Goal: Task Accomplishment & Management: Use online tool/utility

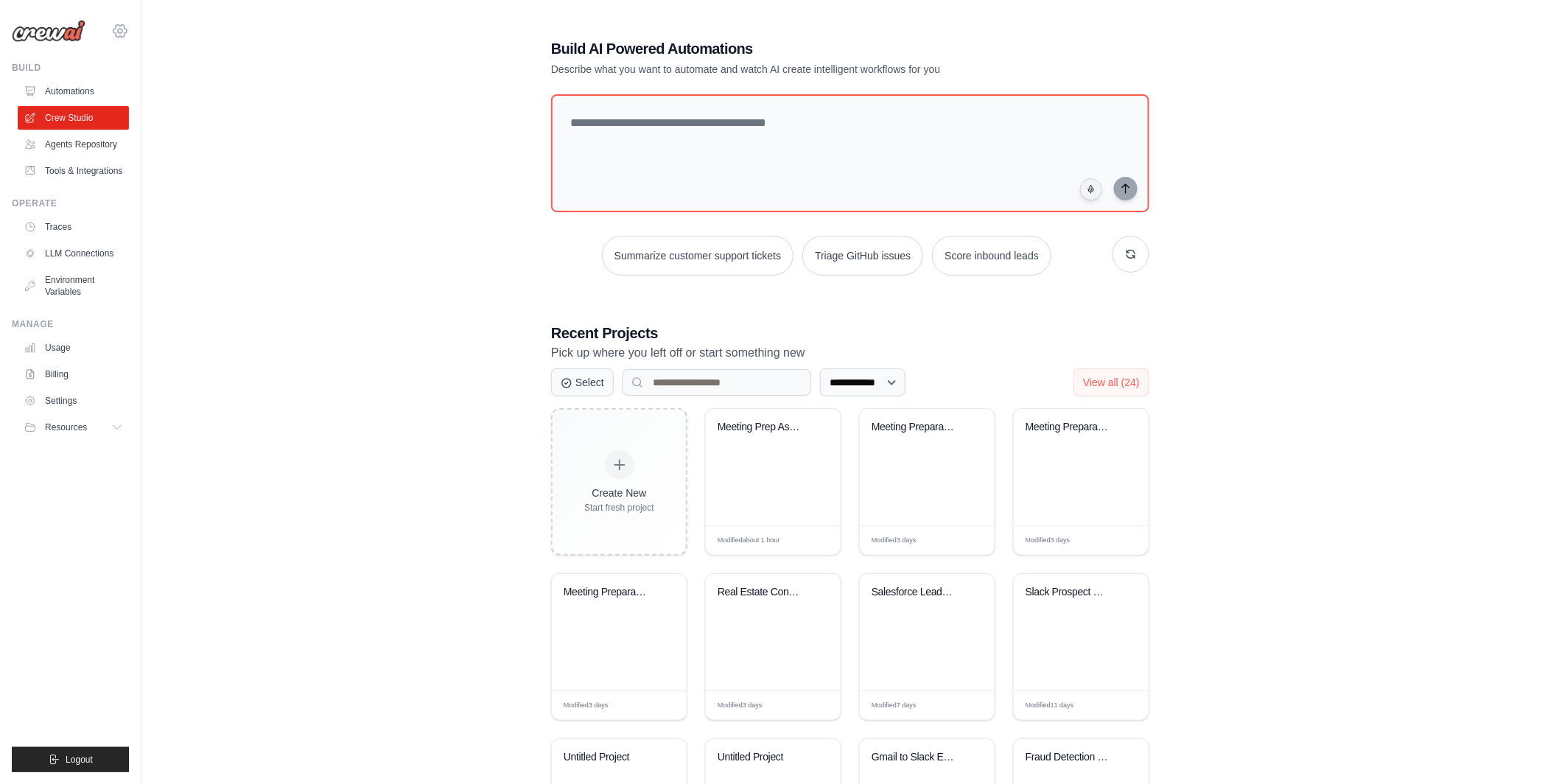
click at [117, 32] on icon at bounding box center [119, 31] width 4 height 4
click at [349, 255] on div "**********" at bounding box center [851, 462] width 1371 height 894
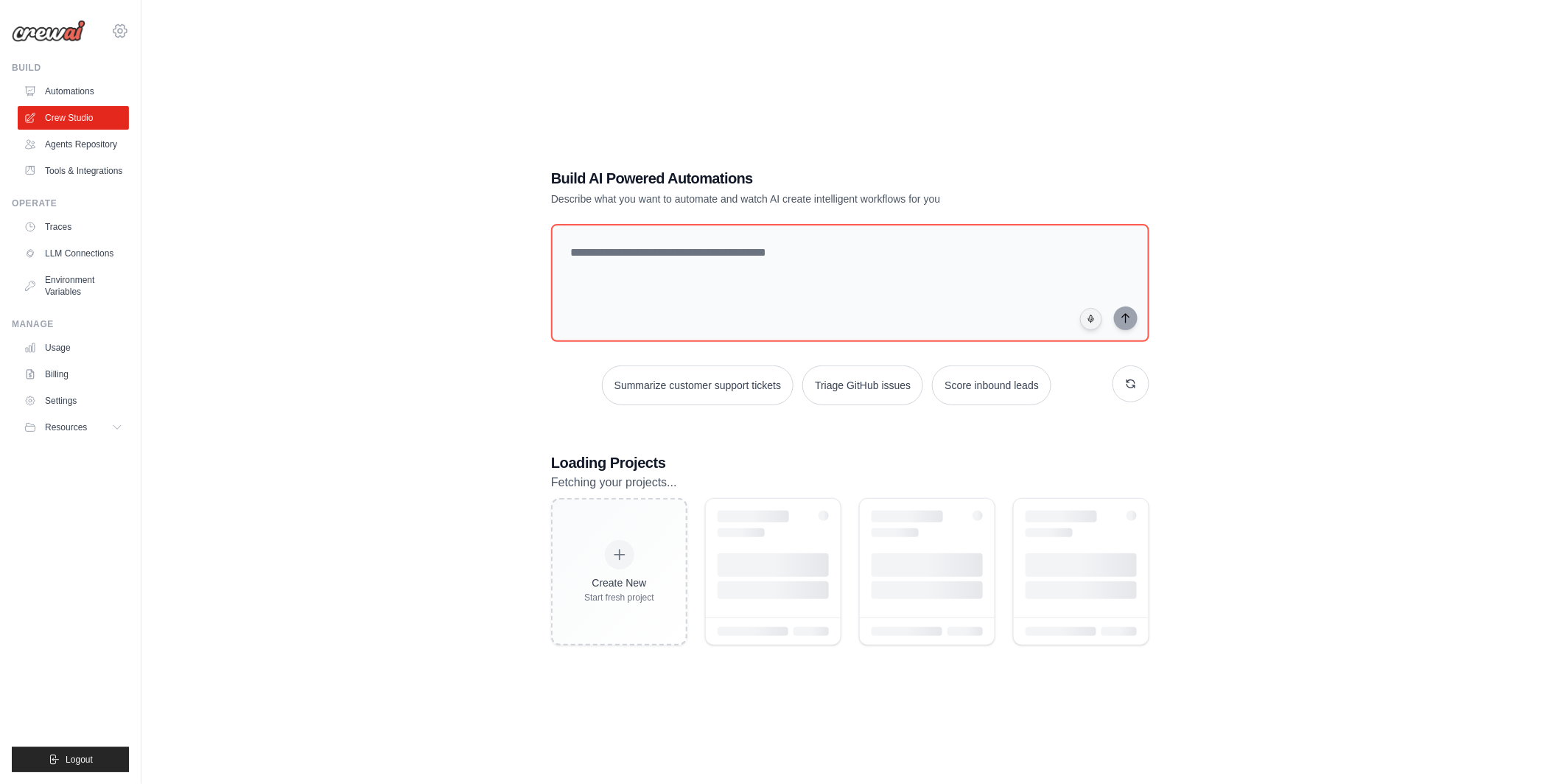
click at [116, 29] on icon at bounding box center [120, 31] width 18 height 18
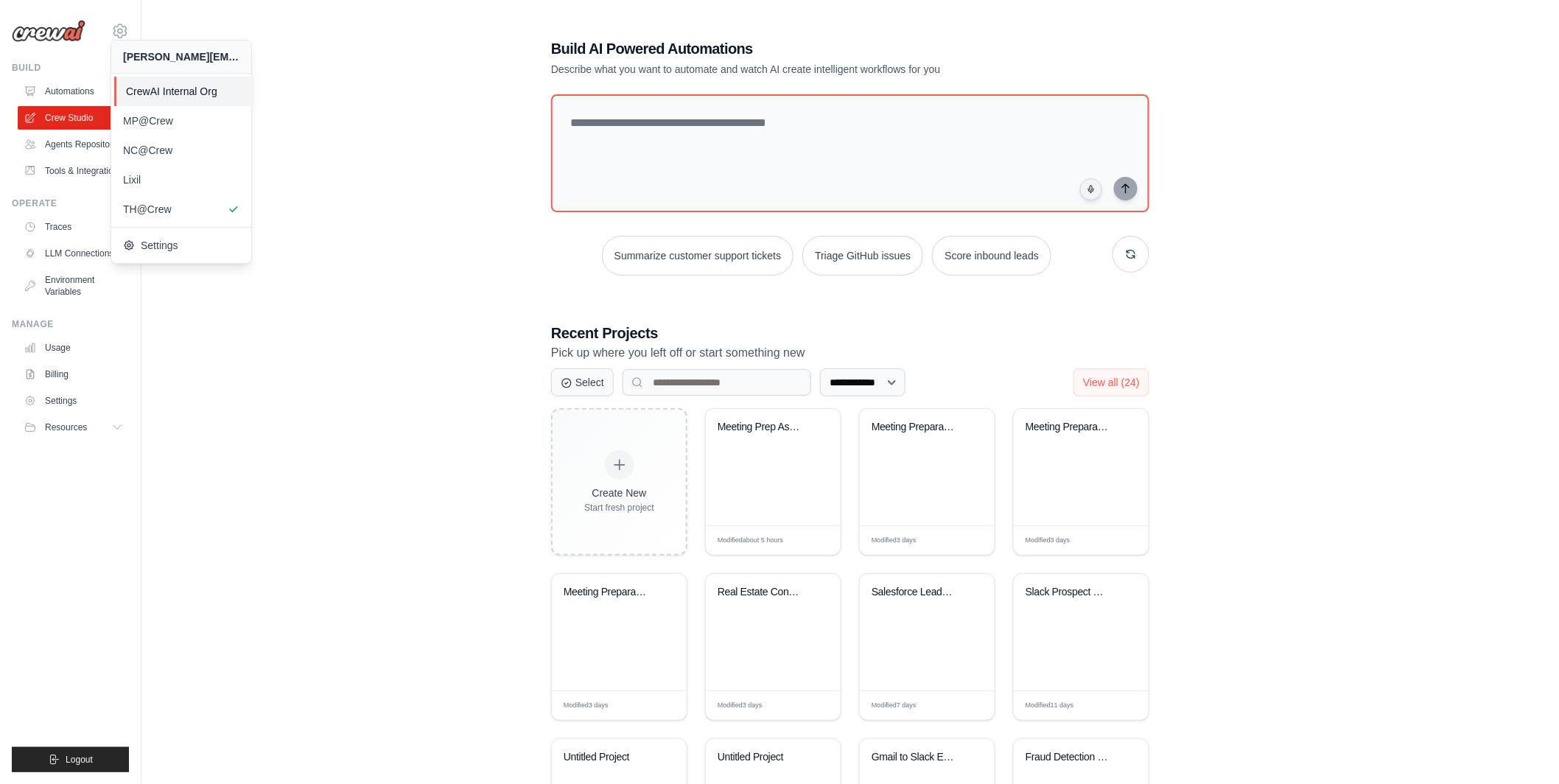
click at [154, 92] on span "CrewAI Internal Org" at bounding box center [185, 91] width 117 height 15
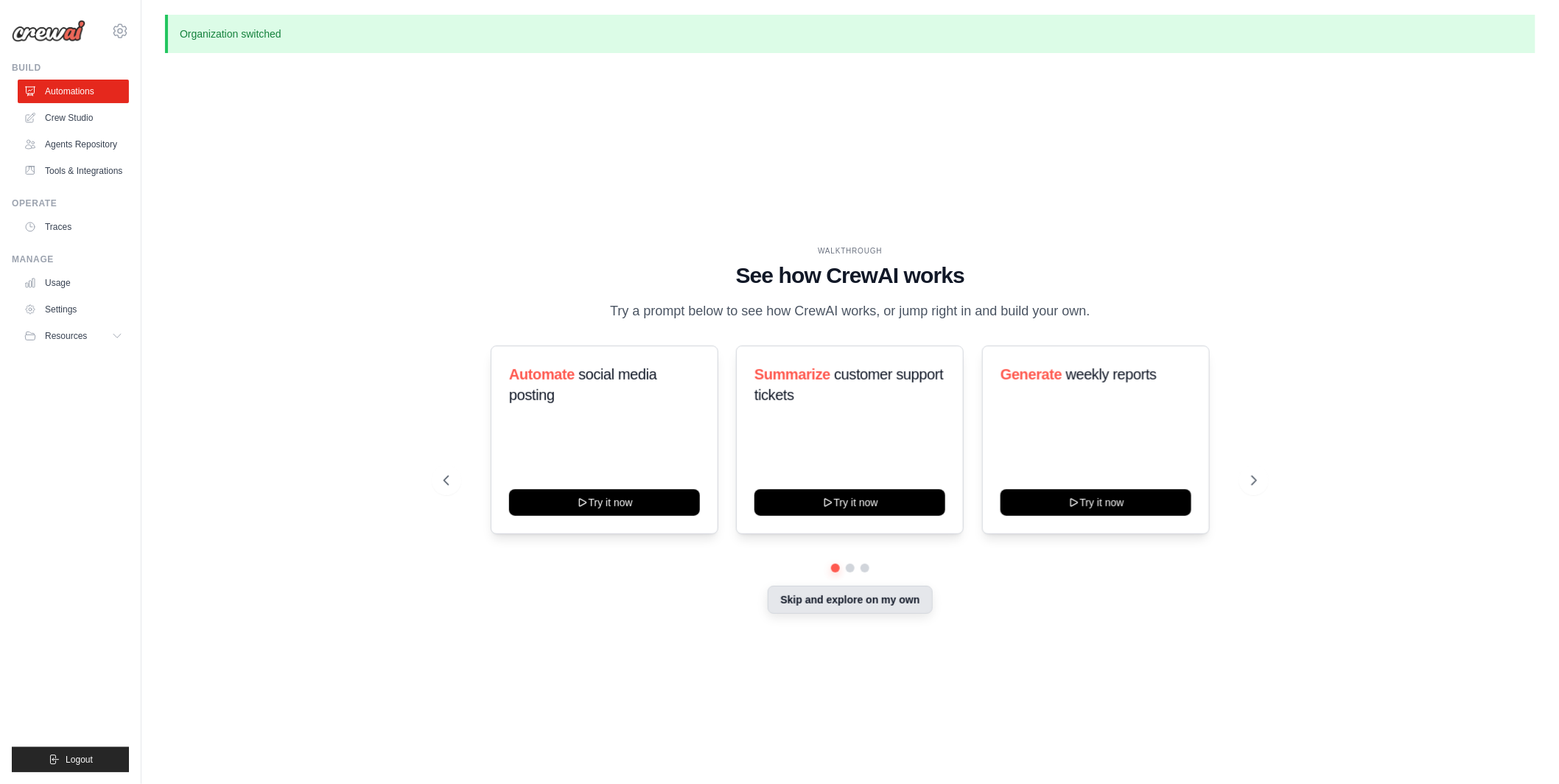
click at [882, 604] on button "Skip and explore on my own" at bounding box center [850, 599] width 164 height 28
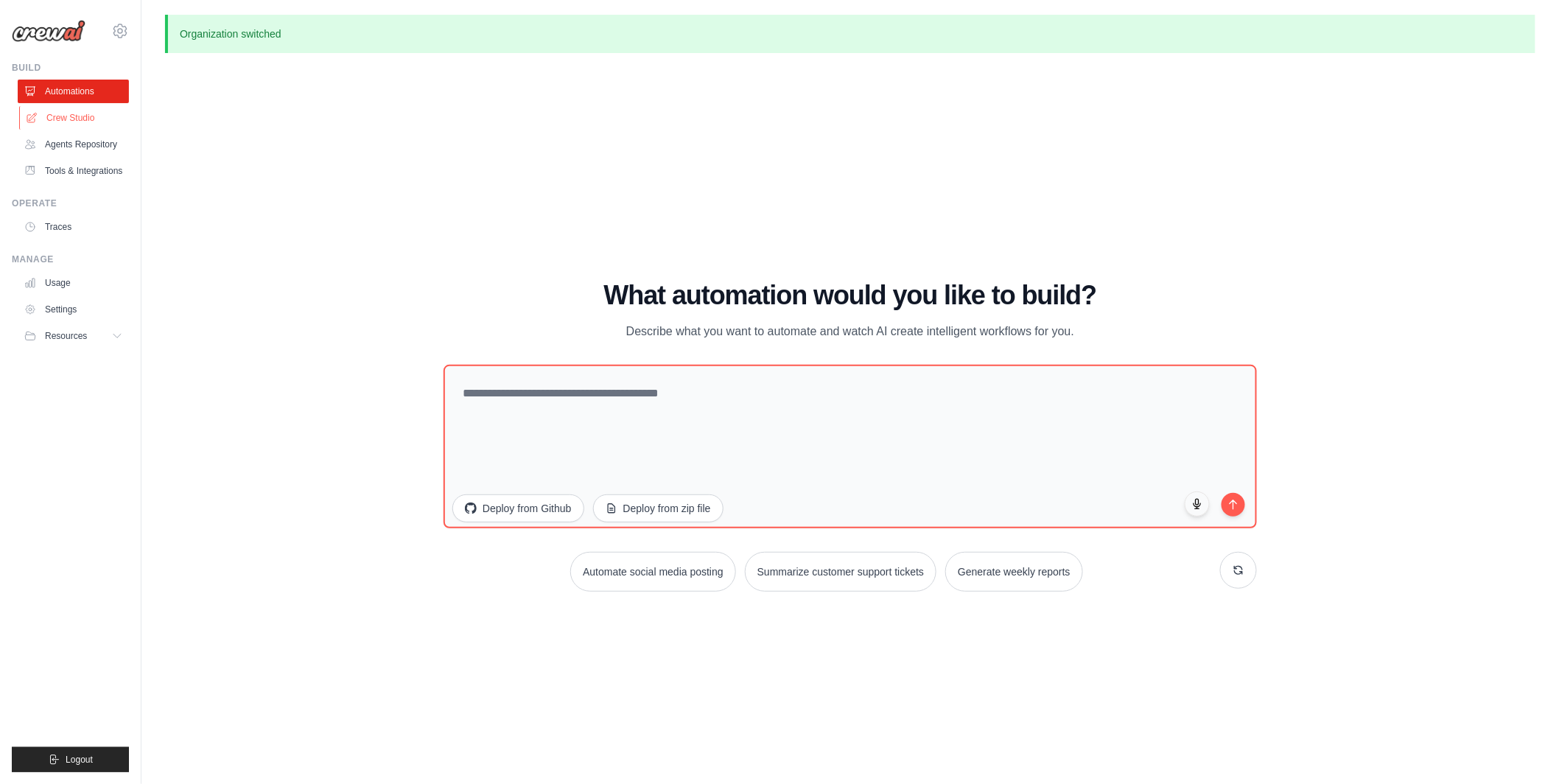
click at [95, 123] on link "Crew Studio" at bounding box center [75, 117] width 111 height 24
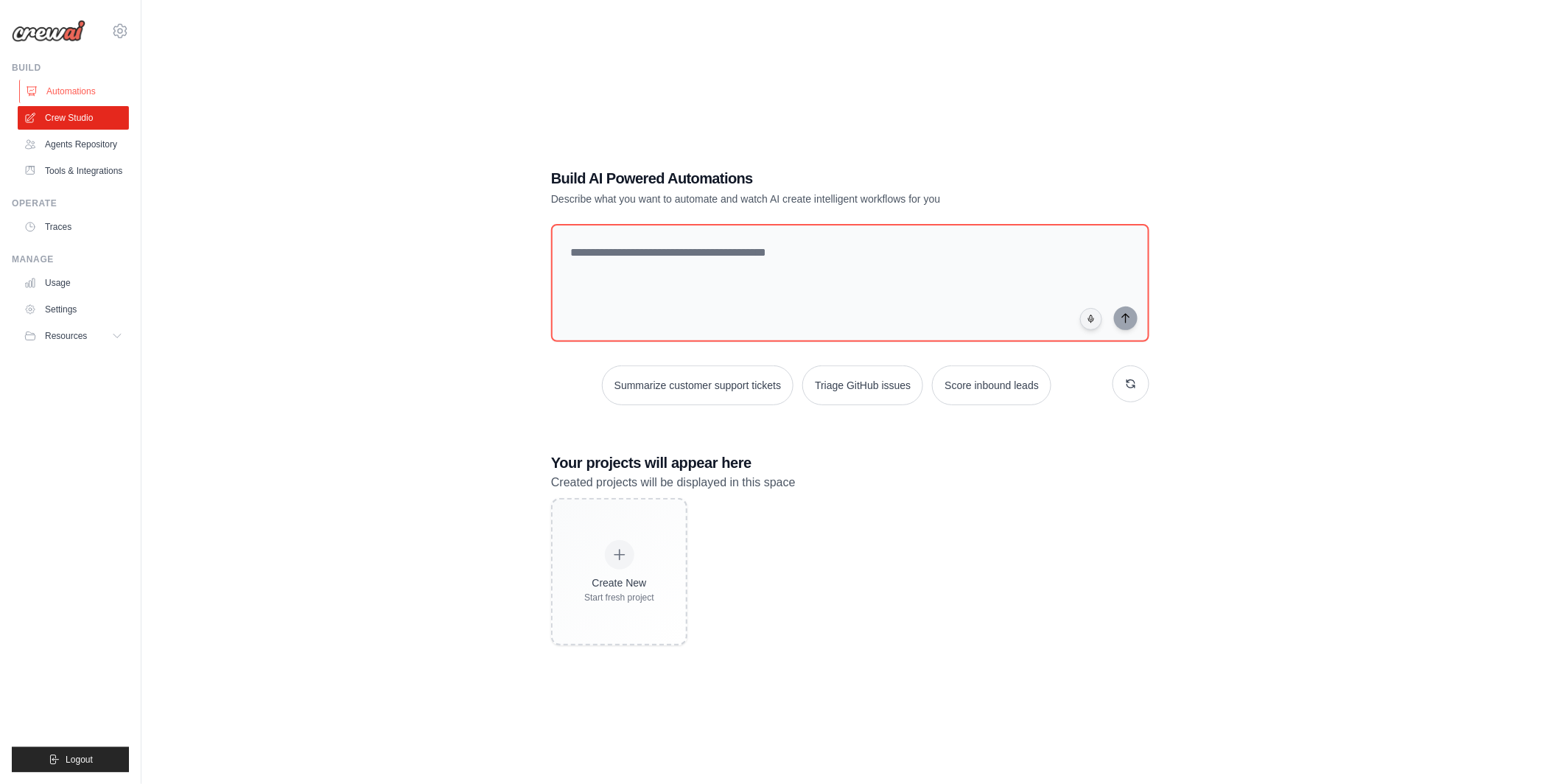
click at [87, 91] on link "Automations" at bounding box center [75, 91] width 111 height 24
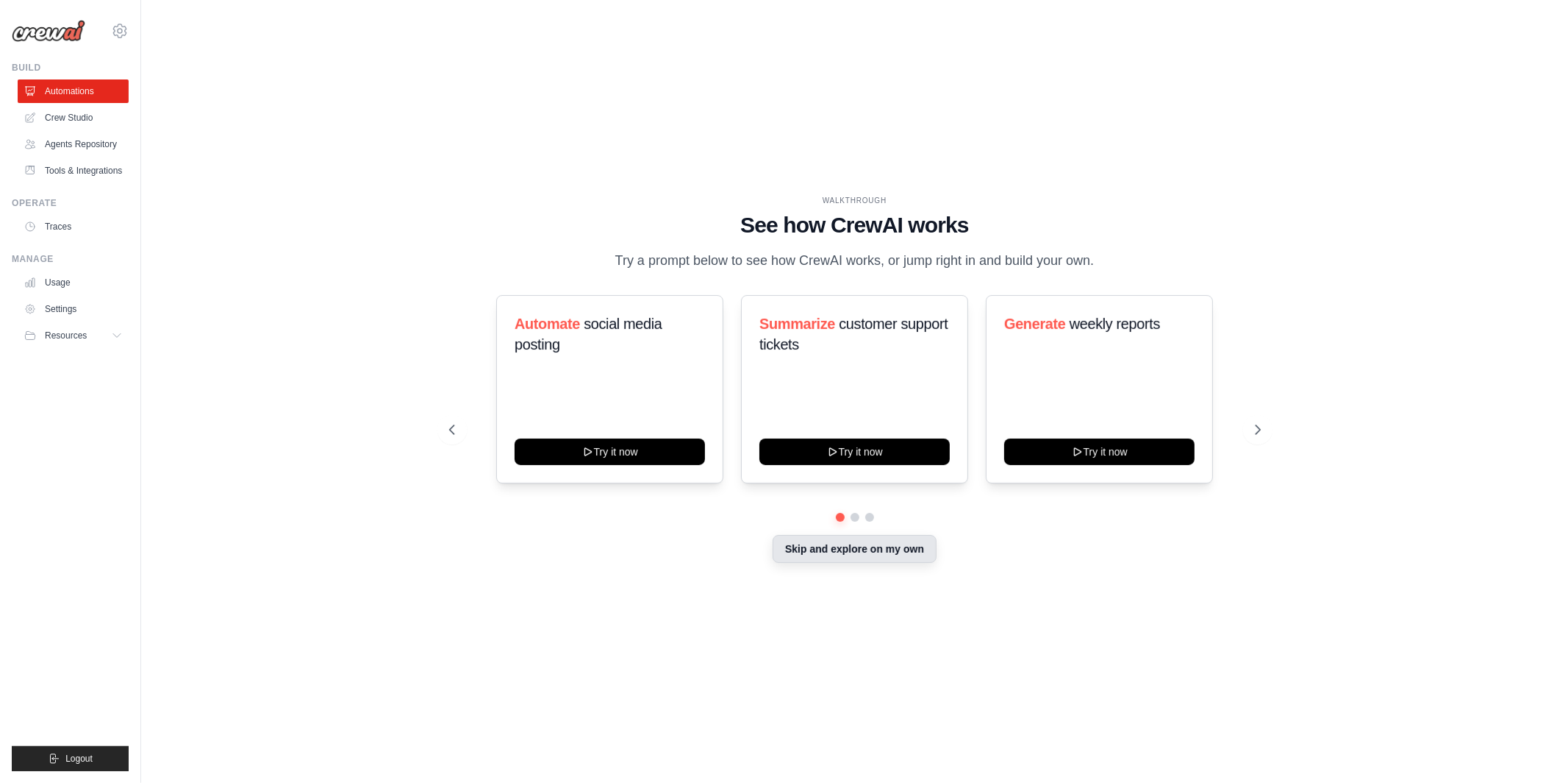
click at [851, 562] on button "Skip and explore on my own" at bounding box center [855, 548] width 164 height 28
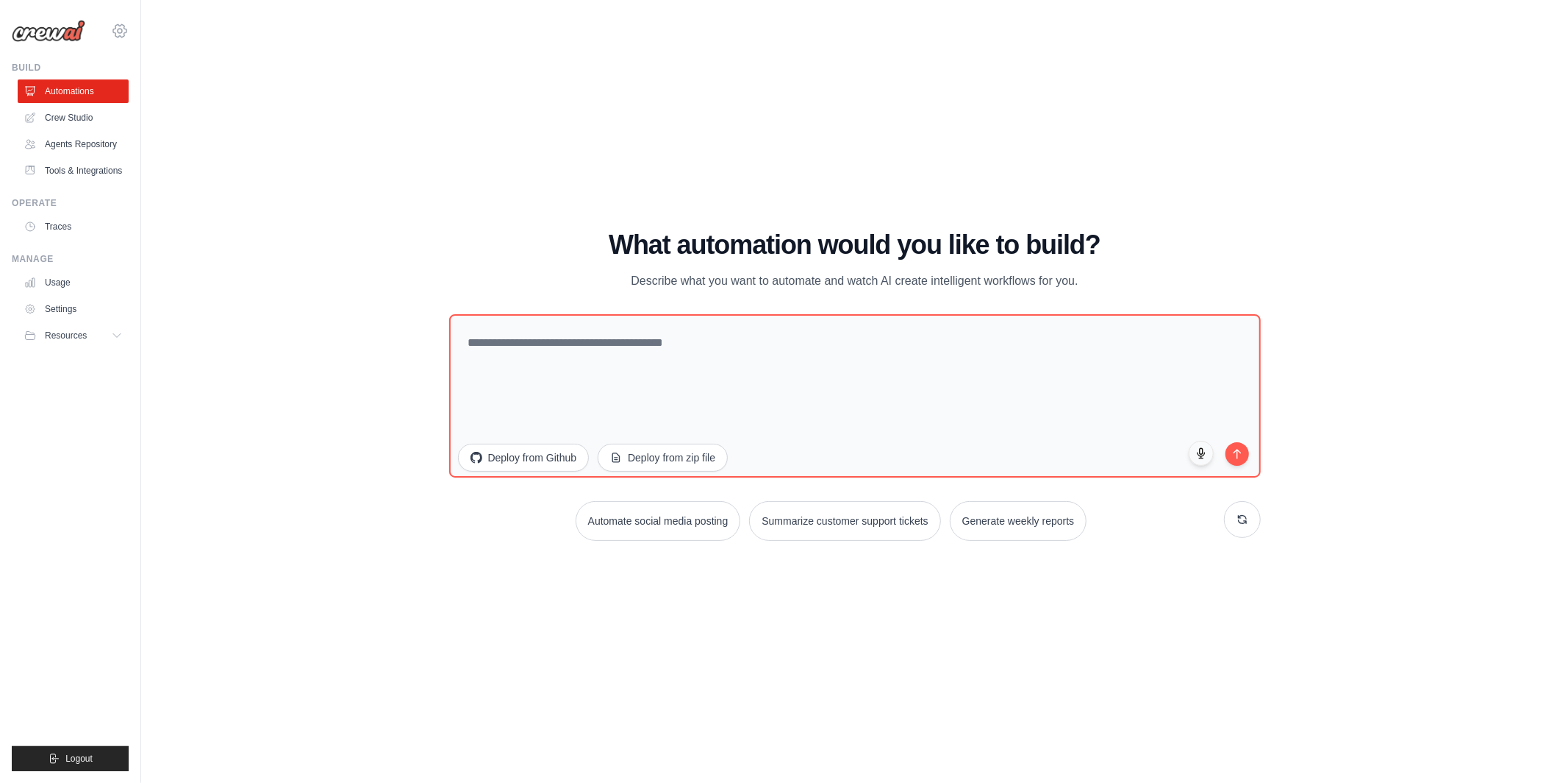
click at [124, 34] on icon at bounding box center [119, 31] width 13 height 12
click at [51, 93] on link "Automations" at bounding box center [75, 91] width 111 height 24
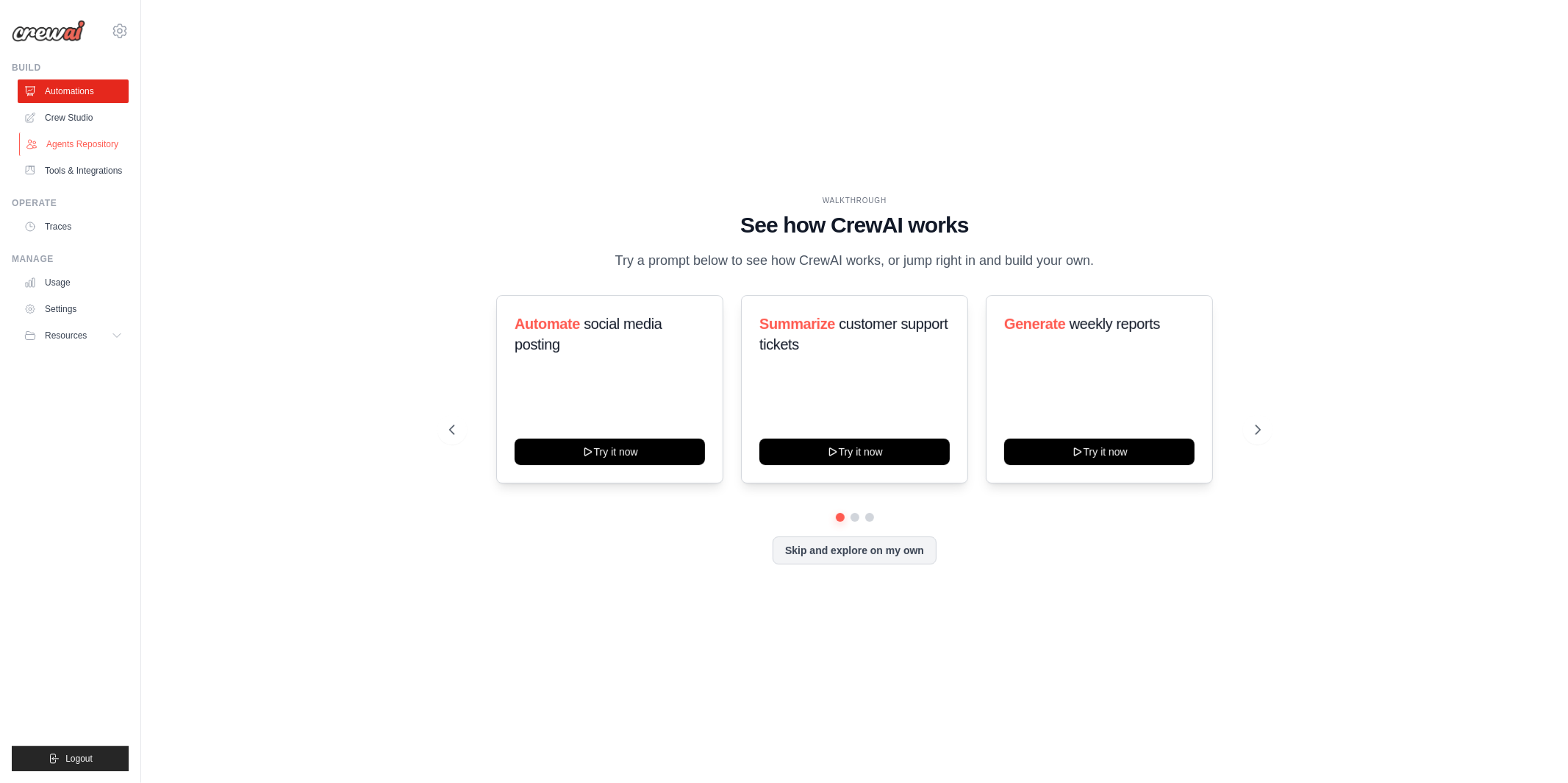
click at [93, 138] on link "Agents Repository" at bounding box center [75, 144] width 111 height 24
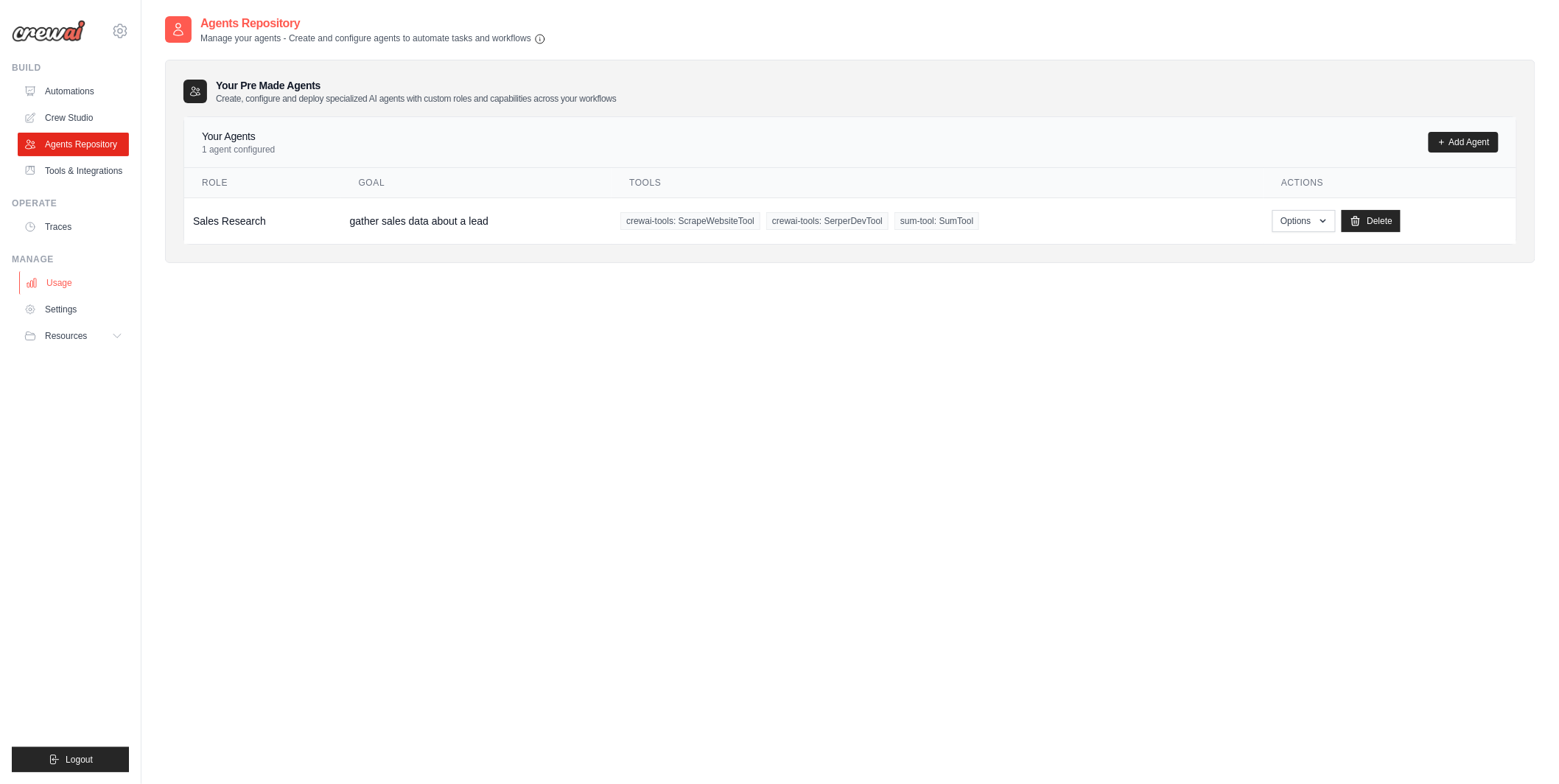
click at [57, 287] on link "Usage" at bounding box center [75, 283] width 111 height 24
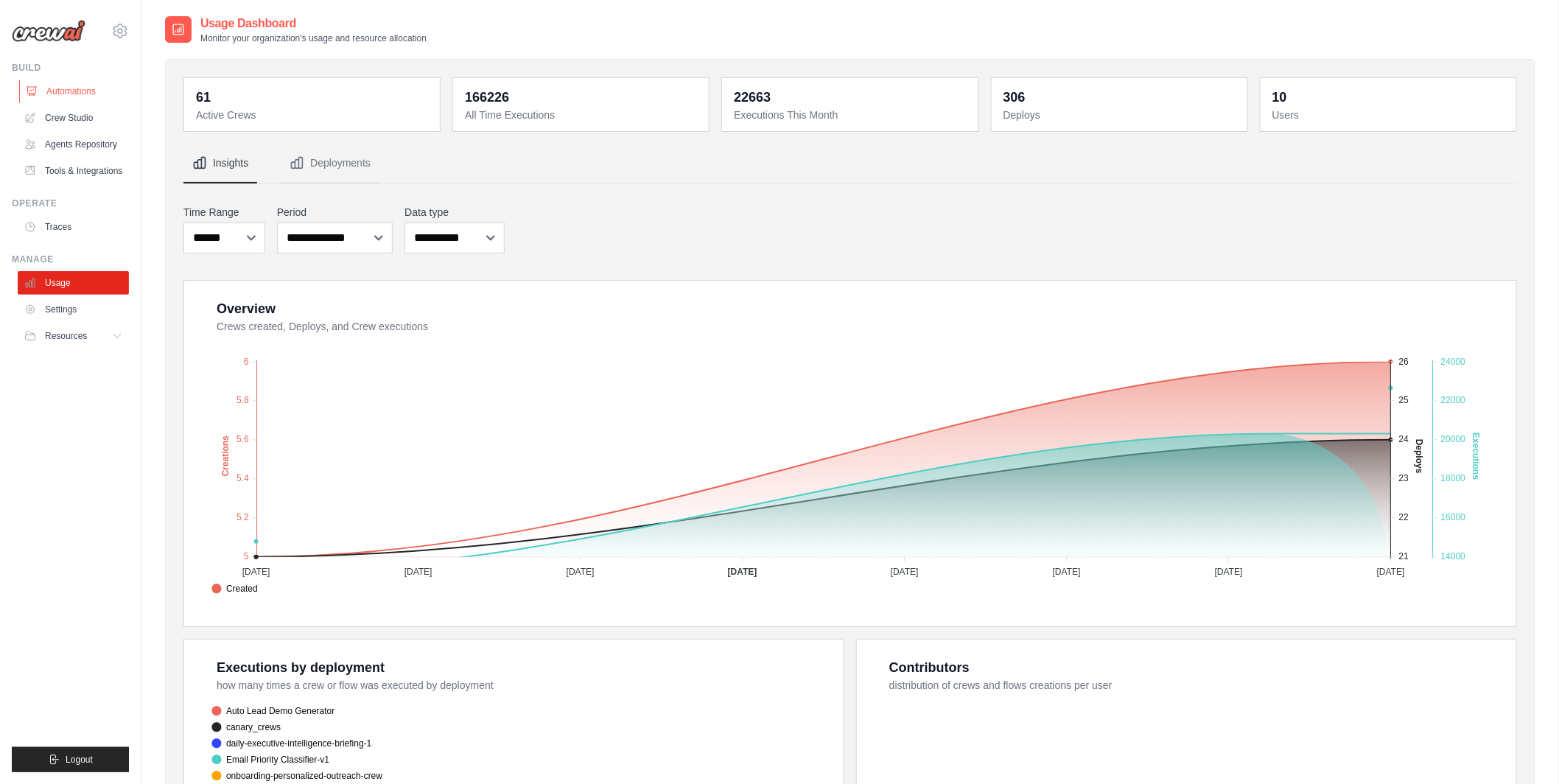
click at [90, 84] on link "Automations" at bounding box center [75, 91] width 111 height 24
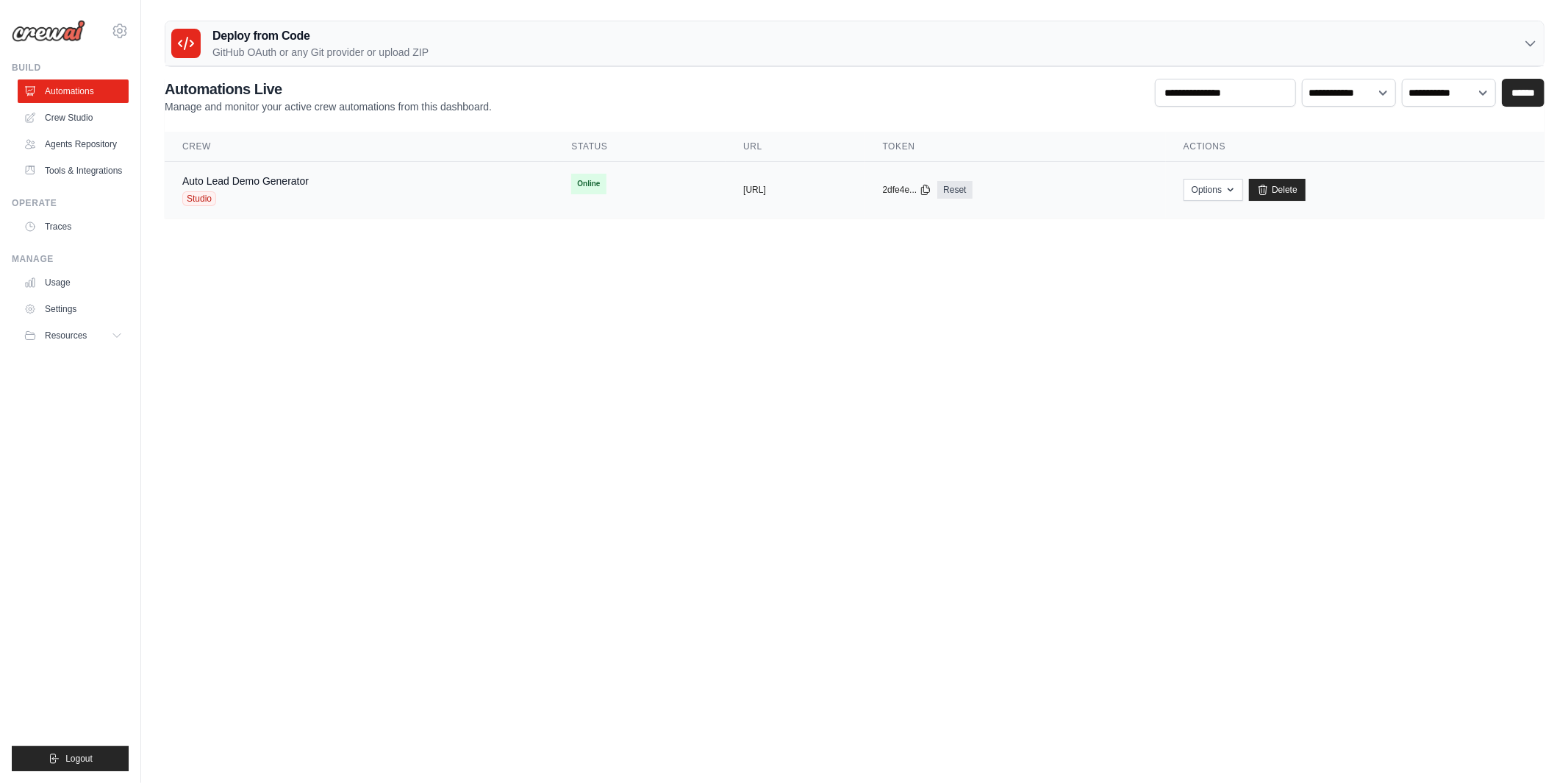
click at [286, 201] on div "Studio" at bounding box center [245, 198] width 126 height 15
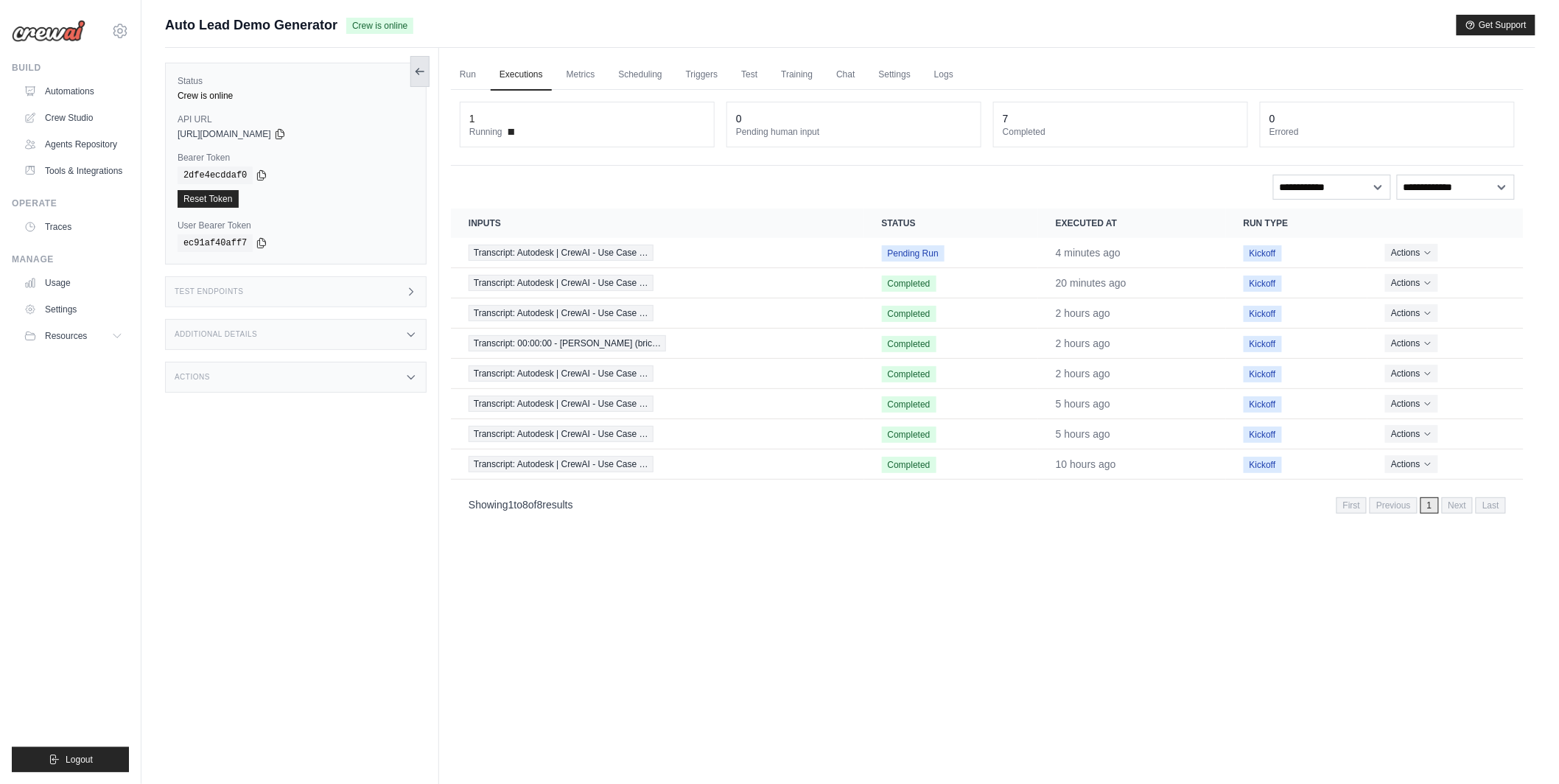
click at [415, 75] on icon at bounding box center [420, 71] width 11 height 11
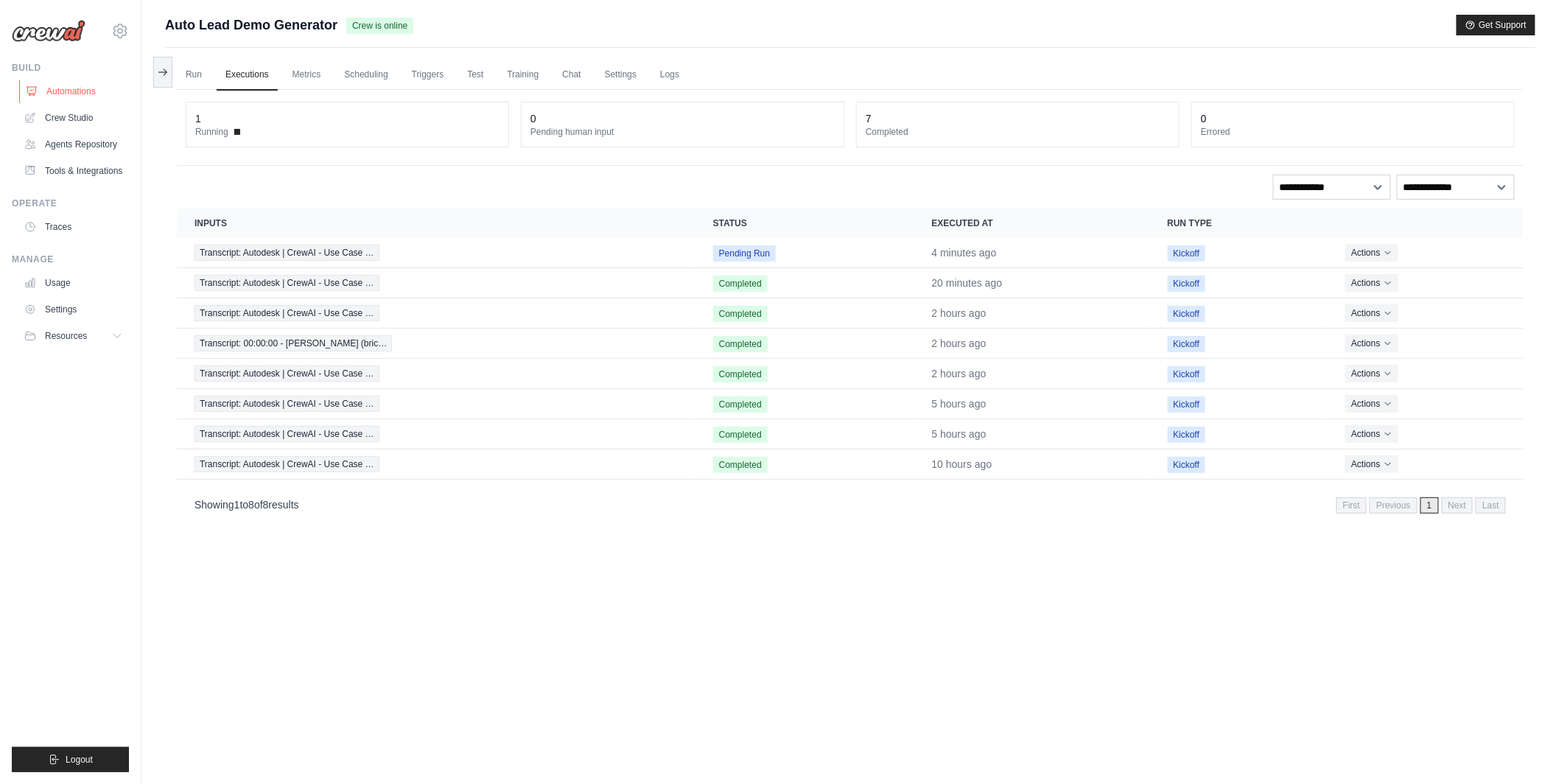
click at [86, 94] on link "Automations" at bounding box center [75, 91] width 111 height 24
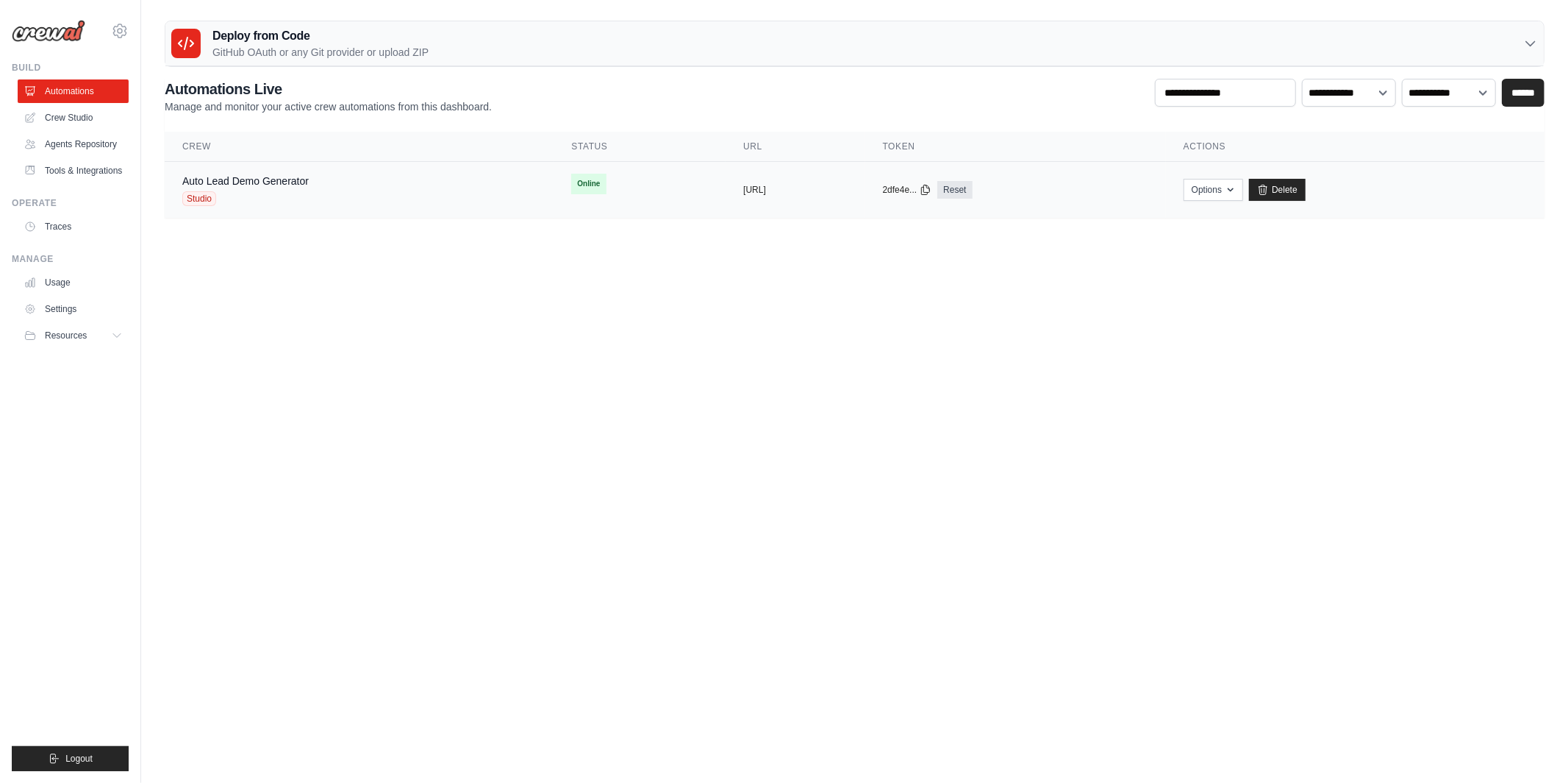
click at [190, 197] on span "Studio" at bounding box center [199, 198] width 33 height 15
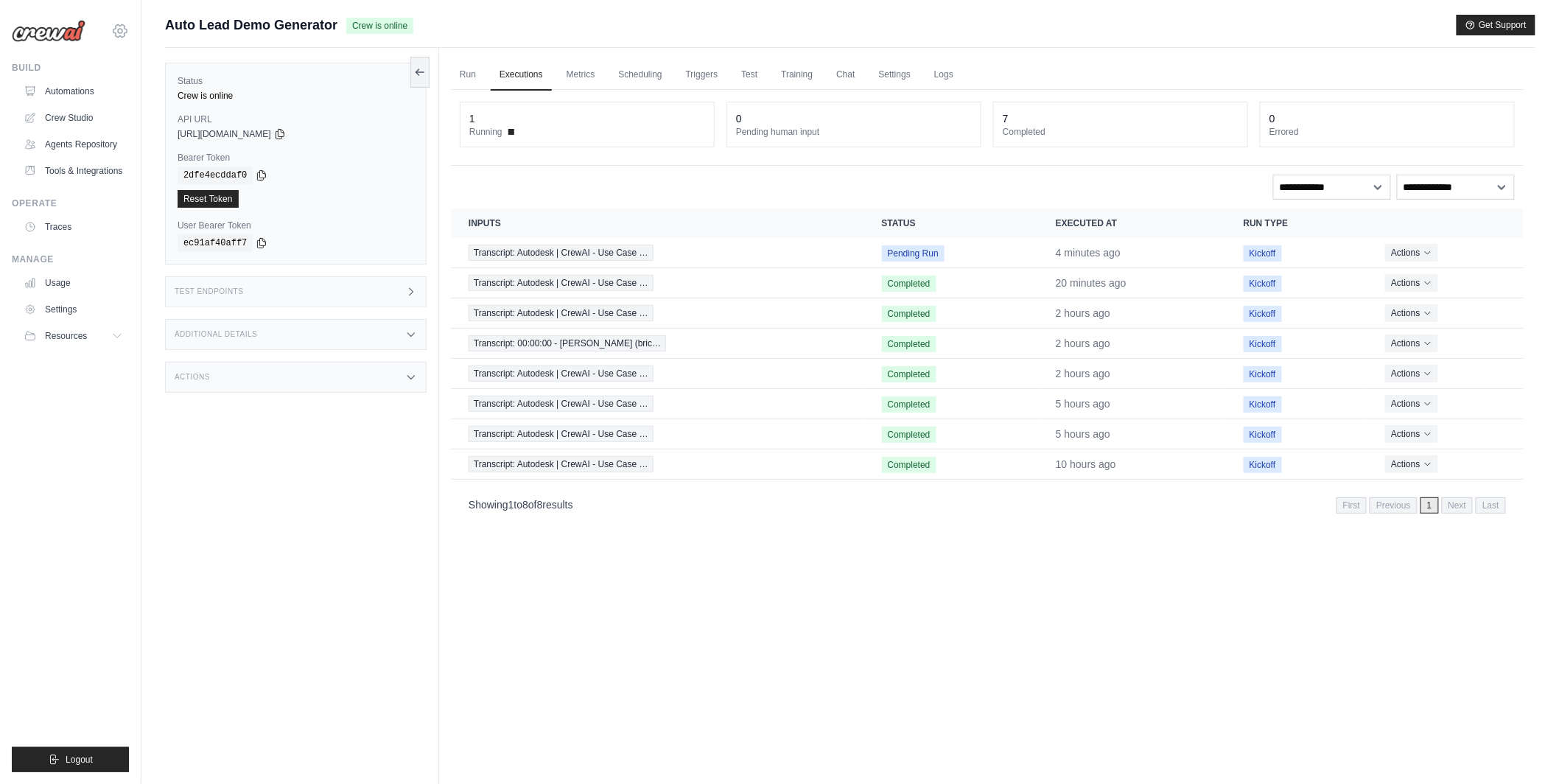
click at [122, 30] on icon at bounding box center [119, 31] width 4 height 4
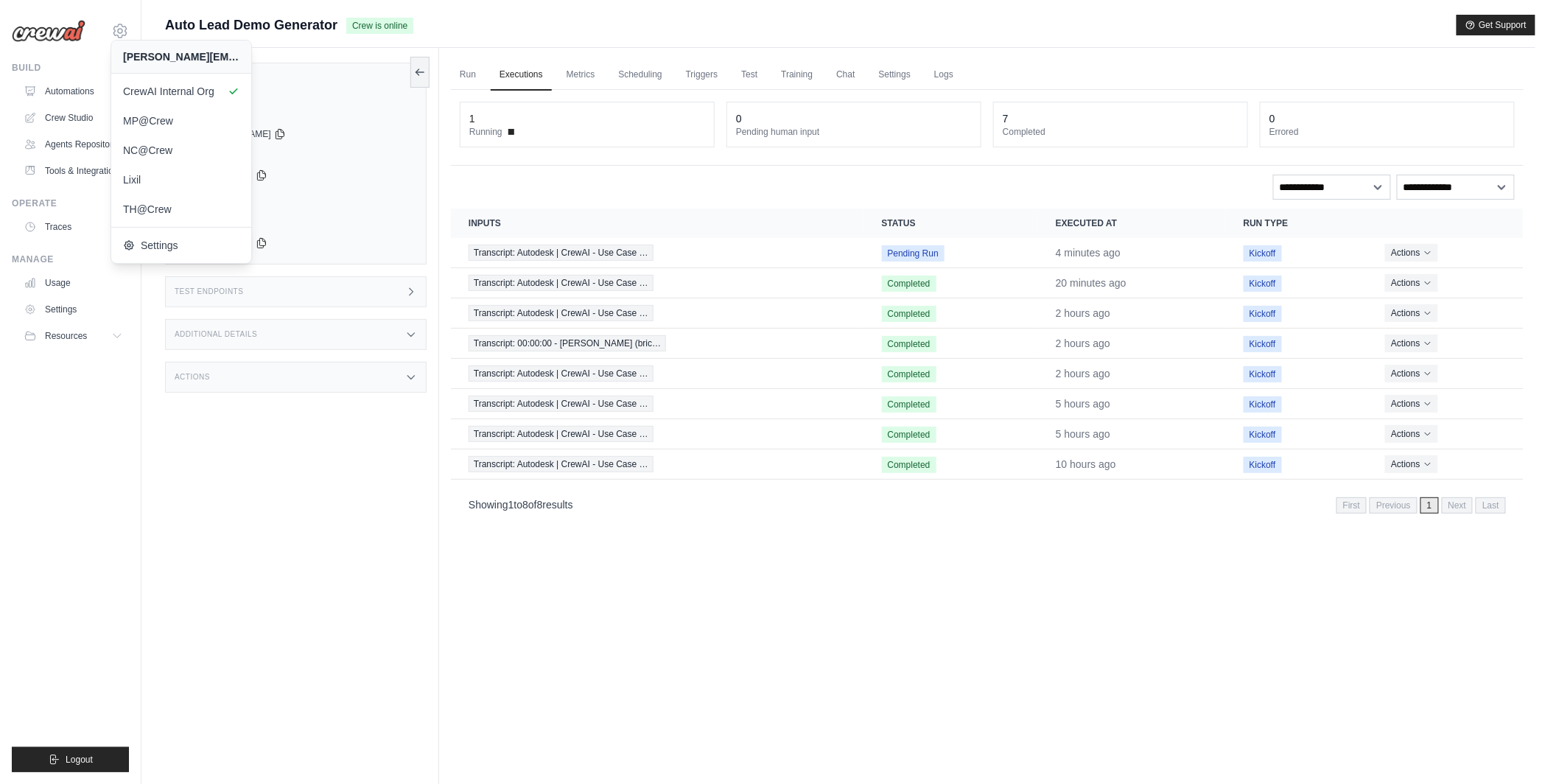
click at [208, 514] on div "Status Crew is online API URL copied https://auto-lead-demo-generator-42b0c1b5-…" at bounding box center [302, 440] width 274 height 784
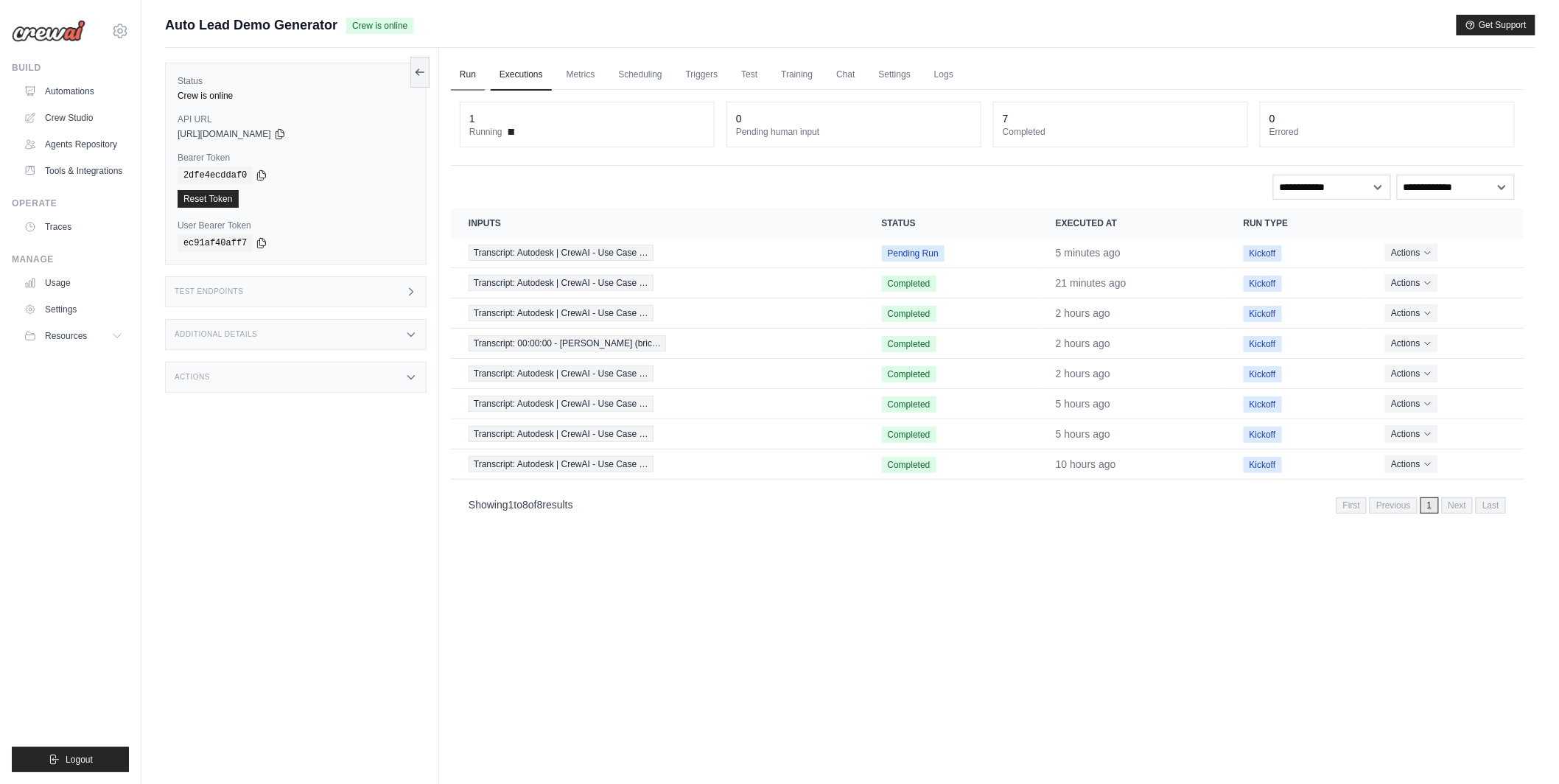
click at [474, 69] on link "Run" at bounding box center [468, 75] width 34 height 31
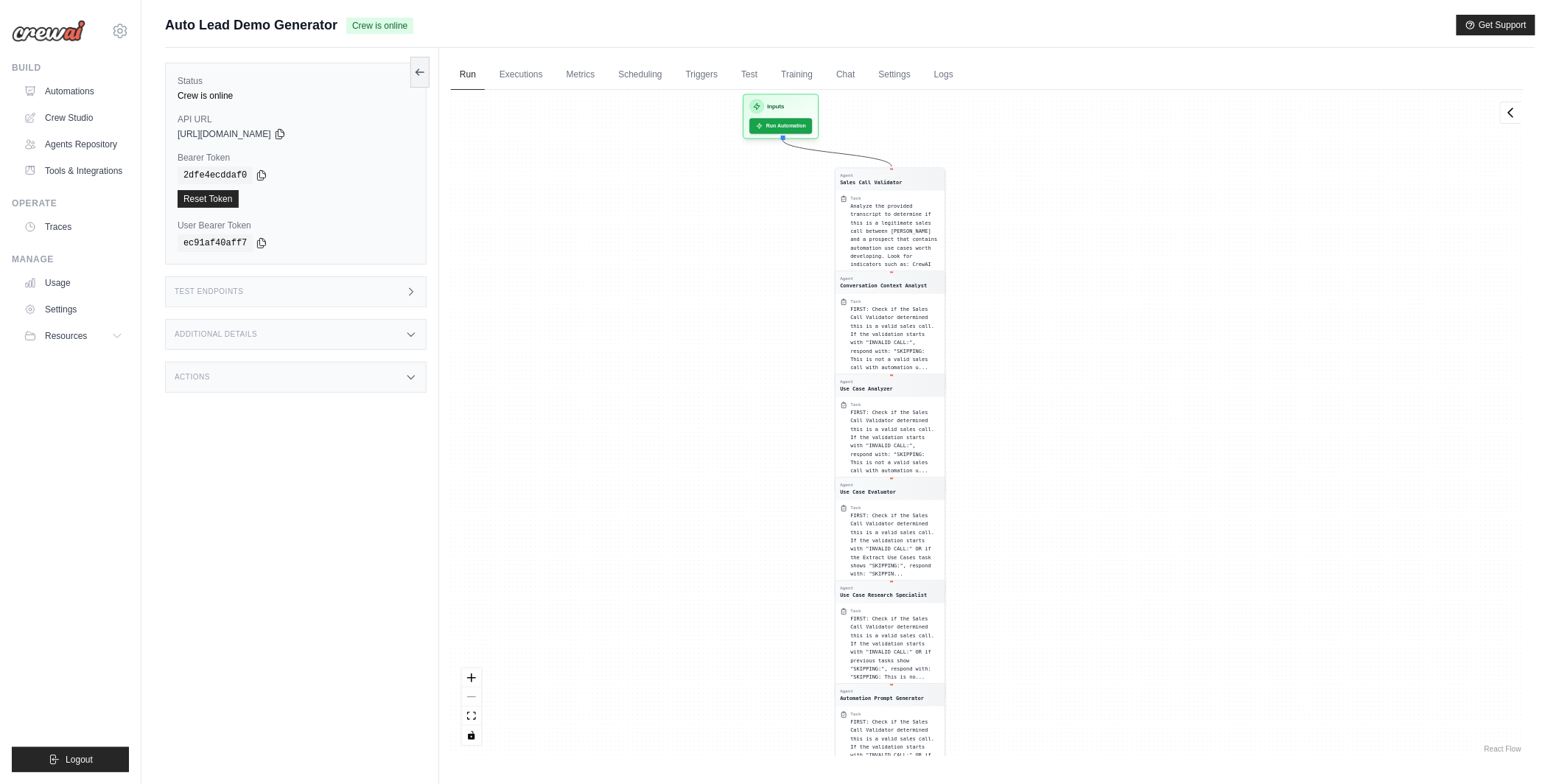
drag, startPoint x: 872, startPoint y: 440, endPoint x: 778, endPoint y: 655, distance: 234.7
click at [778, 655] on div "Agent Sales Call Validator Task Analyze the provided transcript to determine if…" at bounding box center [988, 423] width 1073 height 666
click at [78, 87] on link "Automations" at bounding box center [75, 91] width 111 height 24
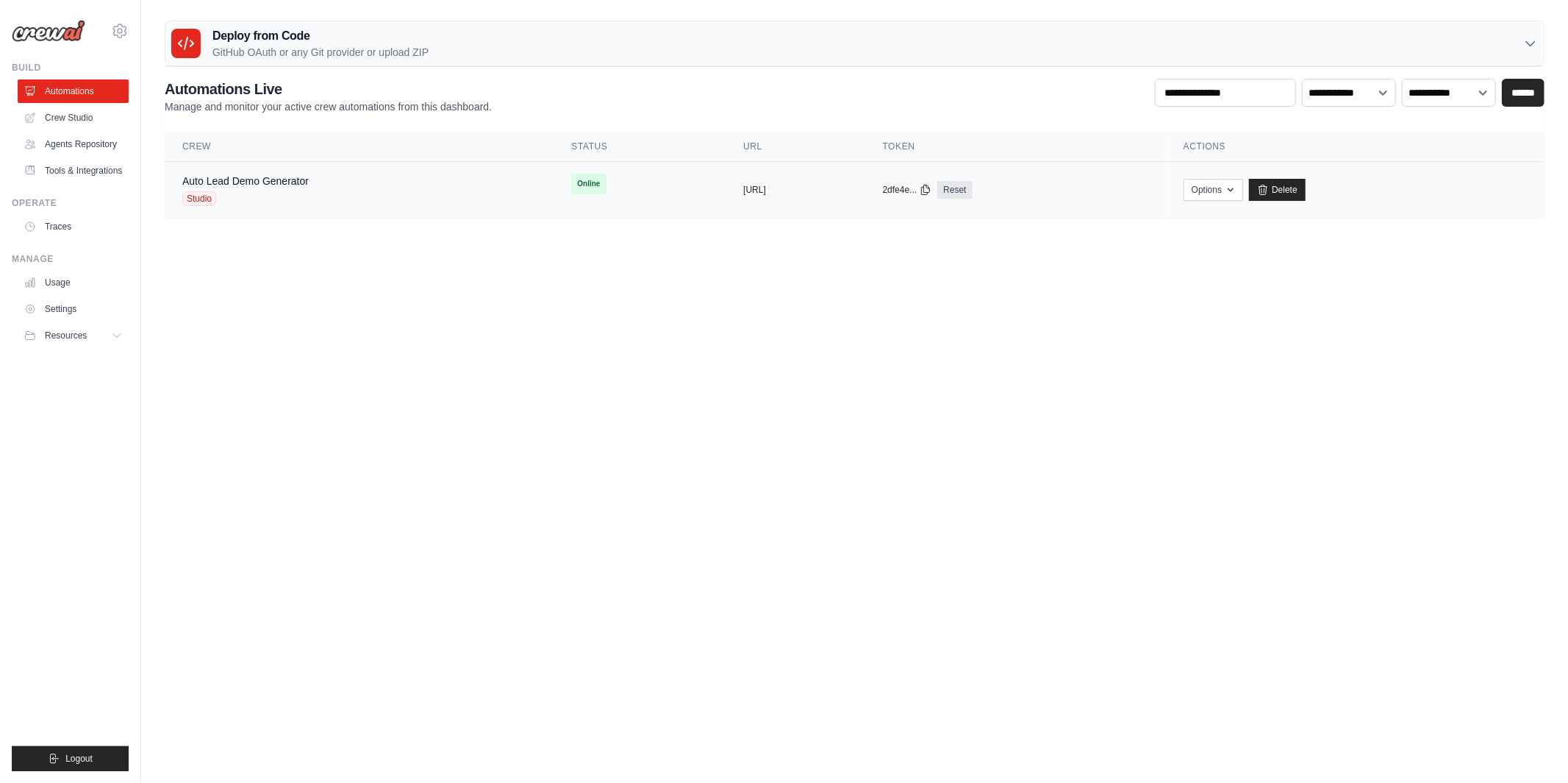
click at [209, 198] on span "Studio" at bounding box center [199, 198] width 33 height 15
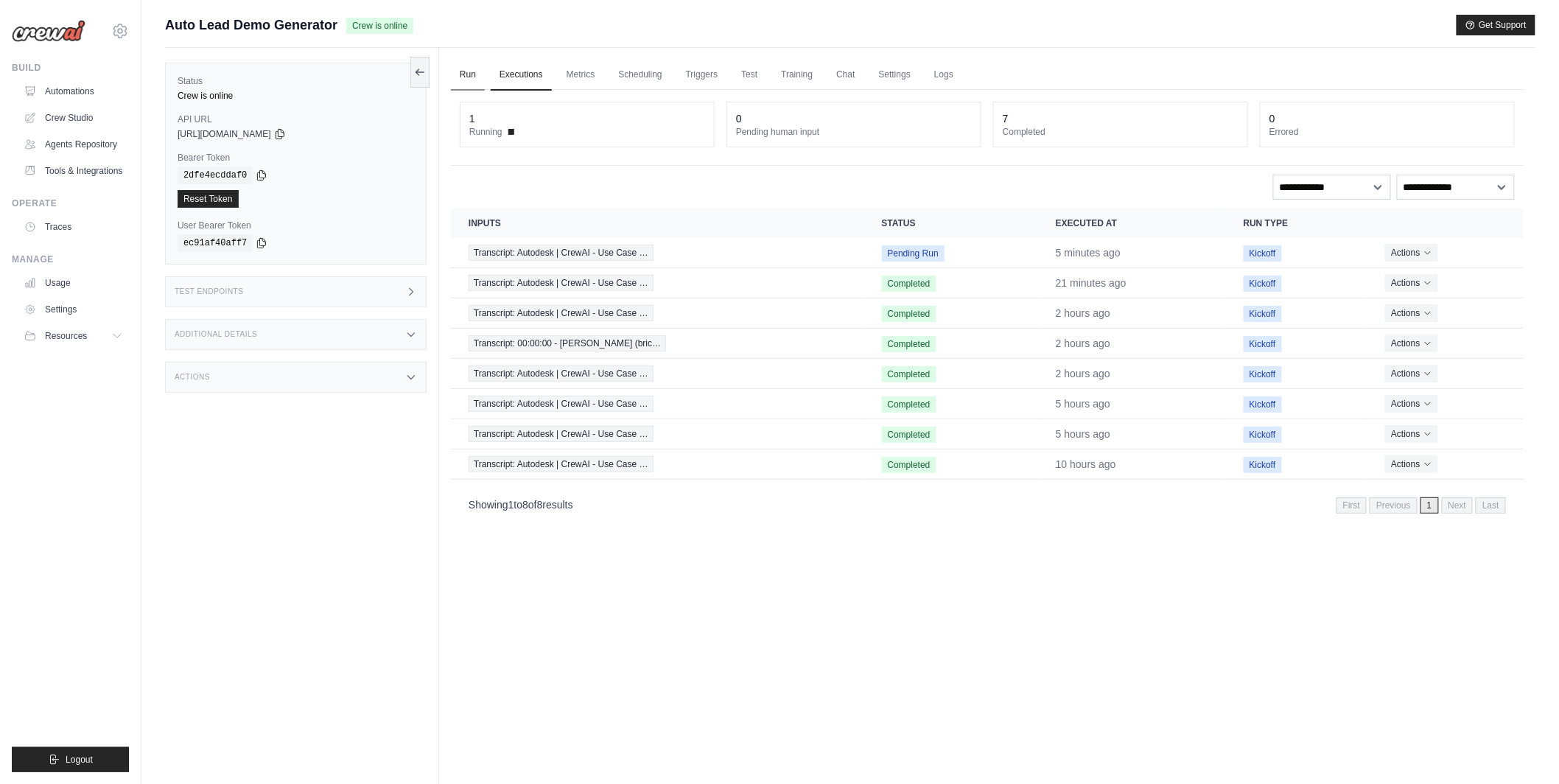
click at [473, 69] on link "Run" at bounding box center [468, 75] width 34 height 31
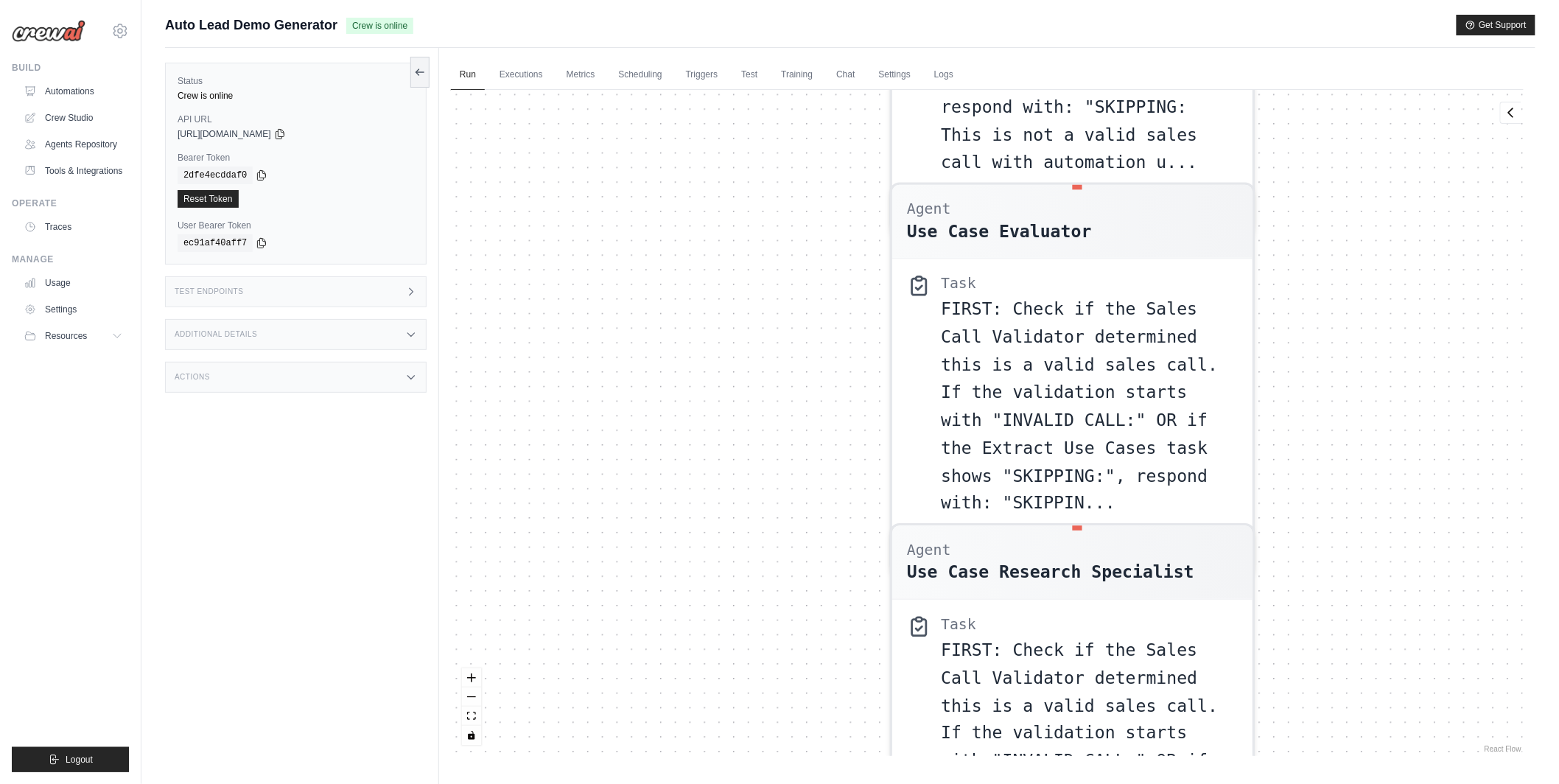
drag, startPoint x: 830, startPoint y: 350, endPoint x: 821, endPoint y: 728, distance: 378.1
click at [821, 728] on div "Agent Sales Call Validator Task Analyze the provided transcript to determine if…" at bounding box center [988, 423] width 1073 height 666
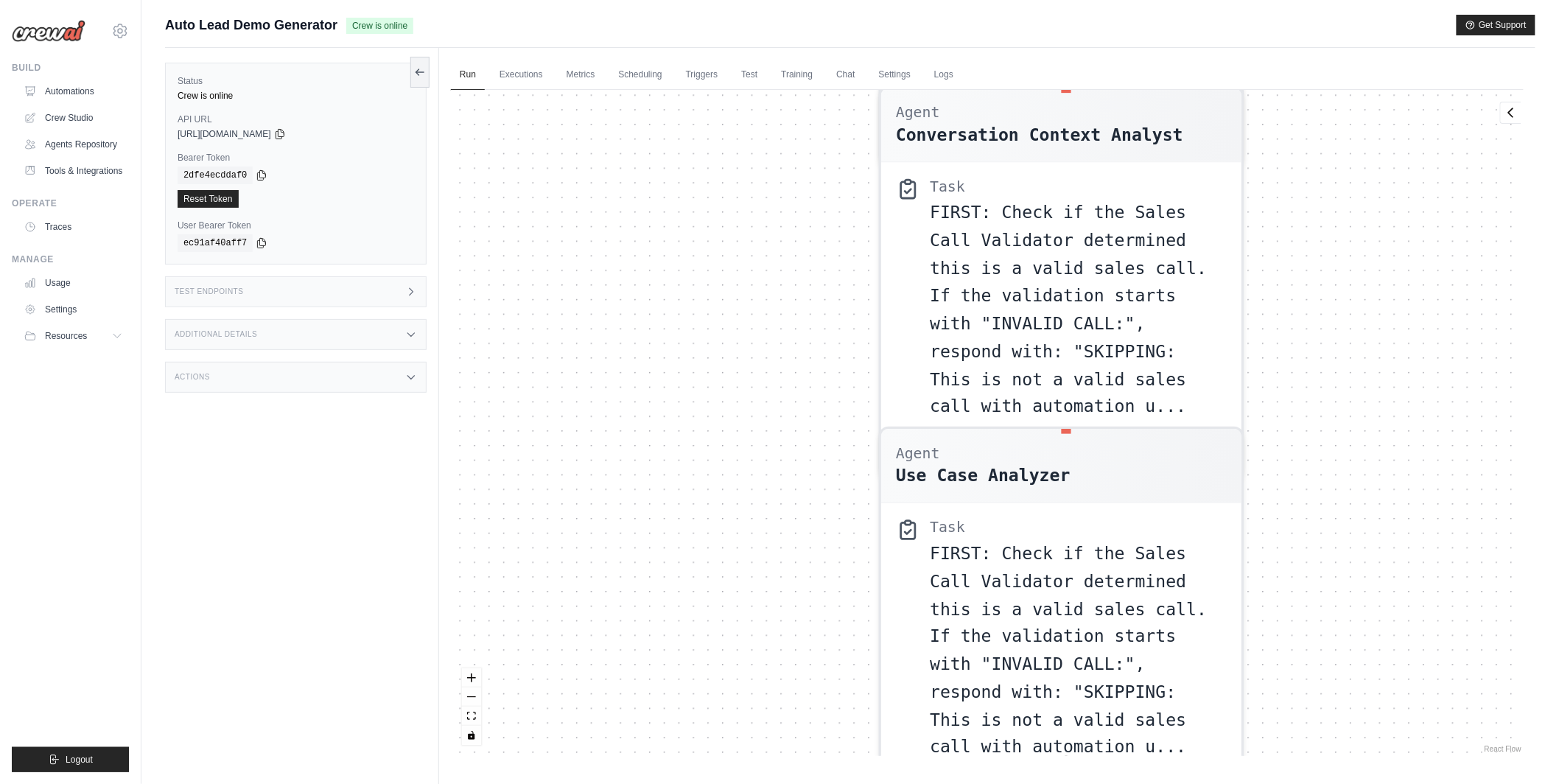
drag, startPoint x: 790, startPoint y: 411, endPoint x: 771, endPoint y: 875, distance: 464.4
click at [771, 783] on html "tom@crewai.com CrewAI Internal Org MP@Crew NC@Crew Resources" at bounding box center [779, 423] width 1559 height 847
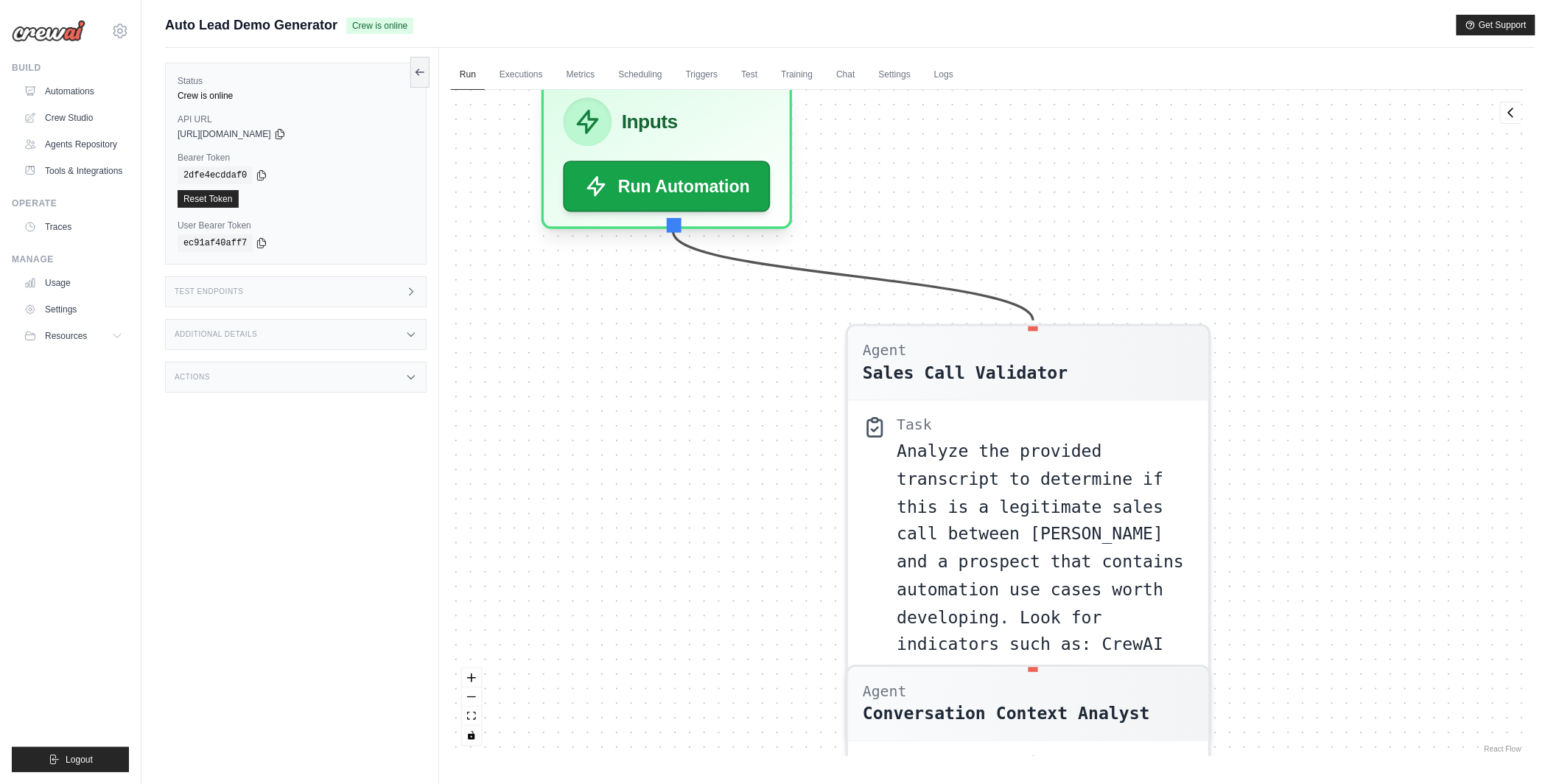
drag, startPoint x: 776, startPoint y: 443, endPoint x: 744, endPoint y: 1021, distance: 578.9
click at [744, 783] on html "tom@crewai.com CrewAI Internal Org MP@Crew NC@Crew Resources" at bounding box center [779, 423] width 1559 height 847
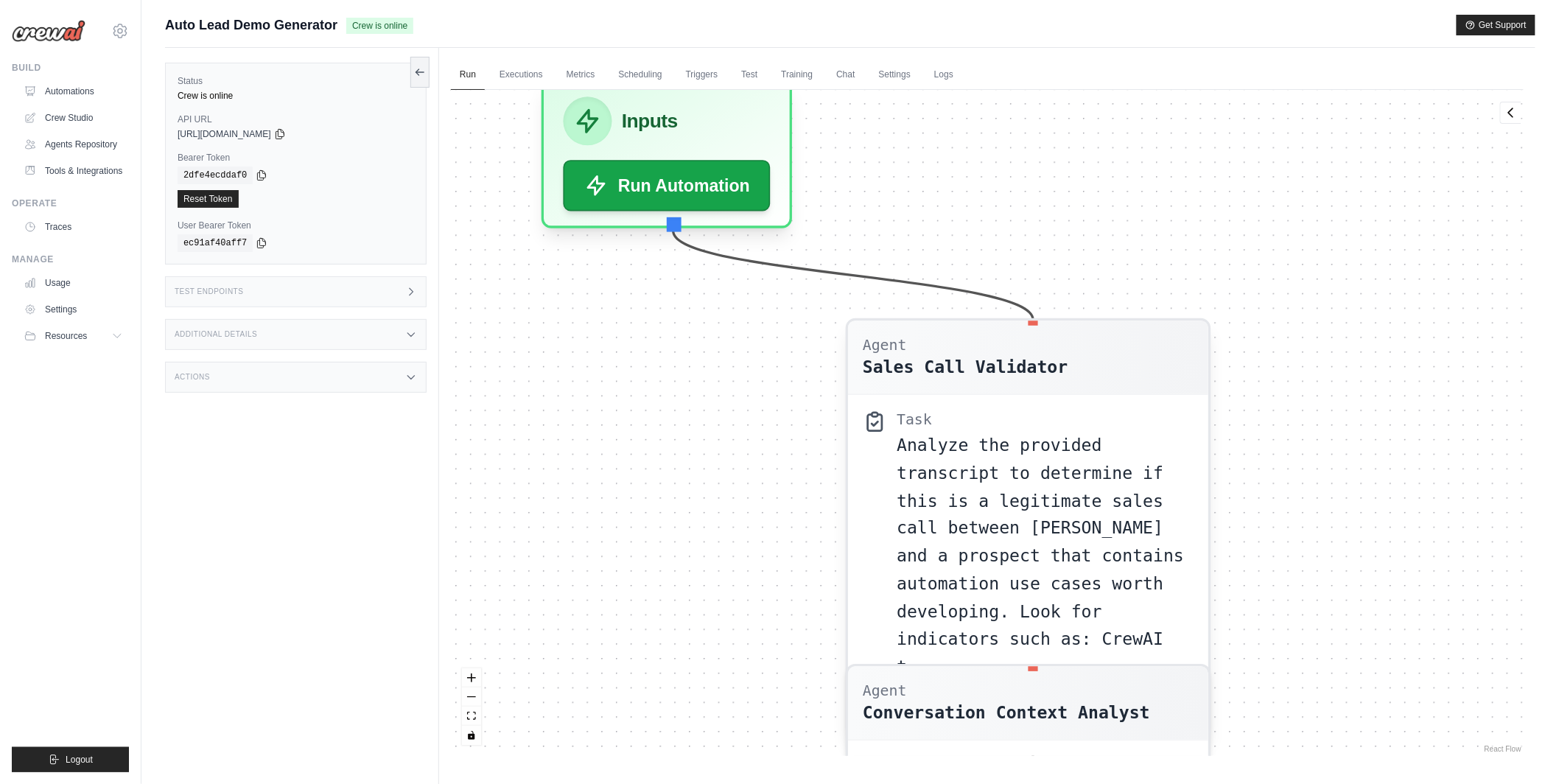
click at [942, 606] on span "Analyze the provided transcript to determine if this is a legitimate sales call…" at bounding box center [1040, 555] width 287 height 241
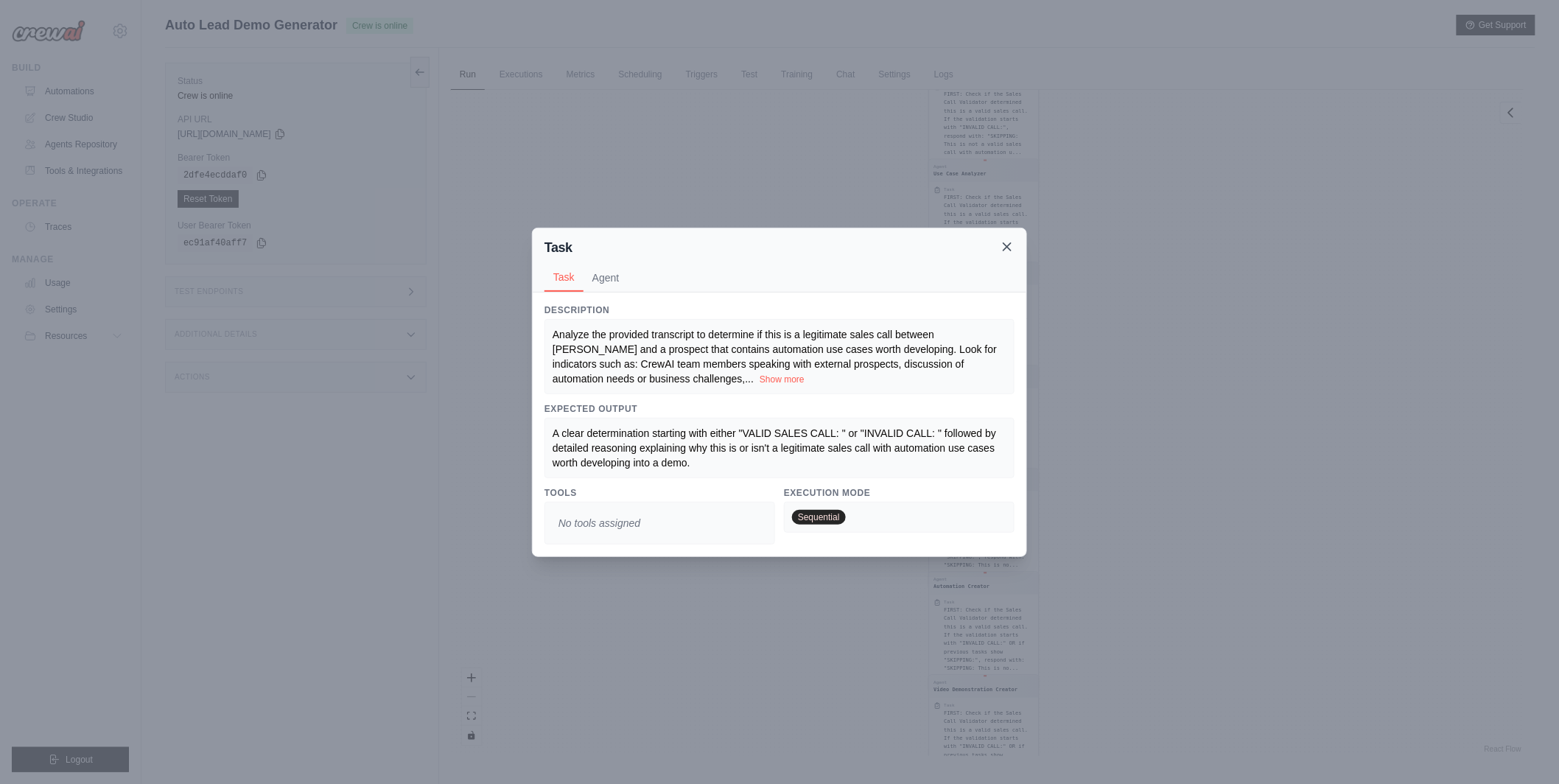
click at [1007, 241] on icon at bounding box center [1007, 246] width 15 height 15
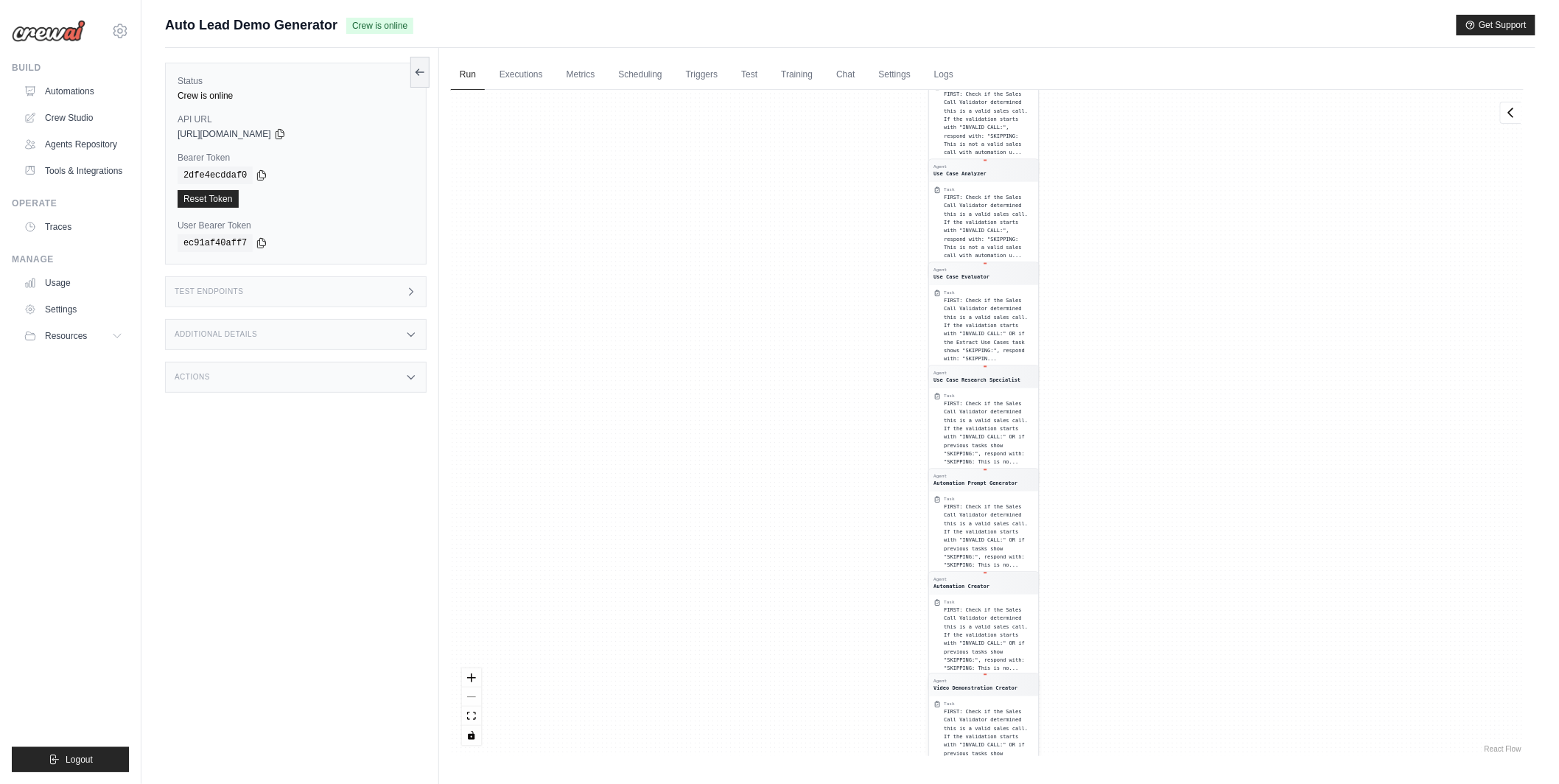
click at [984, 702] on div "Task" at bounding box center [989, 703] width 90 height 6
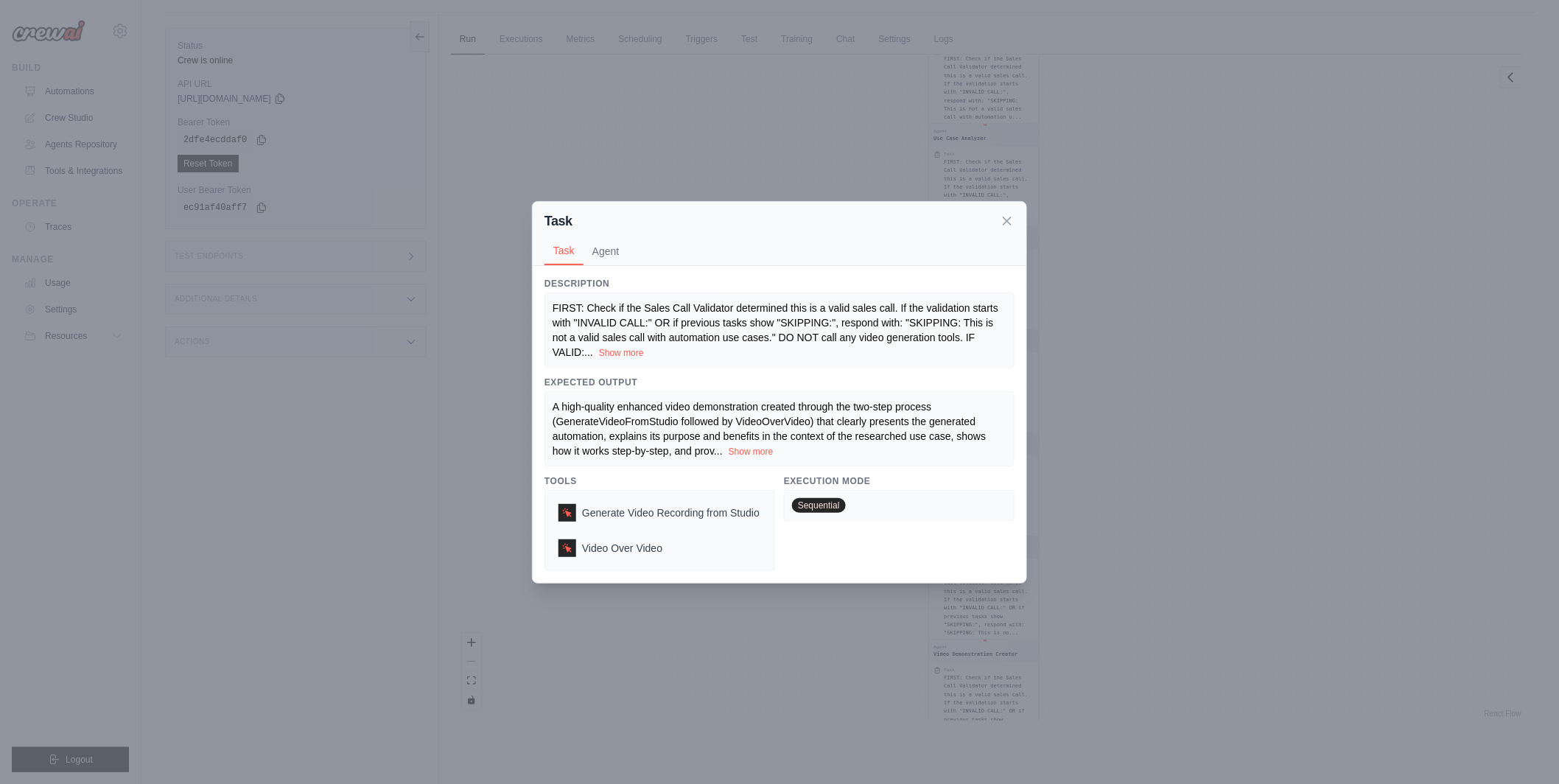
scroll to position [63, 0]
click at [699, 512] on span "Generate Video Recording from Studio" at bounding box center [670, 512] width 178 height 15
click at [665, 547] on div "Video Over Video" at bounding box center [659, 547] width 213 height 29
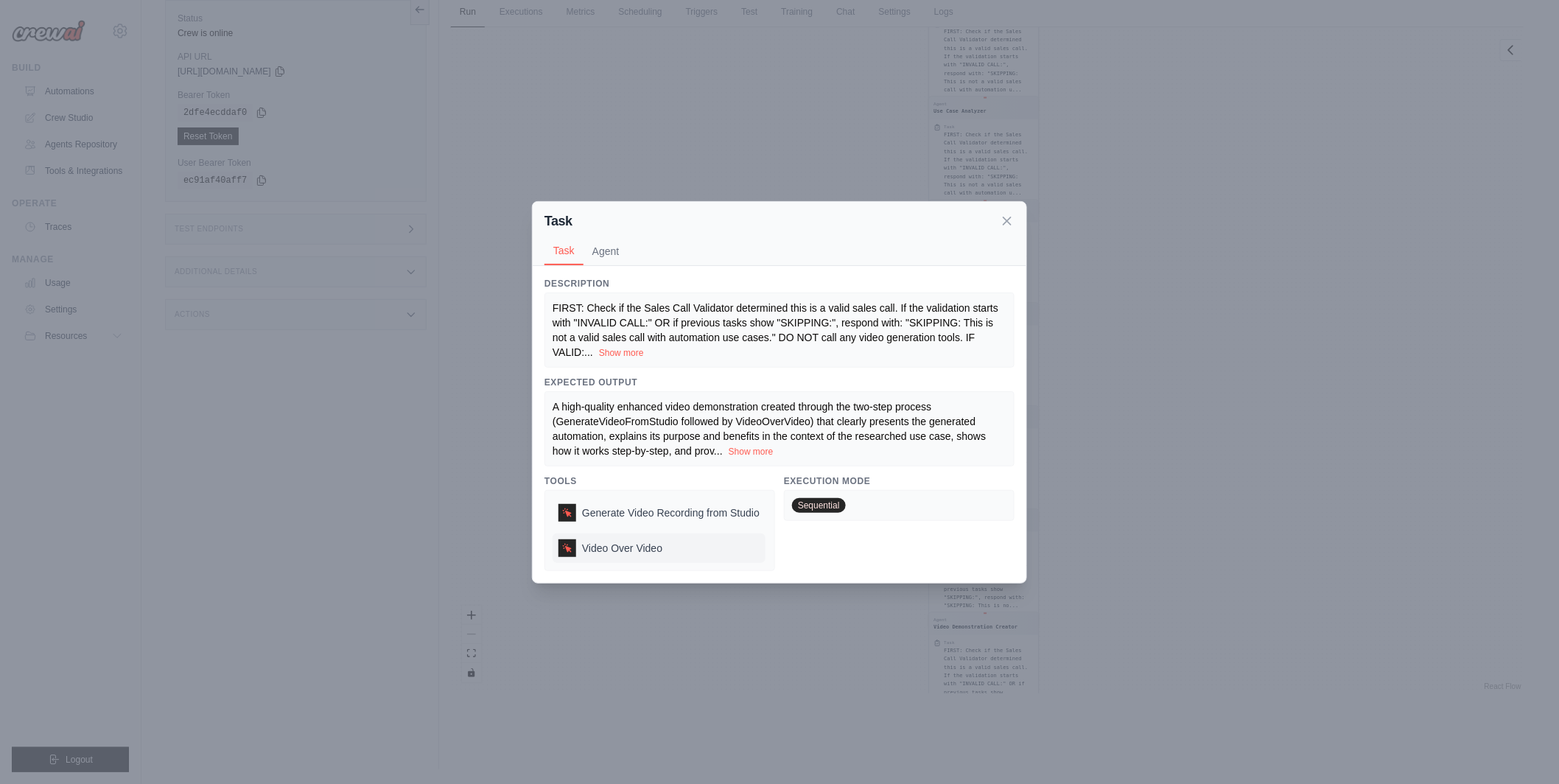
click at [665, 547] on div "Video Over Video" at bounding box center [659, 547] width 213 height 29
click at [677, 587] on div "Task Task Agent Description FIRST: Check if the Sales Call Validator determined…" at bounding box center [779, 392] width 1559 height 784
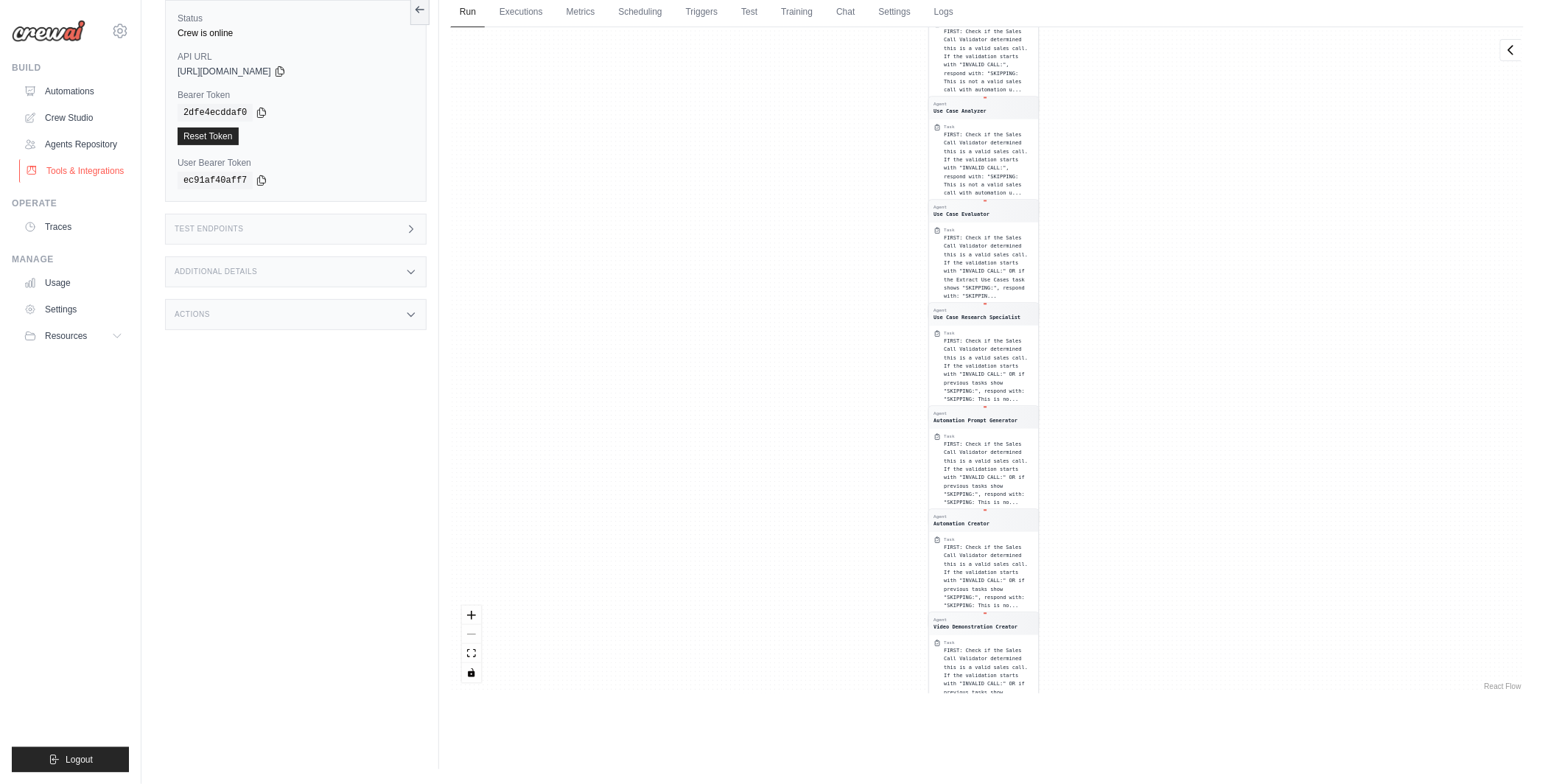
click at [91, 163] on link "Tools & Integrations" at bounding box center [75, 170] width 111 height 24
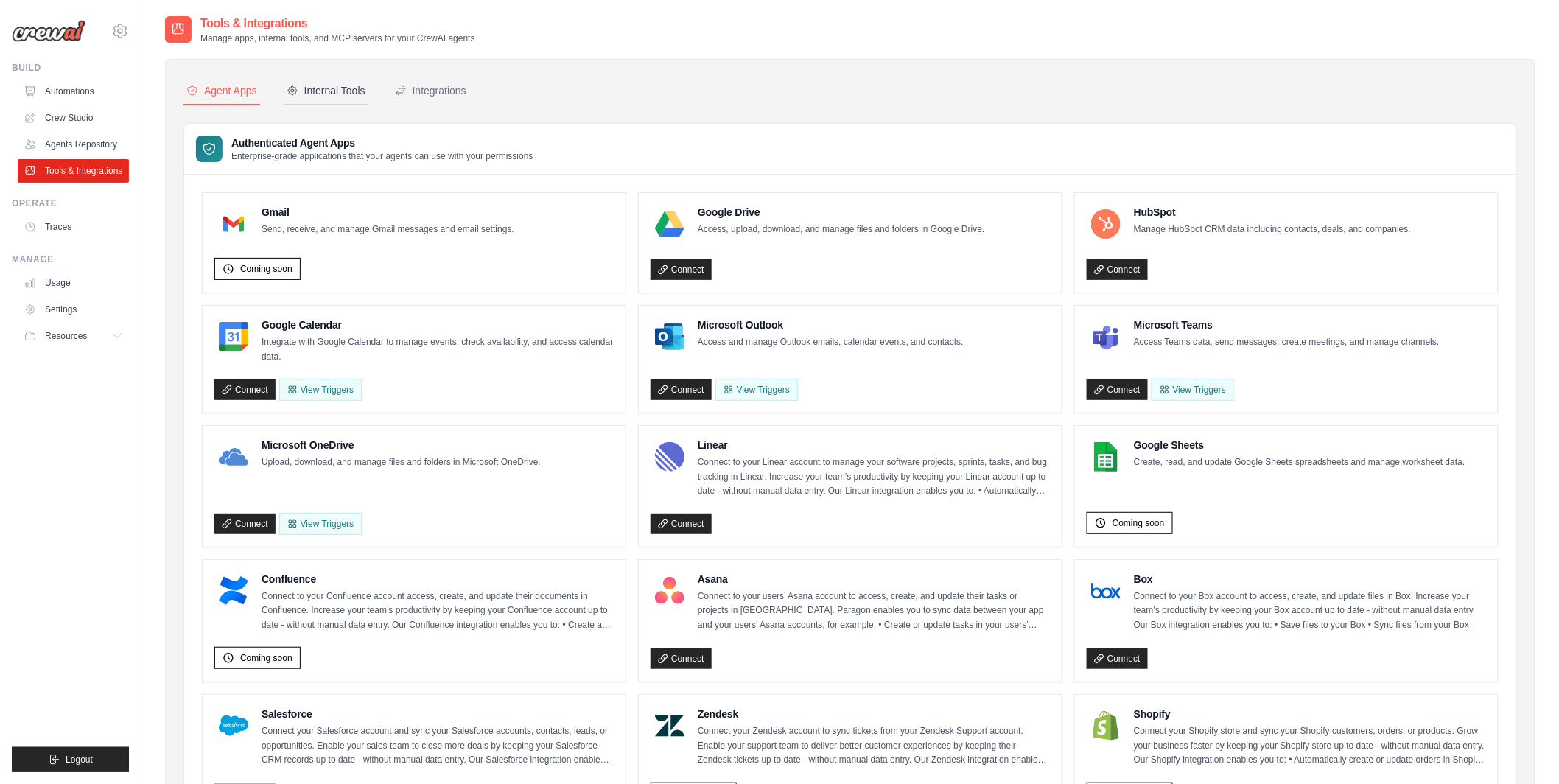
click at [329, 86] on div "Internal Tools" at bounding box center [326, 90] width 79 height 15
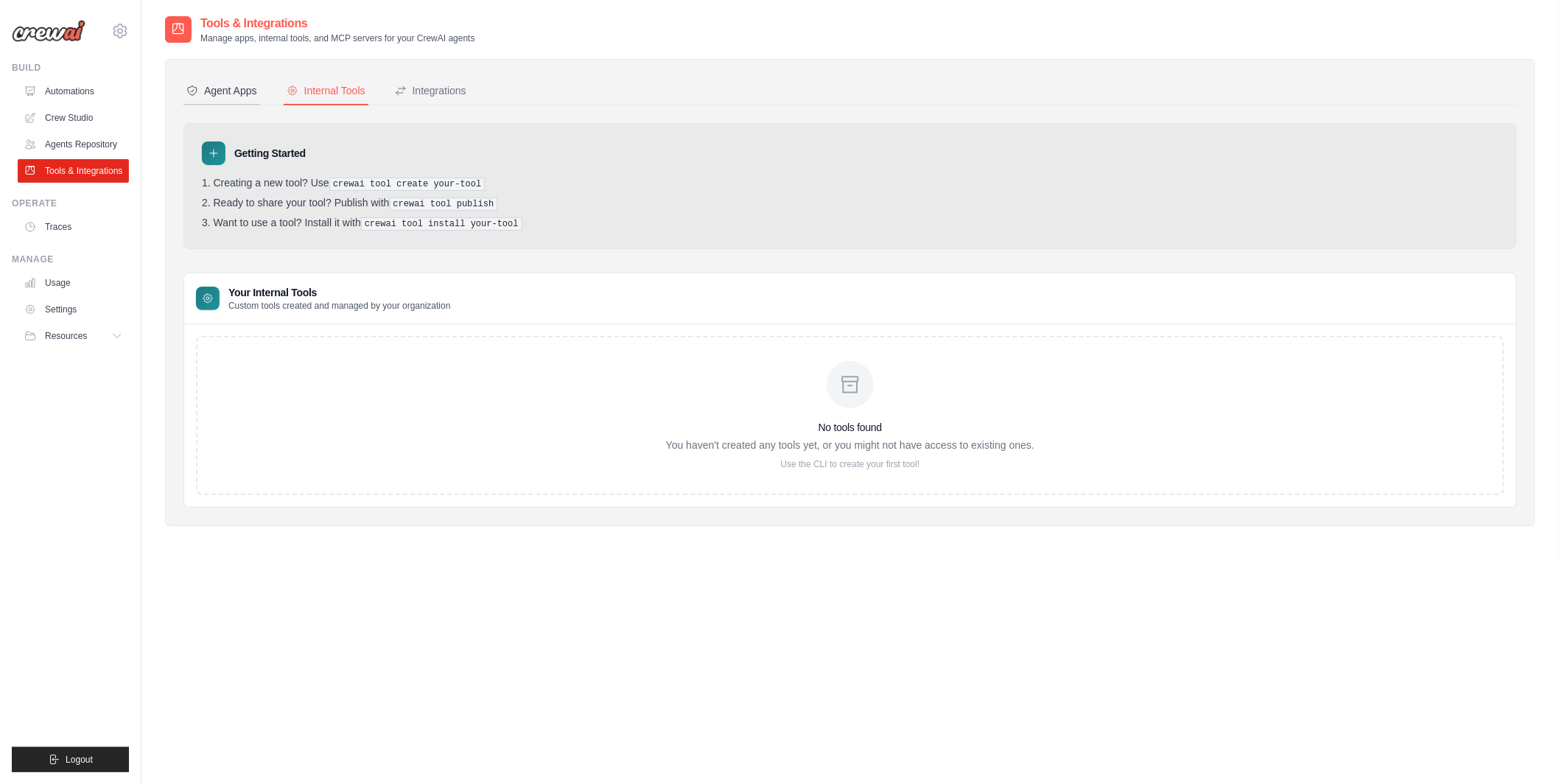
click at [245, 94] on div "Agent Apps" at bounding box center [222, 90] width 71 height 15
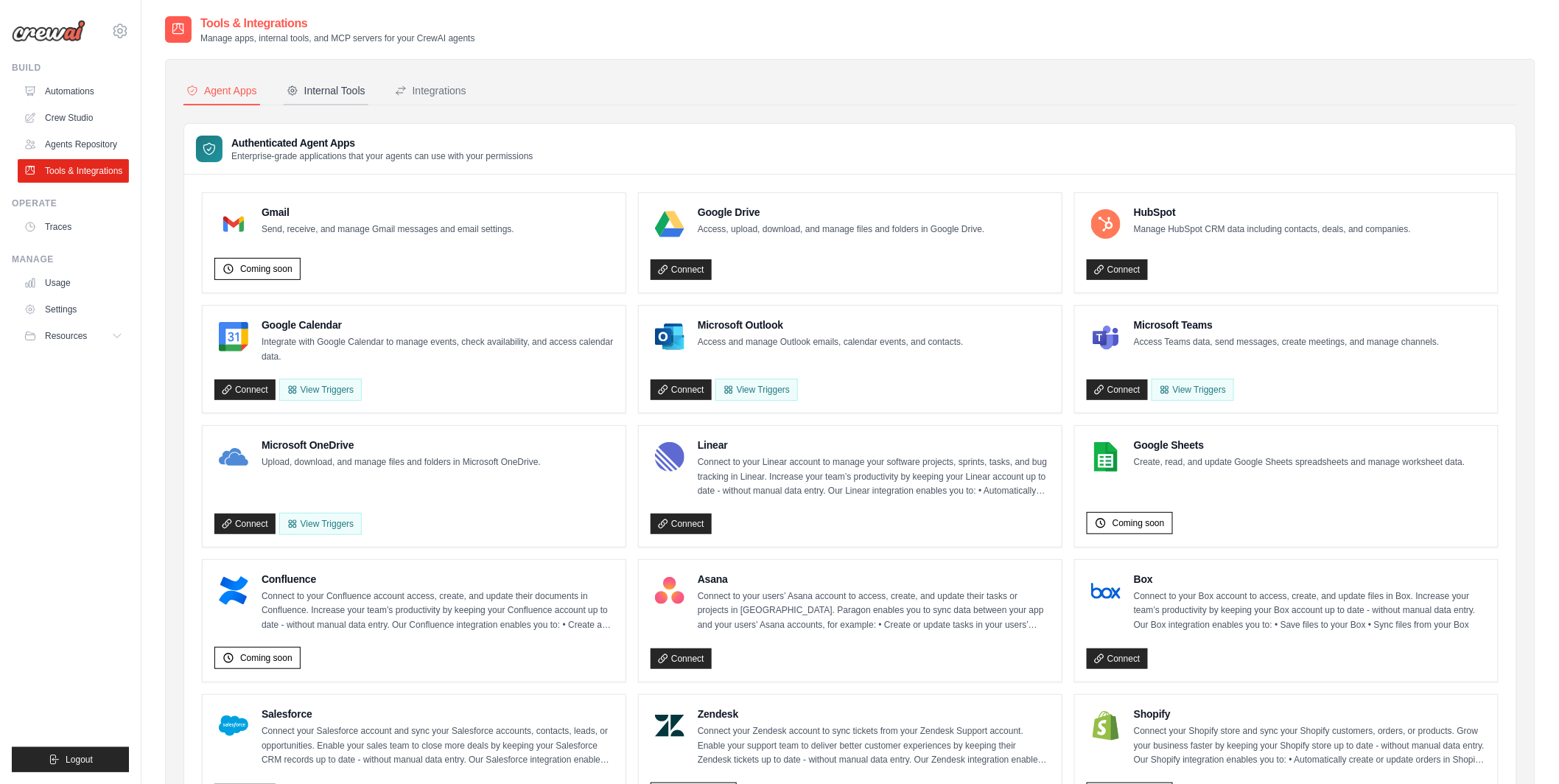
click at [334, 89] on div "Internal Tools" at bounding box center [326, 90] width 79 height 15
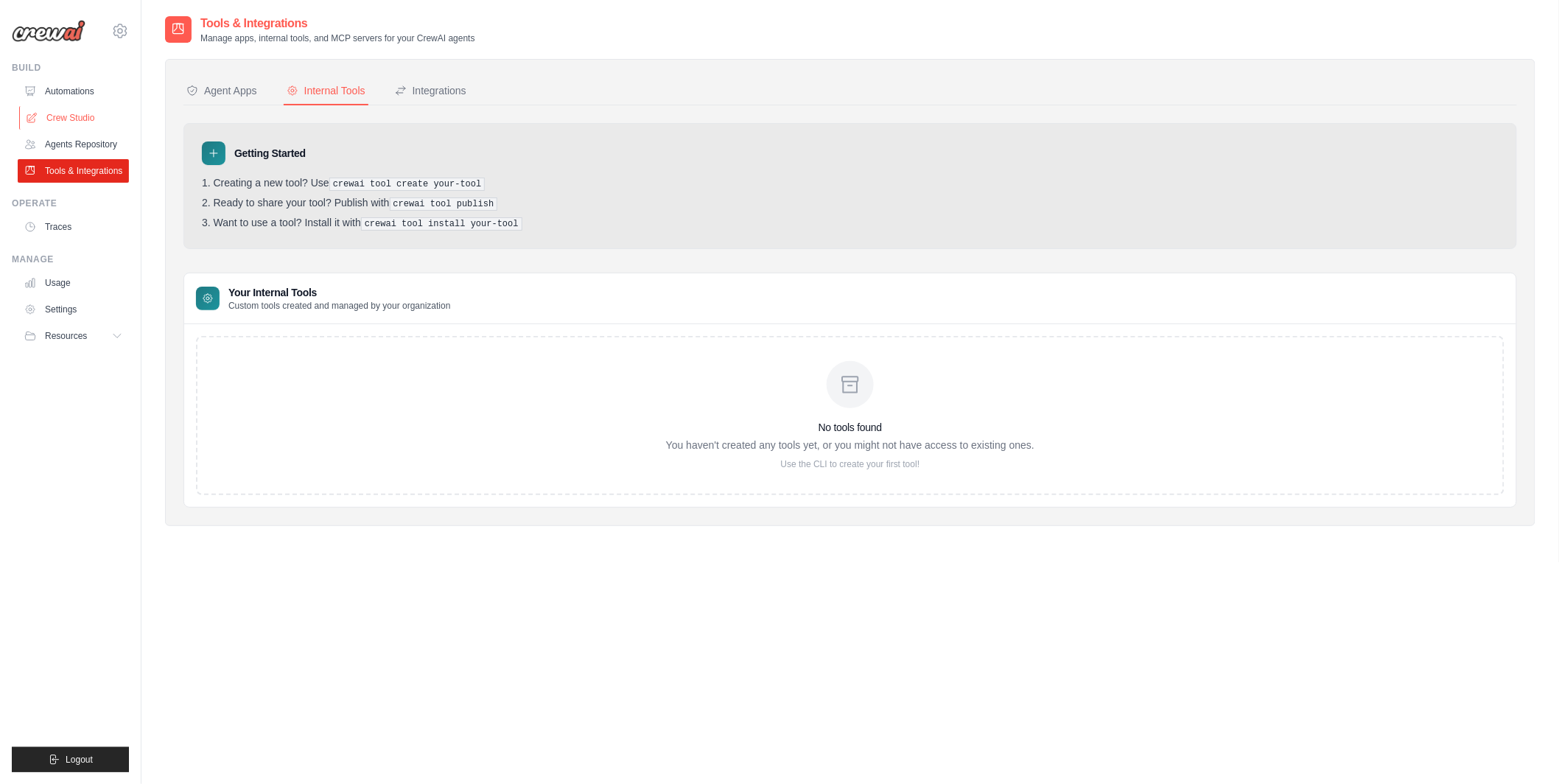
click at [79, 117] on link "Crew Studio" at bounding box center [75, 117] width 111 height 24
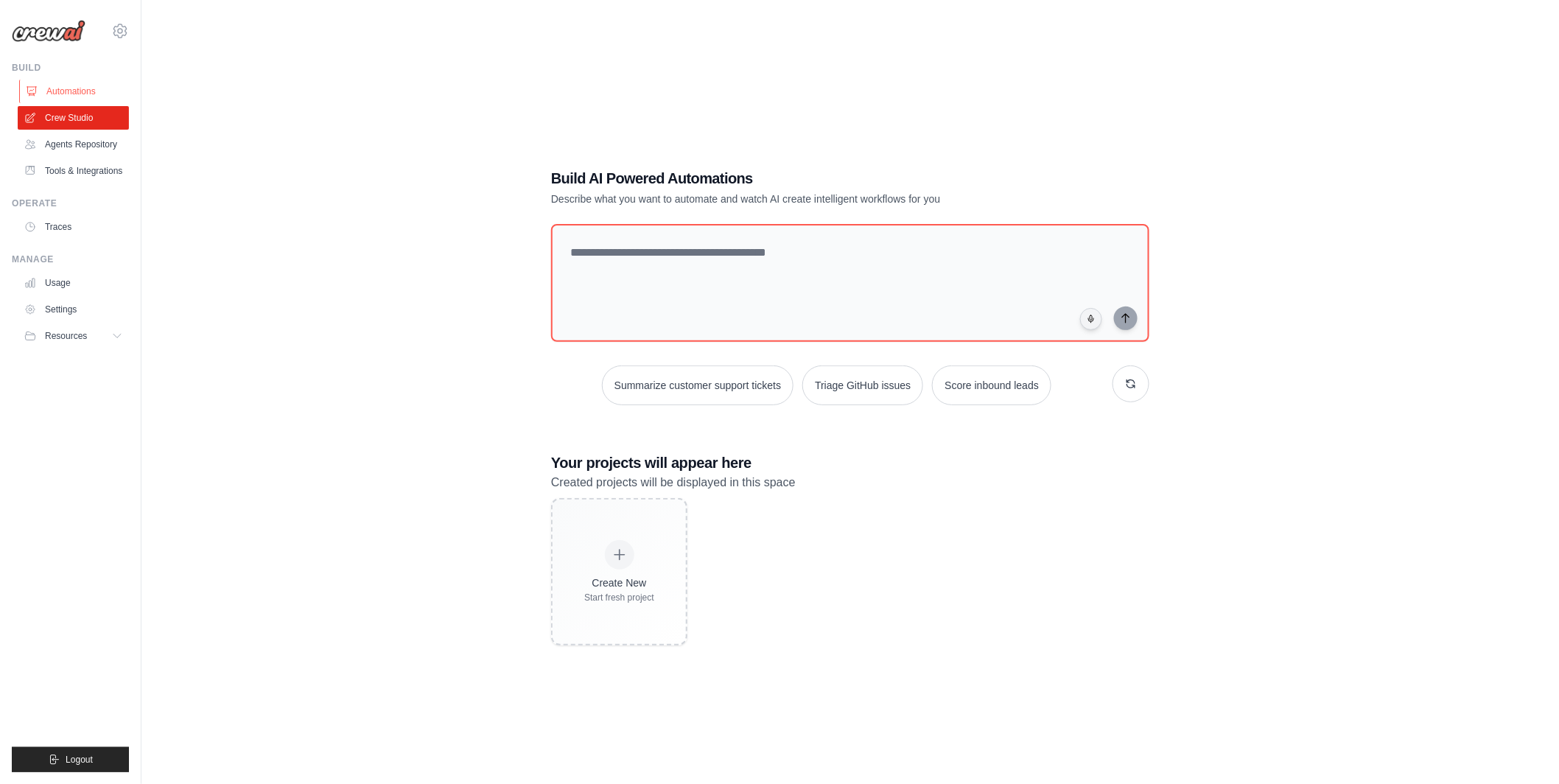
click at [58, 90] on link "Automations" at bounding box center [75, 91] width 111 height 24
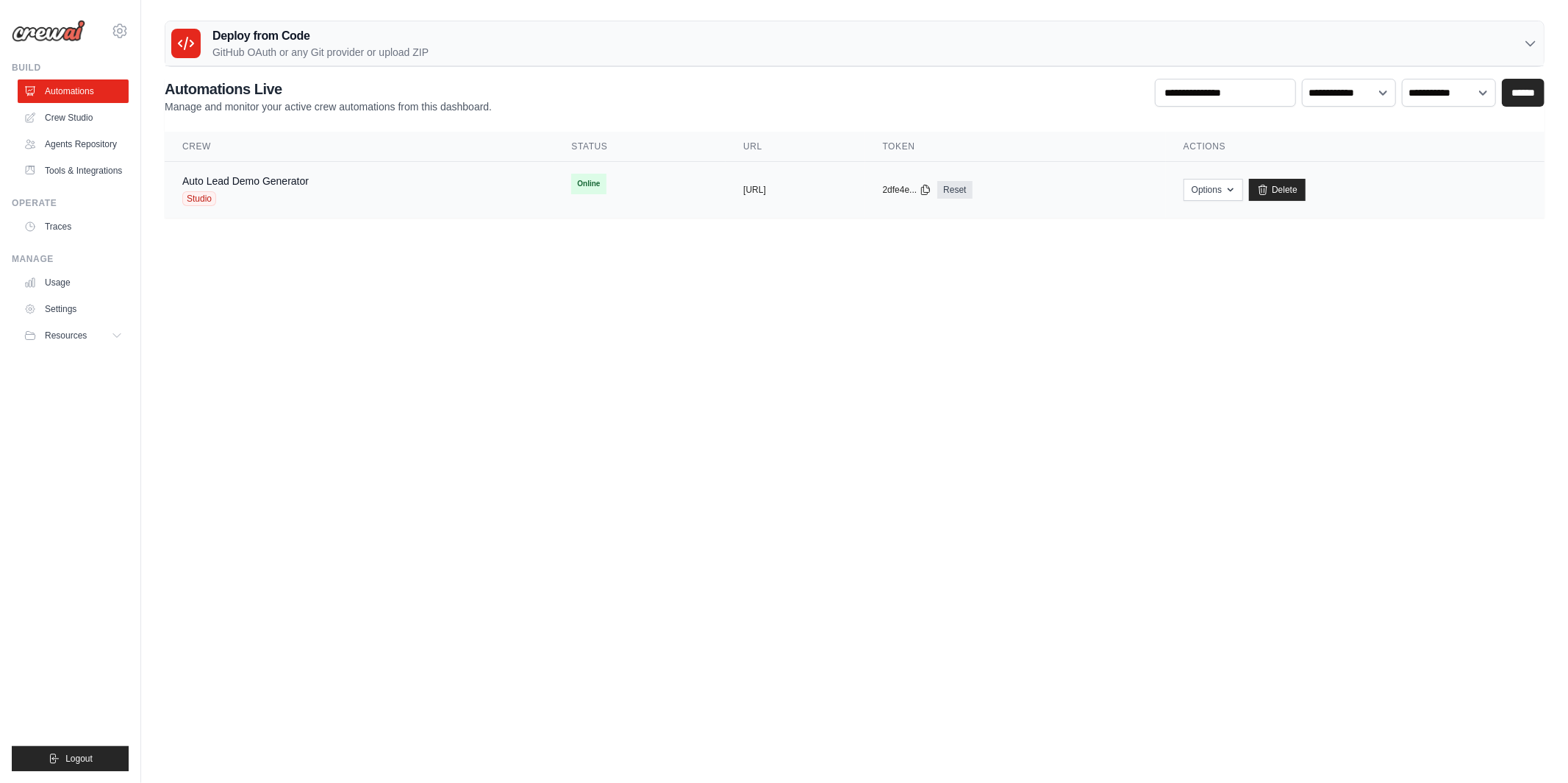
click at [358, 192] on div "Auto Lead Demo Generator Studio" at bounding box center [359, 190] width 353 height 33
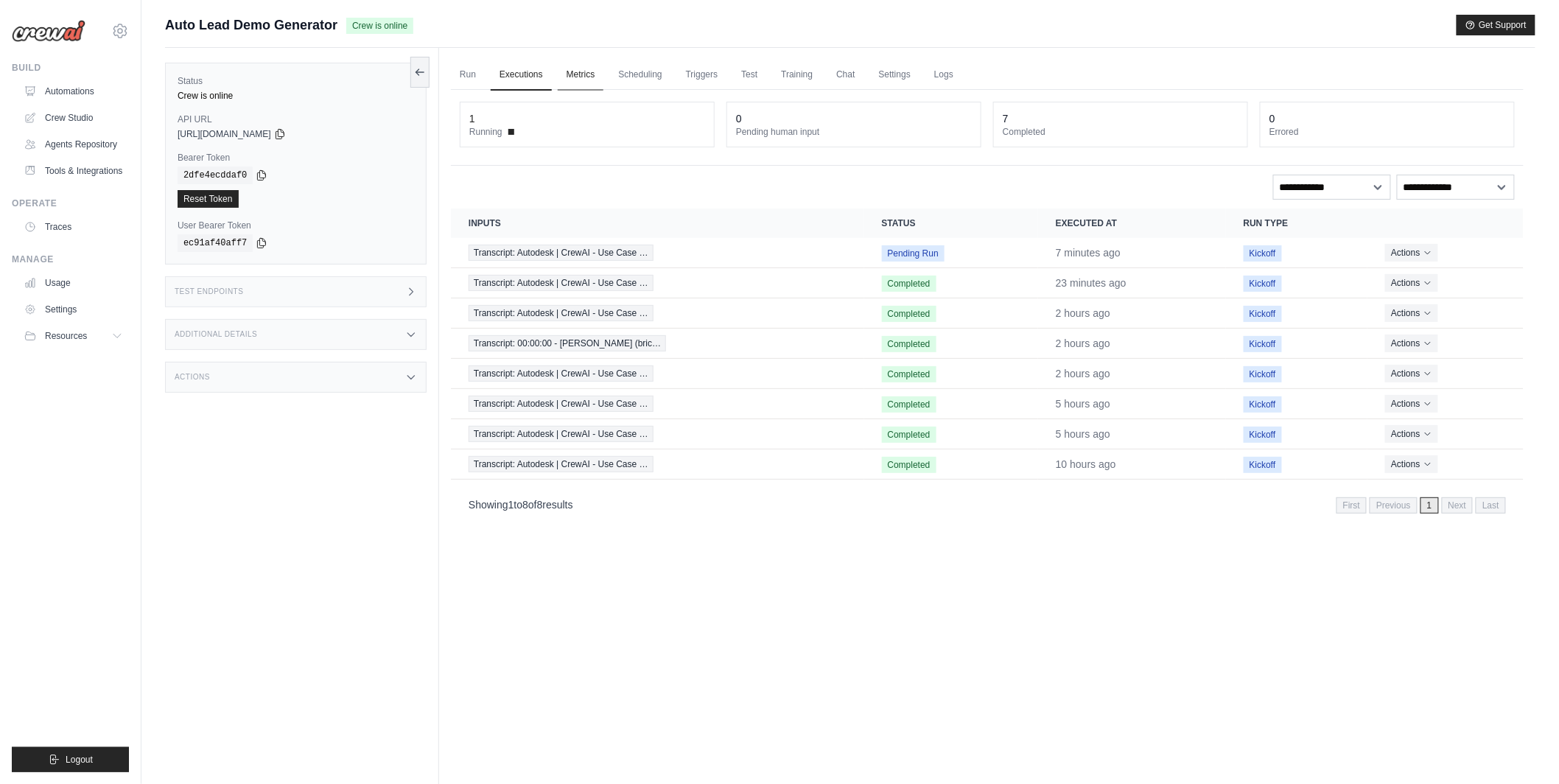
click at [583, 74] on link "Metrics" at bounding box center [581, 75] width 47 height 31
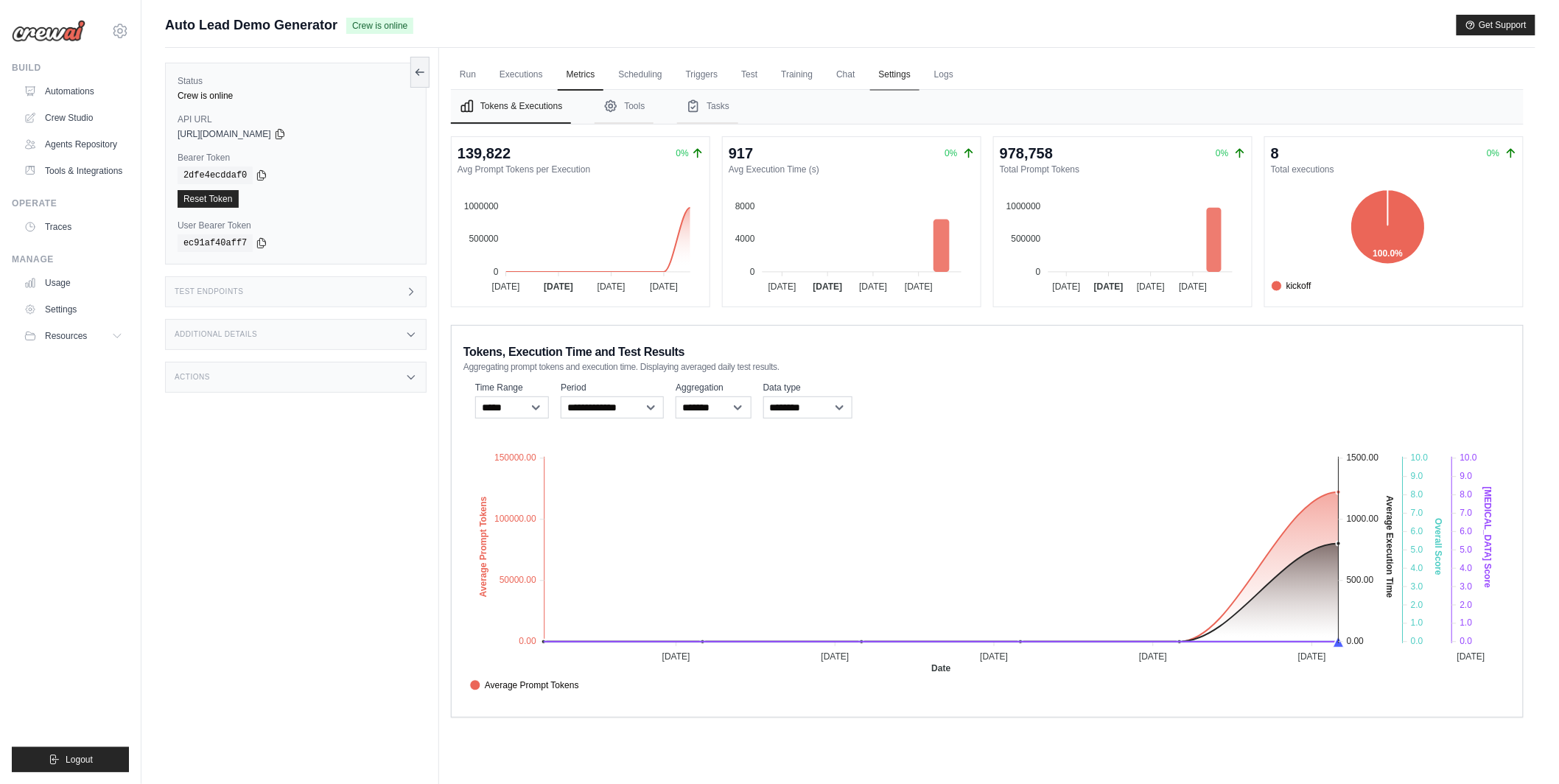
click at [903, 69] on link "Settings" at bounding box center [895, 75] width 49 height 31
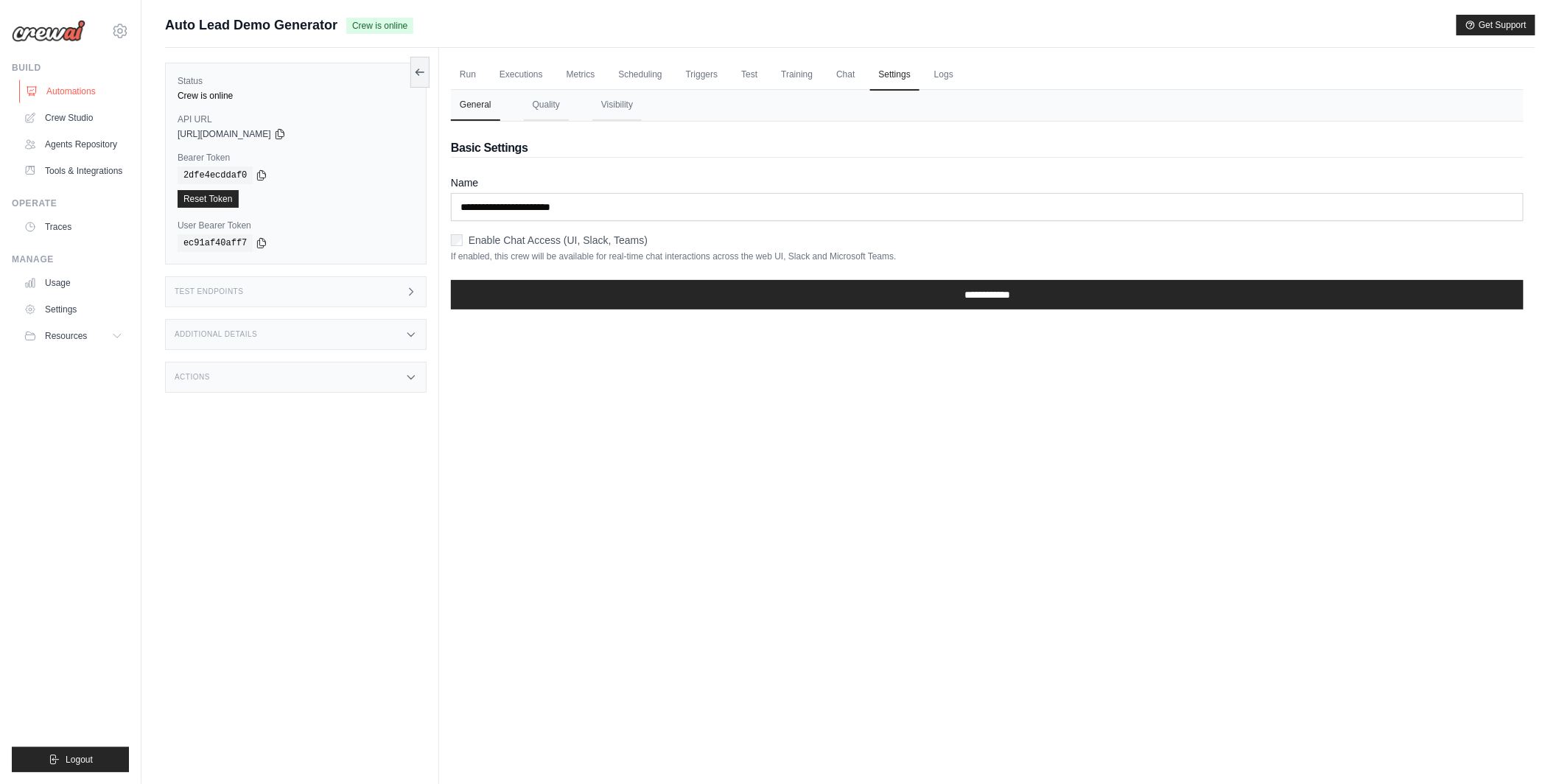
click at [82, 90] on link "Automations" at bounding box center [75, 91] width 111 height 24
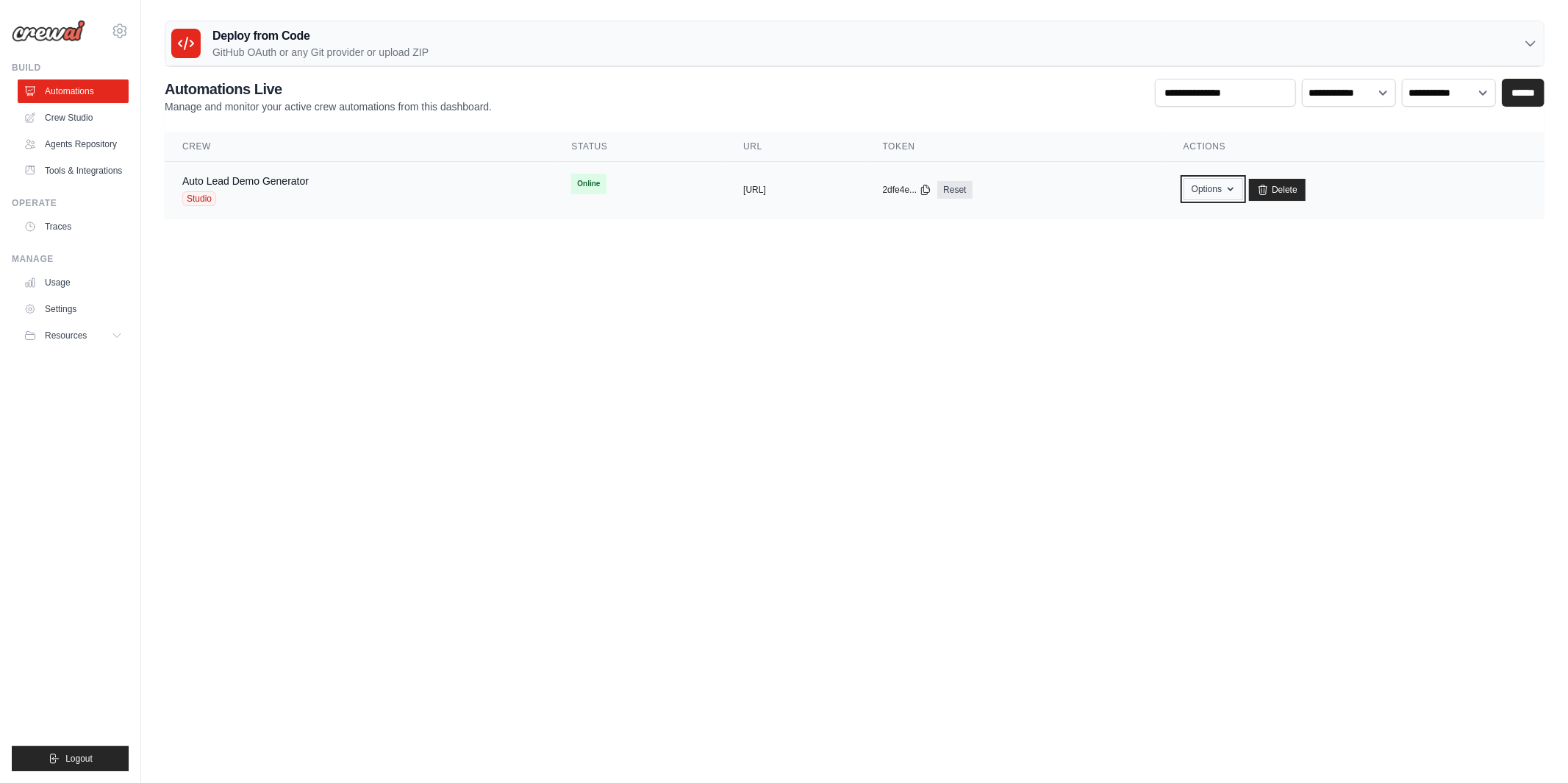
click at [1244, 188] on button "Options" at bounding box center [1214, 189] width 60 height 22
click at [1019, 447] on body "tom@crewai.com CrewAI Internal Org MP@Crew NC@Crew" at bounding box center [784, 392] width 1568 height 783
click at [403, 212] on td "Auto Lead Demo Generator Studio" at bounding box center [359, 190] width 389 height 56
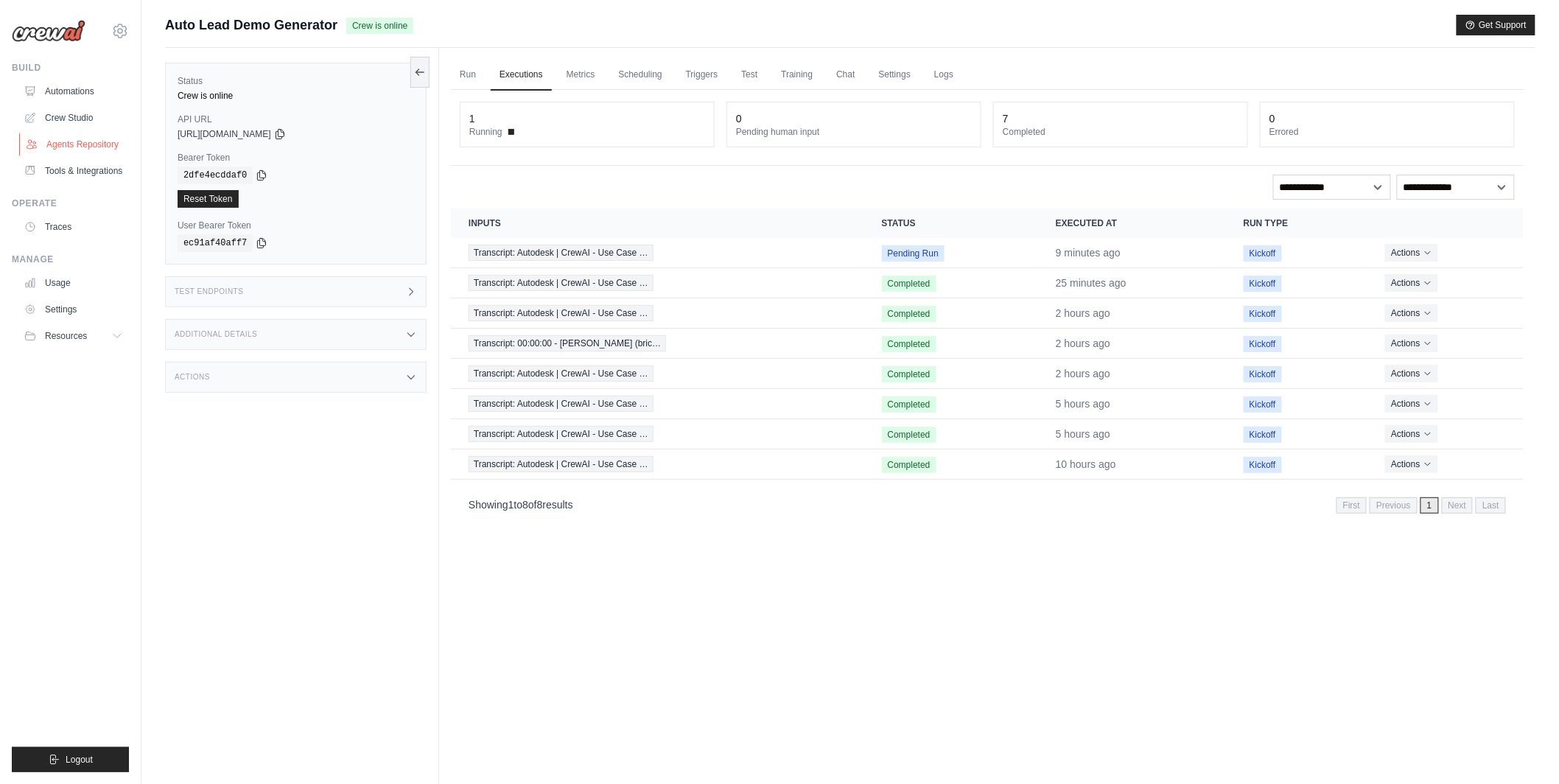
click at [79, 147] on link "Agents Repository" at bounding box center [75, 144] width 111 height 24
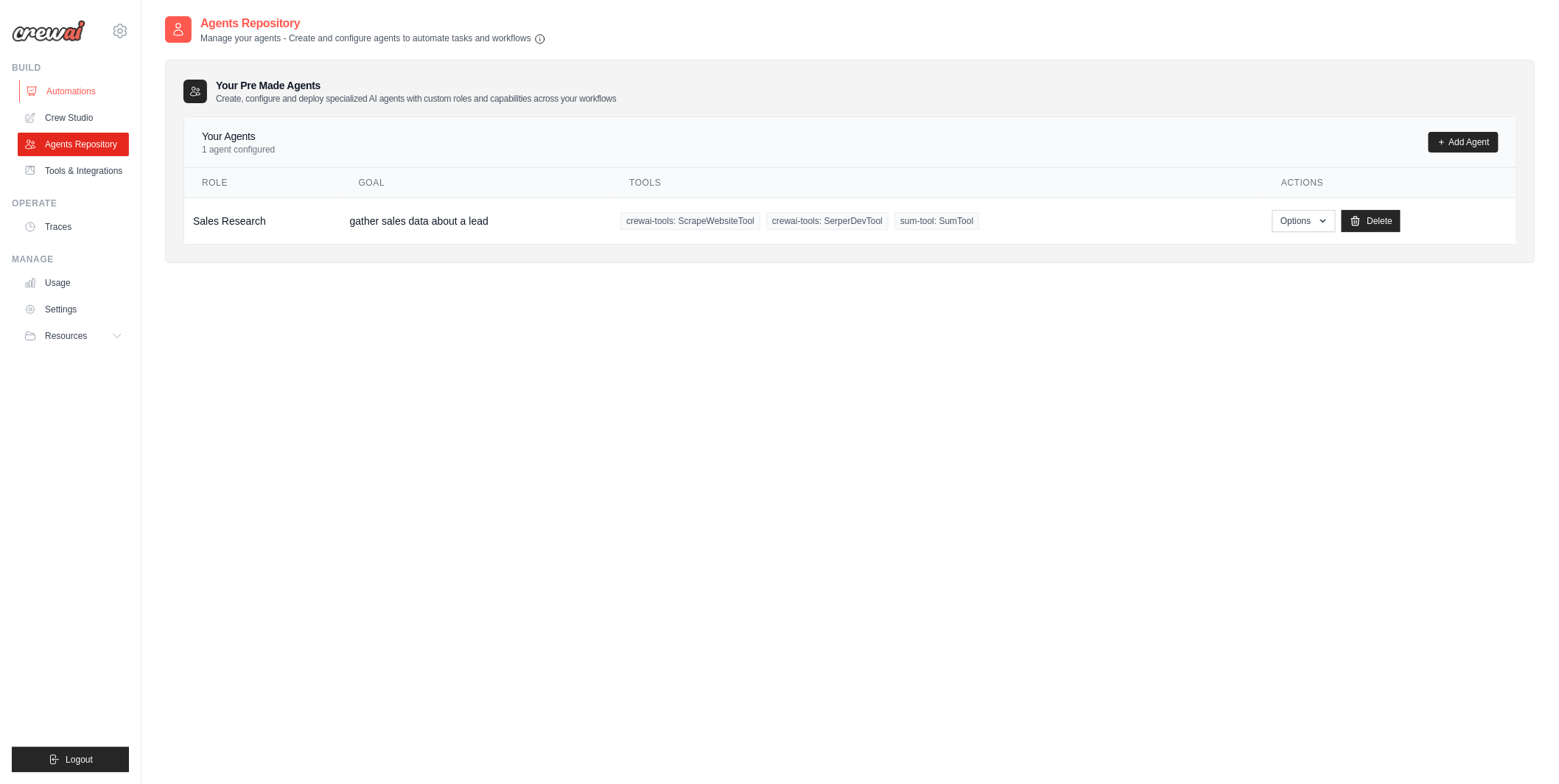
click at [83, 86] on link "Automations" at bounding box center [75, 91] width 111 height 24
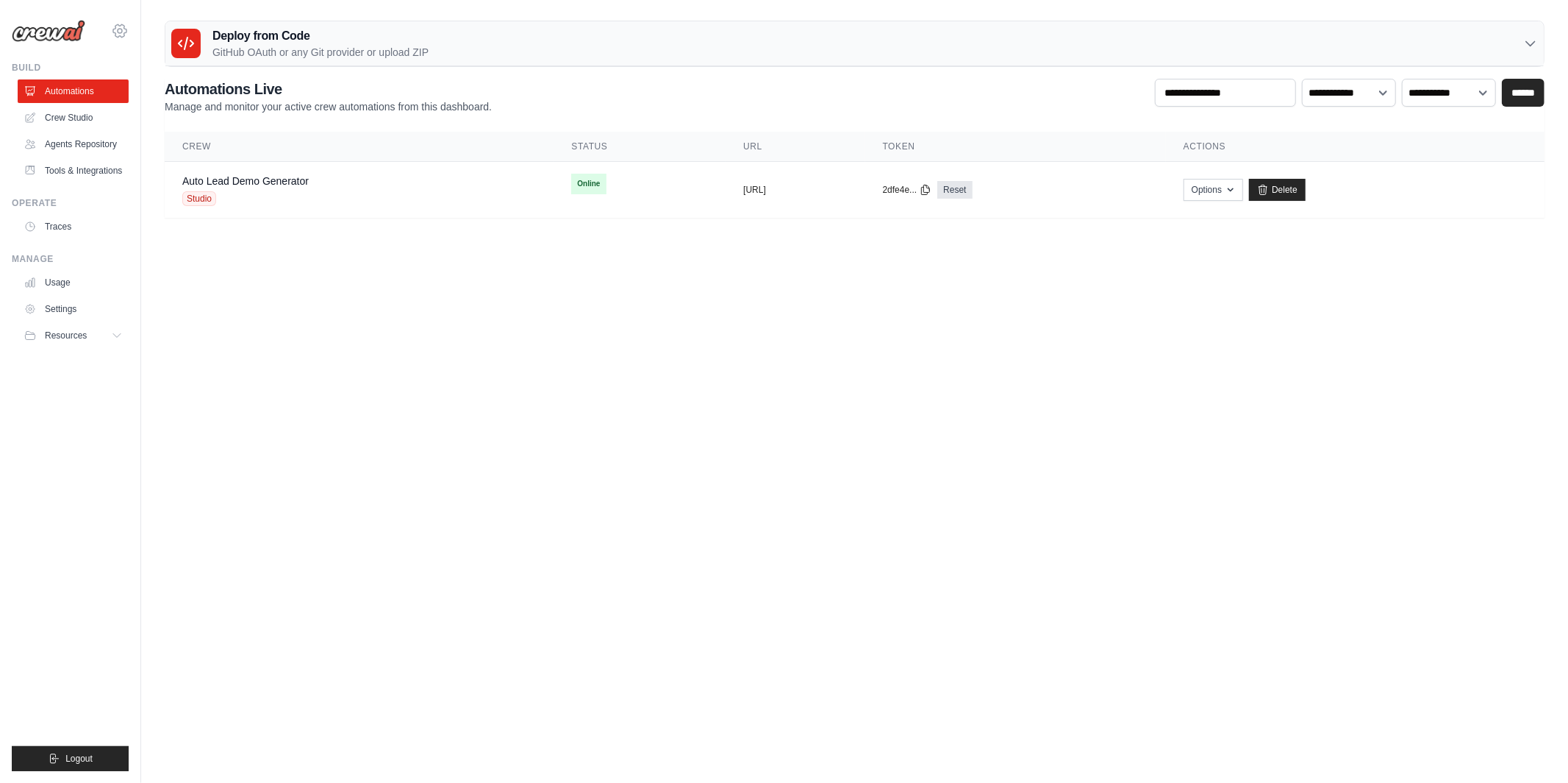
click at [123, 34] on icon at bounding box center [120, 31] width 18 height 18
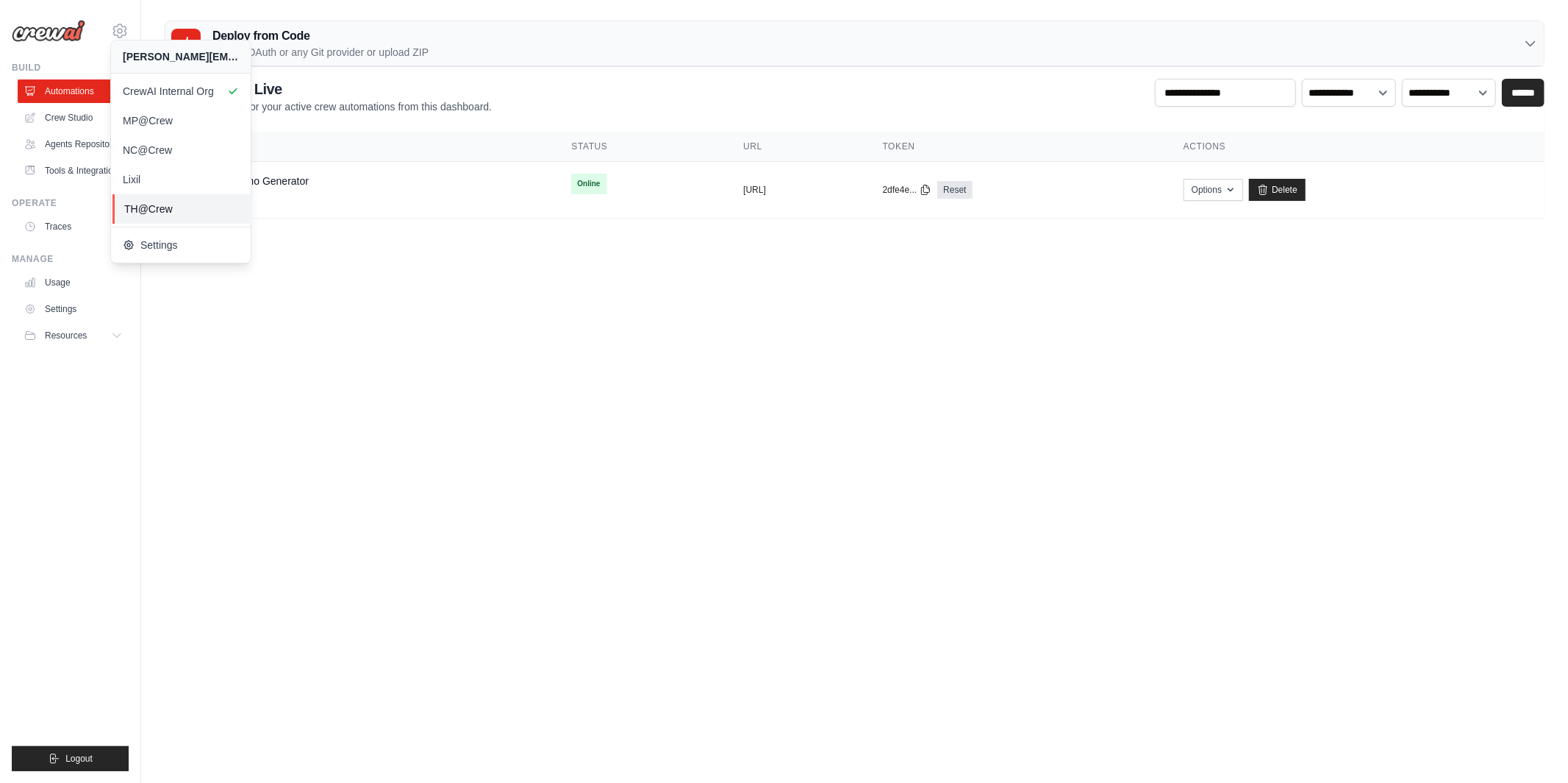
click at [163, 215] on span "TH@Crew" at bounding box center [182, 209] width 116 height 15
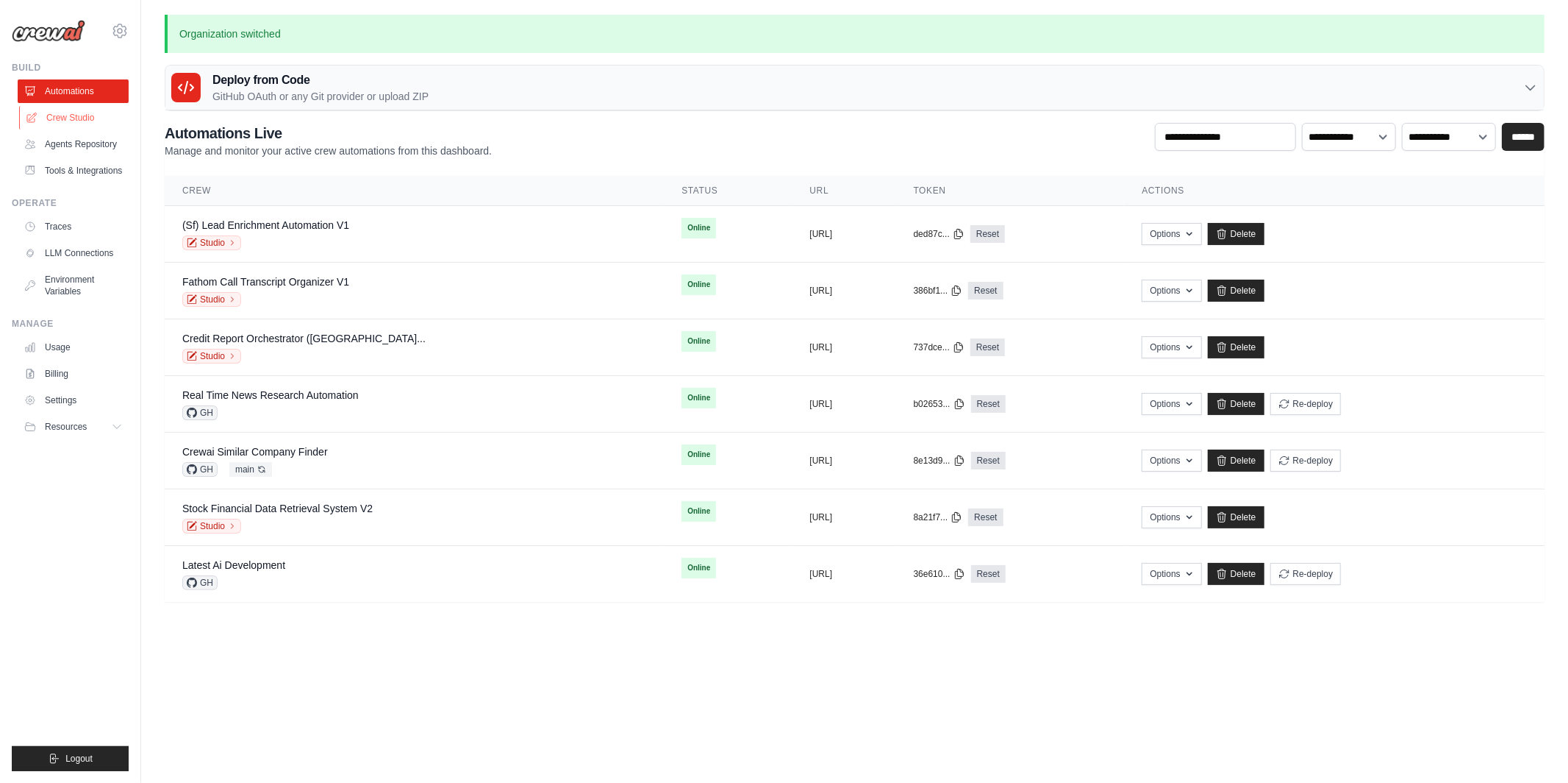
click at [89, 114] on link "Crew Studio" at bounding box center [75, 117] width 111 height 24
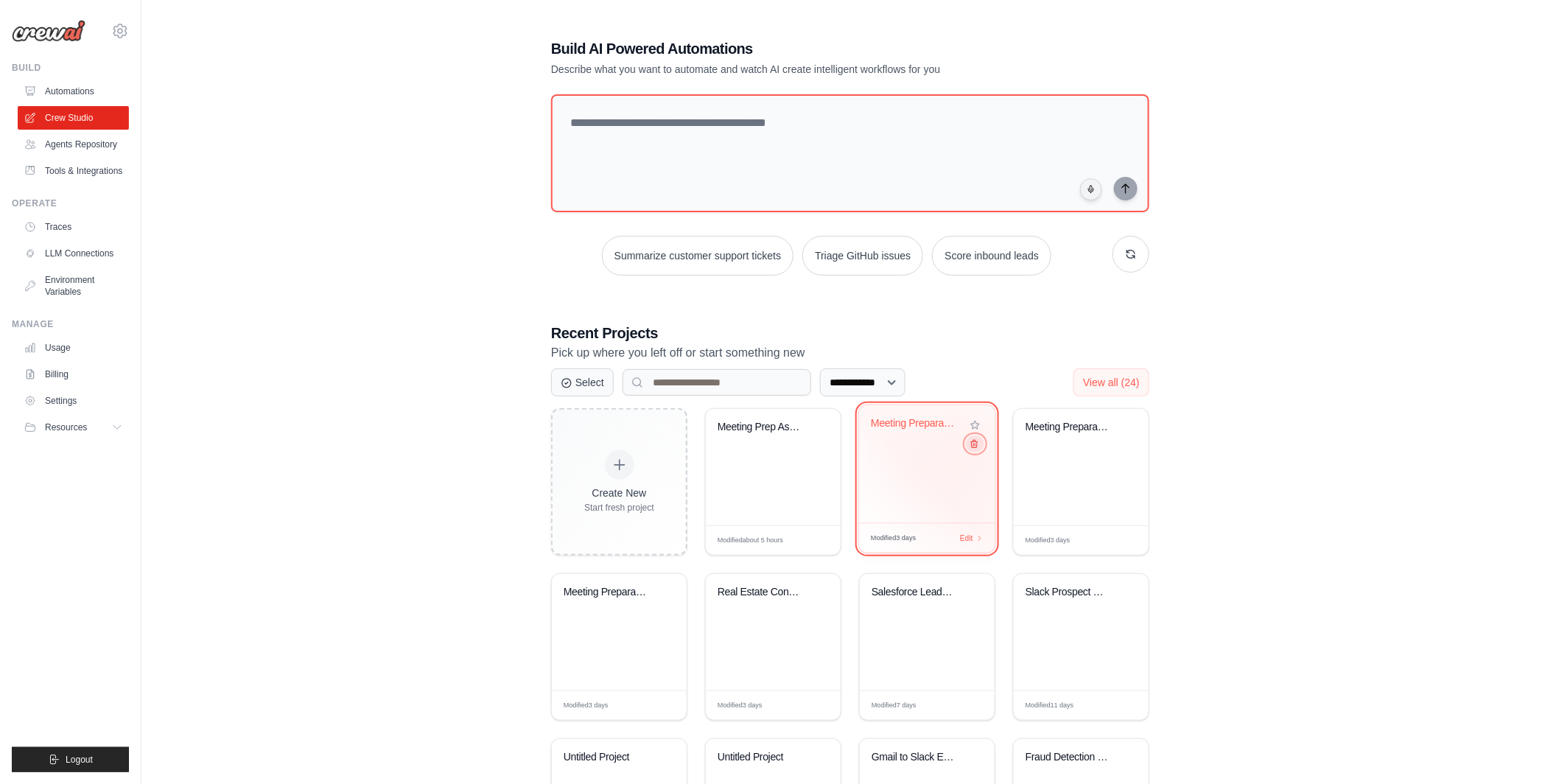
click at [974, 445] on icon at bounding box center [974, 443] width 10 height 10
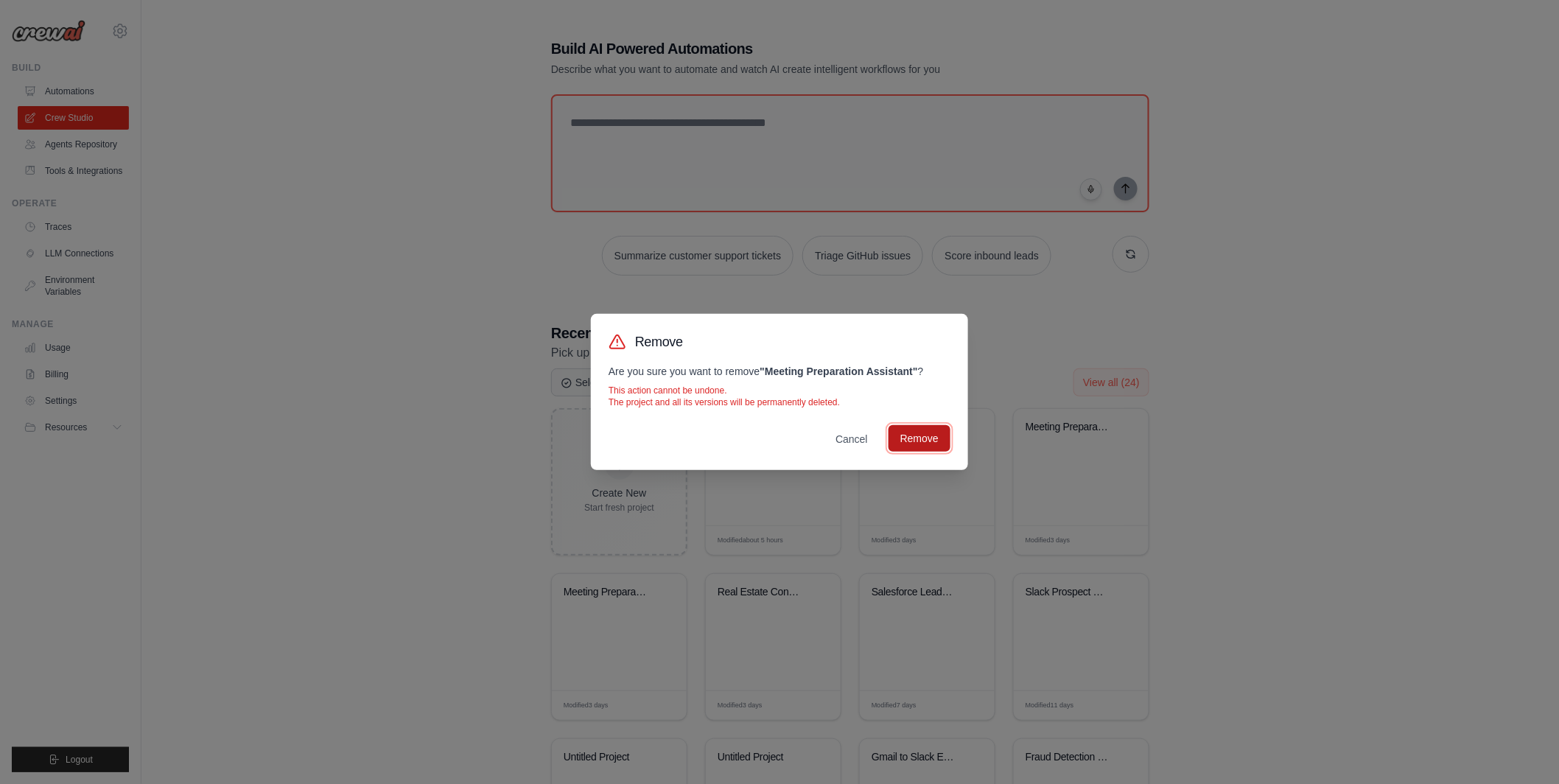
click at [922, 438] on button "Remove" at bounding box center [920, 438] width 62 height 26
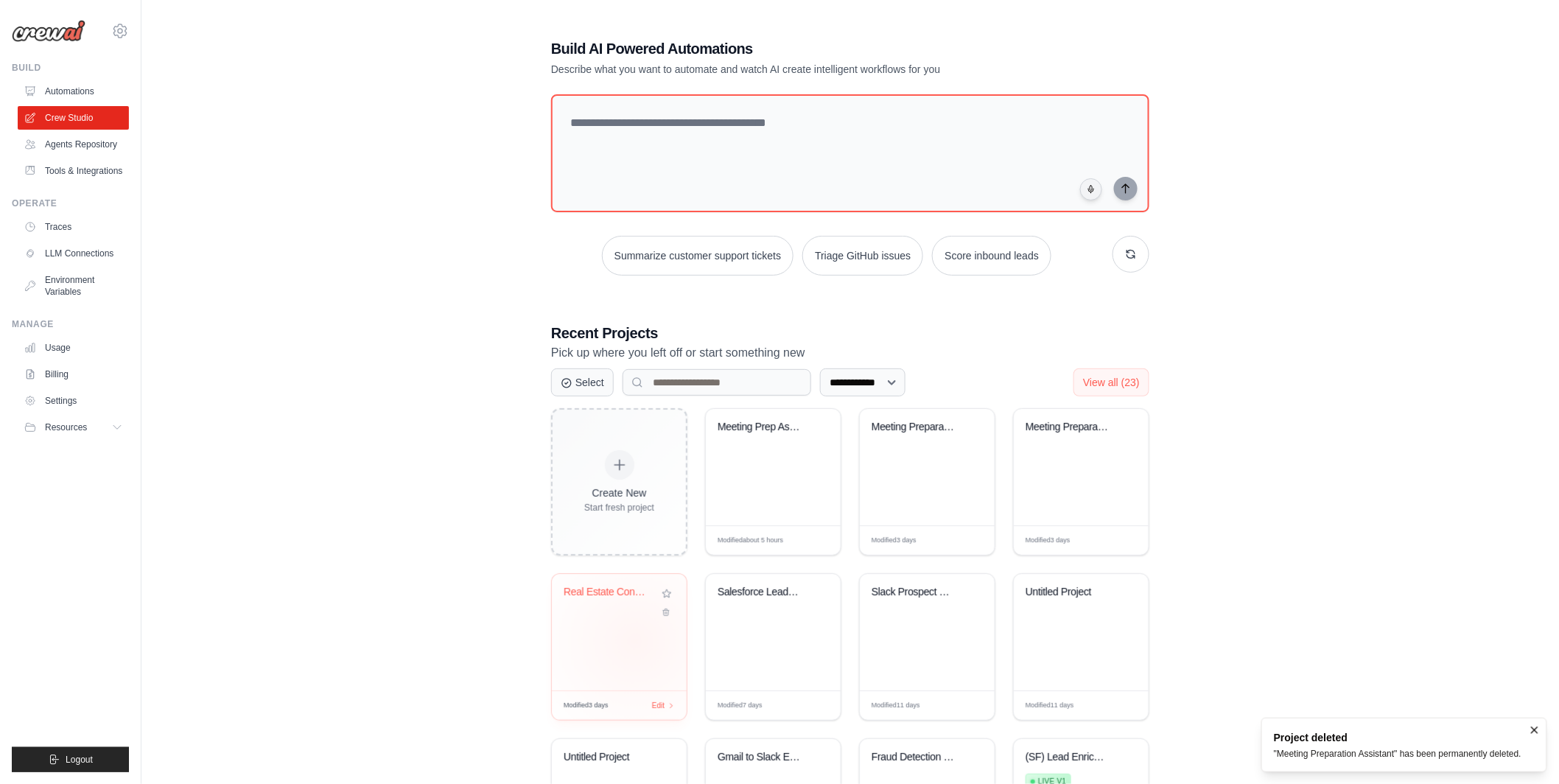
click at [635, 642] on div "Real Estate Contract PDF Parser" at bounding box center [619, 632] width 135 height 117
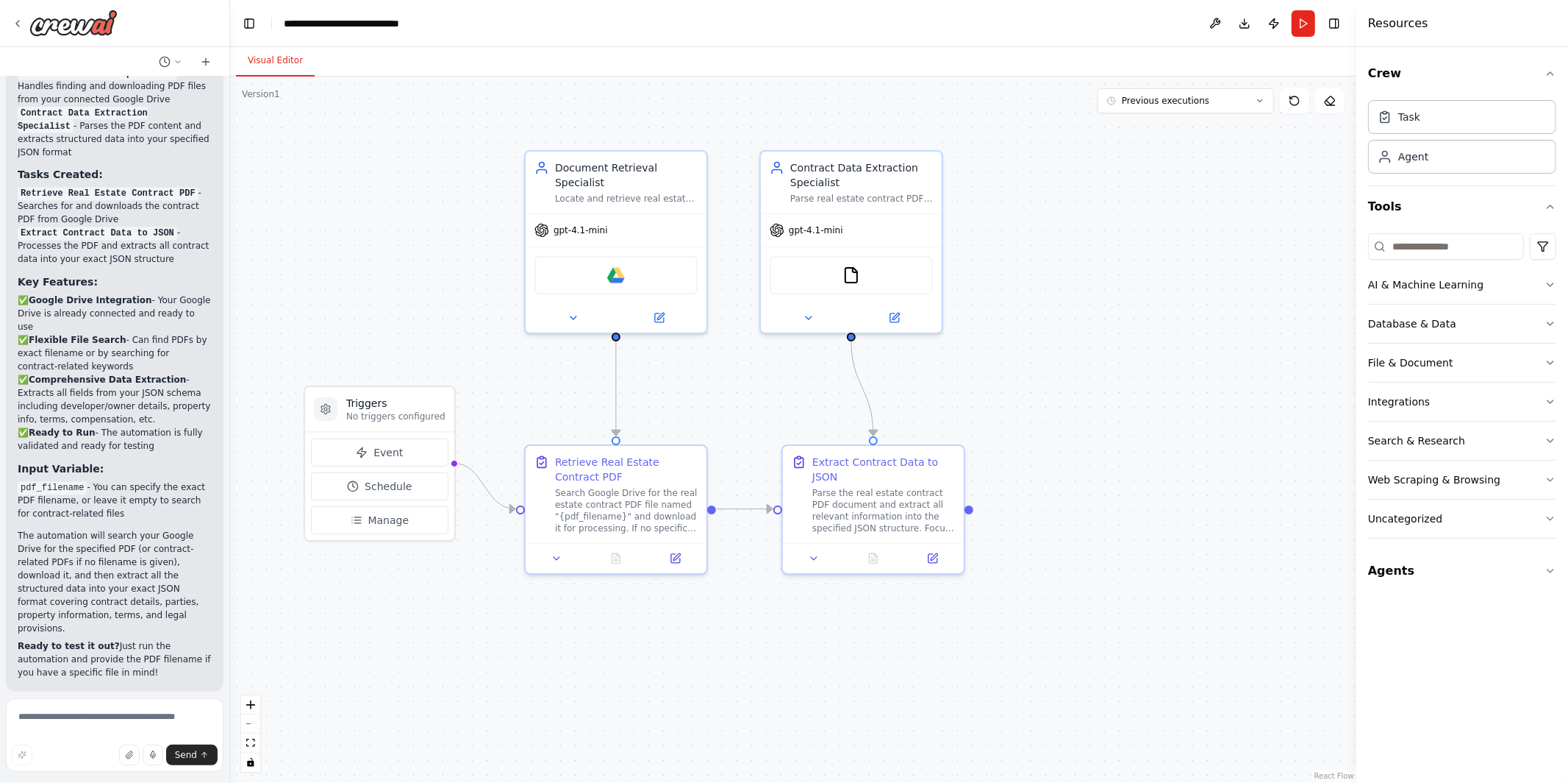
scroll to position [2298, 0]
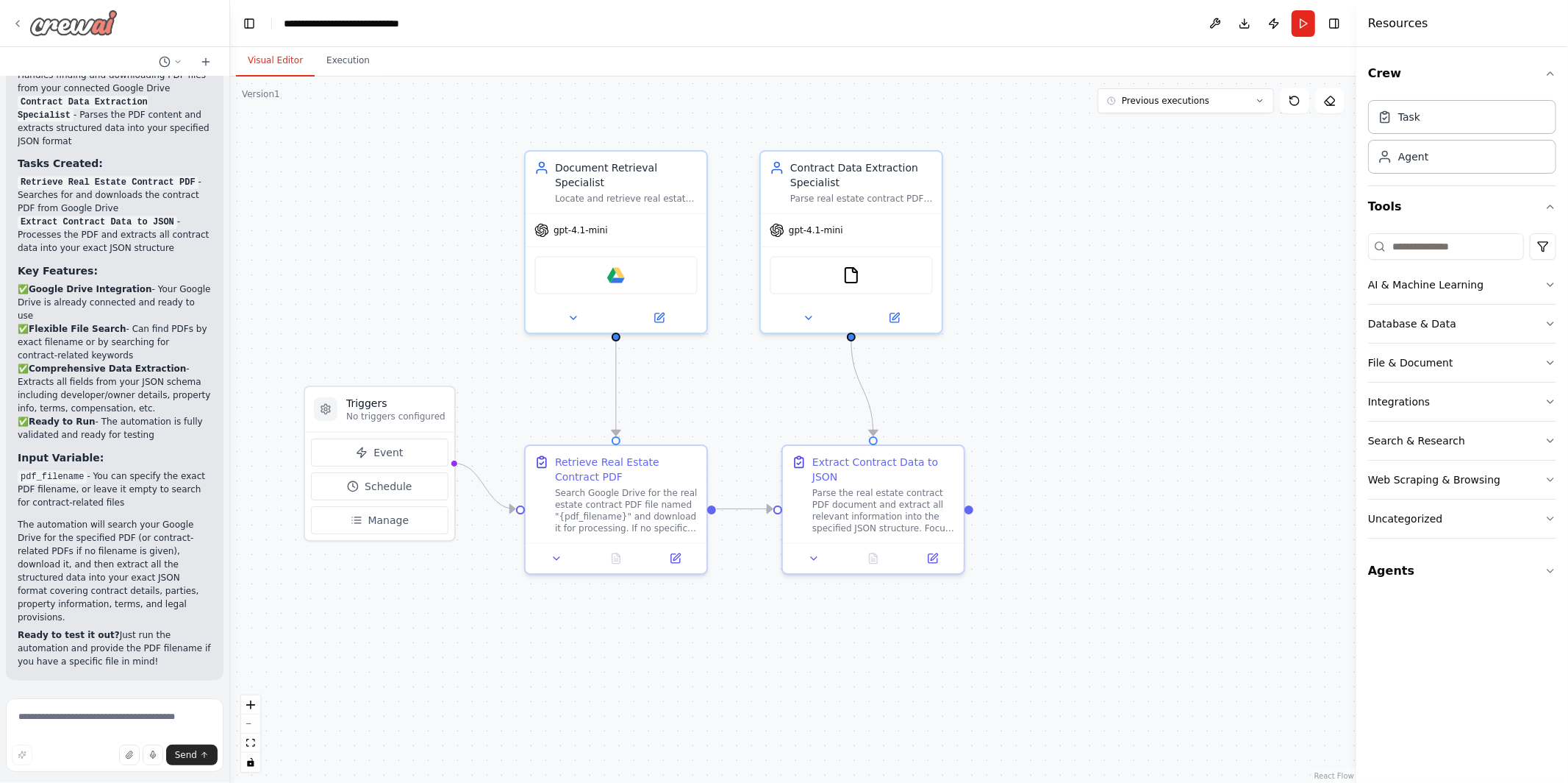
click at [19, 23] on icon at bounding box center [17, 23] width 11 height 11
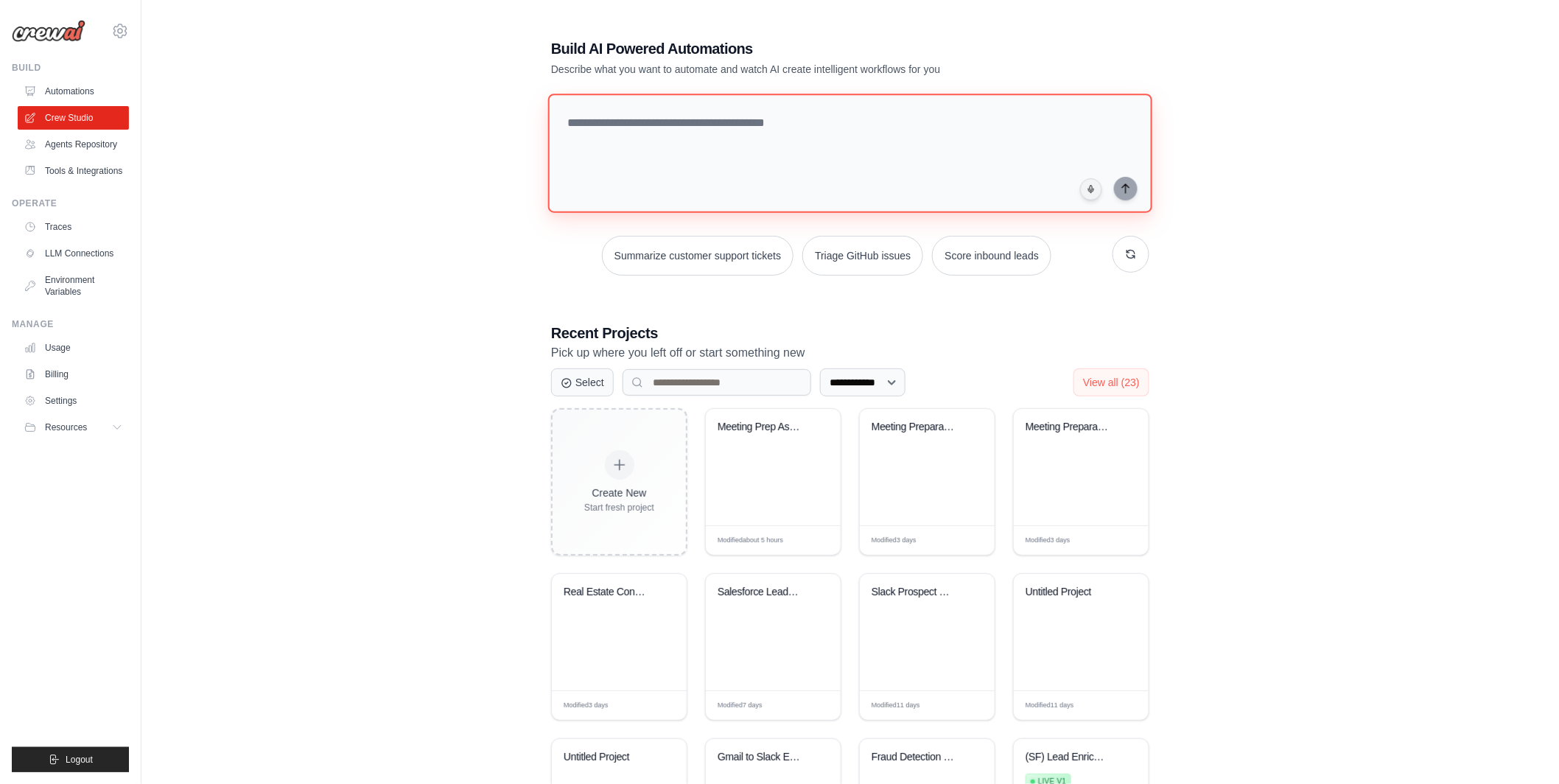
click at [653, 179] on textarea at bounding box center [851, 153] width 604 height 119
click at [1095, 199] on button "button" at bounding box center [1091, 189] width 24 height 24
click at [1007, 146] on textarea "**********" at bounding box center [851, 153] width 604 height 119
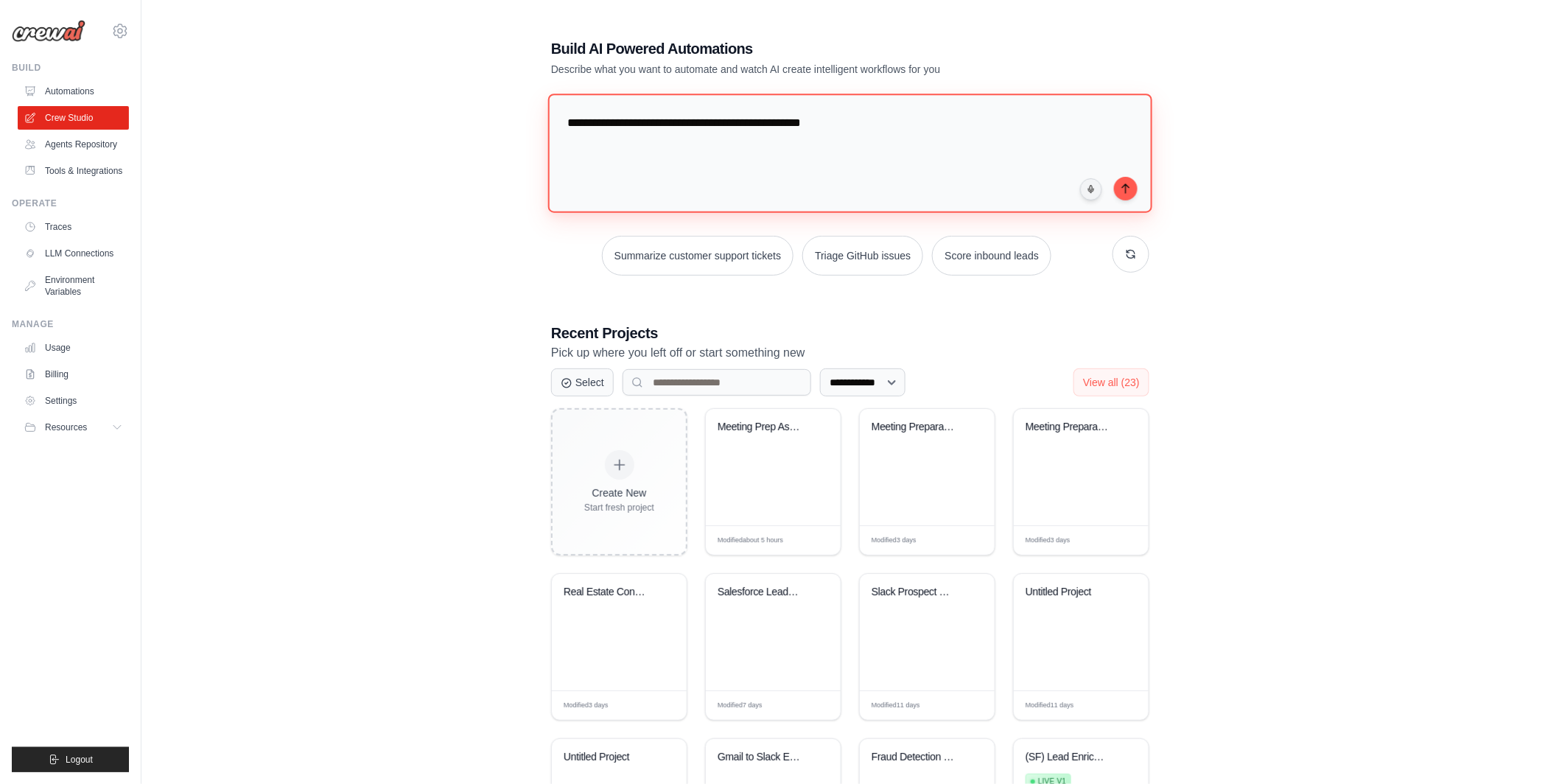
click at [1007, 146] on textarea "**********" at bounding box center [851, 153] width 604 height 119
type textarea "**********"
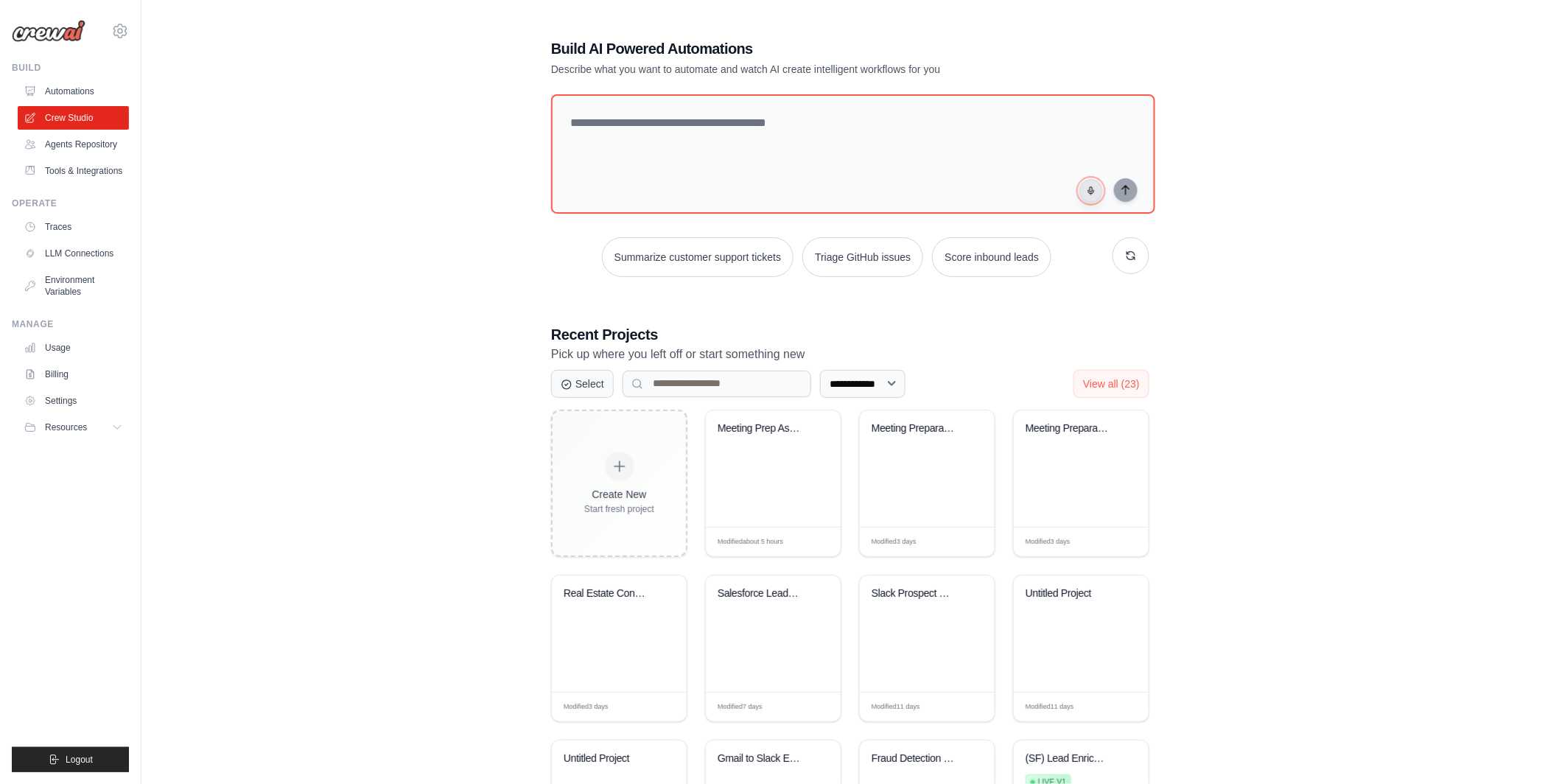
click at [1096, 185] on icon "button" at bounding box center [1091, 190] width 10 height 10
click at [1044, 182] on textarea "**********" at bounding box center [851, 153] width 604 height 119
click at [1124, 200] on textarea "**********" at bounding box center [851, 153] width 604 height 119
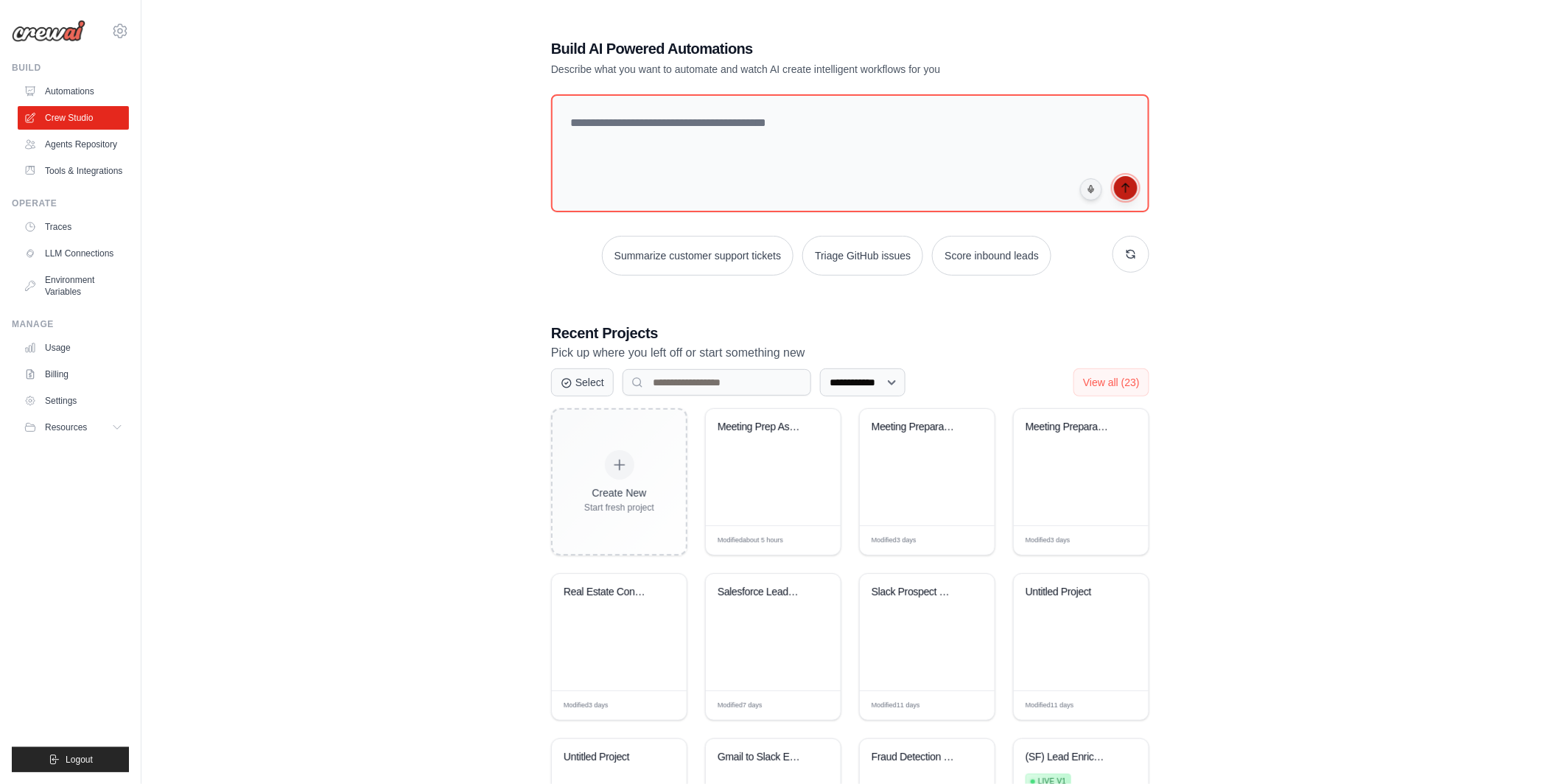
click at [1125, 193] on icon "submit" at bounding box center [1125, 187] width 11 height 11
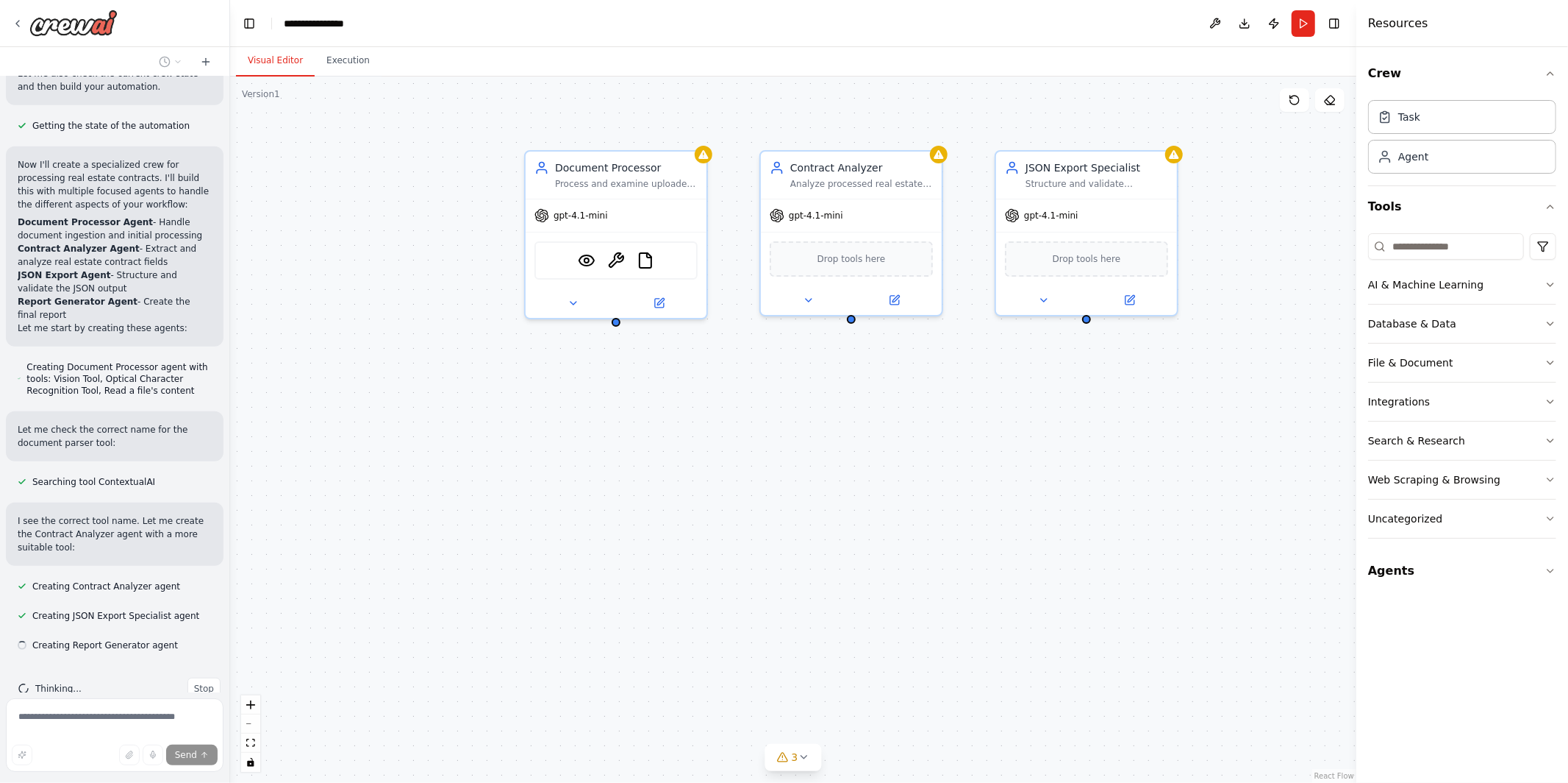
scroll to position [686, 0]
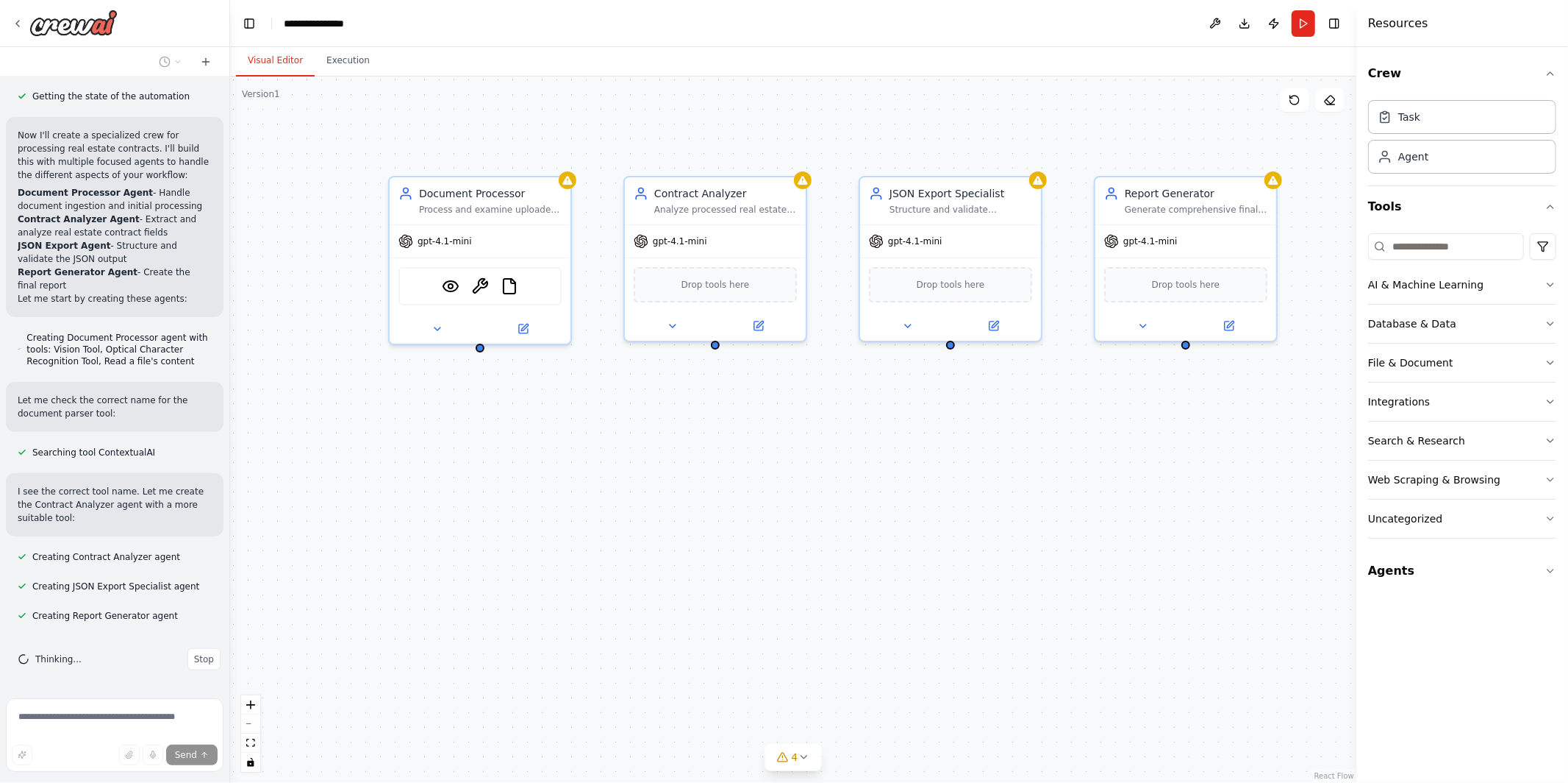
drag, startPoint x: 1115, startPoint y: 440, endPoint x: 975, endPoint y: 464, distance: 142.0
click at [977, 464] on div "Document Processor Process and examine uploaded documents ({document_type}) usi…" at bounding box center [793, 429] width 1126 height 706
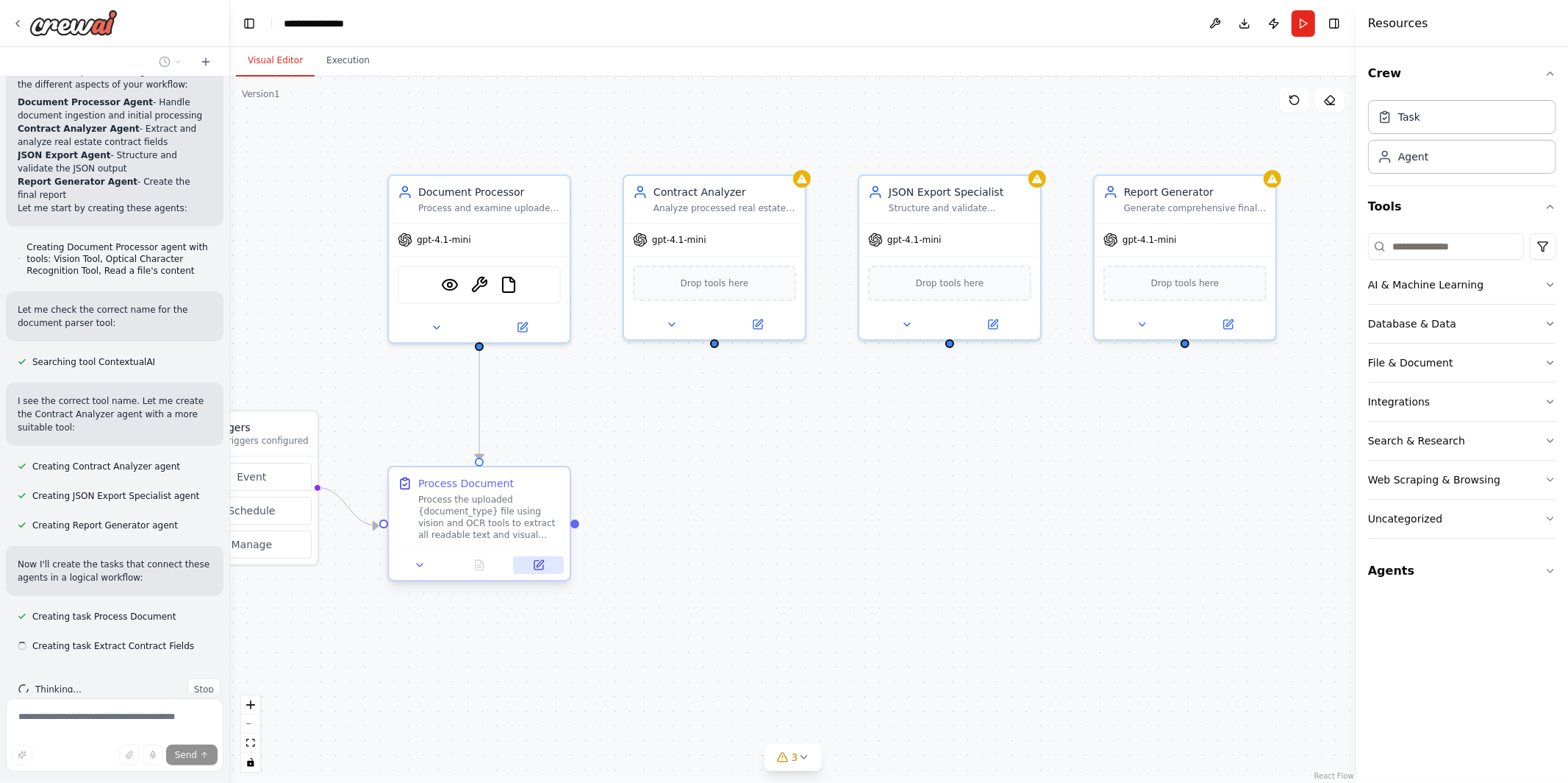
scroll to position [806, 0]
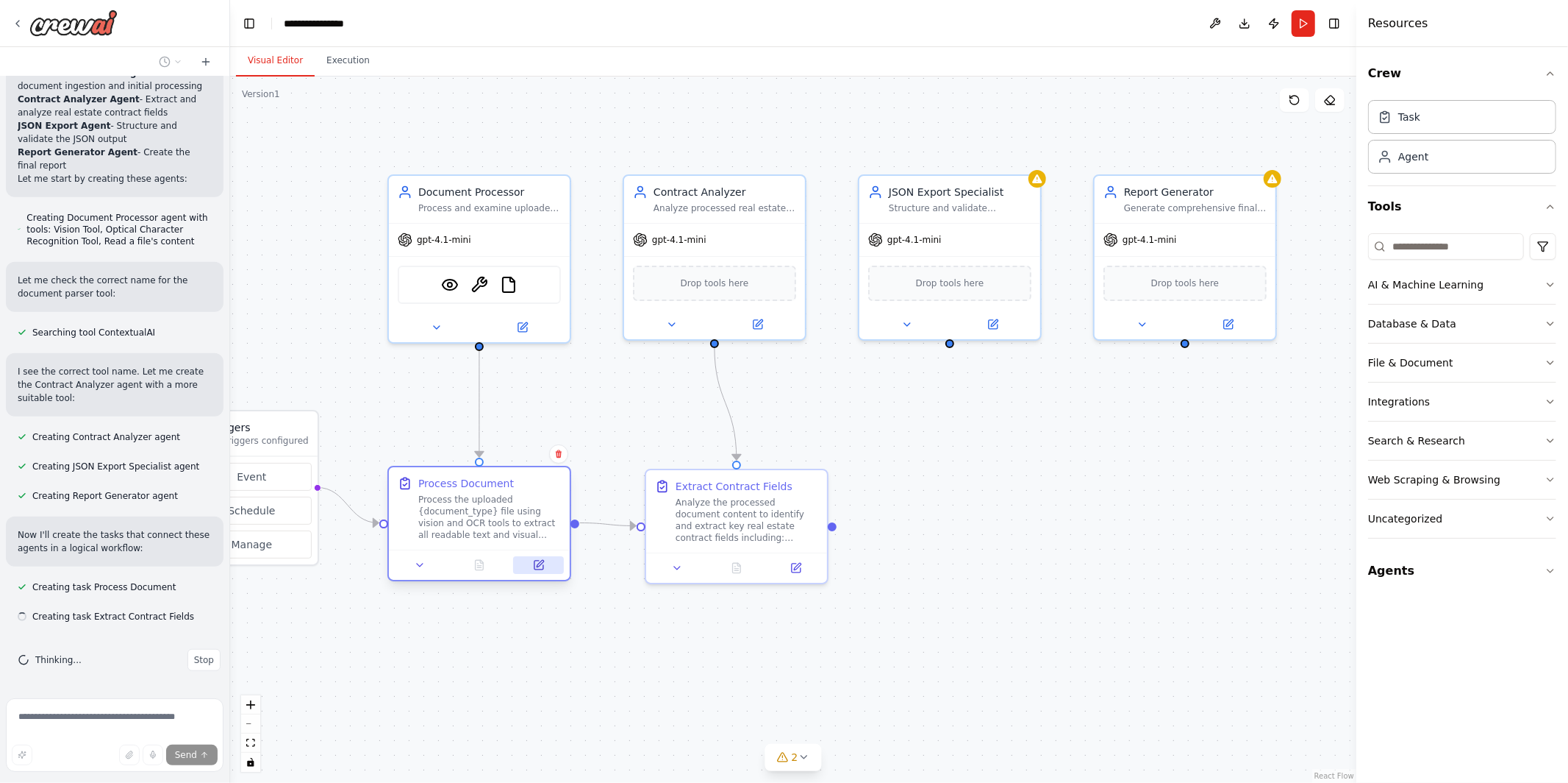
click at [535, 564] on icon at bounding box center [539, 565] width 9 height 9
click at [512, 317] on button at bounding box center [523, 324] width 83 height 18
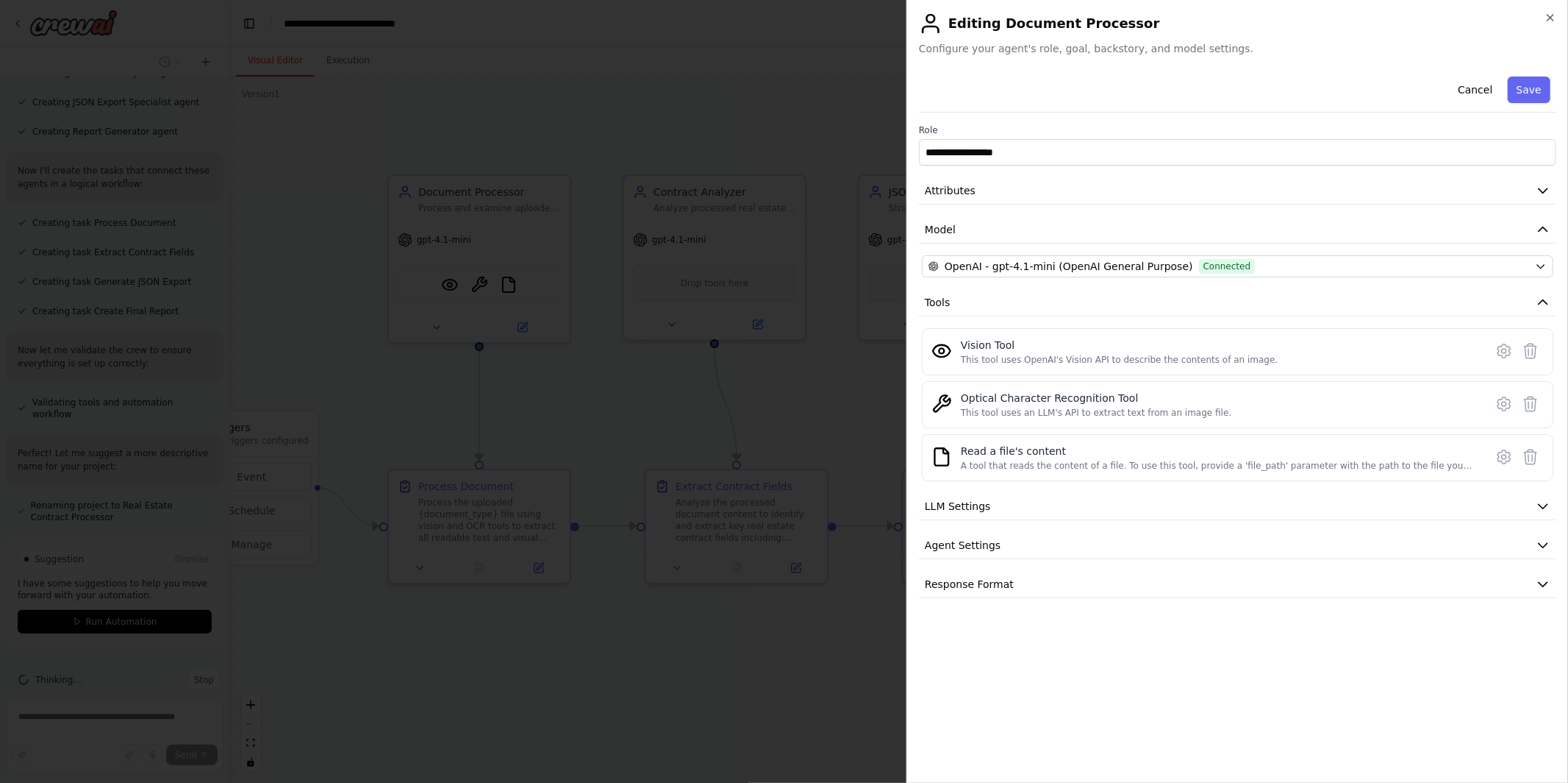
scroll to position [1190, 0]
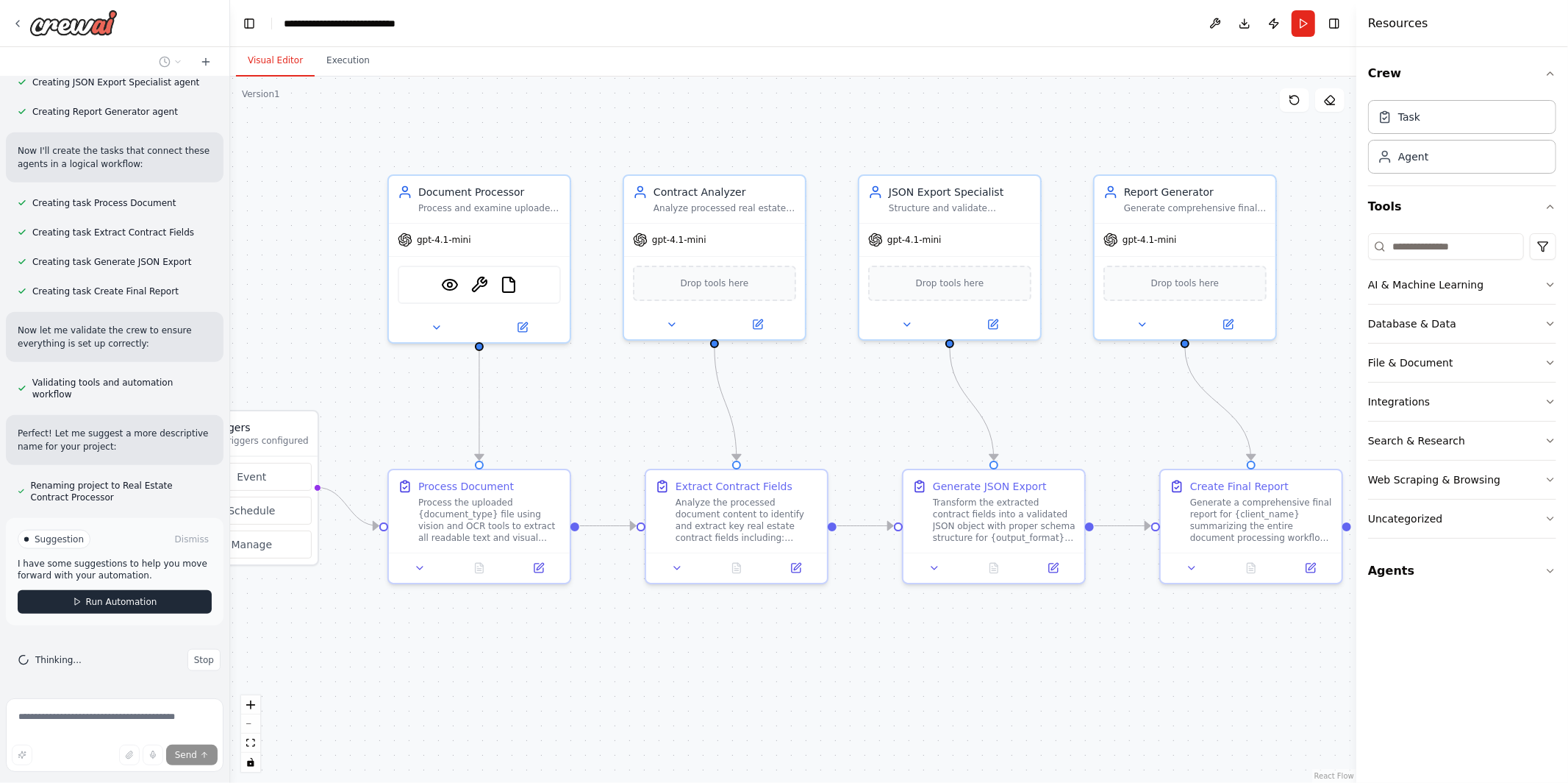
click at [164, 609] on button "Run Automation" at bounding box center [115, 601] width 194 height 24
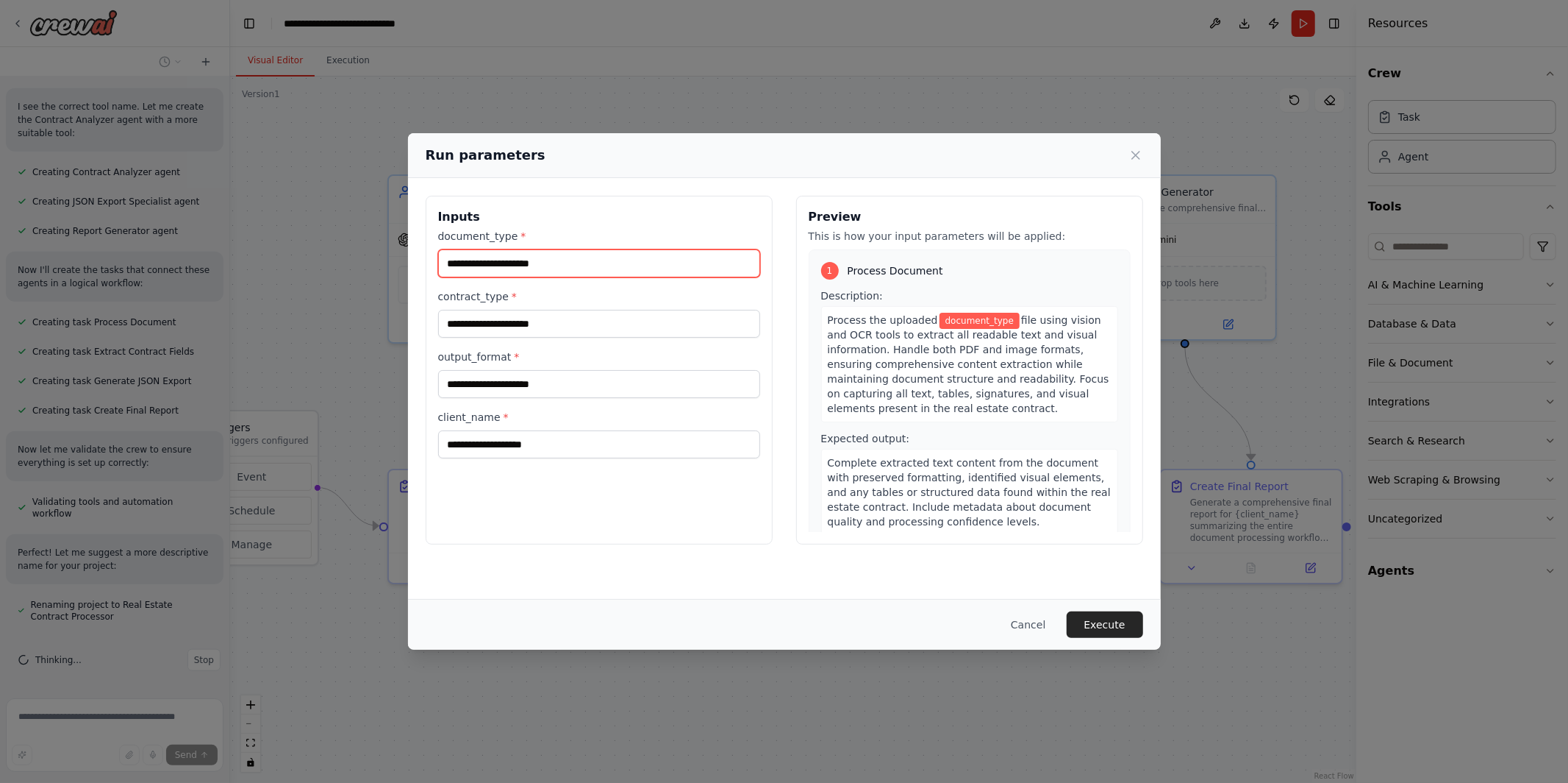
click at [521, 259] on input "document_type *" at bounding box center [598, 264] width 322 height 28
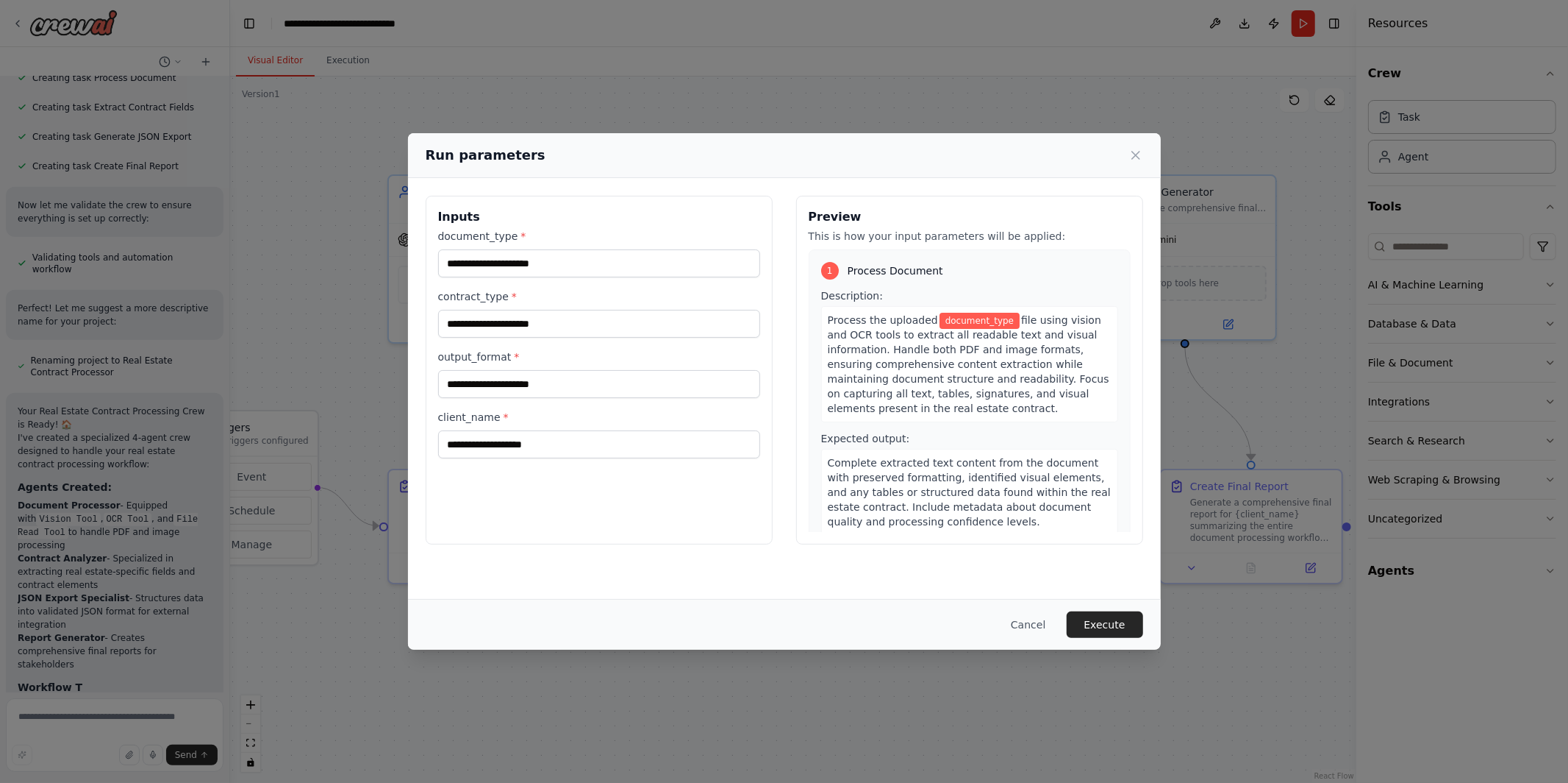
click at [565, 424] on label "client_name *" at bounding box center [598, 417] width 322 height 15
click at [565, 430] on input "client_name *" at bounding box center [598, 444] width 322 height 28
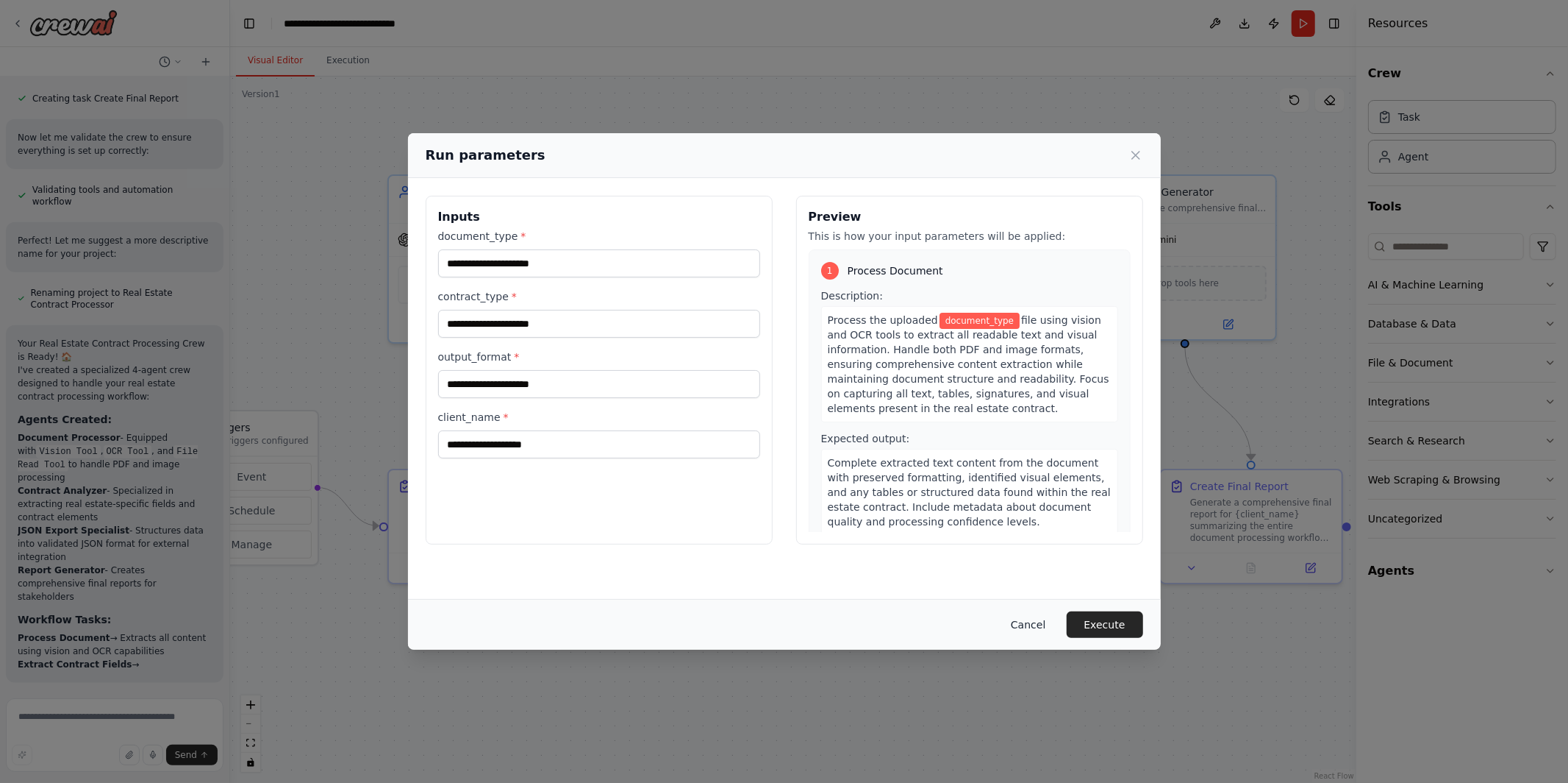
click at [1044, 623] on button "Cancel" at bounding box center [1029, 624] width 58 height 26
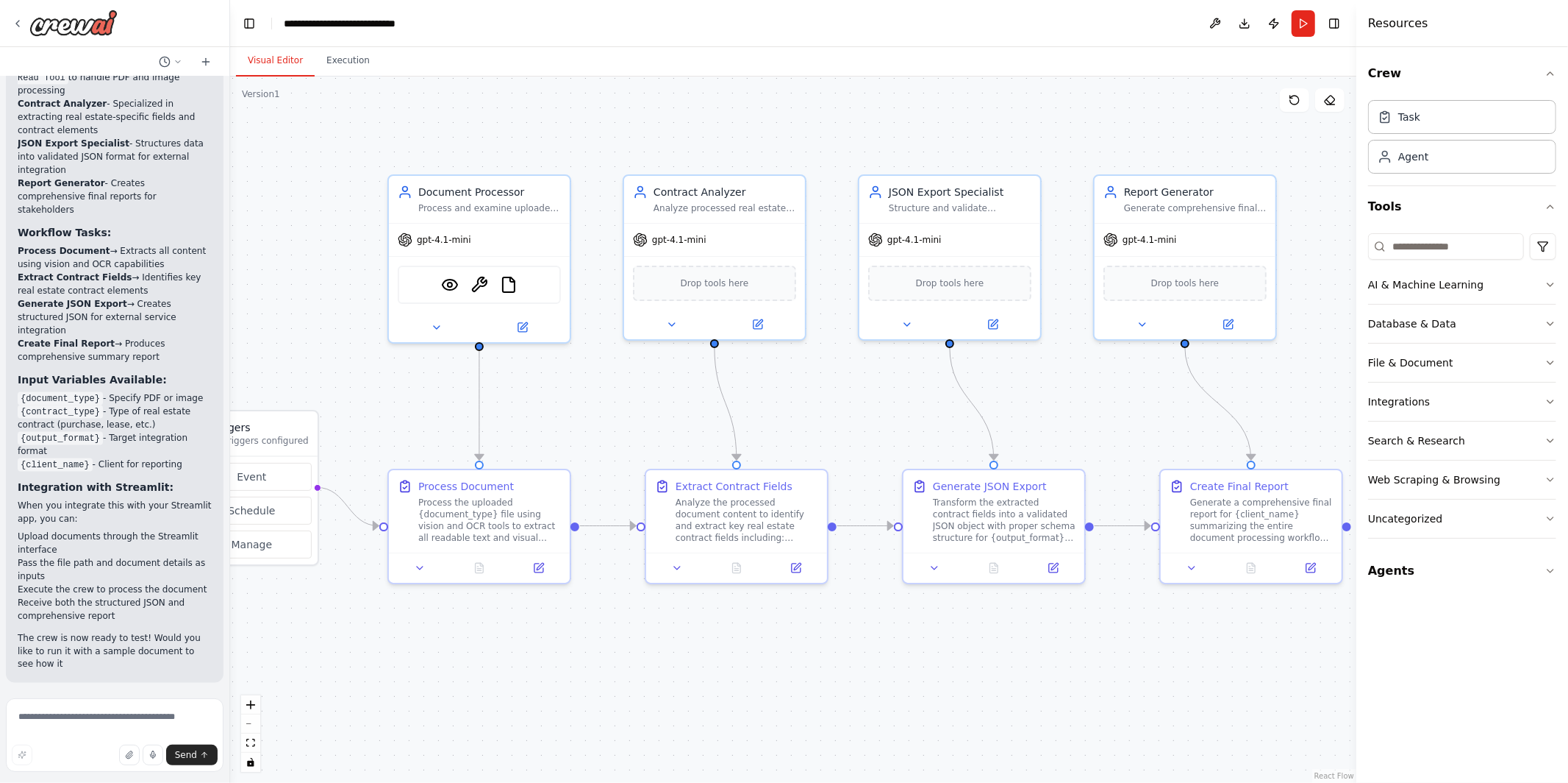
scroll to position [1784, 0]
click at [91, 717] on textarea at bounding box center [115, 735] width 218 height 73
click at [123, 727] on textarea "**********" at bounding box center [115, 735] width 218 height 73
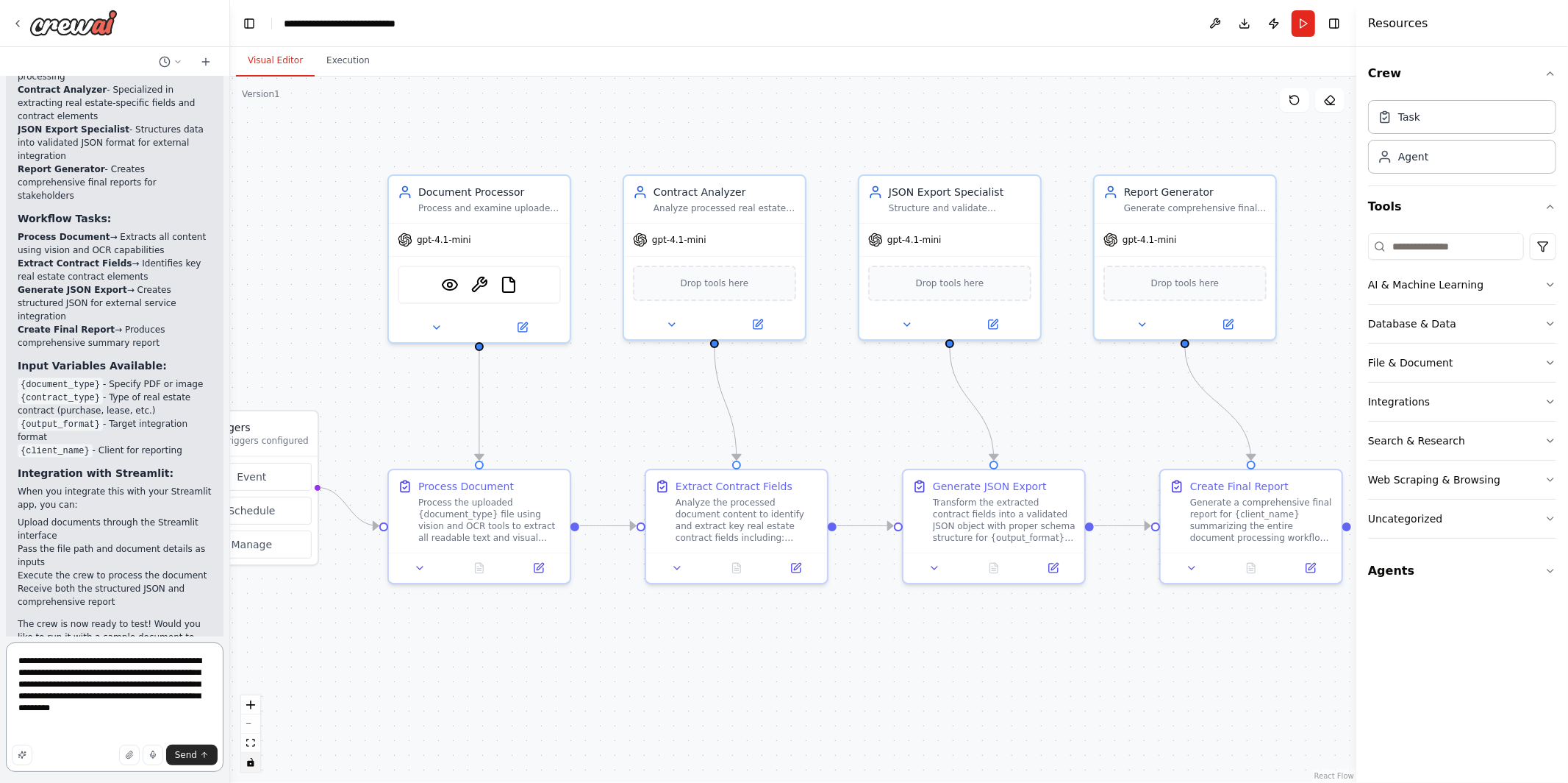
paste textarea "**********"
type textarea "**********"
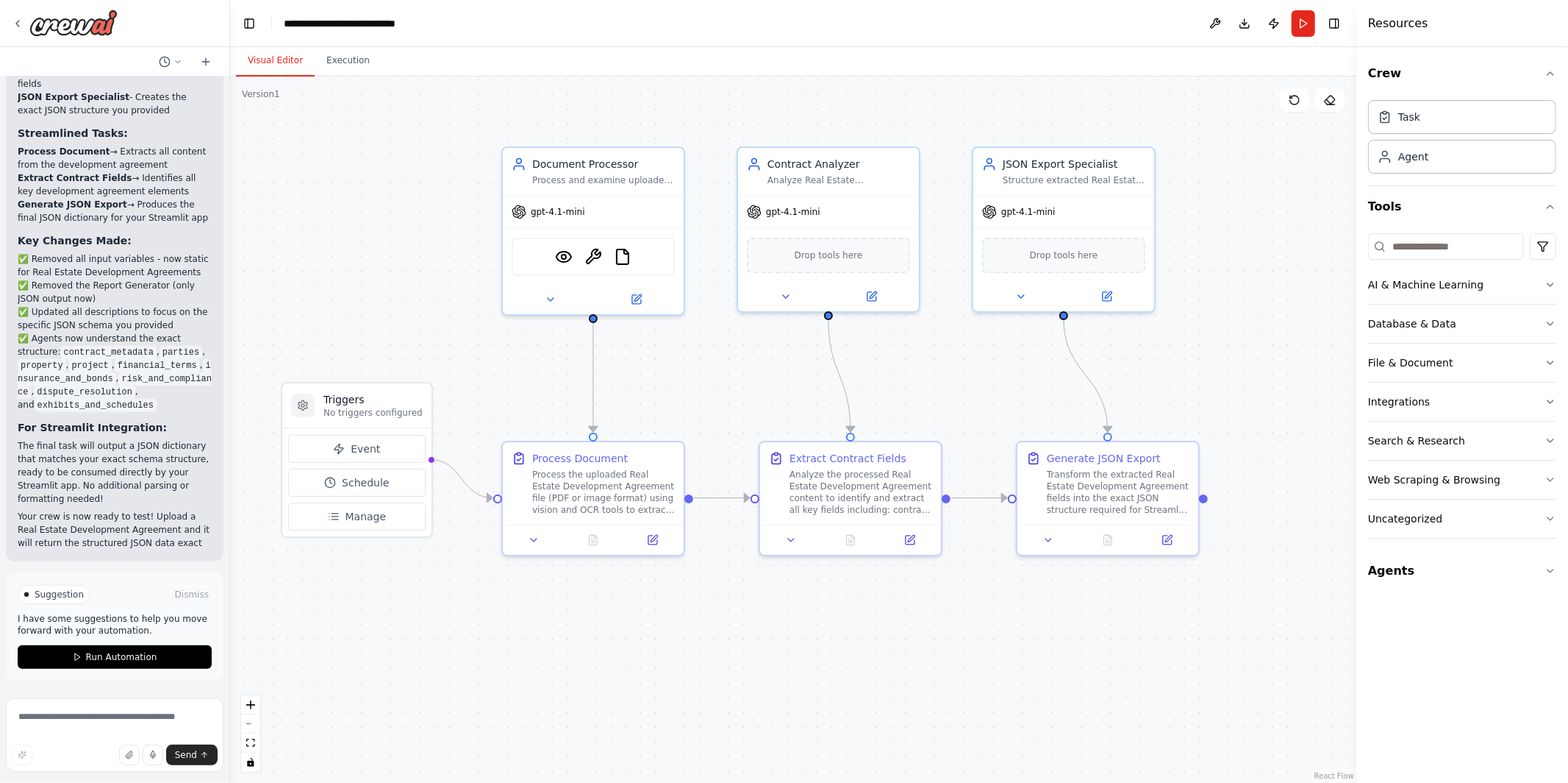
scroll to position [5017, 0]
drag, startPoint x: 366, startPoint y: 395, endPoint x: 455, endPoint y: 359, distance: 96.0
click at [455, 359] on div ".deletable-edge-delete-btn { width: 20px; height: 20px; border: 0px solid #ffff…" at bounding box center [793, 429] width 1126 height 706
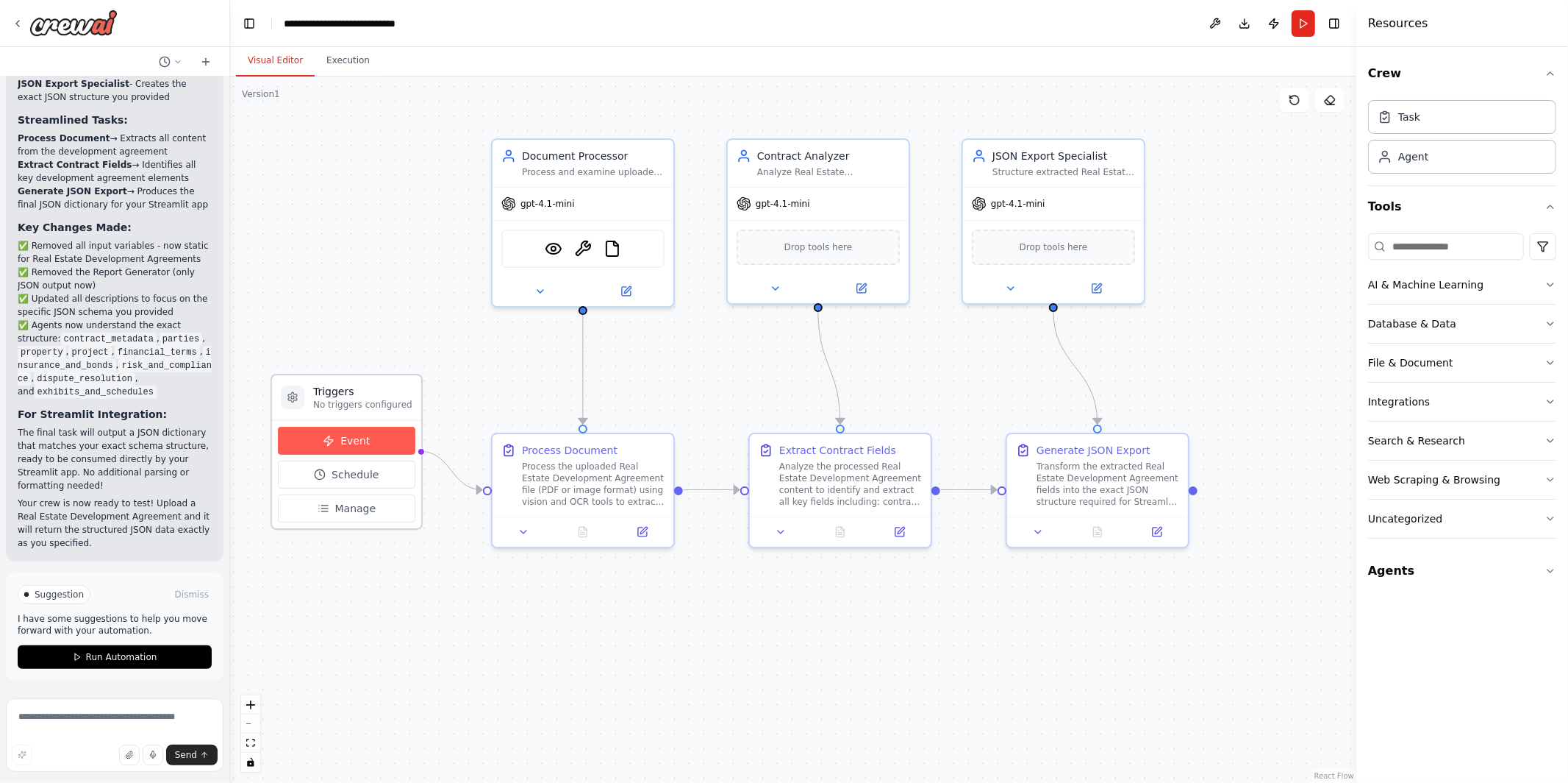
click at [386, 445] on button "Event" at bounding box center [346, 441] width 137 height 28
click at [135, 667] on button "Run Automation" at bounding box center [115, 657] width 194 height 24
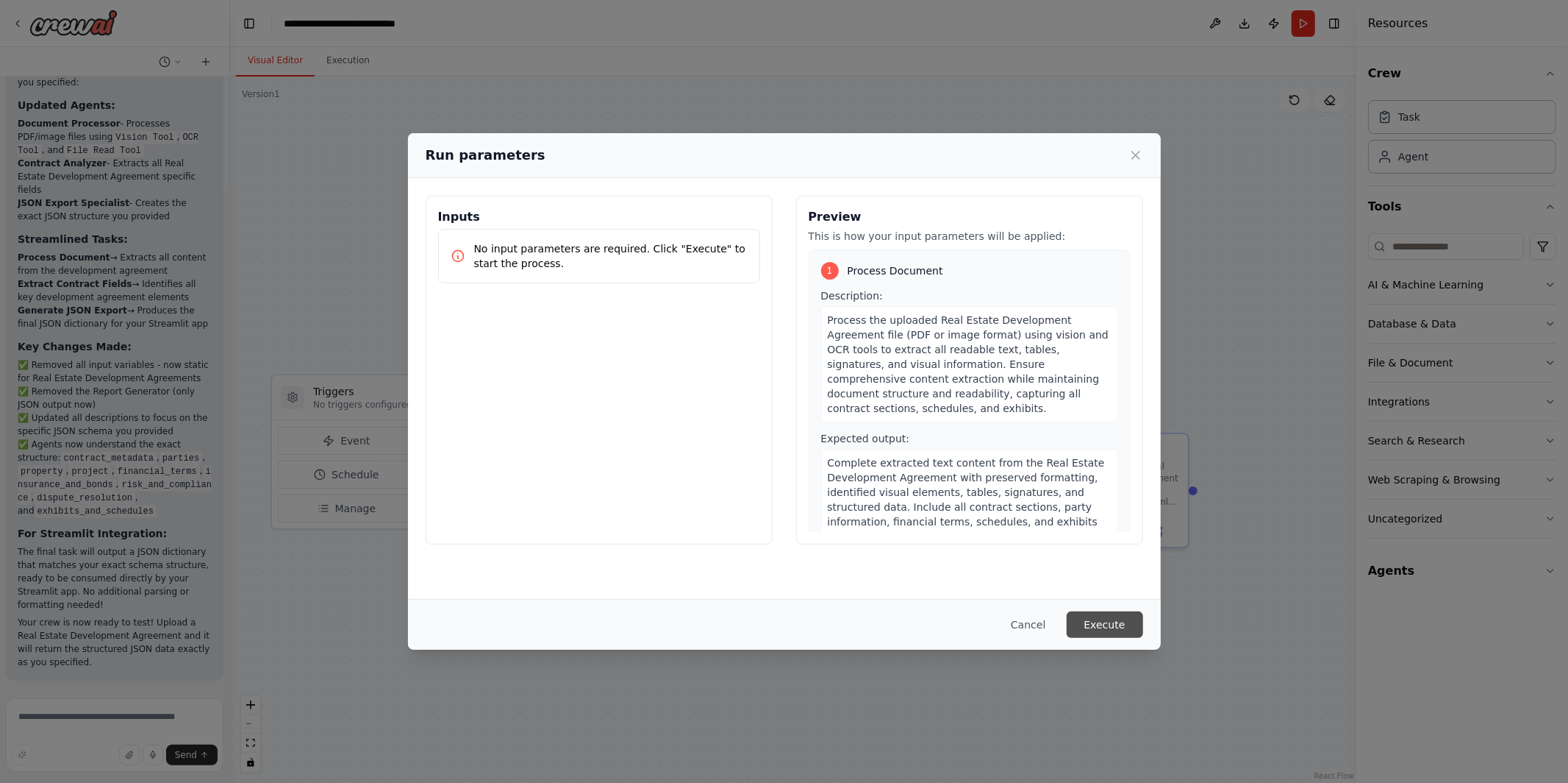
click at [1090, 619] on button "Execute" at bounding box center [1104, 624] width 77 height 26
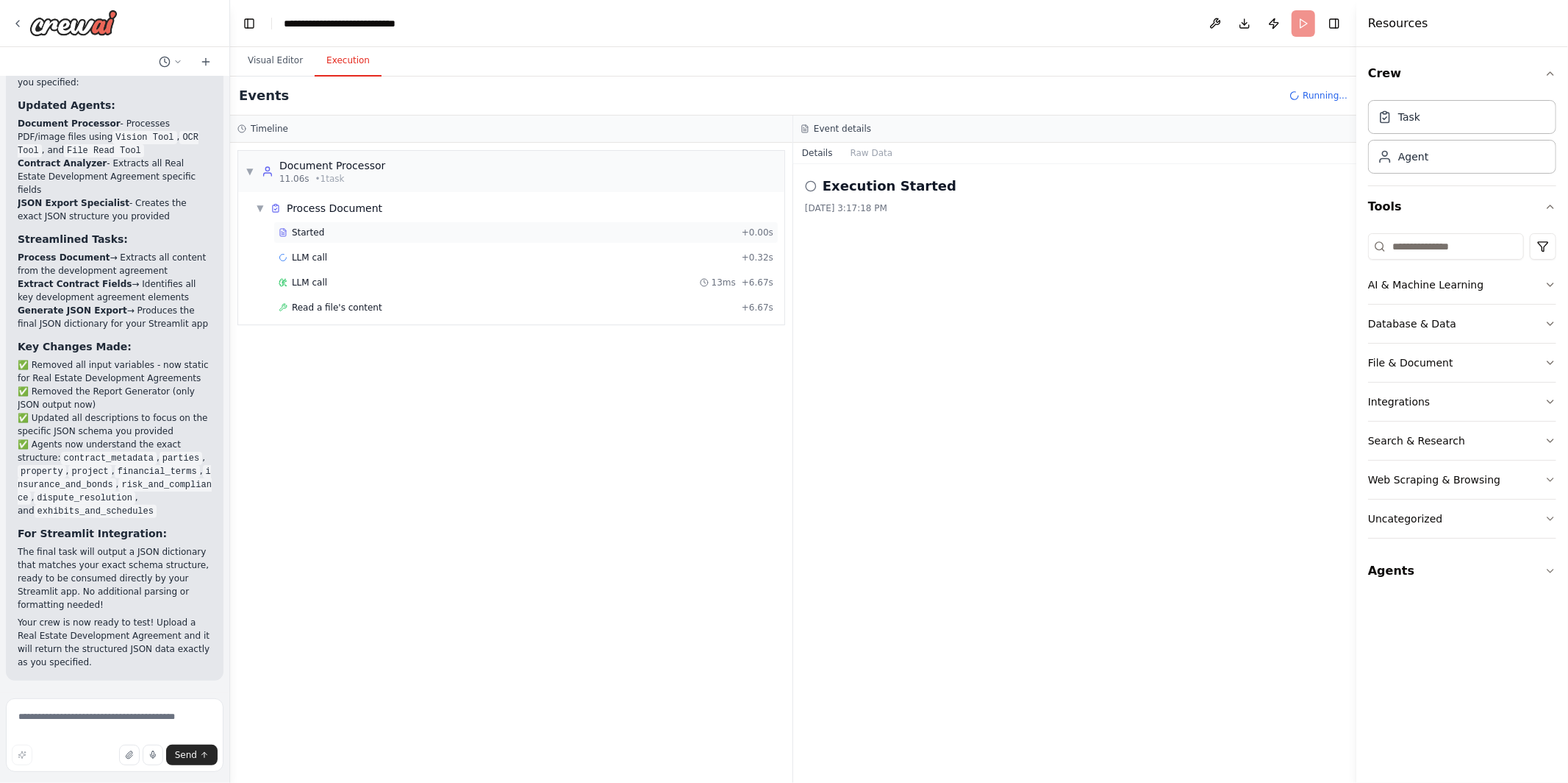
click at [316, 230] on span "Started" at bounding box center [308, 232] width 33 height 11
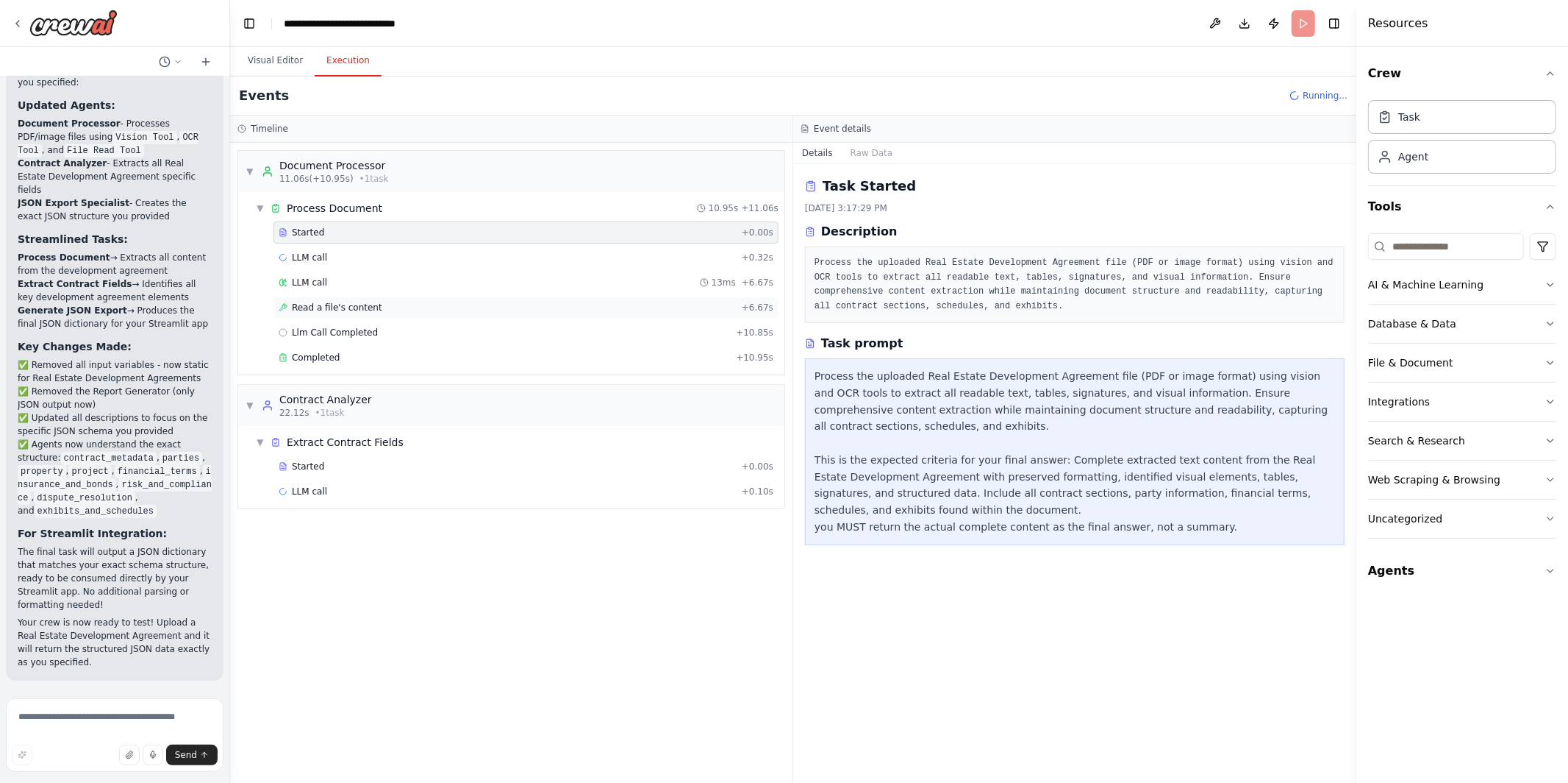
click at [331, 308] on span "Read a file's content" at bounding box center [337, 307] width 91 height 11
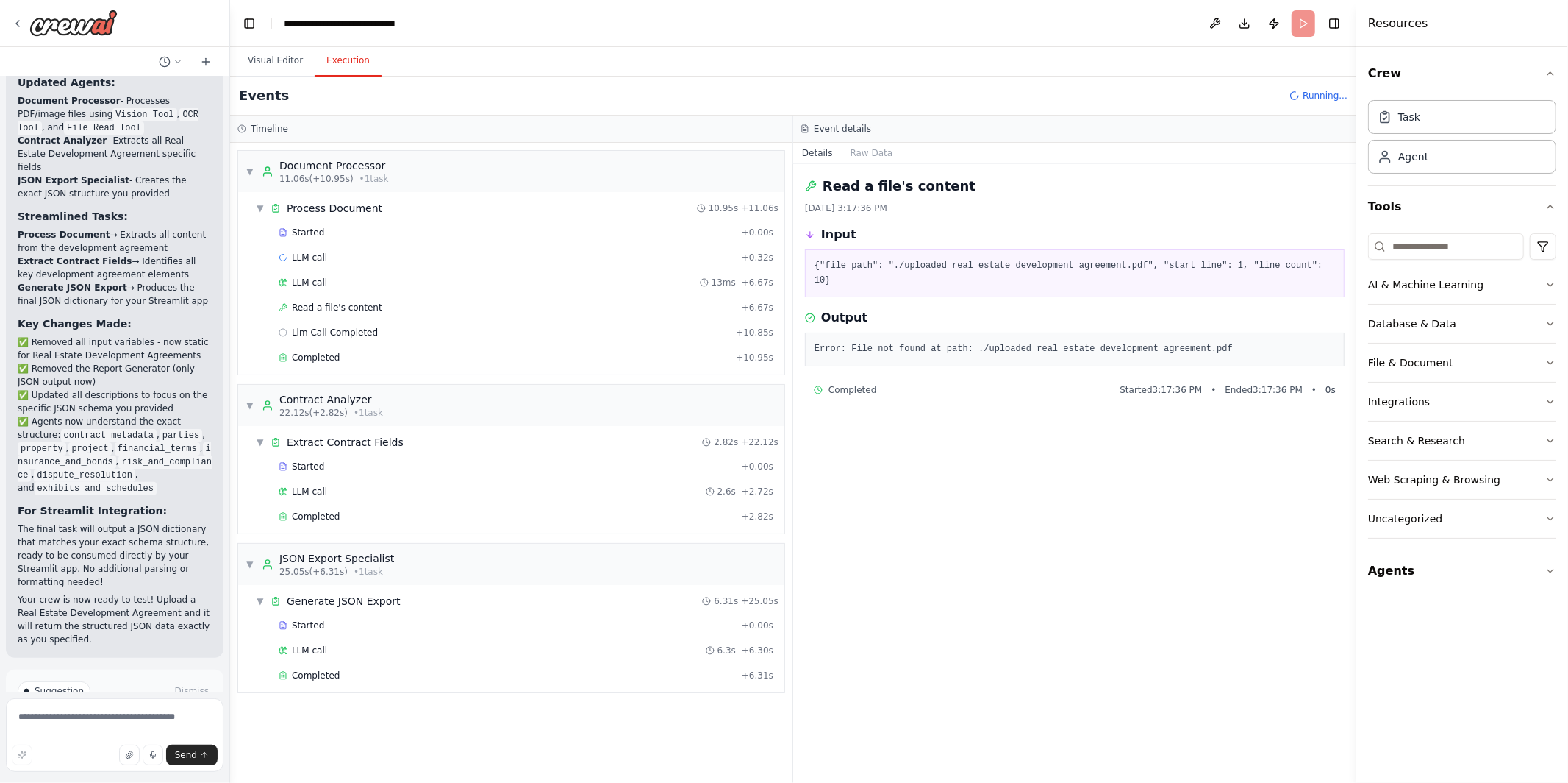
scroll to position [5017, 0]
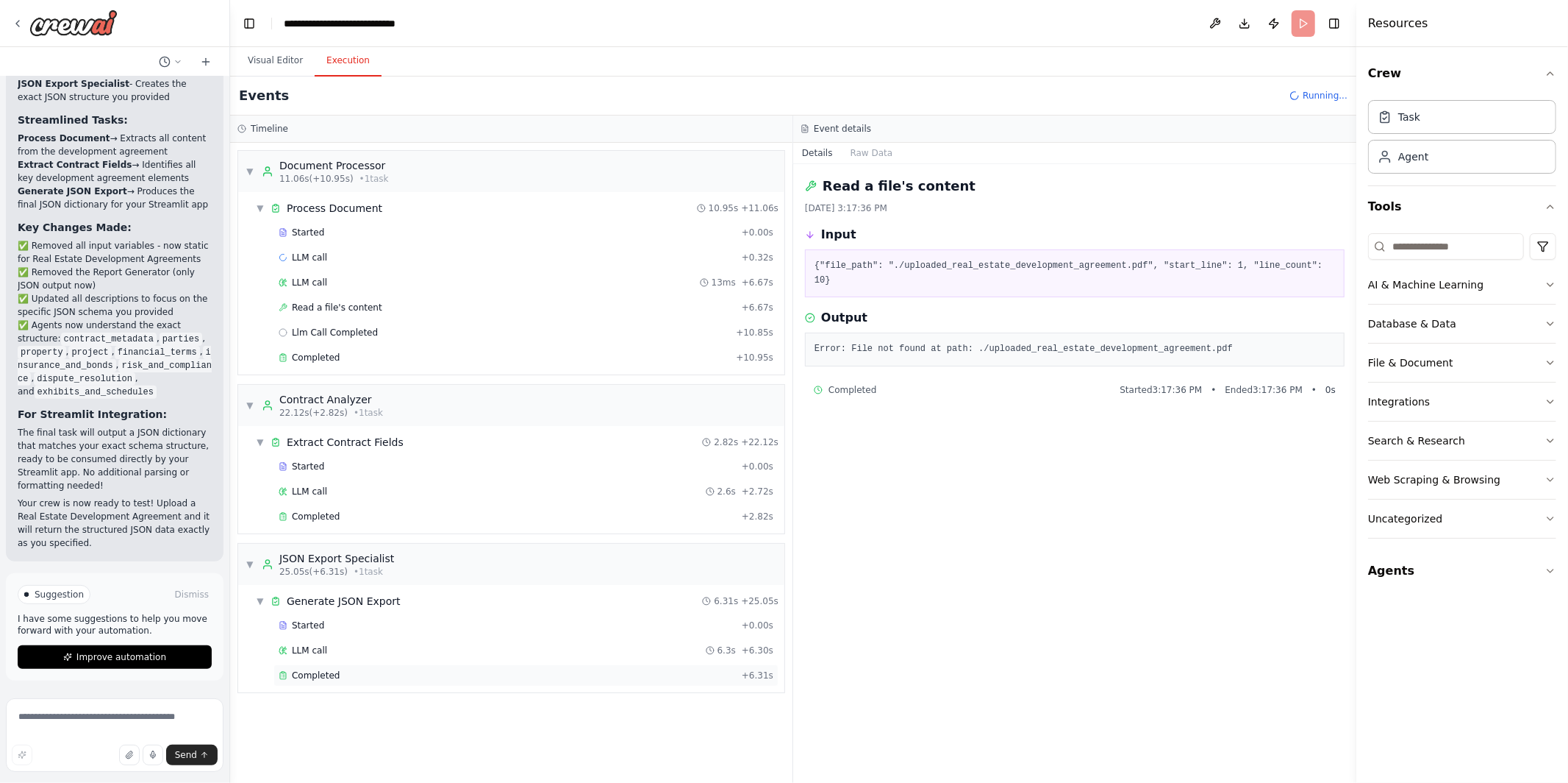
click at [395, 673] on div "Completed" at bounding box center [507, 675] width 457 height 11
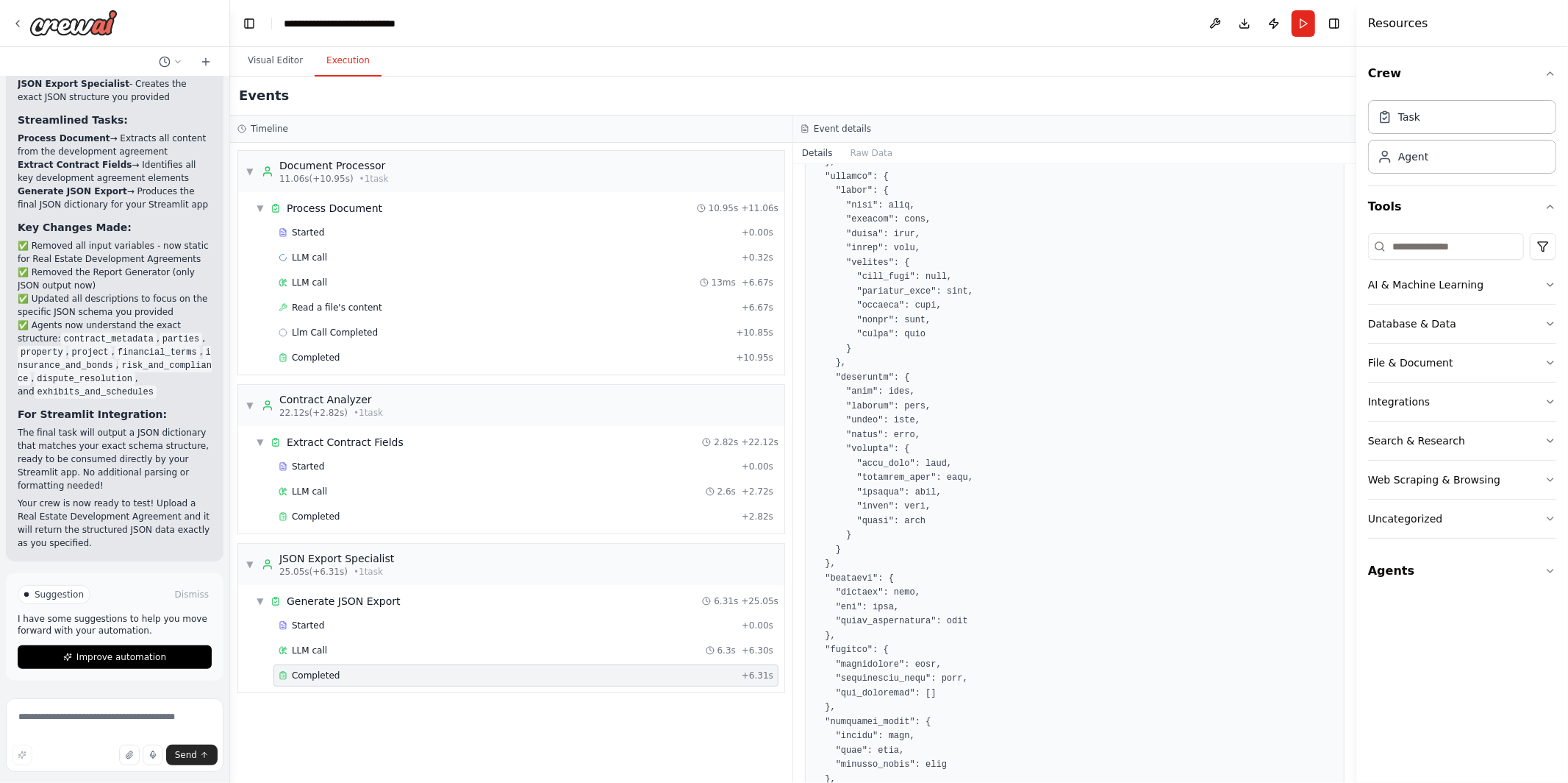
scroll to position [0, 0]
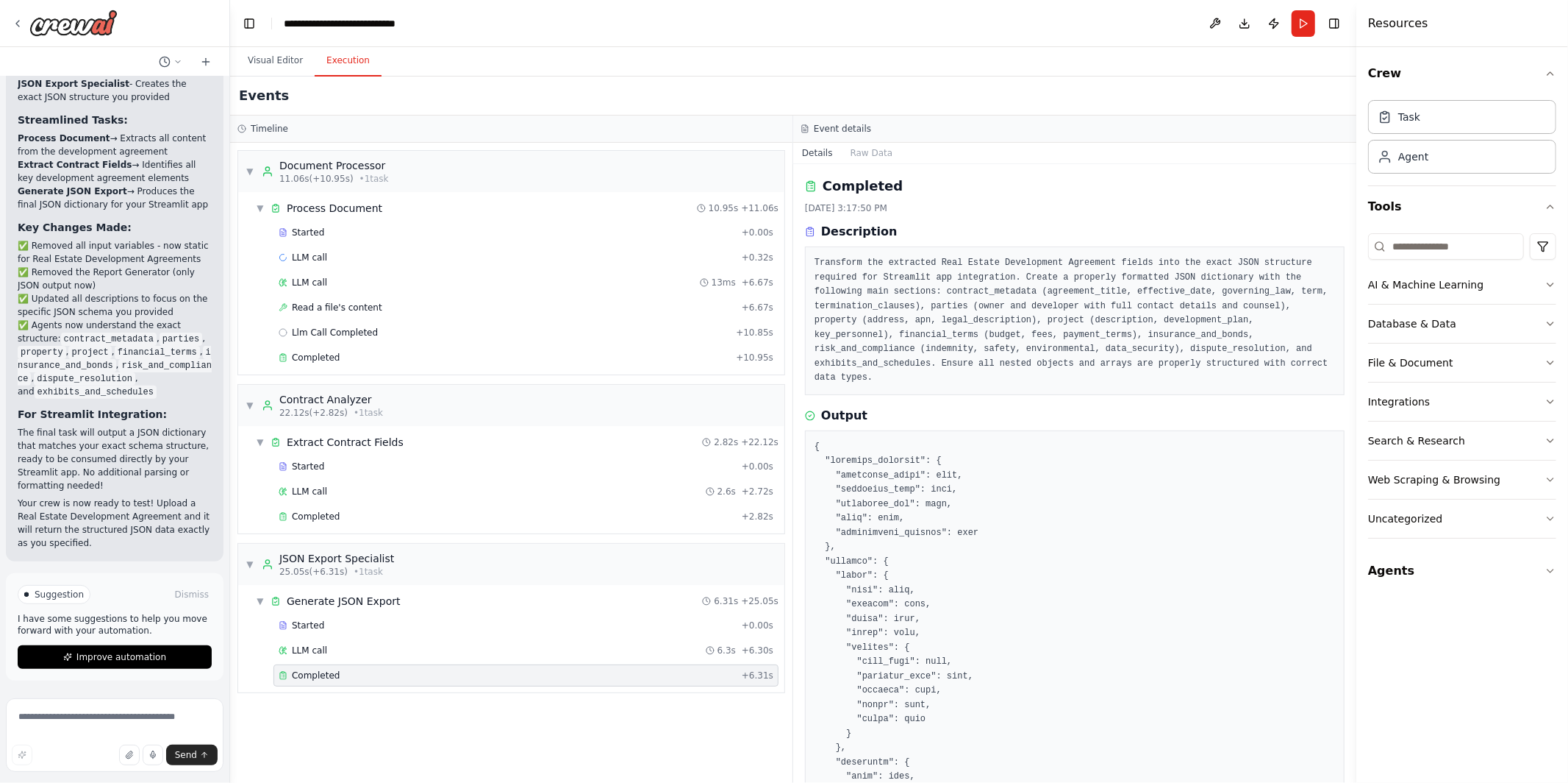
click at [143, 505] on p "Your crew is now ready to test! Upload a Real Estate Development Agreement and …" at bounding box center [115, 523] width 194 height 53
click at [99, 664] on button "Improve automation" at bounding box center [115, 657] width 194 height 24
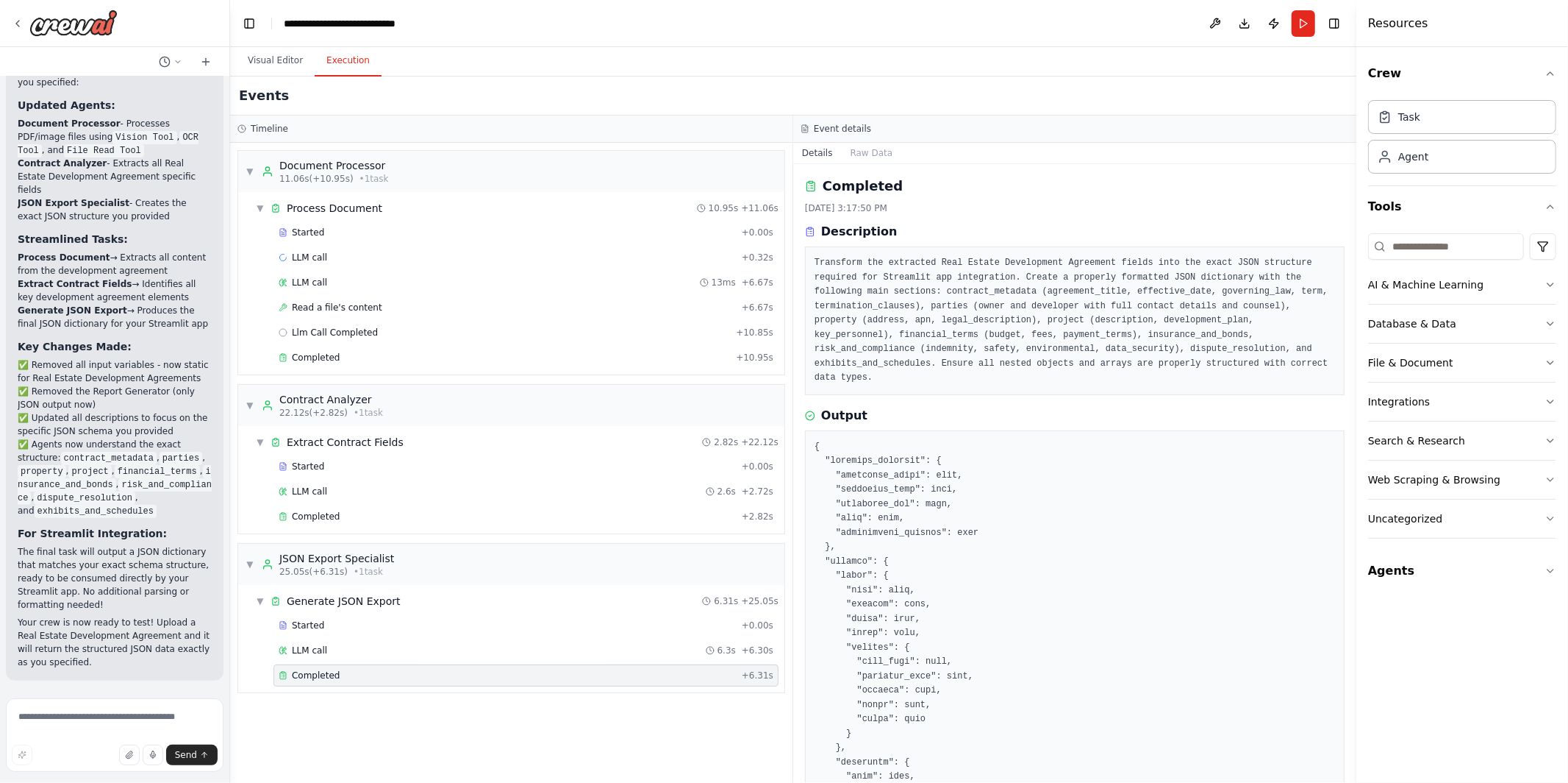
scroll to position [4955, 0]
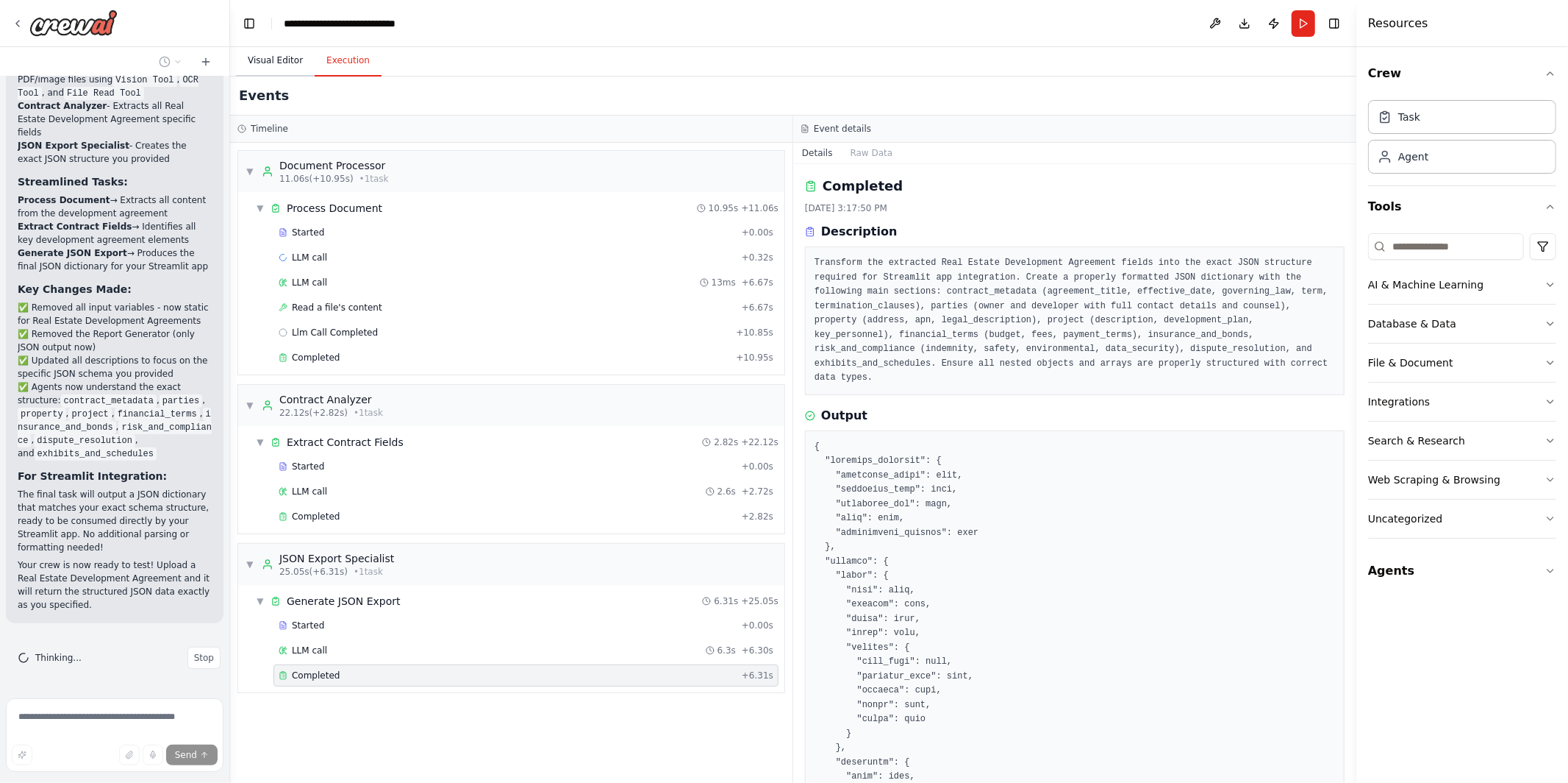
click at [273, 63] on button "Visual Editor" at bounding box center [275, 61] width 78 height 31
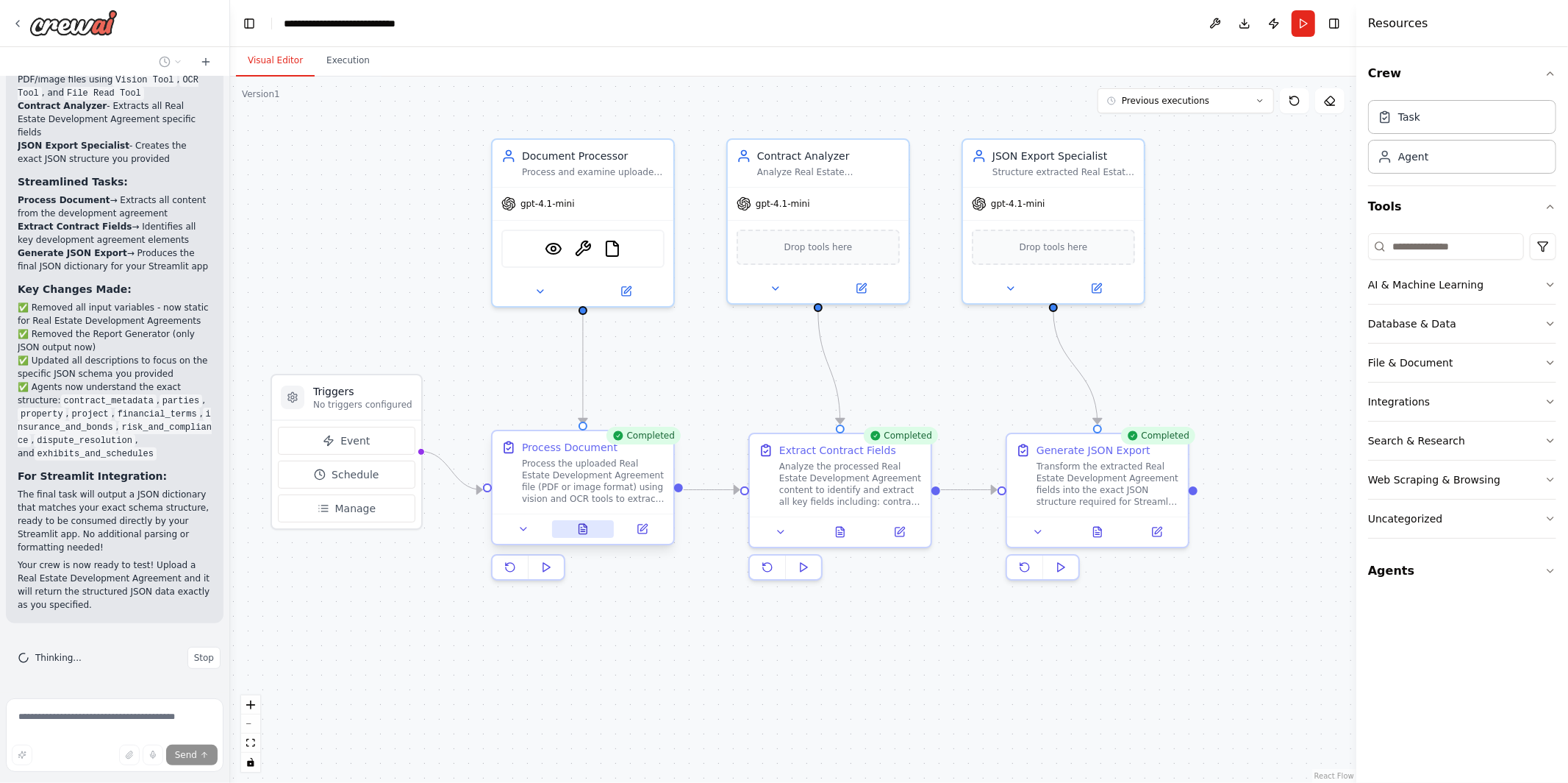
click at [572, 533] on button at bounding box center [583, 529] width 63 height 18
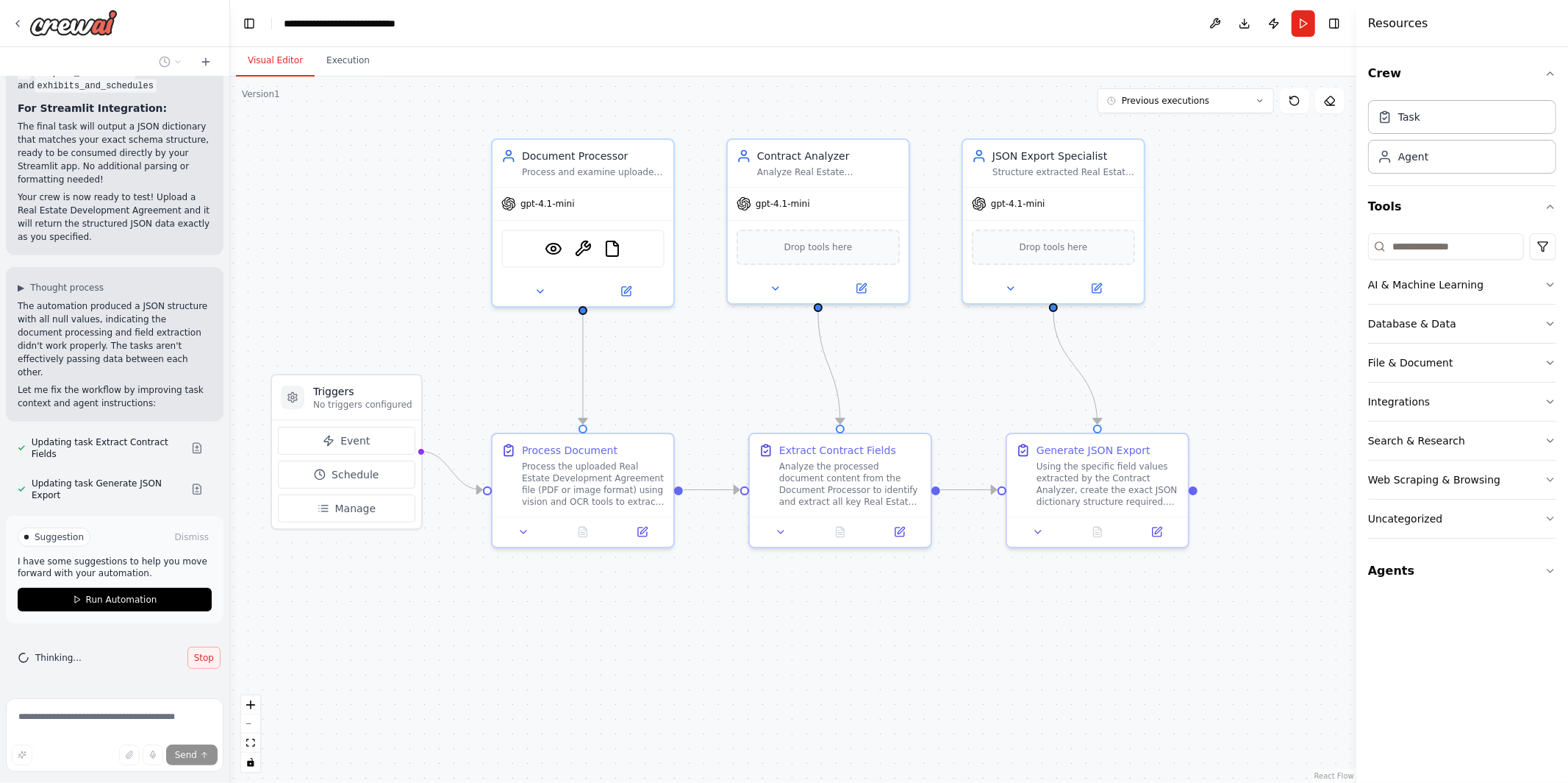
scroll to position [5309, 0]
click at [143, 601] on span "Run Automation" at bounding box center [122, 599] width 71 height 11
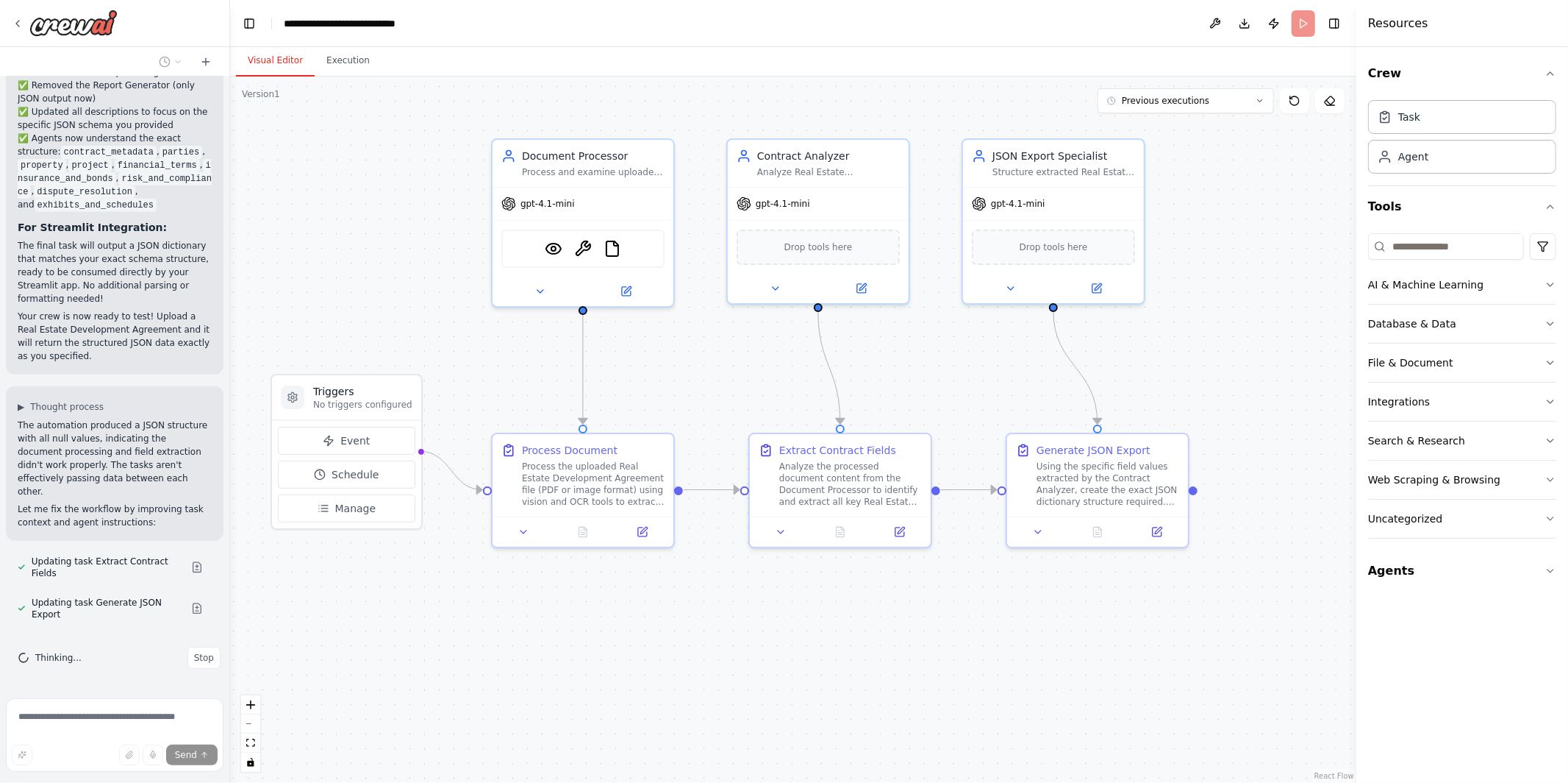
scroll to position [5190, 0]
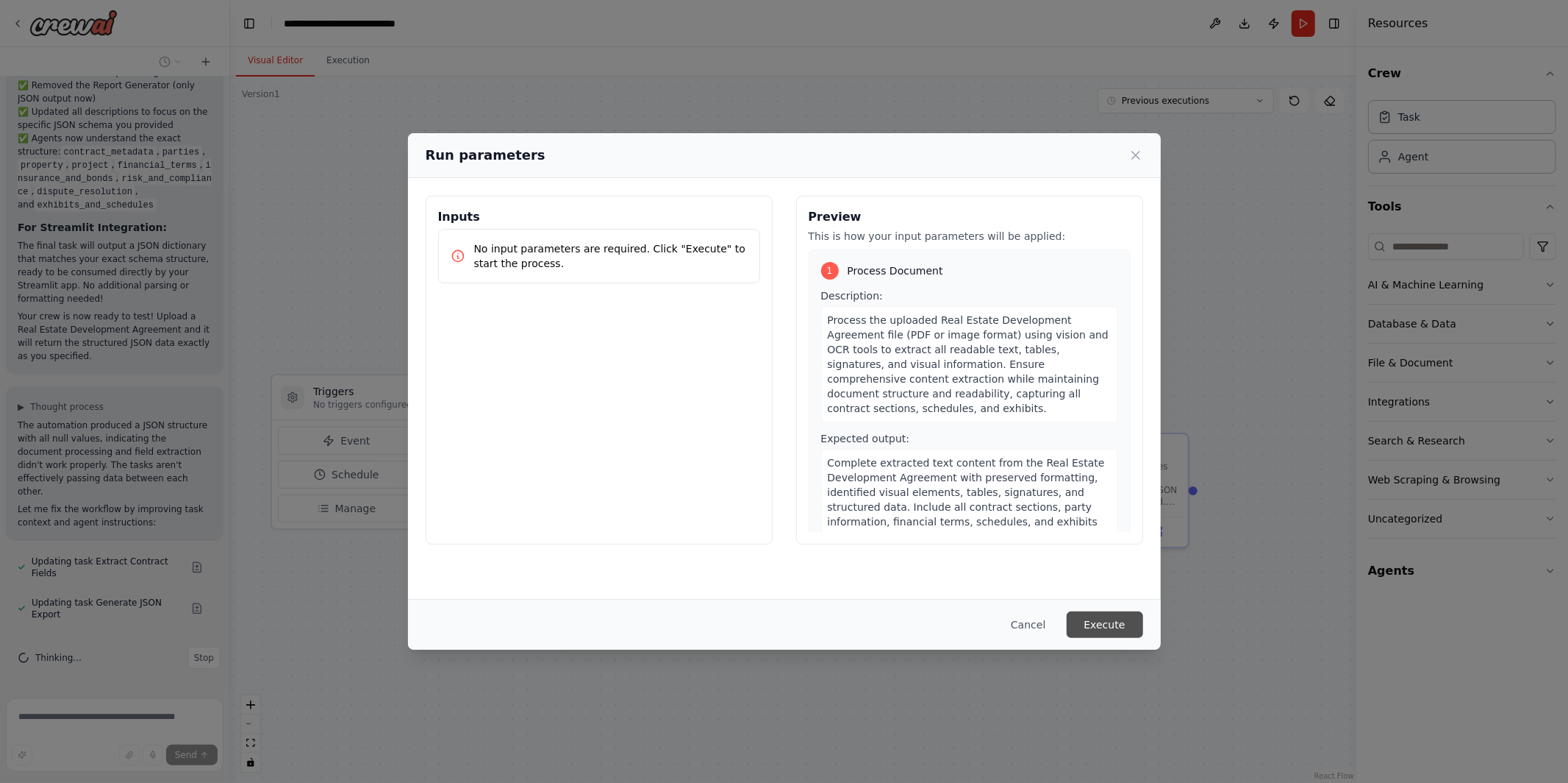
click at [1103, 616] on button "Execute" at bounding box center [1104, 624] width 77 height 26
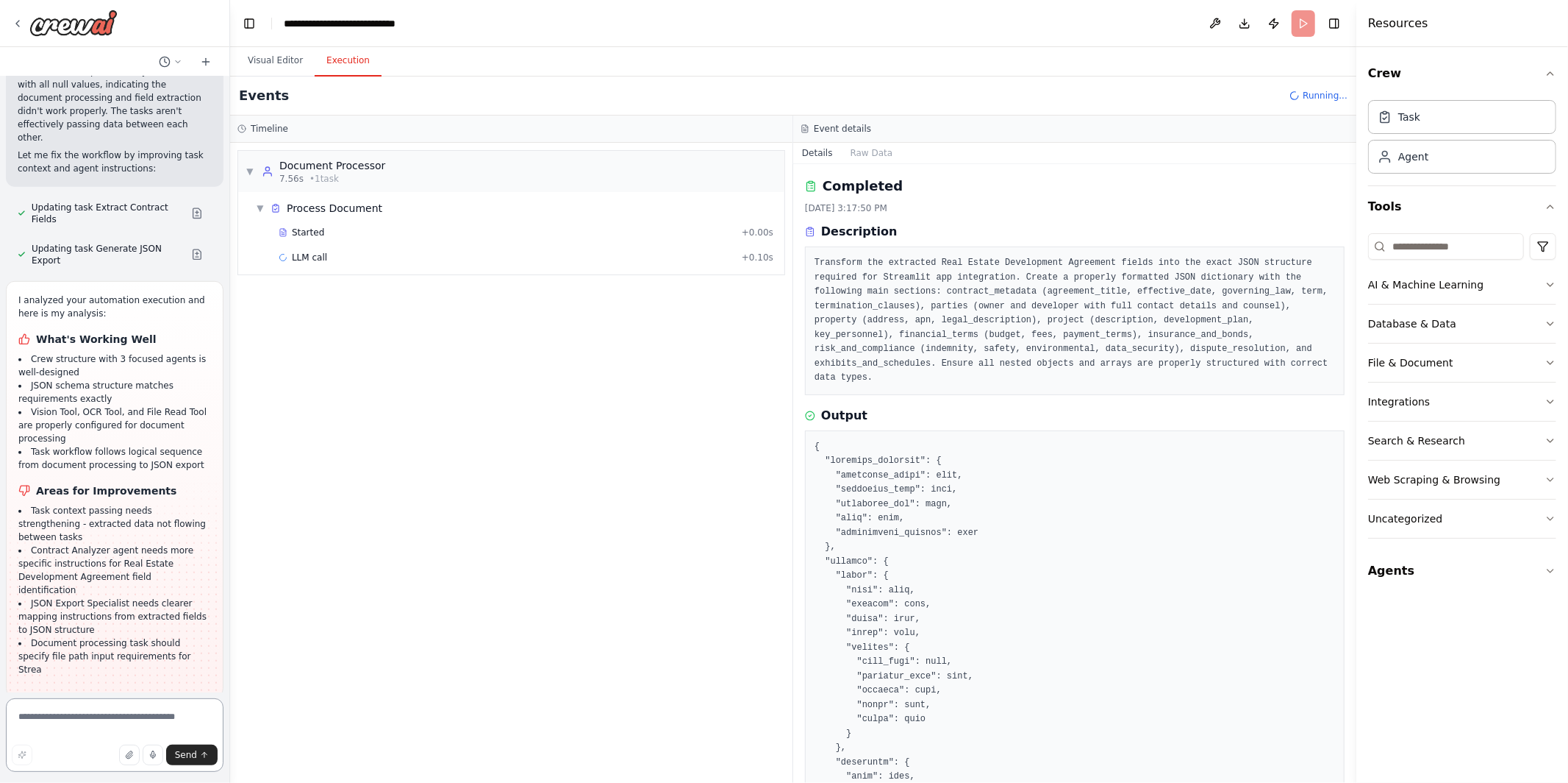
scroll to position [5548, 0]
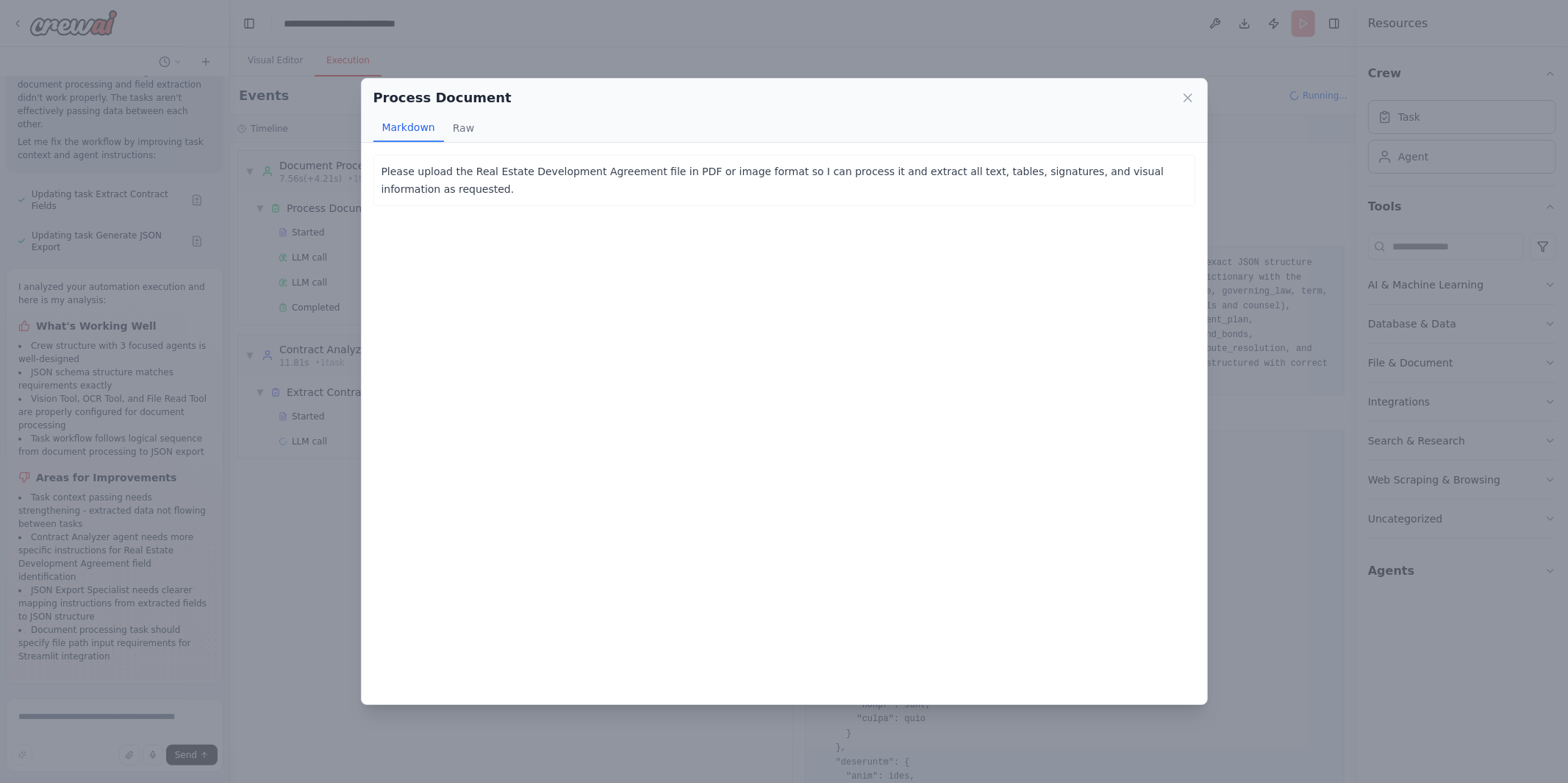
click at [273, 553] on div "Process Document Markdown Raw Please upload the Real Estate Development Agreeme…" at bounding box center [784, 392] width 1568 height 783
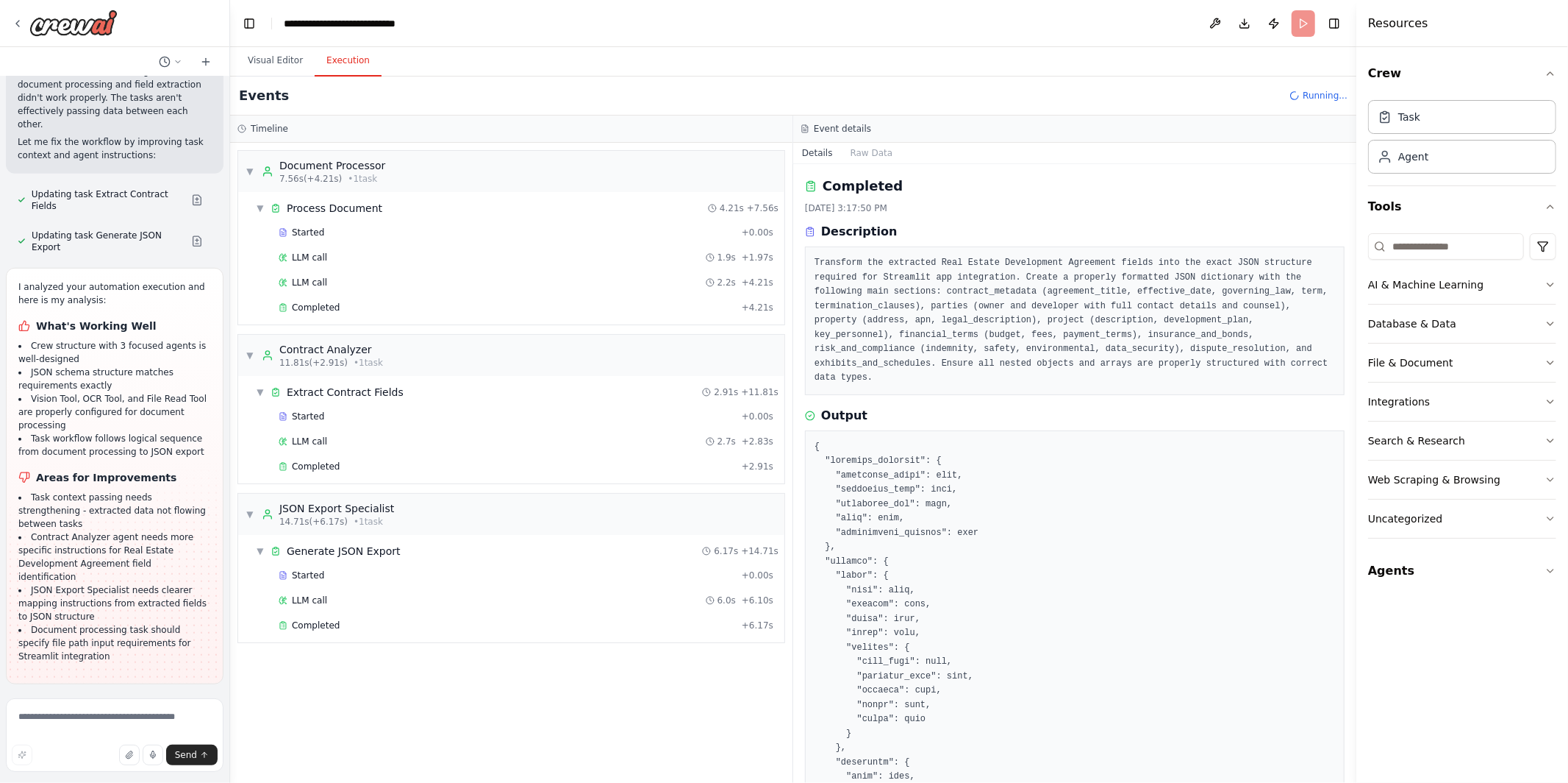
scroll to position [5667, 0]
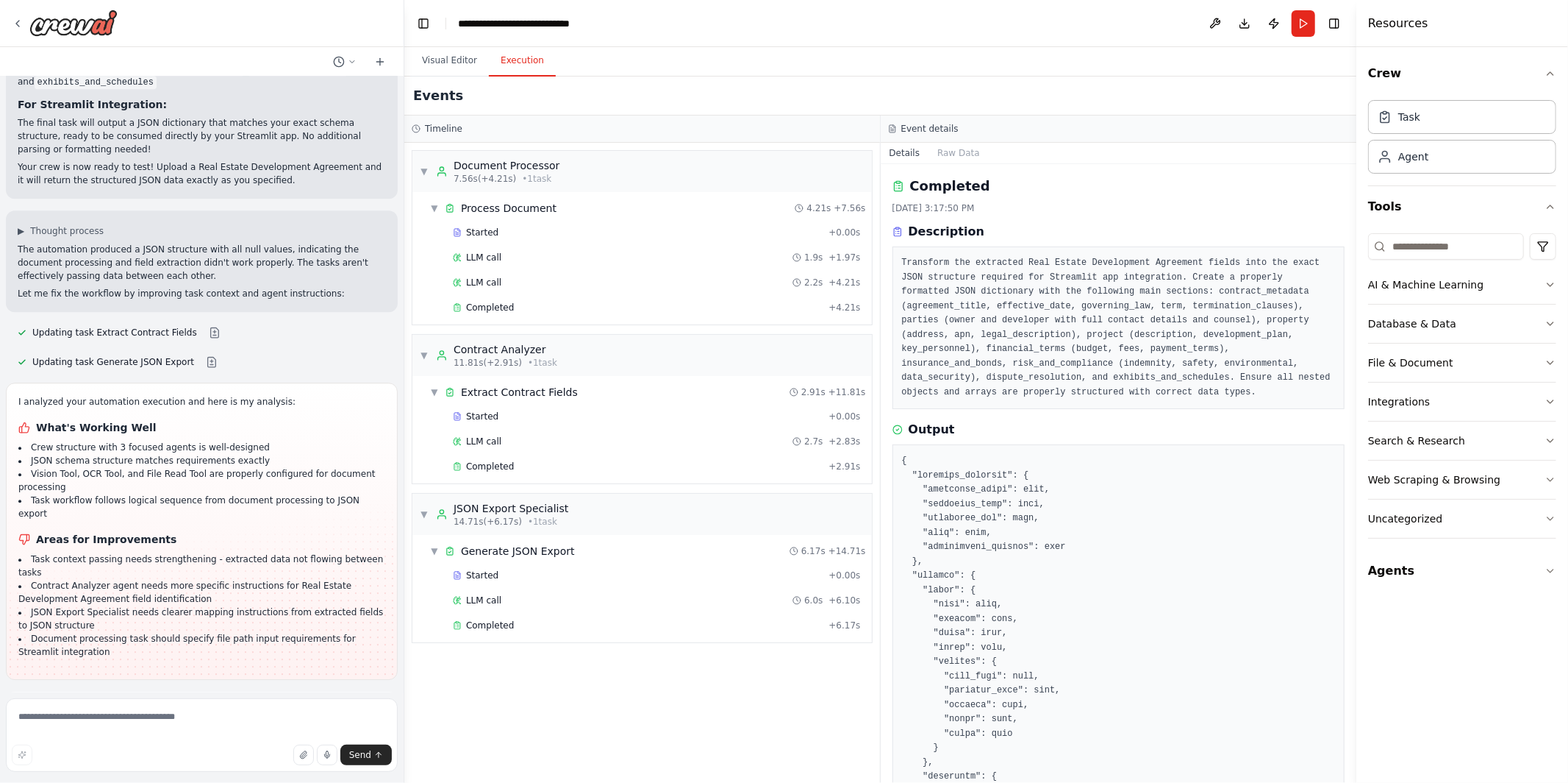
drag, startPoint x: 228, startPoint y: 506, endPoint x: 405, endPoint y: 503, distance: 177.0
click at [405, 503] on div "I would like to build a crew that has the ability to receive a PDF or an image …" at bounding box center [784, 392] width 1568 height 783
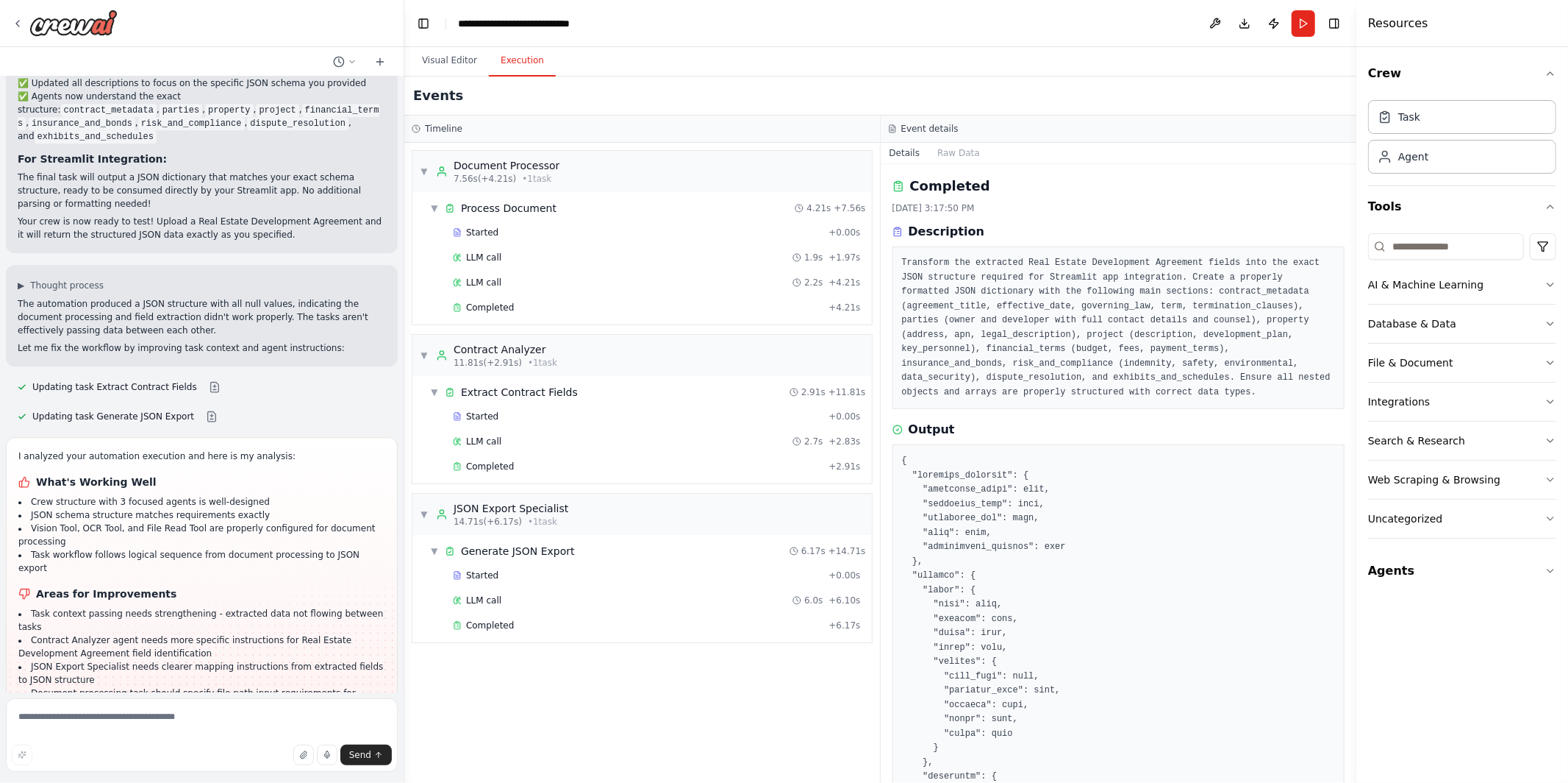
scroll to position [3555, 0]
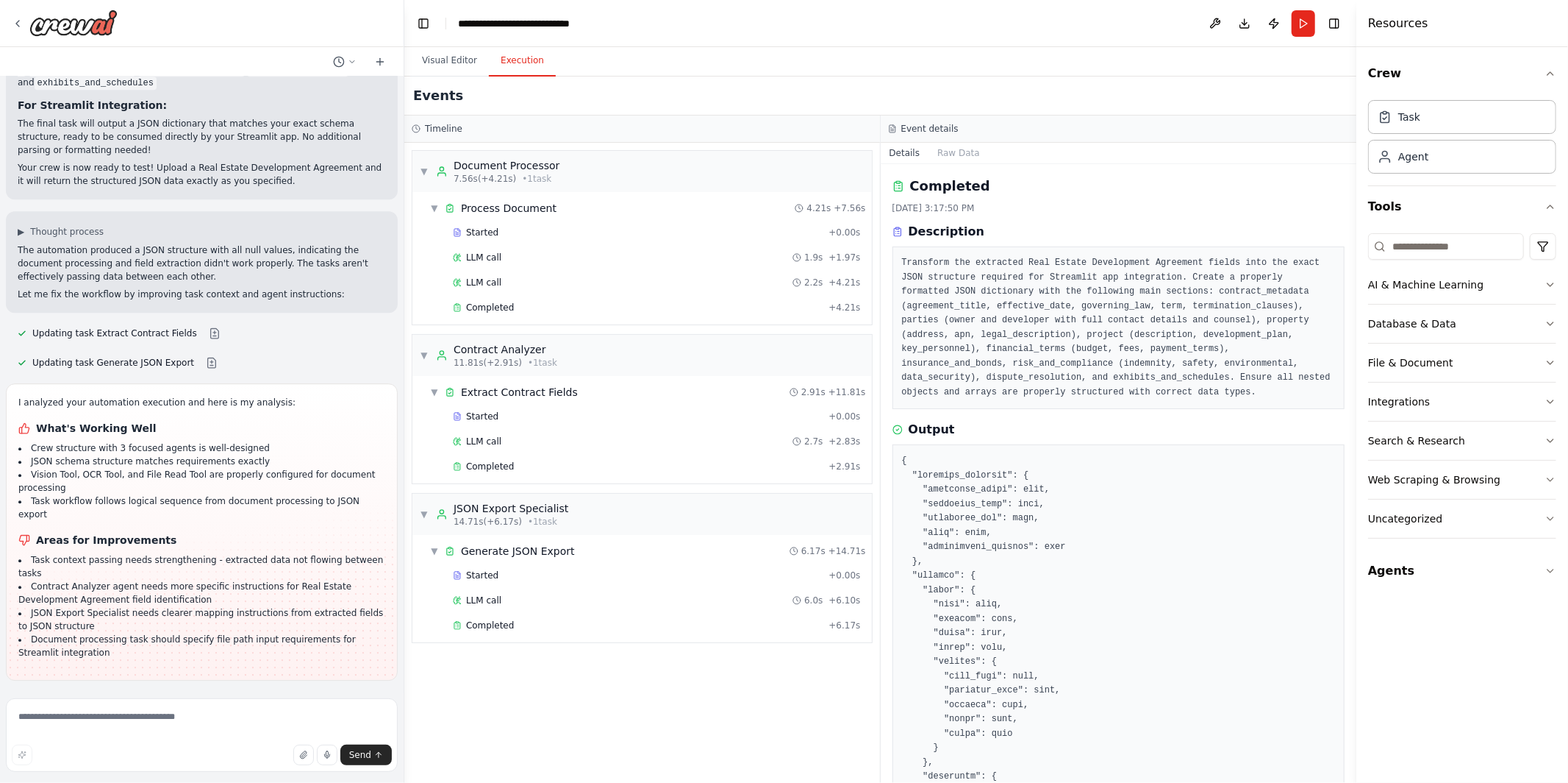
click at [331, 579] on li "Contract Analyzer agent needs more specific instructions for Real Estate Develo…" at bounding box center [202, 593] width 367 height 26
click at [557, 623] on div "Completed" at bounding box center [638, 624] width 370 height 11
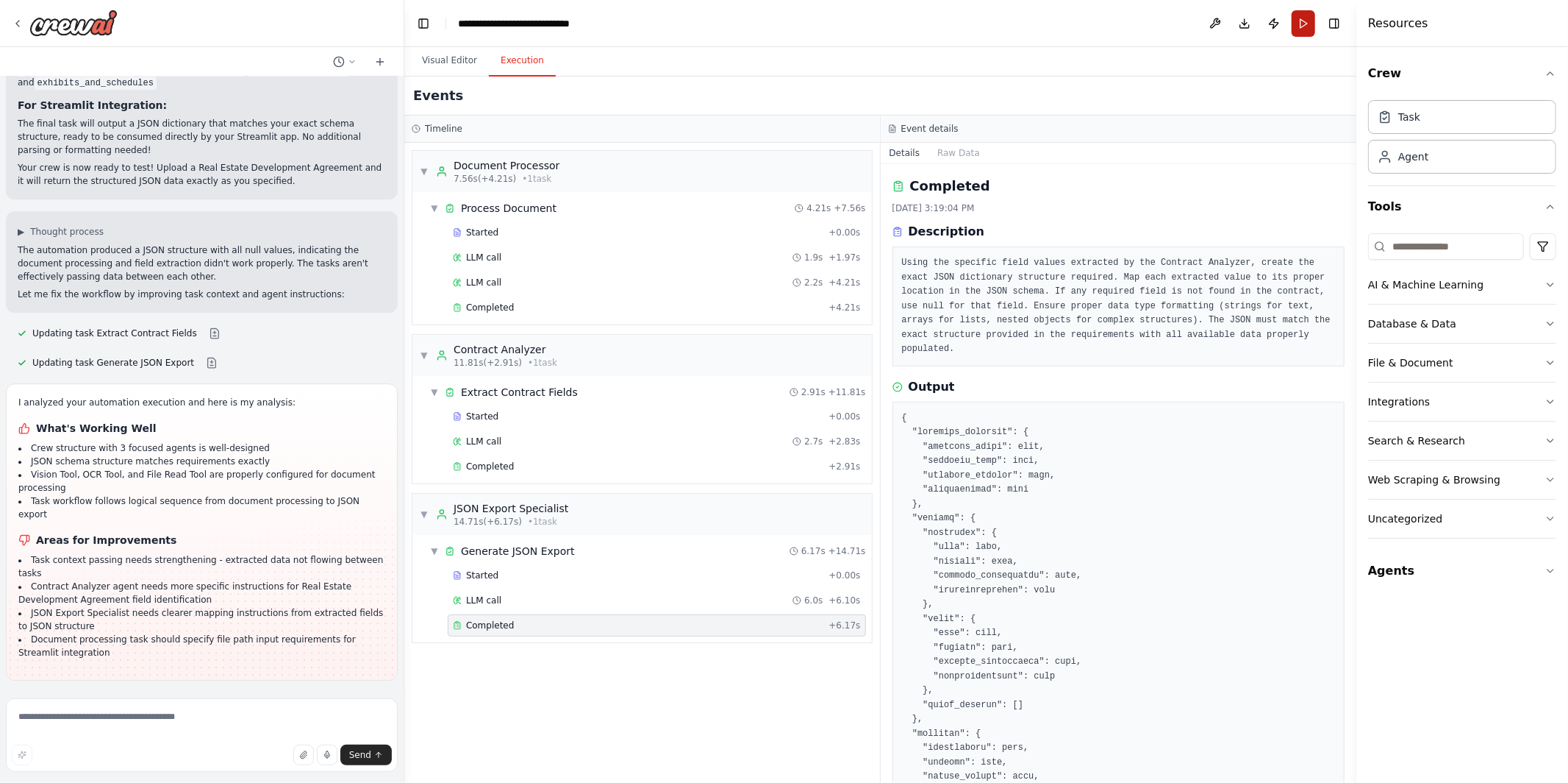
click at [1303, 26] on button "Run" at bounding box center [1304, 24] width 24 height 26
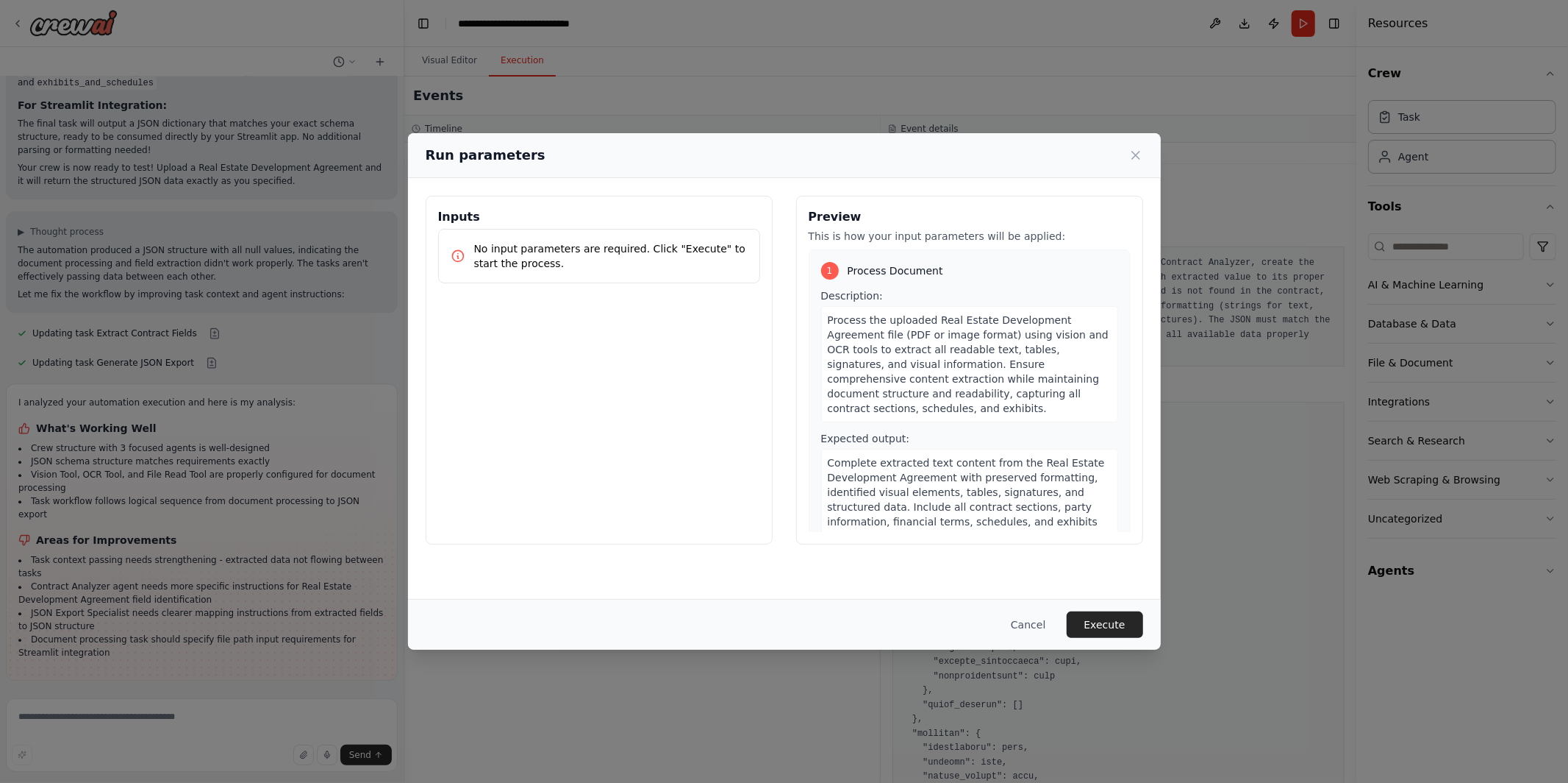
click at [1127, 155] on div "Run parameters" at bounding box center [784, 154] width 717 height 20
click at [1135, 156] on icon at bounding box center [1136, 155] width 7 height 7
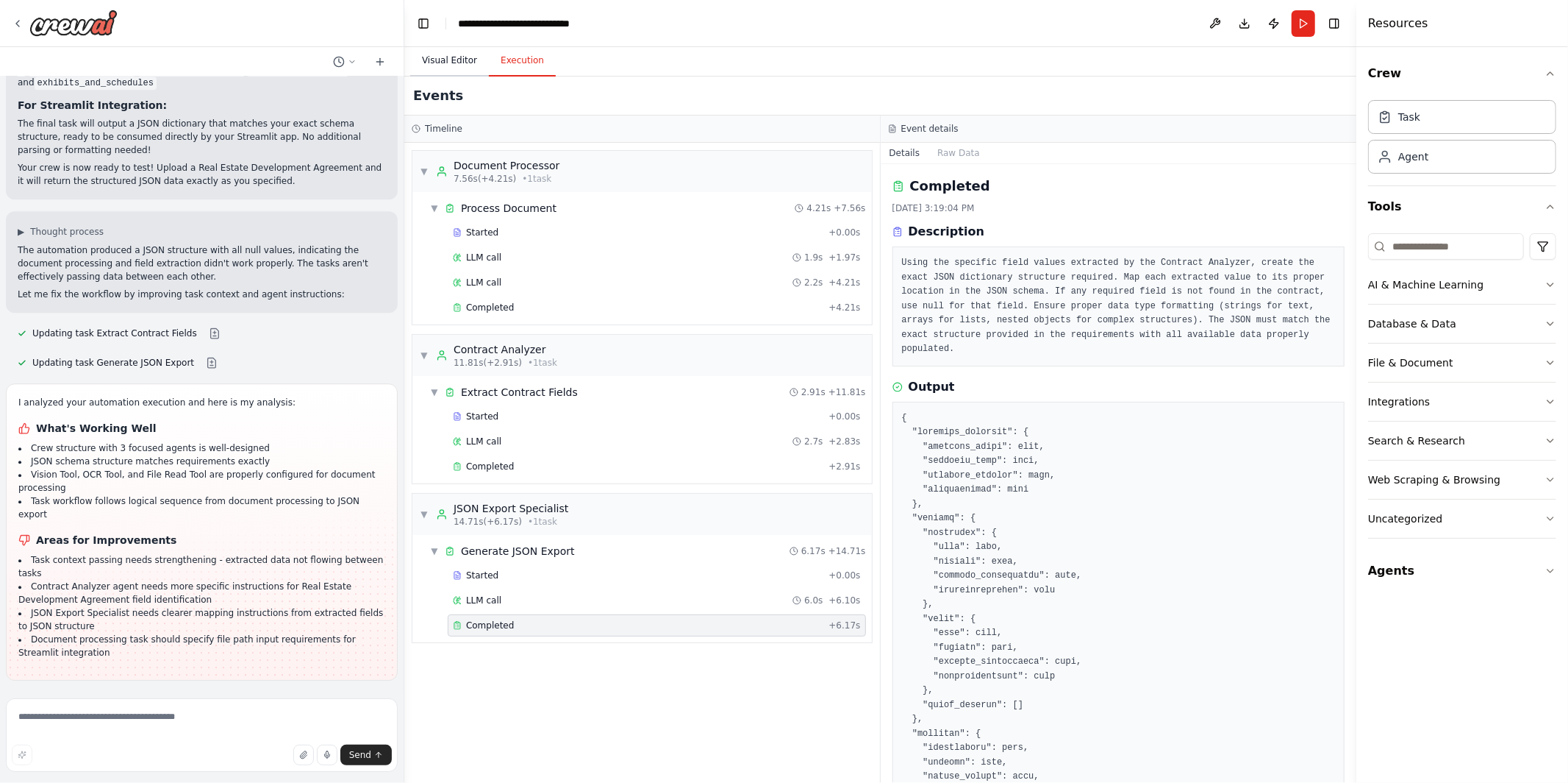
click at [464, 61] on button "Visual Editor" at bounding box center [449, 61] width 78 height 31
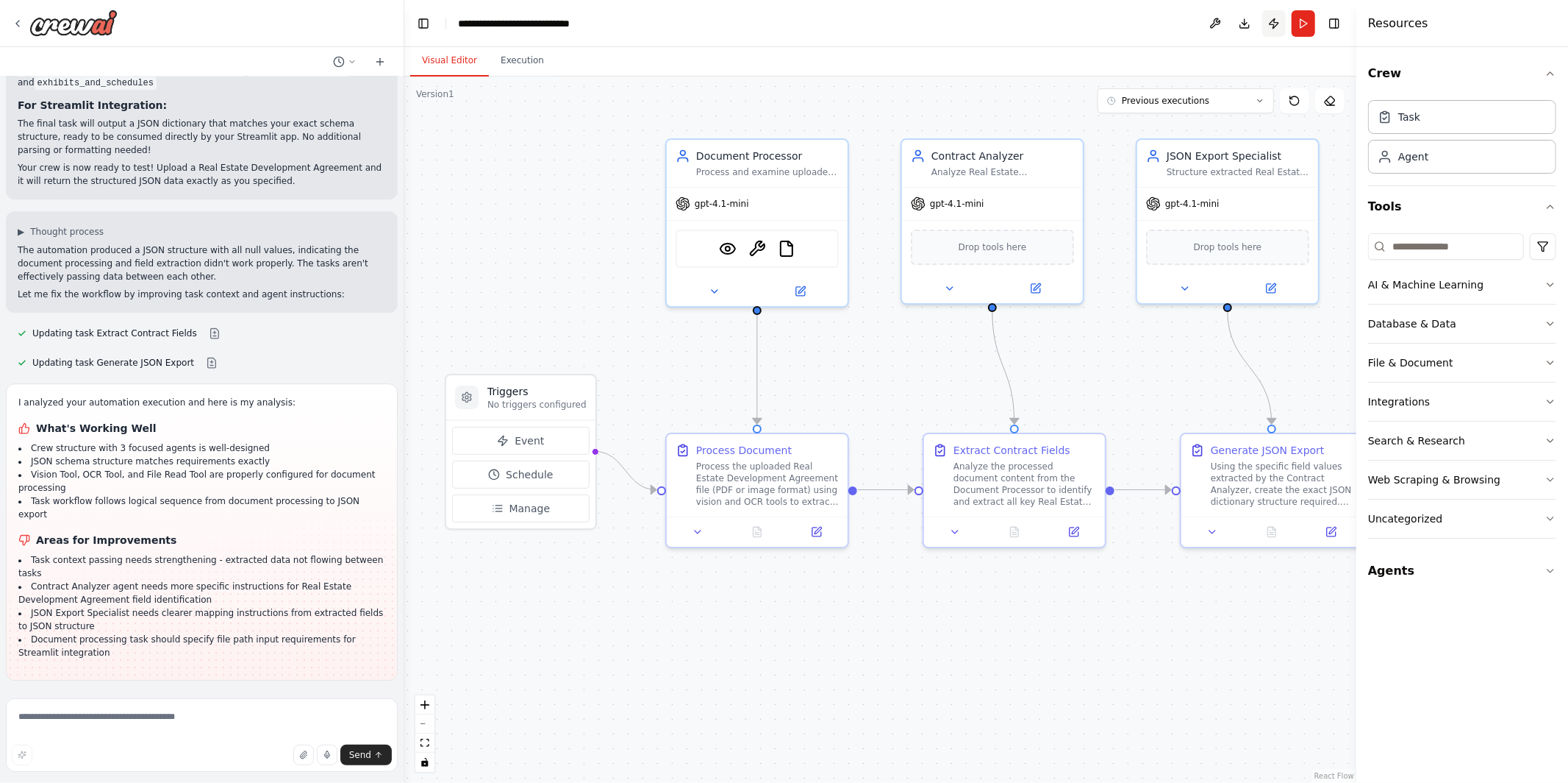
click at [1272, 26] on button "Publish" at bounding box center [1274, 24] width 24 height 26
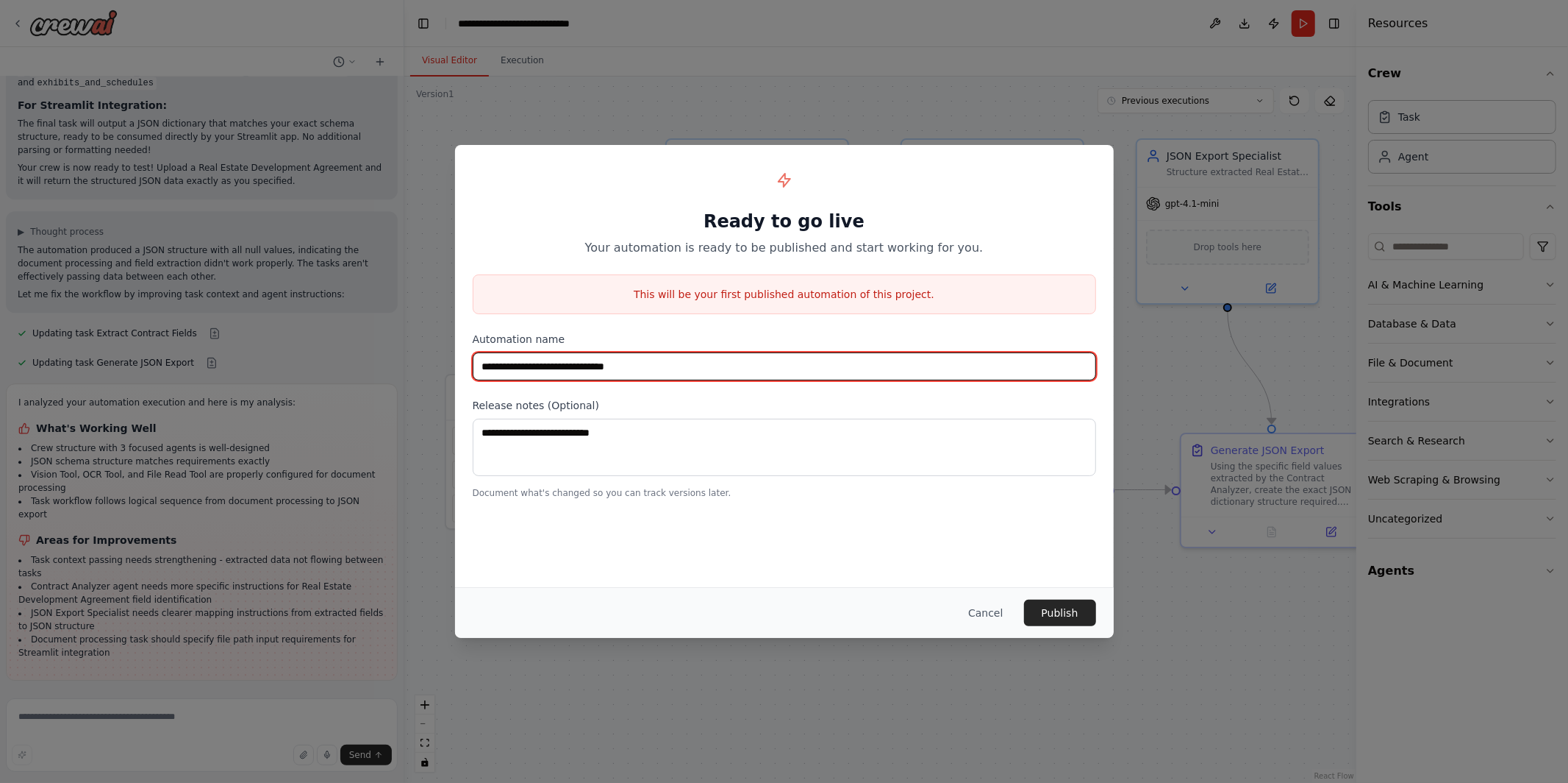
drag, startPoint x: 664, startPoint y: 370, endPoint x: 411, endPoint y: 370, distance: 253.0
click at [411, 370] on div "**********" at bounding box center [784, 392] width 1568 height 783
type input "**********"
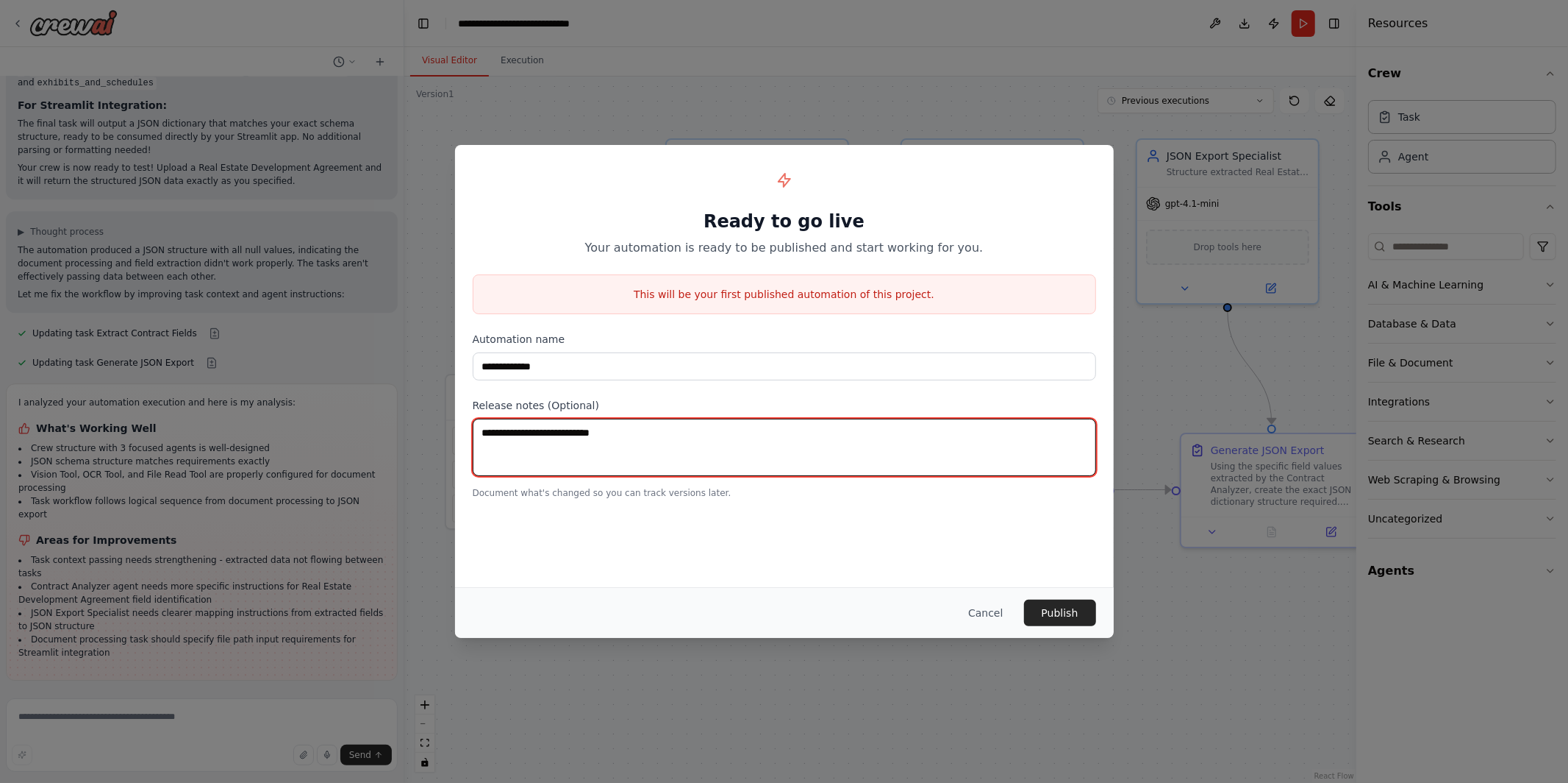
click at [534, 440] on textarea at bounding box center [784, 447] width 623 height 57
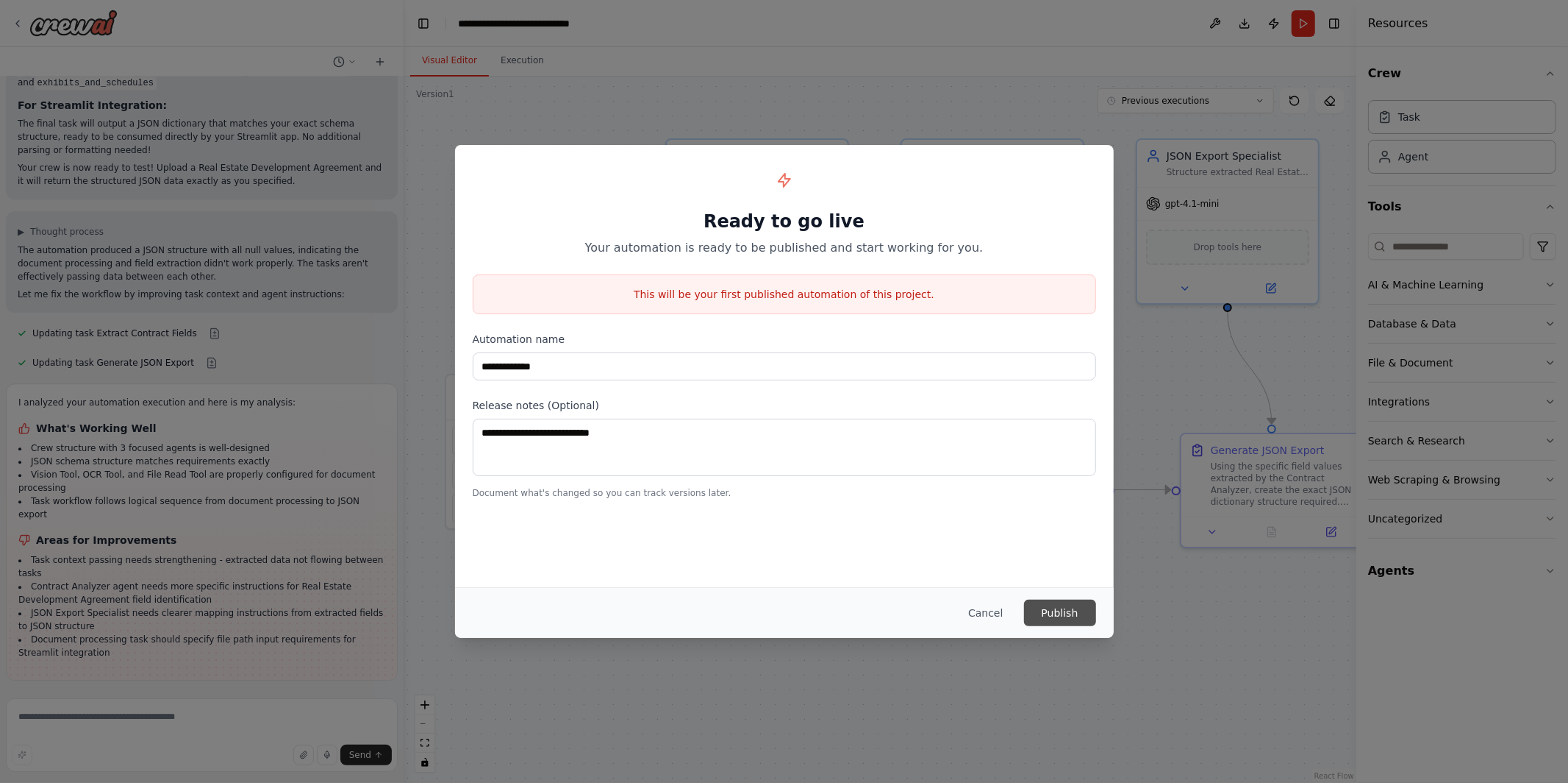
click at [1062, 613] on button "Publish" at bounding box center [1060, 613] width 72 height 26
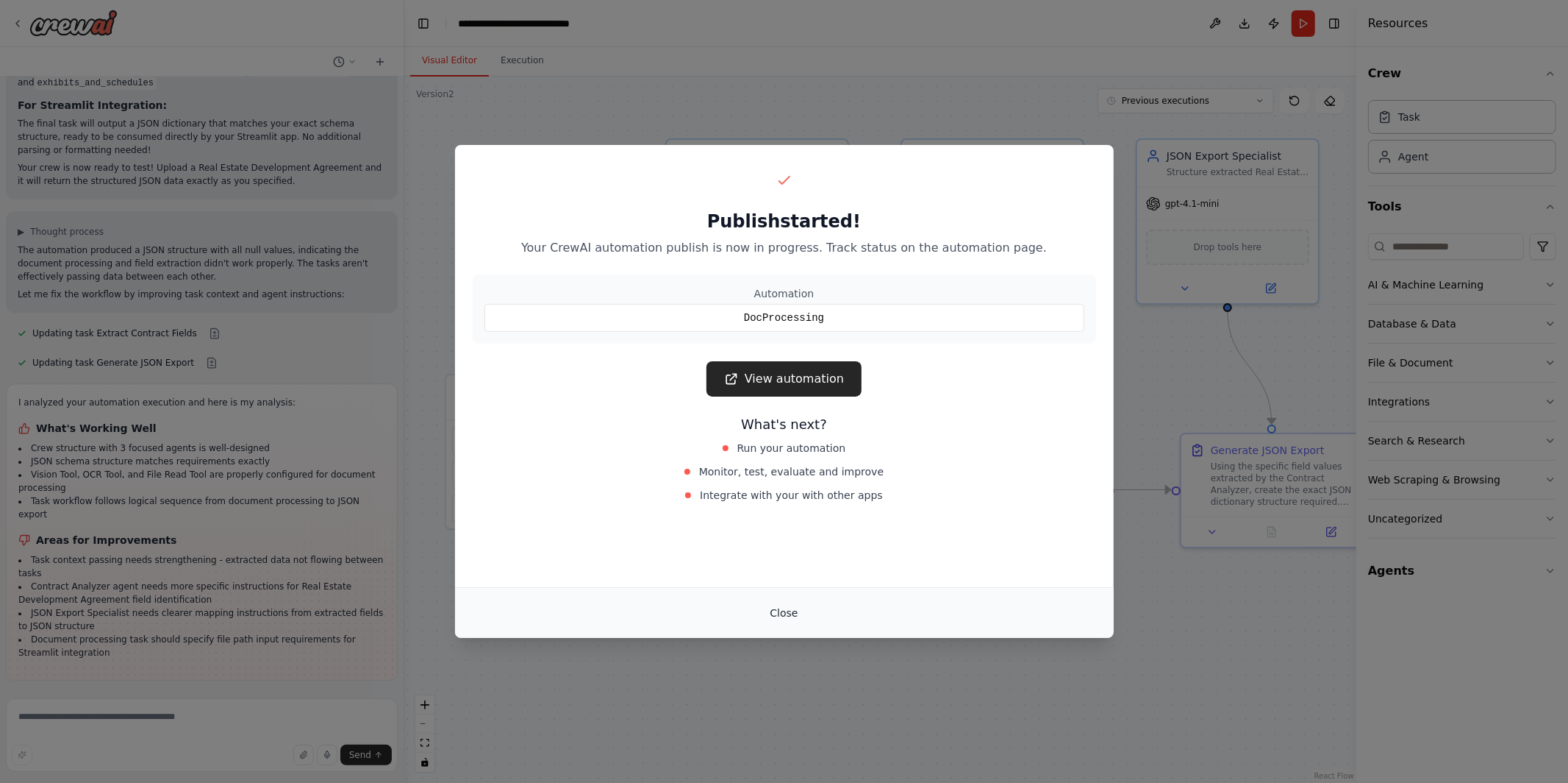
click at [780, 611] on button "Close" at bounding box center [784, 613] width 51 height 26
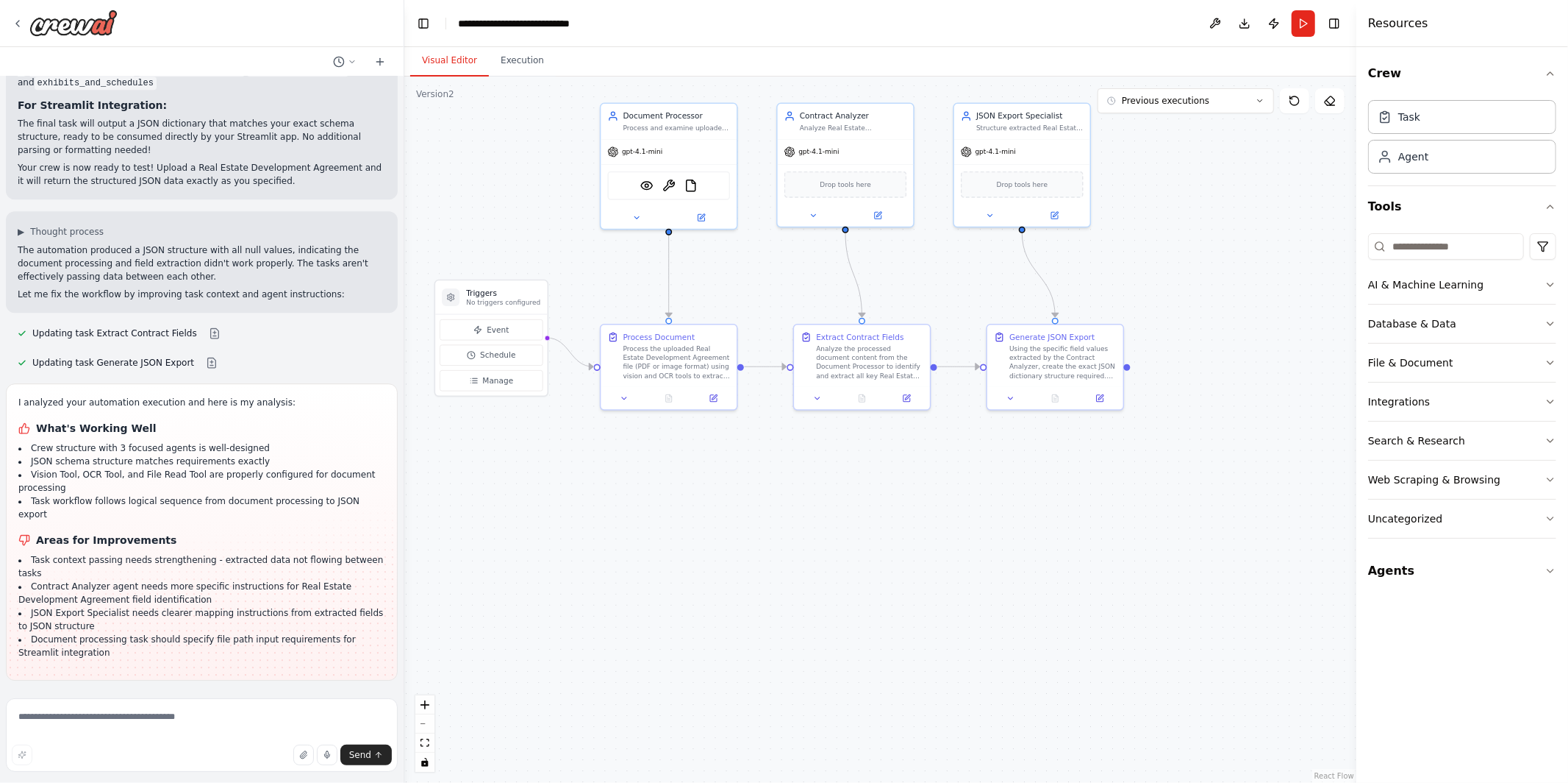
drag, startPoint x: 464, startPoint y: 228, endPoint x: 456, endPoint y: 192, distance: 36.9
click at [456, 192] on div ".deletable-edge-delete-btn { width: 20px; height: 20px; border: 0px solid #ffff…" at bounding box center [881, 429] width 952 height 706
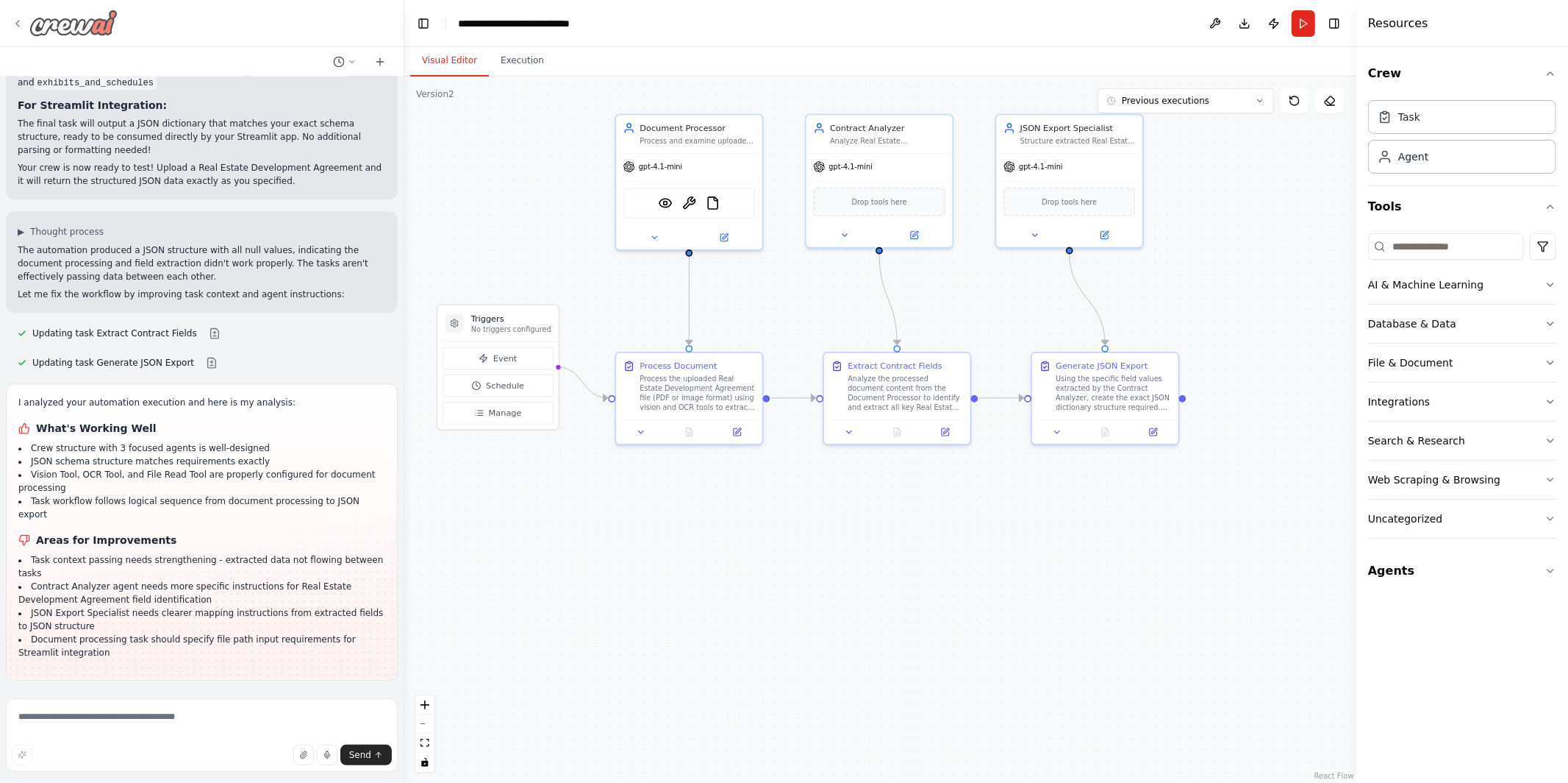
click at [15, 16] on div at bounding box center [64, 23] width 106 height 26
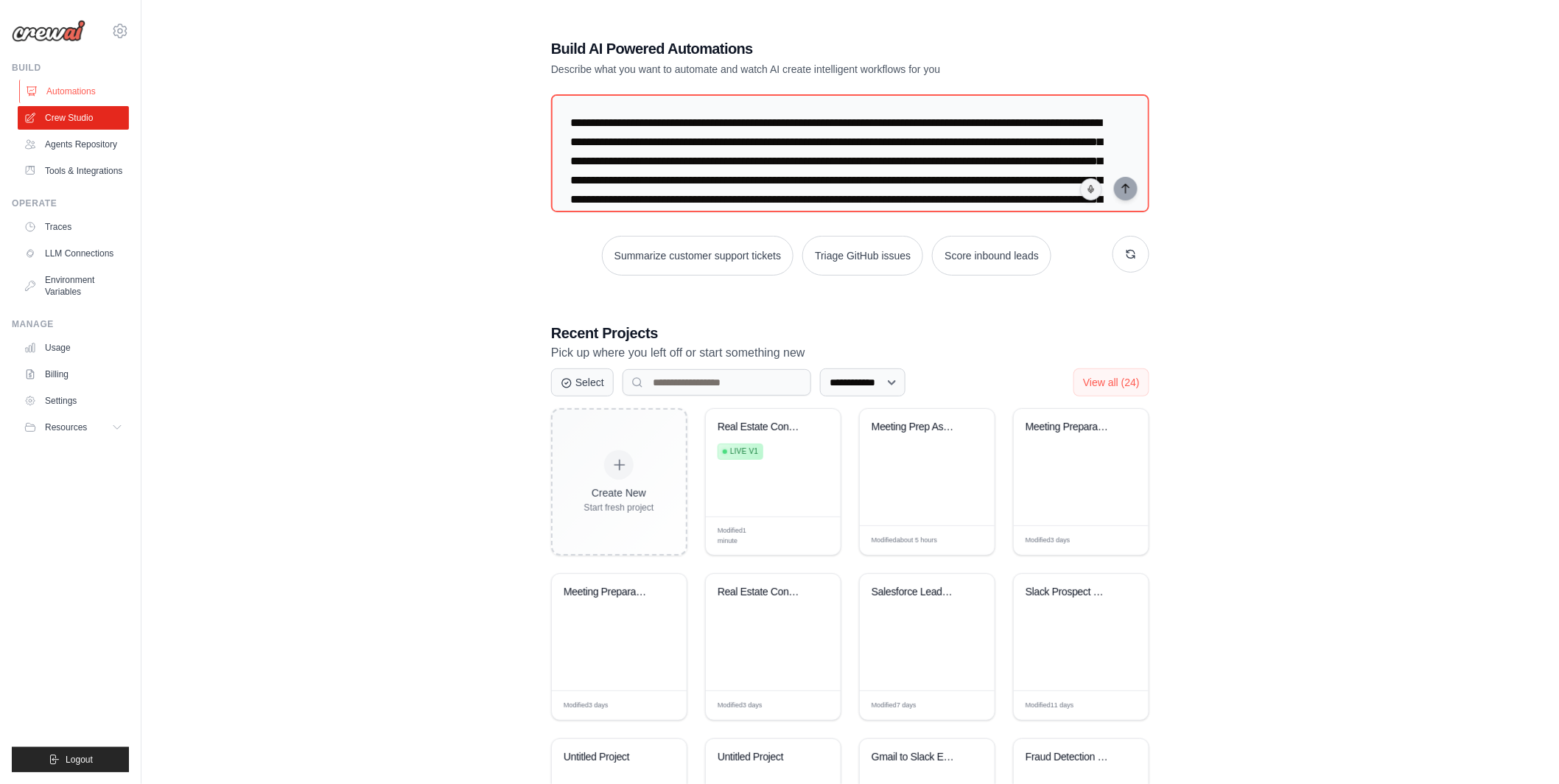
click at [82, 91] on link "Automations" at bounding box center [75, 91] width 111 height 24
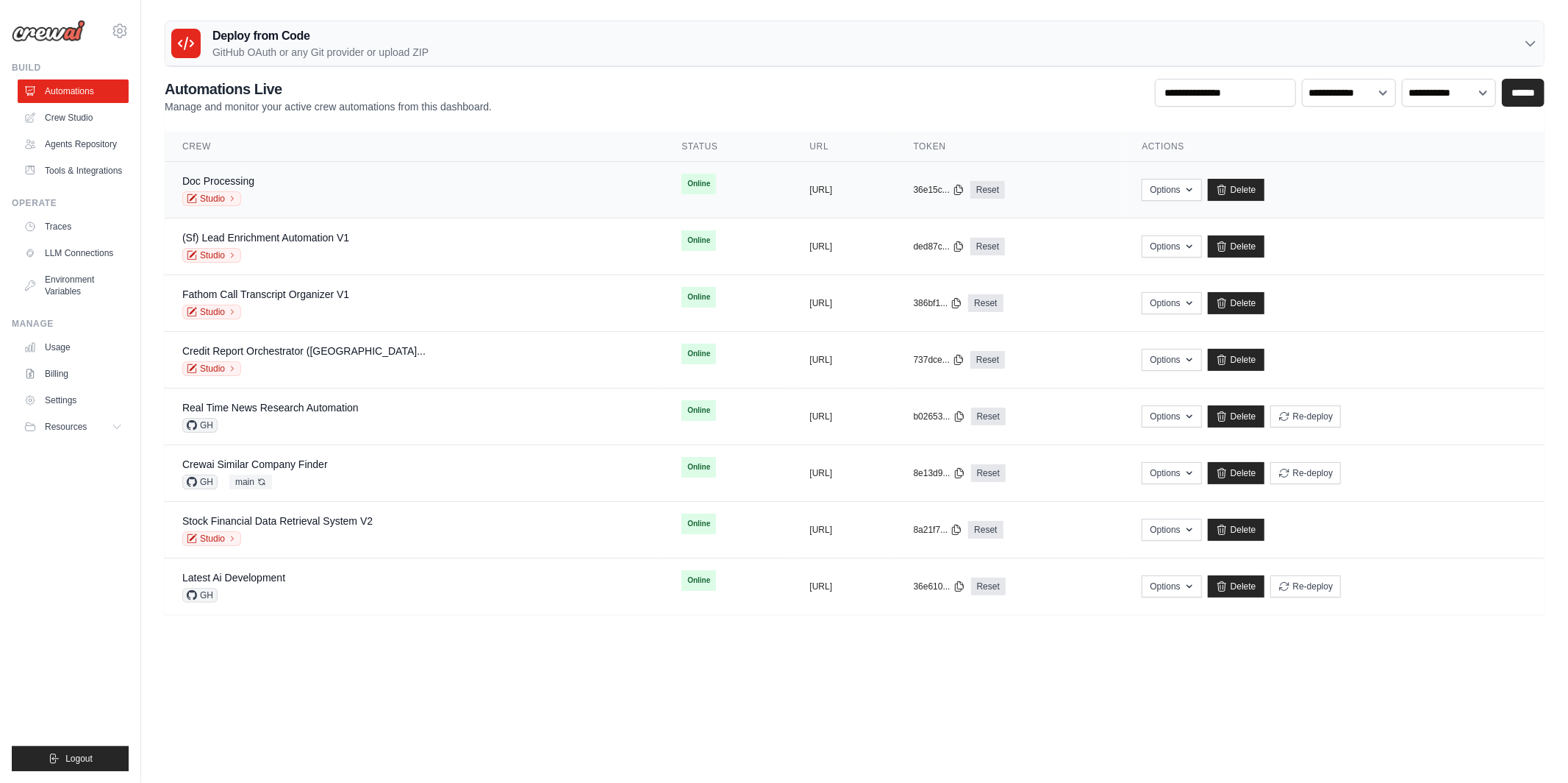
click at [462, 183] on div "Doc Processing Studio" at bounding box center [414, 190] width 464 height 33
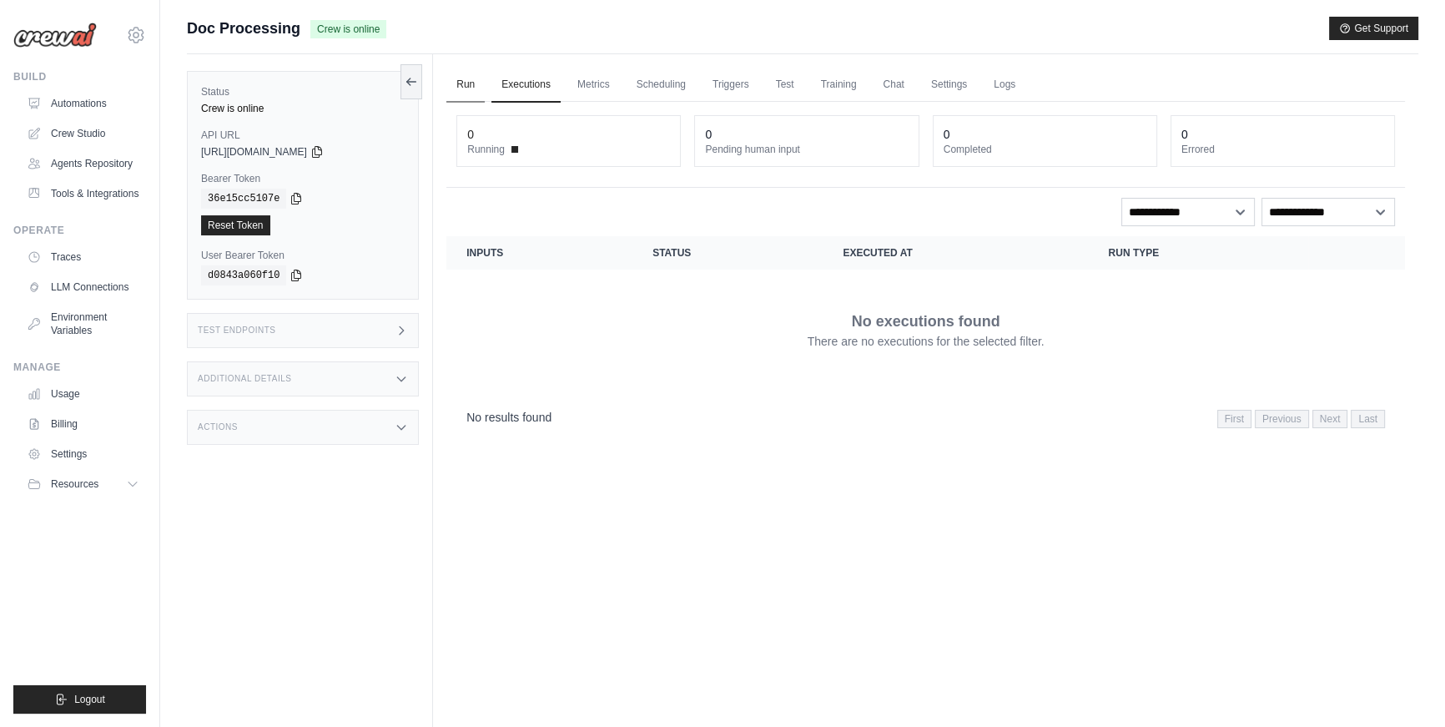
click at [467, 84] on link "Run" at bounding box center [465, 85] width 38 height 35
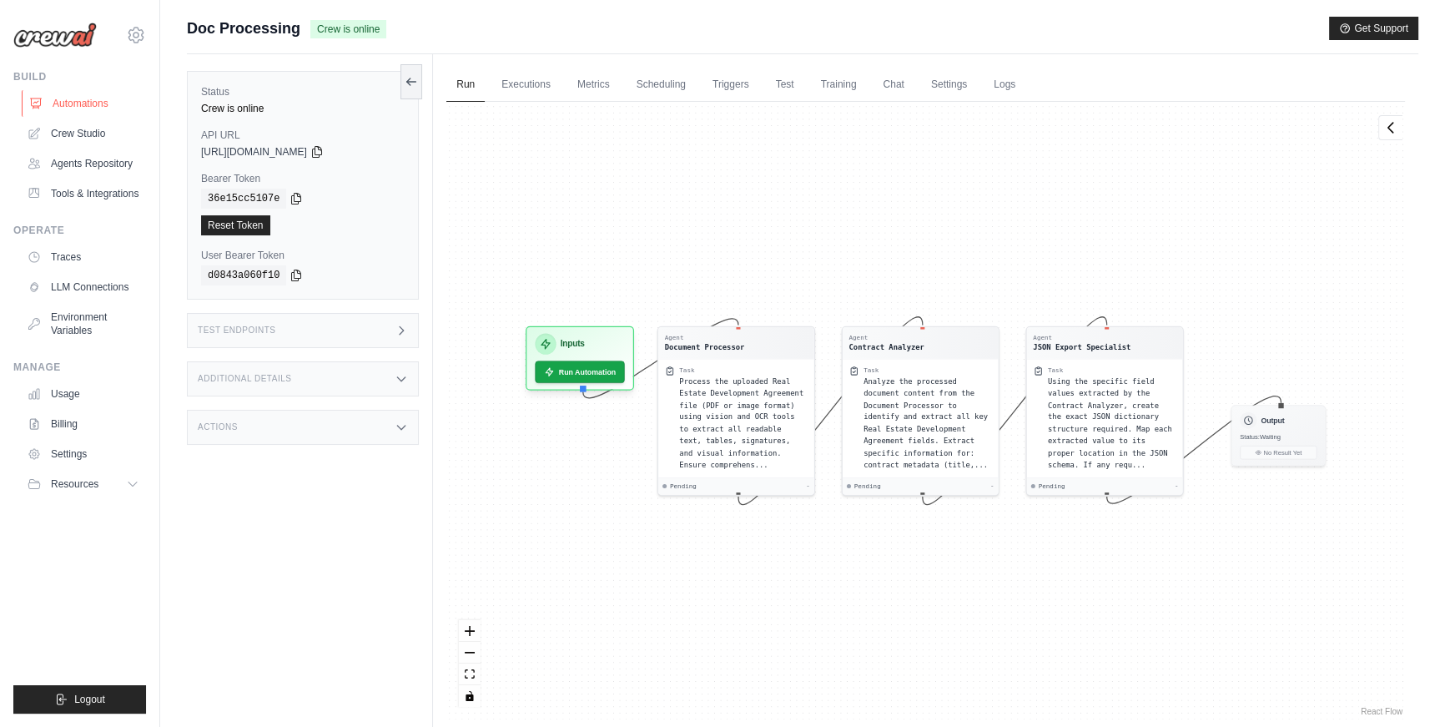
click at [115, 109] on link "Automations" at bounding box center [85, 103] width 126 height 27
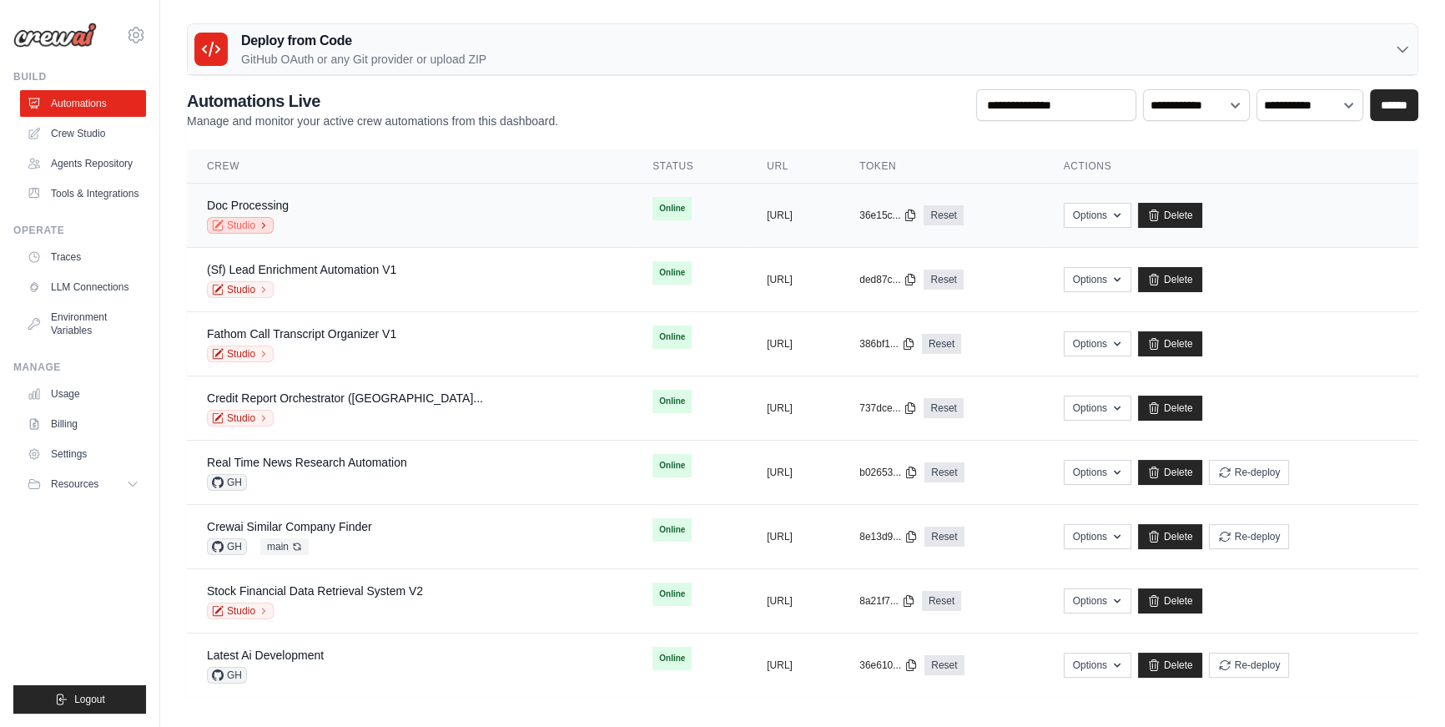
click at [263, 224] on icon at bounding box center [264, 225] width 10 height 10
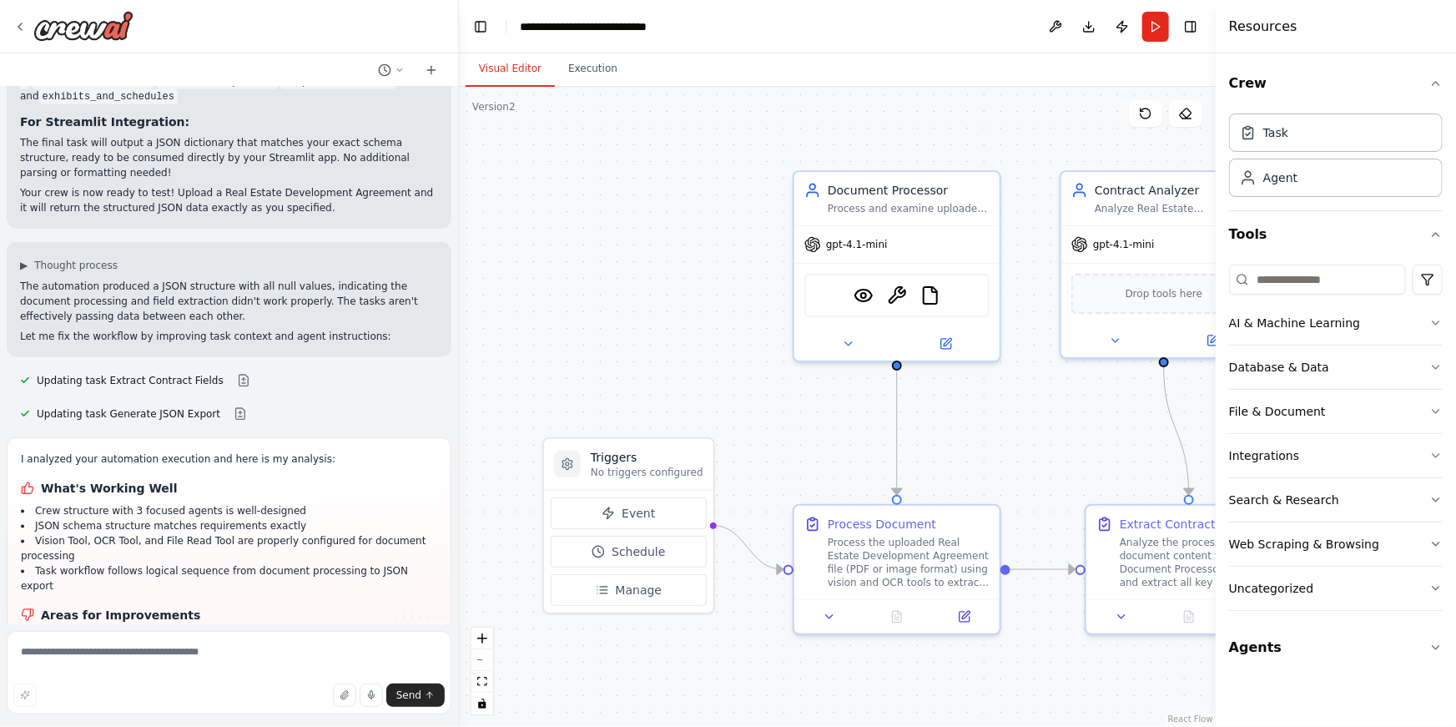
scroll to position [4040, 0]
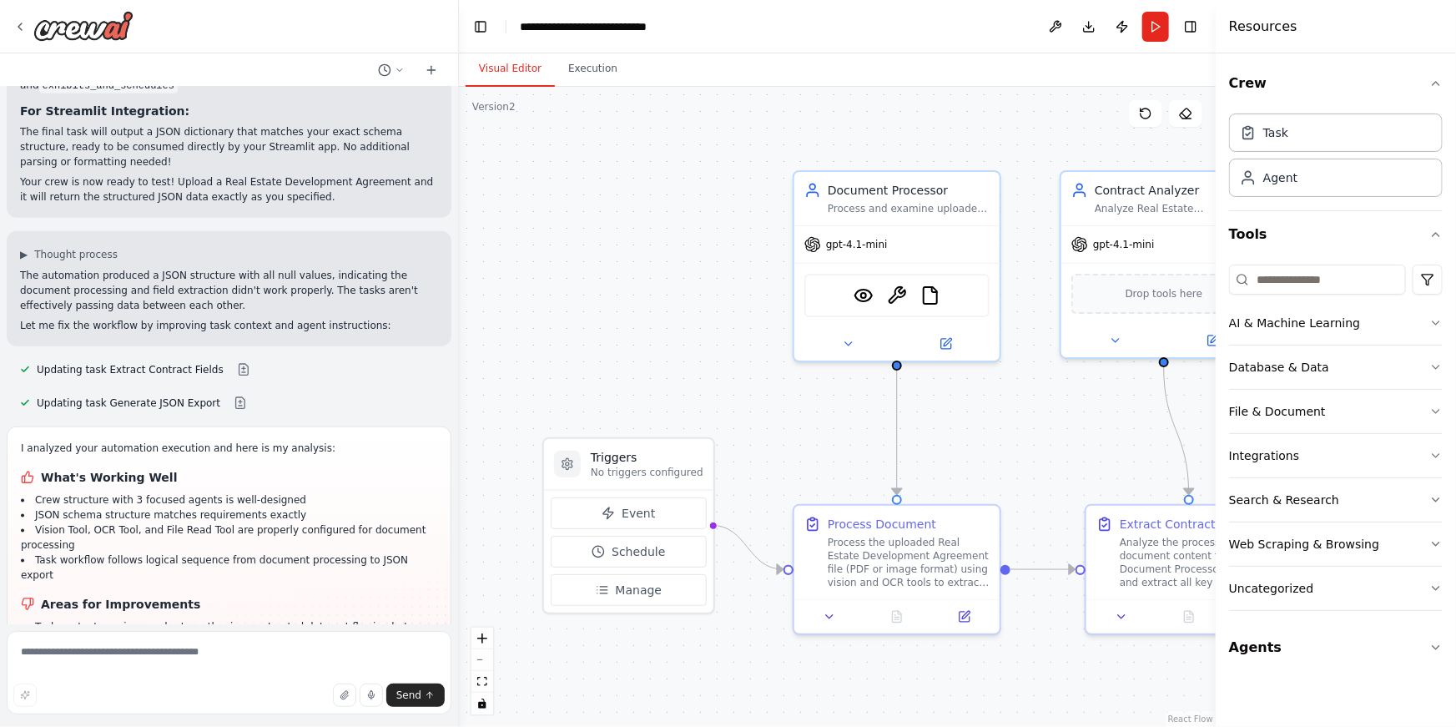
click at [11, 26] on div at bounding box center [229, 26] width 458 height 53
click at [17, 26] on icon at bounding box center [19, 26] width 13 height 13
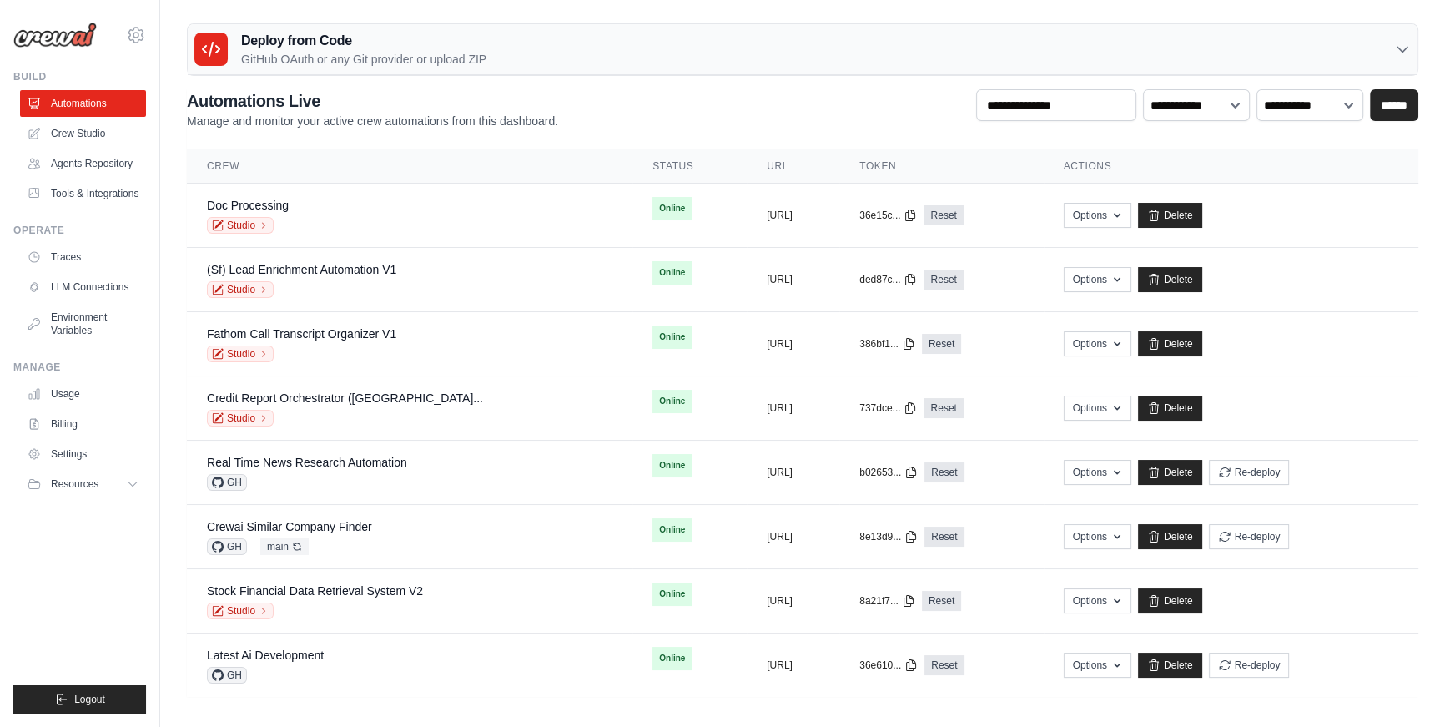
click at [317, 236] on td "Doc Processing Studio" at bounding box center [409, 216] width 445 height 64
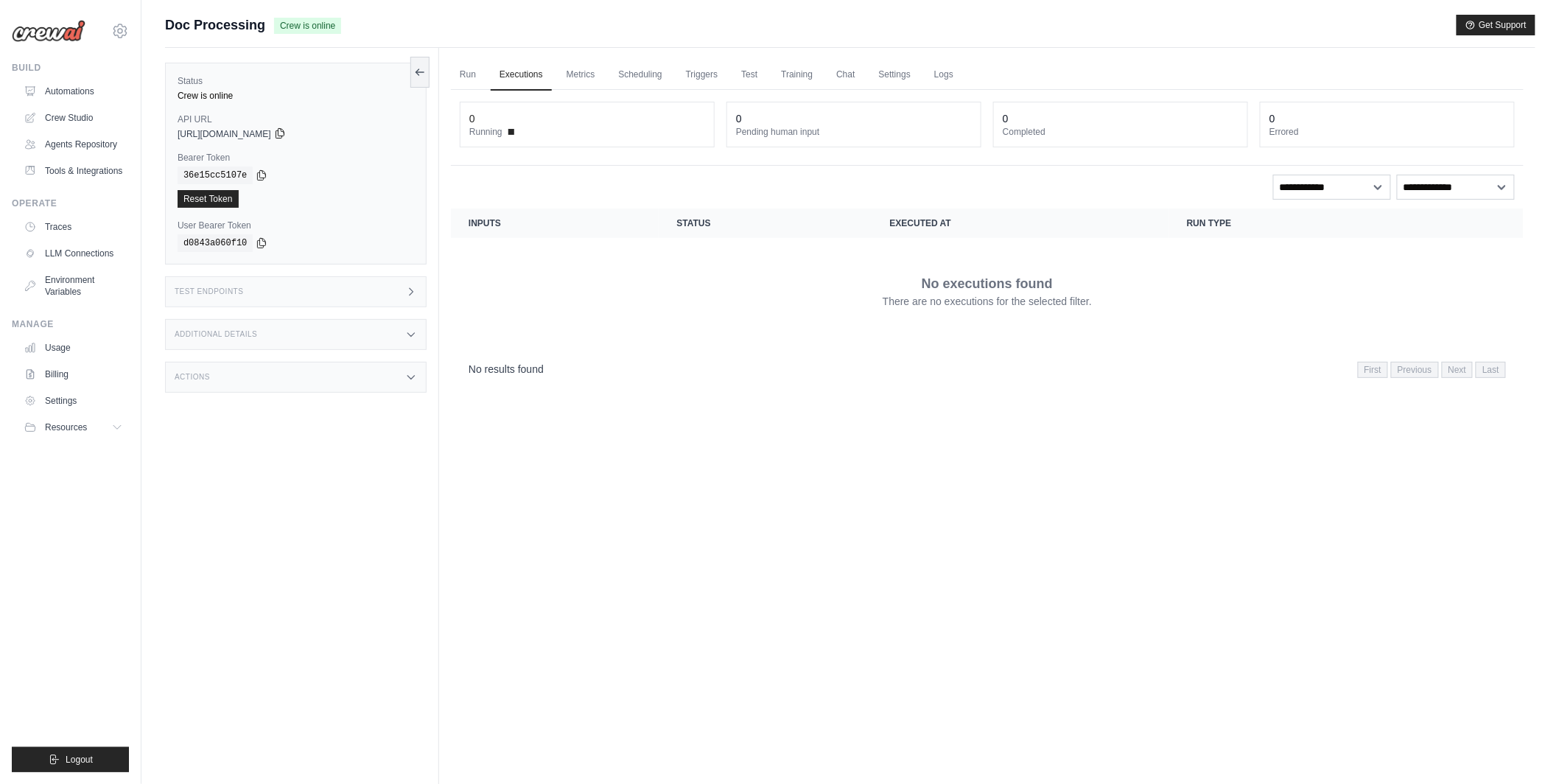
click at [286, 133] on icon at bounding box center [279, 132] width 11 height 11
click at [263, 179] on icon at bounding box center [261, 175] width 8 height 10
click at [257, 242] on icon at bounding box center [261, 242] width 11 height 11
click at [286, 132] on icon at bounding box center [279, 132] width 11 height 11
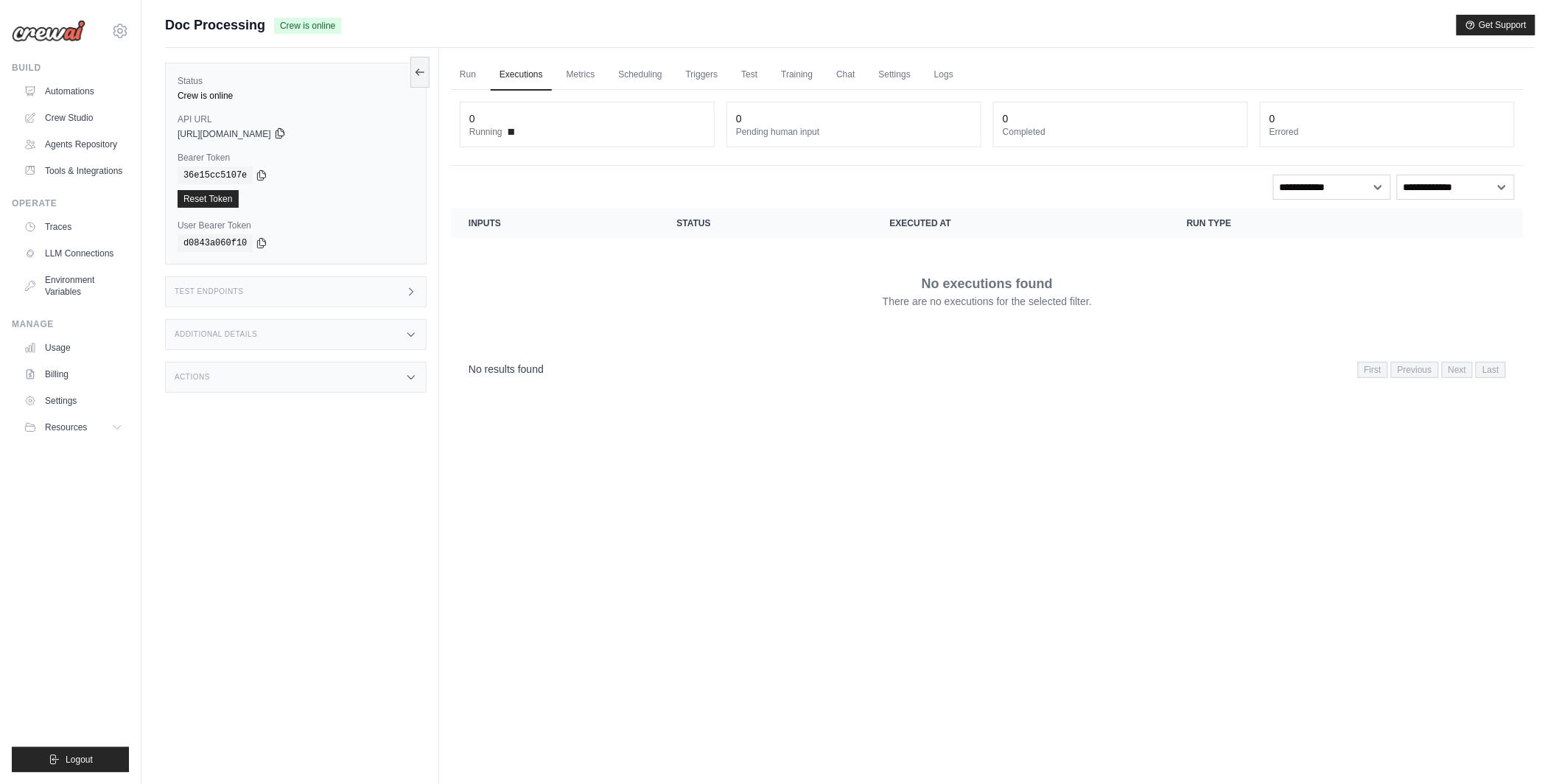
click at [286, 134] on icon at bounding box center [279, 132] width 11 height 11
click at [271, 133] on span "https://docprocessing-35b35e2d-010e-4515-bca8-2a2ce-39c0bf3f.crewai.com" at bounding box center [224, 133] width 94 height 11
click at [286, 127] on icon at bounding box center [279, 132] width 11 height 11
click at [292, 283] on div "Test Endpoints" at bounding box center [296, 290] width 261 height 31
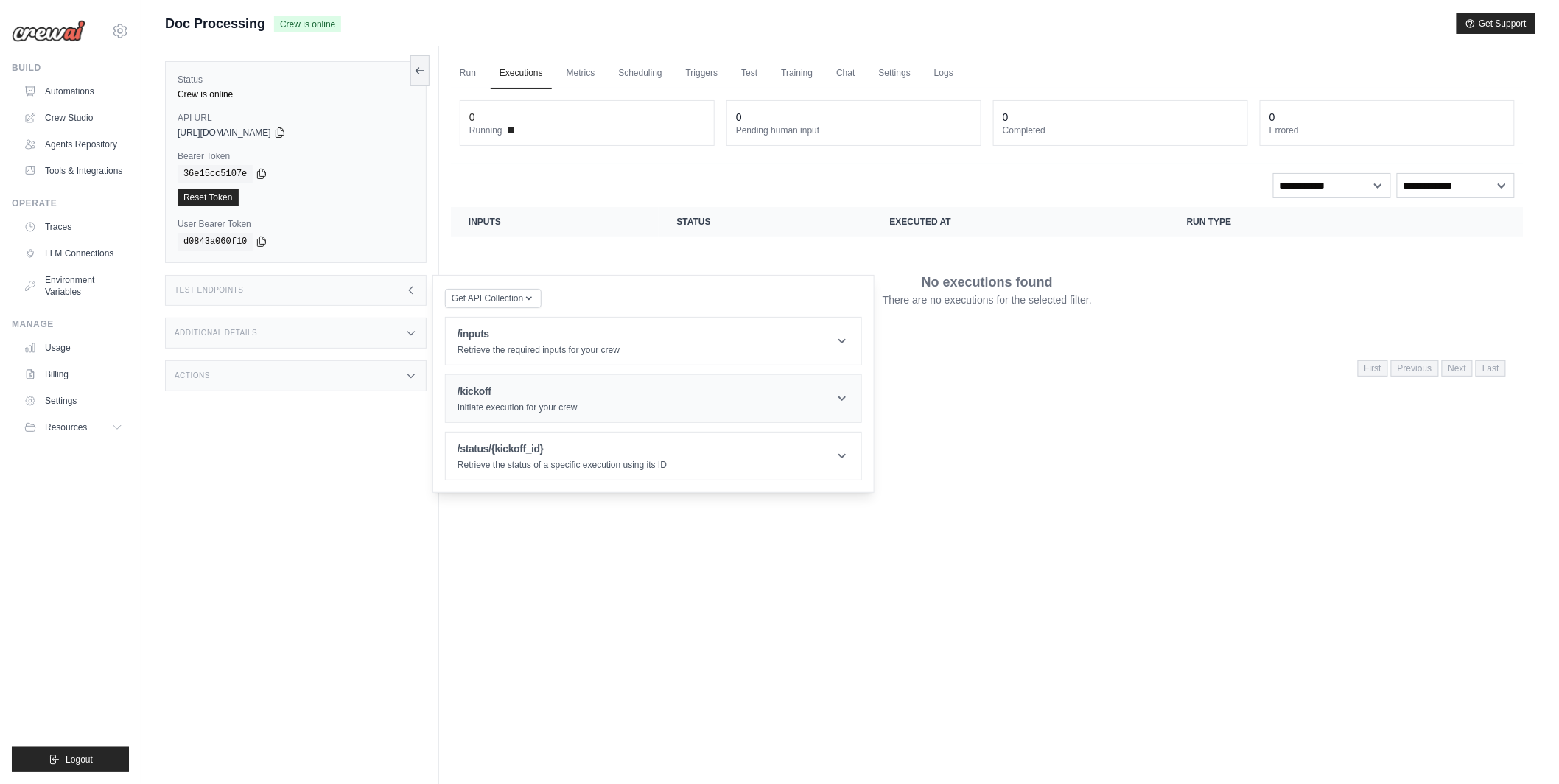
click at [522, 398] on h1 "/kickoff" at bounding box center [518, 391] width 120 height 15
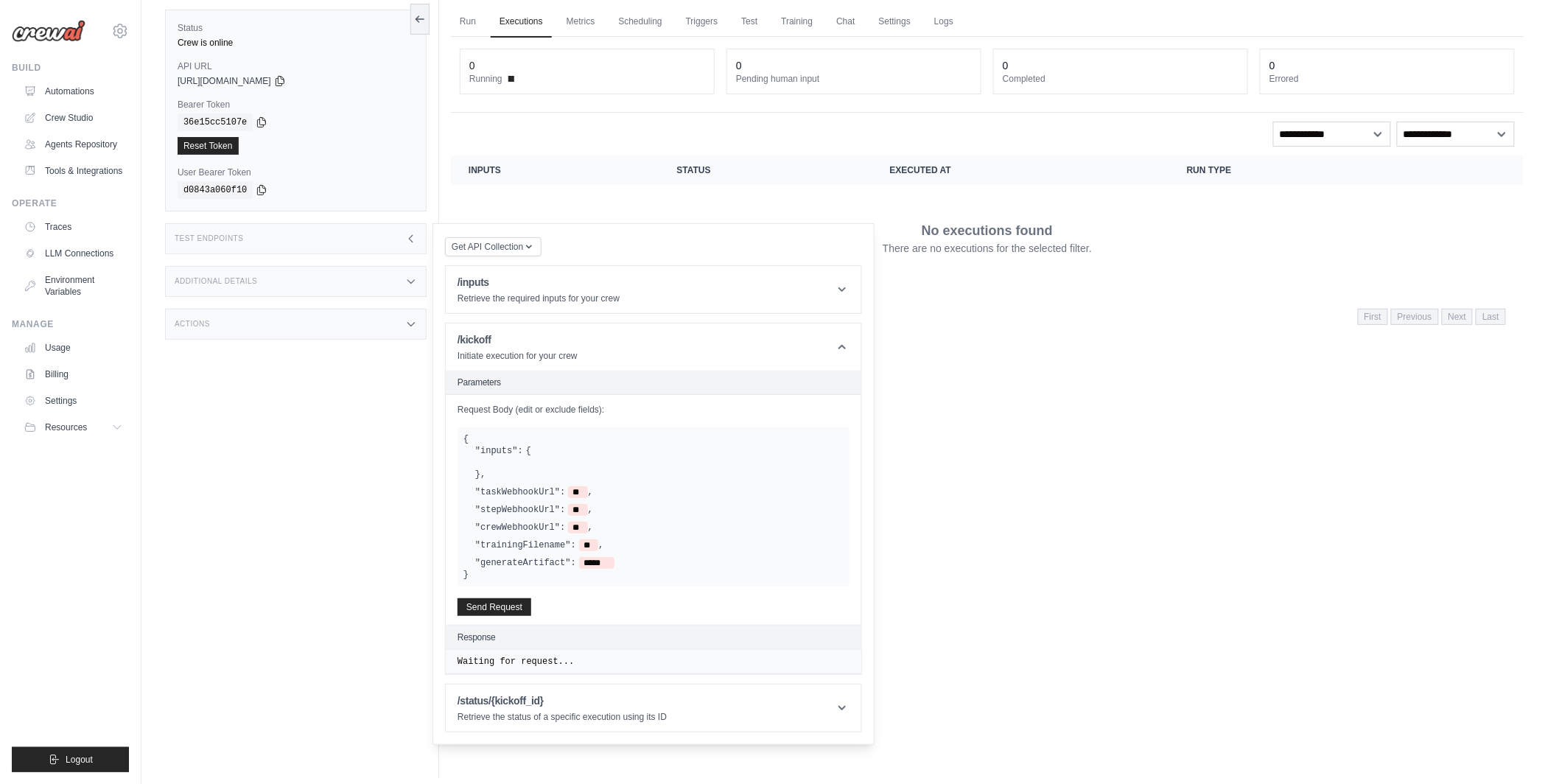
scroll to position [55, 0]
click at [703, 709] on header "/status/{kickoff_id} Retrieve the status of a specific execution using its ID" at bounding box center [654, 705] width 415 height 47
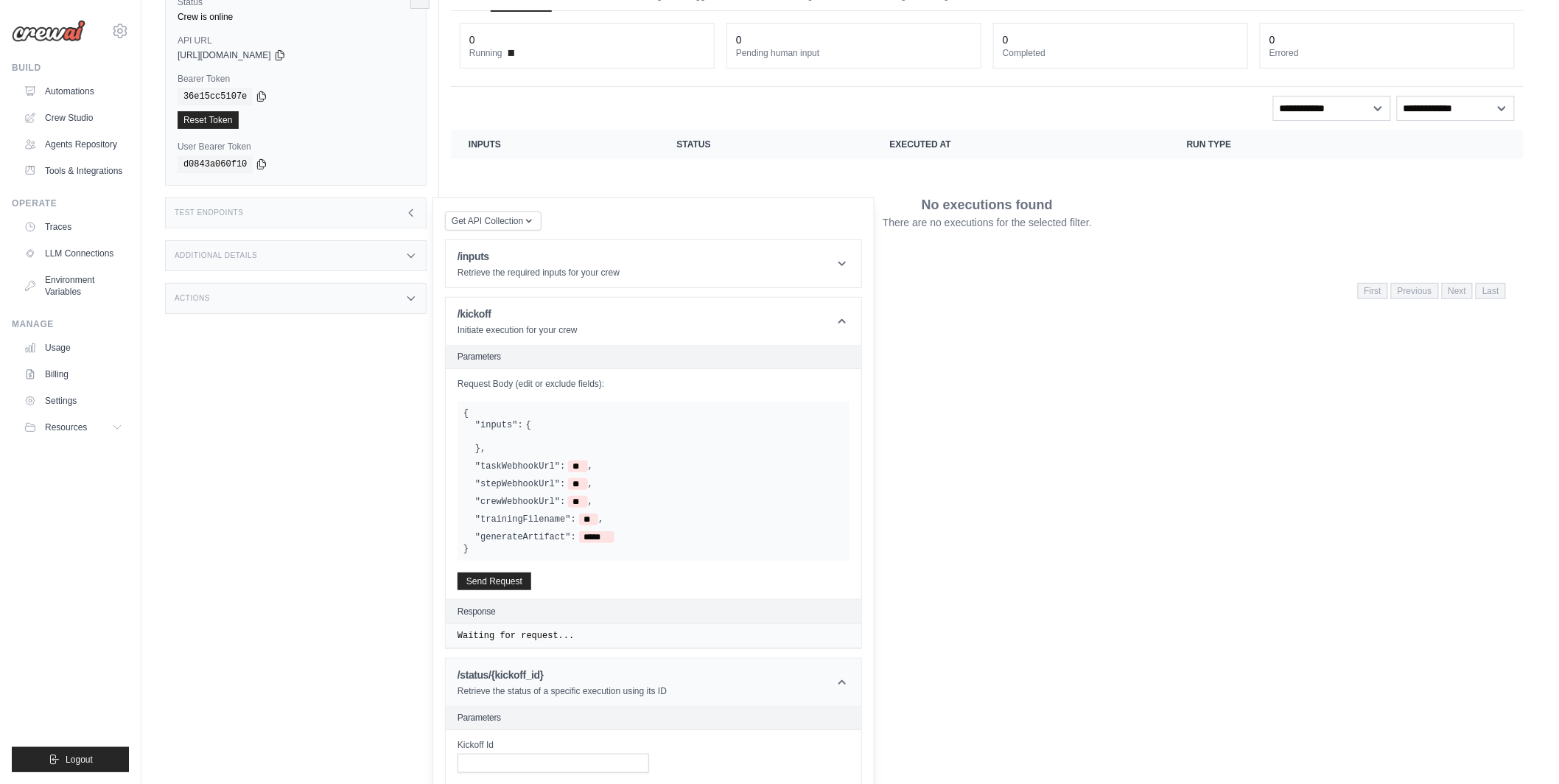
scroll to position [34, 0]
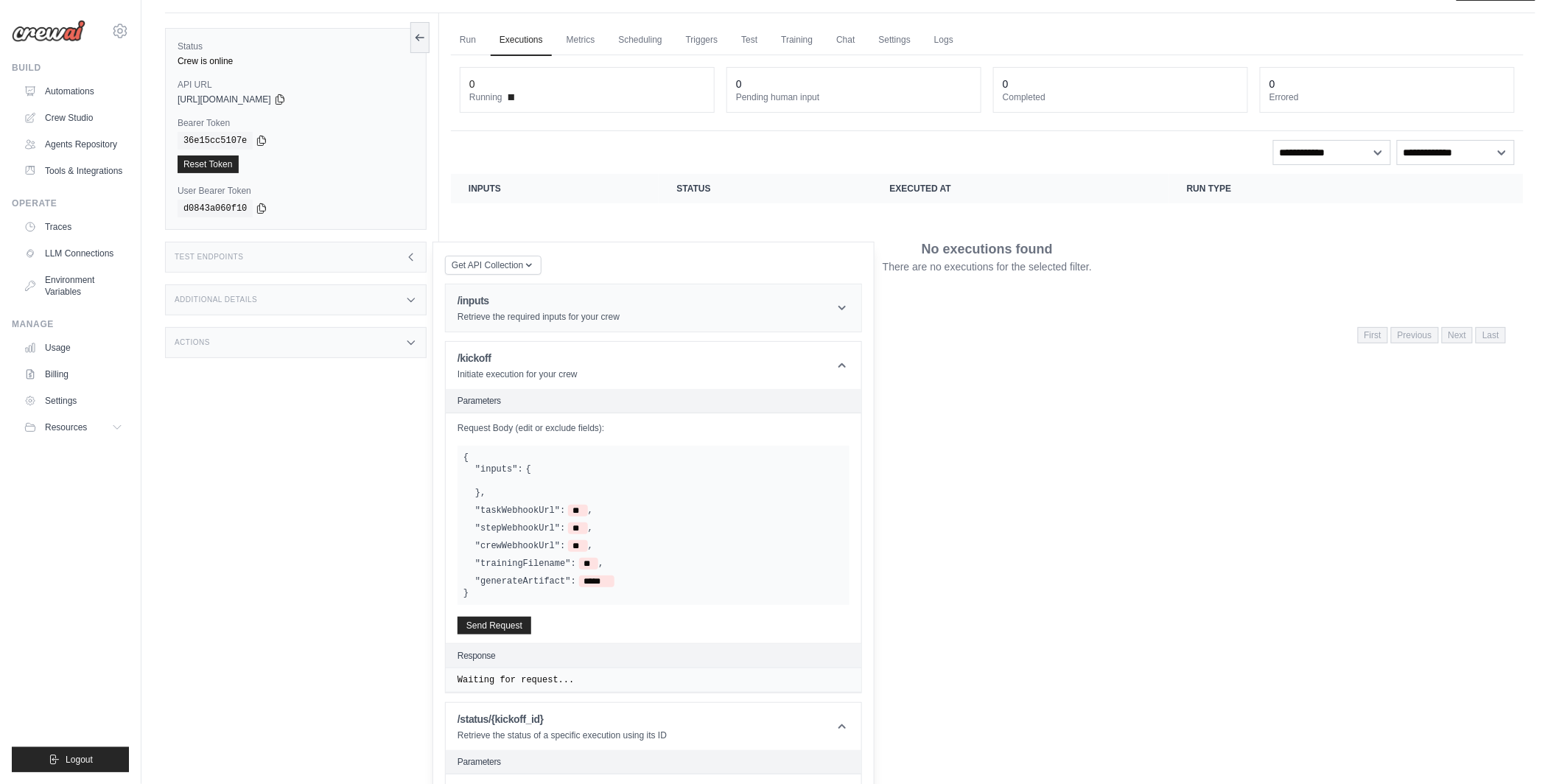
click at [638, 323] on header "/inputs Retrieve the required inputs for your crew" at bounding box center [654, 307] width 415 height 47
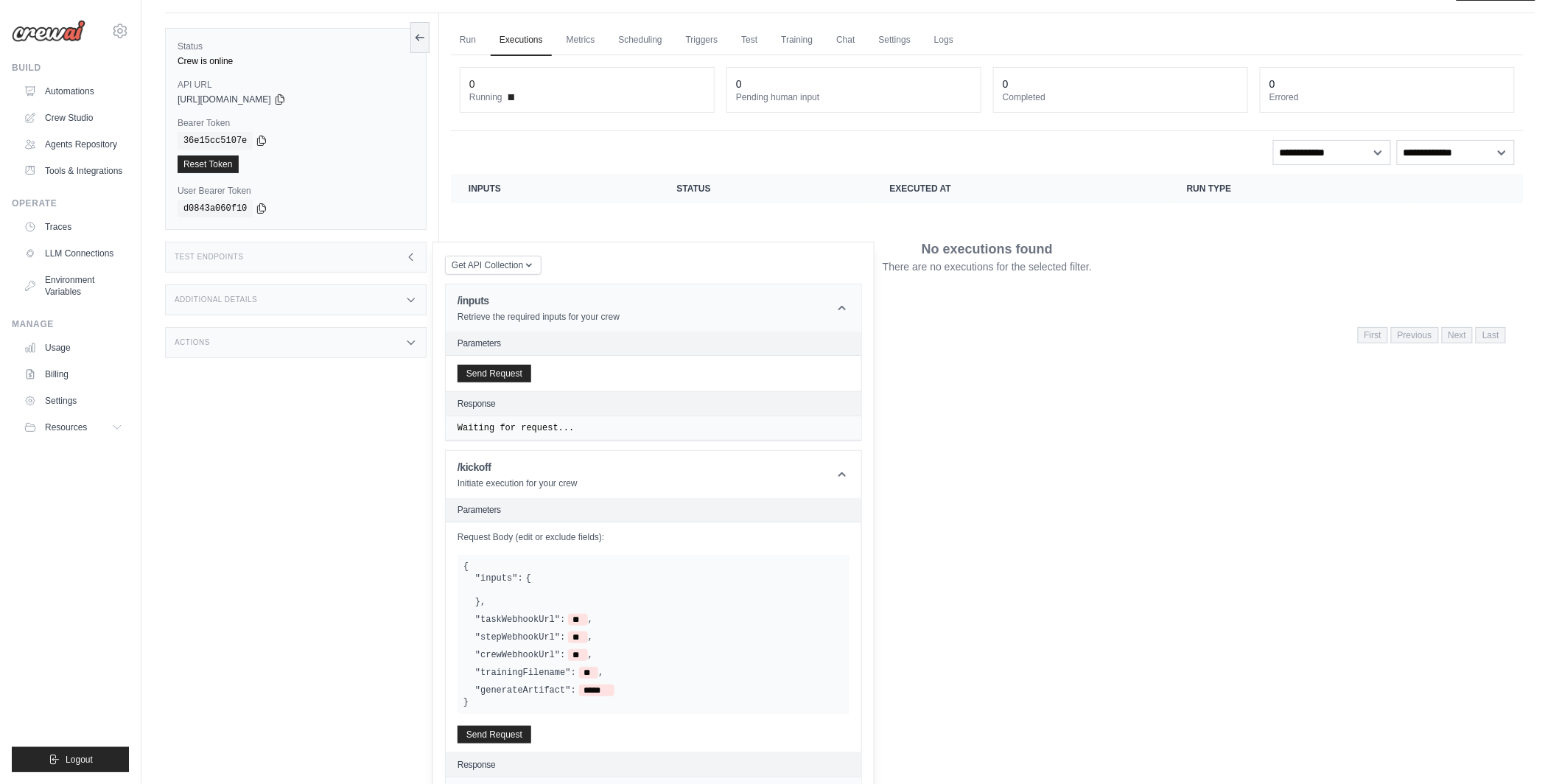
click at [638, 323] on header "/inputs Retrieve the required inputs for your crew" at bounding box center [654, 307] width 415 height 47
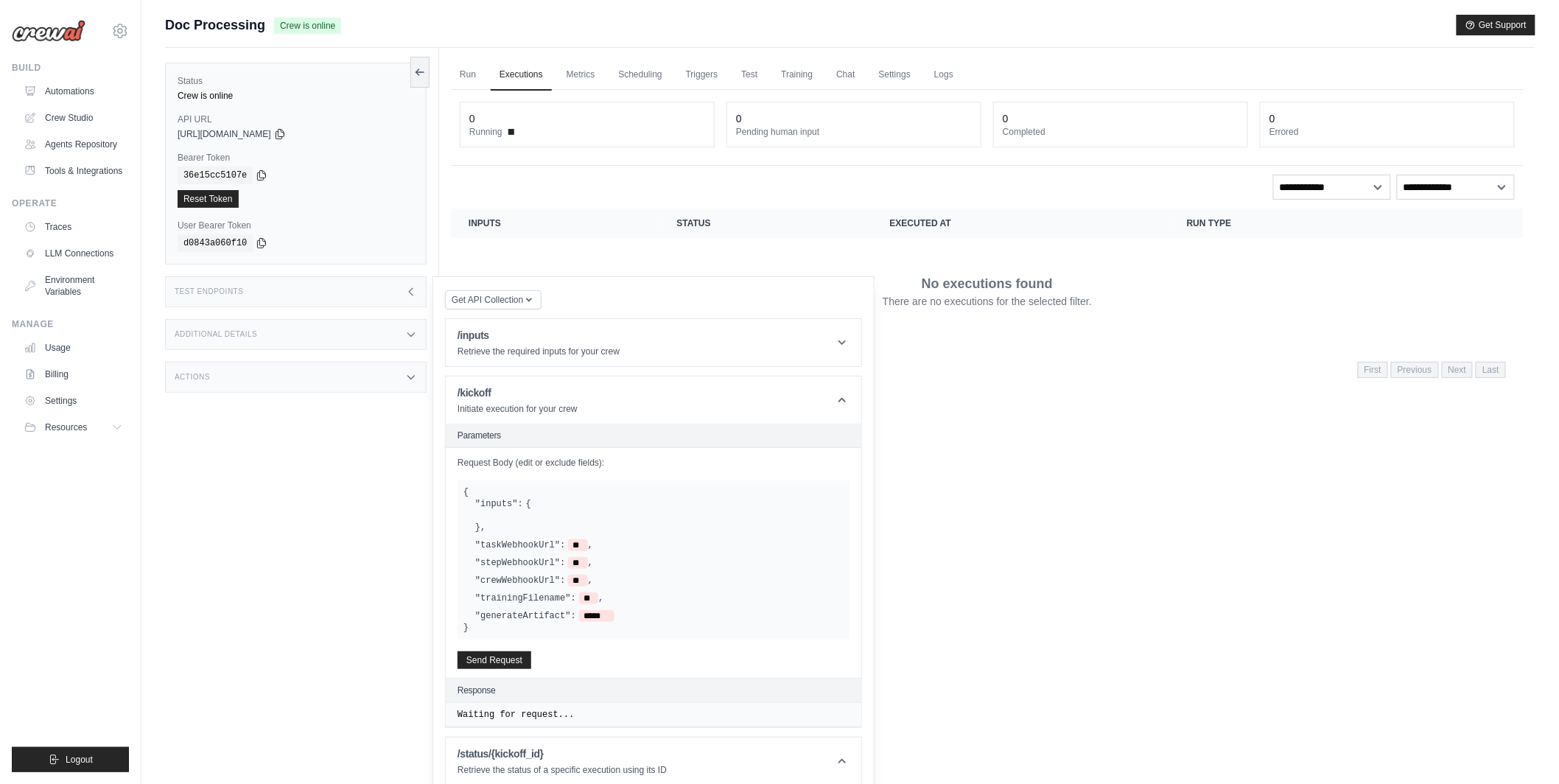
scroll to position [1, 0]
click at [675, 397] on header "/kickoff Initiate execution for your crew" at bounding box center [654, 398] width 415 height 47
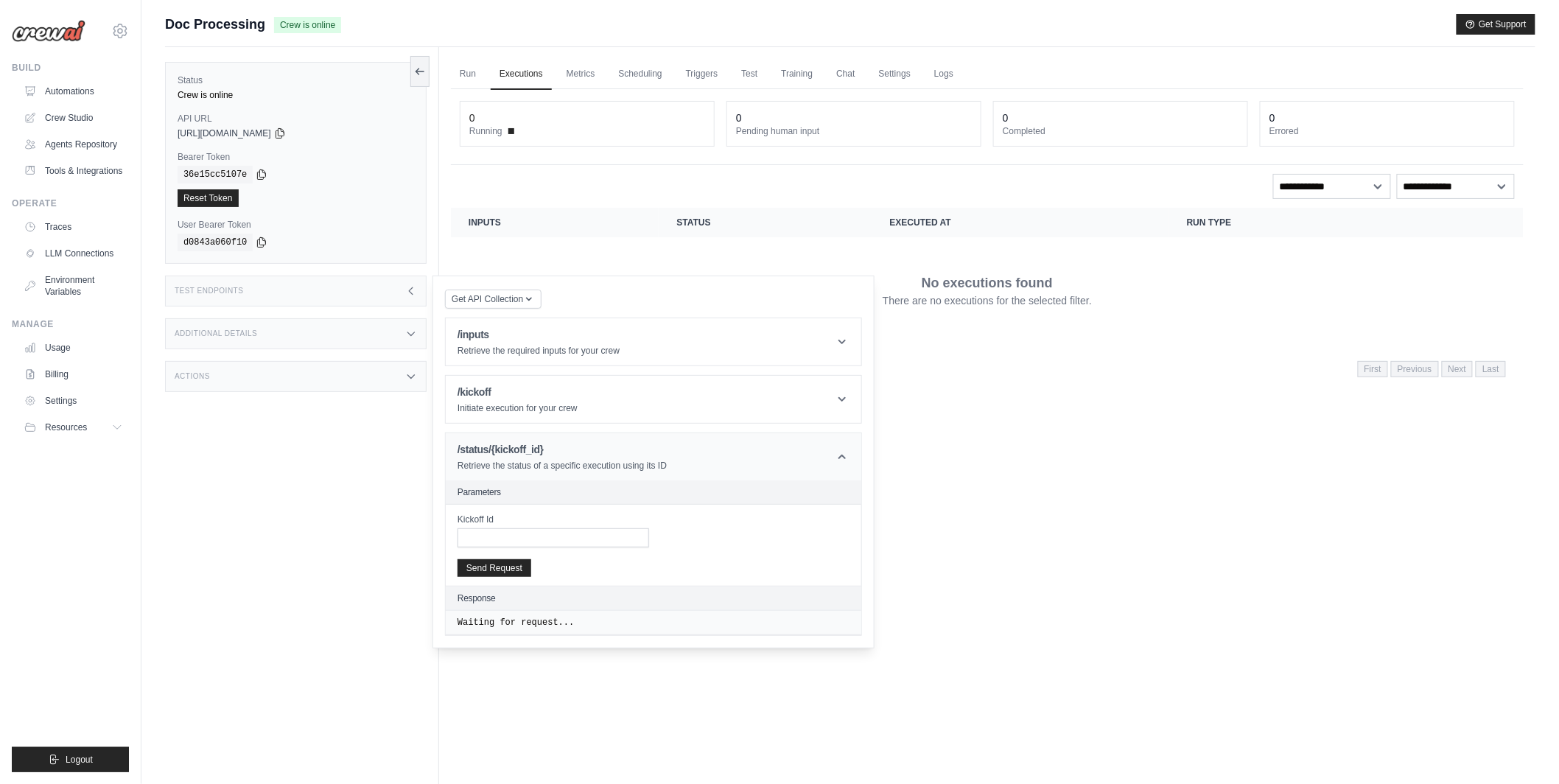
click at [660, 443] on h1 "/status/{kickoff_id}" at bounding box center [562, 449] width 209 height 15
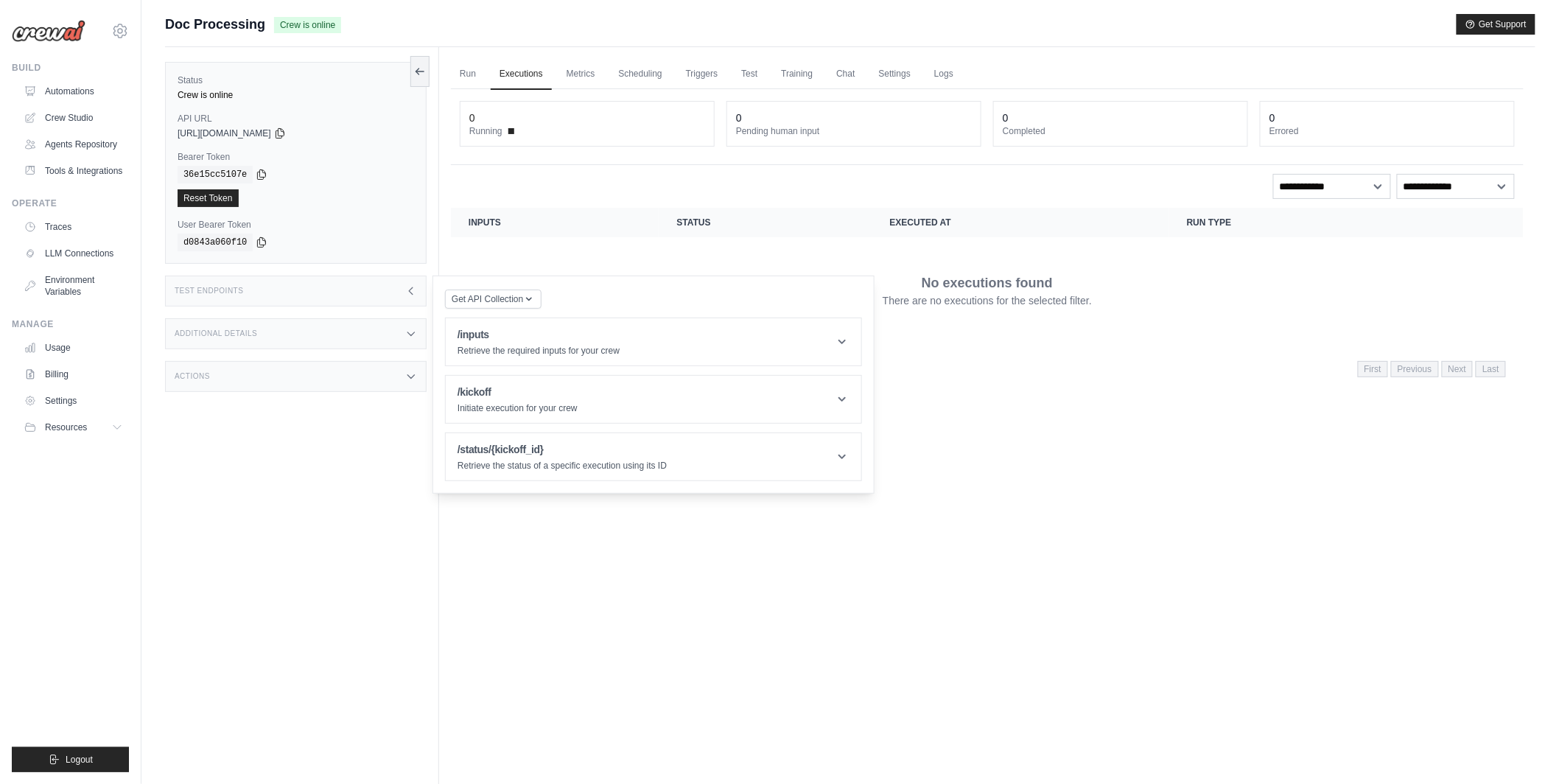
click at [558, 529] on div "Run Executions Metrics Scheduling Triggers Test Training Chat Settings Logs 0 R…" at bounding box center [987, 439] width 1096 height 784
click at [515, 298] on span "Get API Collection" at bounding box center [487, 298] width 72 height 11
click at [508, 324] on div "Postman API Collection" at bounding box center [527, 336] width 165 height 38
click at [530, 290] on button "Get API Collection" at bounding box center [493, 298] width 96 height 19
click at [512, 339] on div "Postman API Collection" at bounding box center [527, 338] width 141 height 24
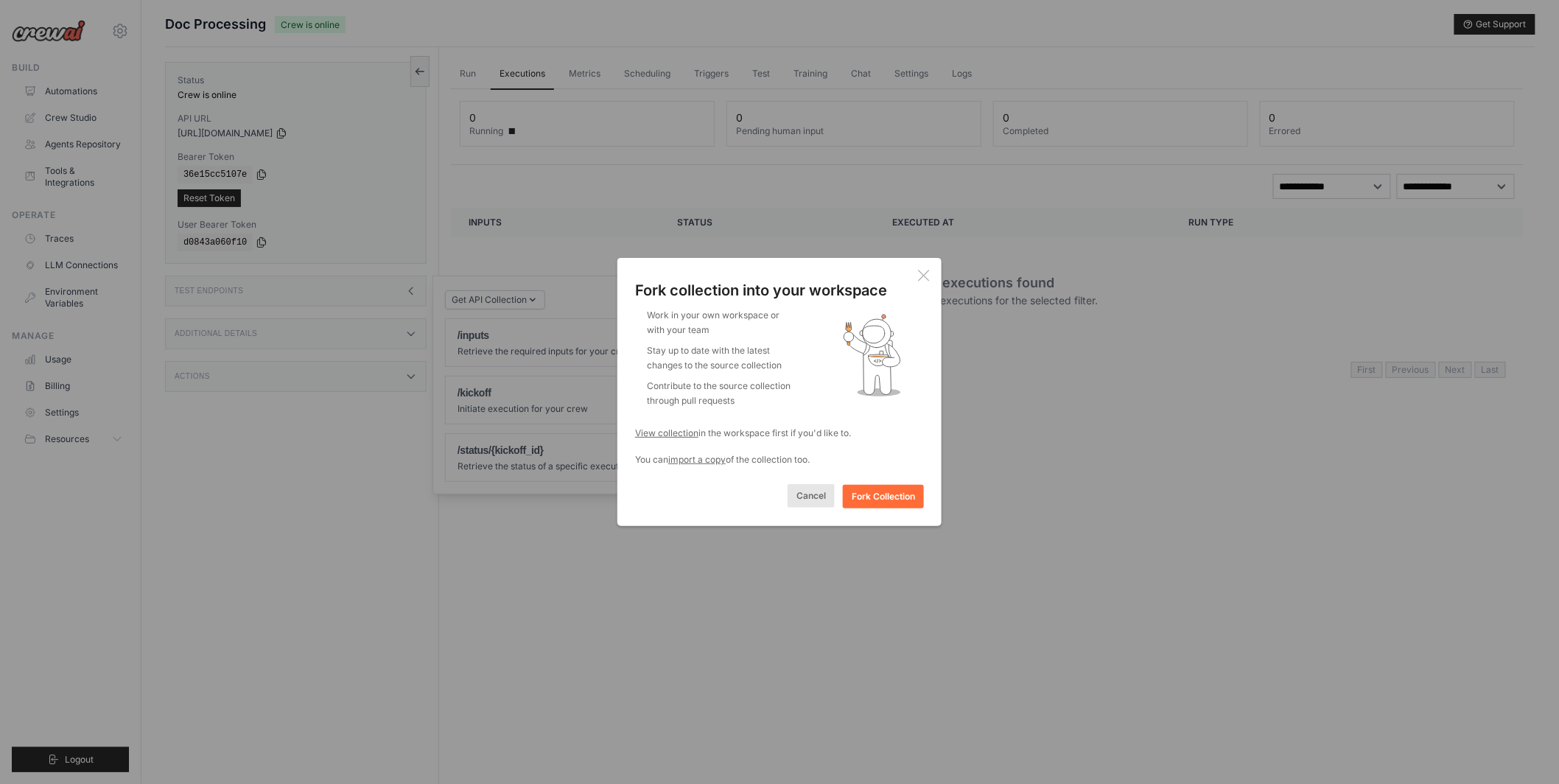
click at [821, 503] on button "Cancel" at bounding box center [811, 495] width 47 height 24
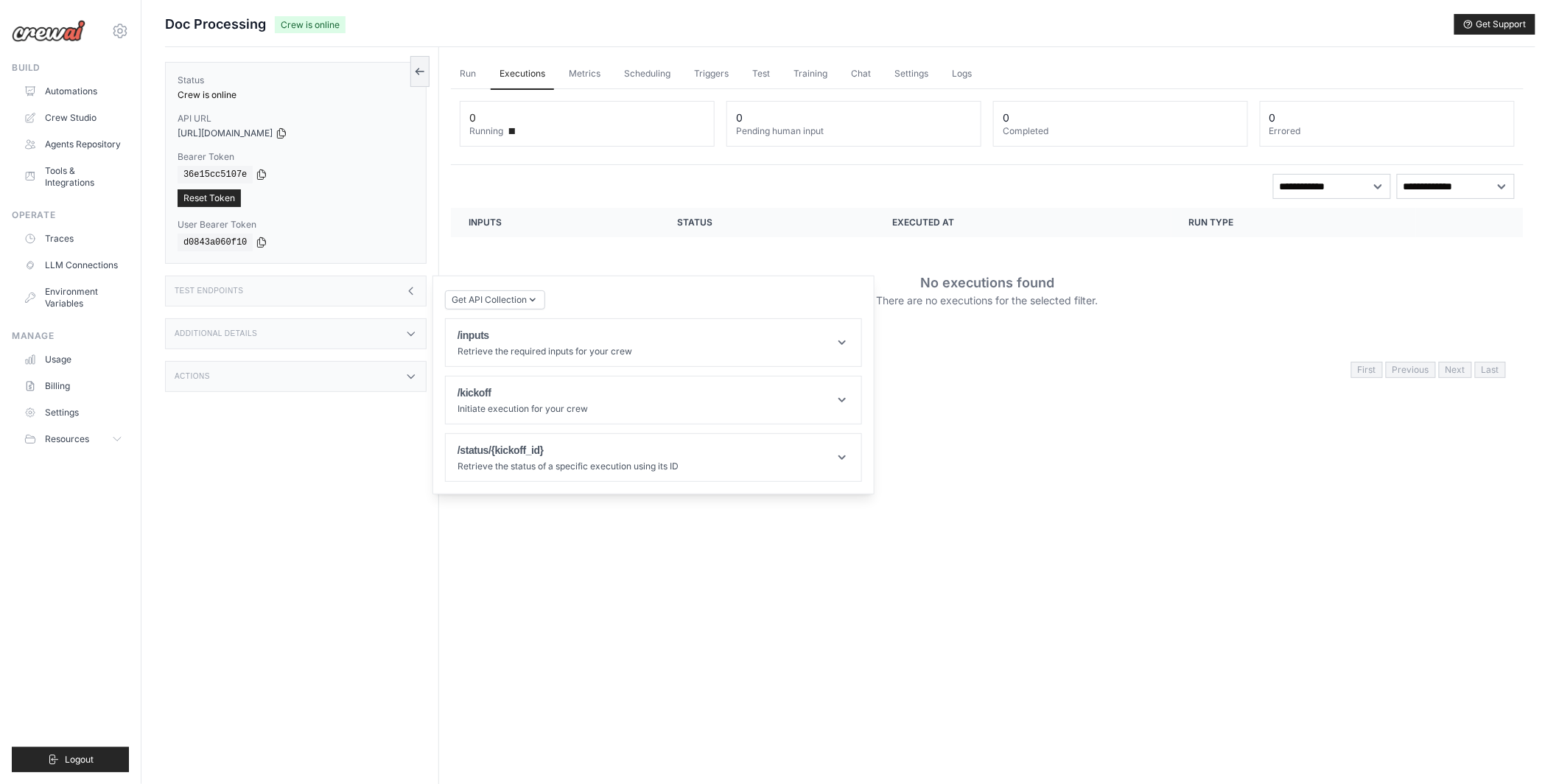
click at [316, 435] on div "Status Crew is online API URL copied https://docprocessing-35b35e2d-010e-4515-b…" at bounding box center [302, 439] width 274 height 784
click at [122, 33] on icon at bounding box center [120, 31] width 18 height 18
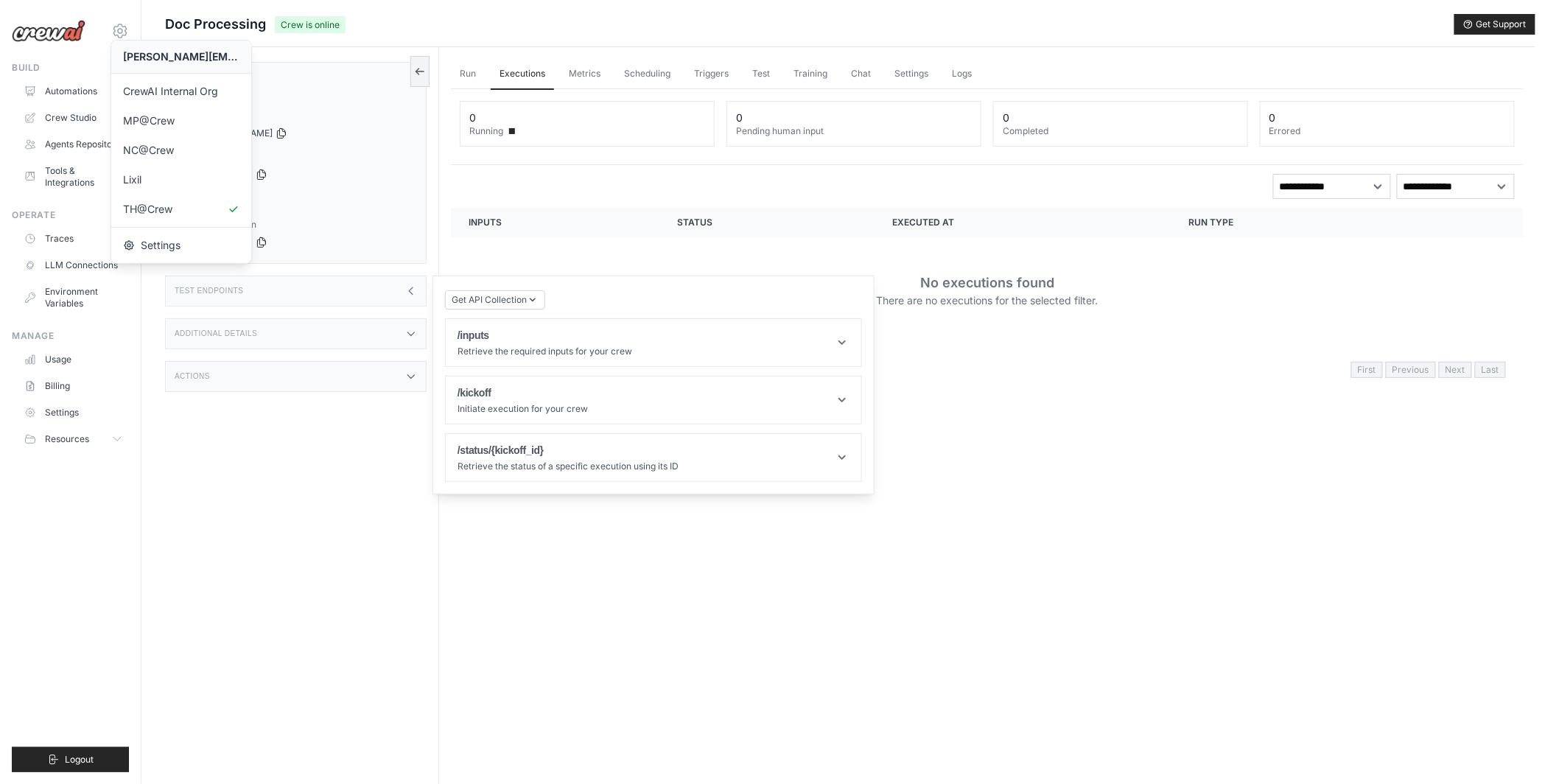
click at [218, 463] on div "Status Crew is online API URL copied https://docprocessing-35b35e2d-010e-4515-b…" at bounding box center [302, 439] width 274 height 784
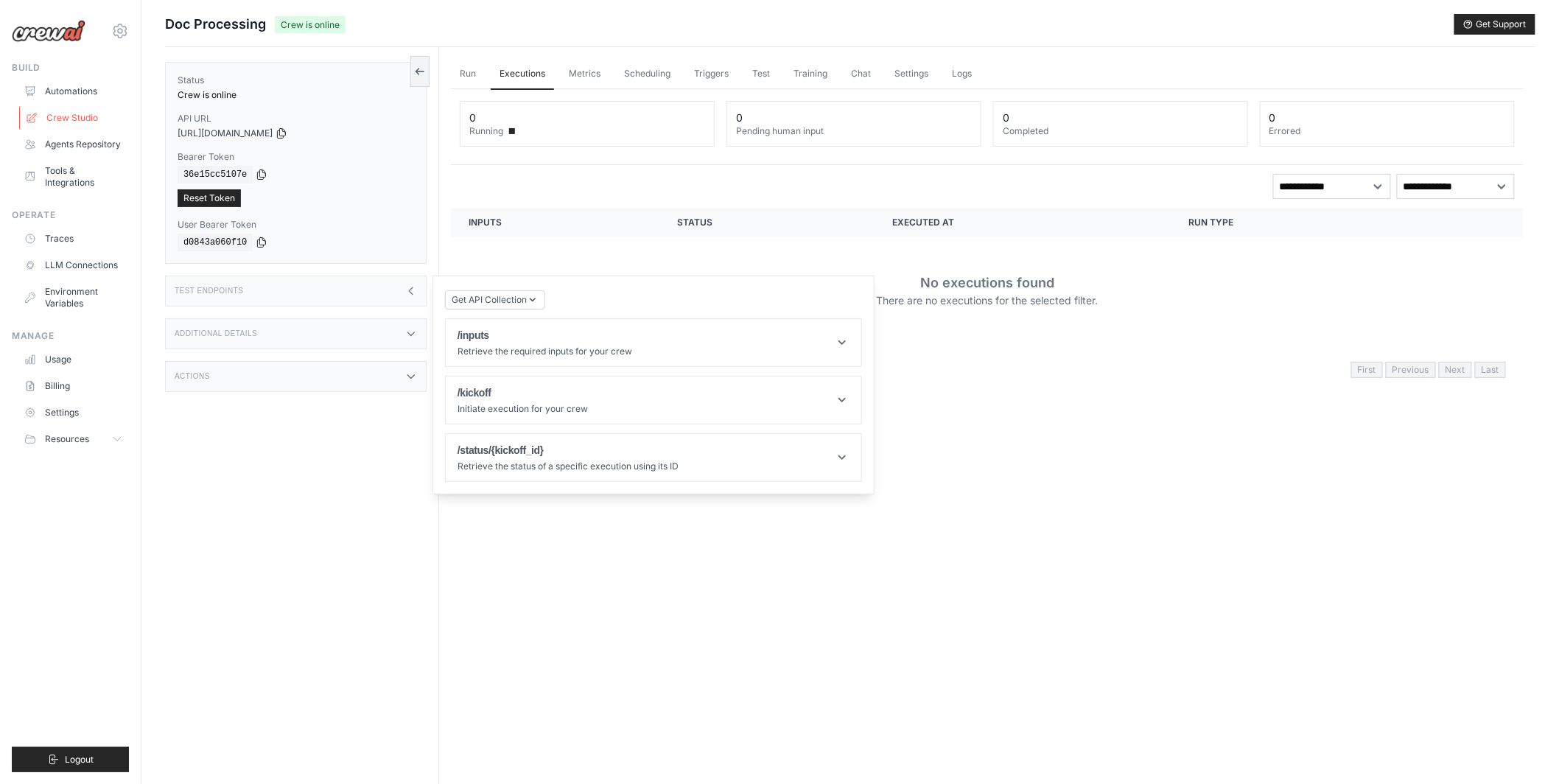
click at [82, 116] on link "Crew Studio" at bounding box center [75, 117] width 111 height 24
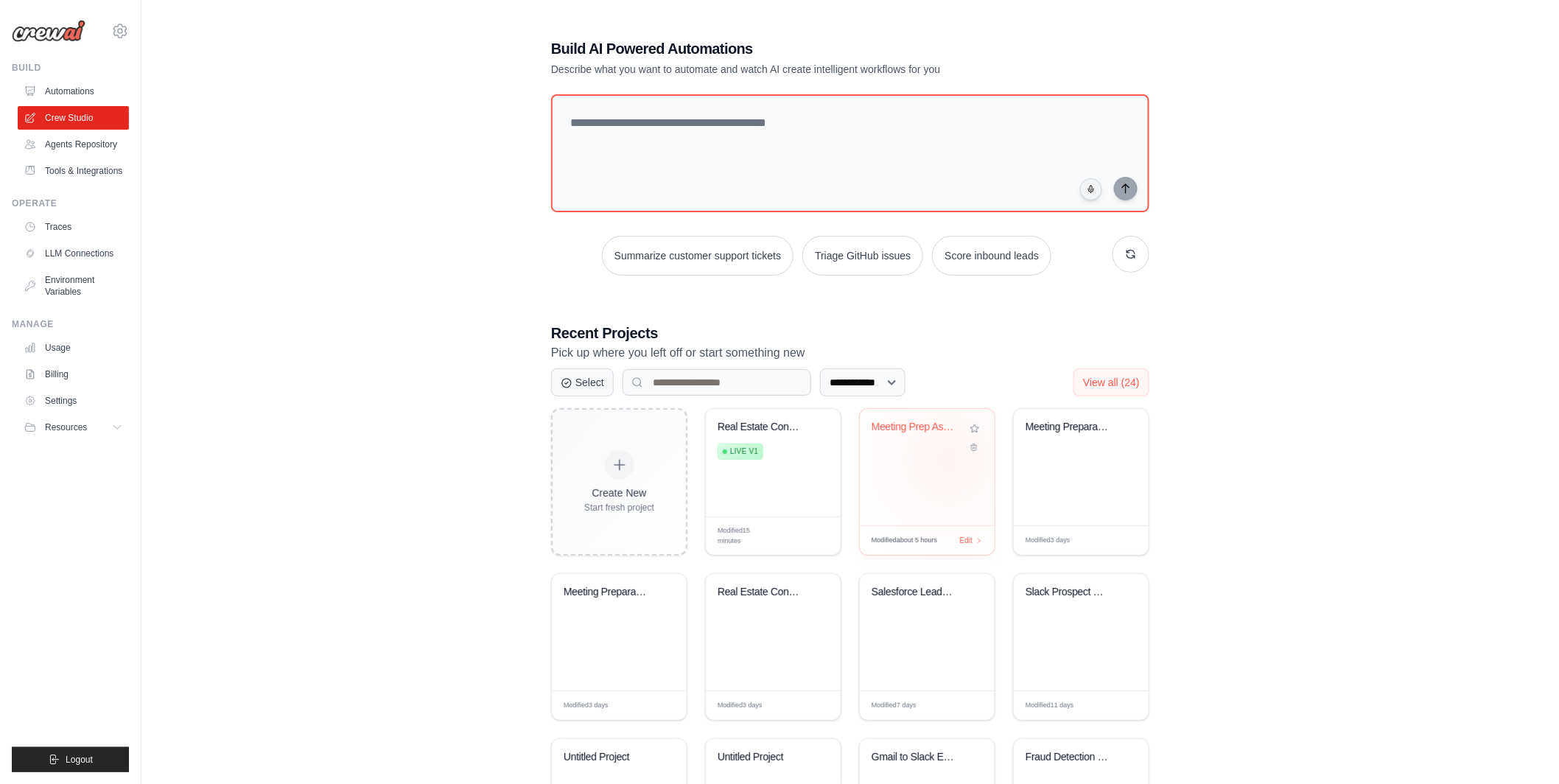
click at [949, 460] on div "Meeting Prep Assistant" at bounding box center [927, 467] width 135 height 117
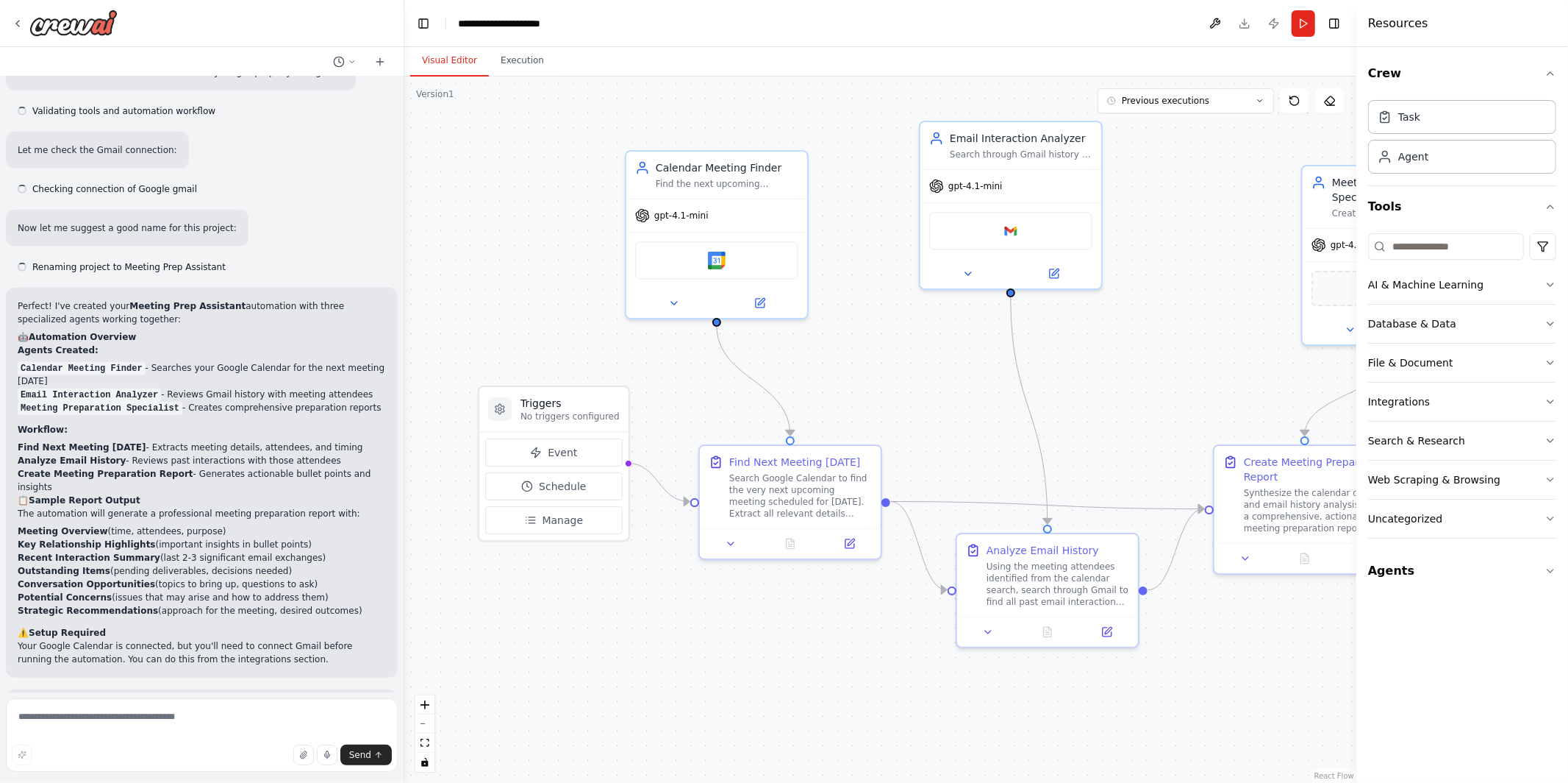
scroll to position [1054, 0]
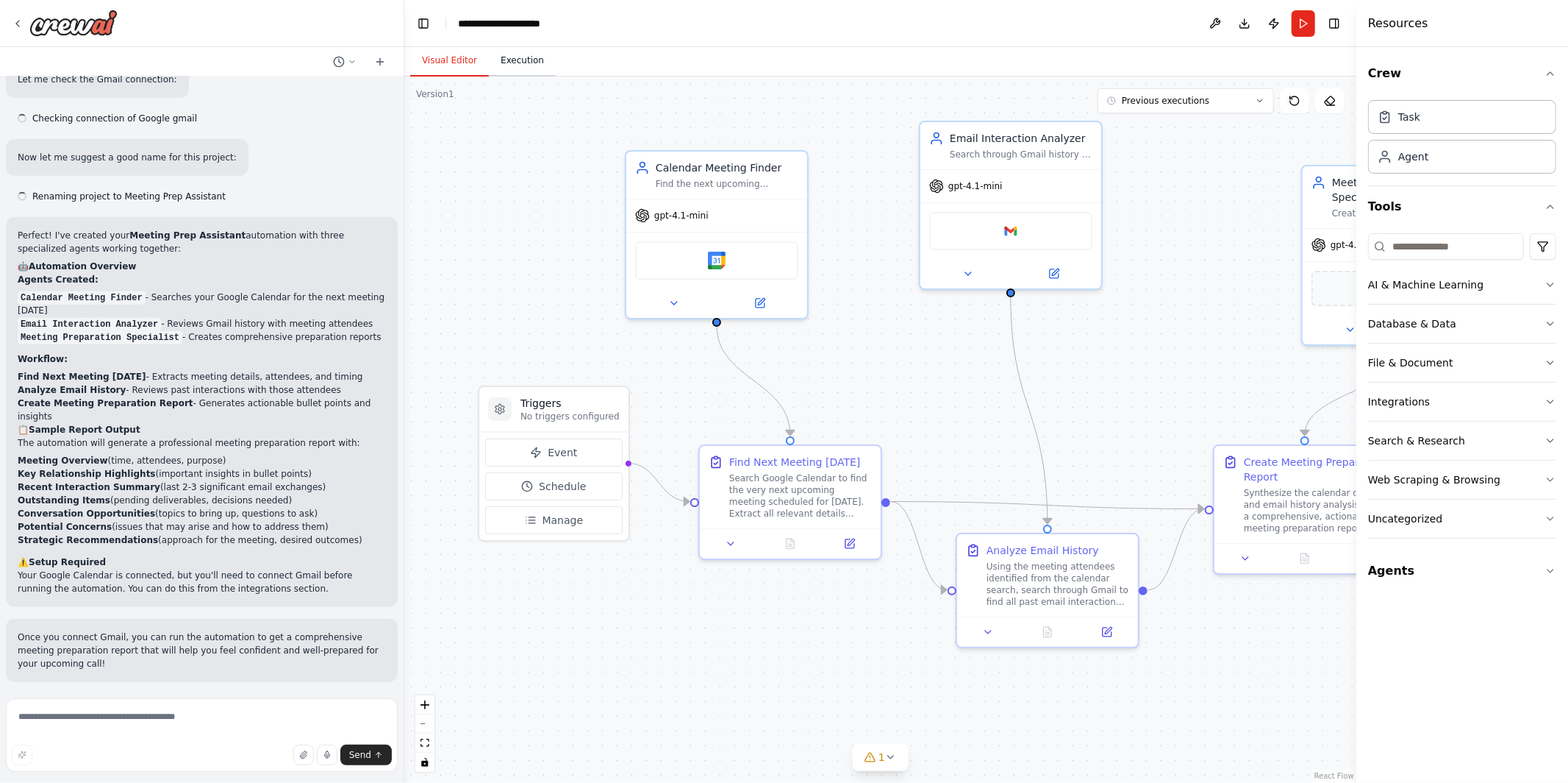
click at [507, 64] on button "Execution" at bounding box center [523, 61] width 67 height 31
click at [458, 63] on button "Visual Editor" at bounding box center [449, 61] width 78 height 31
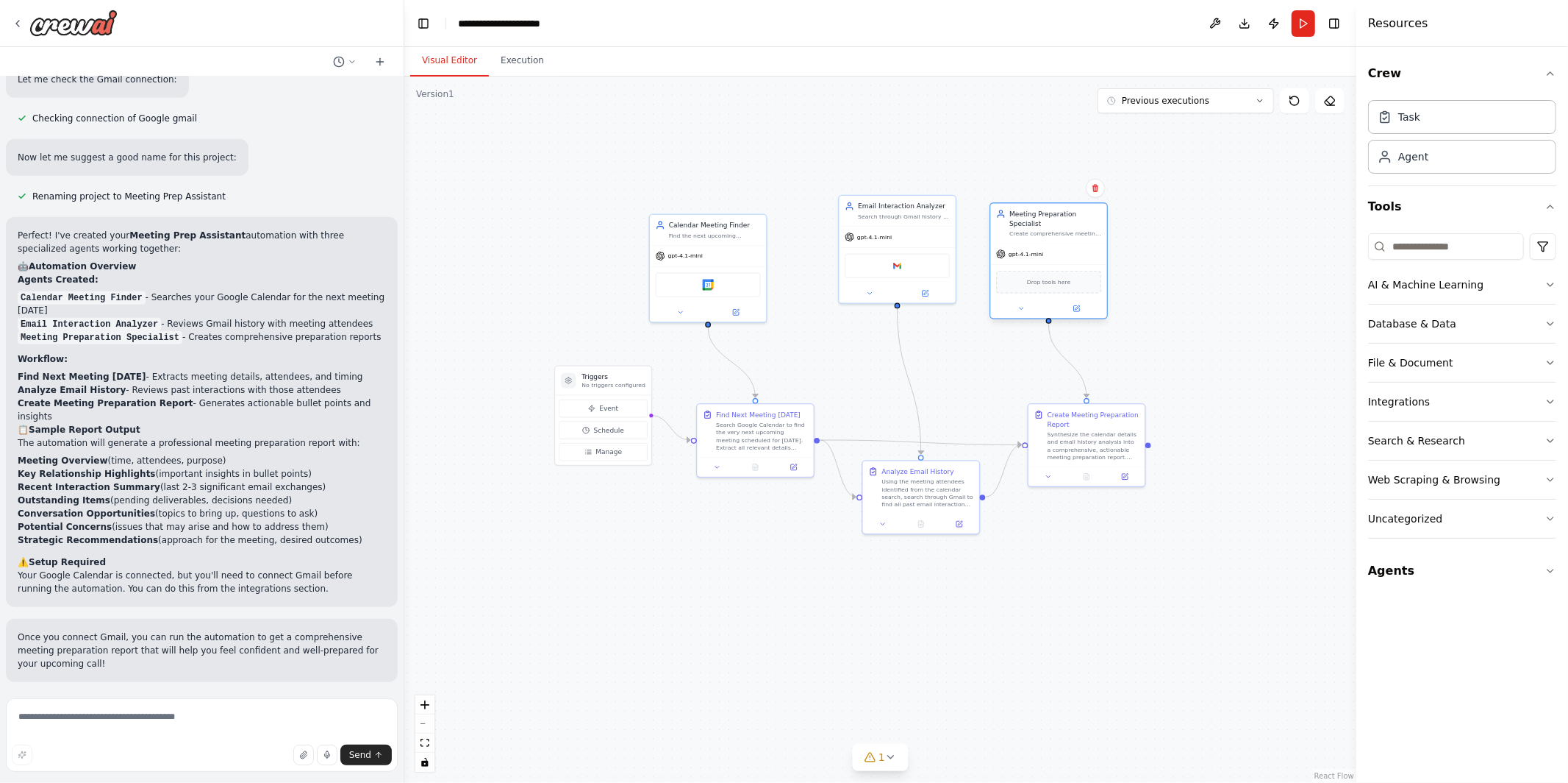
drag, startPoint x: 1135, startPoint y: 261, endPoint x: 1042, endPoint y: 242, distance: 94.9
click at [1042, 242] on div "gpt-4.1-mini Drop tools here" at bounding box center [1050, 280] width 116 height 75
drag, startPoint x: 1083, startPoint y: 442, endPoint x: 1109, endPoint y: 410, distance: 41.2
click at [1109, 410] on div "Synthesize the calendar details and email history analysis into a comprehensive…" at bounding box center [1112, 406] width 92 height 30
click at [568, 250] on div ".deletable-edge-delete-btn { width: 20px; height: 20px; border: 0px solid #ffff…" at bounding box center [881, 429] width 952 height 706
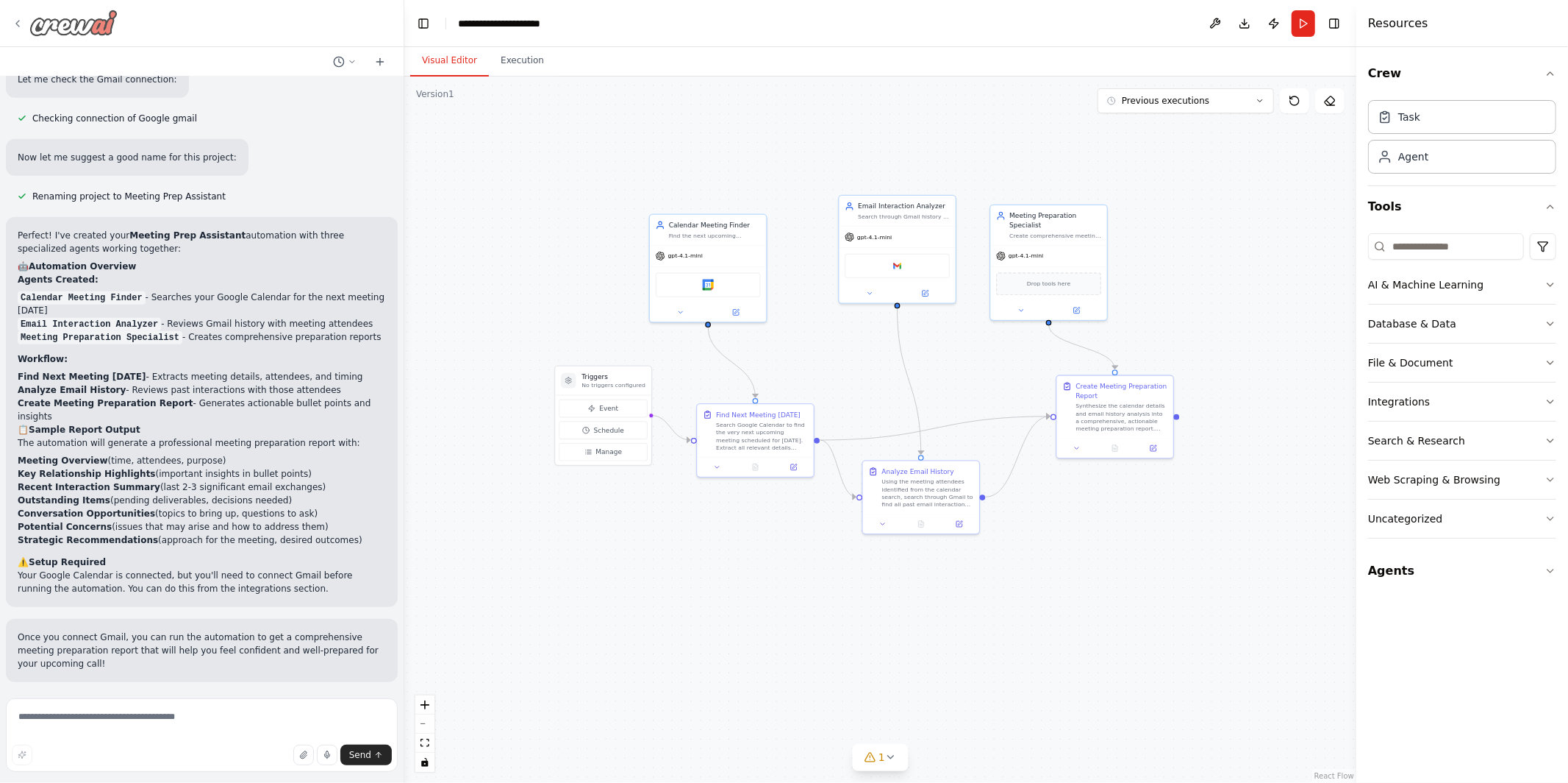
click at [16, 26] on icon at bounding box center [17, 23] width 11 height 11
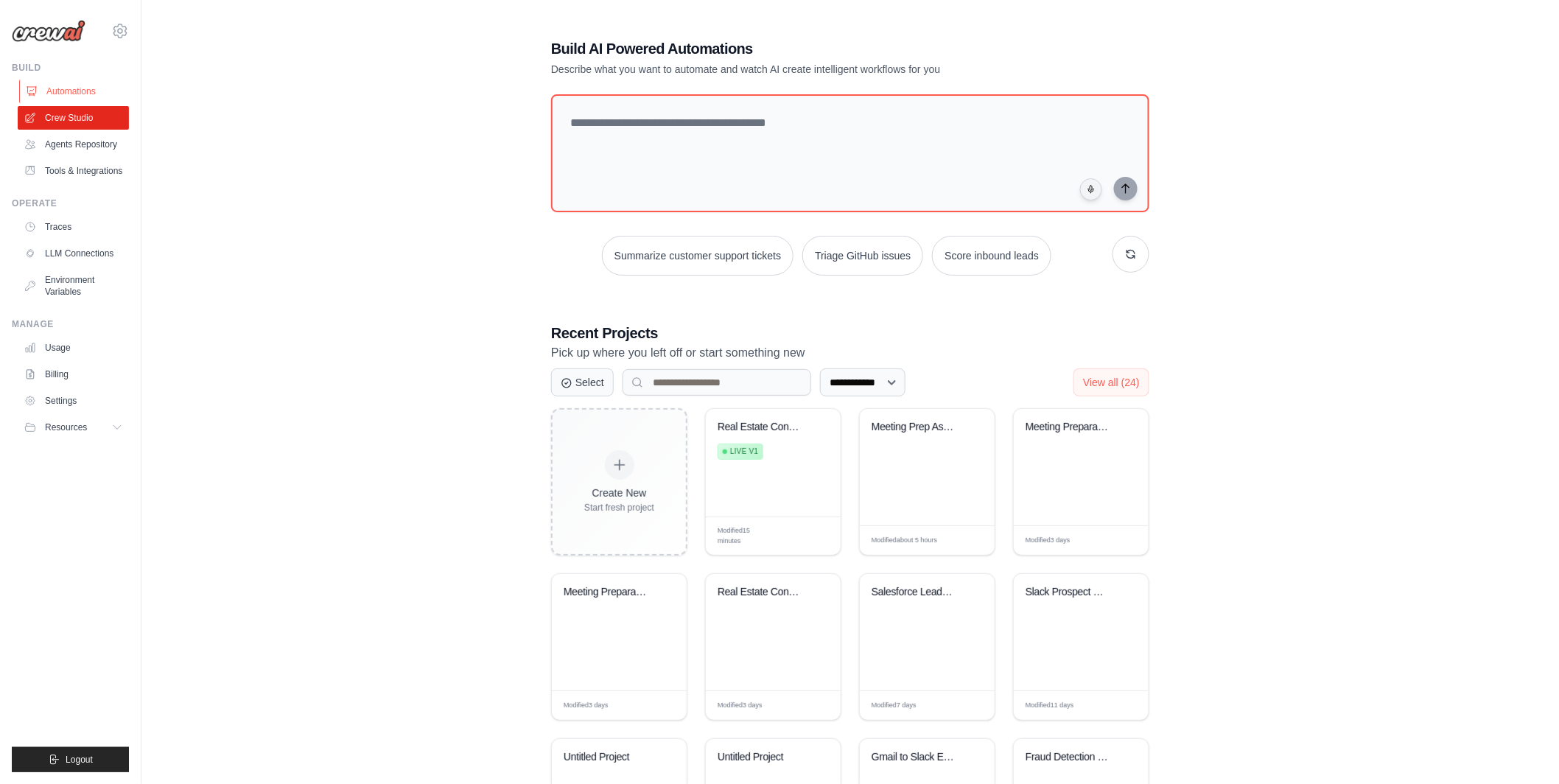
click at [57, 92] on link "Automations" at bounding box center [75, 91] width 111 height 24
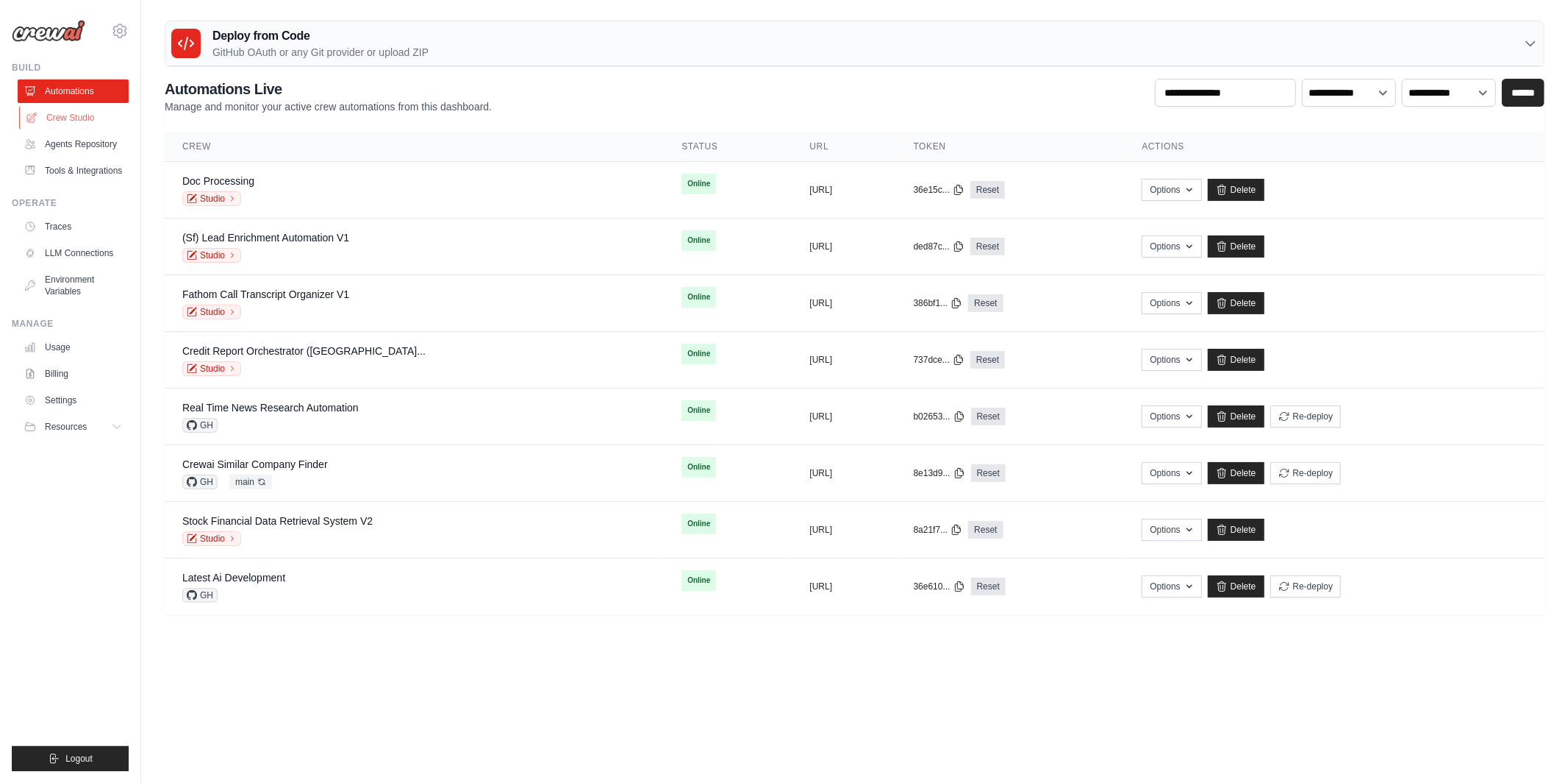
click at [94, 121] on link "Crew Studio" at bounding box center [75, 117] width 111 height 24
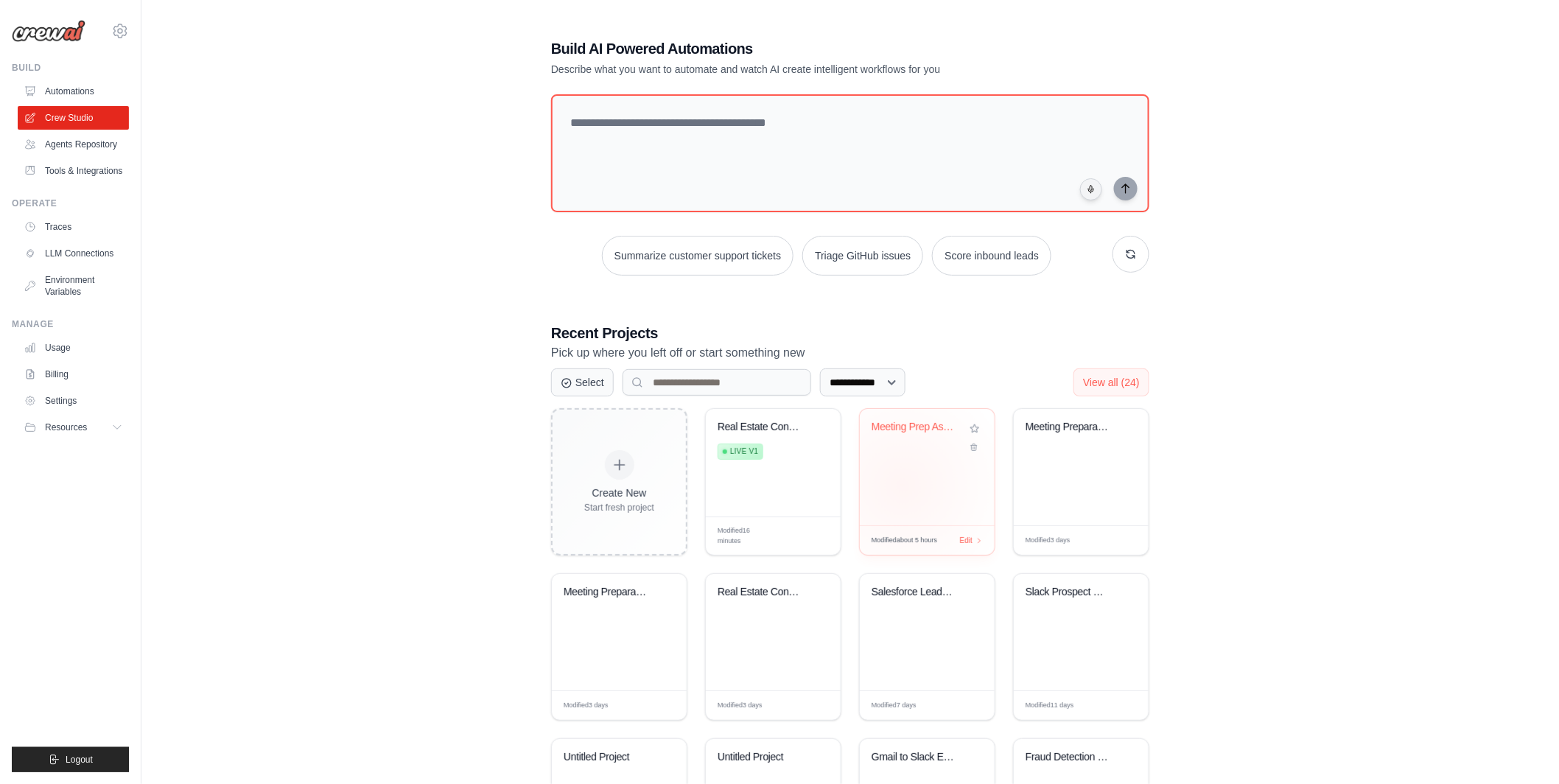
click at [904, 486] on div "Meeting Prep Assistant" at bounding box center [927, 467] width 135 height 117
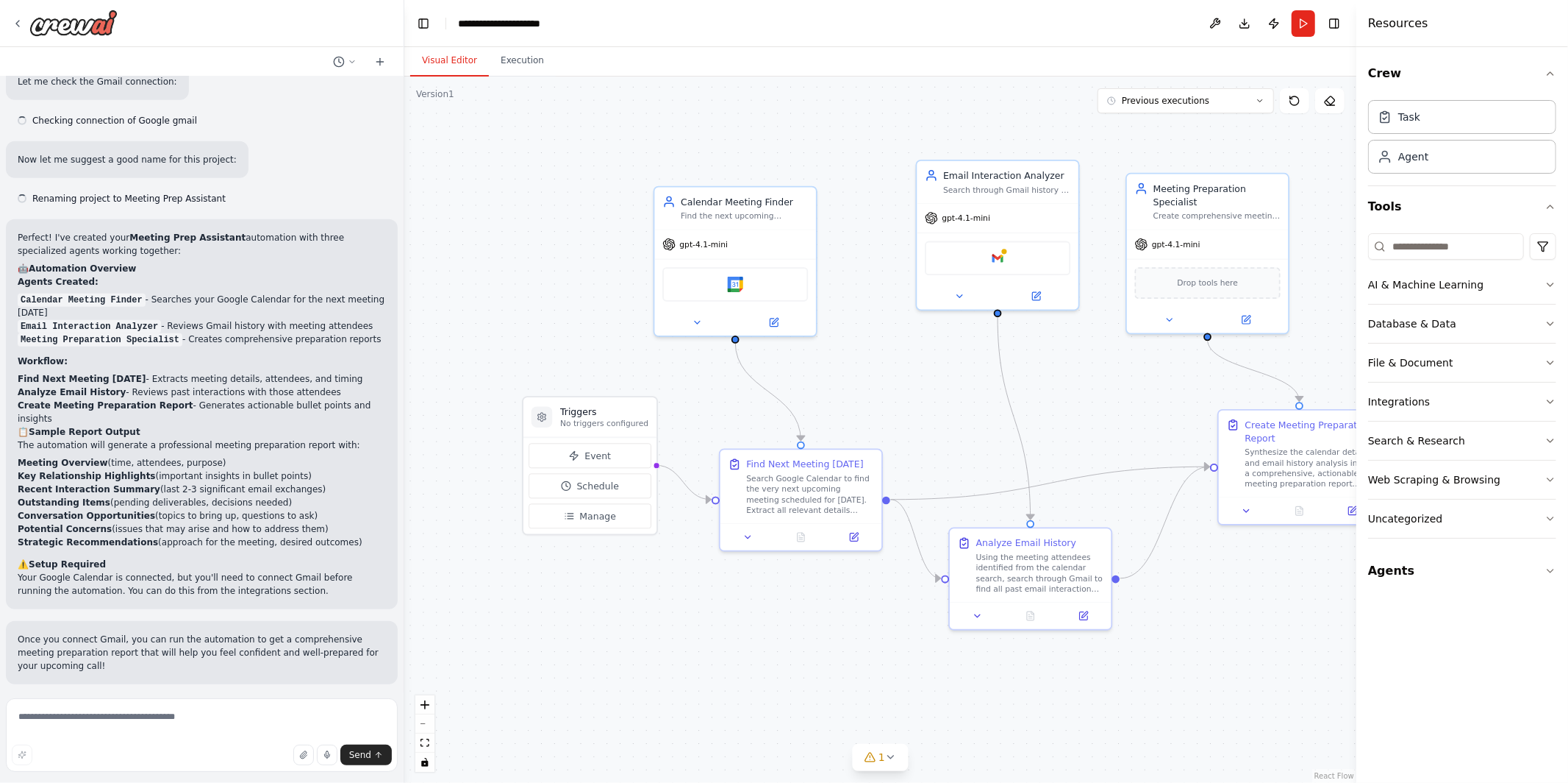
scroll to position [1054, 0]
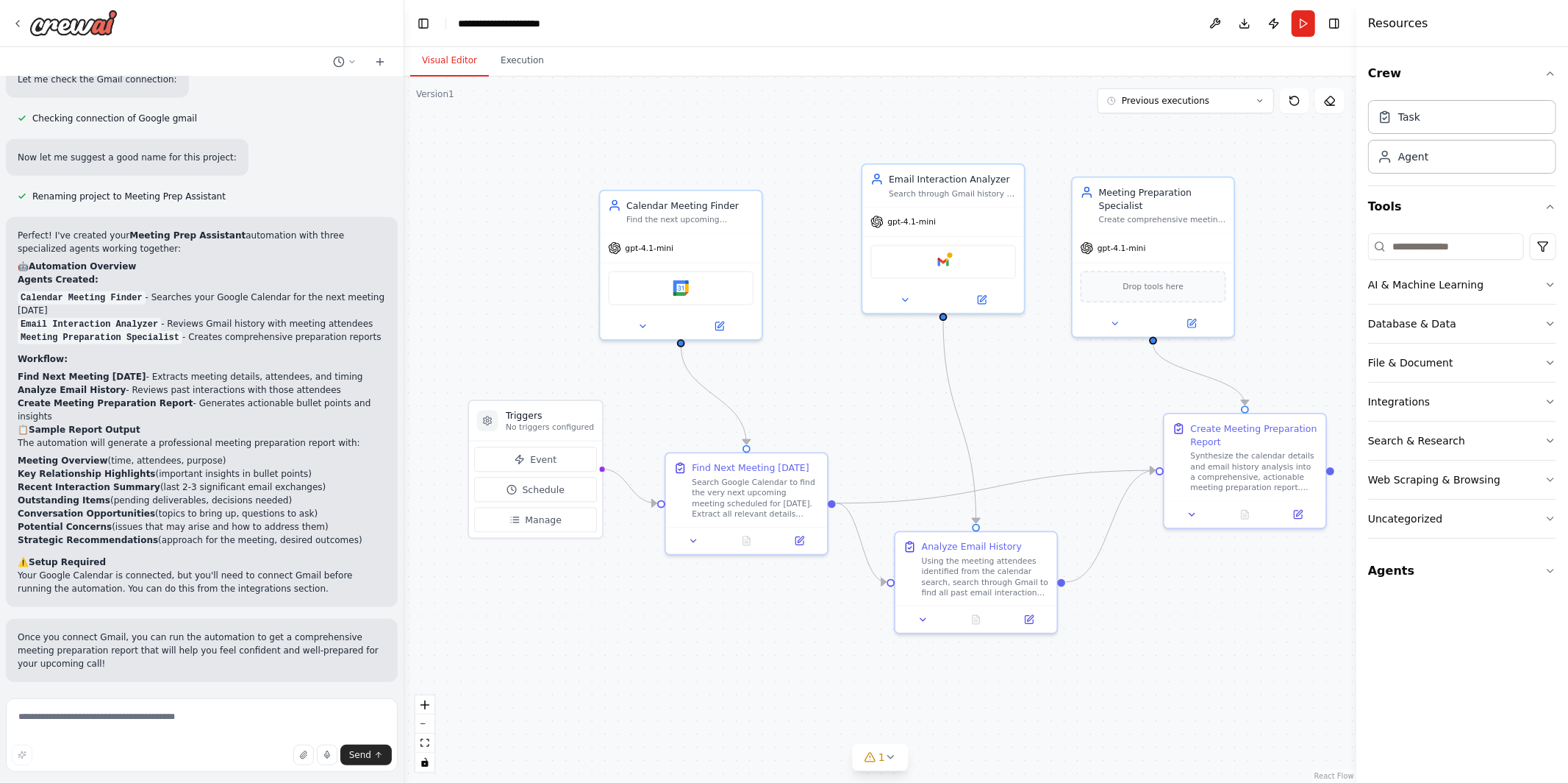
drag, startPoint x: 929, startPoint y: 414, endPoint x: 875, endPoint y: 417, distance: 54.1
click at [875, 417] on div ".deletable-edge-delete-btn { width: 20px; height: 20px; border: 0px solid #ffff…" at bounding box center [881, 429] width 952 height 706
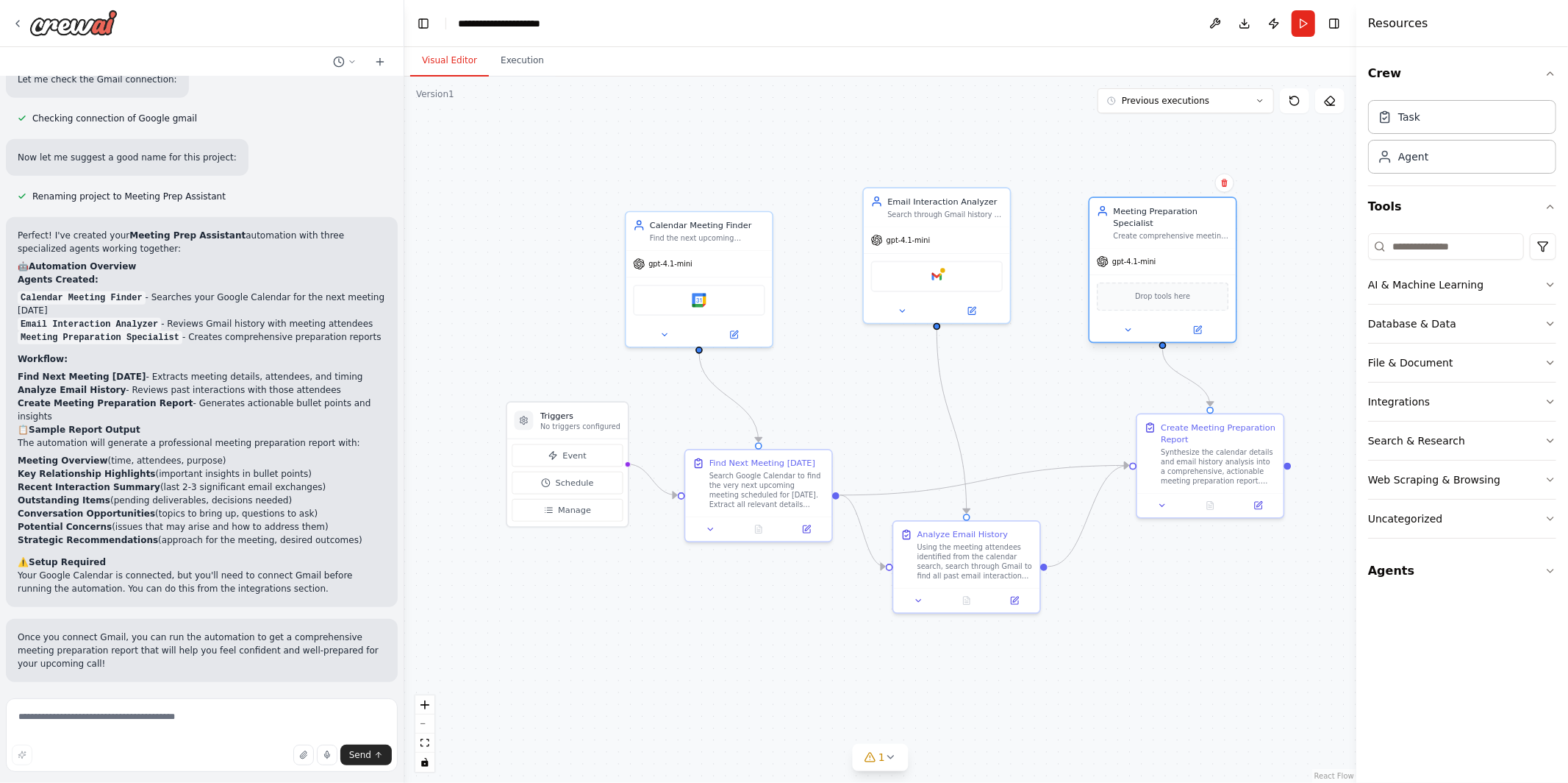
drag, startPoint x: 1156, startPoint y: 258, endPoint x: 1191, endPoint y: 265, distance: 35.7
click at [1191, 265] on div "gpt-4.1-mini" at bounding box center [1163, 262] width 146 height 26
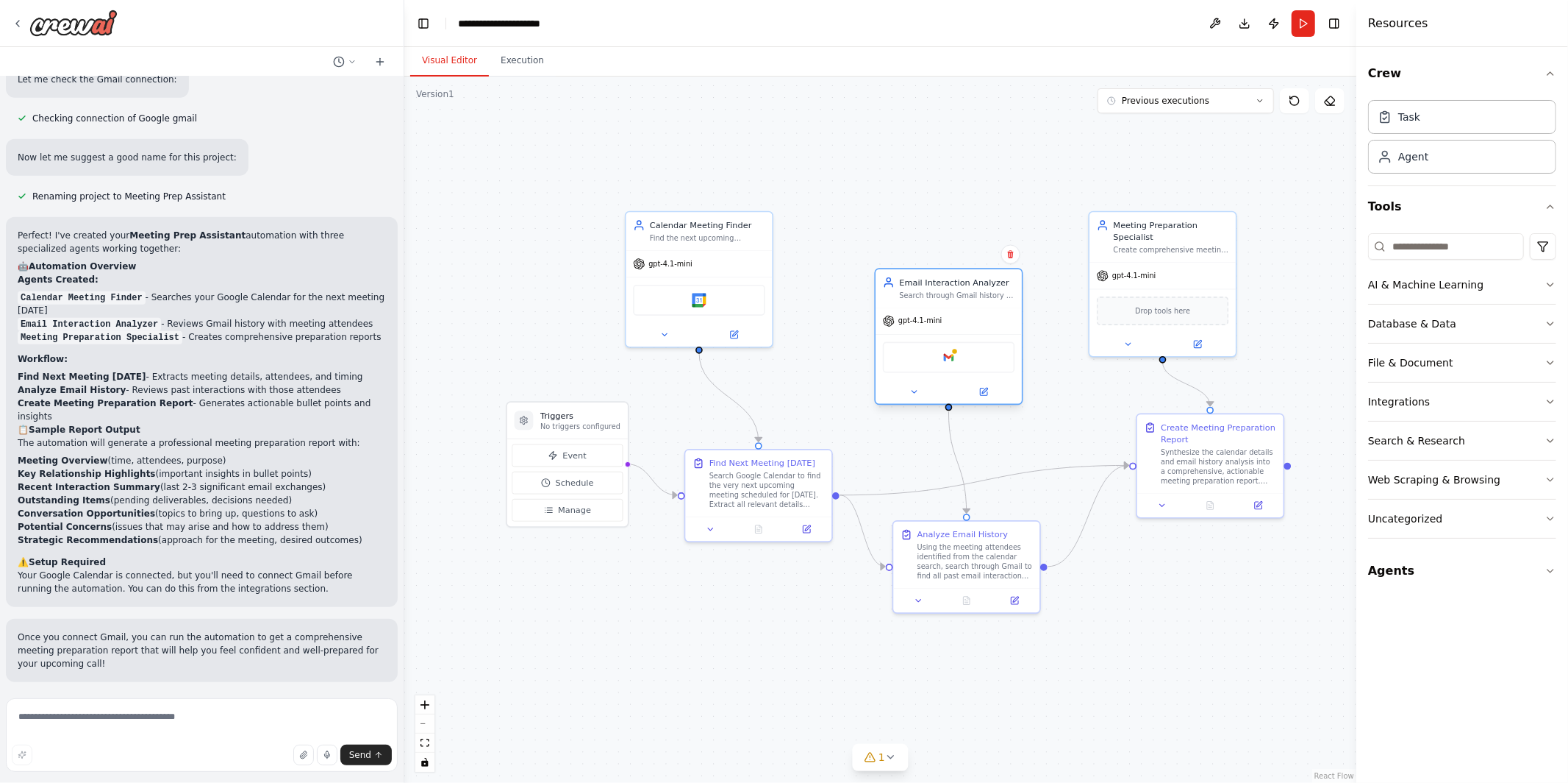
drag, startPoint x: 929, startPoint y: 229, endPoint x: 946, endPoint y: 309, distance: 81.8
click at [946, 309] on div "gpt-4.1-mini" at bounding box center [949, 322] width 146 height 26
drag, startPoint x: 1156, startPoint y: 277, endPoint x: 1138, endPoint y: 277, distance: 18.0
click at [1138, 277] on div "gpt-4.1-mini" at bounding box center [1140, 273] width 146 height 26
click at [1282, 27] on button "Publish" at bounding box center [1274, 24] width 24 height 26
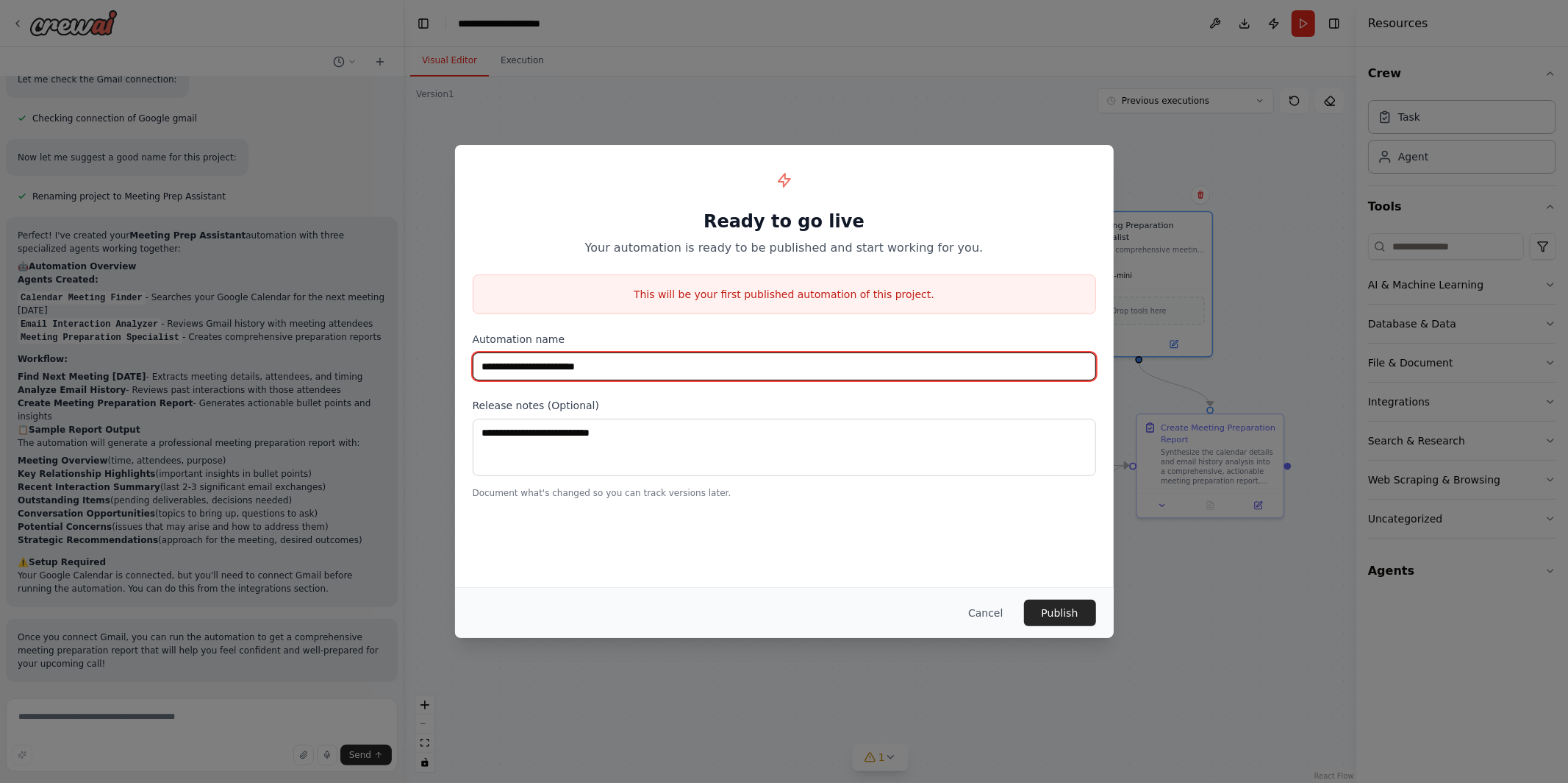
drag, startPoint x: 644, startPoint y: 362, endPoint x: 227, endPoint y: 335, distance: 417.9
click at [227, 335] on div "**********" at bounding box center [784, 392] width 1568 height 783
type input "**********"
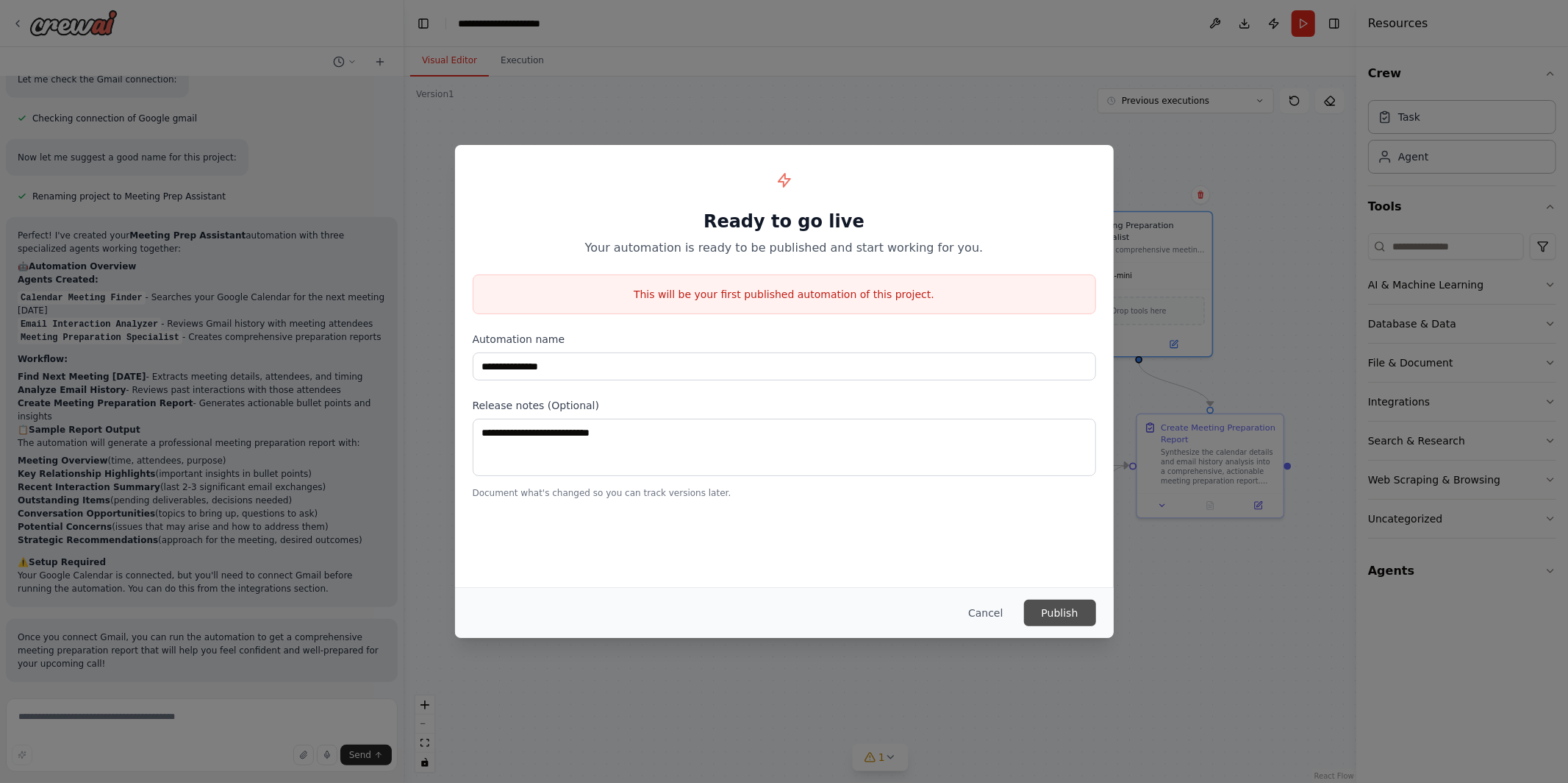
click at [1068, 610] on button "Publish" at bounding box center [1060, 613] width 72 height 26
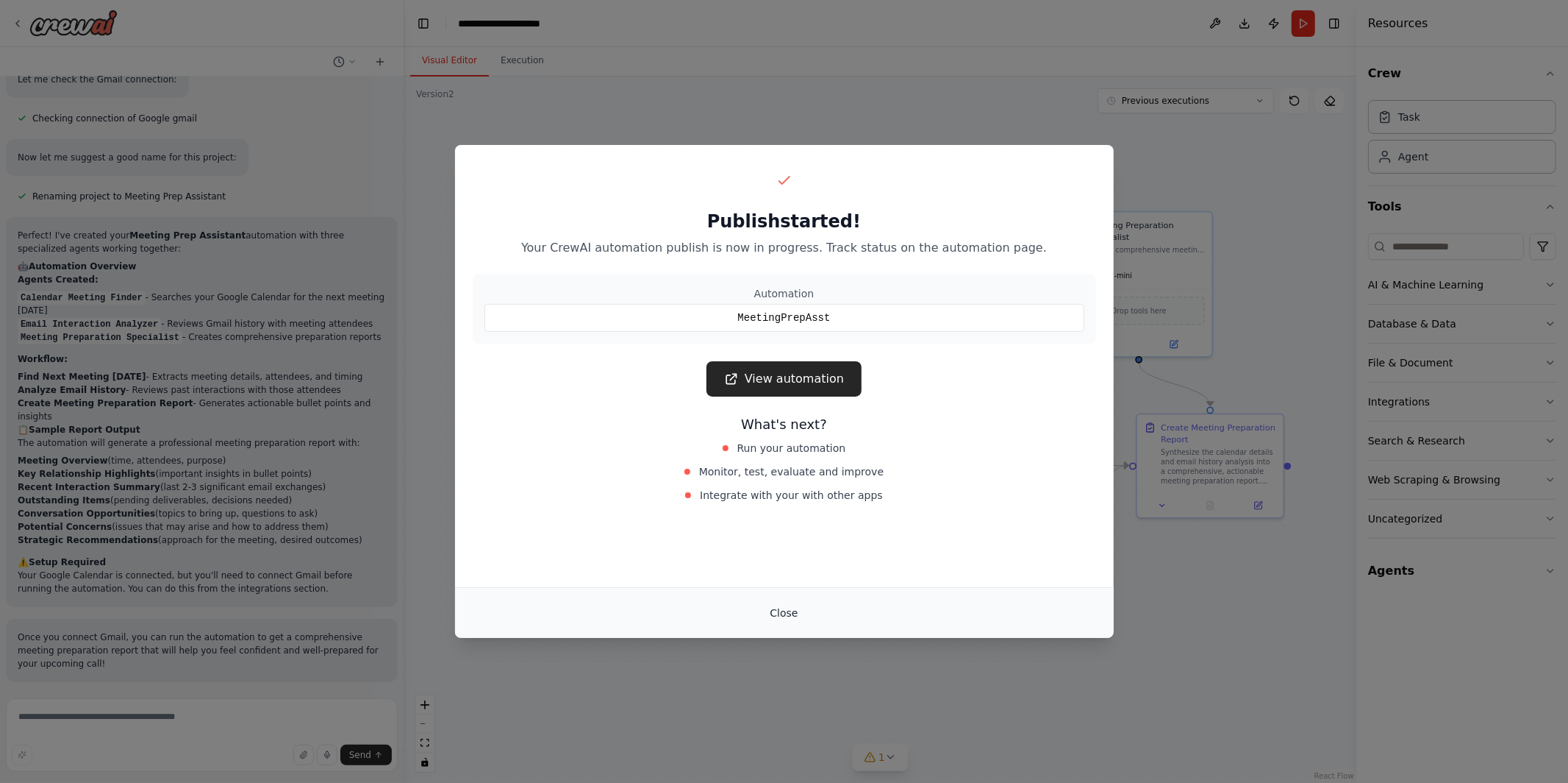
click at [781, 611] on button "Close" at bounding box center [784, 613] width 51 height 26
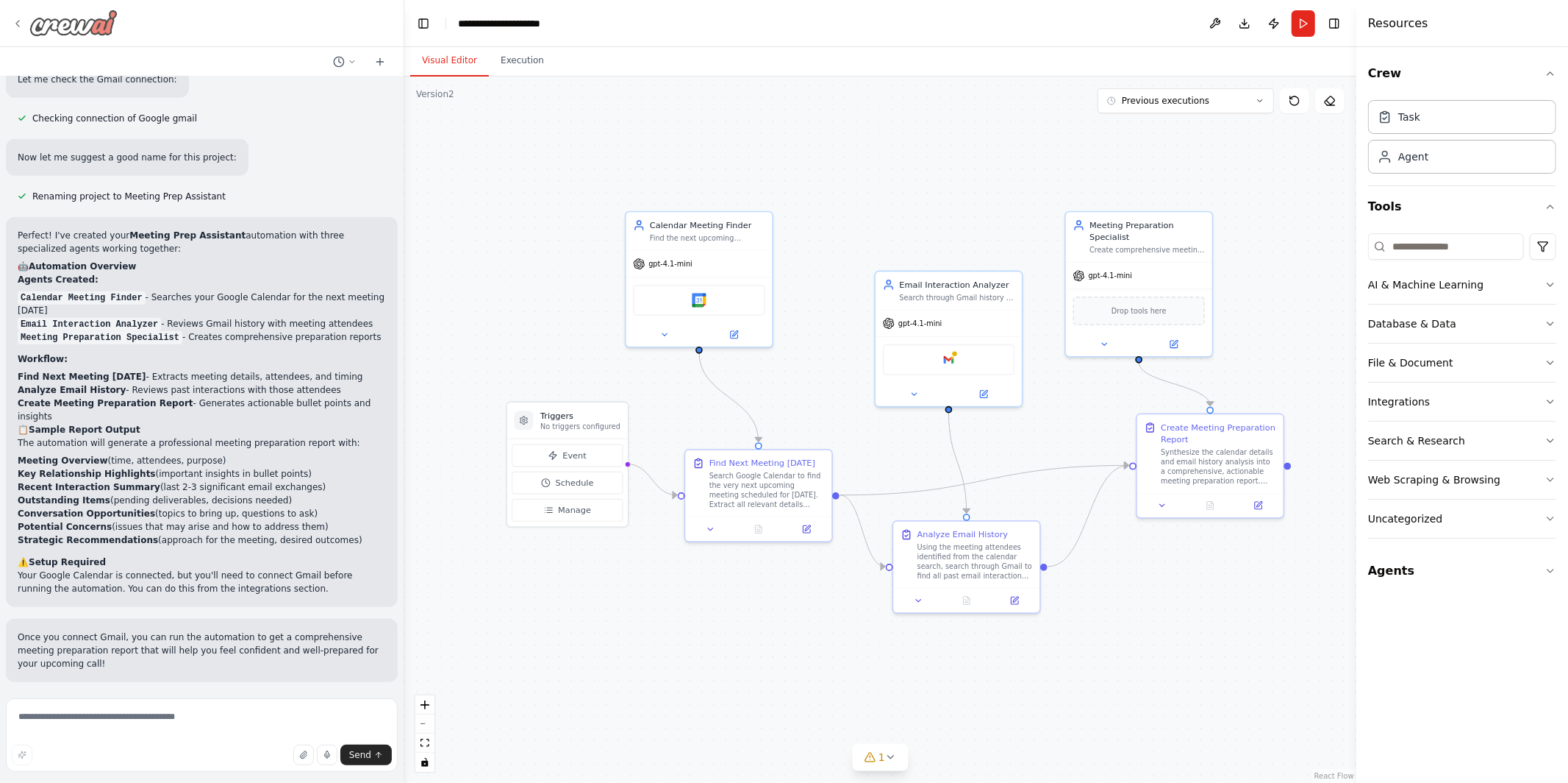
click at [12, 19] on icon at bounding box center [17, 23] width 11 height 11
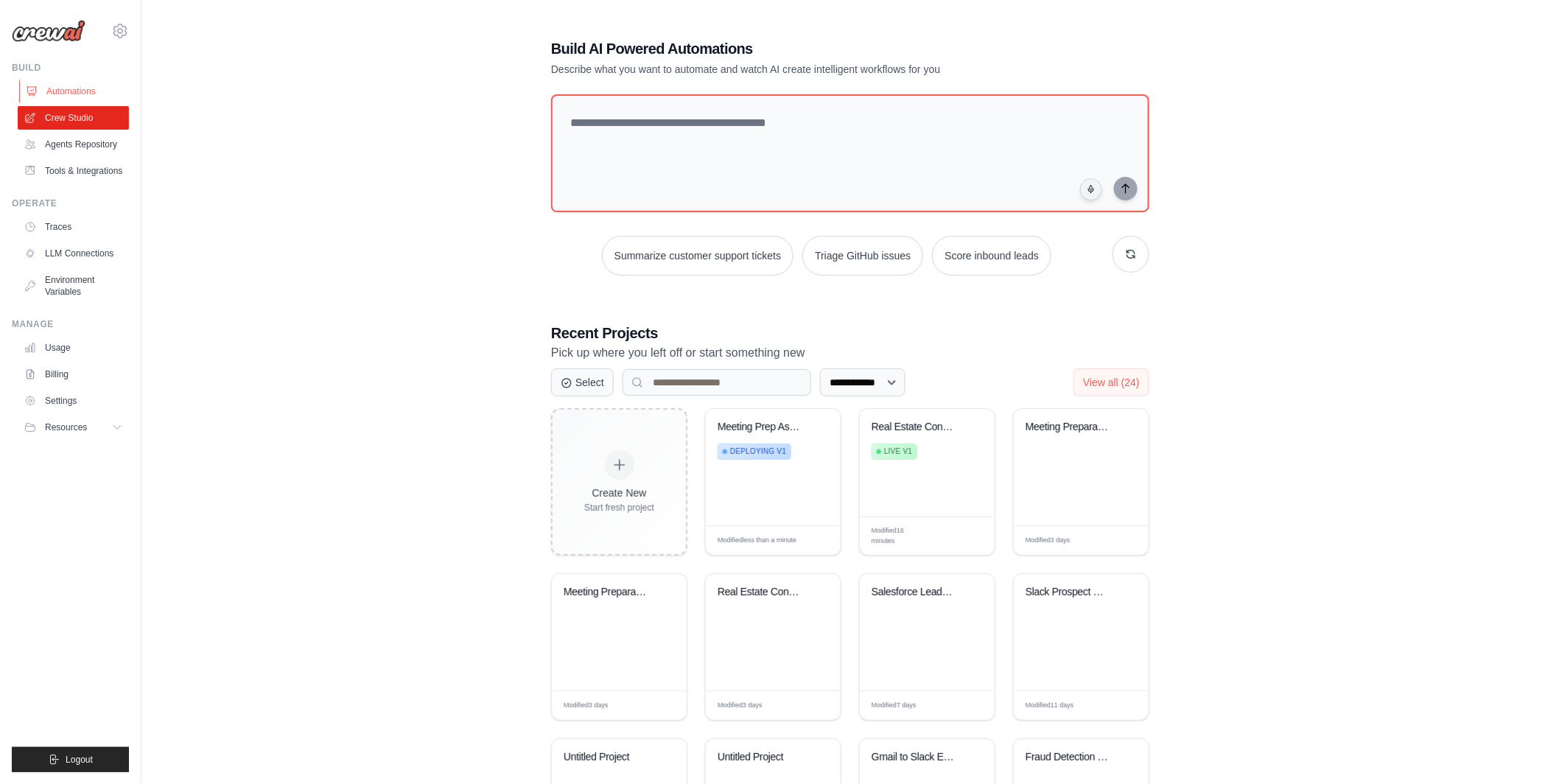
click at [79, 82] on link "Automations" at bounding box center [75, 91] width 111 height 24
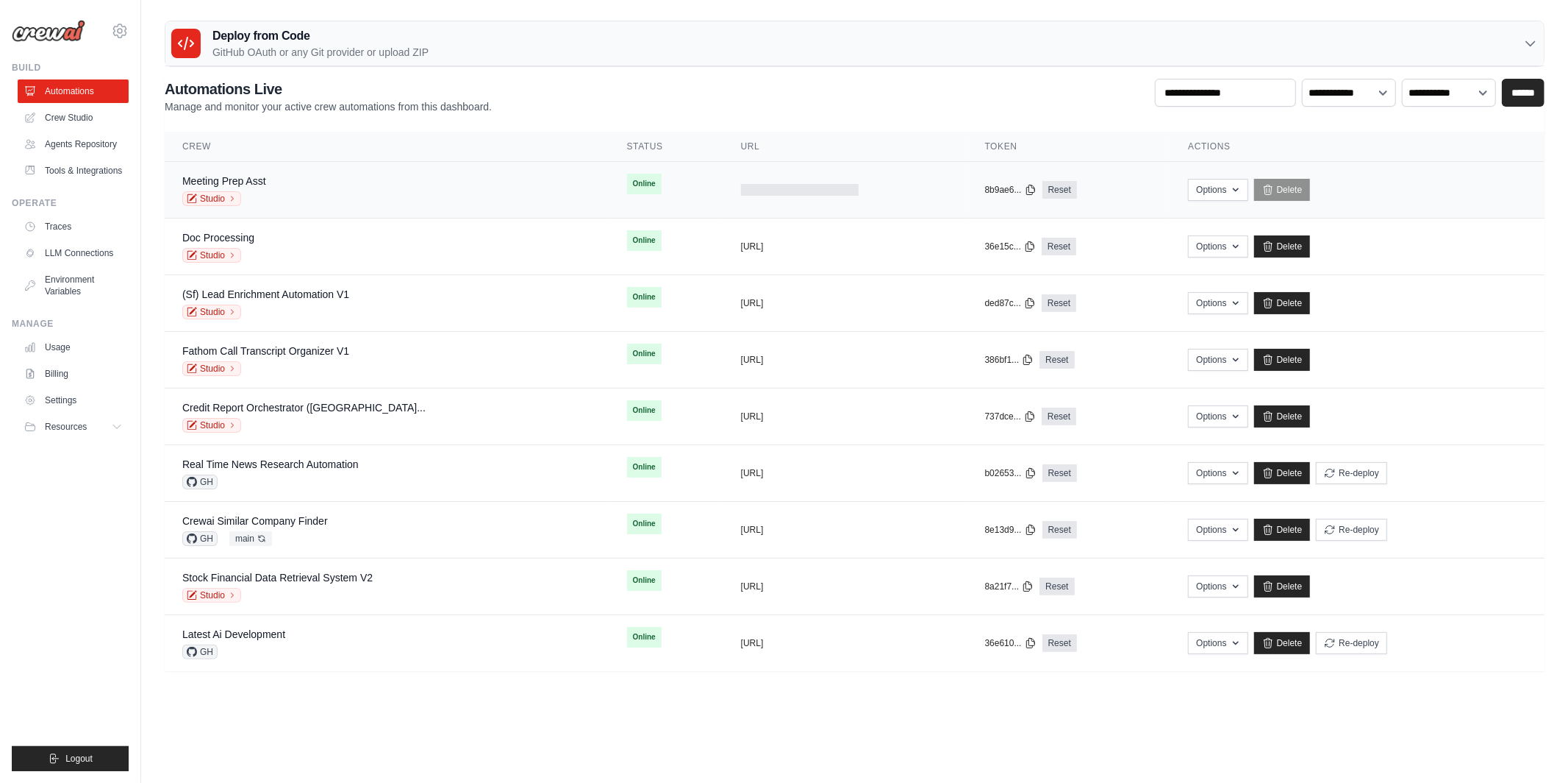
click at [405, 197] on div "Meeting Prep Asst Studio" at bounding box center [387, 190] width 410 height 33
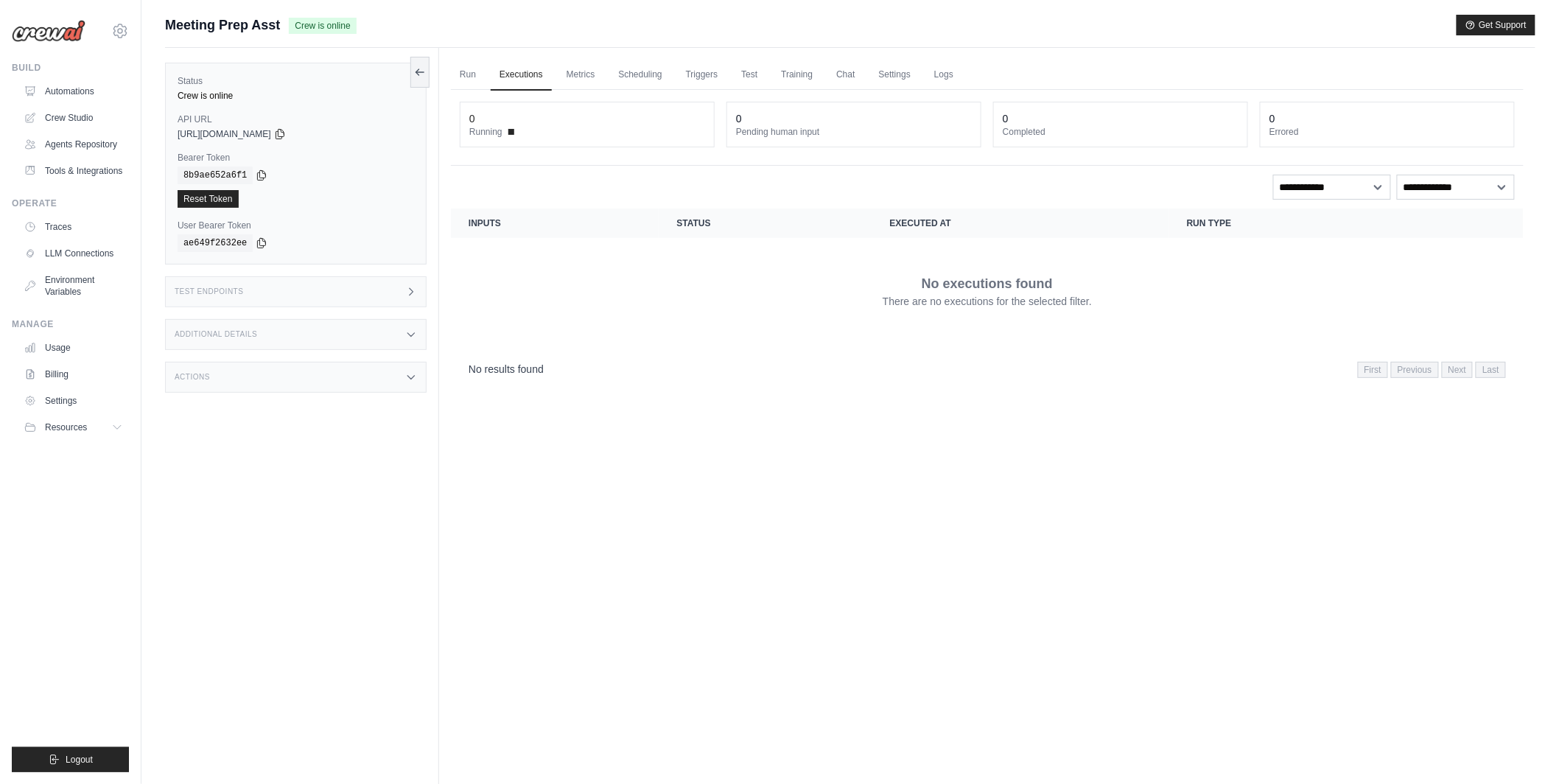
click at [281, 385] on div "Actions" at bounding box center [296, 377] width 261 height 31
click at [287, 327] on div "Additional Details" at bounding box center [296, 334] width 261 height 31
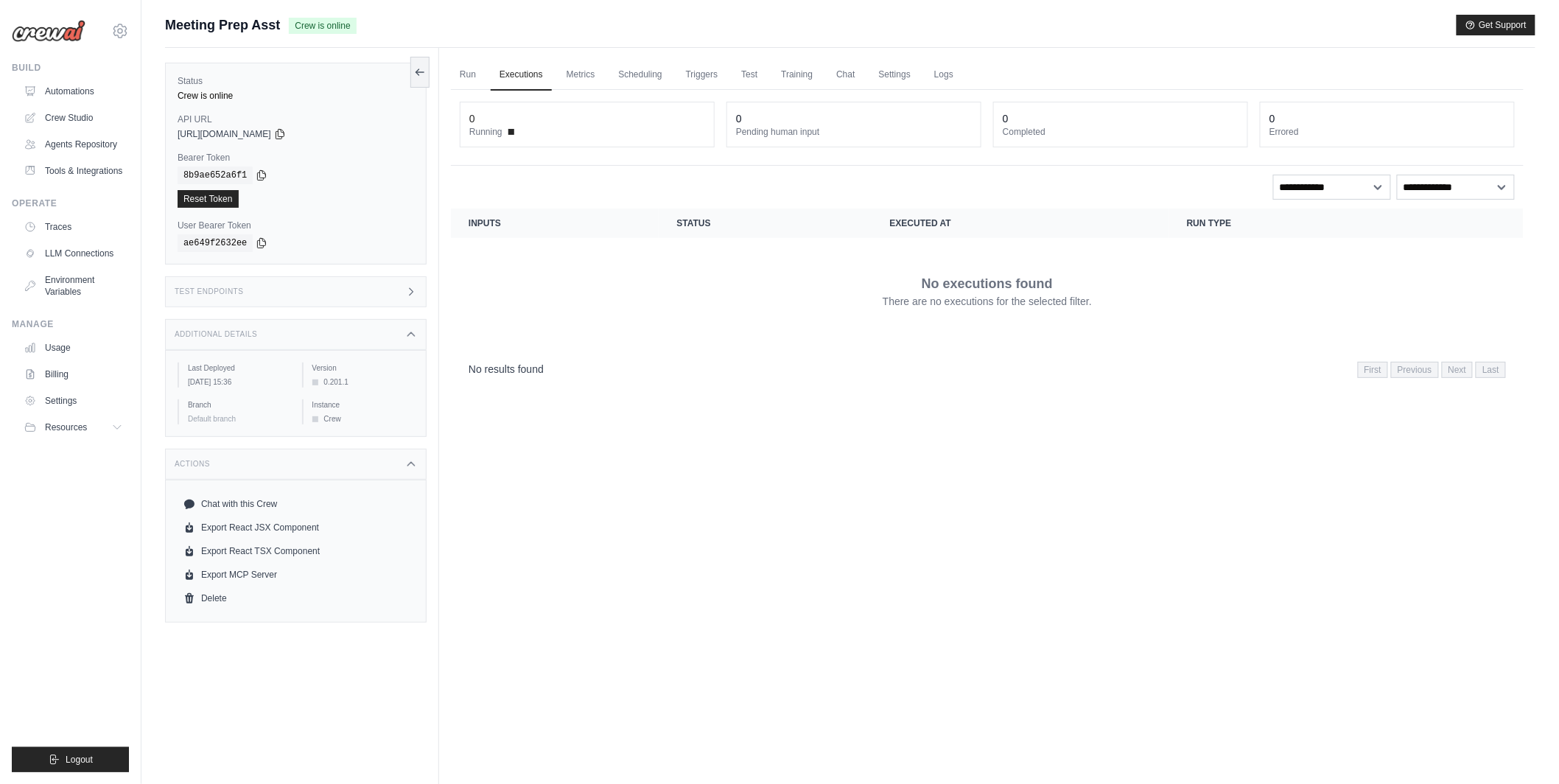
click at [305, 293] on div "Test Endpoints" at bounding box center [296, 291] width 261 height 31
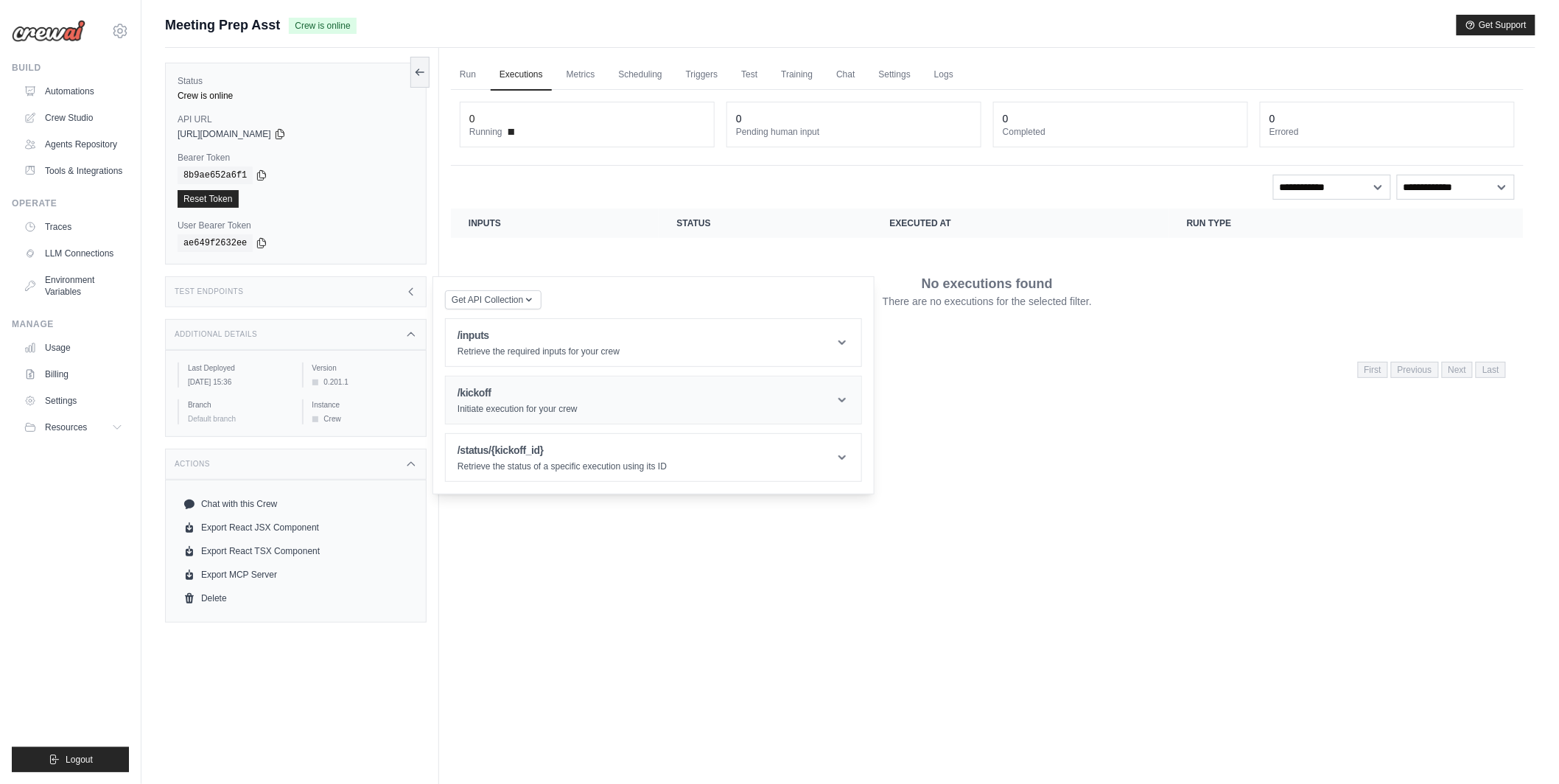
click at [534, 389] on h1 "/kickoff" at bounding box center [518, 392] width 120 height 15
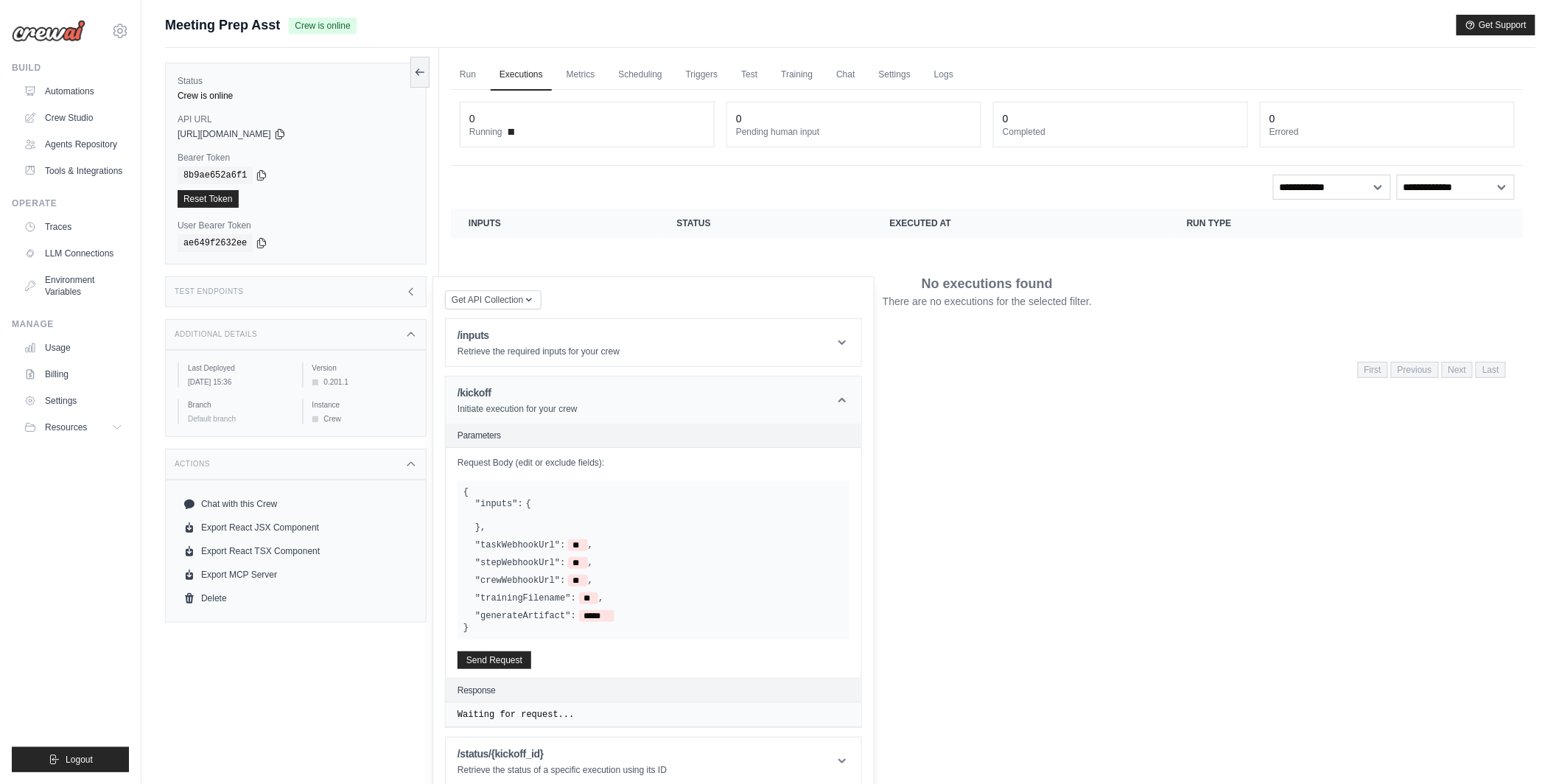
click at [534, 389] on h1 "/kickoff" at bounding box center [518, 392] width 120 height 15
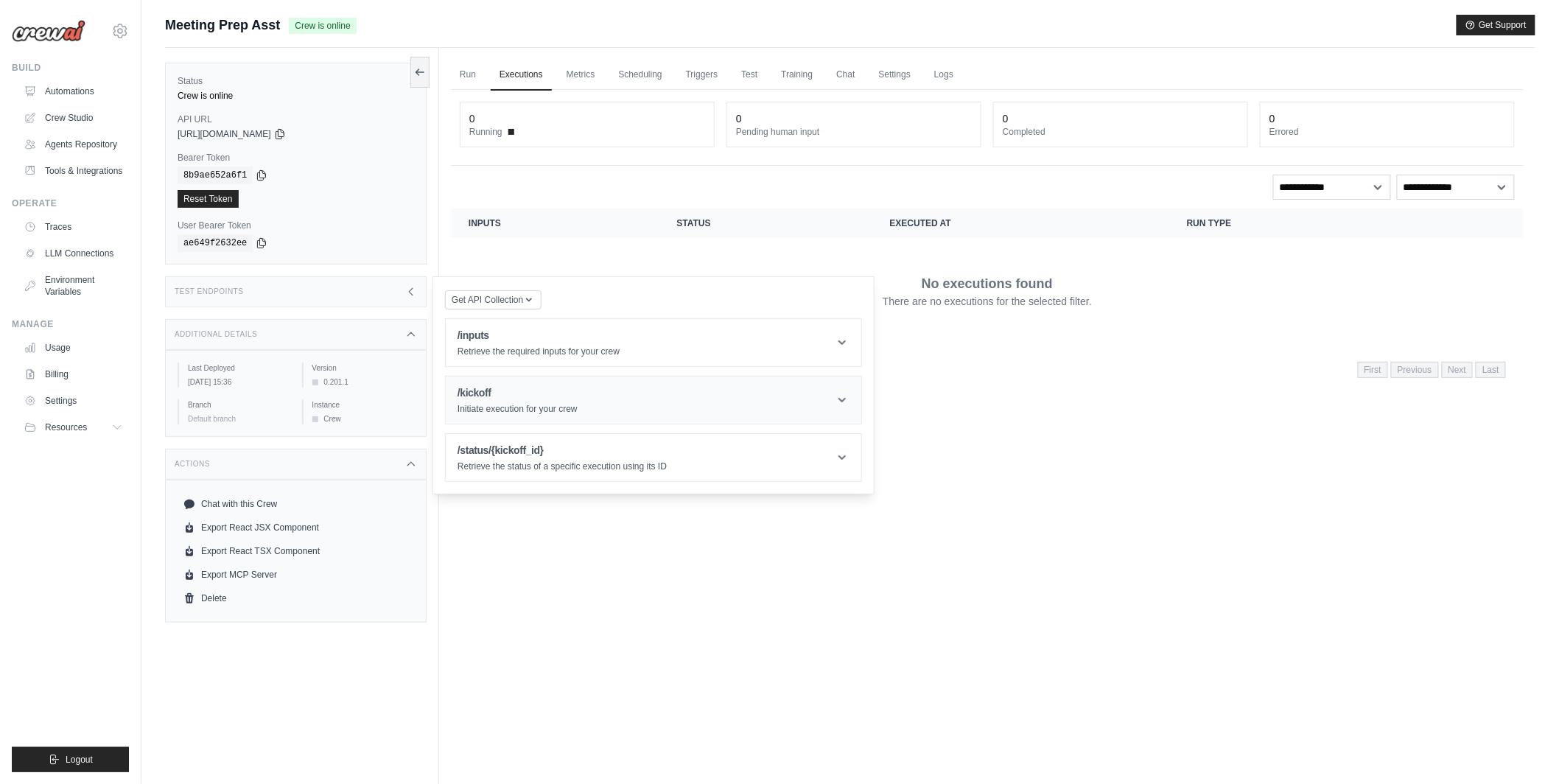
click at [534, 389] on h1 "/kickoff" at bounding box center [518, 392] width 120 height 15
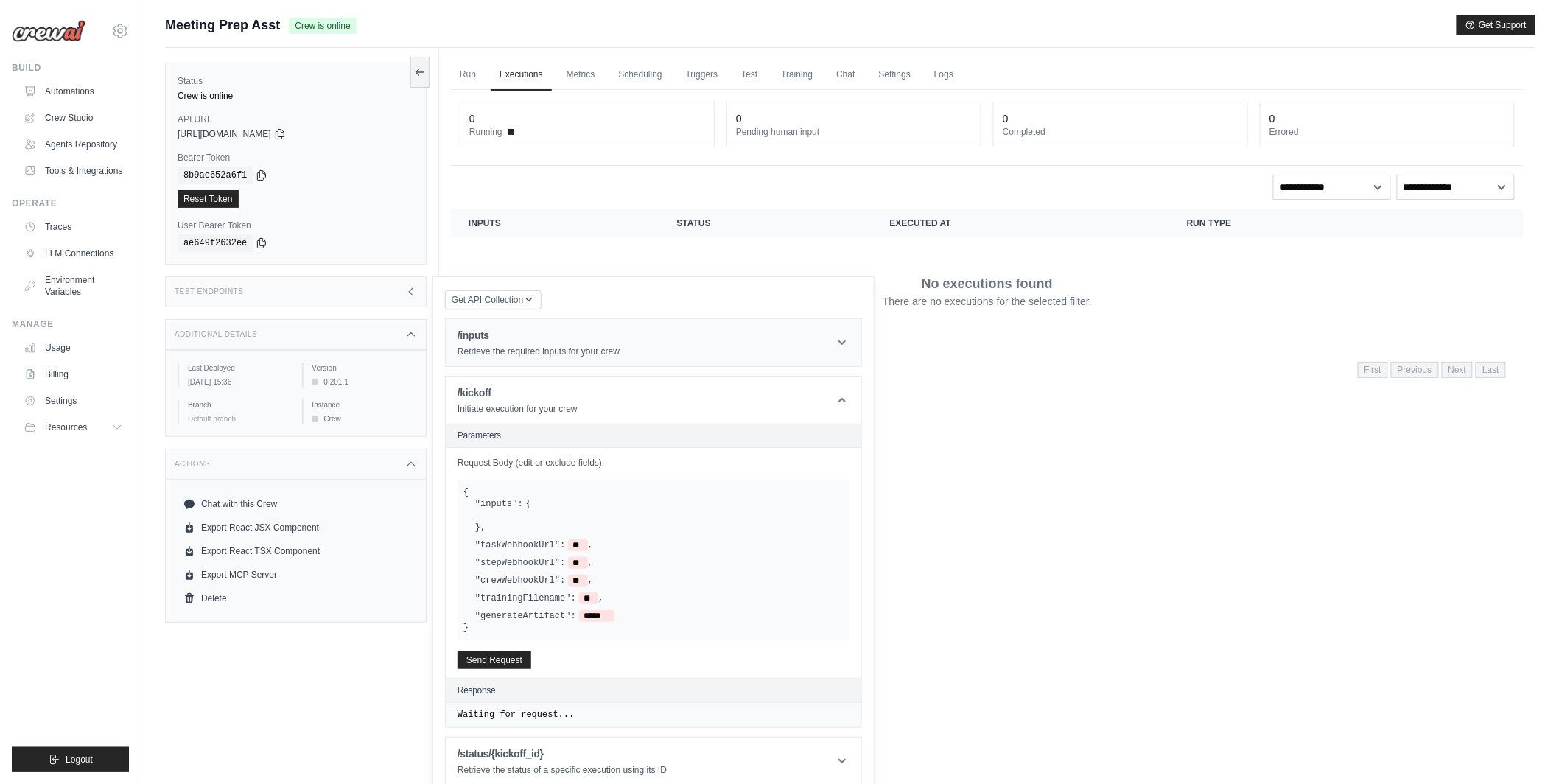
click at [541, 341] on h1 "/inputs" at bounding box center [539, 335] width 163 height 15
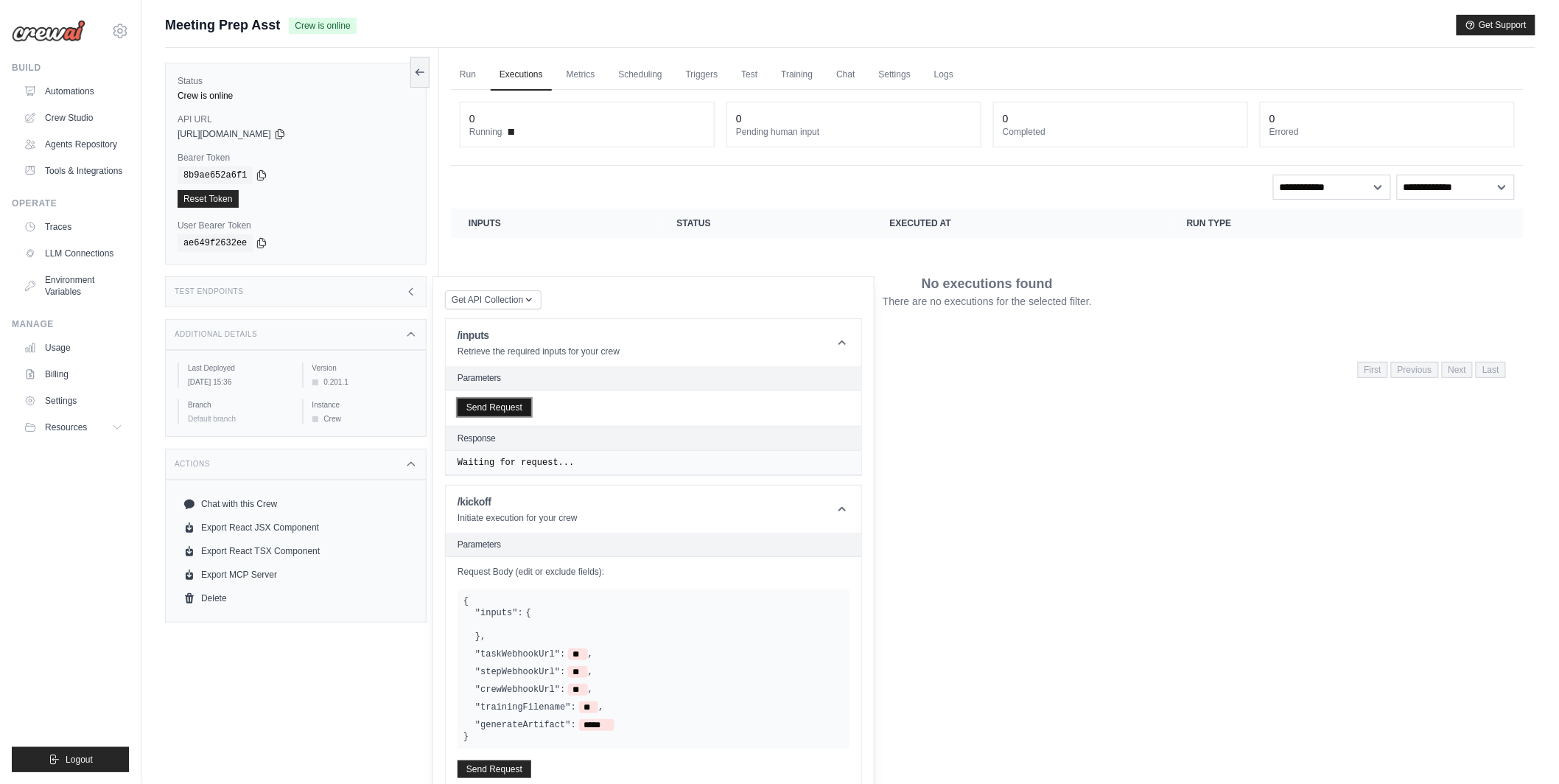
click at [513, 406] on button "Send Request" at bounding box center [494, 407] width 73 height 18
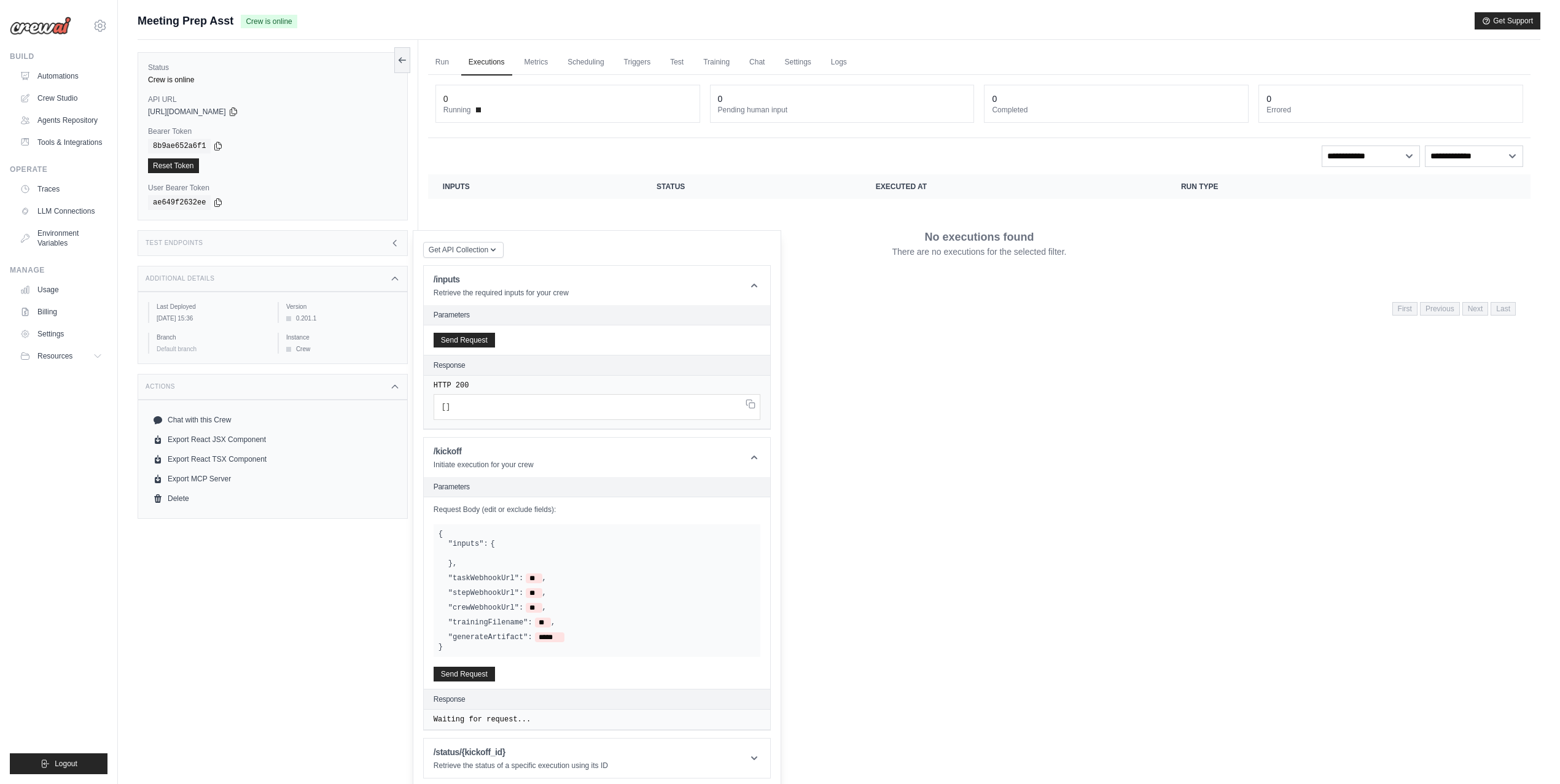
click at [308, 588] on div "Status Crew is online API URL copied https://meetingprepasst-534d8bc4-a5b7-4413…" at bounding box center [278, 431] width 280 height 784
click at [216, 420] on link "Chat with this Crew" at bounding box center [272, 420] width 250 height 20
click at [75, 77] on link "Automations" at bounding box center [63, 76] width 93 height 20
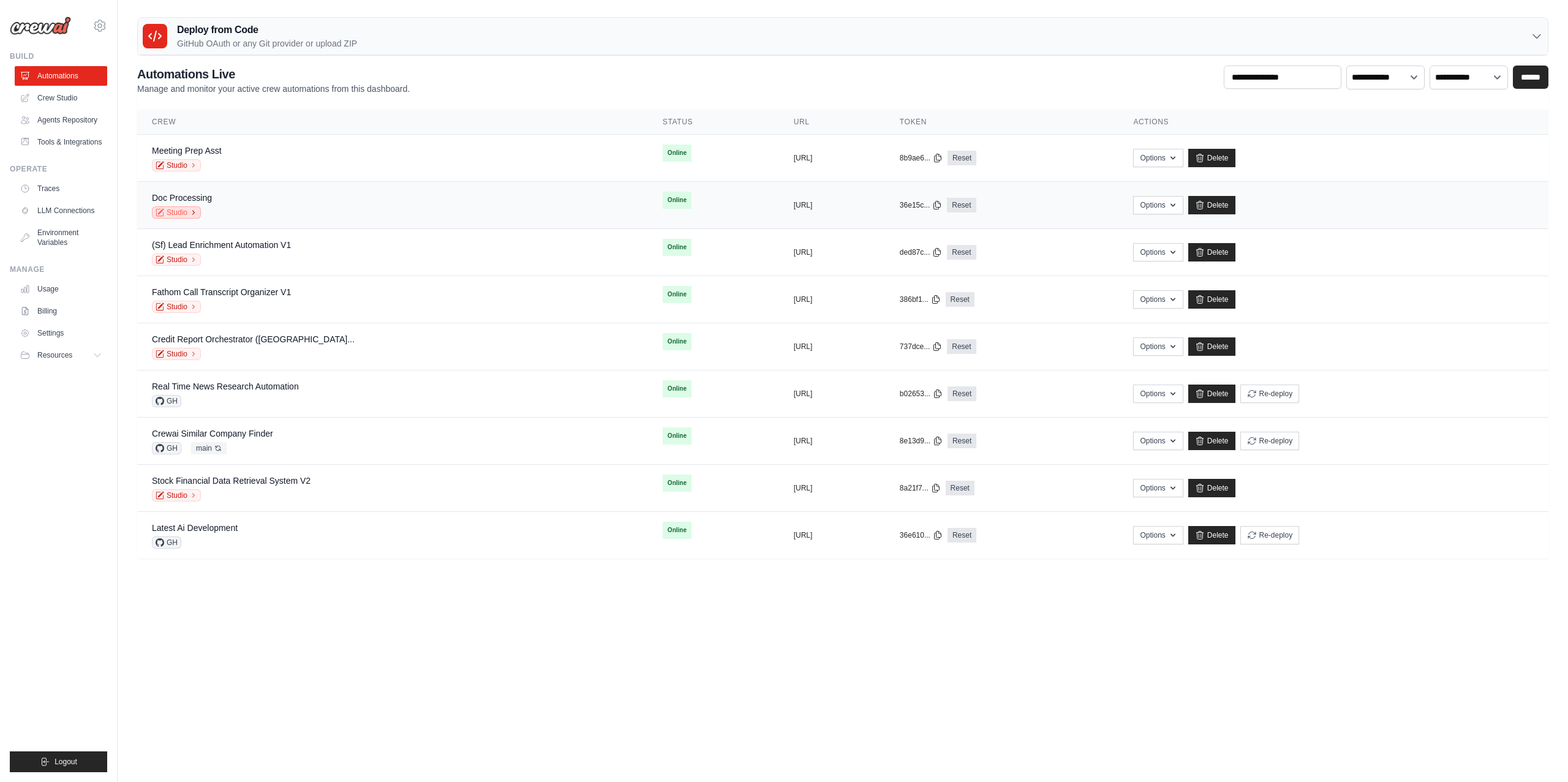
click at [179, 214] on link "Studio" at bounding box center [176, 212] width 49 height 12
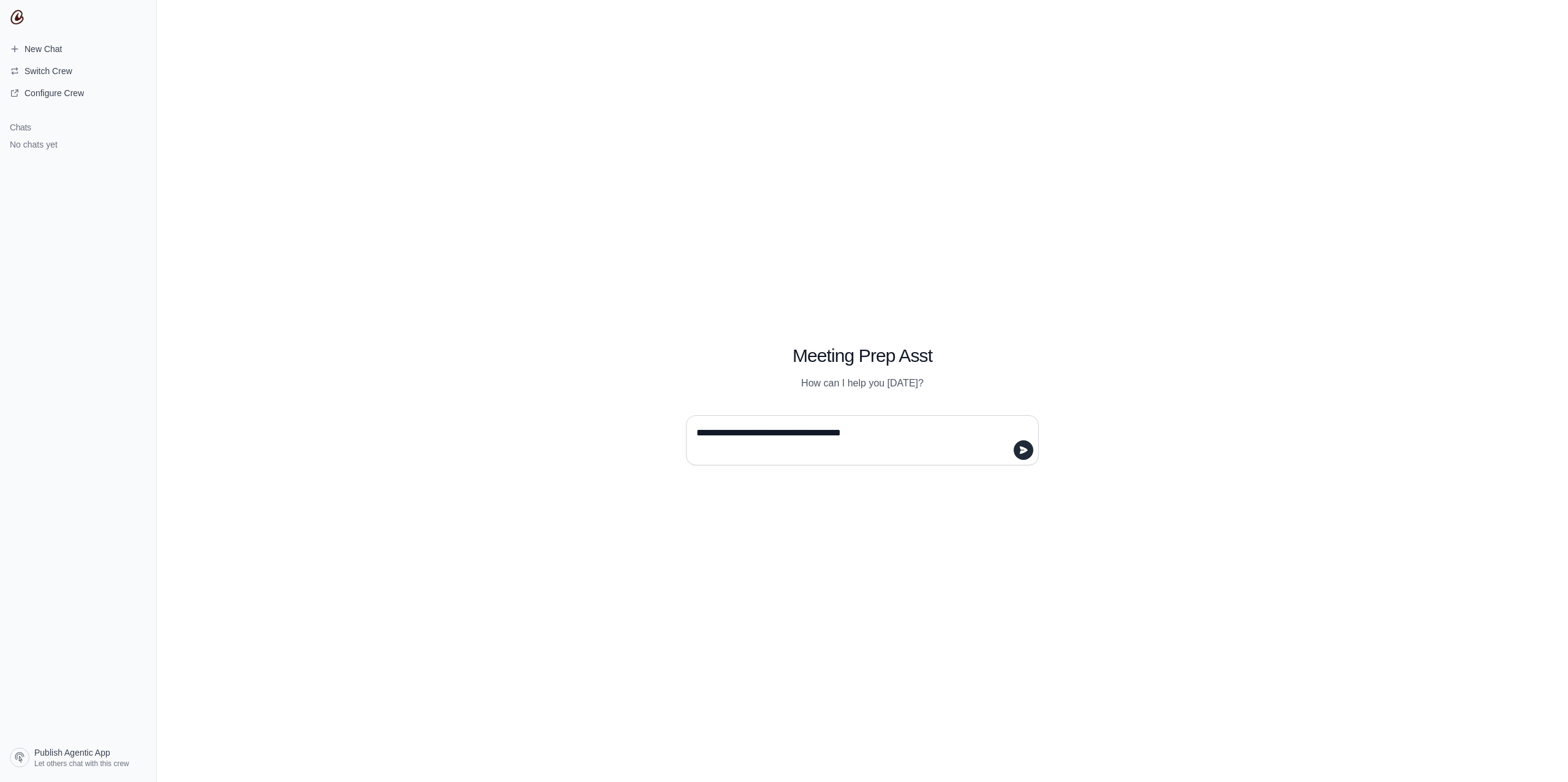
type textarea "**********"
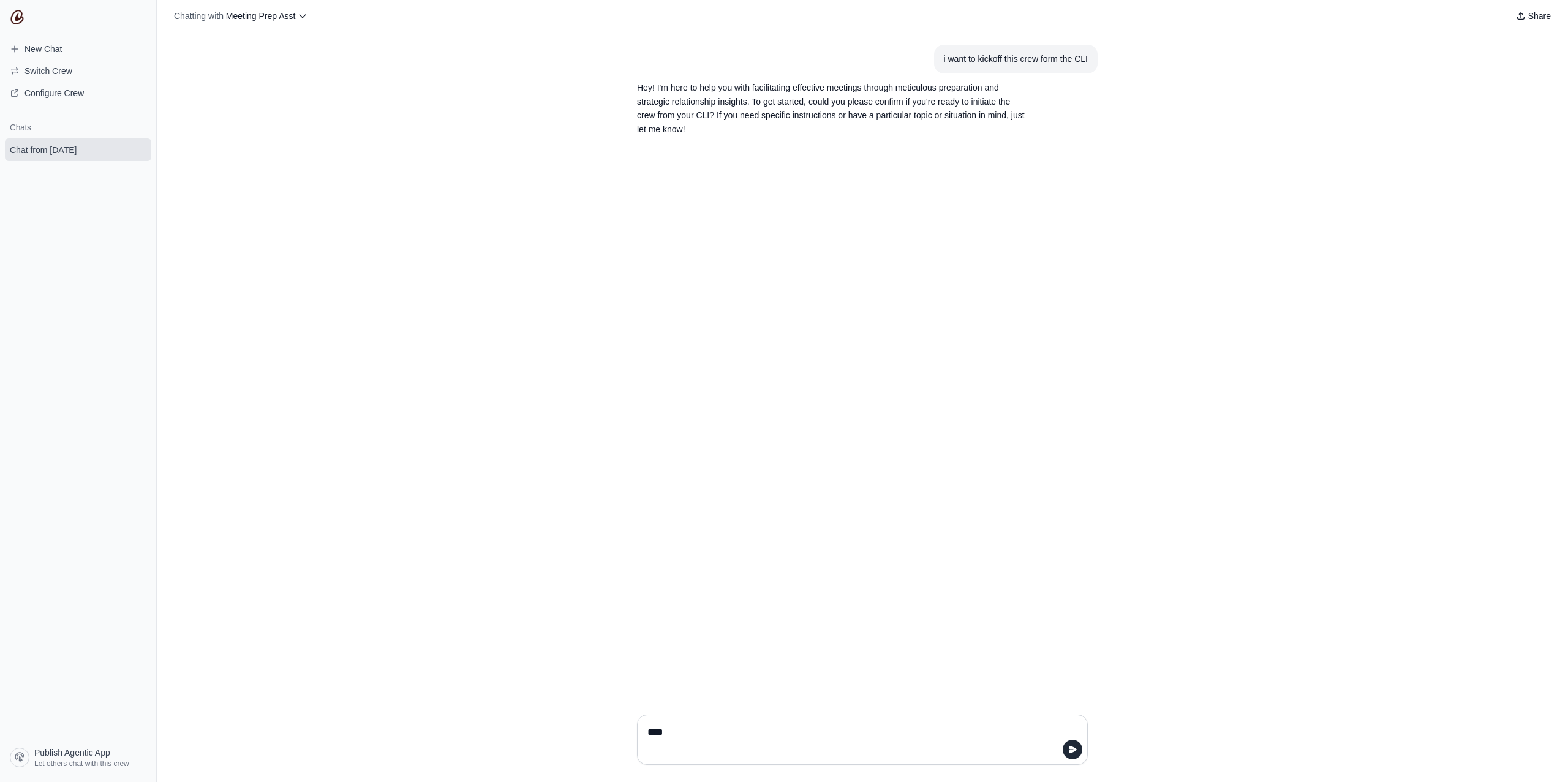
type textarea "*****"
click at [733, 405] on div "i want to kickoff this crew form the CLI Hey! I'm here to help you with facilit…" at bounding box center [863, 369] width 1411 height 673
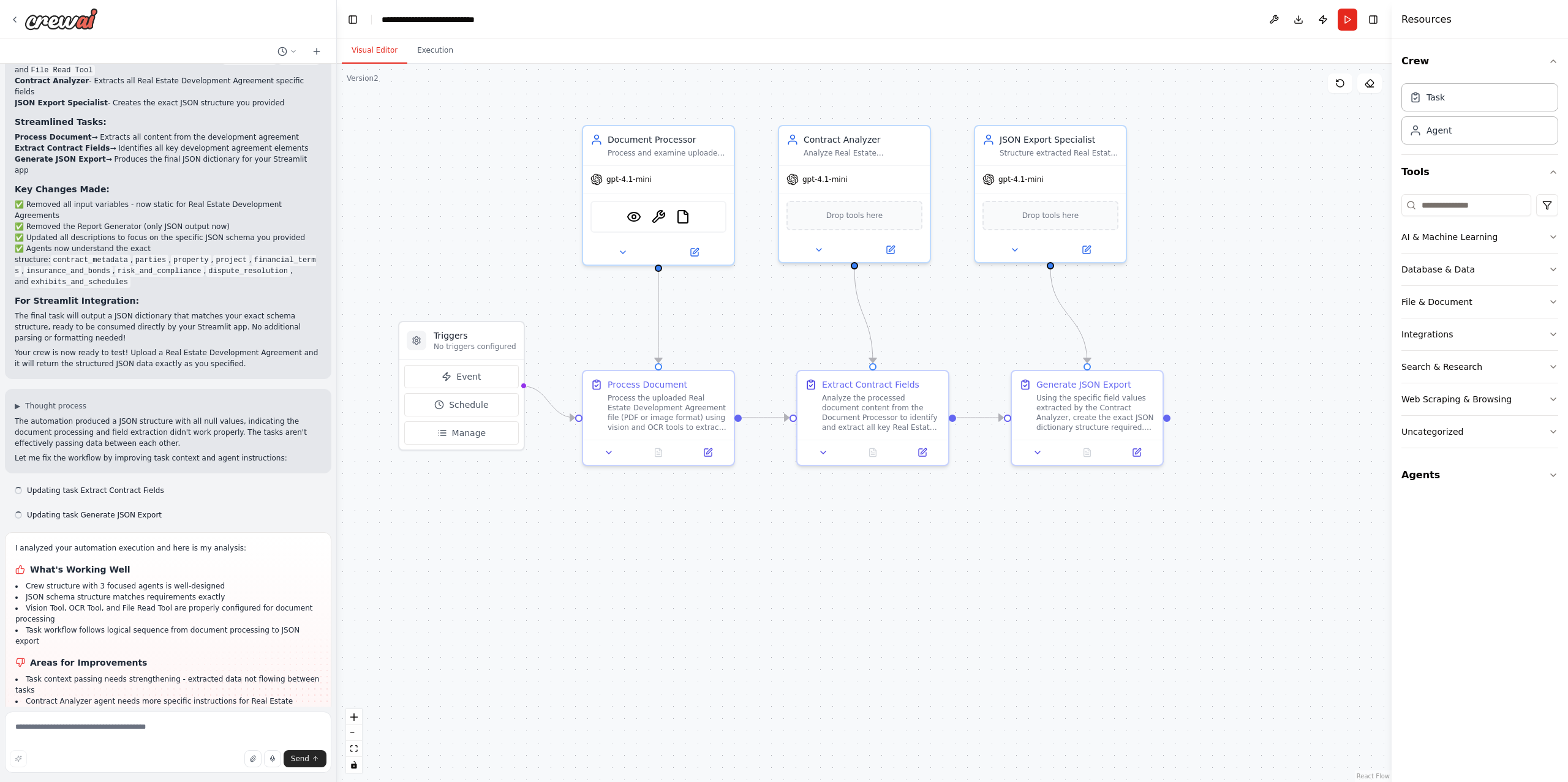
scroll to position [2753, 0]
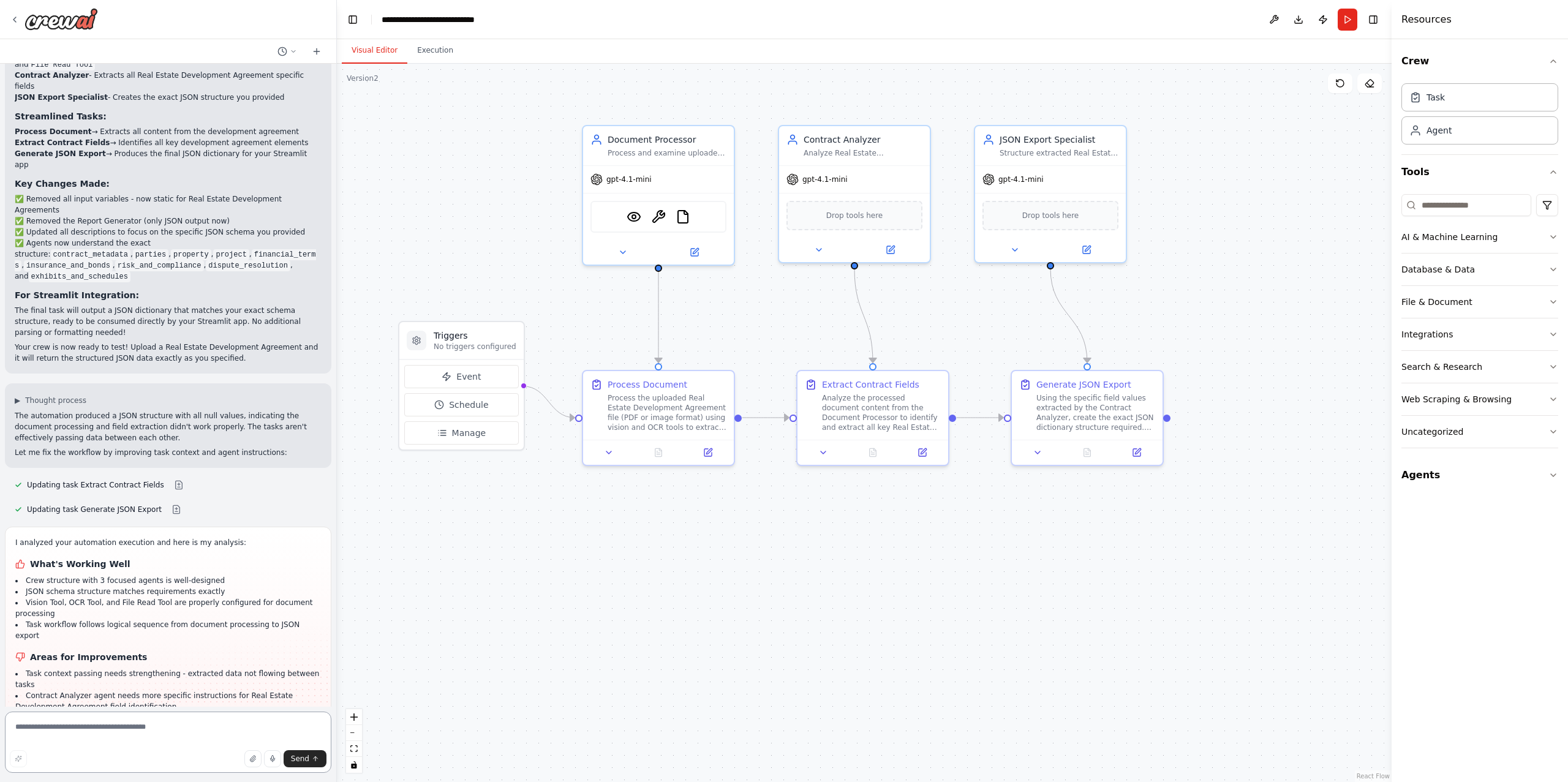
click at [145, 720] on textarea at bounding box center [168, 742] width 327 height 61
type textarea "**********"
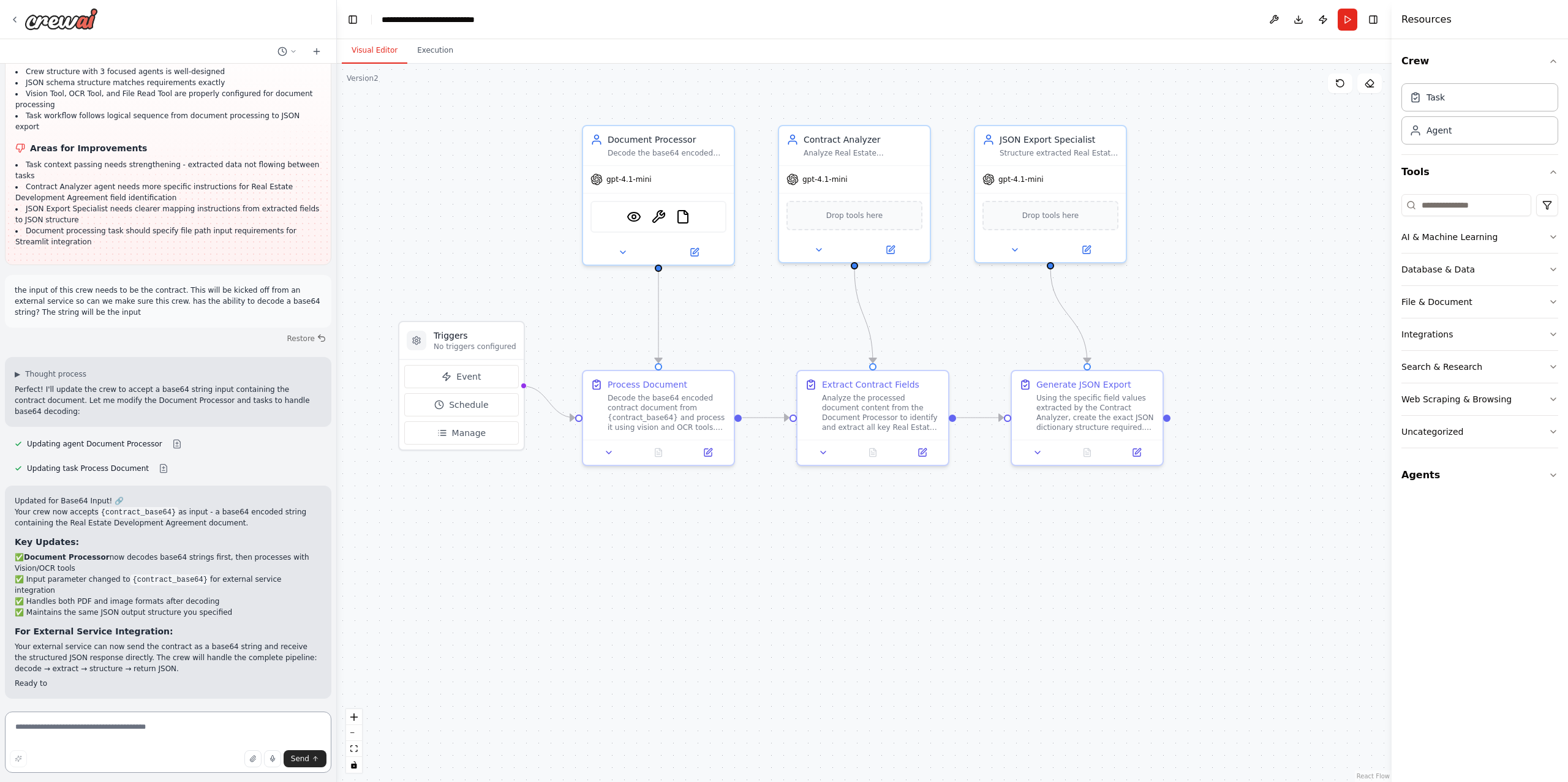
scroll to position [3276, 0]
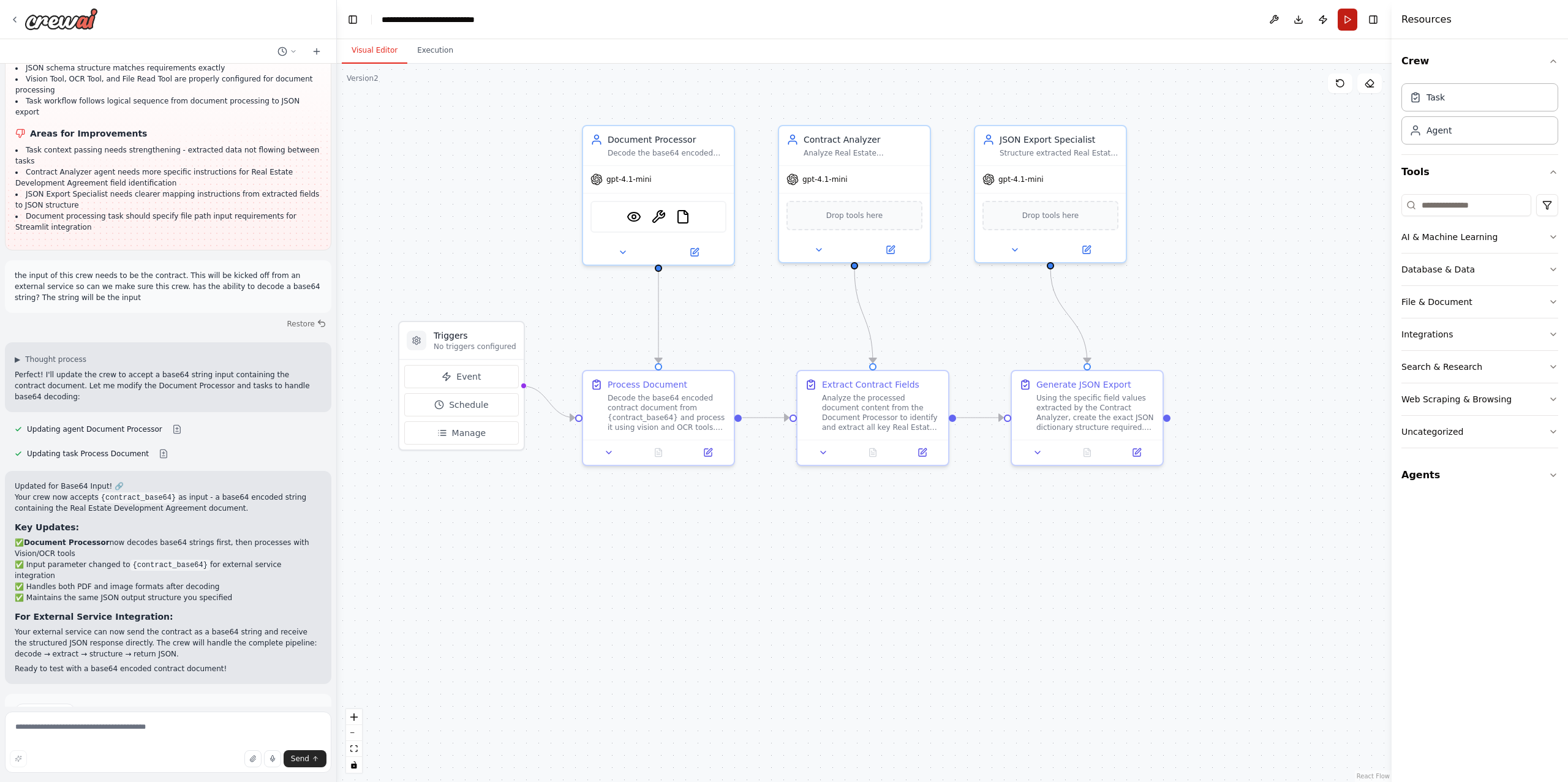
click at [1344, 21] on button "Run" at bounding box center [1347, 20] width 20 height 22
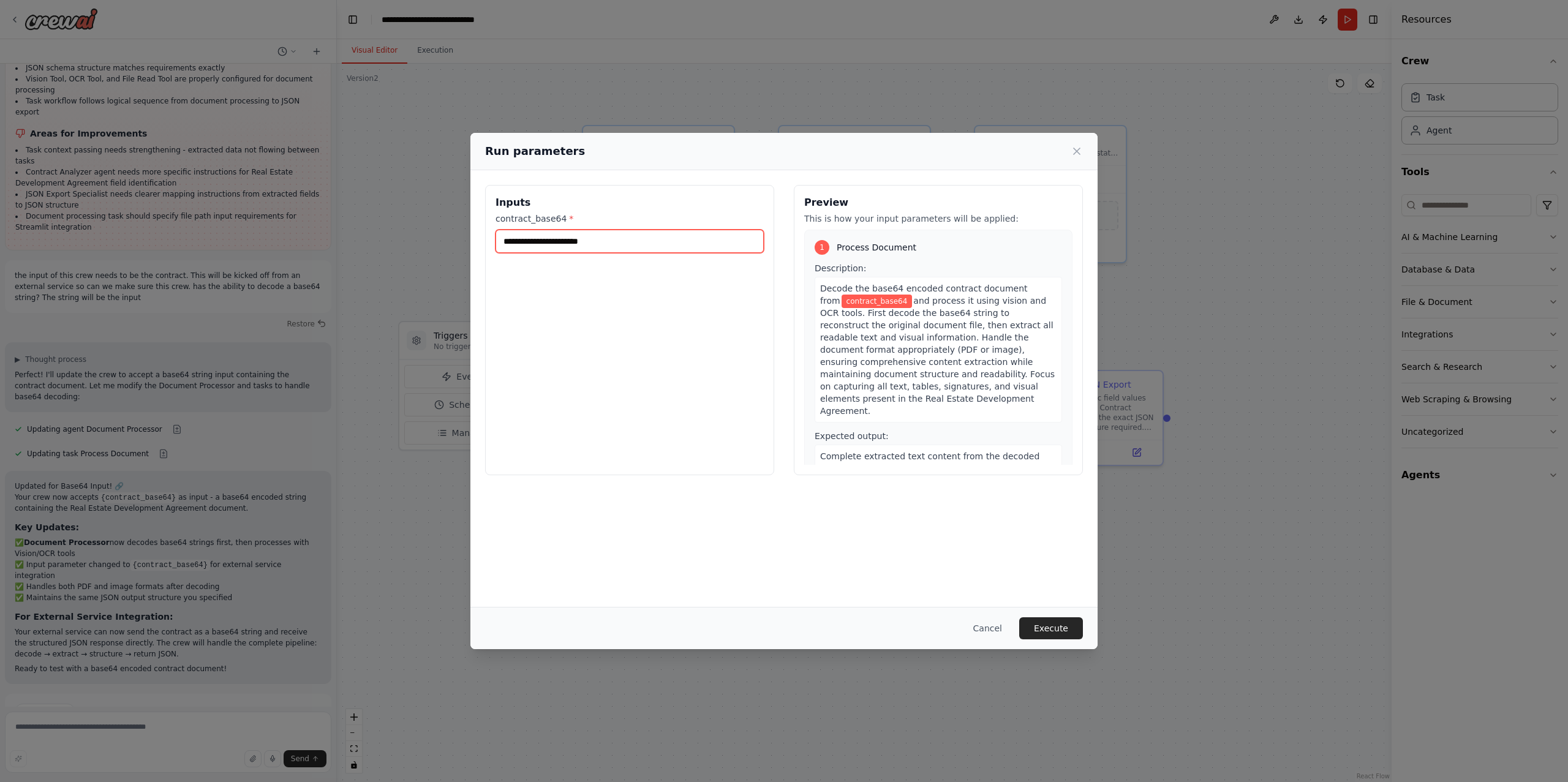
click at [689, 246] on input "contract_base64 *" at bounding box center [629, 242] width 268 height 23
paste input "**********"
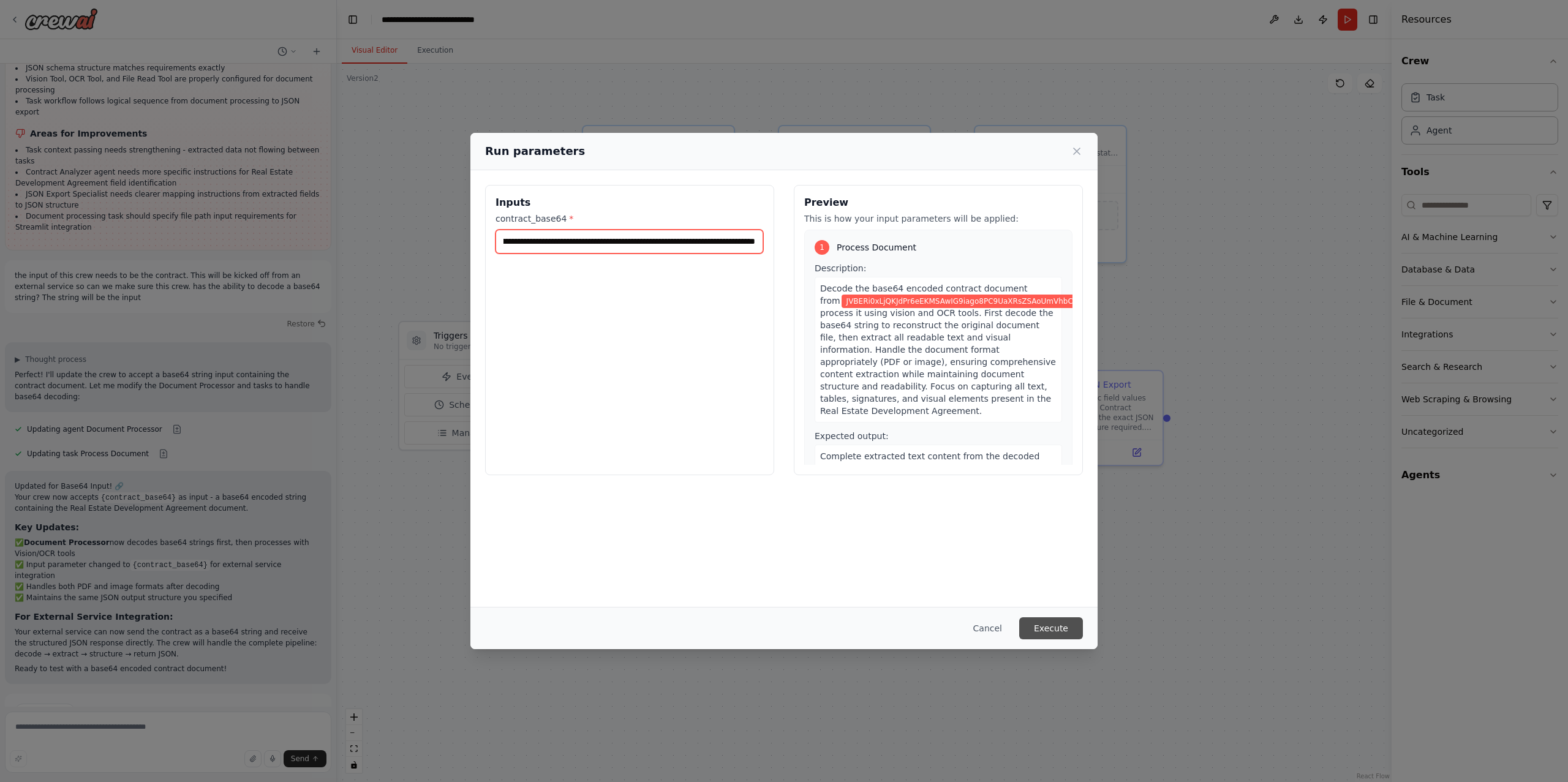
type input "**********"
click at [1044, 626] on button "Execute" at bounding box center [1050, 629] width 64 height 22
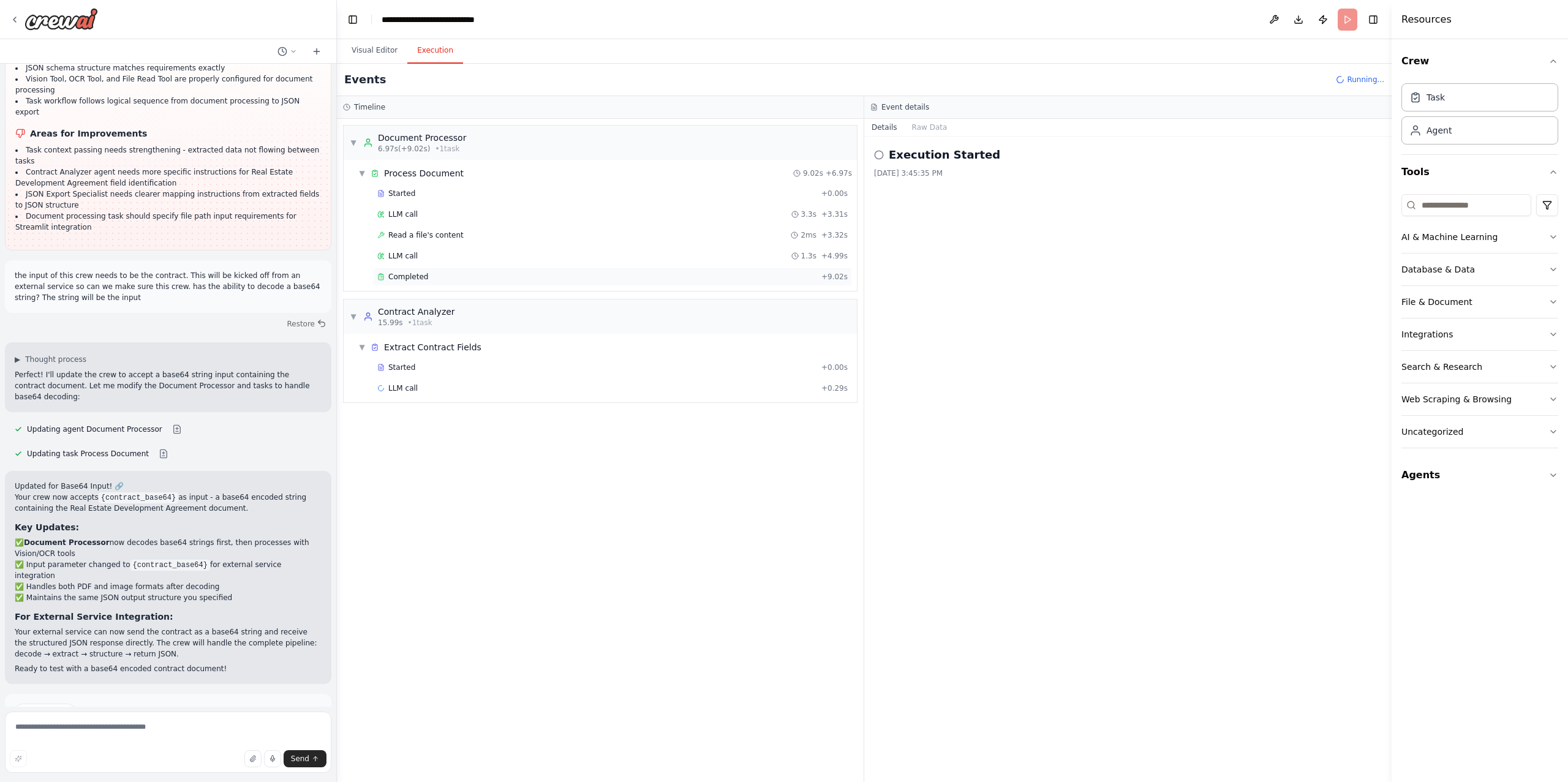
click at [523, 274] on div "Completed" at bounding box center [597, 276] width 439 height 10
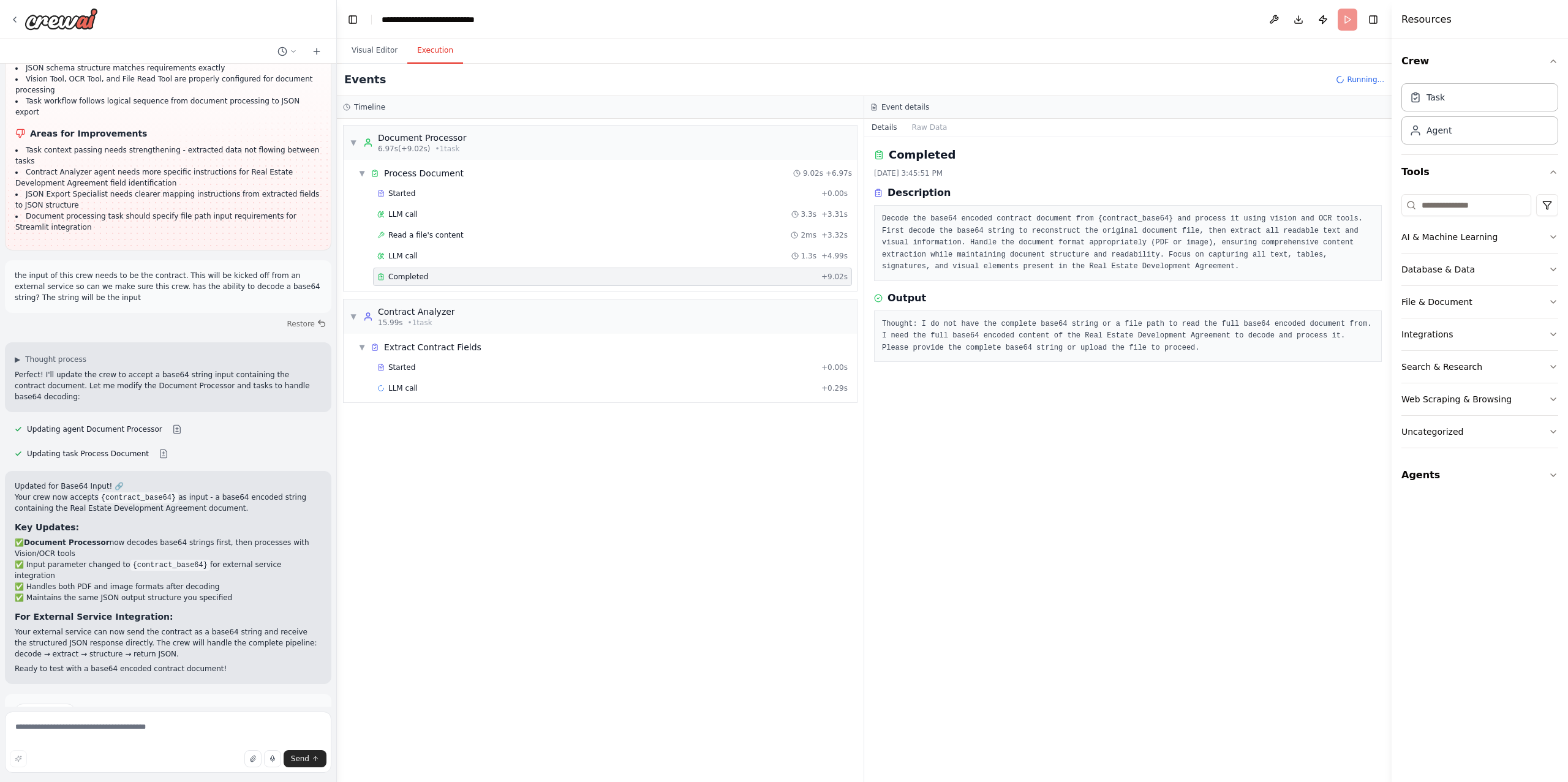
click at [523, 272] on div "Completed + 9.02s" at bounding box center [612, 277] width 479 height 18
click at [523, 270] on div "Completed + 9.02s" at bounding box center [612, 277] width 479 height 18
click at [518, 258] on div "LLM call 1.3s + 4.99s" at bounding box center [612, 256] width 471 height 10
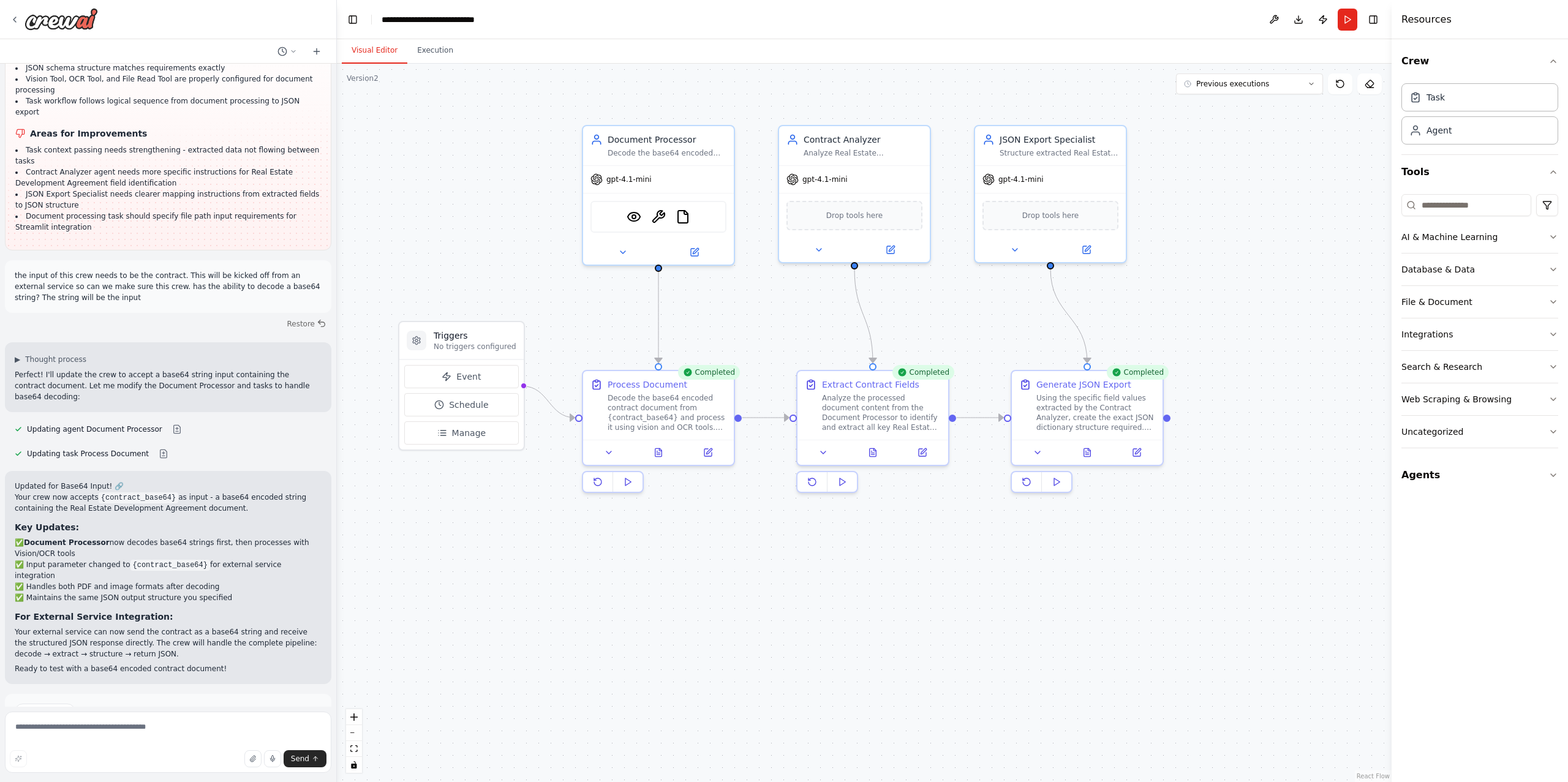
click at [370, 53] on button "Visual Editor" at bounding box center [374, 51] width 65 height 26
click at [1351, 17] on button "Run" at bounding box center [1347, 20] width 20 height 22
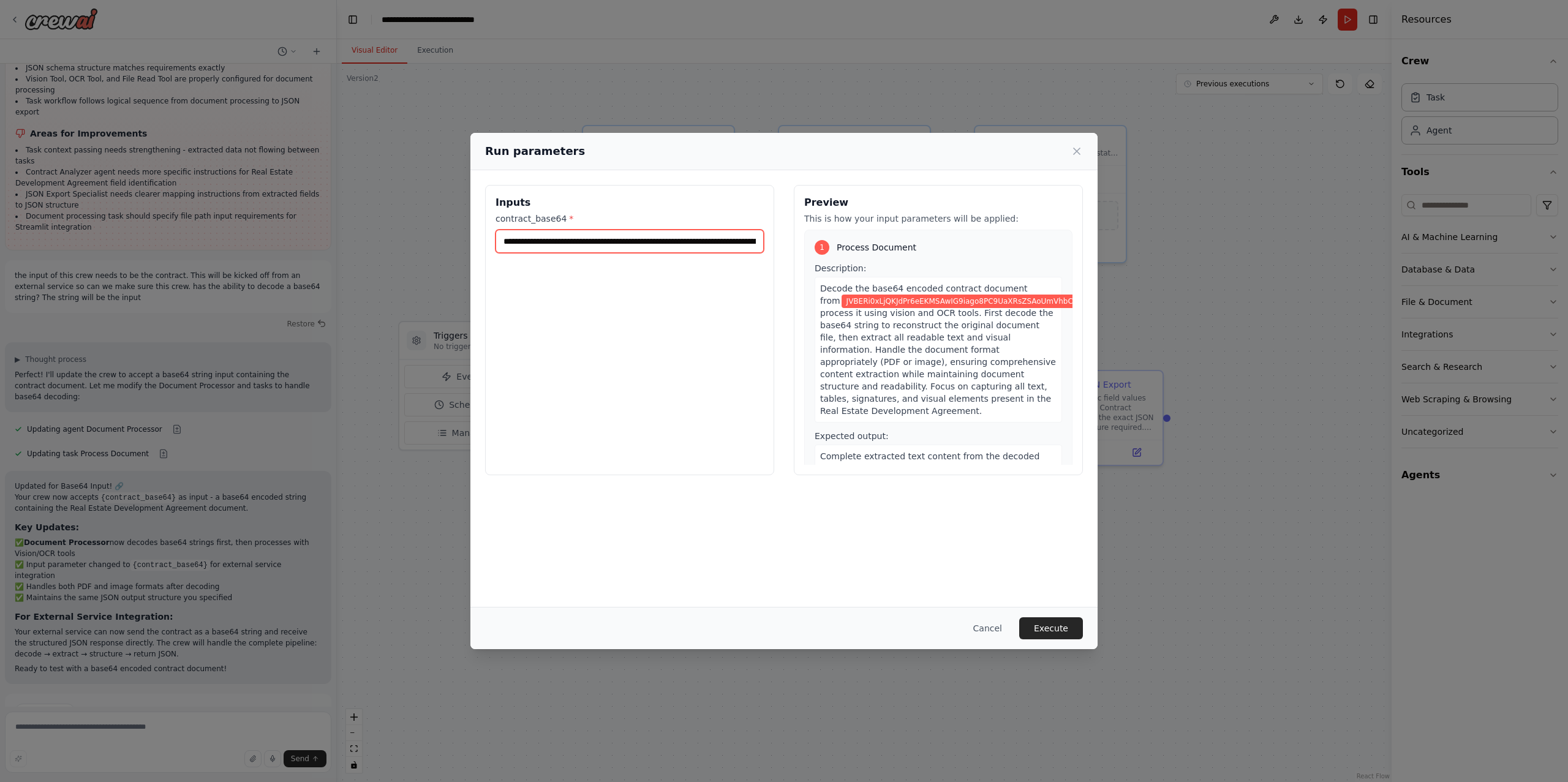
click at [589, 239] on input "**********" at bounding box center [629, 242] width 268 height 23
paste input "**********"
type input "**********"
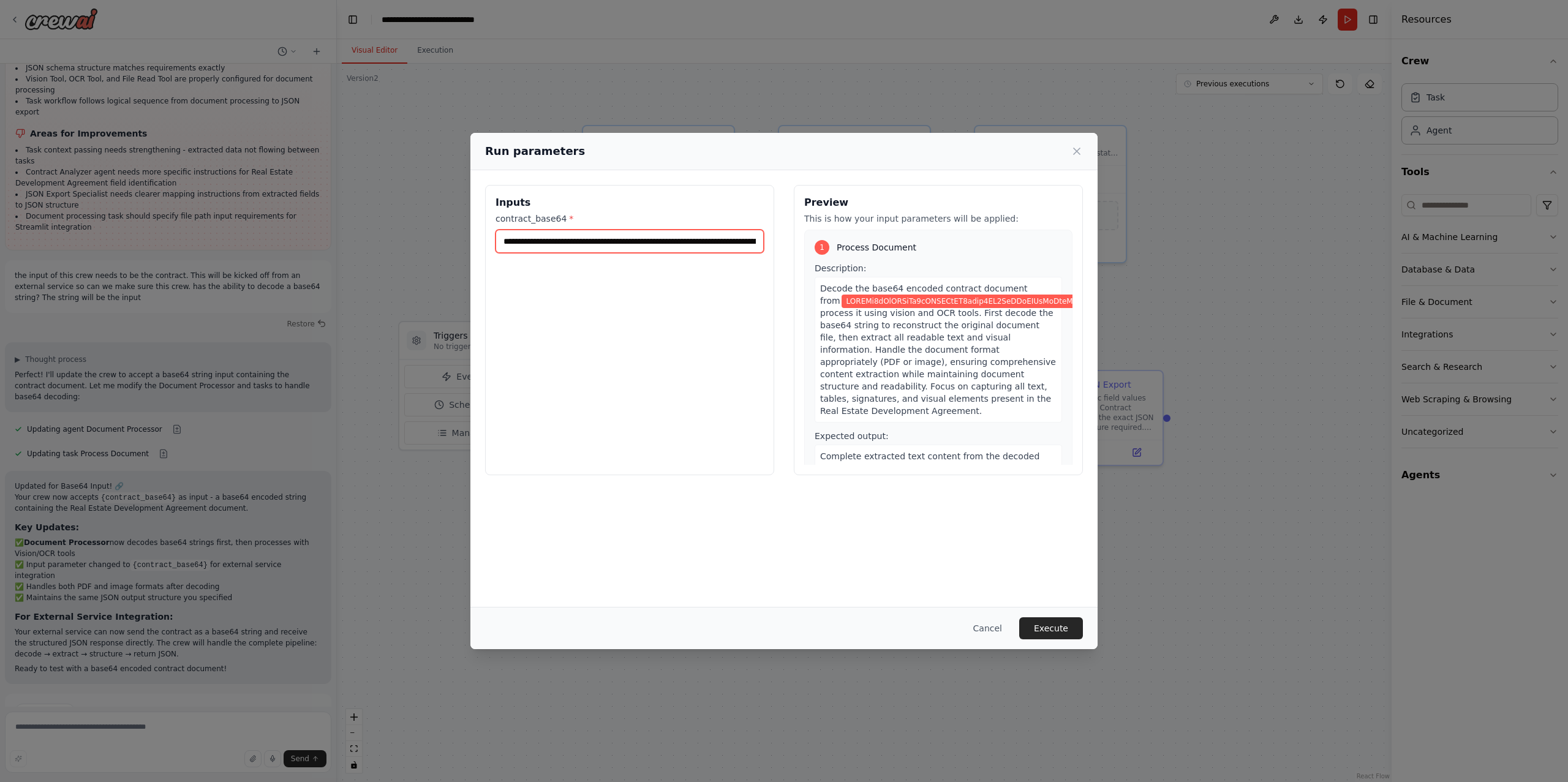
scroll to position [0, 1496413]
click at [1055, 626] on button "Execute" at bounding box center [1050, 629] width 64 height 22
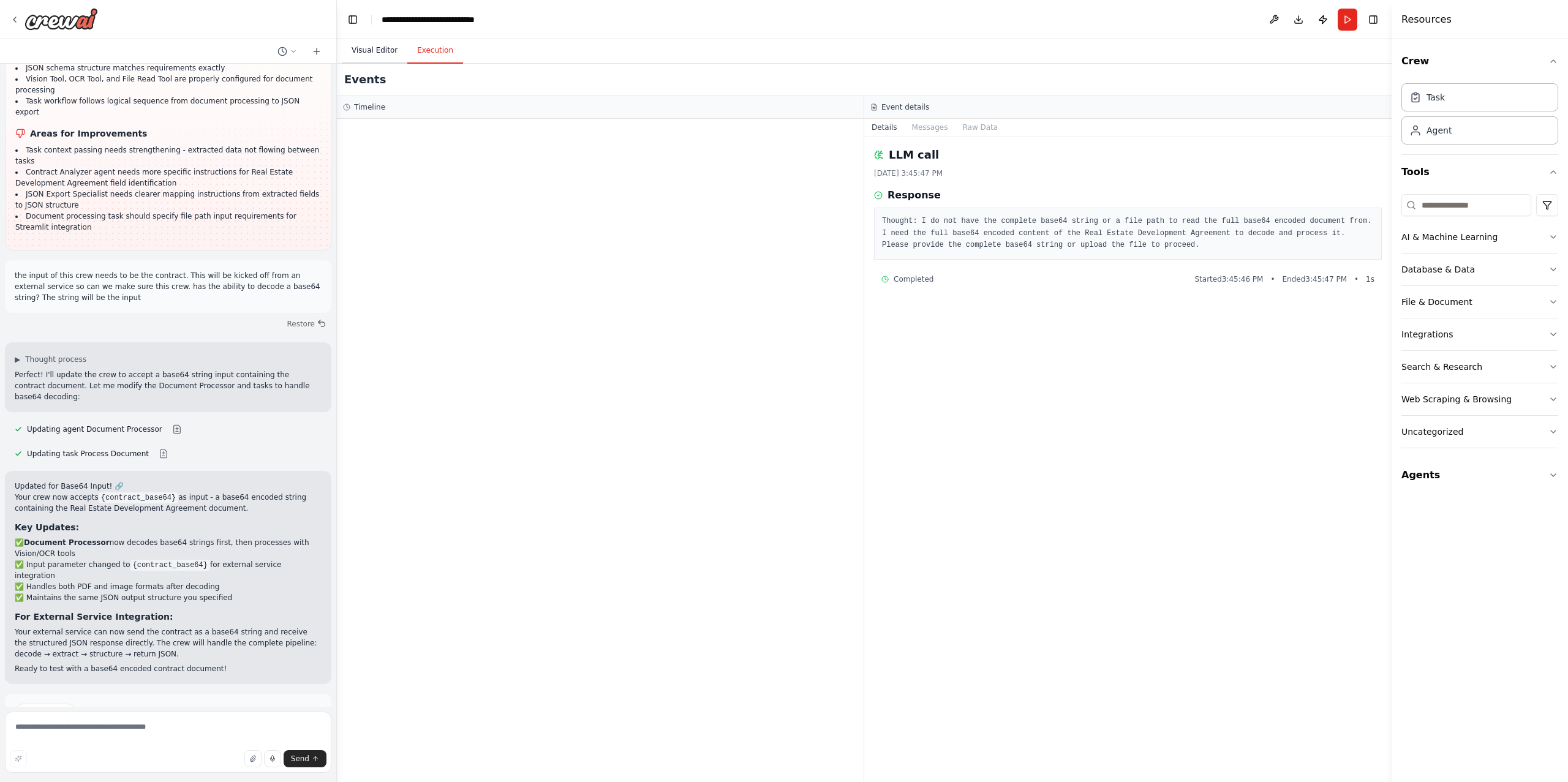
click at [360, 52] on button "Visual Editor" at bounding box center [374, 51] width 65 height 26
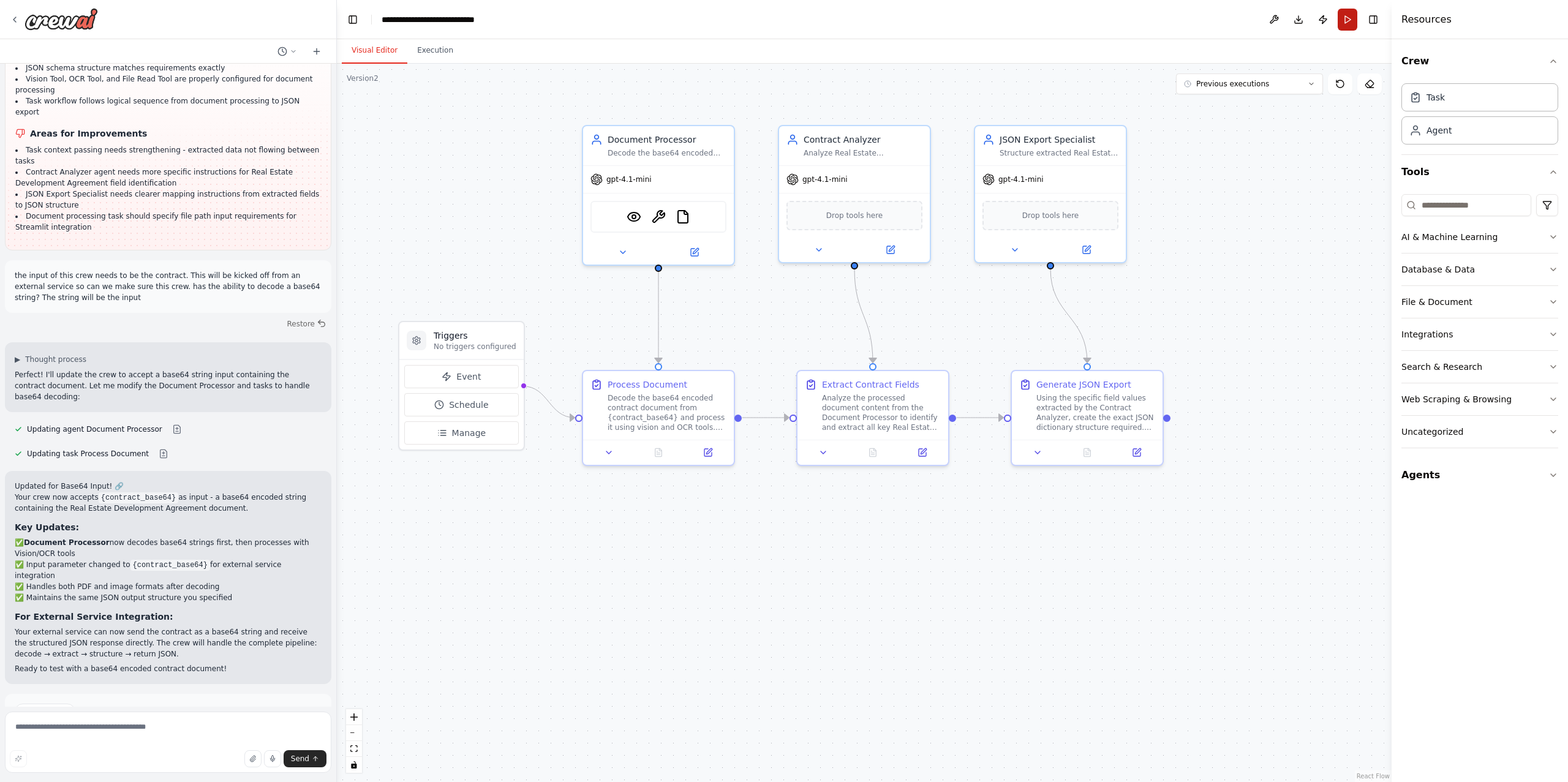
click at [1350, 13] on button "Run" at bounding box center [1347, 20] width 20 height 22
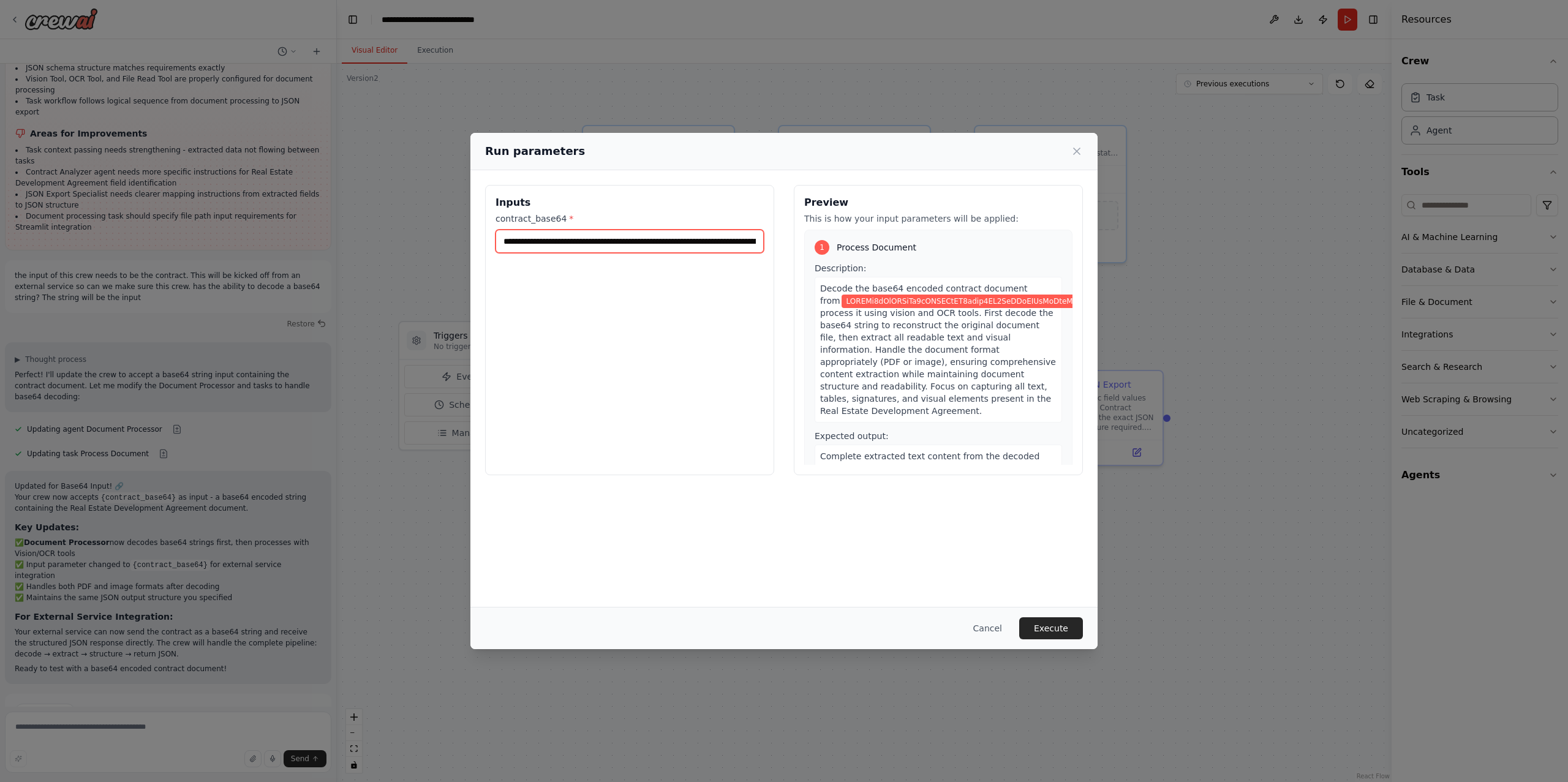
click at [685, 237] on input "contract_base64 *" at bounding box center [629, 242] width 268 height 23
paste input "**********"
type input "**********"
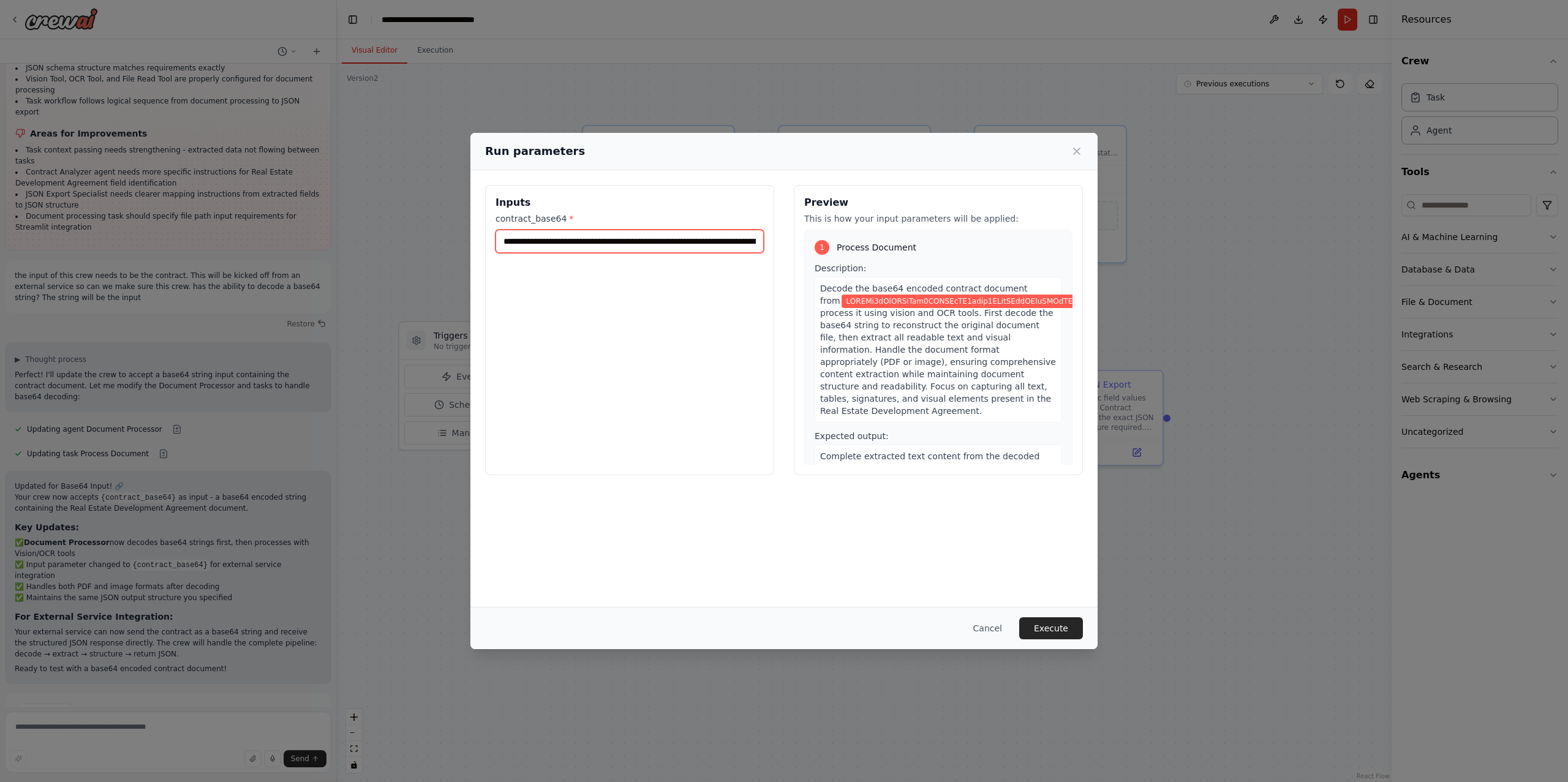
scroll to position [0, 480215]
click at [1058, 627] on button "Execute" at bounding box center [1050, 629] width 64 height 22
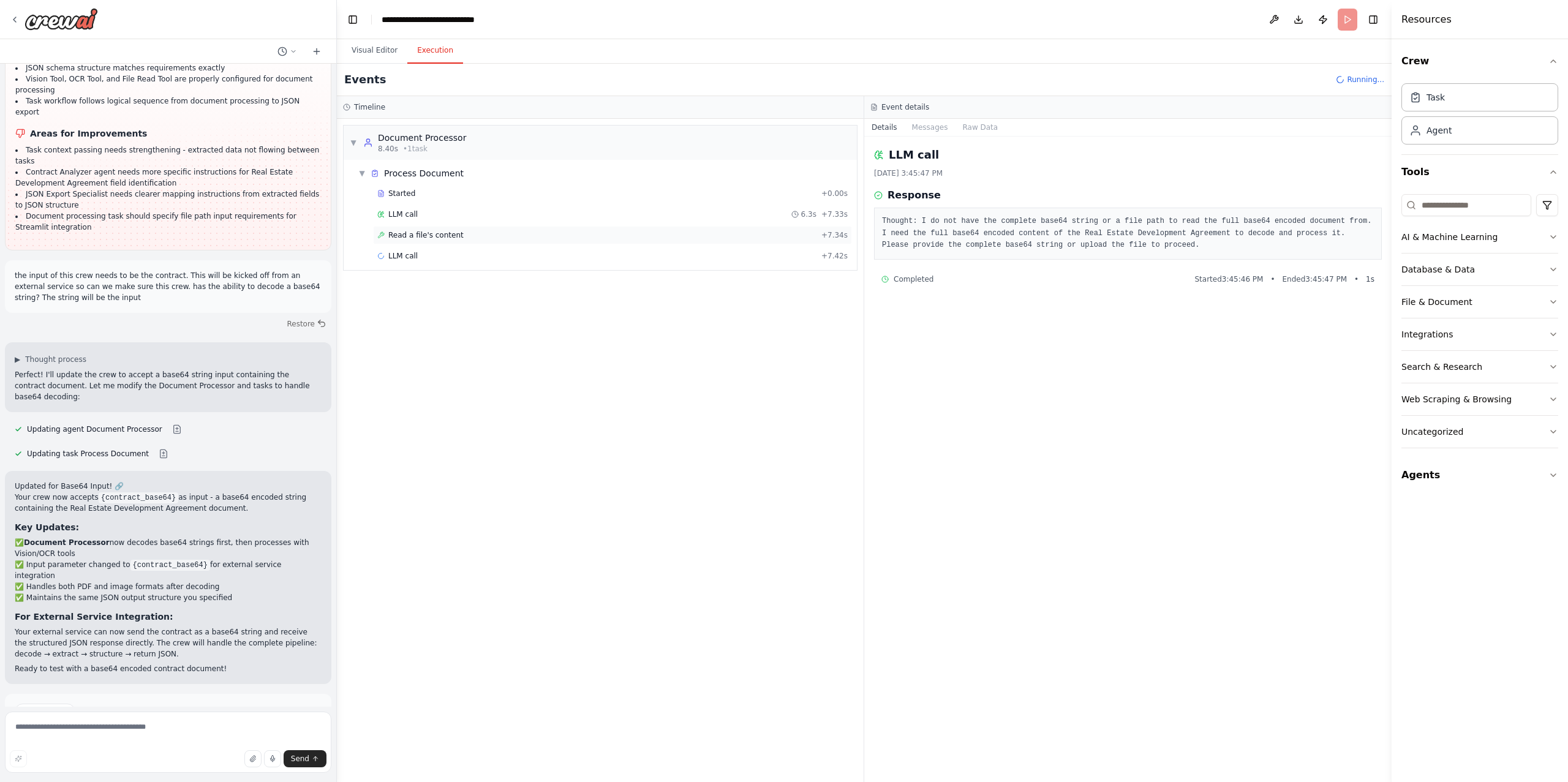
click at [623, 236] on div "Read a file's content + 7.34s" at bounding box center [612, 235] width 471 height 10
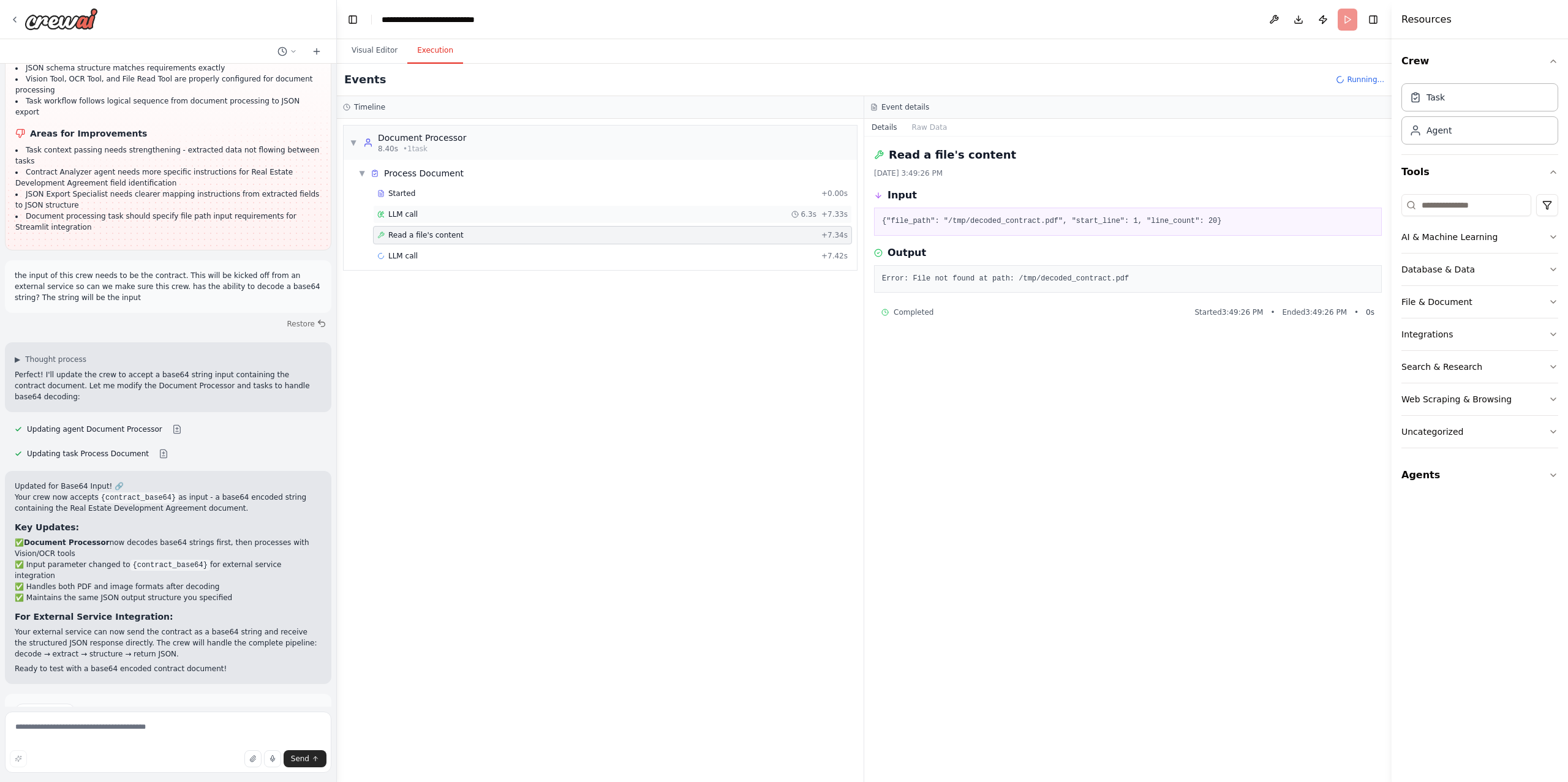
click at [620, 214] on div "LLM call 6.3s + 7.33s" at bounding box center [612, 214] width 471 height 10
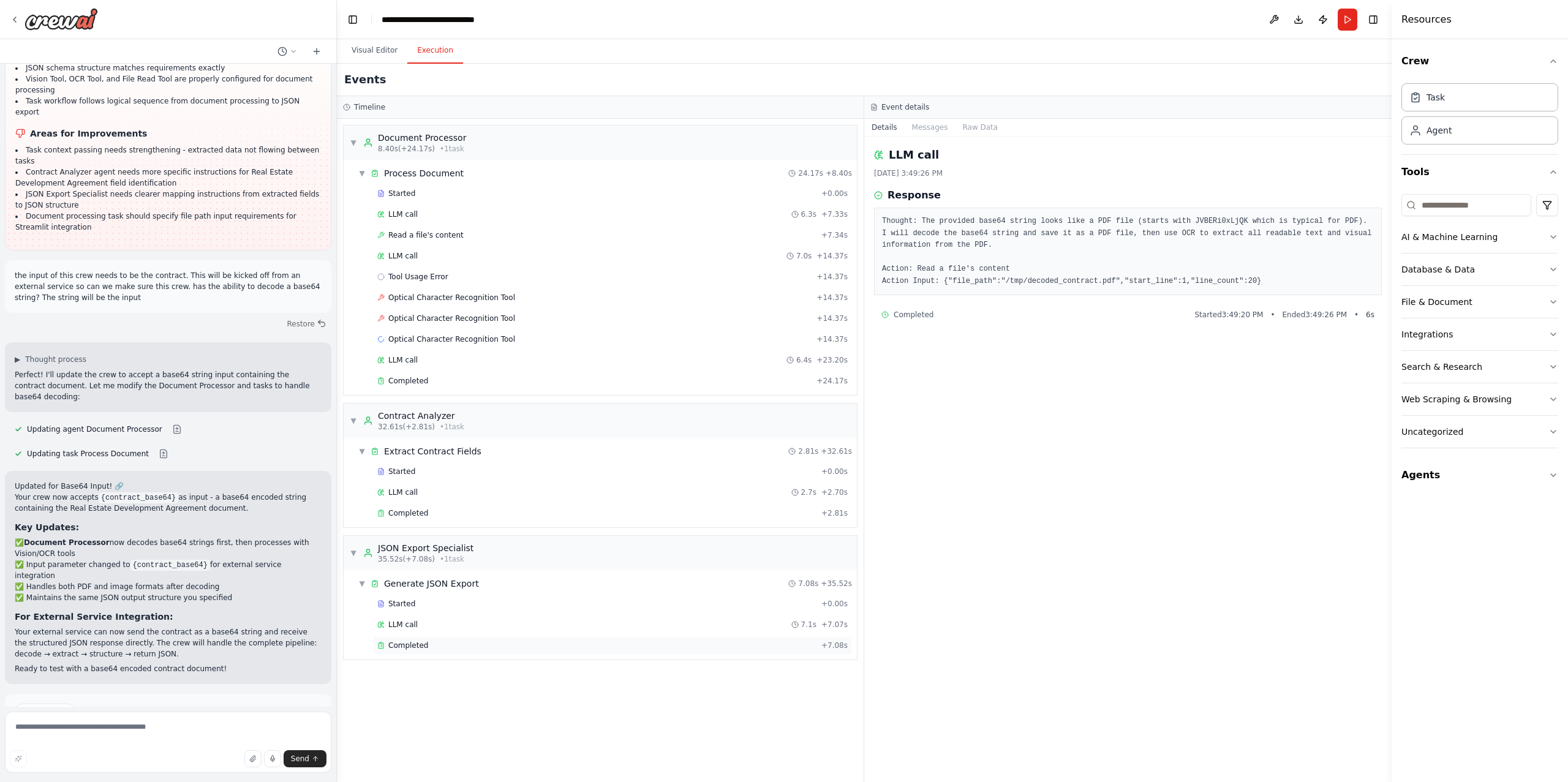
click at [415, 645] on div "Completed + 7.08s" at bounding box center [612, 645] width 479 height 18
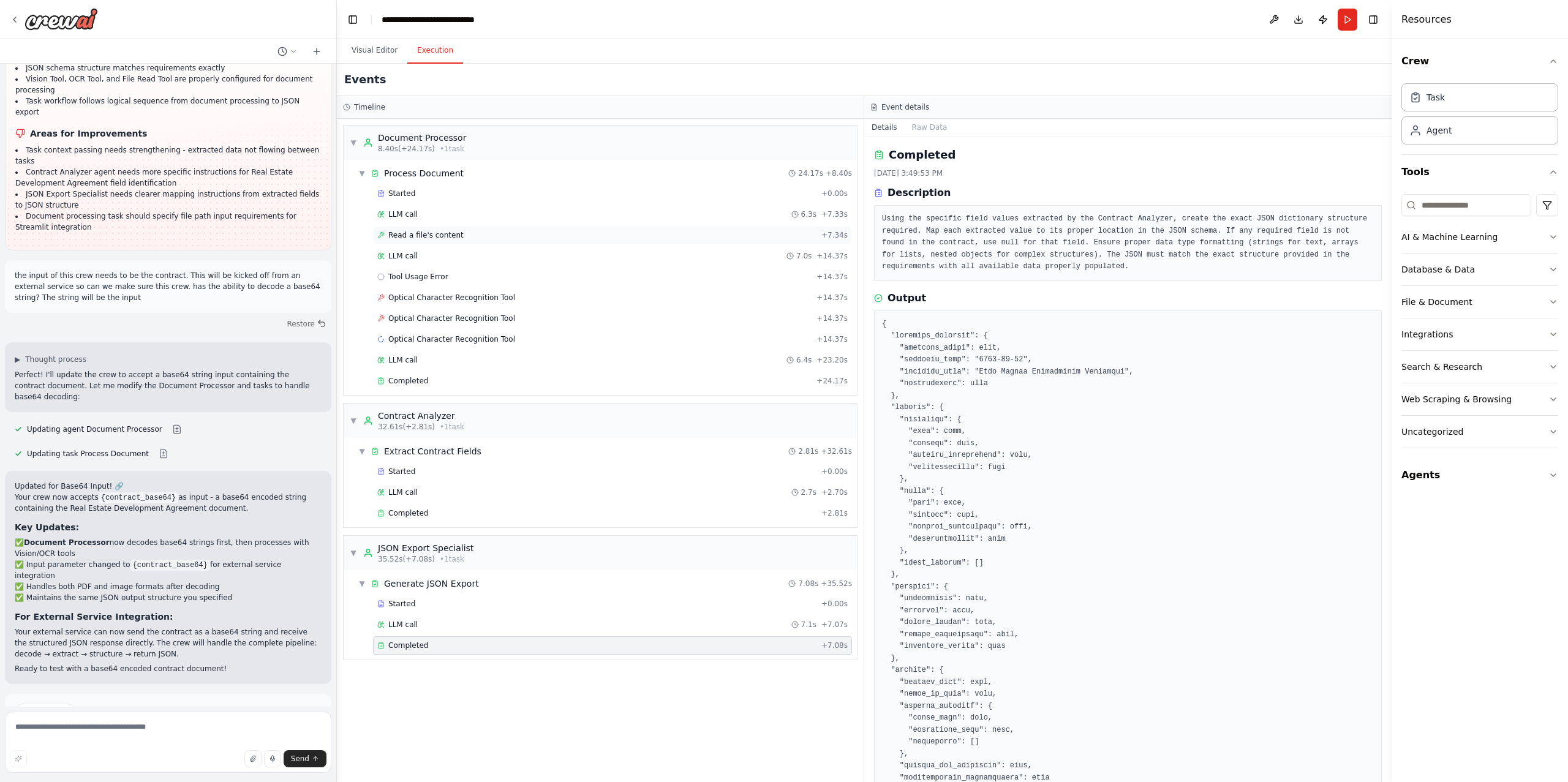
click at [437, 230] on div "Read a file's content + 7.34s" at bounding box center [612, 235] width 479 height 18
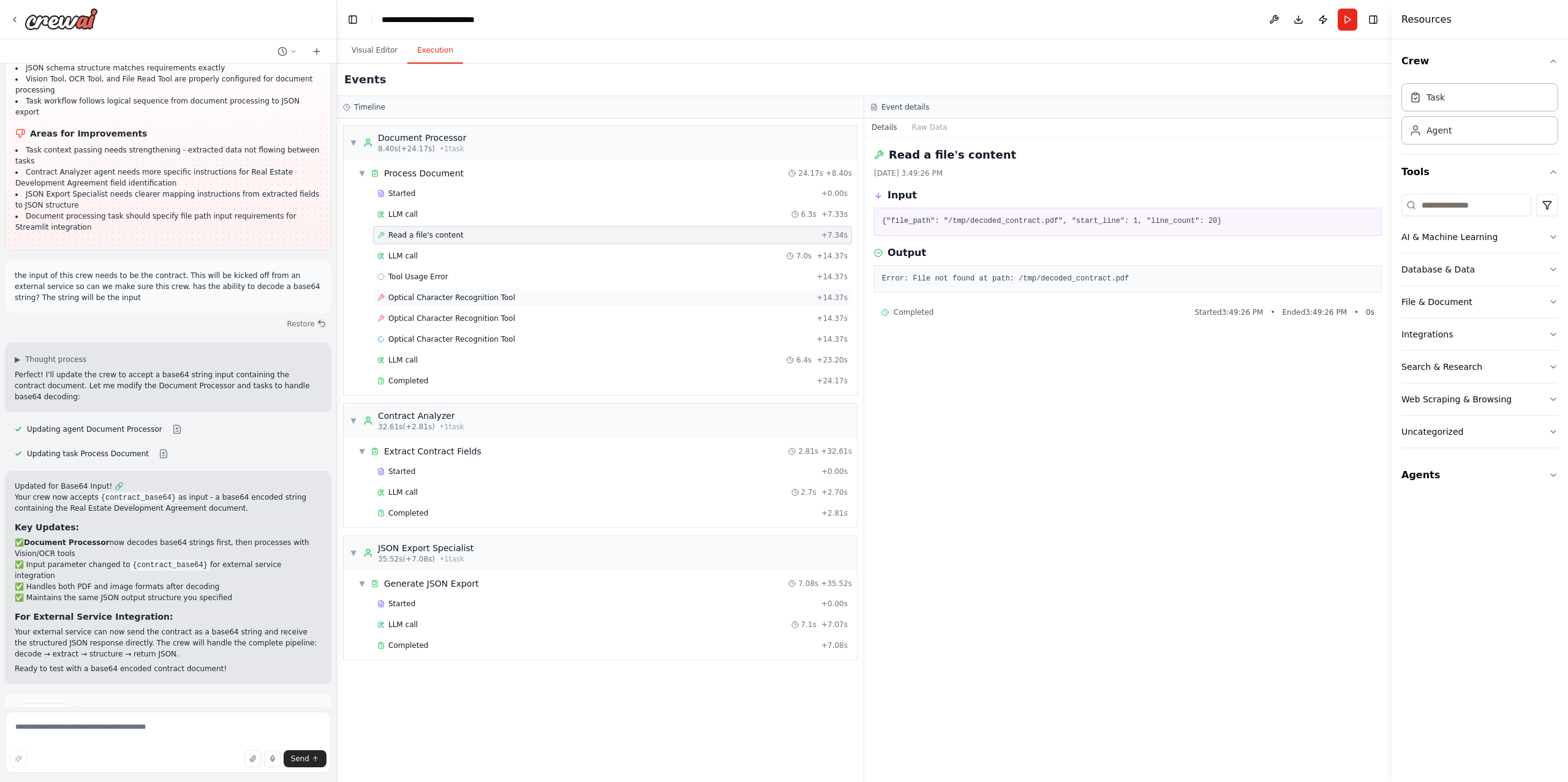
click at [435, 299] on span "Optical Character Recognition Tool" at bounding box center [451, 297] width 127 height 10
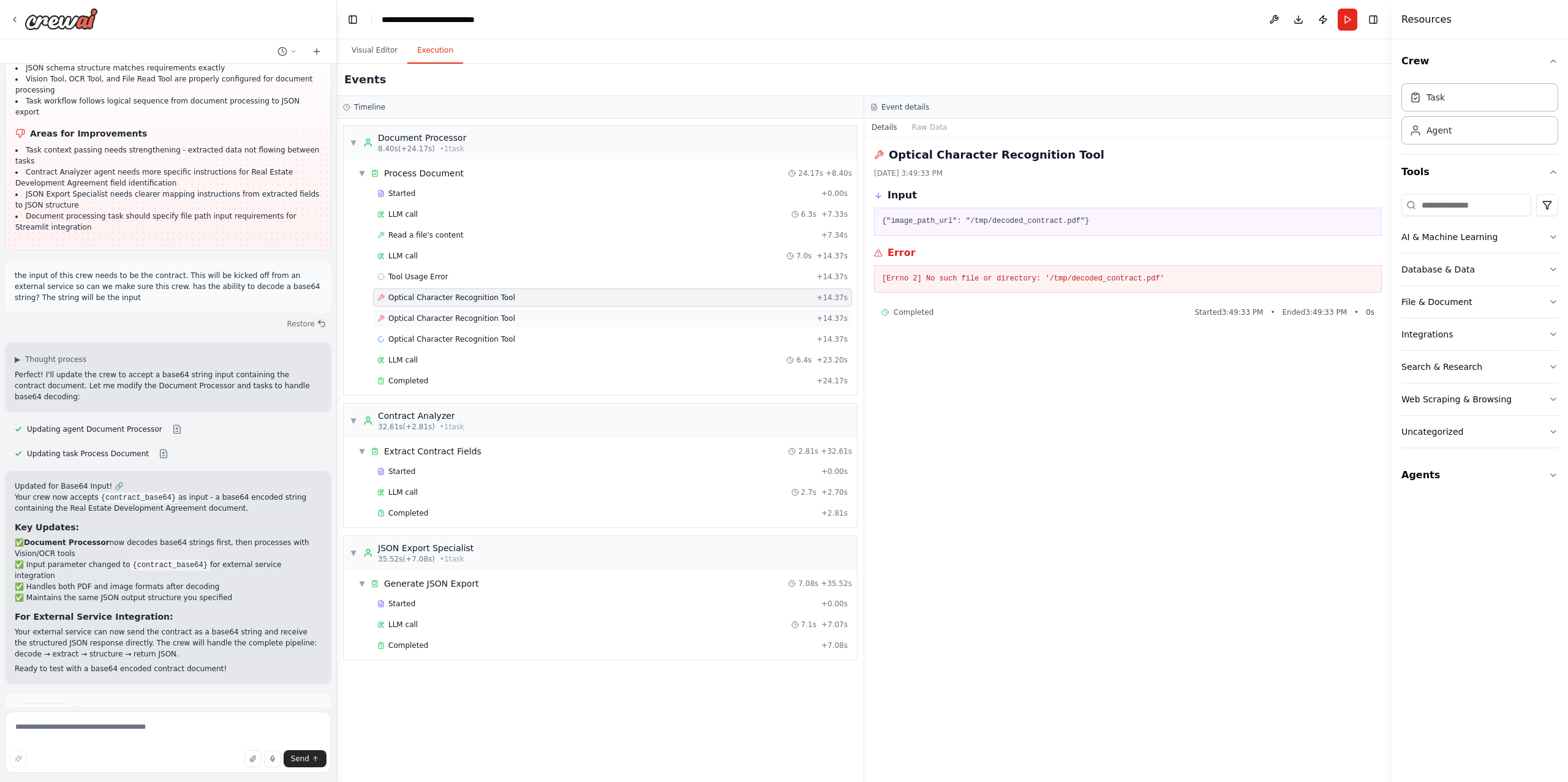
click at [434, 316] on span "Optical Character Recognition Tool" at bounding box center [451, 318] width 127 height 10
click at [429, 342] on span "Optical Character Recognition Tool" at bounding box center [451, 338] width 127 height 10
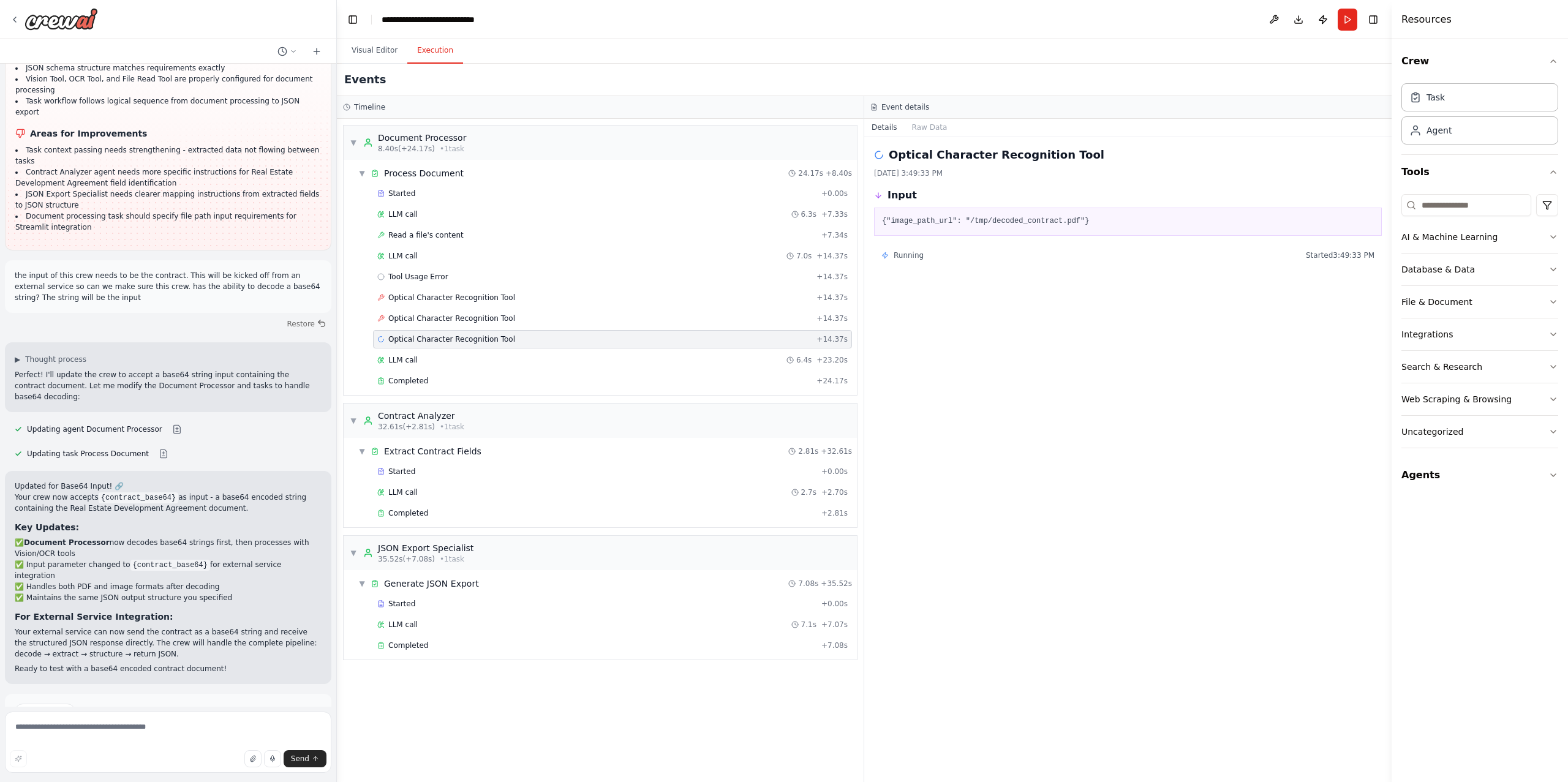
click at [425, 226] on div "Started + 0.00s LLM call 6.3s + 7.33s Read a file's content + 7.34s LLM call 7.…" at bounding box center [605, 289] width 504 height 209
click at [425, 233] on span "Read a file's content" at bounding box center [426, 235] width 76 height 10
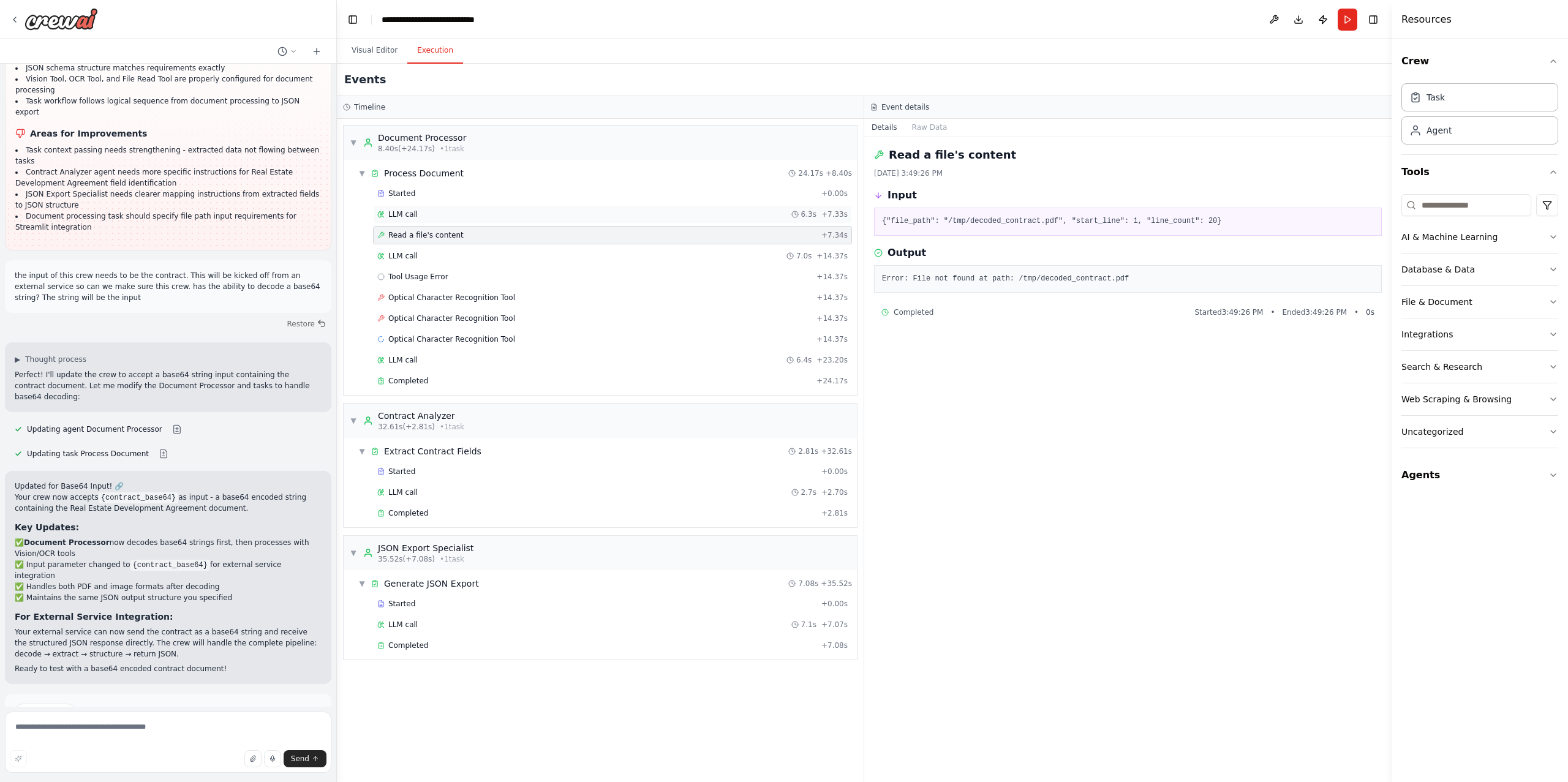
click at [422, 210] on div "LLM call 6.3s + 7.33s" at bounding box center [612, 214] width 471 height 10
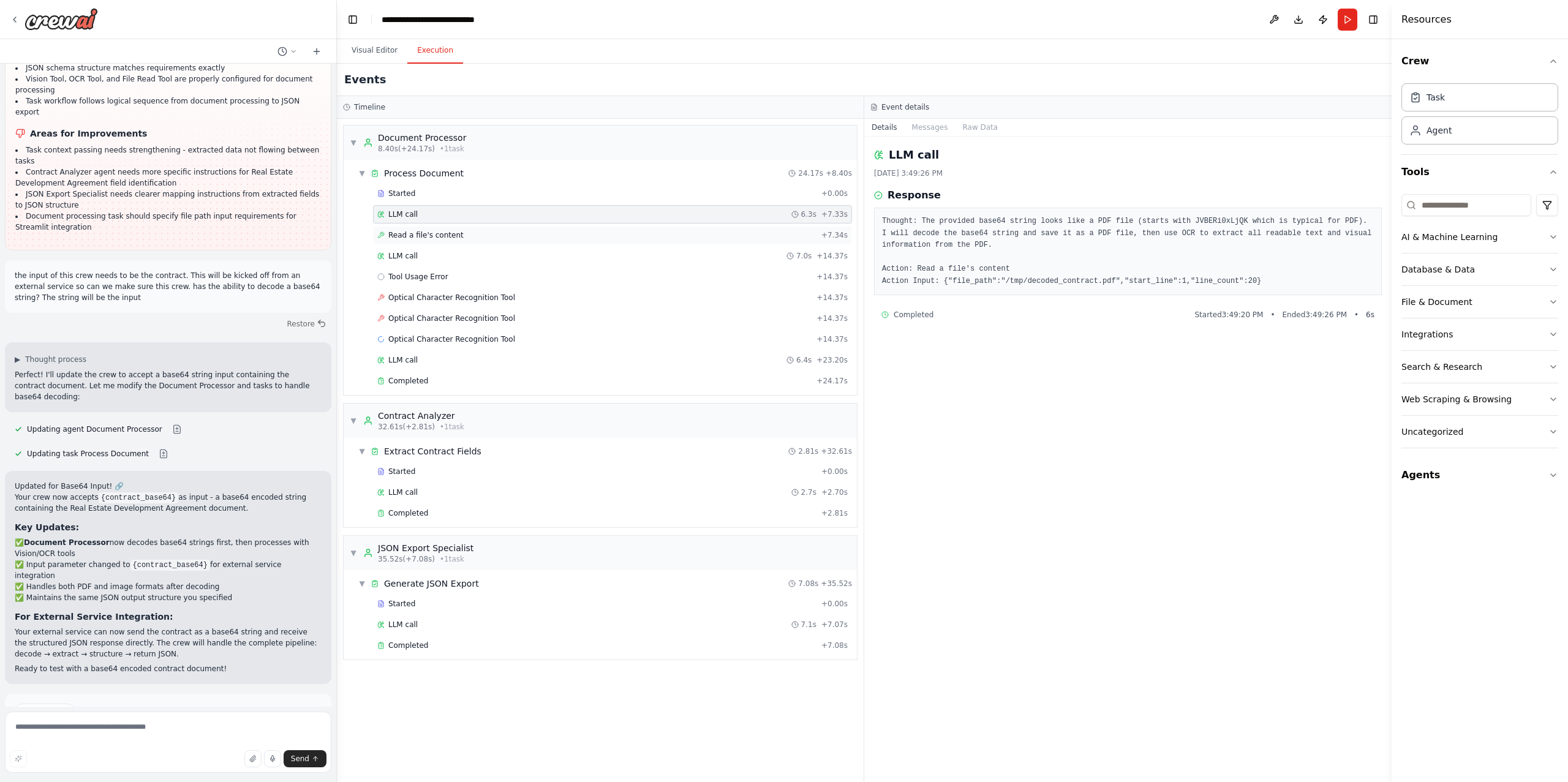
click at [423, 236] on span "Read a file's content" at bounding box center [426, 235] width 76 height 10
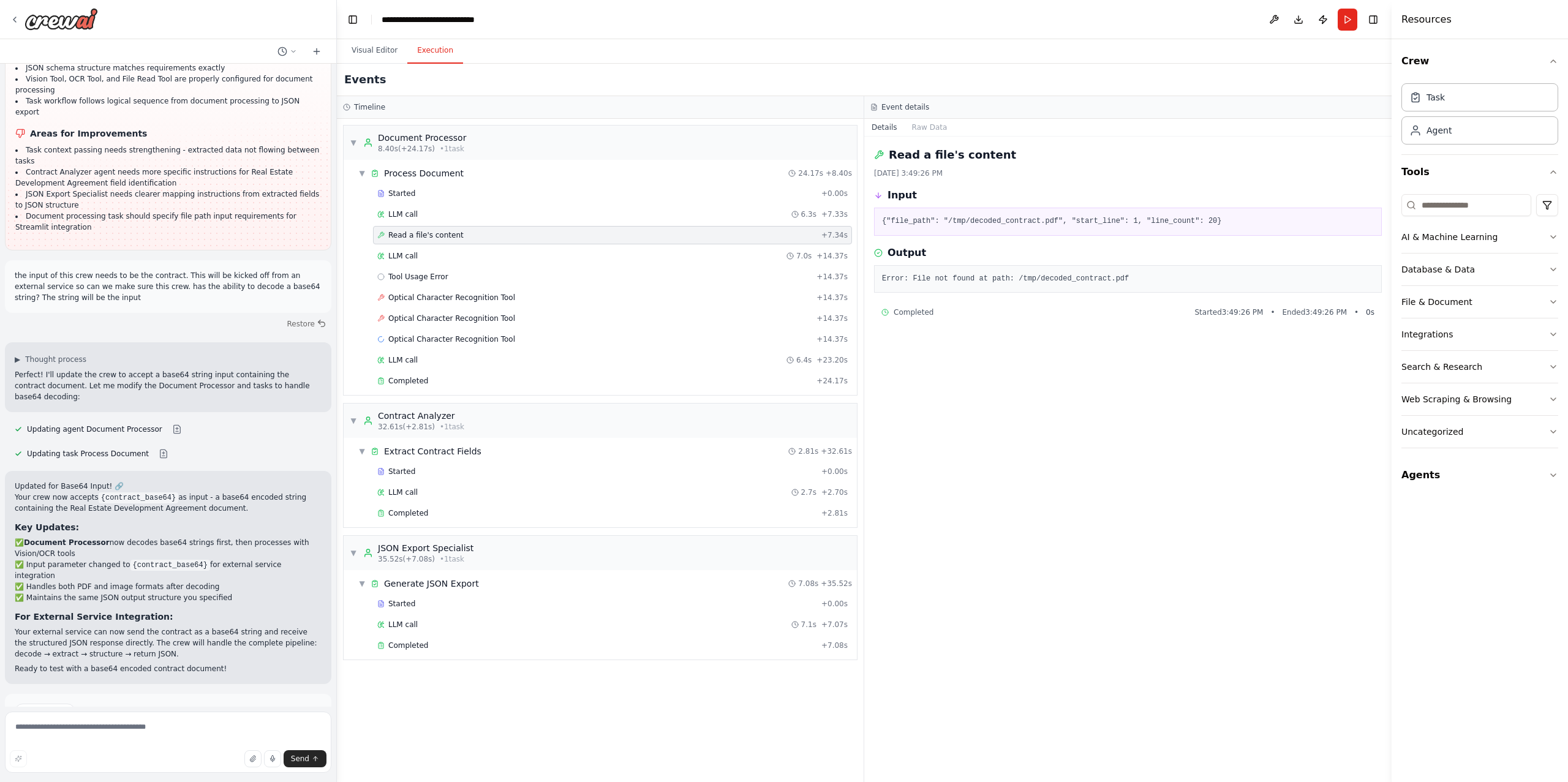
click at [279, 745] on button "Improve automation" at bounding box center [168, 754] width 307 height 20
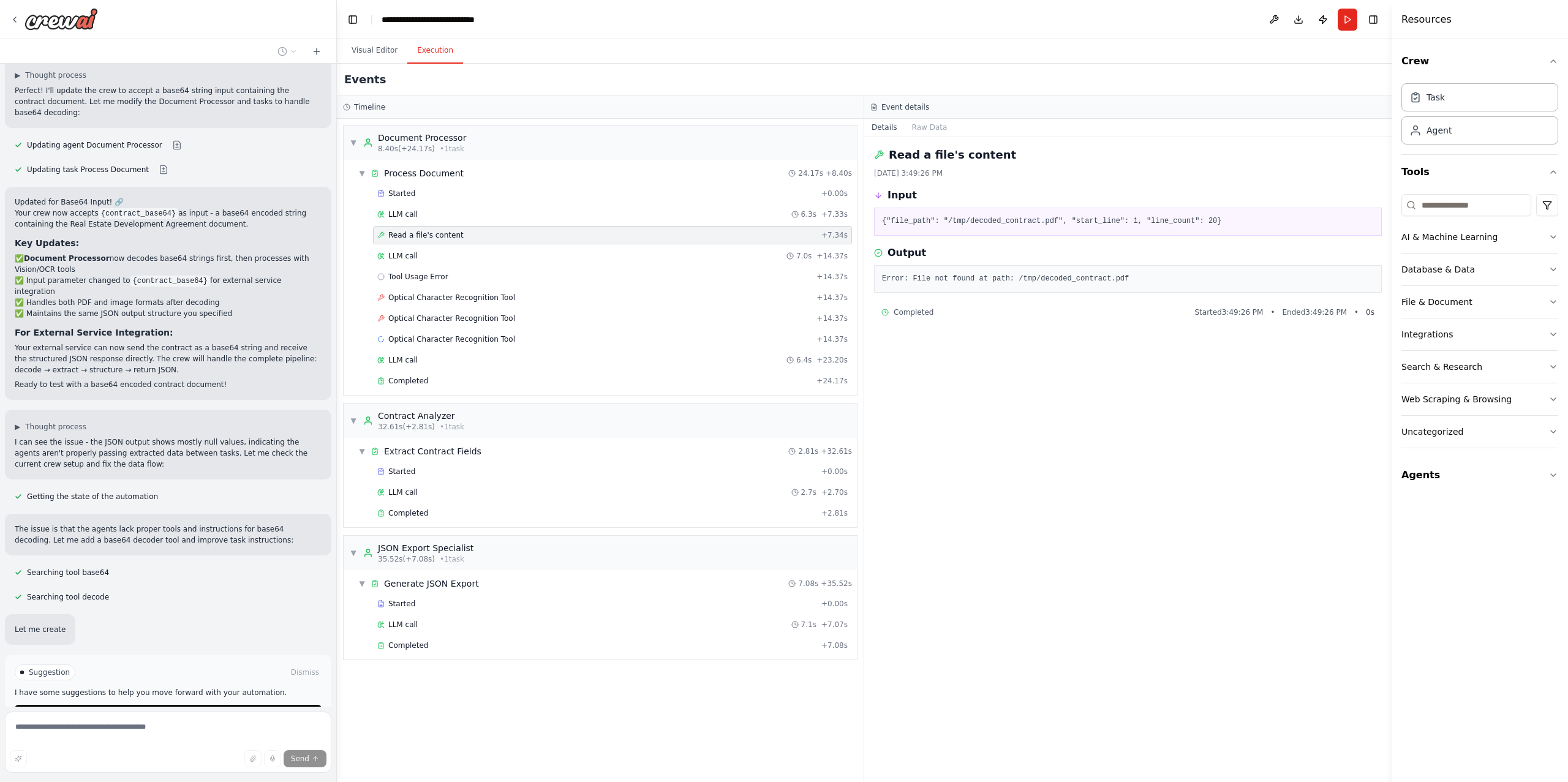
scroll to position [3570, 0]
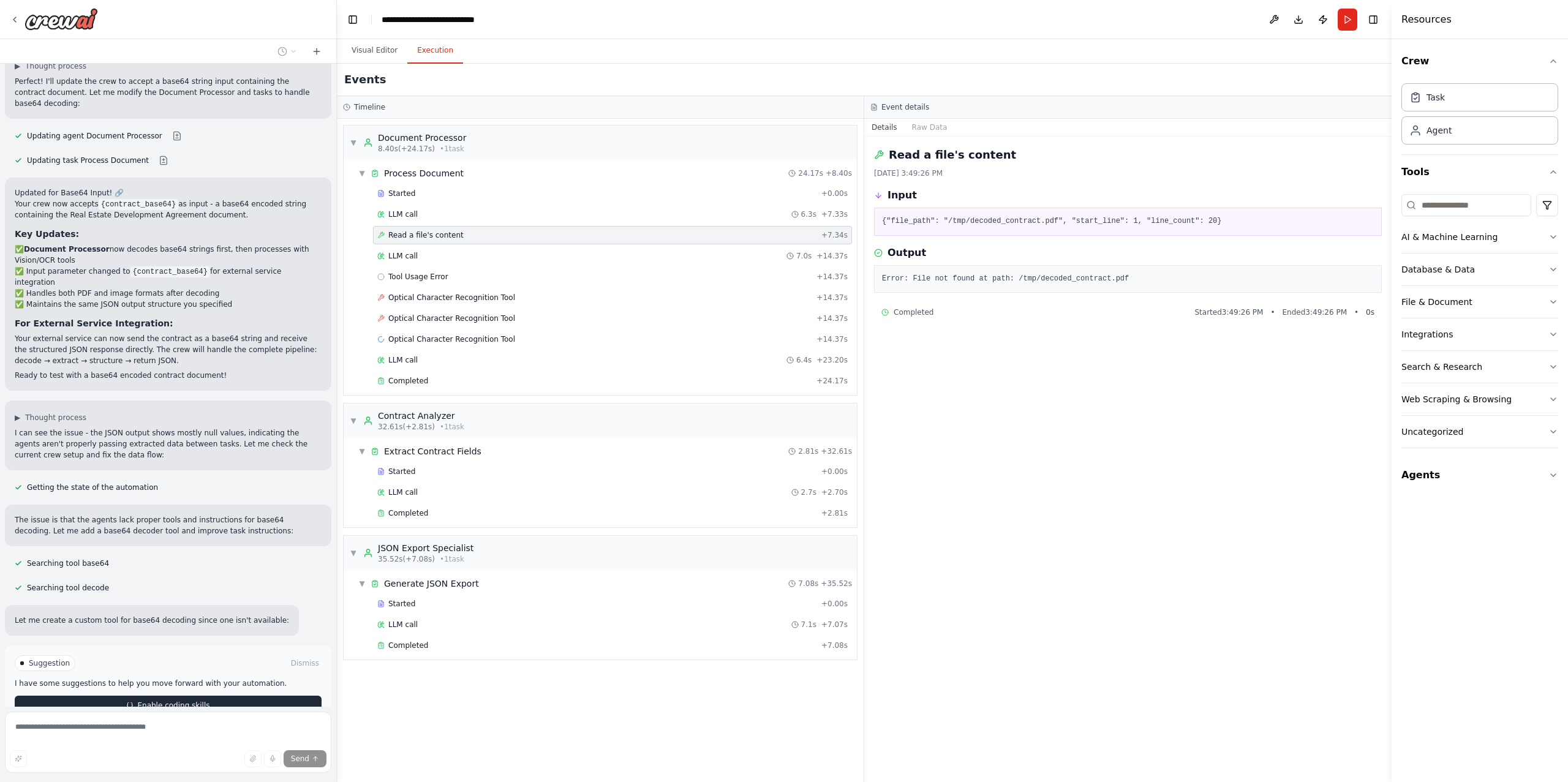
click at [200, 700] on span "Enable coding skills" at bounding box center [173, 705] width 72 height 10
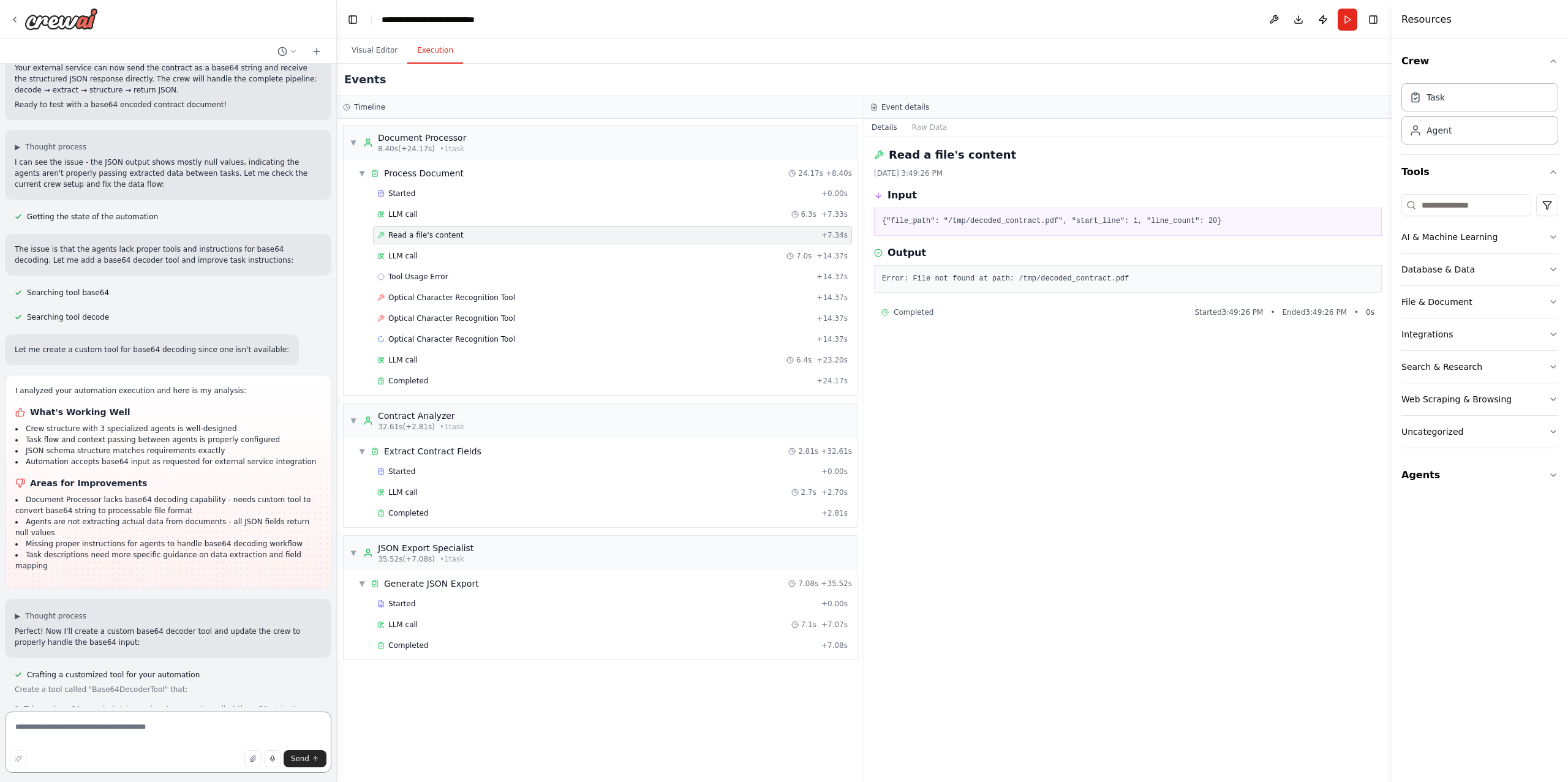
scroll to position [3852, 0]
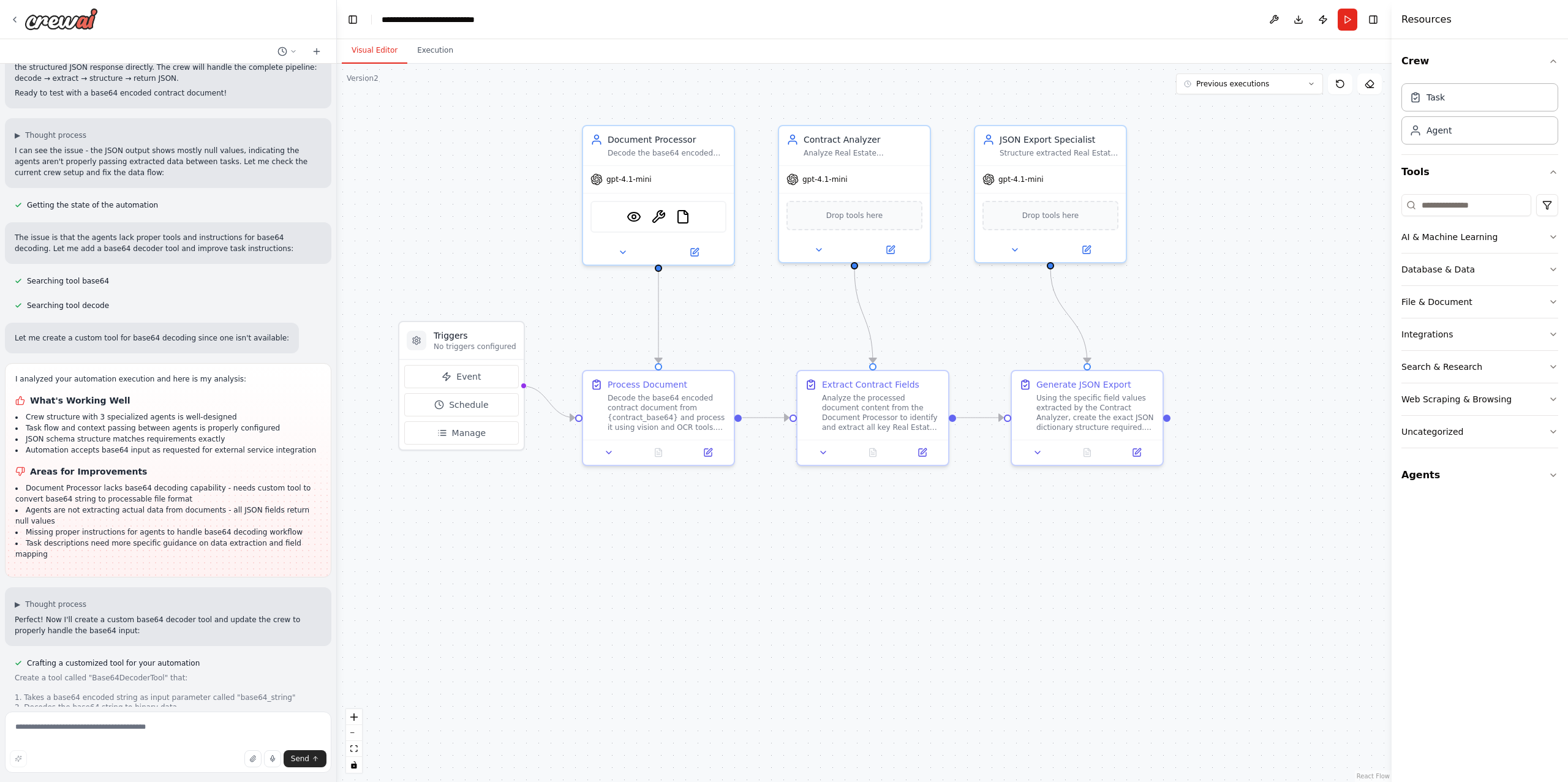
click at [385, 46] on button "Visual Editor" at bounding box center [374, 51] width 65 height 26
click at [1349, 22] on button "Run" at bounding box center [1347, 20] width 20 height 22
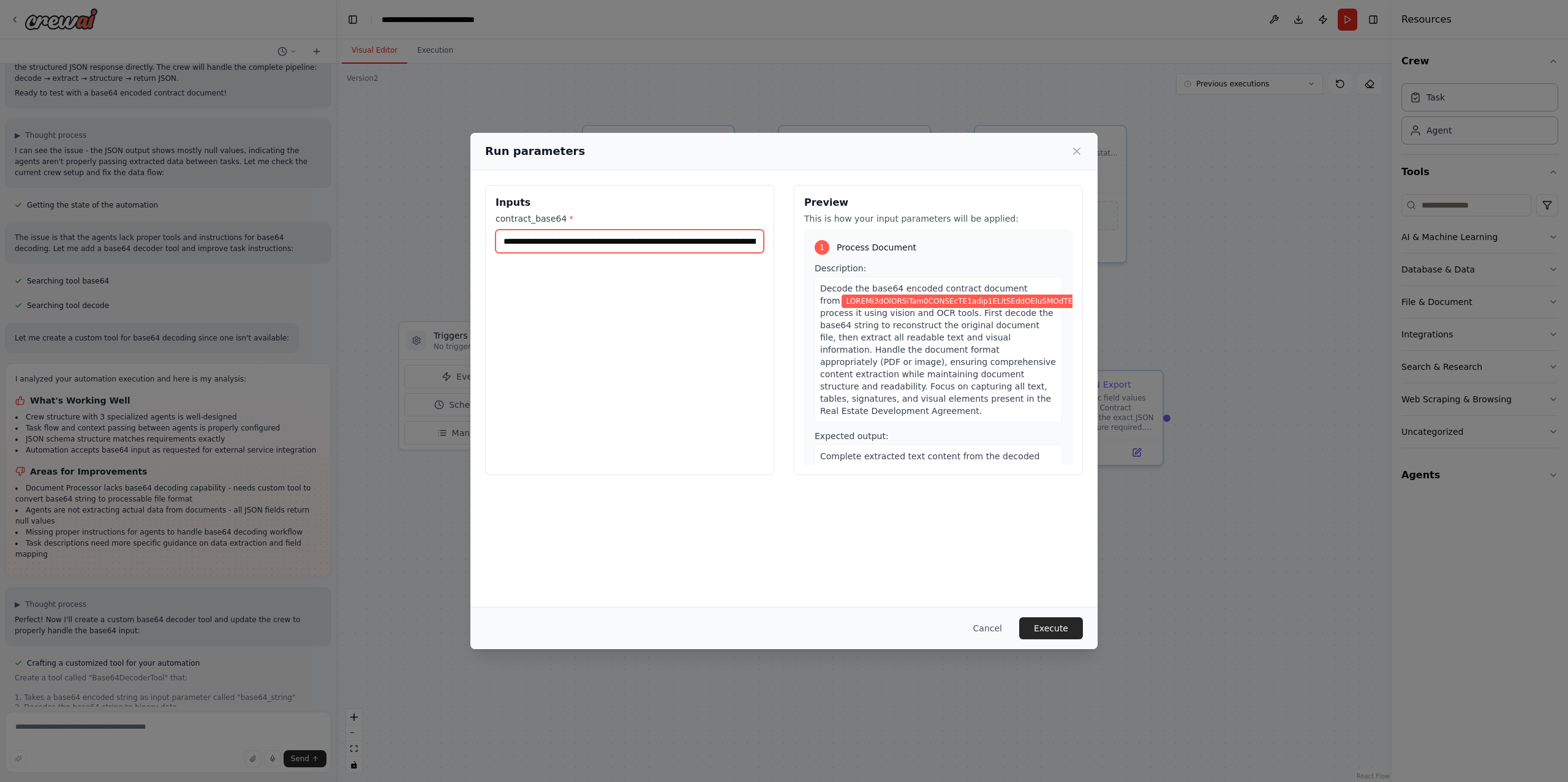
click at [549, 245] on input "contract_base64 *" at bounding box center [629, 242] width 268 height 23
paste input "**********"
type input "**********"
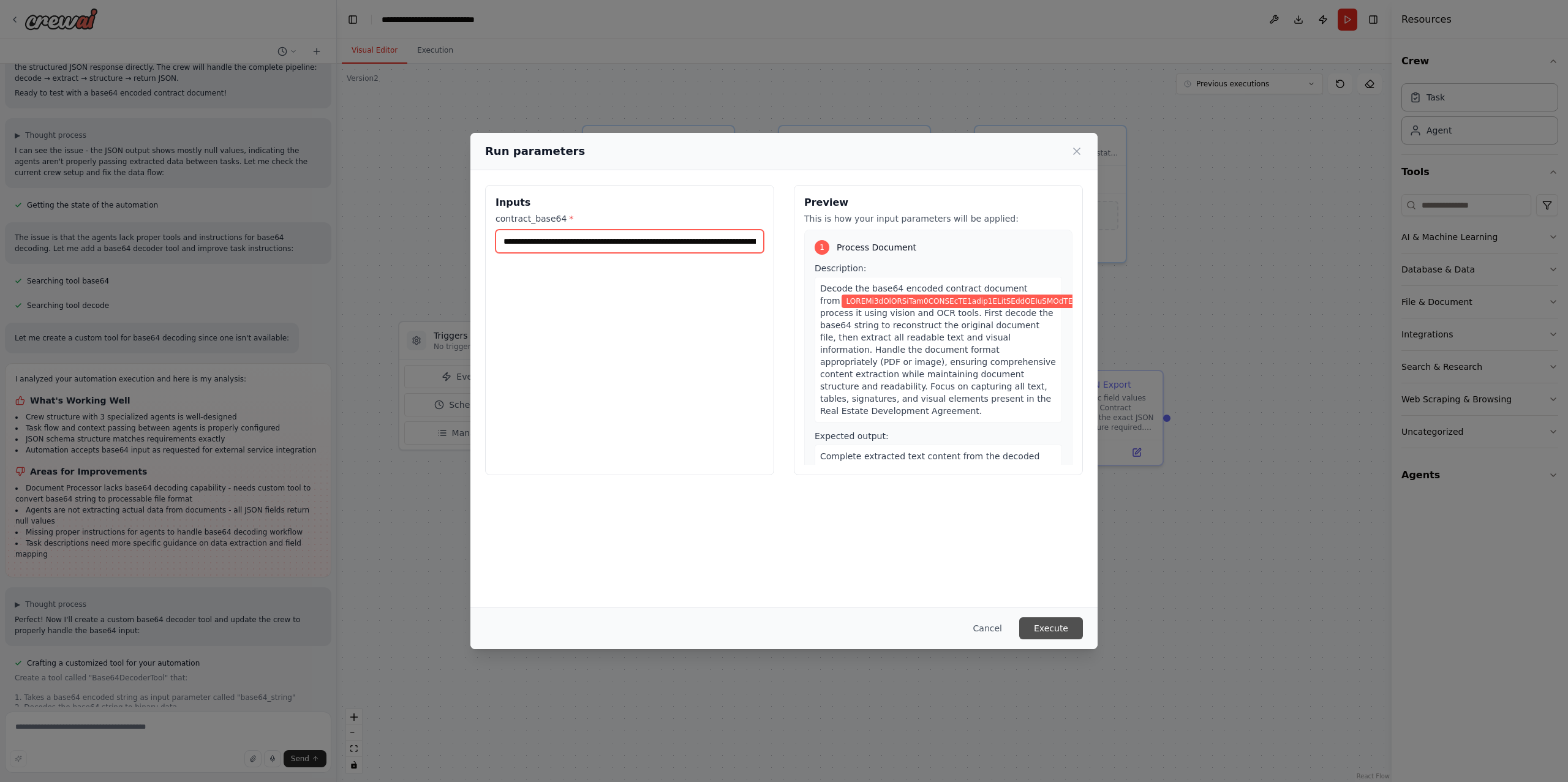
scroll to position [0, 480215]
click at [1064, 634] on button "Execute" at bounding box center [1050, 629] width 64 height 22
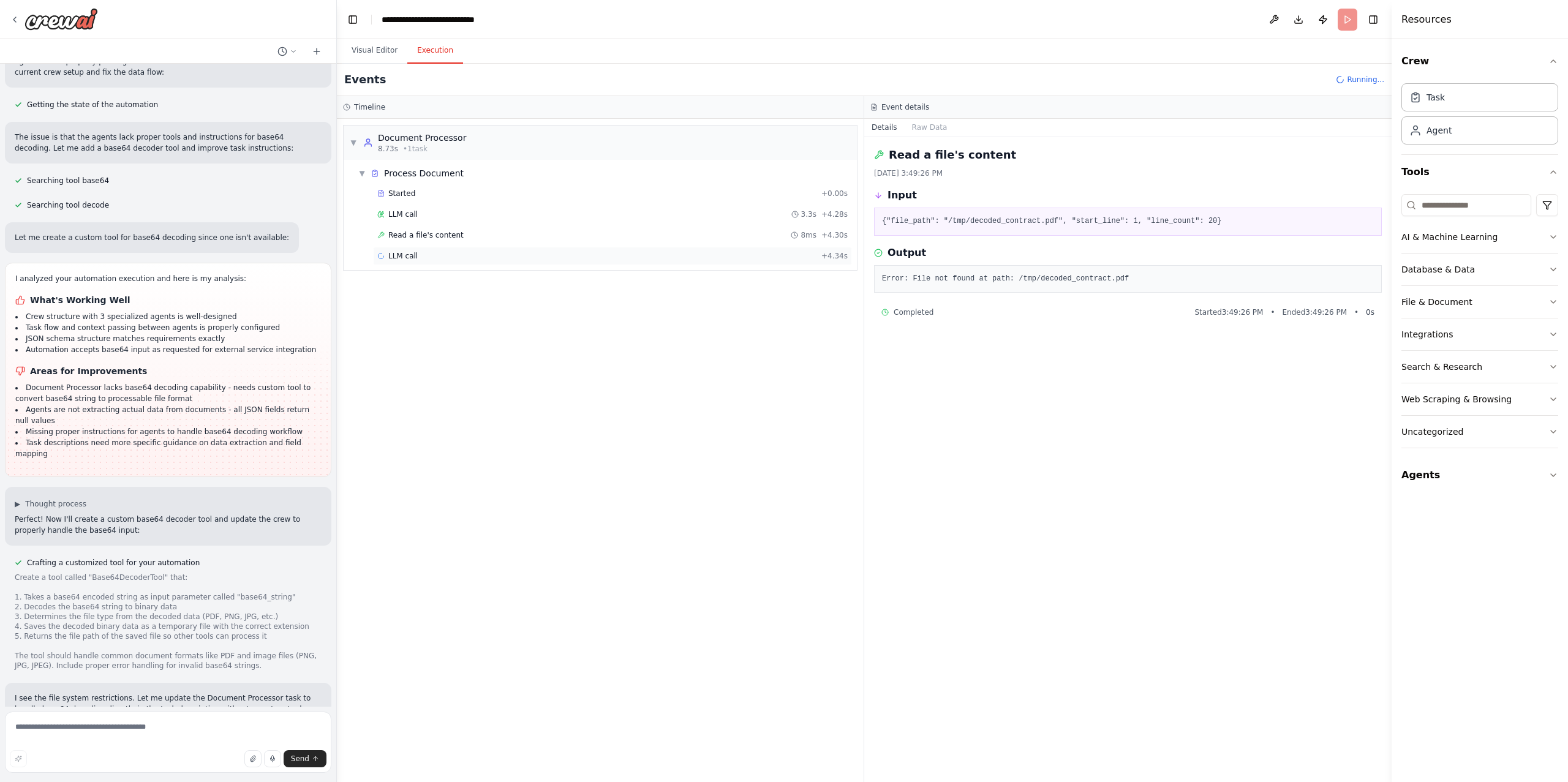
scroll to position [3978, 0]
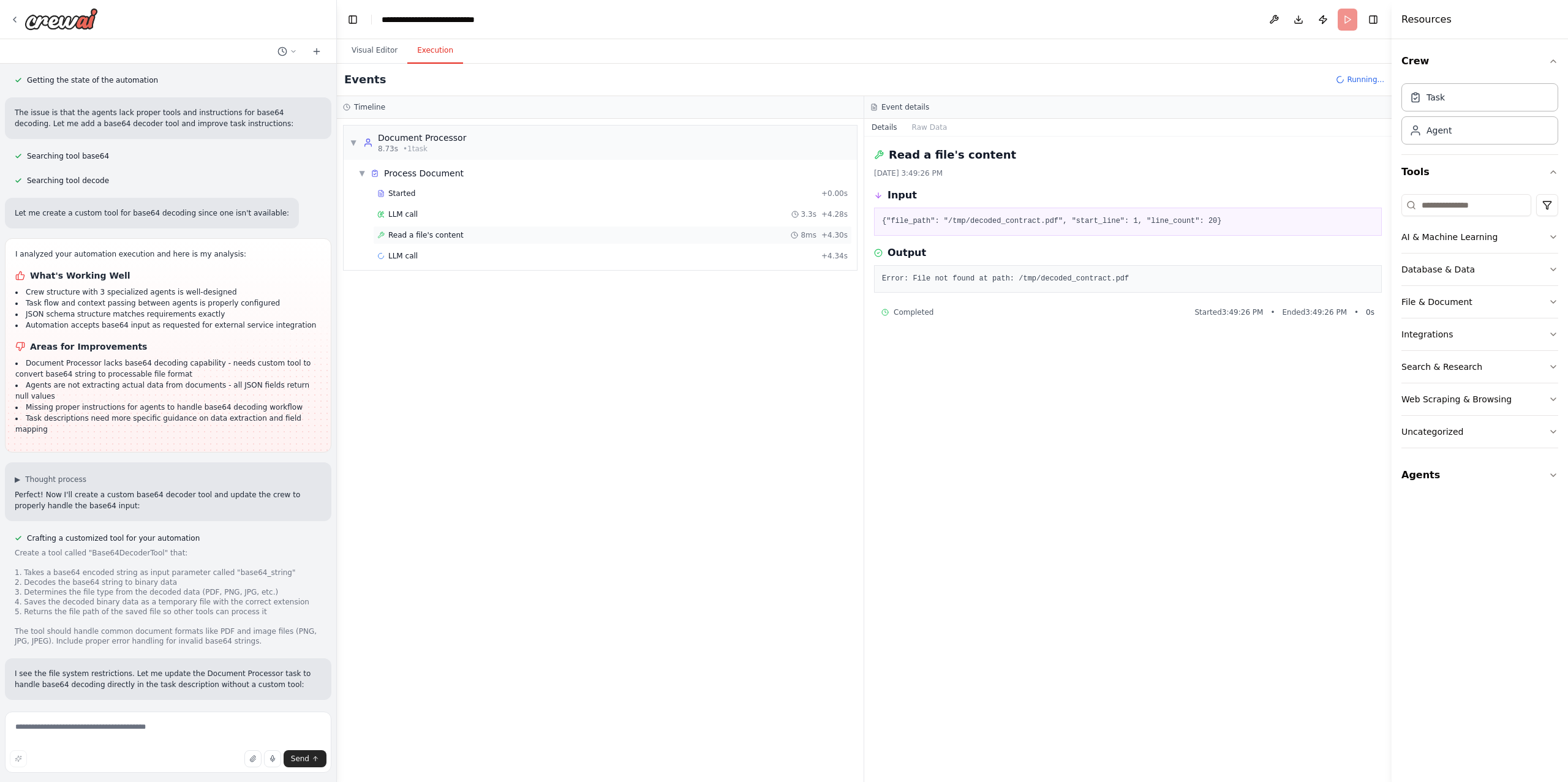
click at [760, 236] on div "Read a file's content 8ms + 4.30s" at bounding box center [612, 235] width 471 height 10
click at [752, 222] on div "LLM call 3.3s + 4.28s" at bounding box center [612, 214] width 479 height 18
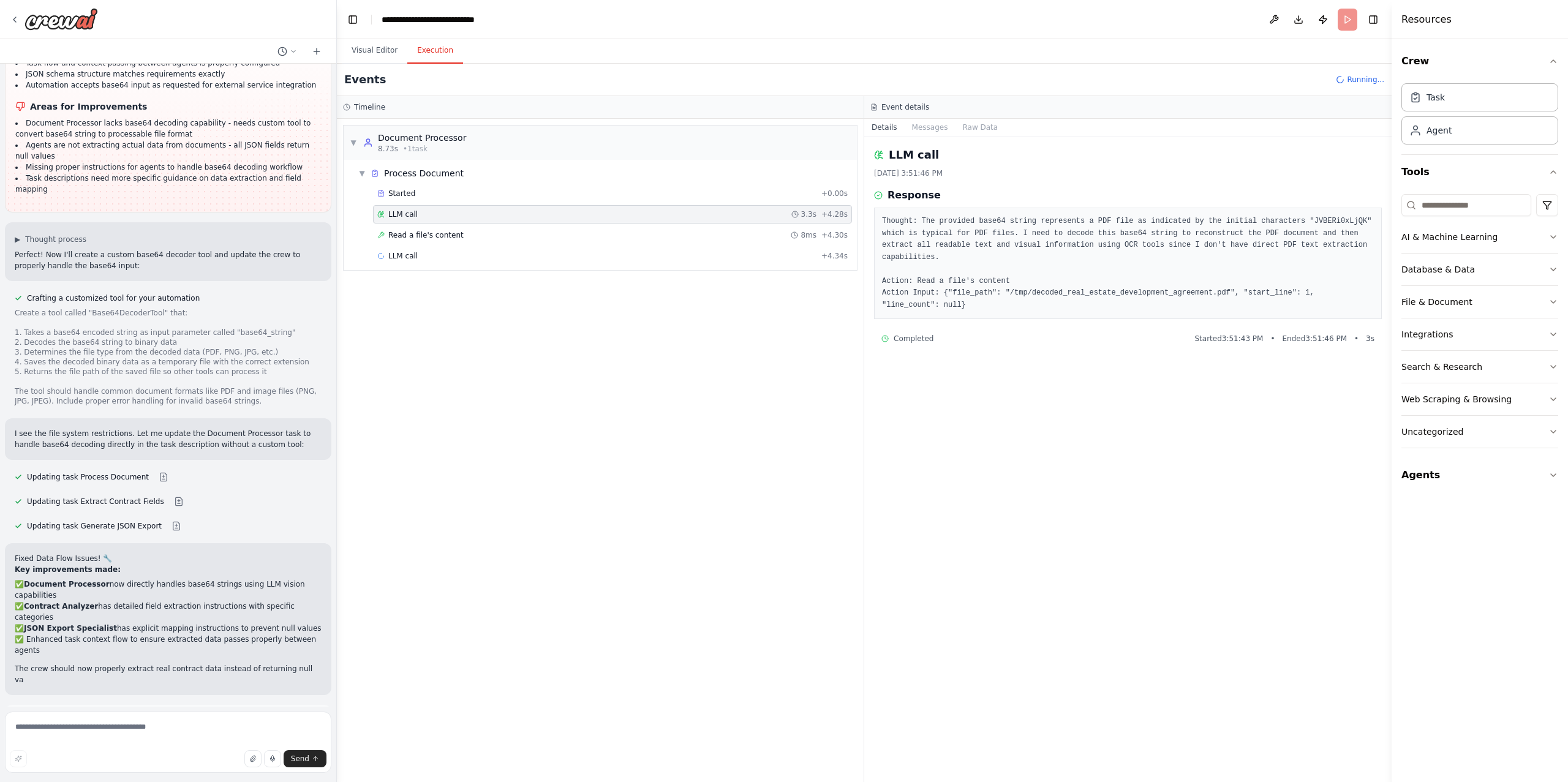
scroll to position [4229, 0]
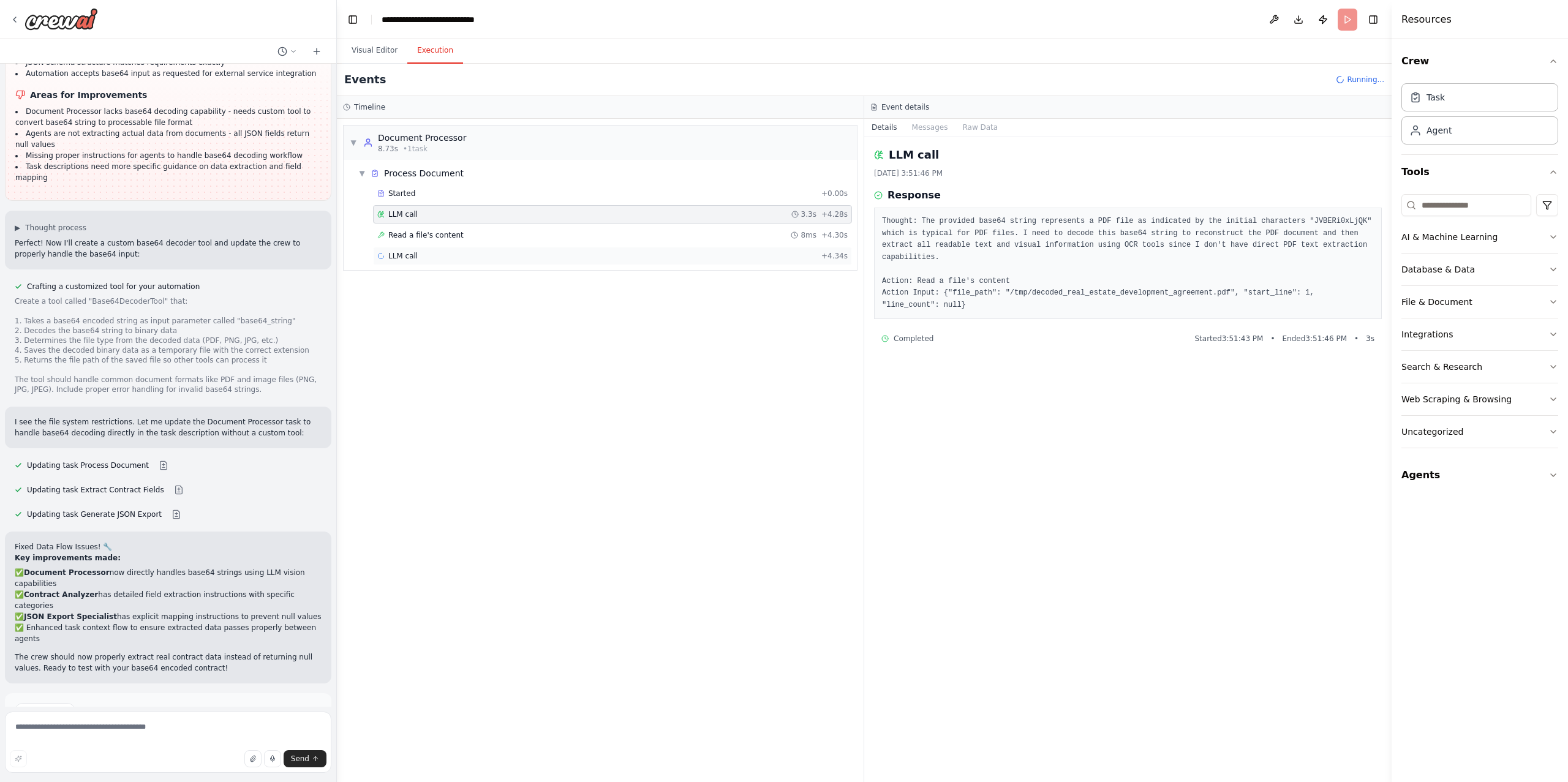
click at [441, 254] on div "LLM call + 4.34s" at bounding box center [612, 256] width 471 height 10
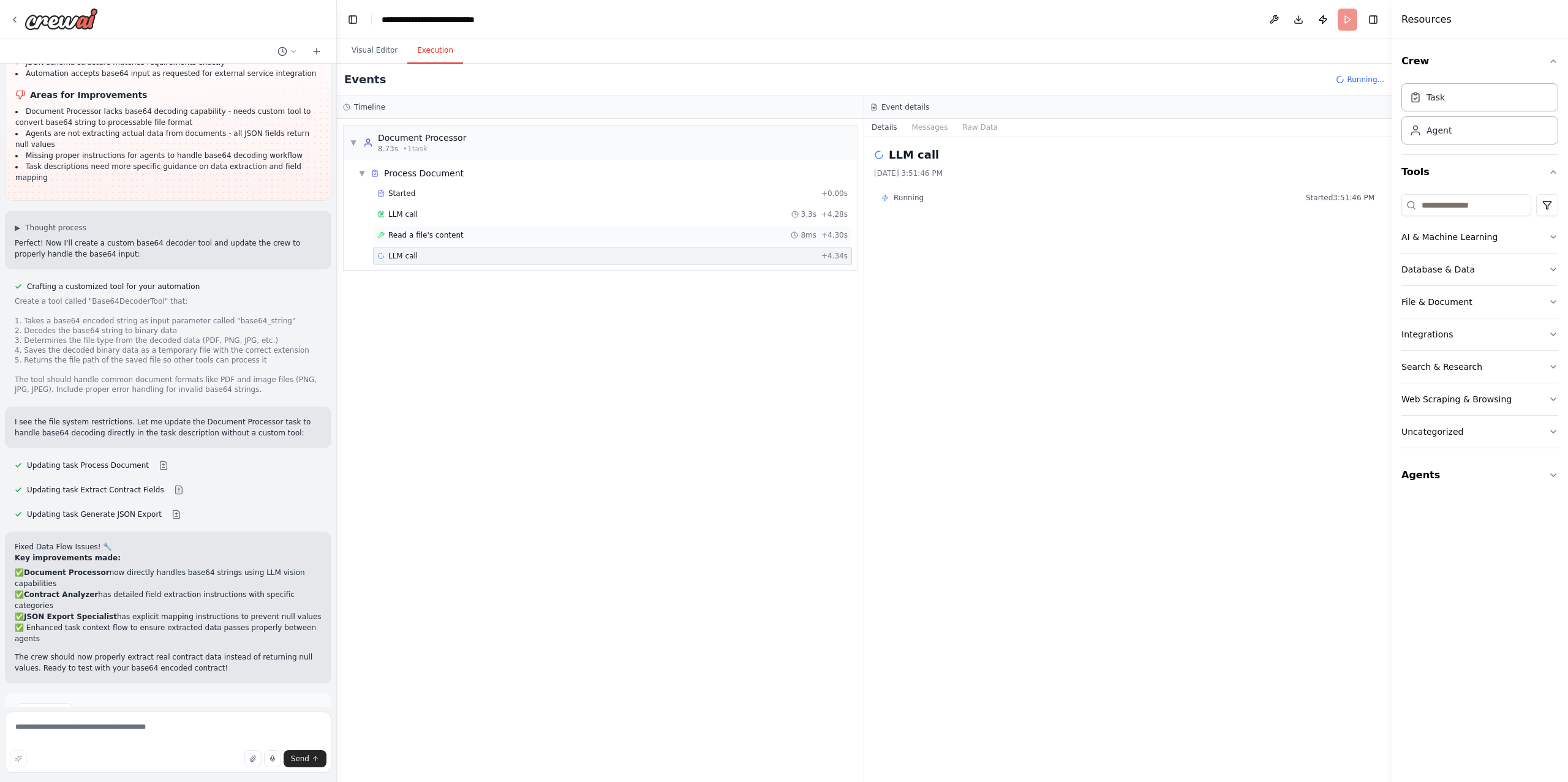
click at [433, 235] on span "Read a file's content" at bounding box center [426, 235] width 76 height 10
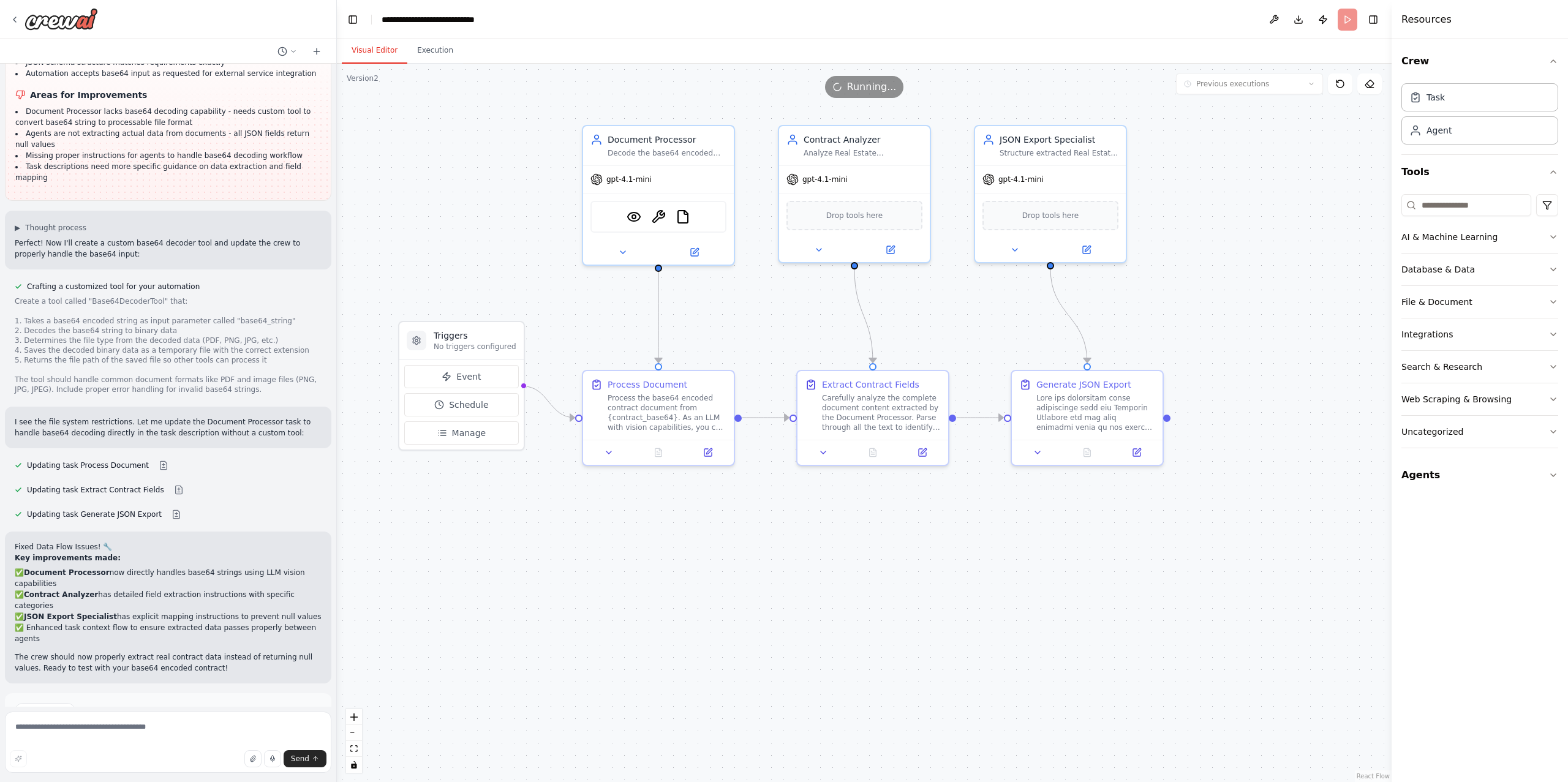
click at [389, 45] on button "Visual Editor" at bounding box center [374, 51] width 65 height 26
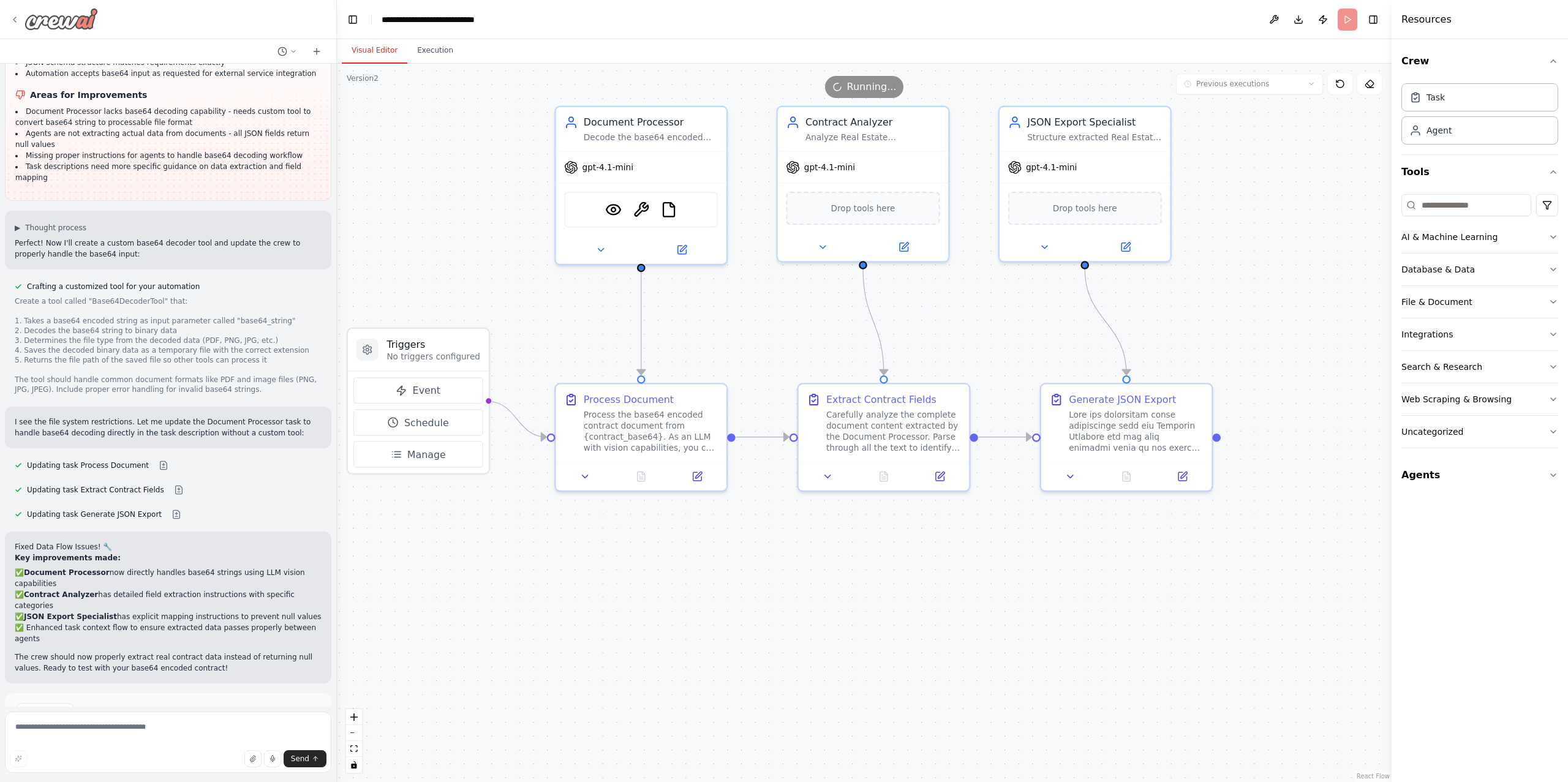
click at [15, 21] on icon at bounding box center [14, 19] width 10 height 10
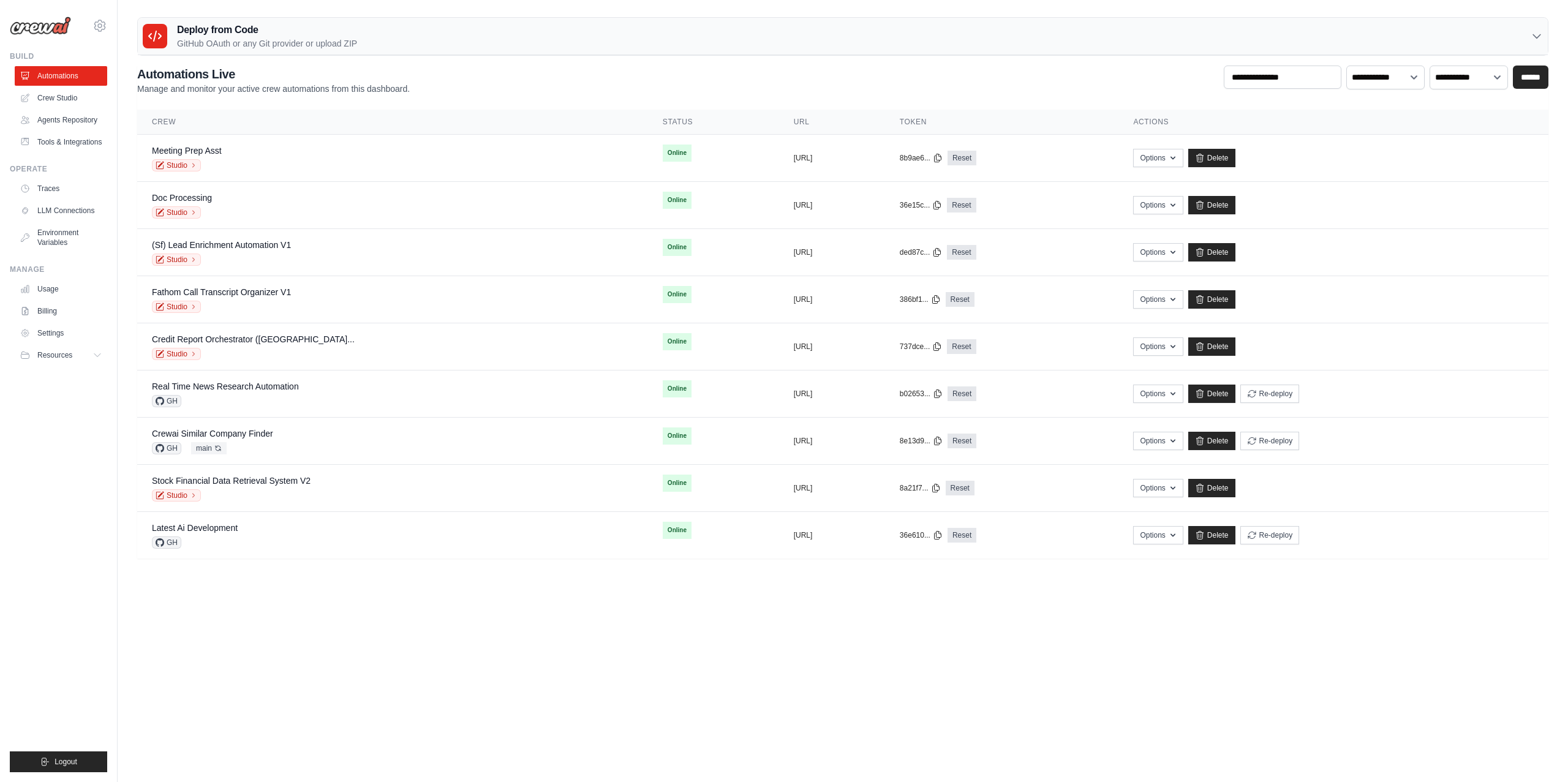
click at [253, 669] on body "[PERSON_NAME][EMAIL_ADDRESS][DOMAIN_NAME] CrewAI Internal Org MP@Crew NC@Crew […" at bounding box center [784, 391] width 1568 height 782
click at [183, 214] on link "Studio" at bounding box center [176, 212] width 49 height 12
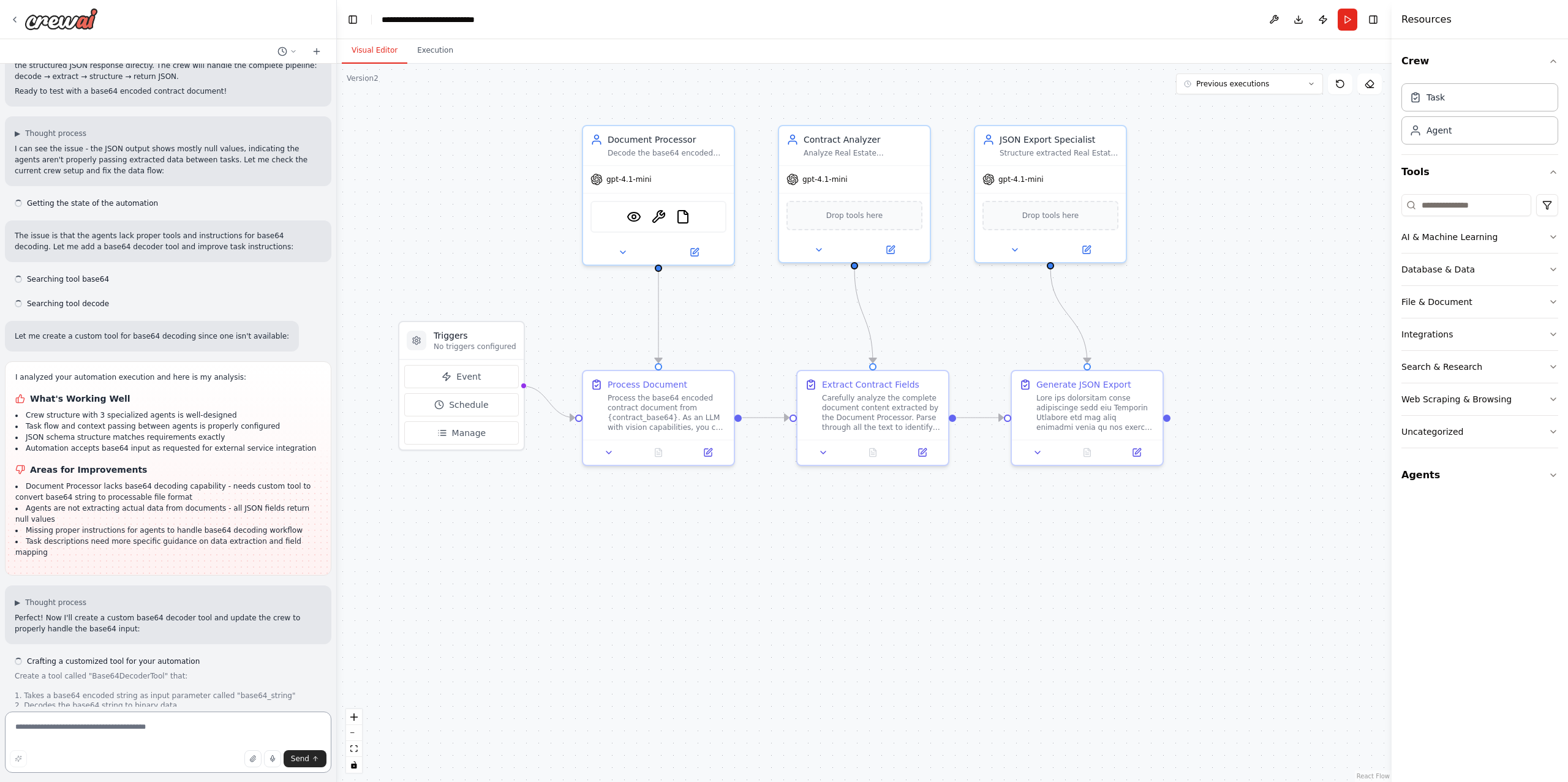
click at [131, 731] on textarea at bounding box center [168, 742] width 327 height 61
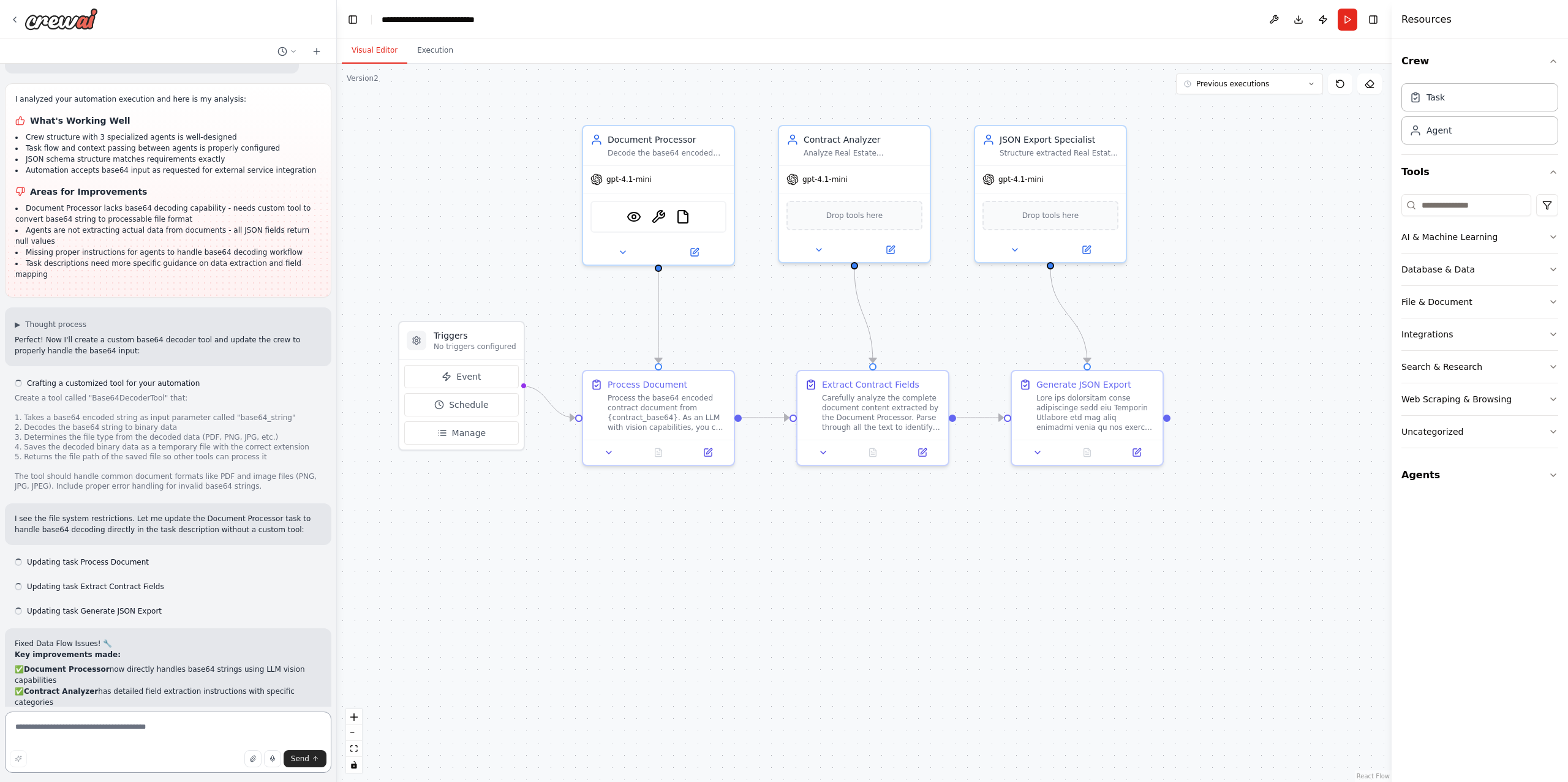
scroll to position [4139, 0]
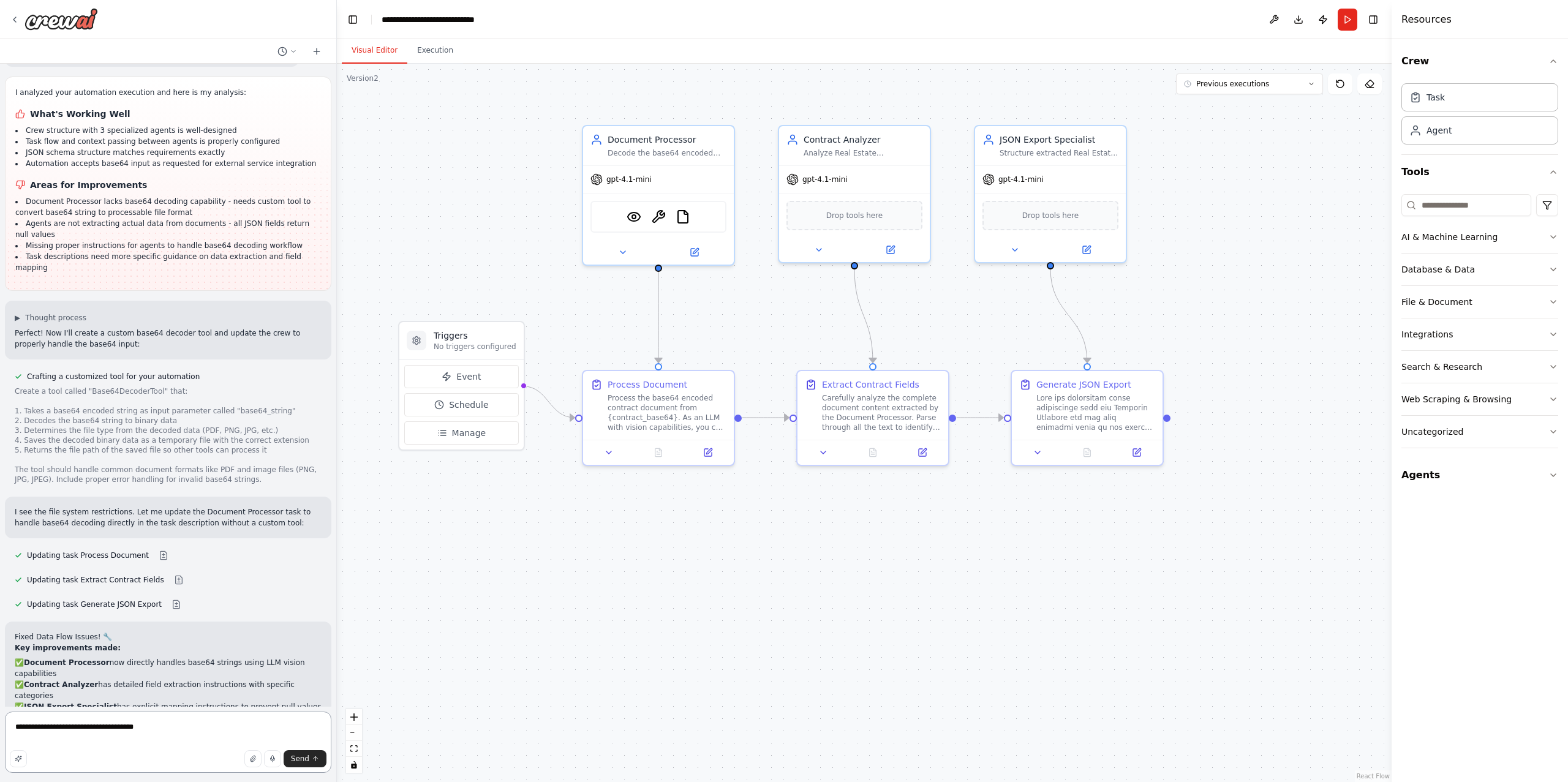
type textarea "**********"
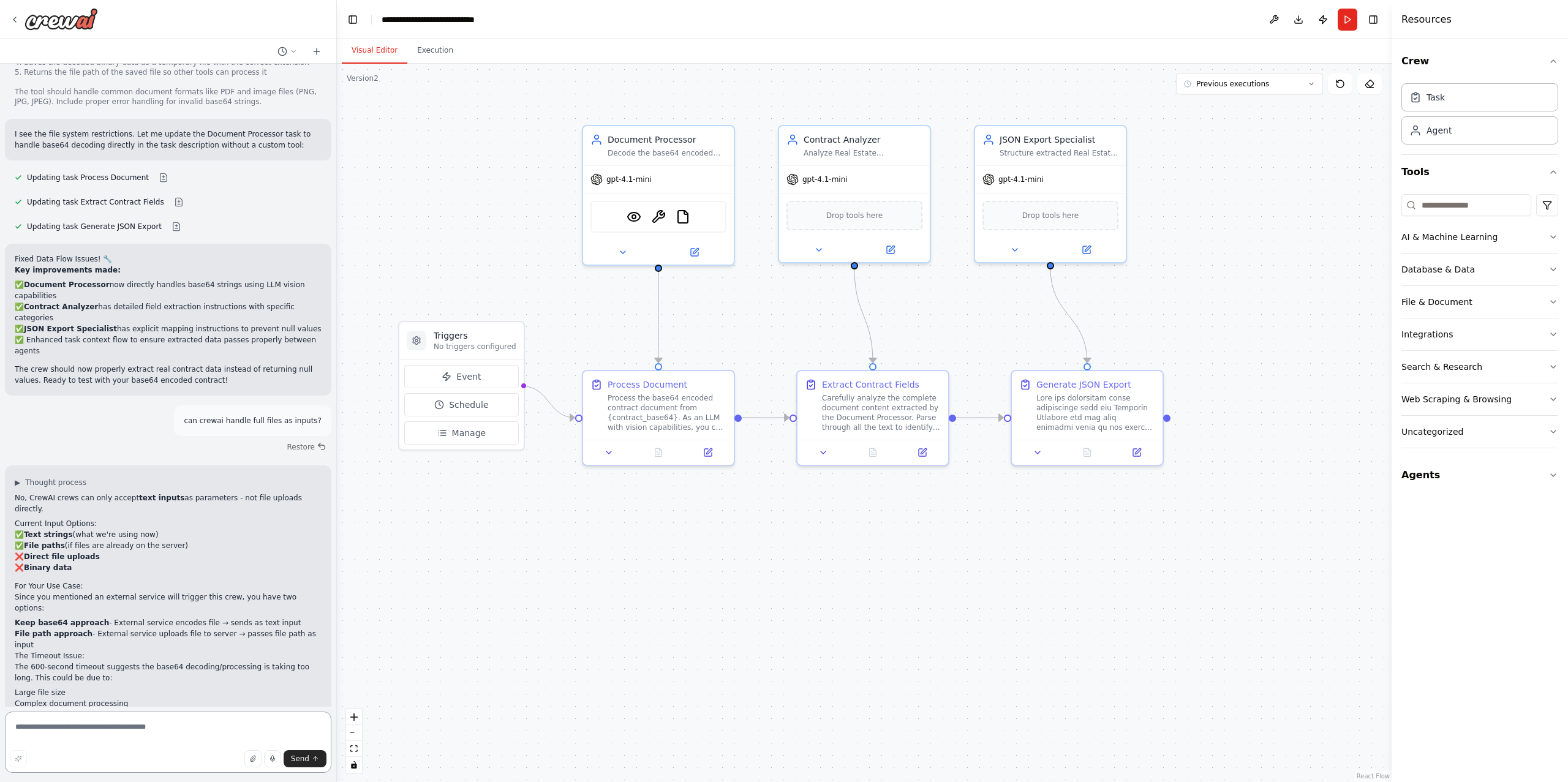
scroll to position [3735, 0]
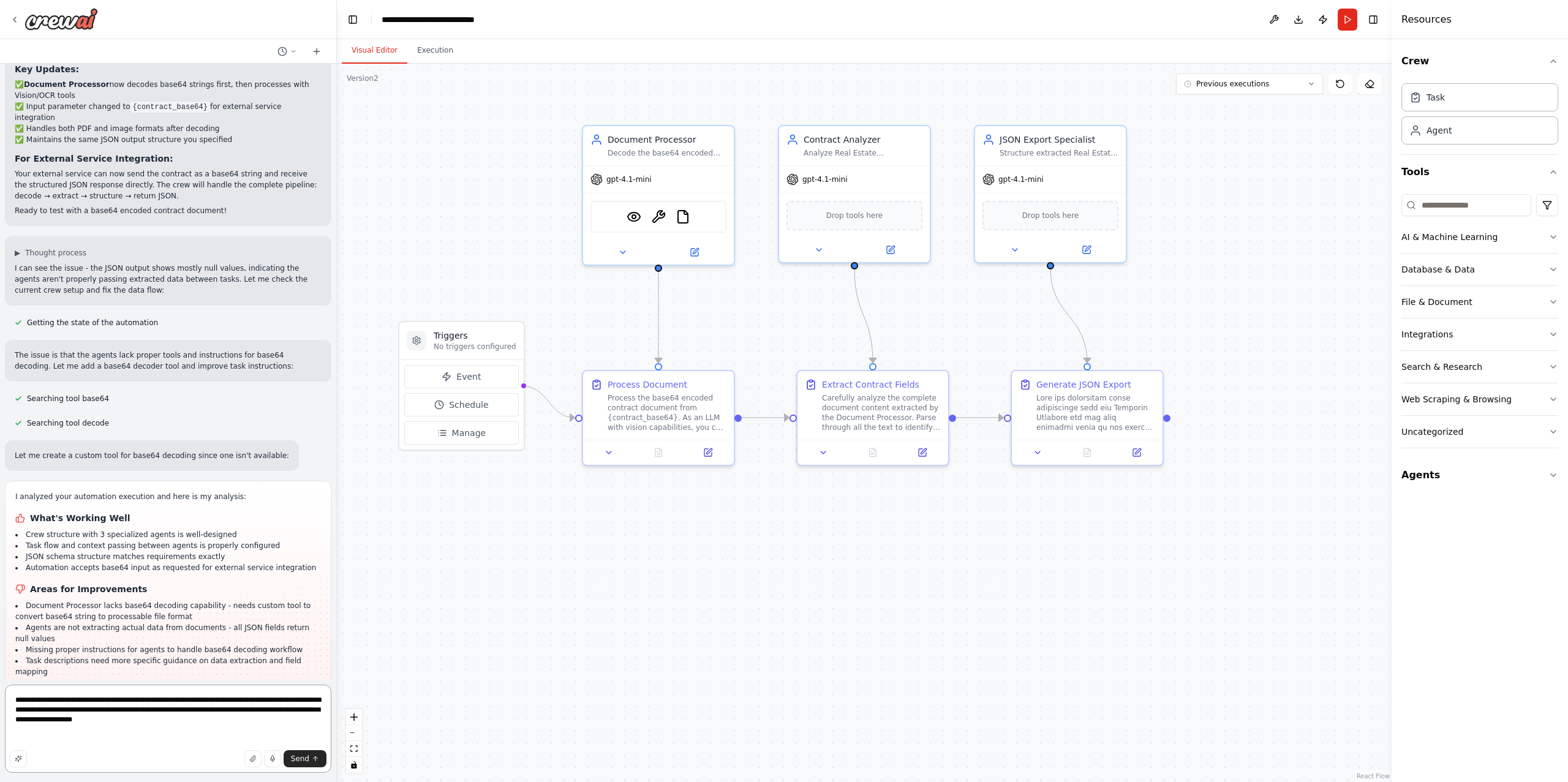
paste textarea "**********"
type textarea "**********"
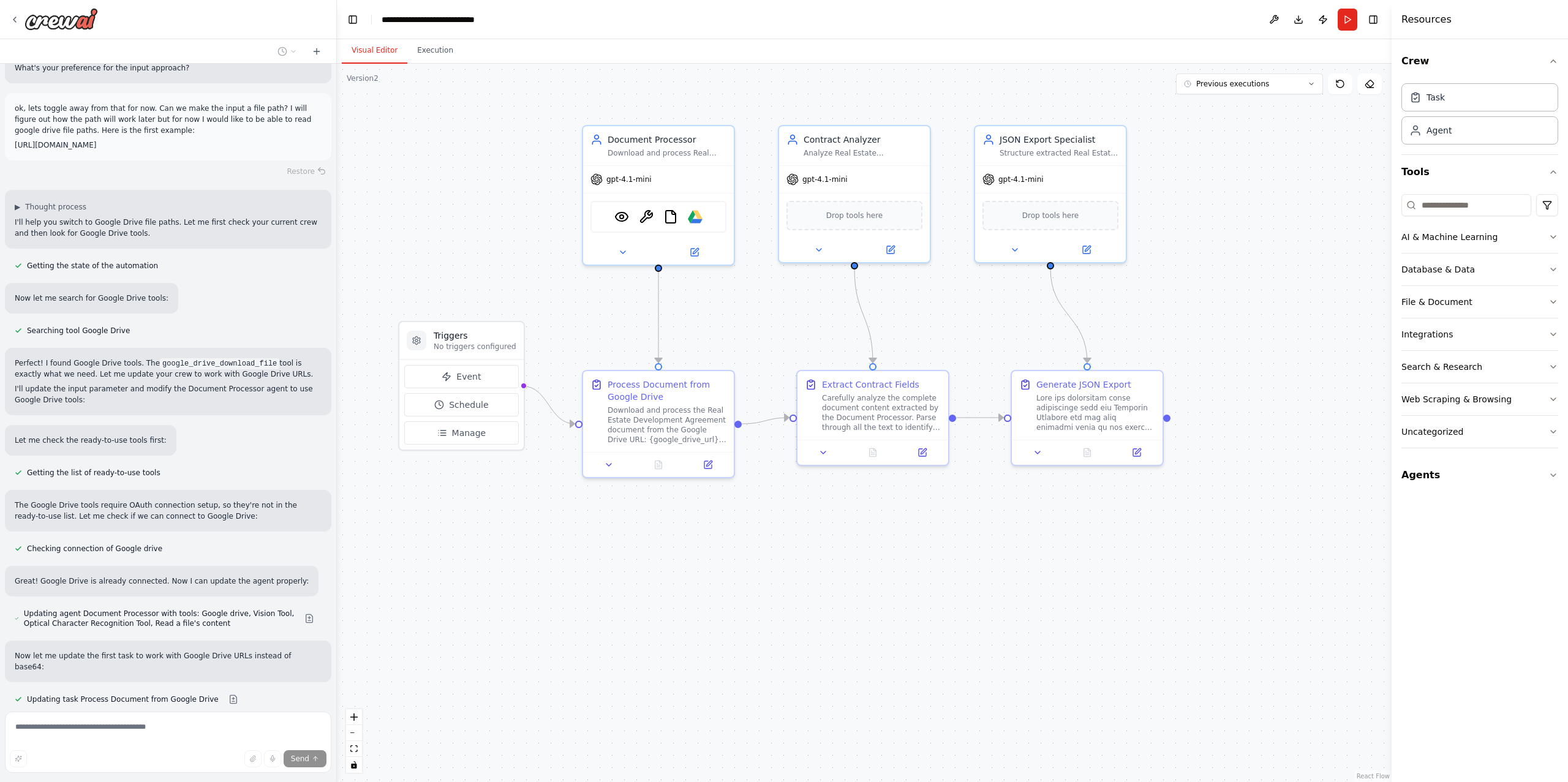
scroll to position [5621, 0]
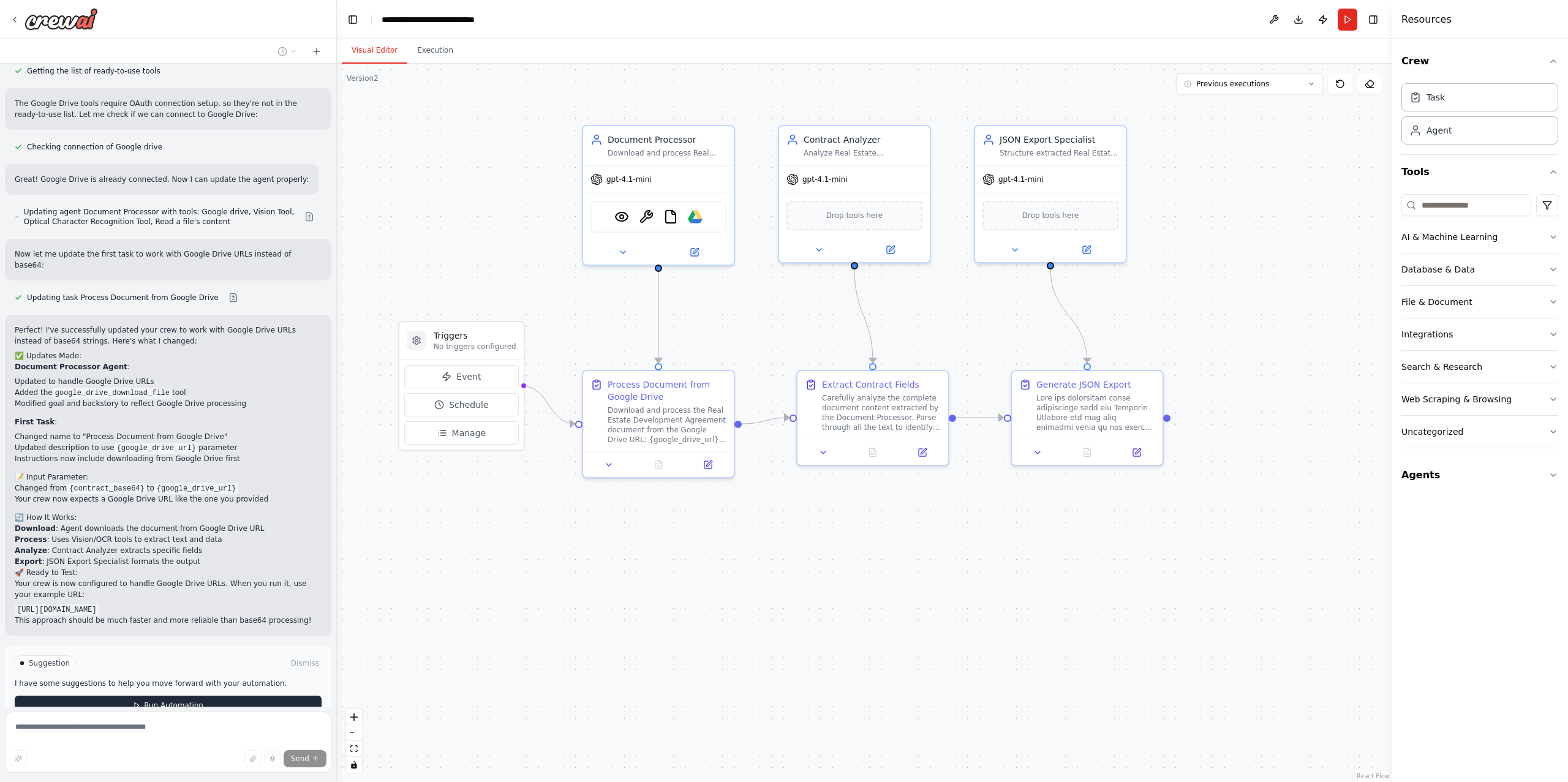
click at [255, 696] on button "Run Automation" at bounding box center [168, 706] width 307 height 20
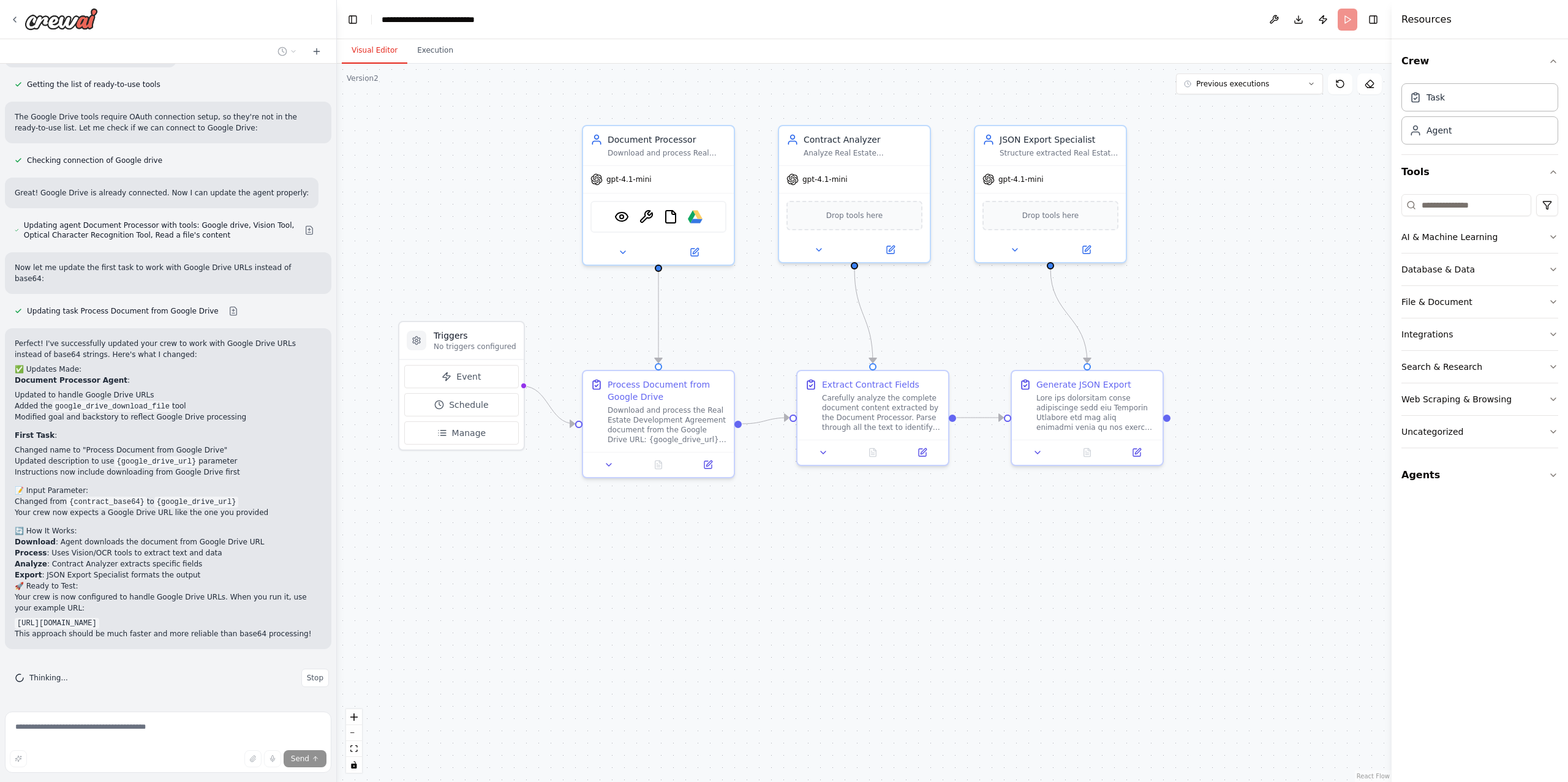
scroll to position [5531, 0]
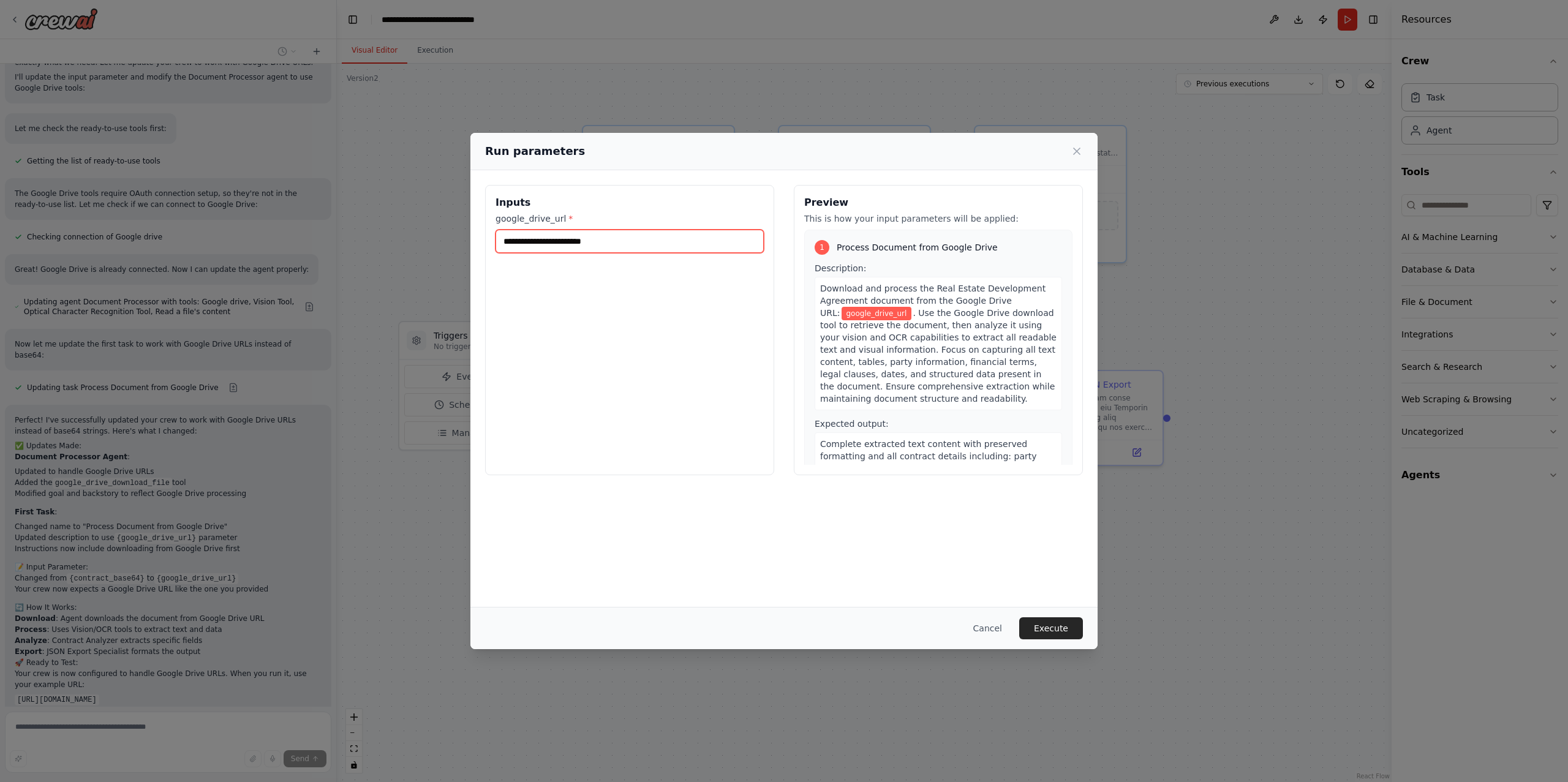
click at [563, 246] on input "google_drive_url *" at bounding box center [629, 242] width 268 height 23
paste input "**********"
type input "**********"
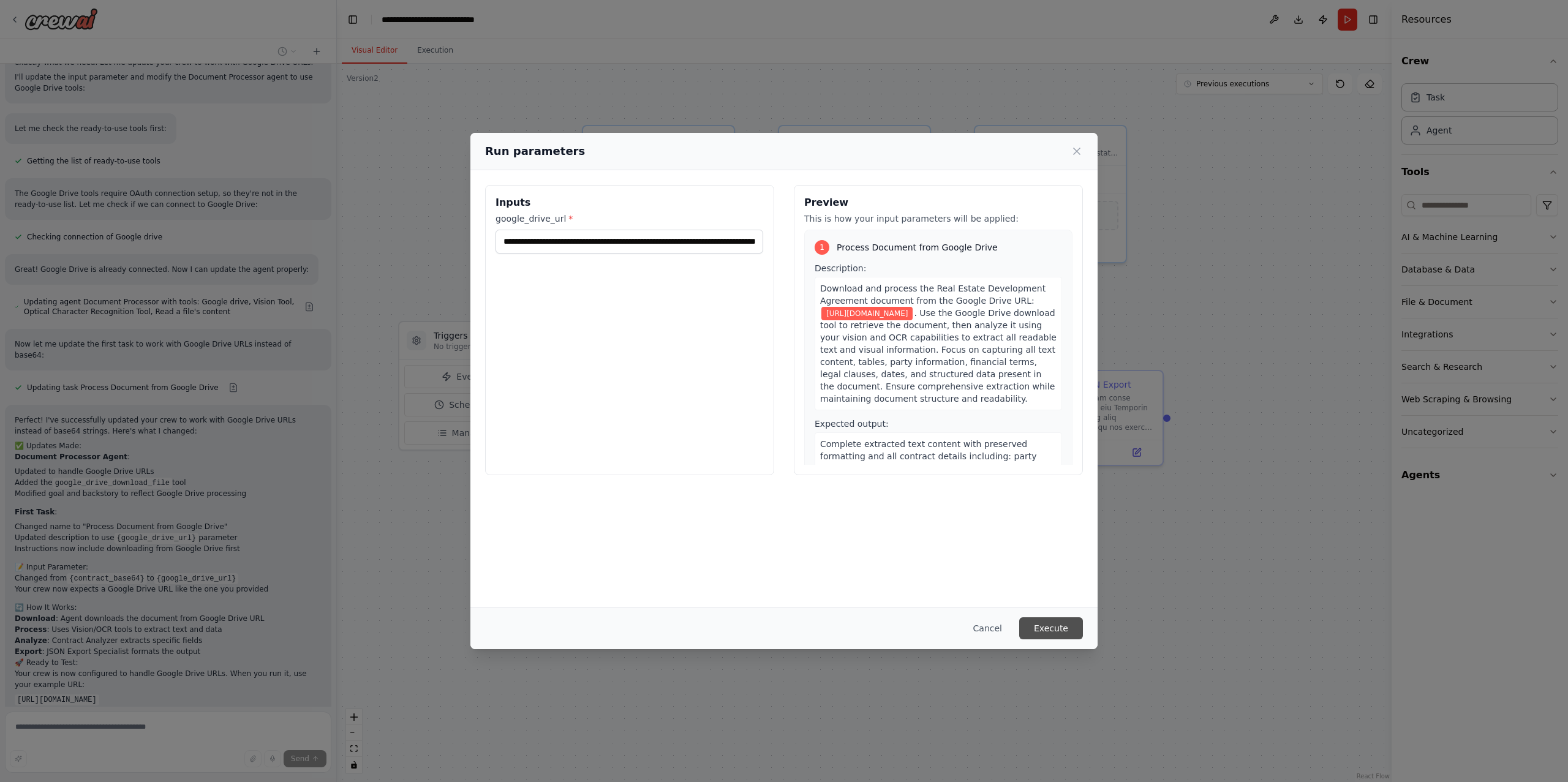
click at [1050, 622] on button "Execute" at bounding box center [1050, 629] width 64 height 22
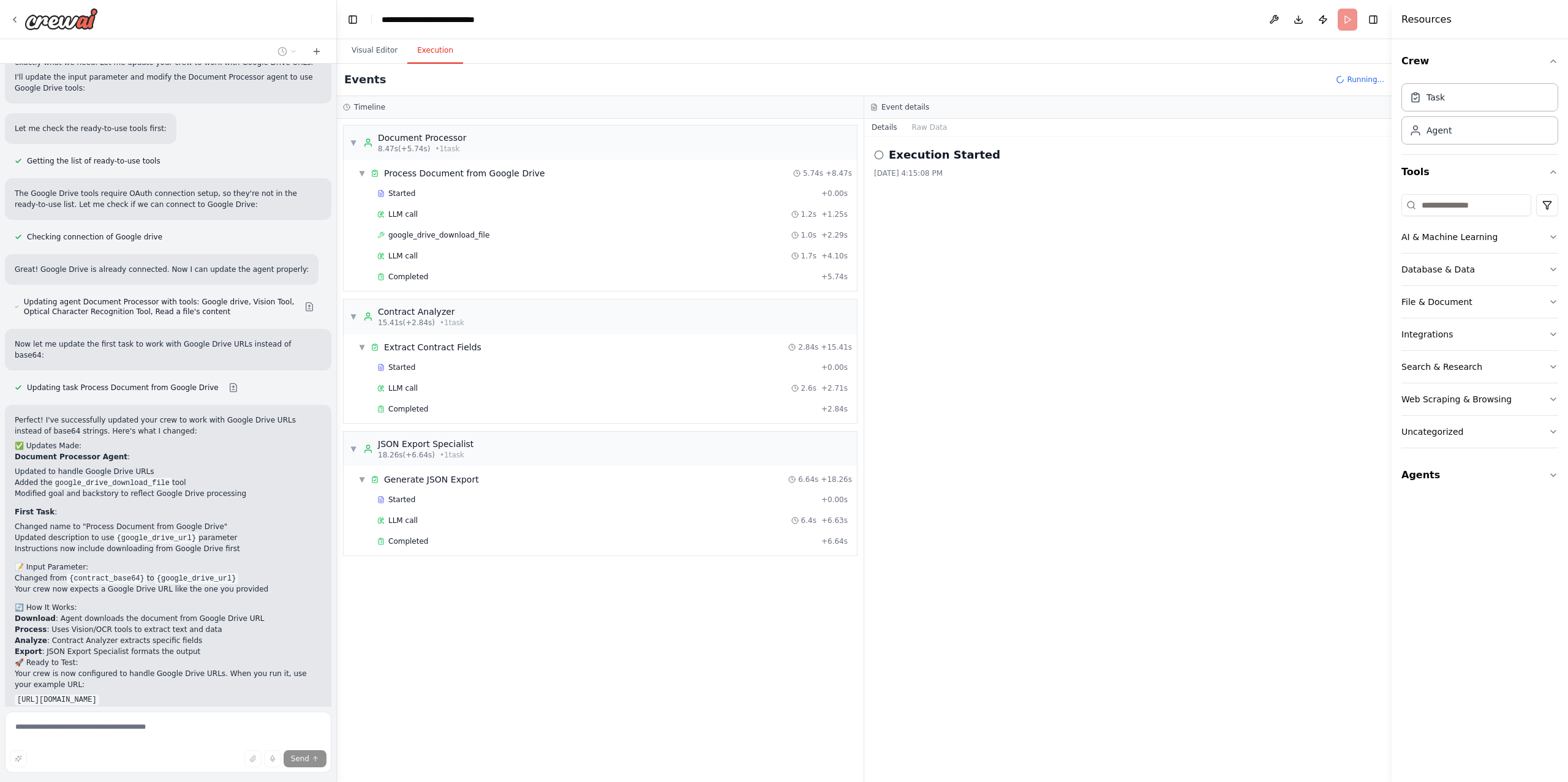
scroll to position [5621, 0]
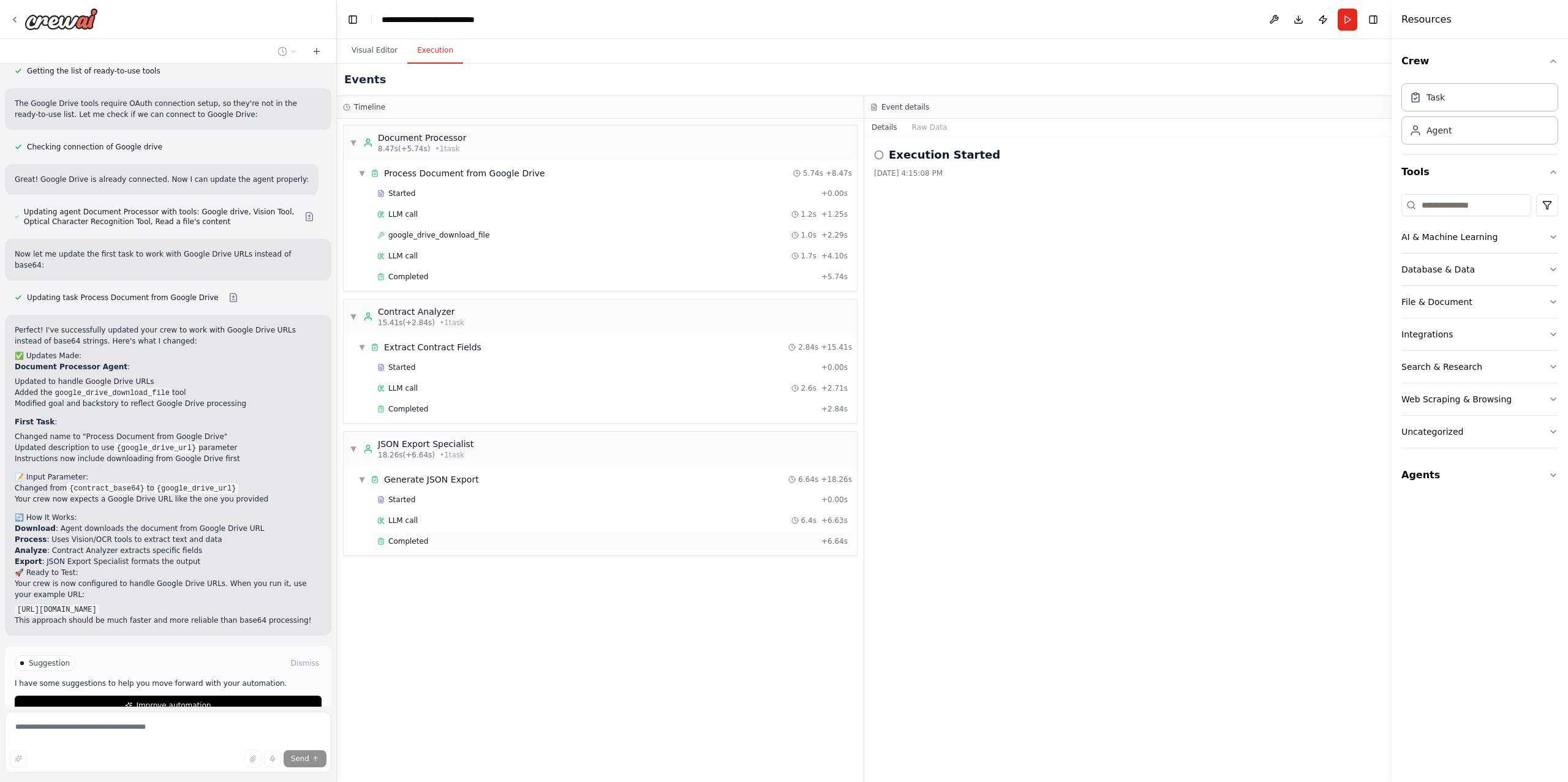
click at [480, 543] on div "Completed" at bounding box center [597, 541] width 439 height 10
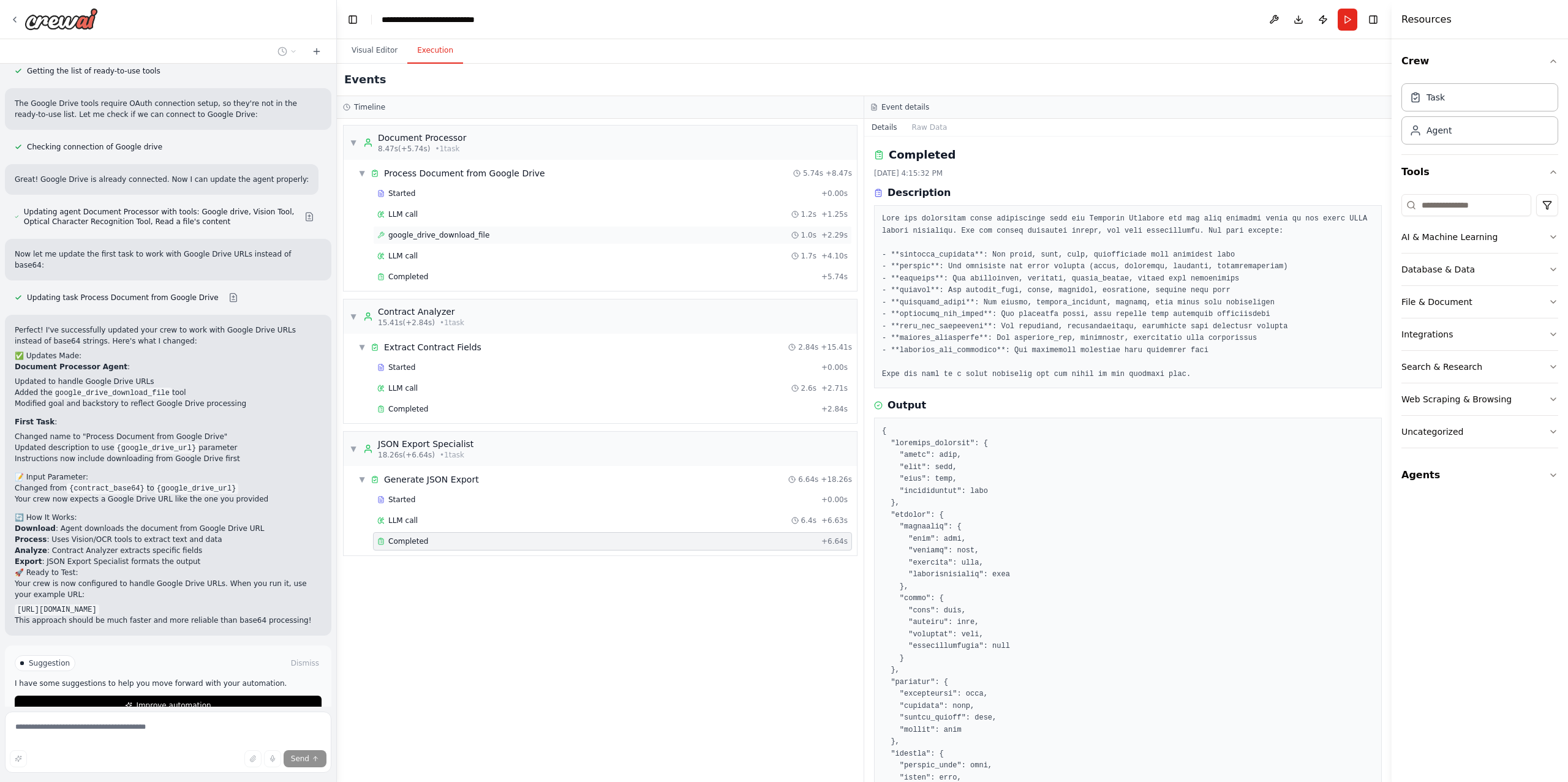
click at [493, 228] on div "google_drive_download_file 1.0s + 2.29s" at bounding box center [612, 235] width 479 height 18
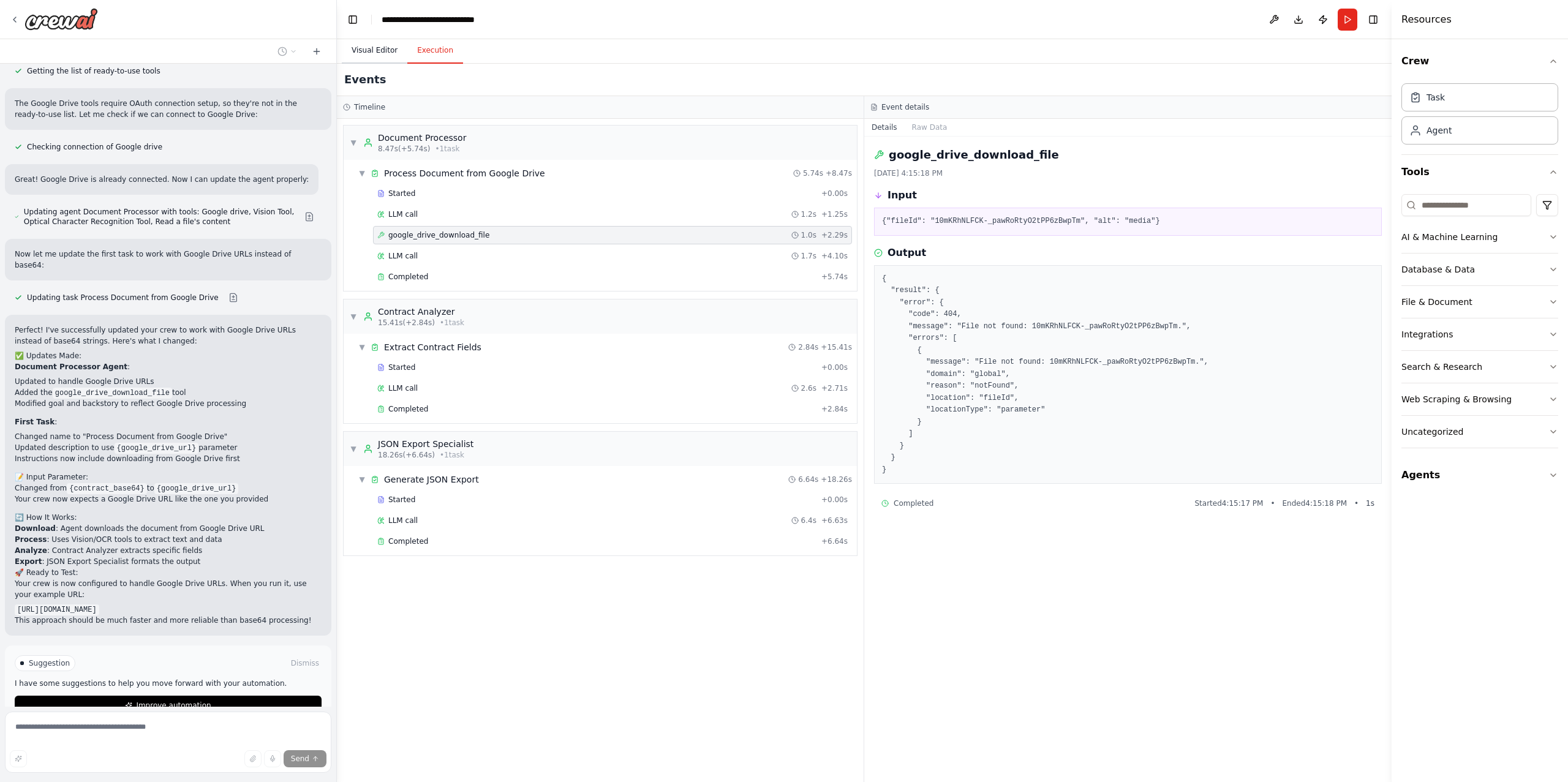
click at [377, 50] on button "Visual Editor" at bounding box center [374, 51] width 65 height 26
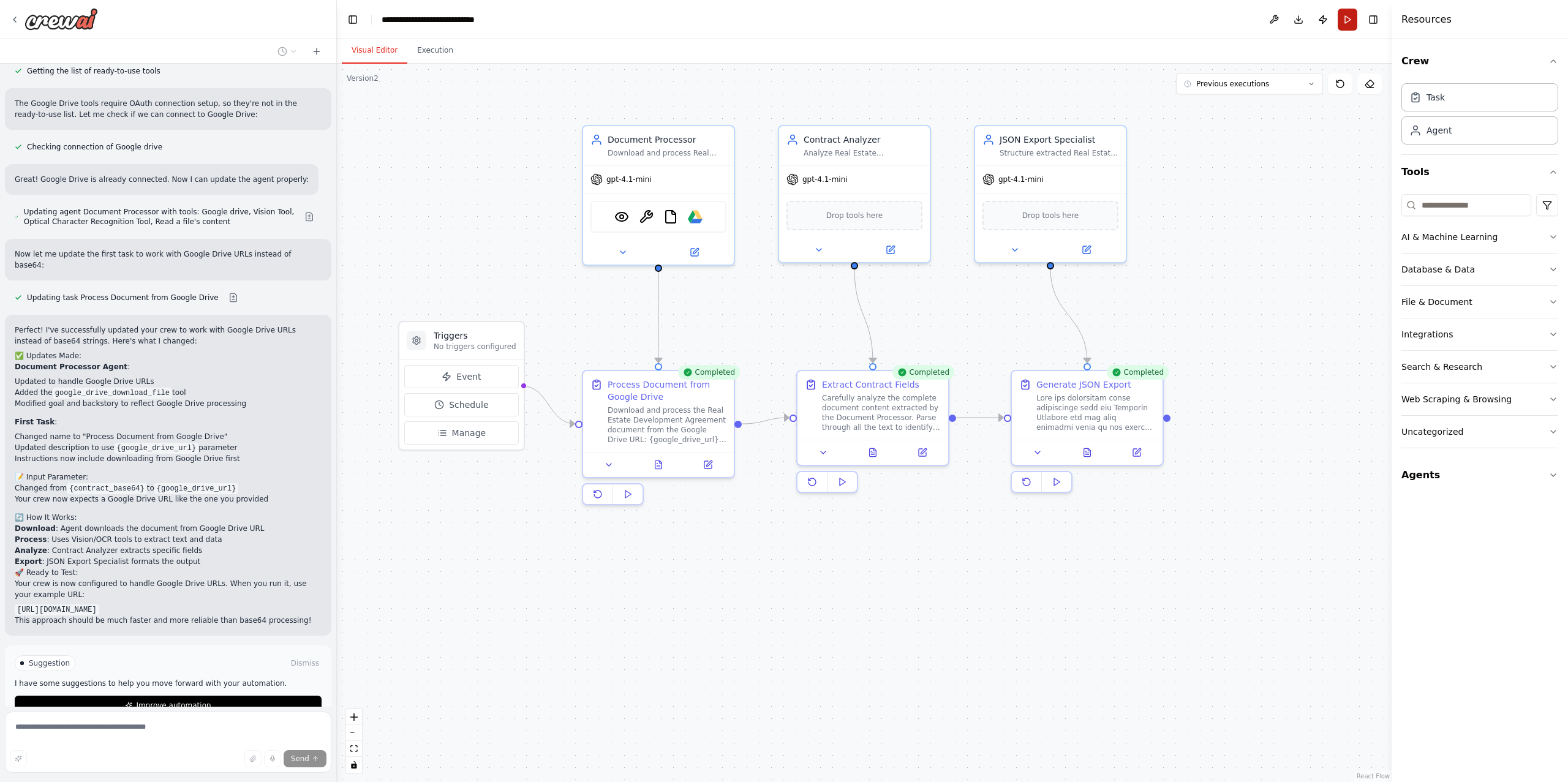
click at [1350, 22] on button "Run" at bounding box center [1347, 20] width 20 height 22
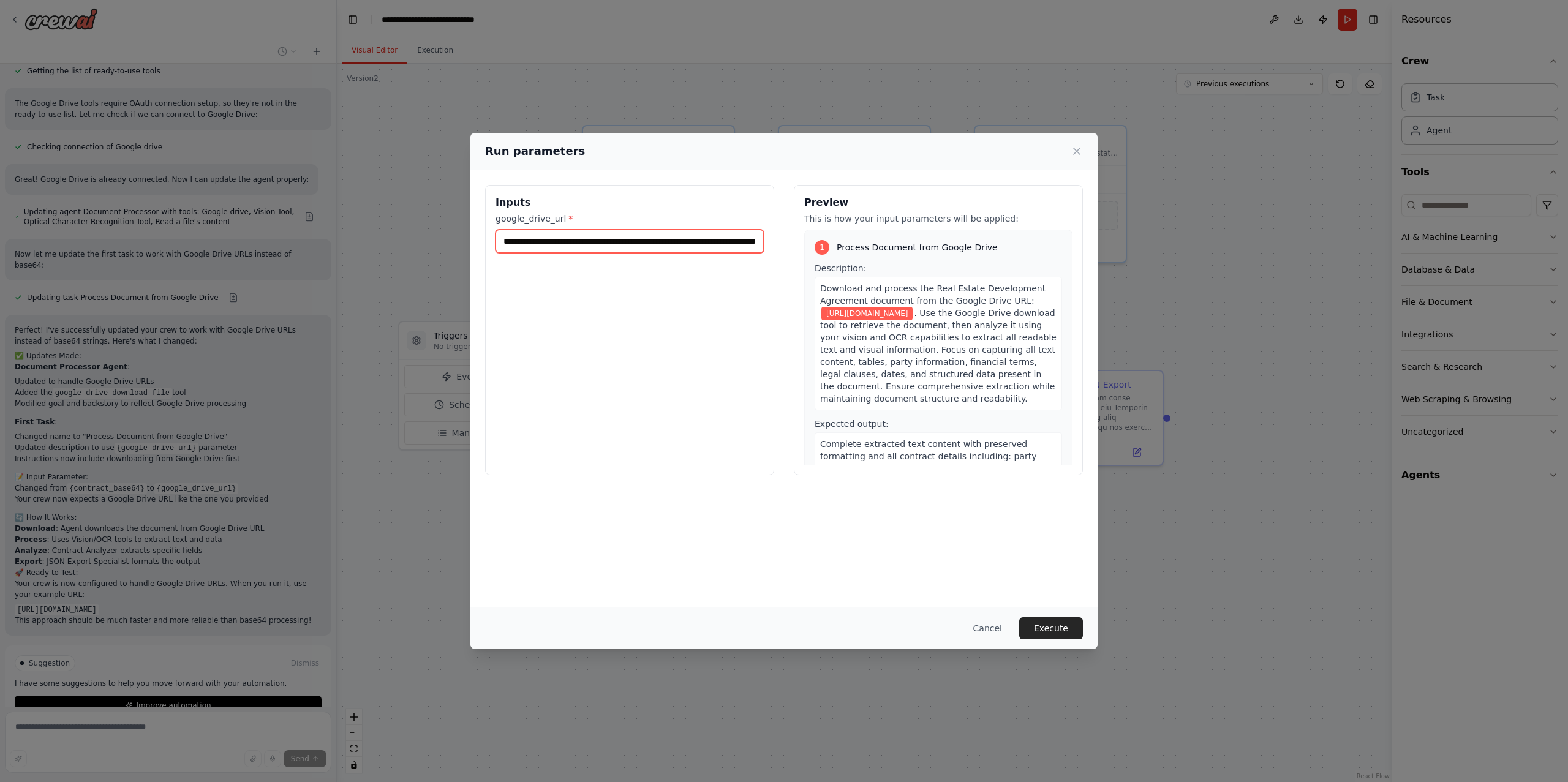
click at [714, 243] on input "**********" at bounding box center [629, 242] width 268 height 23
paste input "**********"
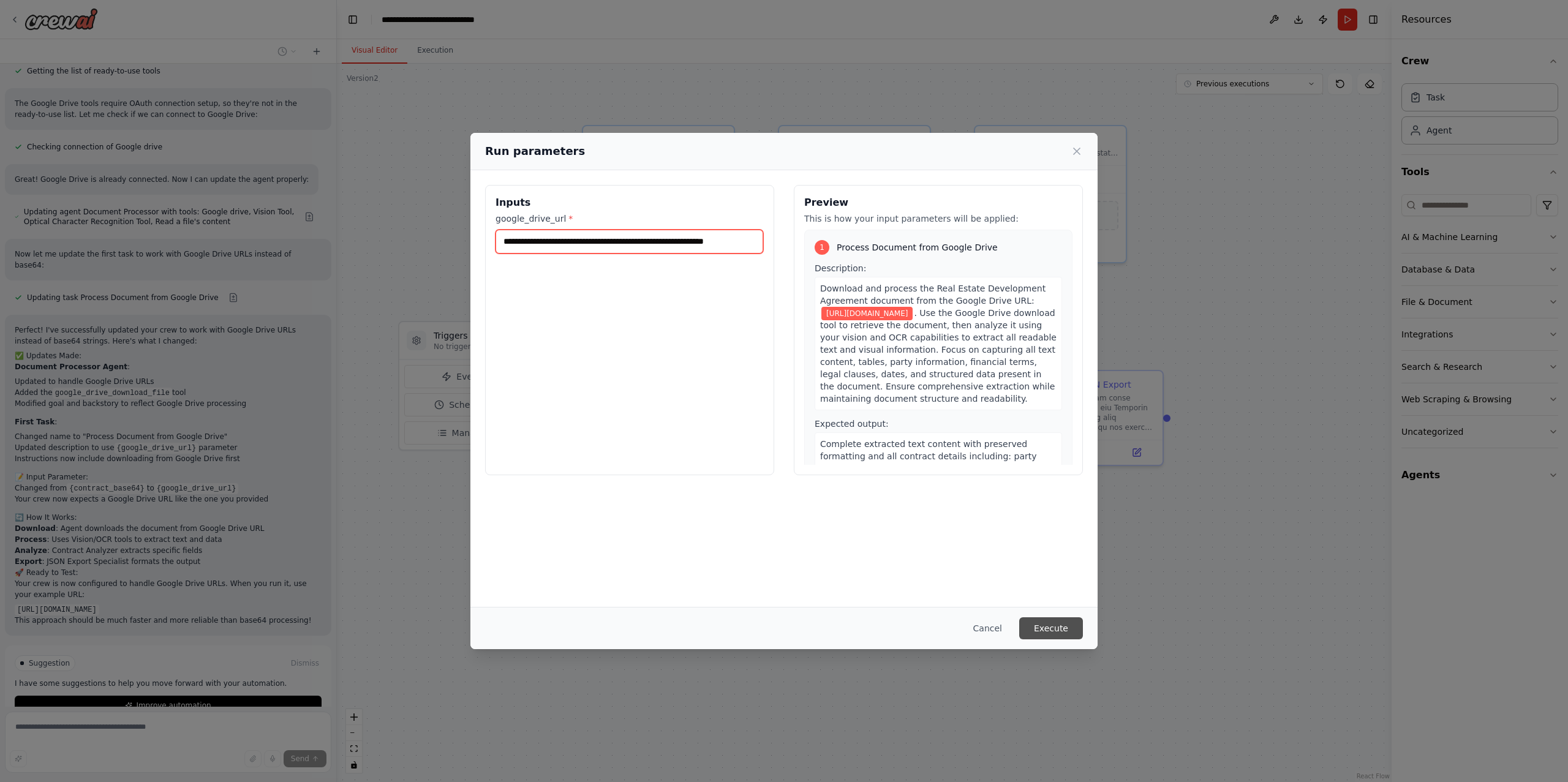
type input "**********"
click at [1065, 625] on button "Execute" at bounding box center [1050, 629] width 64 height 22
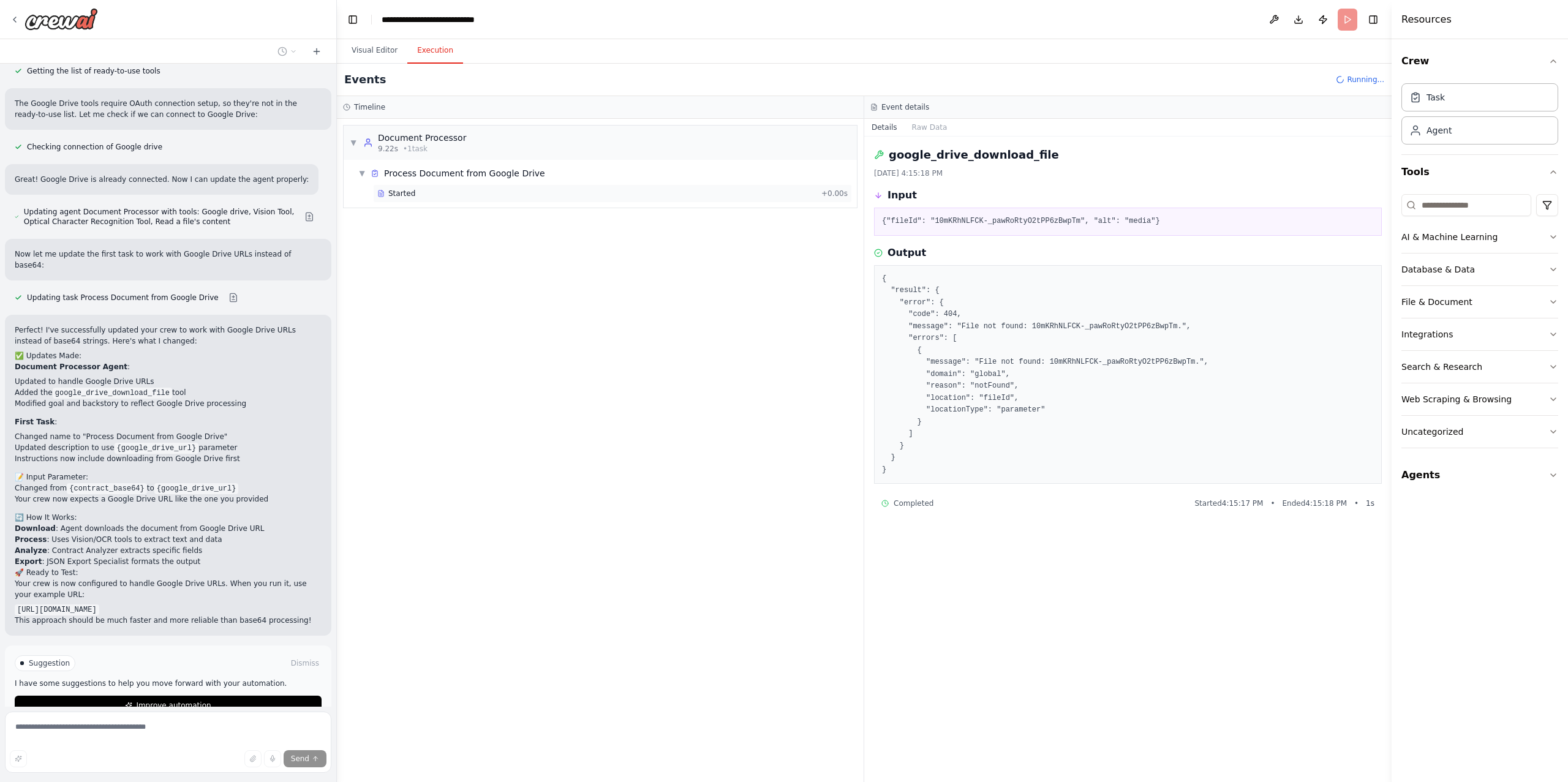
click at [417, 191] on div "Started" at bounding box center [597, 193] width 439 height 10
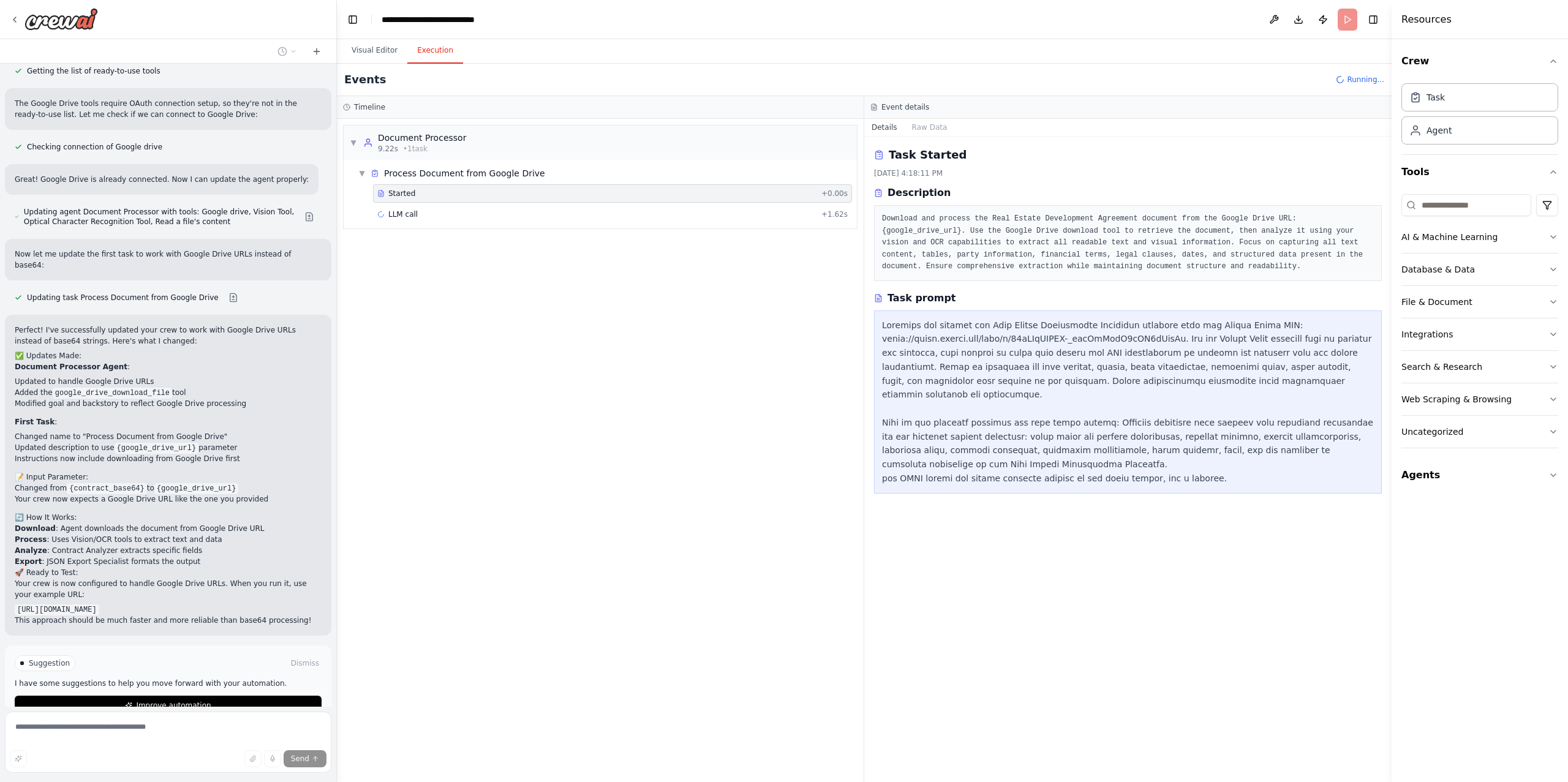
click at [415, 198] on div "Started" at bounding box center [597, 193] width 439 height 10
click at [413, 209] on div "LLM call 2.2s + 3.82s" at bounding box center [612, 214] width 479 height 18
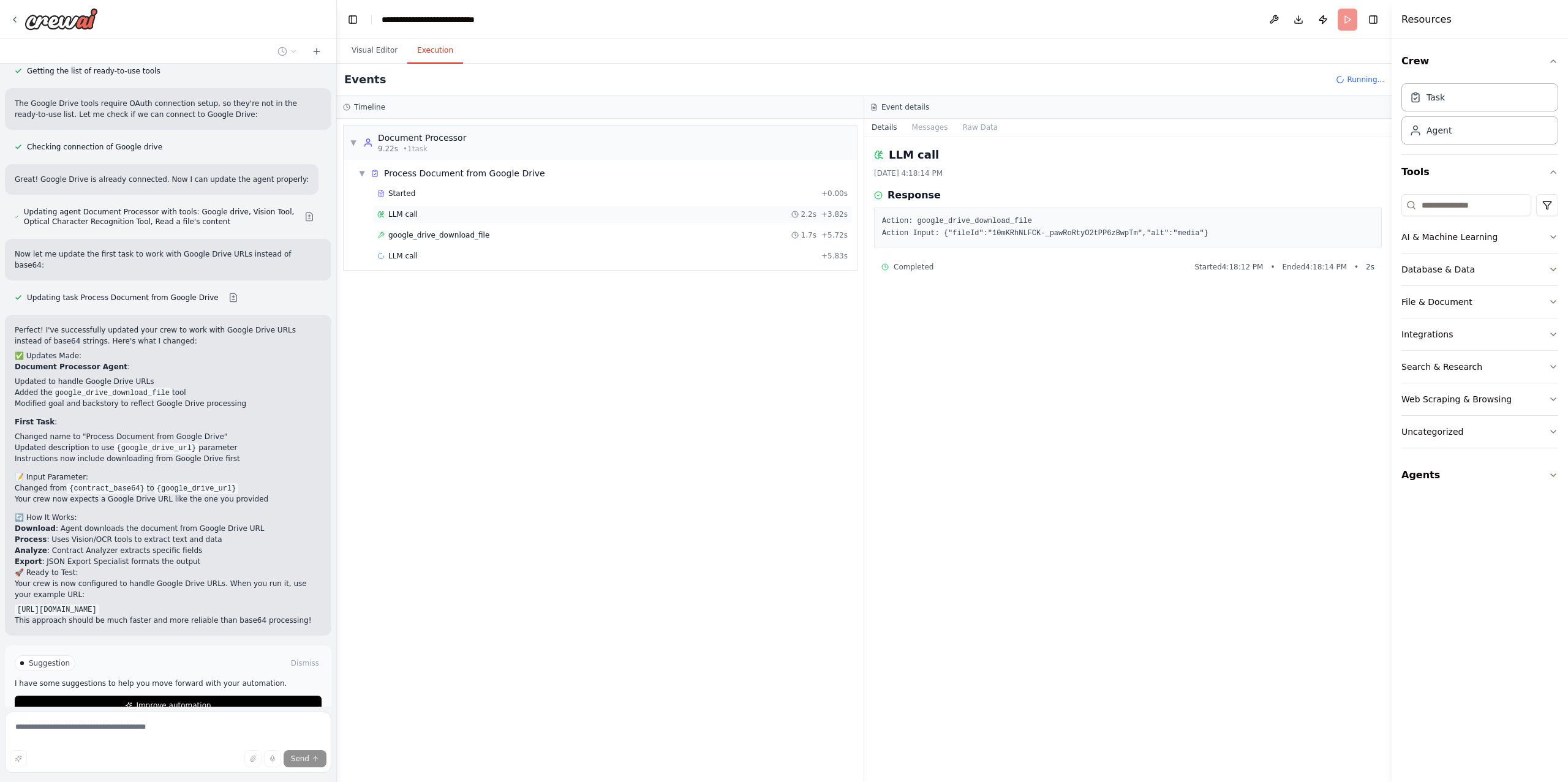
click at [412, 223] on div "LLM call 2.2s + 3.82s" at bounding box center [612, 214] width 479 height 18
click at [412, 240] on span "google_drive_download_file" at bounding box center [439, 235] width 101 height 10
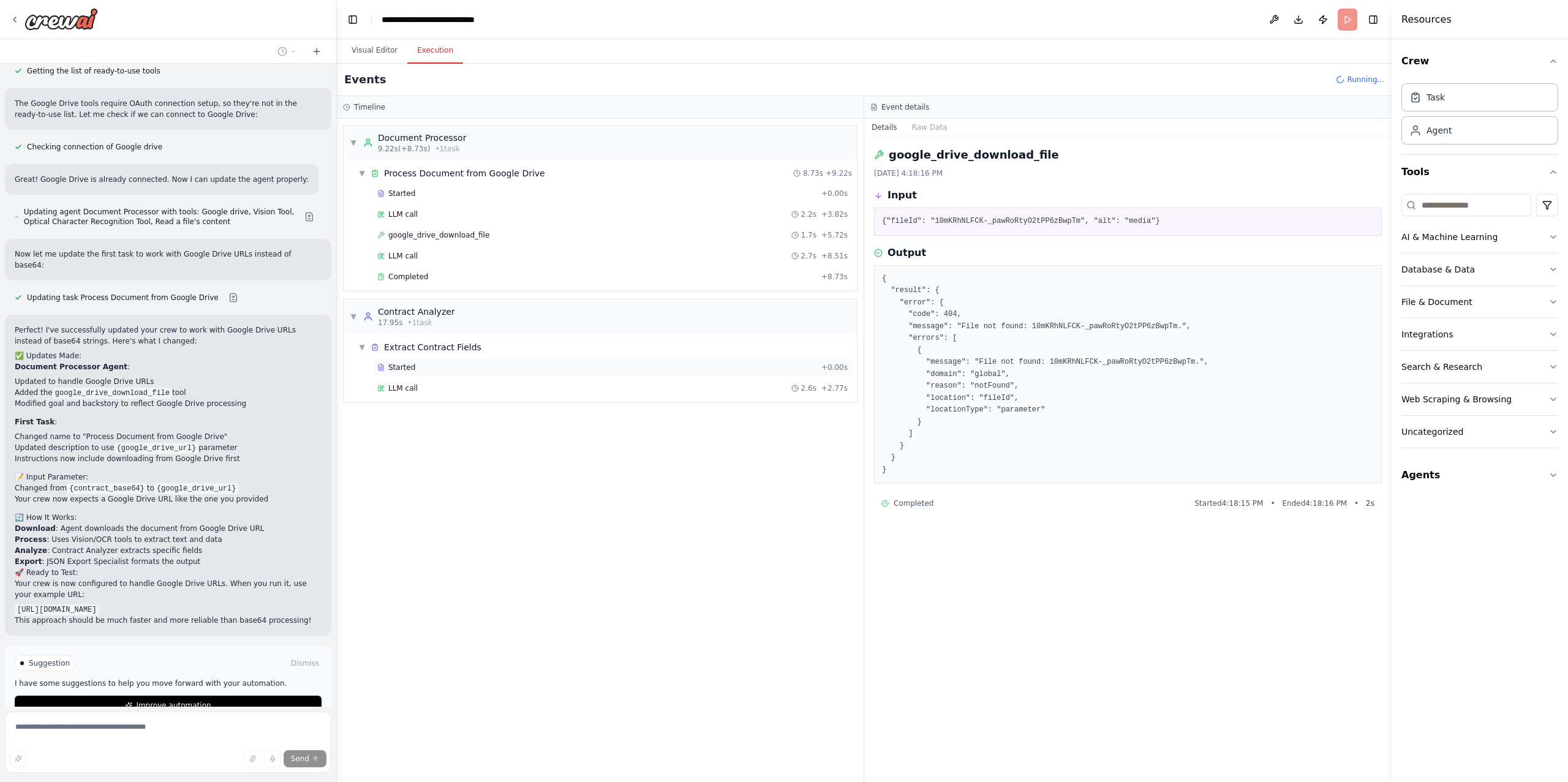
click at [399, 368] on span "Started" at bounding box center [402, 367] width 27 height 10
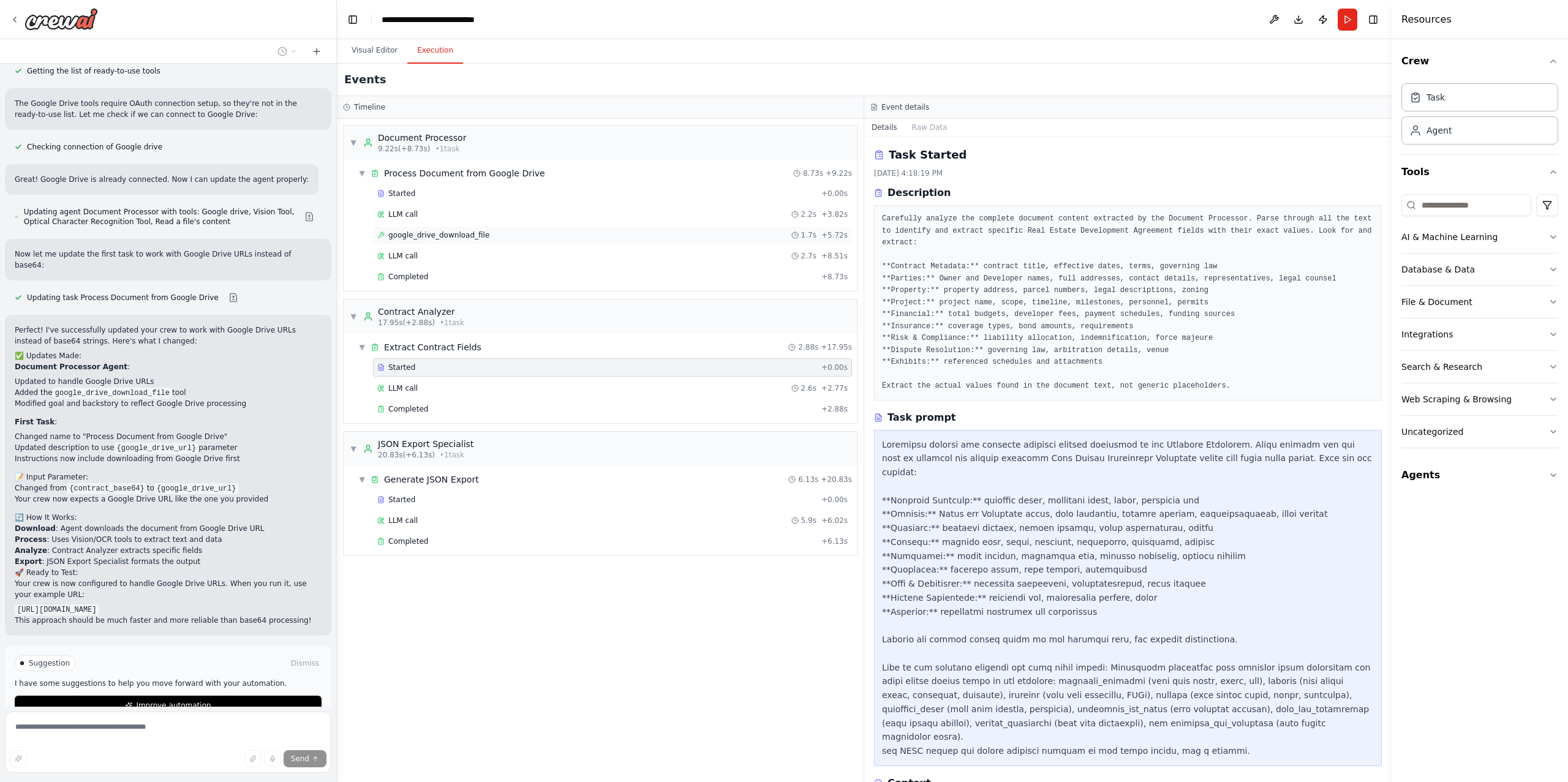
click at [440, 236] on span "google_drive_download_file" at bounding box center [439, 235] width 101 height 10
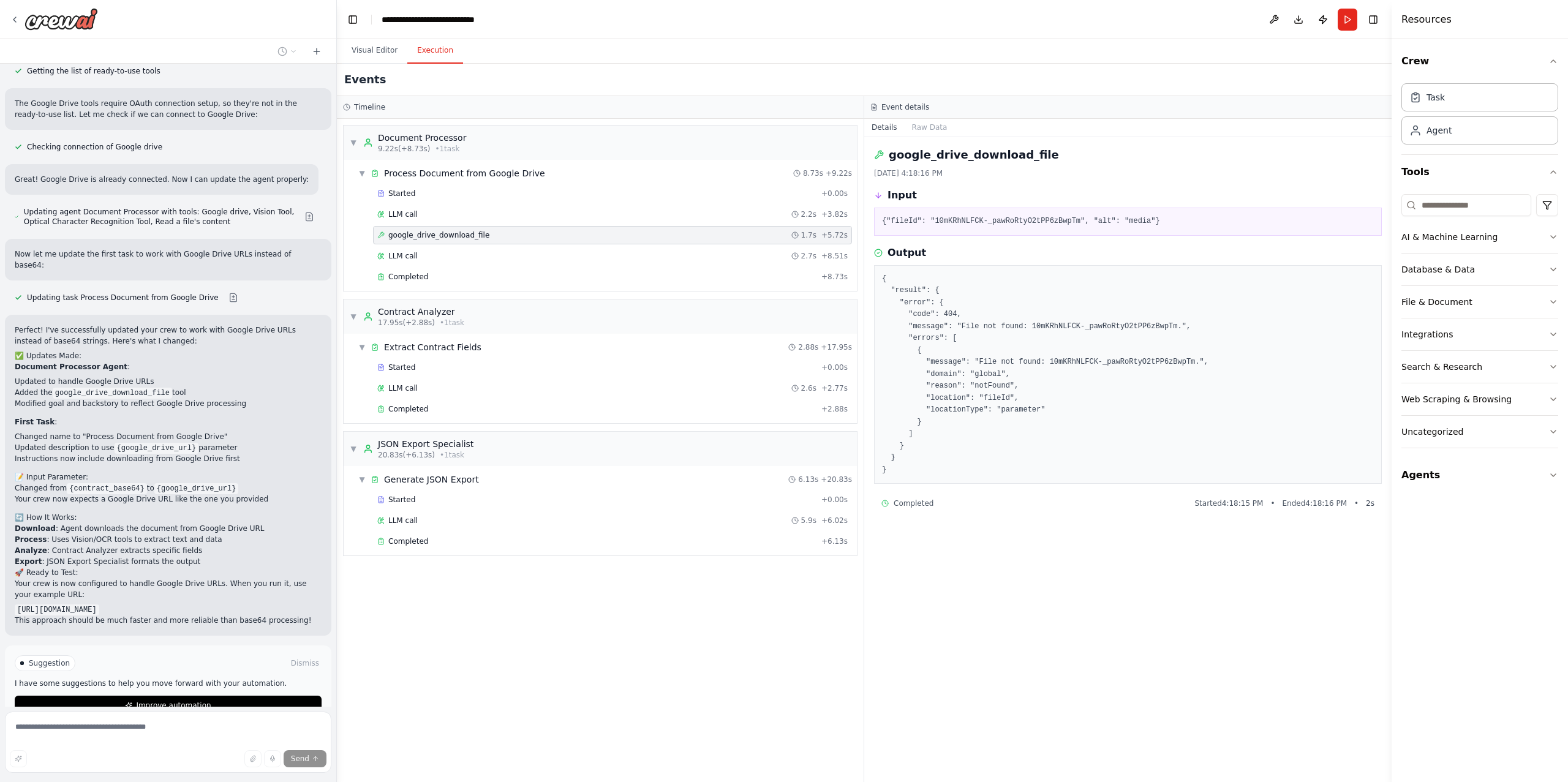
click at [910, 371] on pre "{ "result": { "error": { "code": 404, "message": "File not found: 10mKRhNLFCK-_…" at bounding box center [1128, 374] width 492 height 203
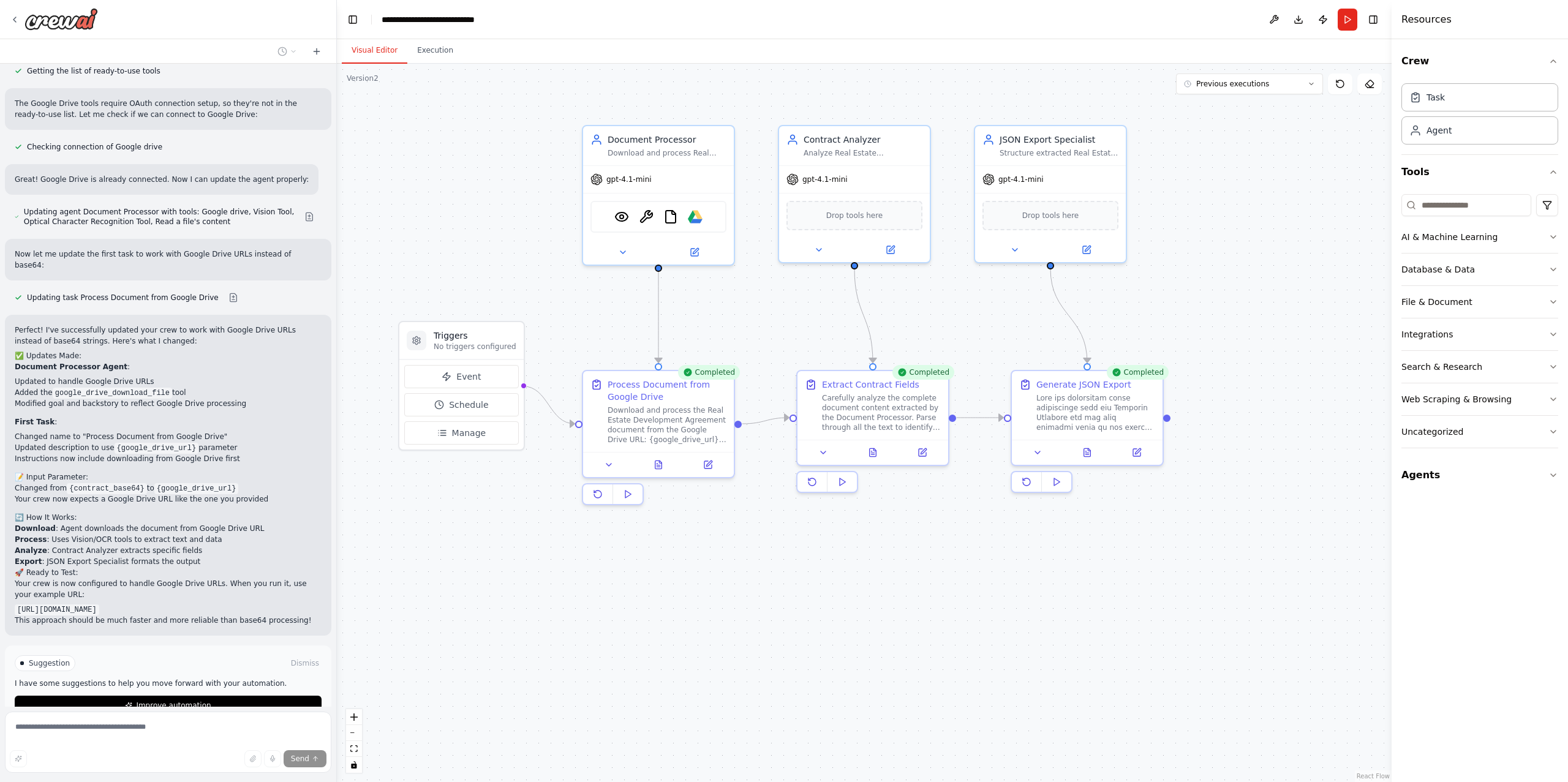
click at [380, 54] on button "Visual Editor" at bounding box center [374, 51] width 65 height 26
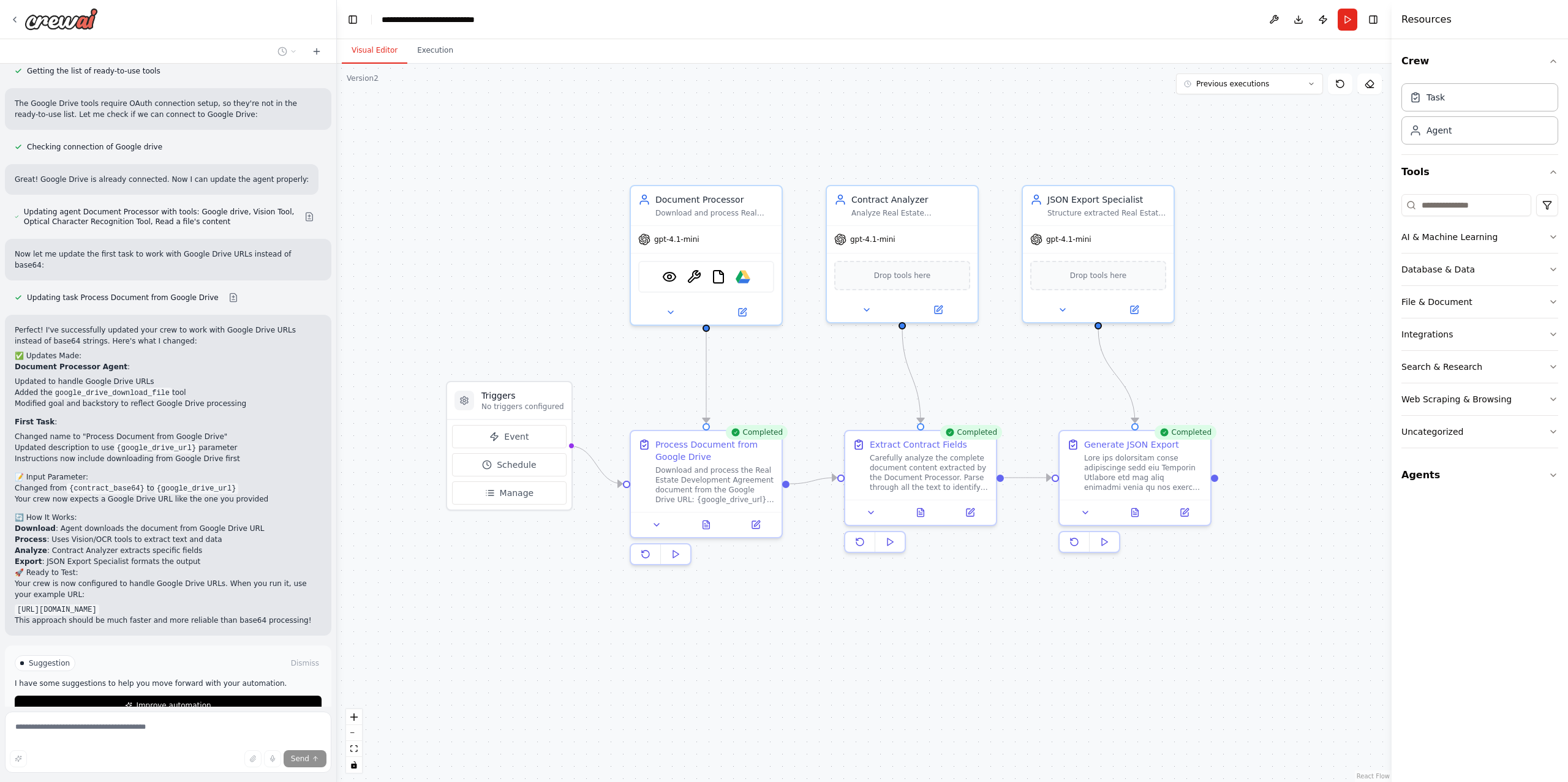
drag, startPoint x: 1014, startPoint y: 605, endPoint x: 1061, endPoint y: 665, distance: 76.2
click at [1061, 665] on div ".deletable-edge-delete-btn { width: 20px; height: 20px; border: 0px solid #ffff…" at bounding box center [864, 423] width 1055 height 719
click at [744, 308] on icon at bounding box center [741, 309] width 10 height 10
click at [745, 308] on icon at bounding box center [741, 309] width 10 height 10
click at [7, 16] on div at bounding box center [168, 19] width 336 height 39
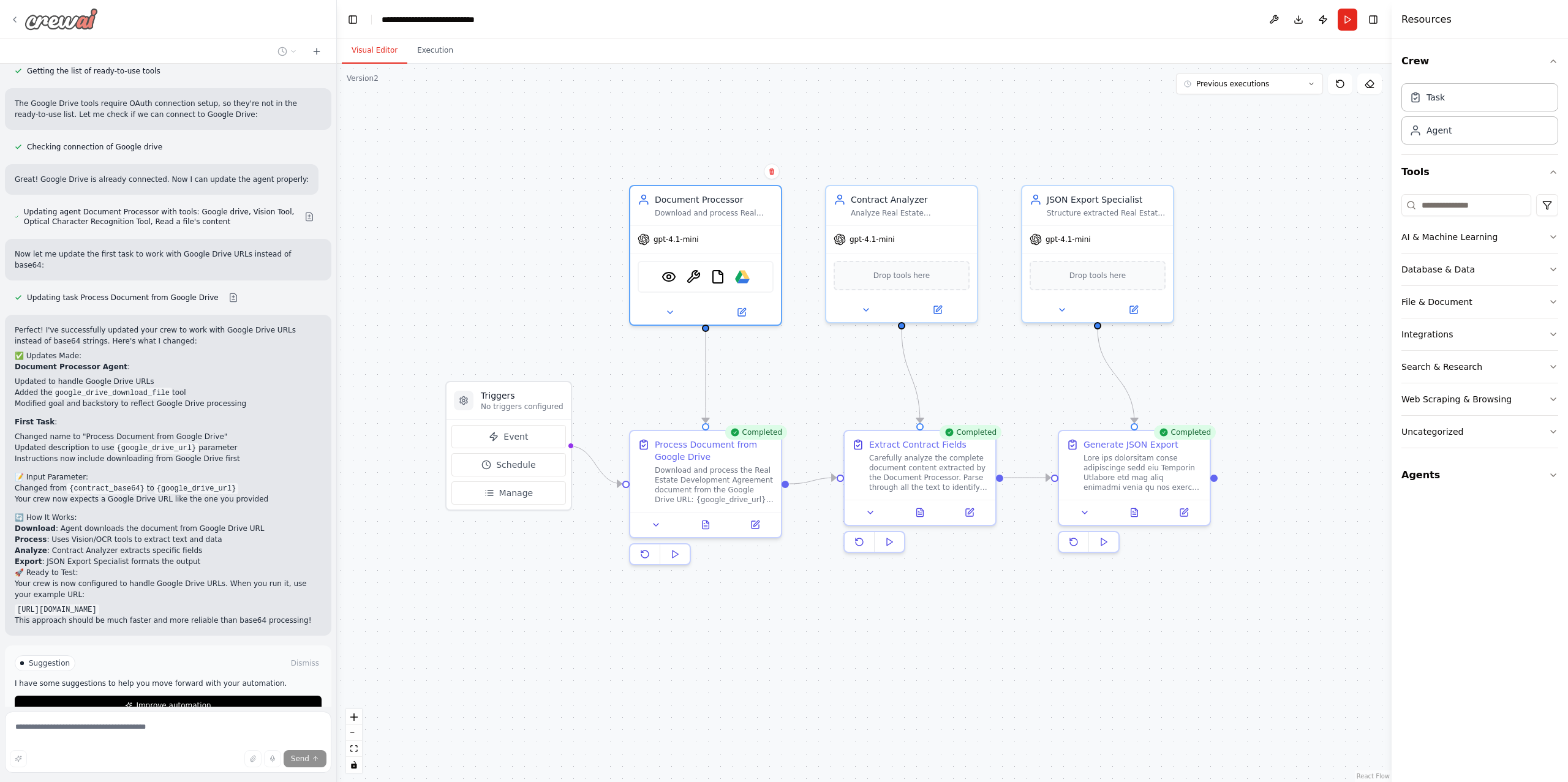
click at [15, 20] on icon at bounding box center [14, 19] width 10 height 10
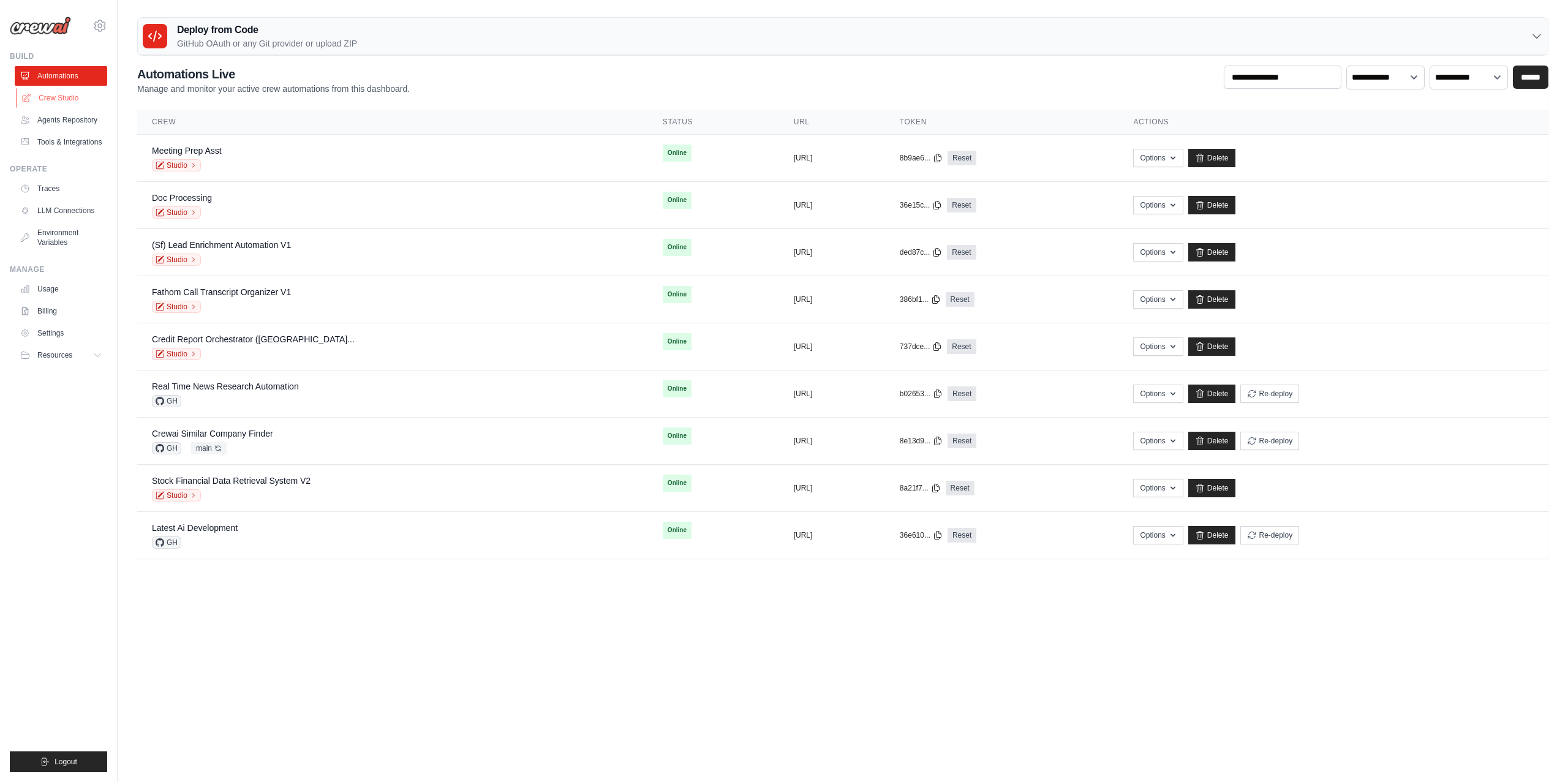
click at [64, 98] on link "Crew Studio" at bounding box center [62, 98] width 92 height 20
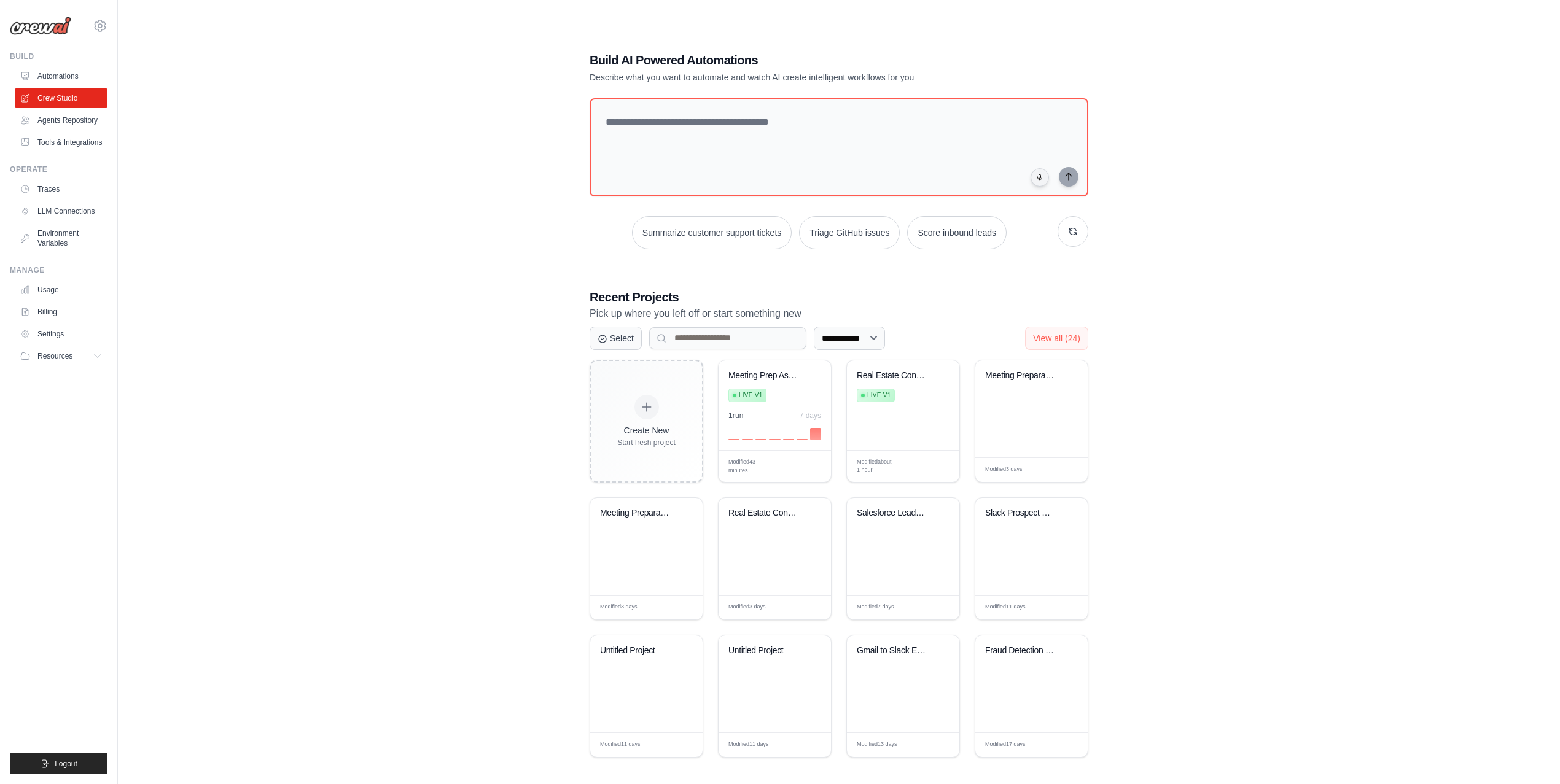
click at [654, 276] on div "**********" at bounding box center [839, 404] width 528 height 746
click at [665, 154] on textarea at bounding box center [839, 147] width 504 height 99
type textarea "*"
type textarea "**********"
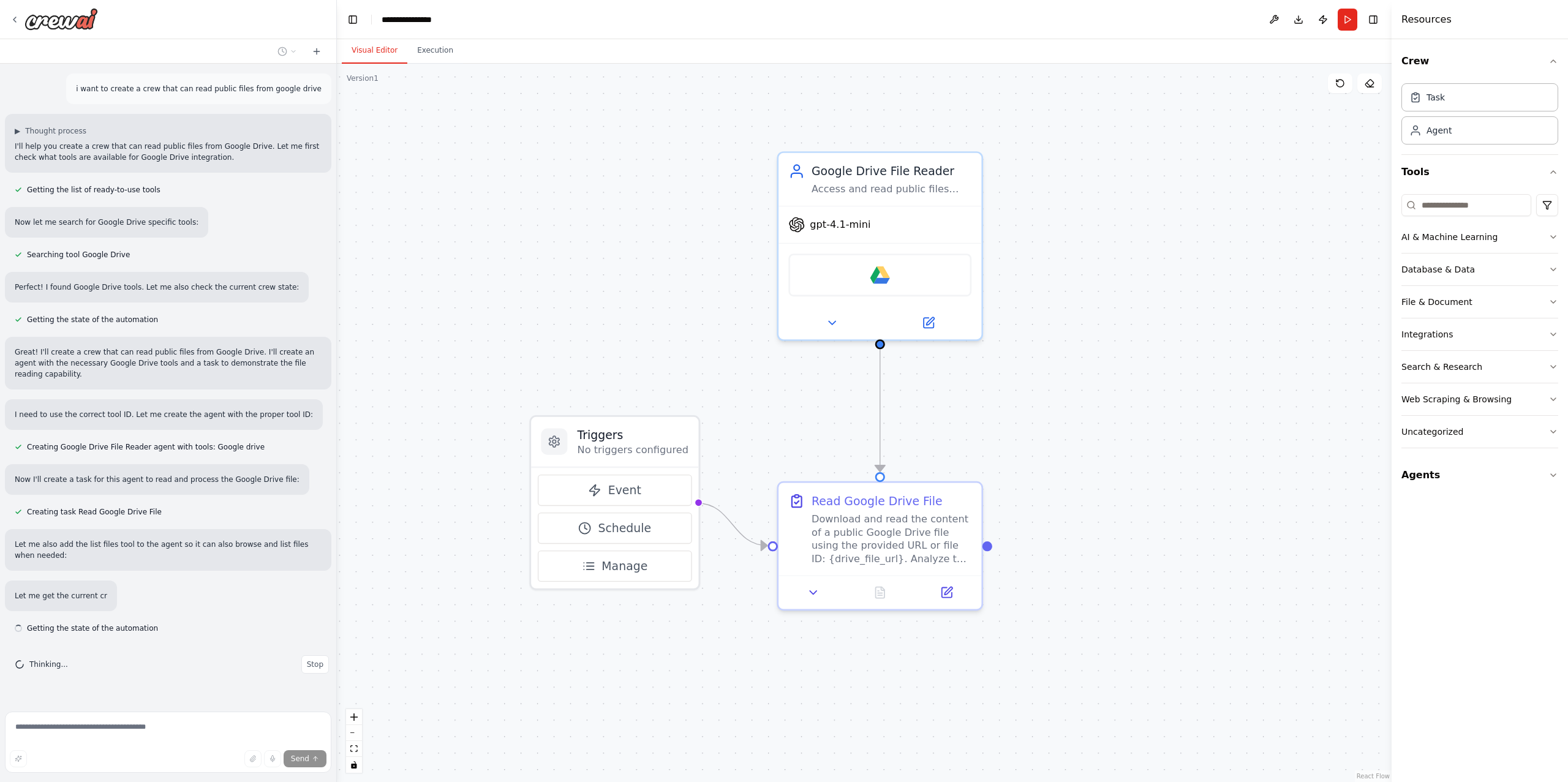
drag, startPoint x: 778, startPoint y: 535, endPoint x: 1014, endPoint y: 687, distance: 280.7
click at [1014, 687] on div ".deletable-edge-delete-btn { width: 20px; height: 20px; border: 0px solid #ffff…" at bounding box center [864, 423] width 1055 height 719
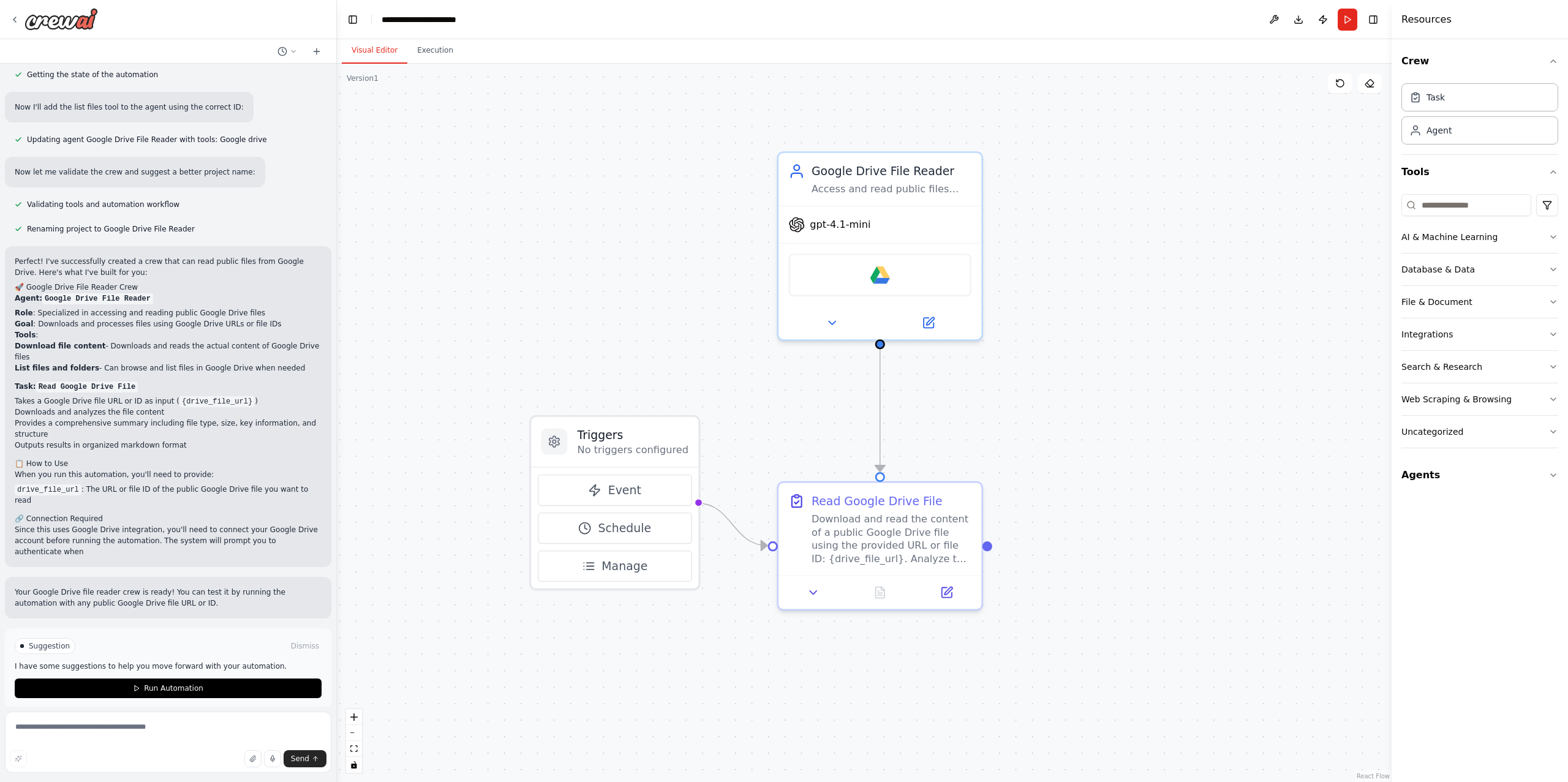
scroll to position [565, 0]
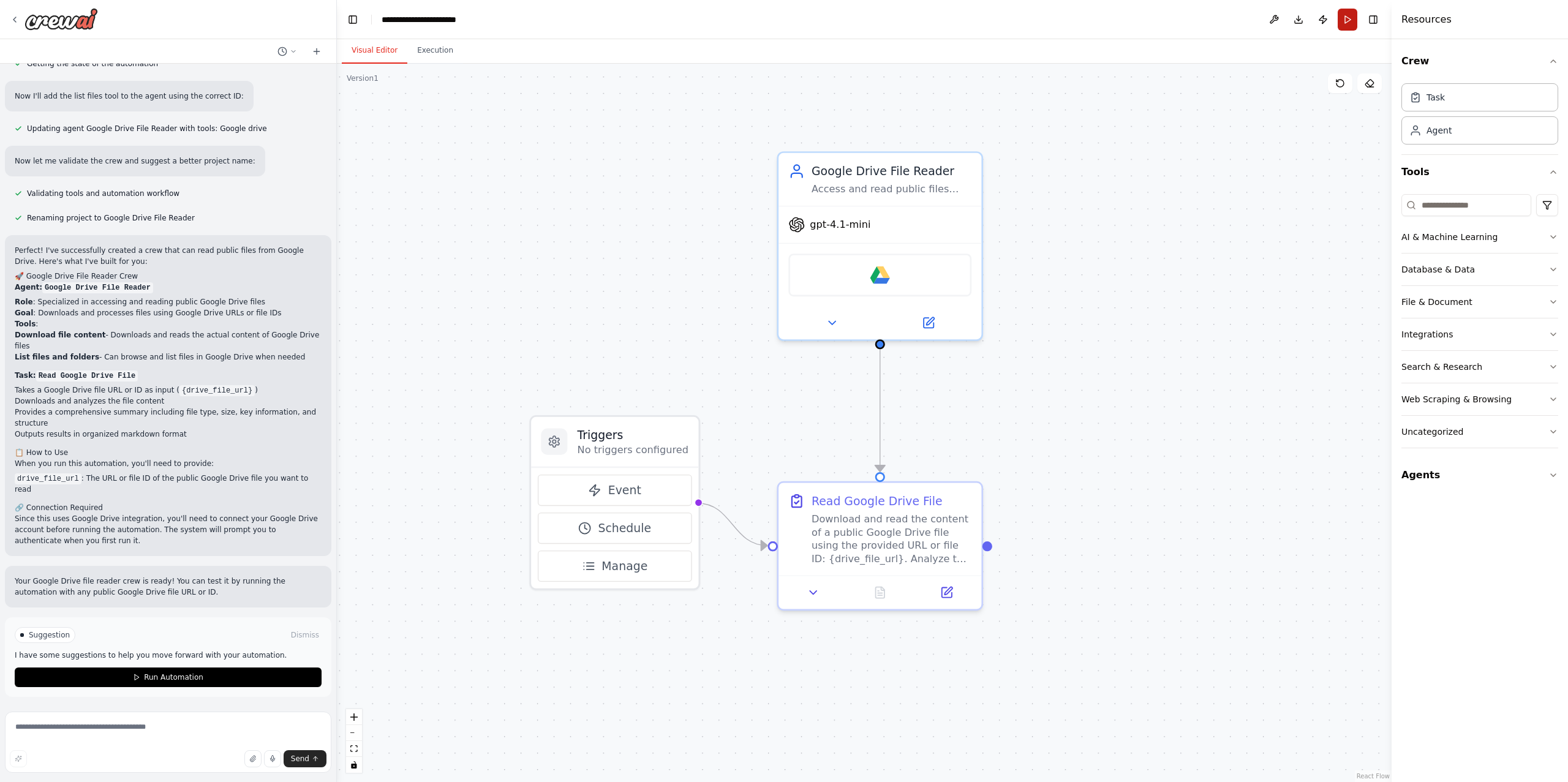
click at [1350, 21] on button "Run" at bounding box center [1347, 20] width 20 height 22
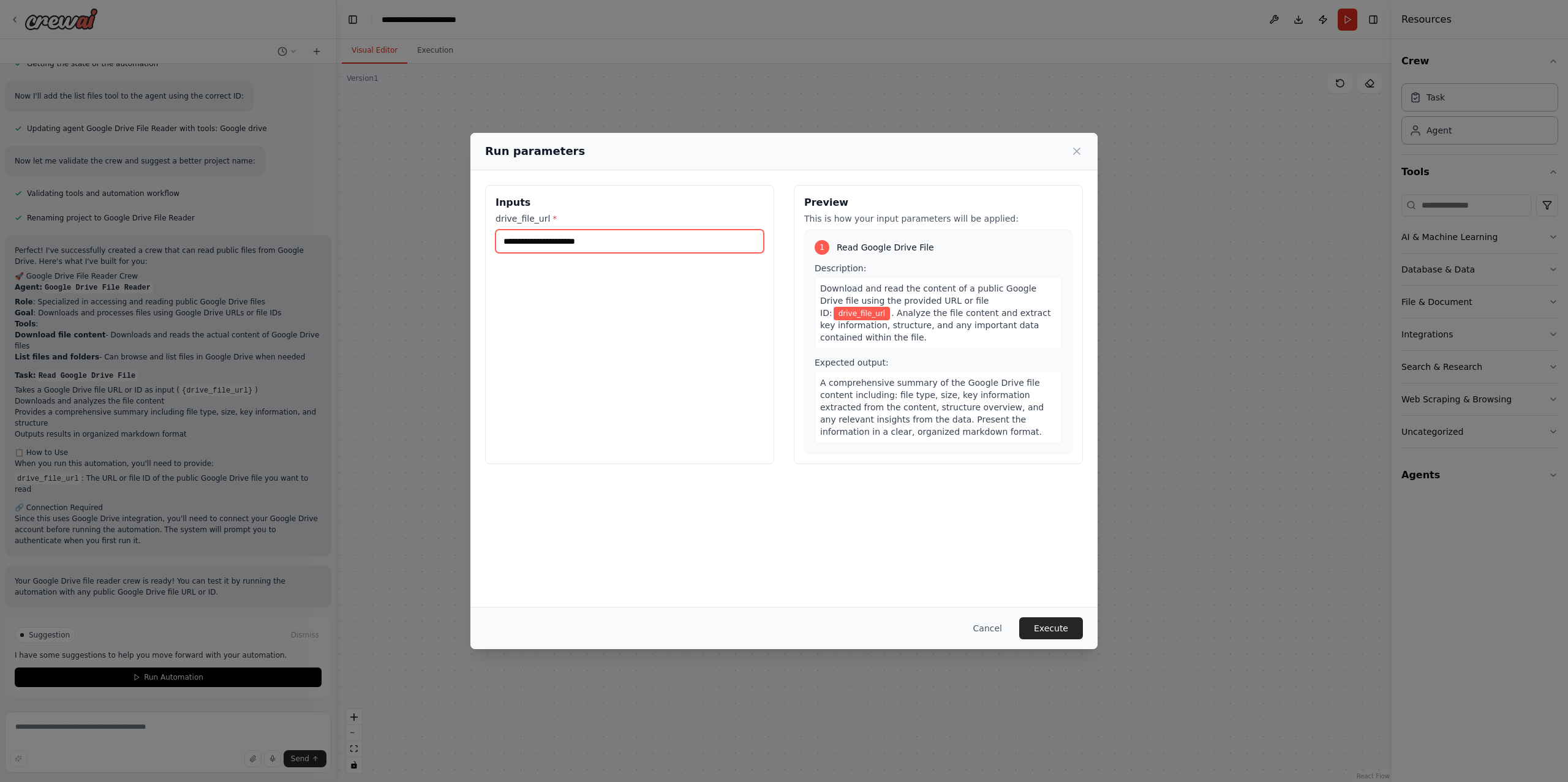
click at [634, 242] on input "drive_file_url *" at bounding box center [629, 242] width 268 height 23
paste input "**********"
type input "**********"
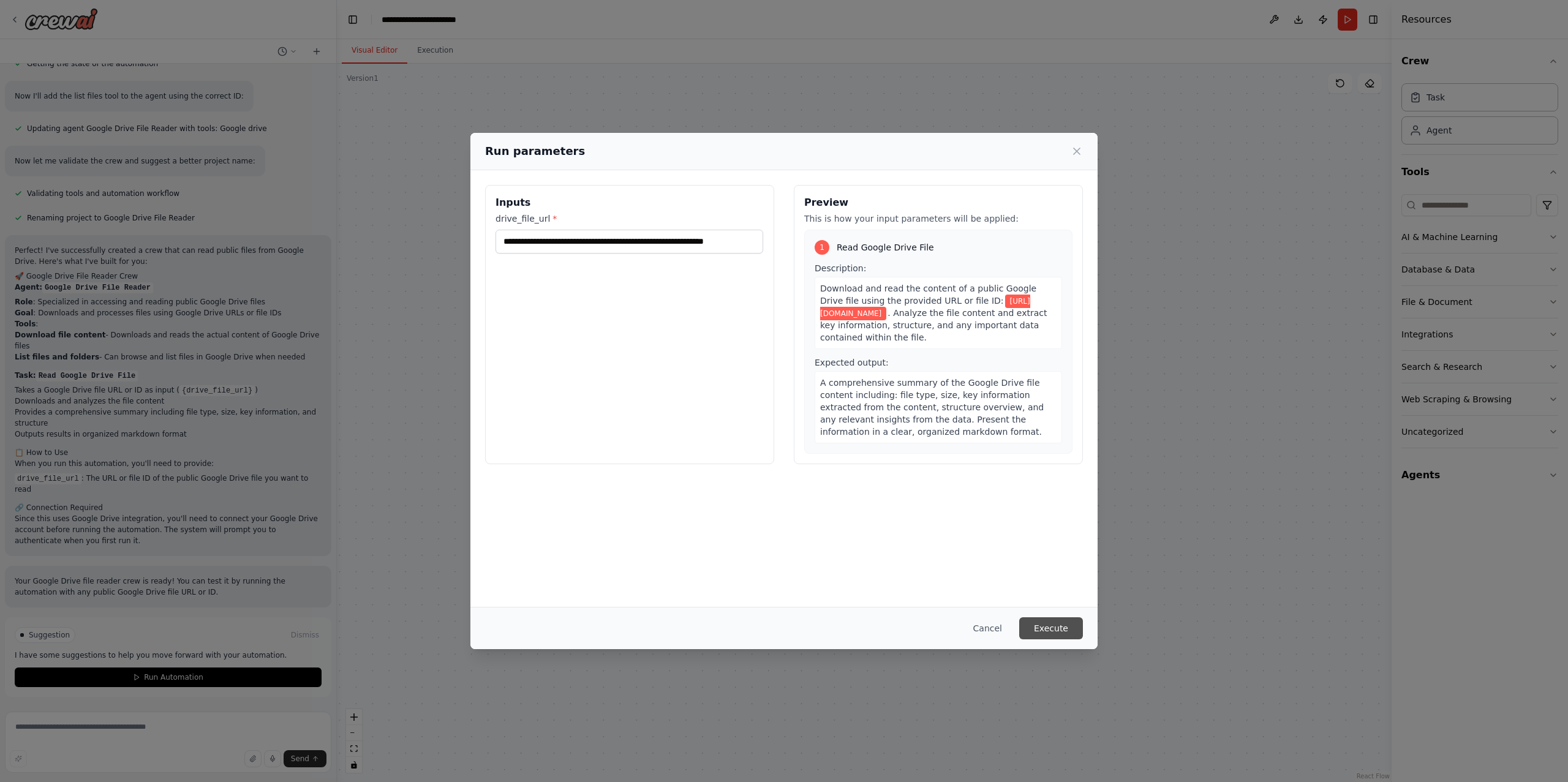
click at [1057, 626] on button "Execute" at bounding box center [1050, 629] width 64 height 22
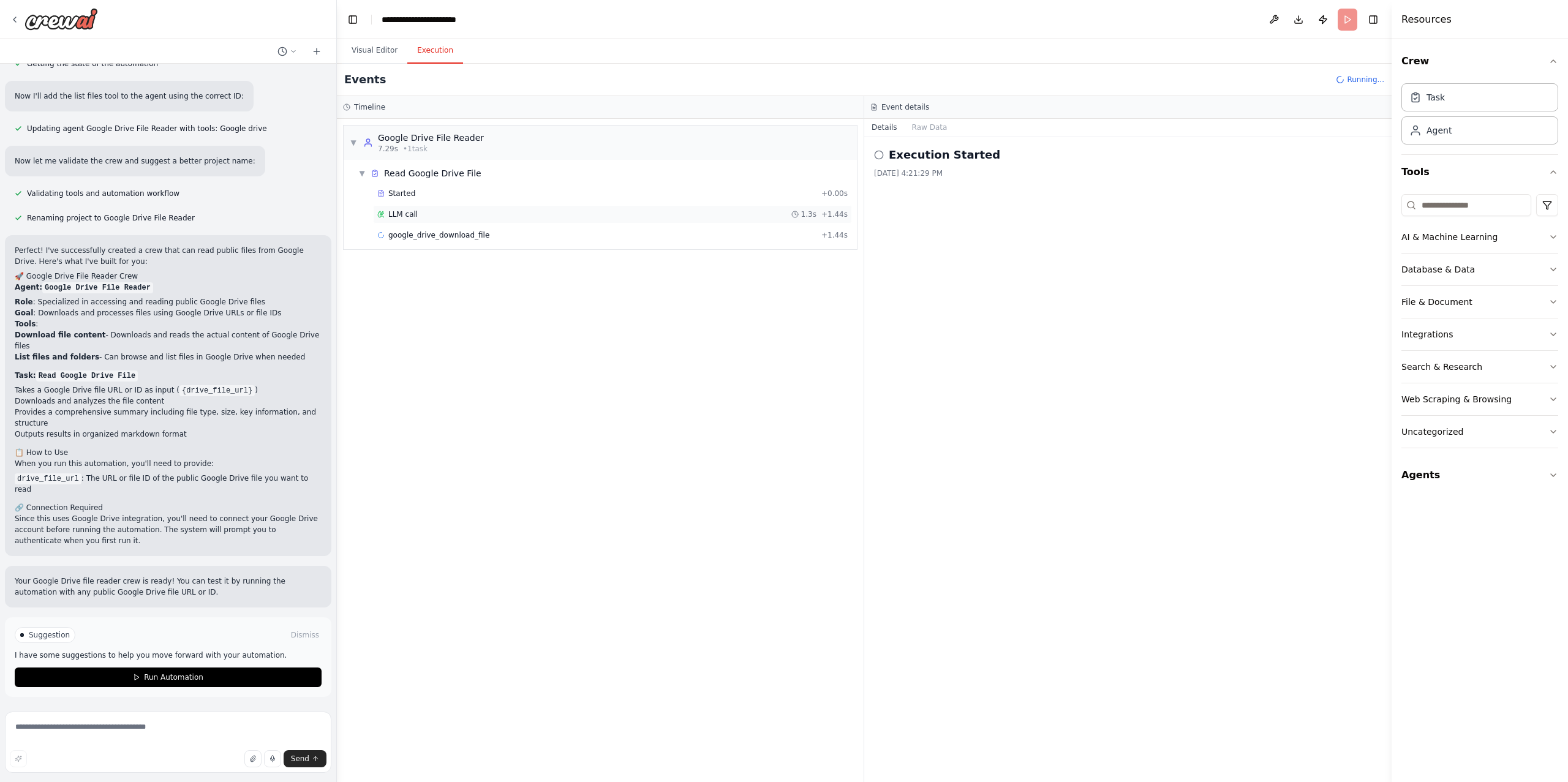
click at [404, 213] on span "LLM call" at bounding box center [403, 214] width 29 height 10
click at [406, 234] on span "google_drive_download_file" at bounding box center [439, 235] width 101 height 10
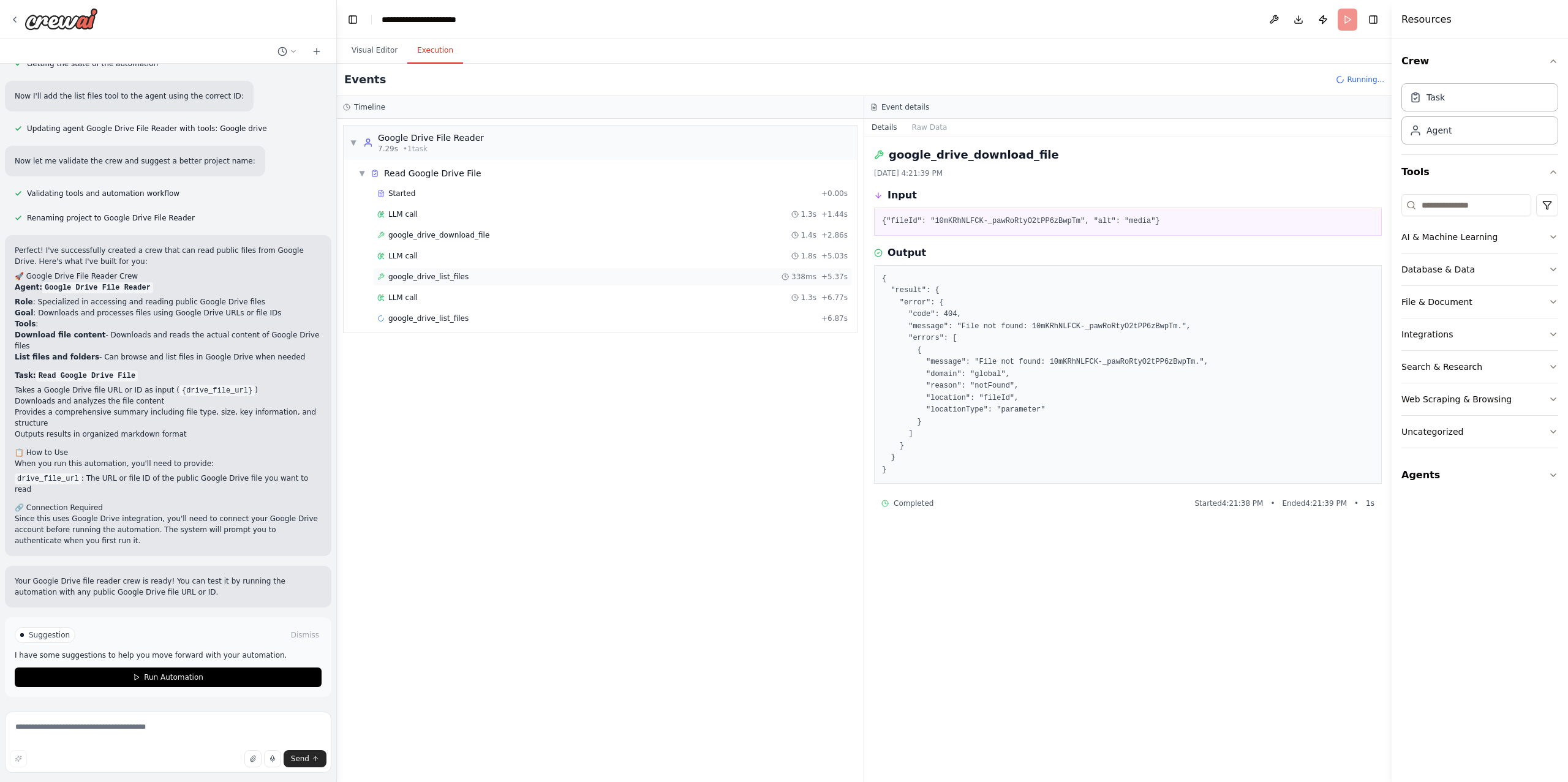
click at [411, 280] on span "google_drive_list_files" at bounding box center [428, 276] width 80 height 10
click at [410, 319] on span "google_drive_list_files" at bounding box center [428, 318] width 80 height 10
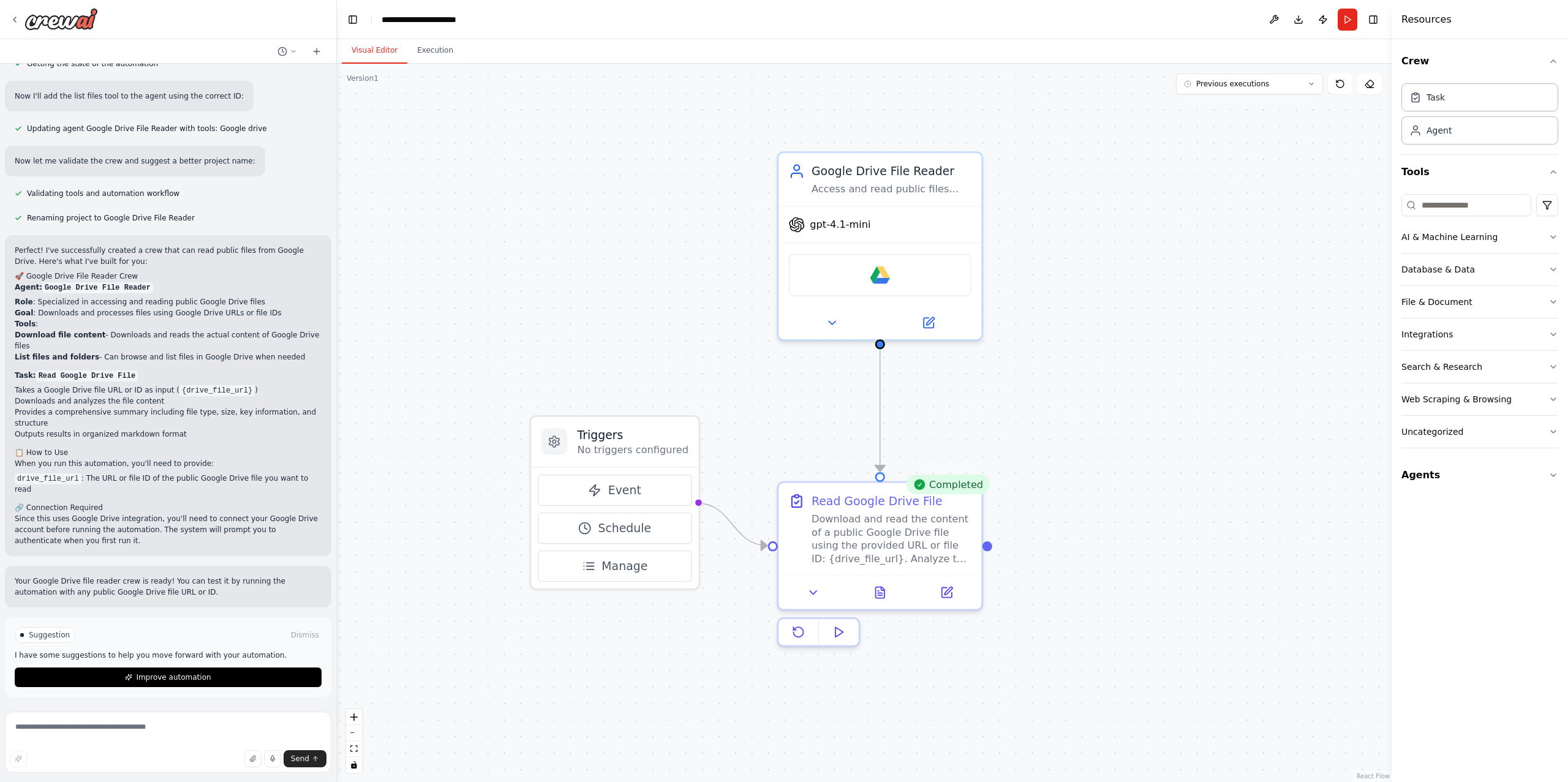
click at [382, 43] on button "Visual Editor" at bounding box center [374, 51] width 65 height 26
click at [1343, 22] on button "Run" at bounding box center [1347, 20] width 20 height 22
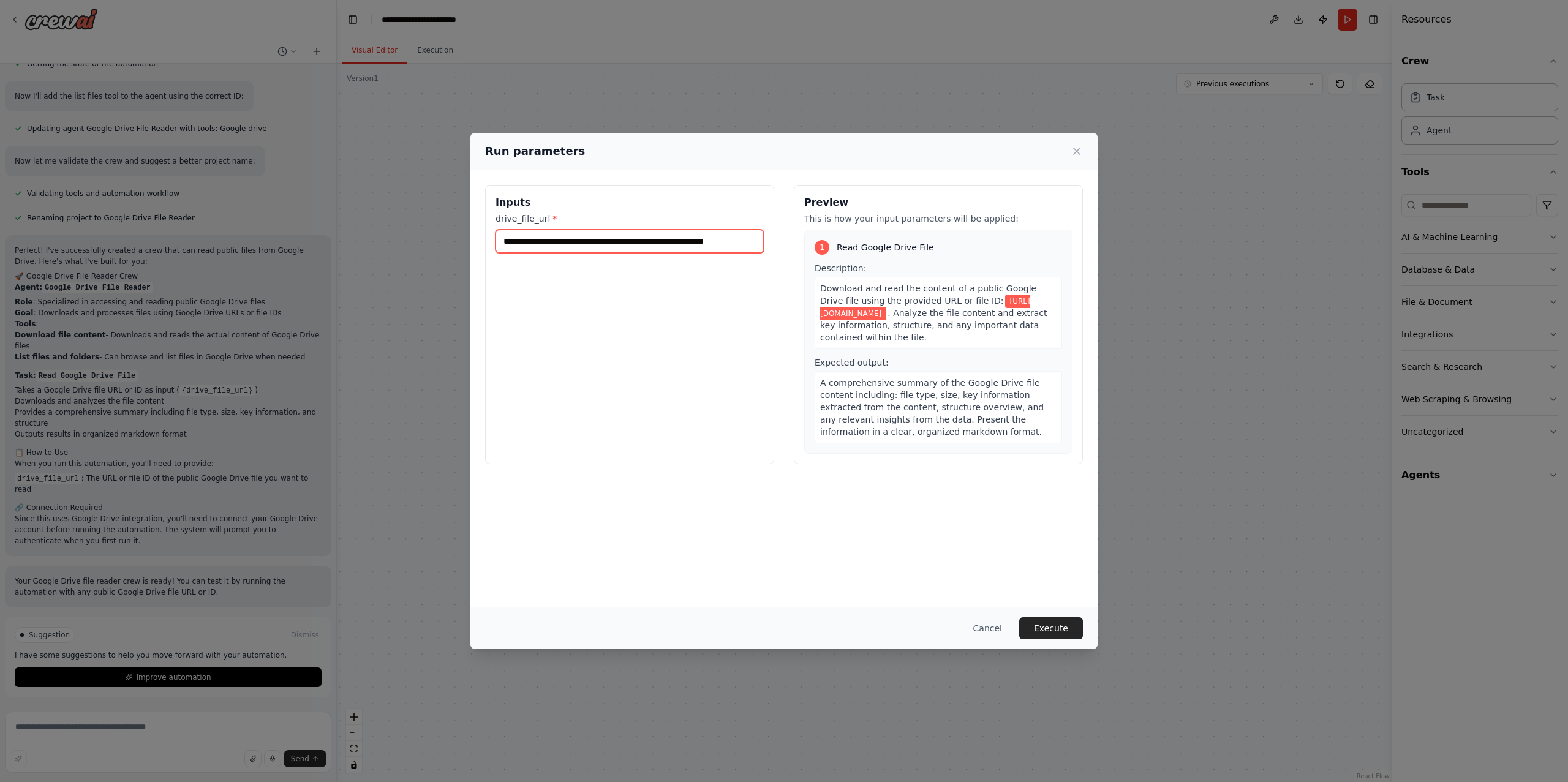
click at [707, 250] on input "**********" at bounding box center [629, 242] width 268 height 23
click at [708, 250] on input "**********" at bounding box center [629, 242] width 268 height 23
paste input "**********"
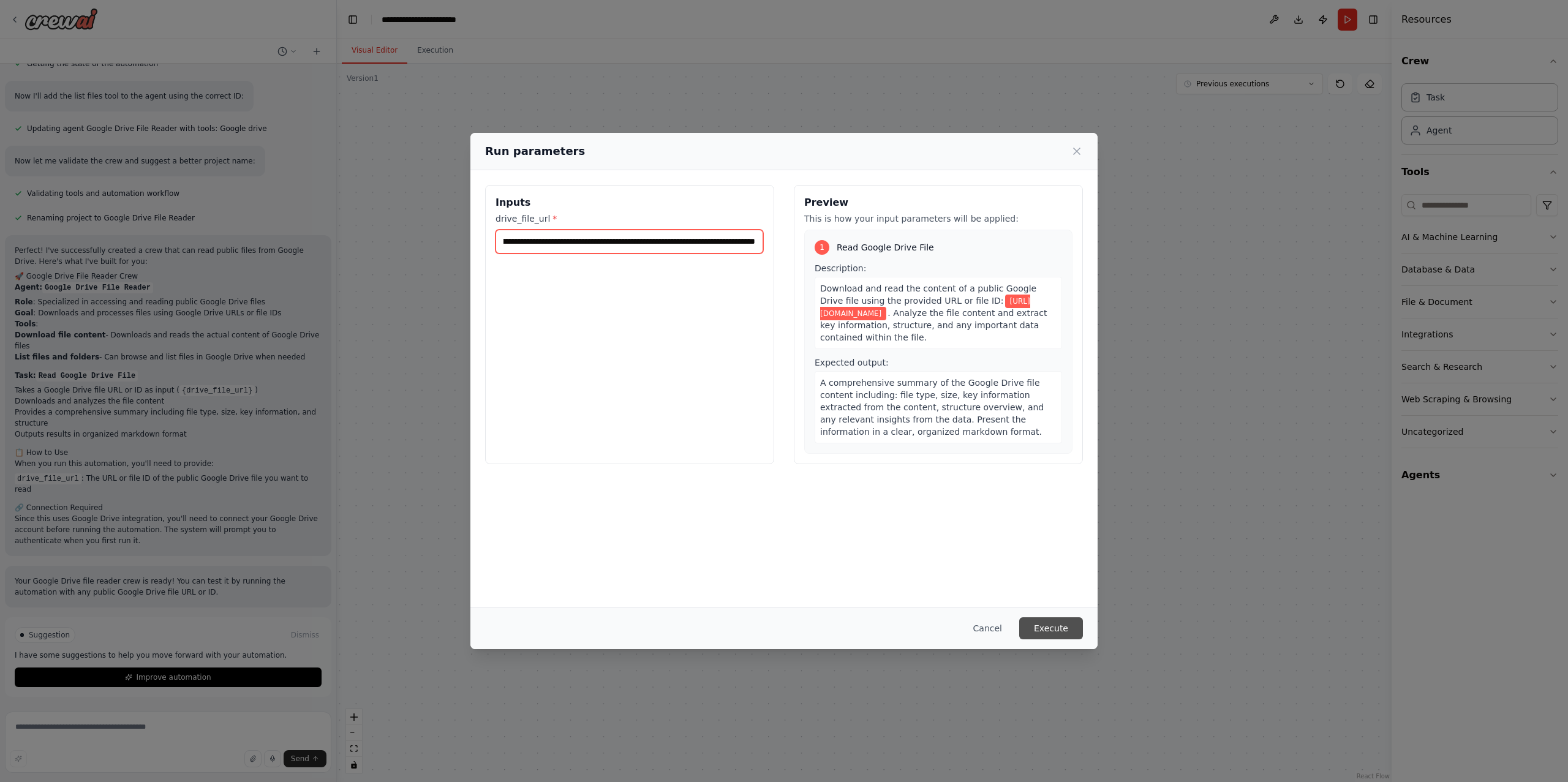
type input "**********"
click at [1053, 637] on button "Execute" at bounding box center [1050, 629] width 64 height 22
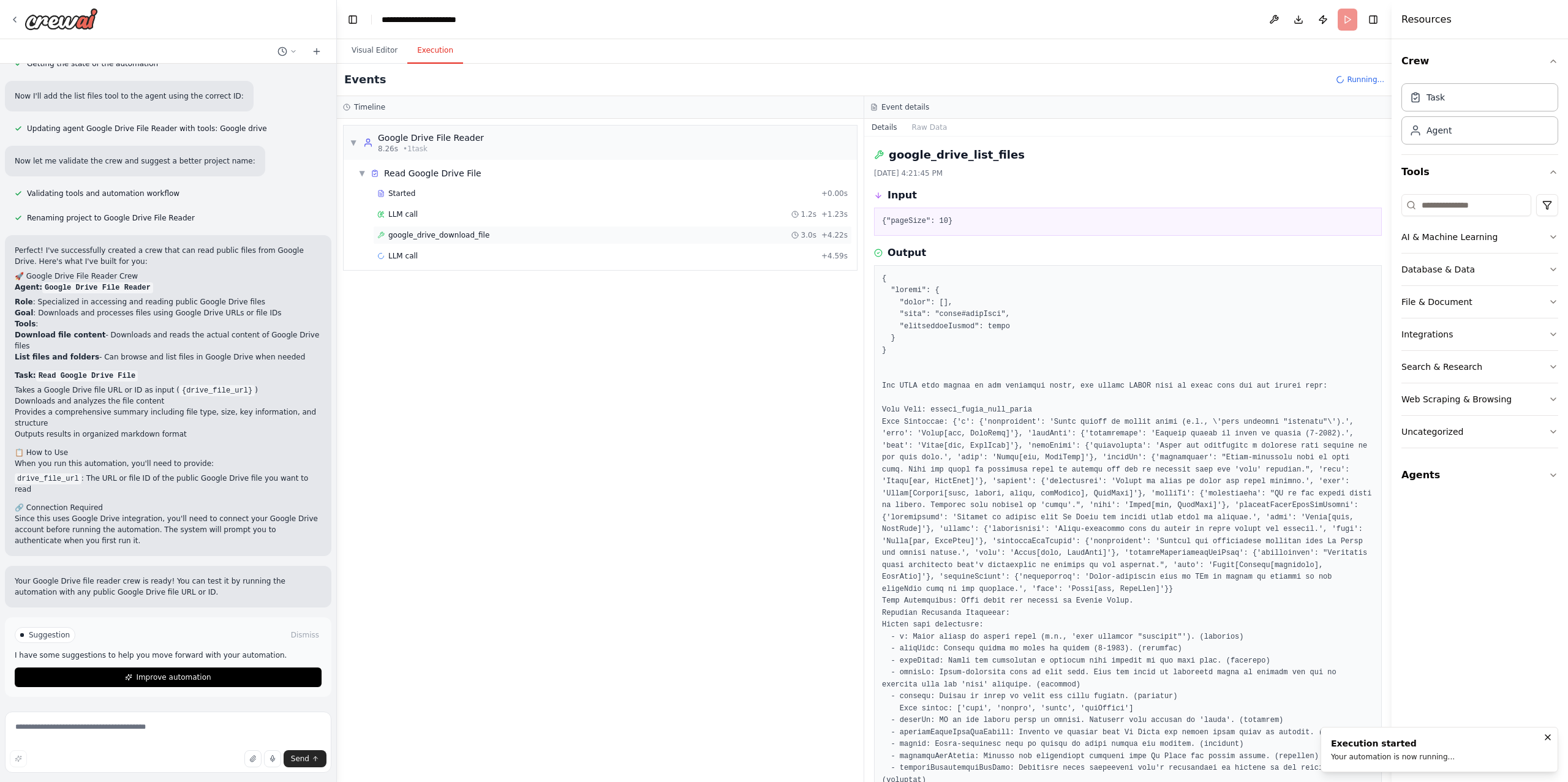
click at [418, 239] on span "google_drive_download_file" at bounding box center [439, 235] width 101 height 10
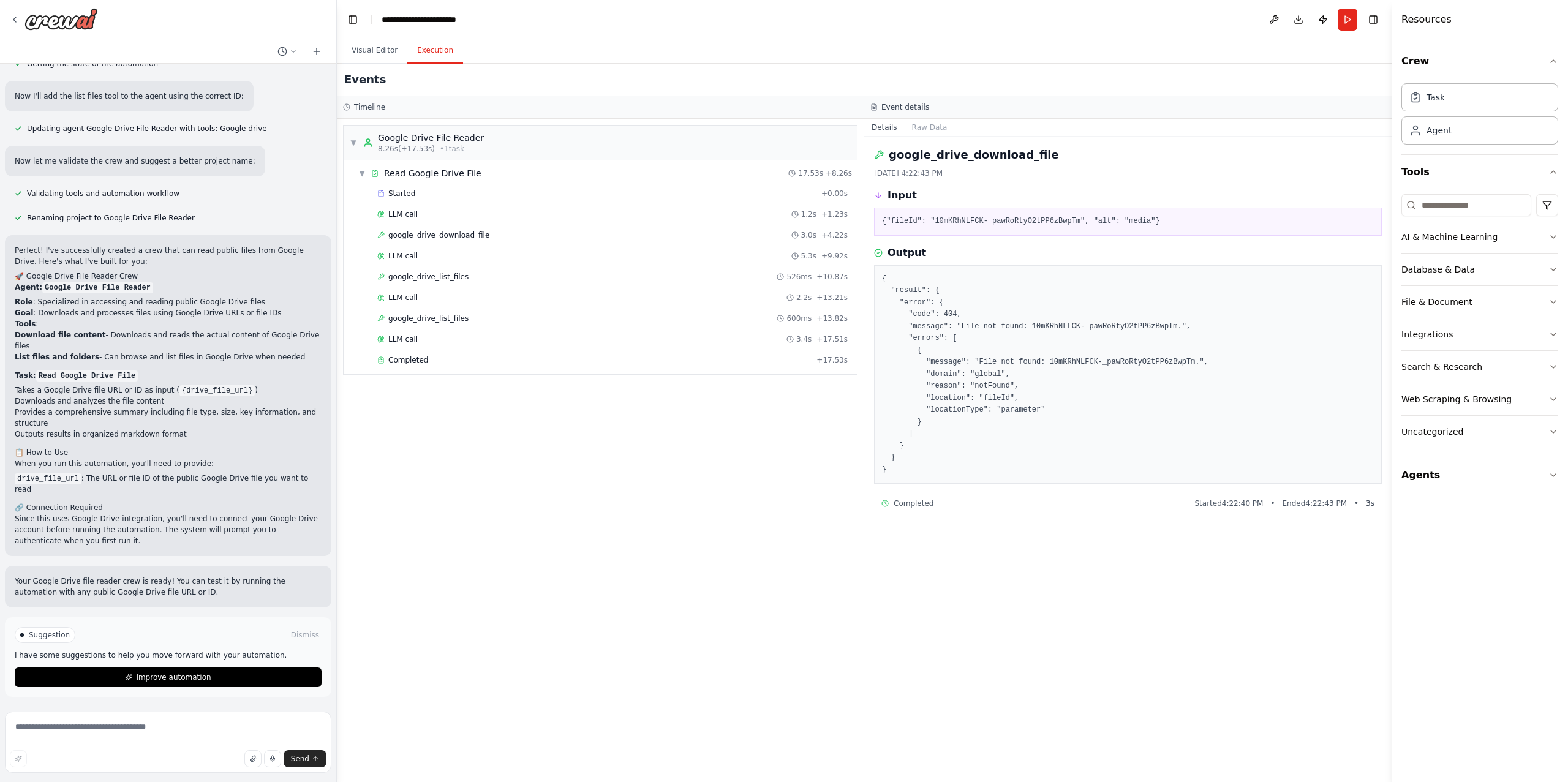
click at [7, 18] on div at bounding box center [168, 19] width 336 height 39
click at [16, 20] on icon at bounding box center [14, 19] width 10 height 10
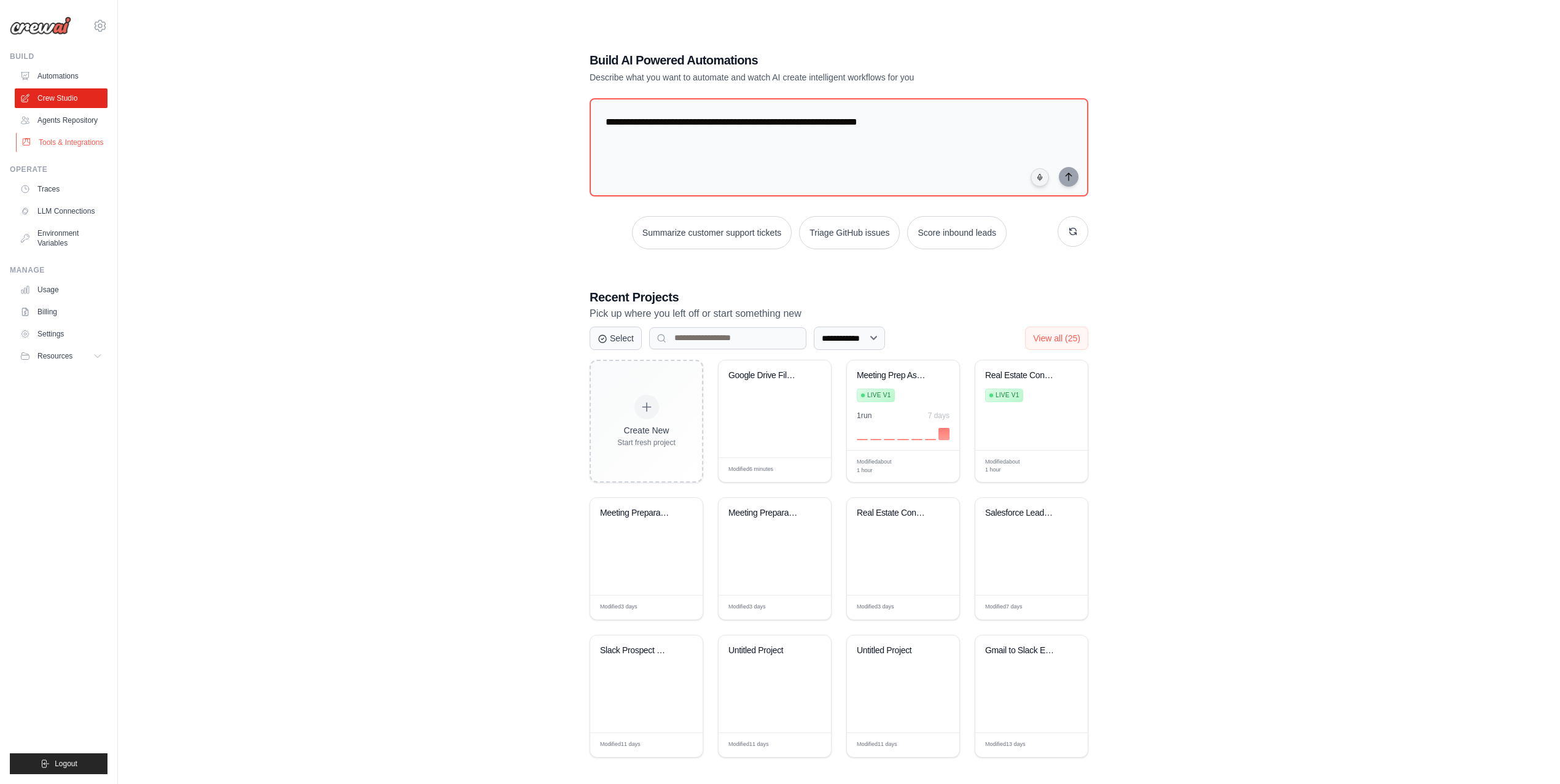
click at [54, 152] on link "Tools & Integrations" at bounding box center [63, 142] width 93 height 20
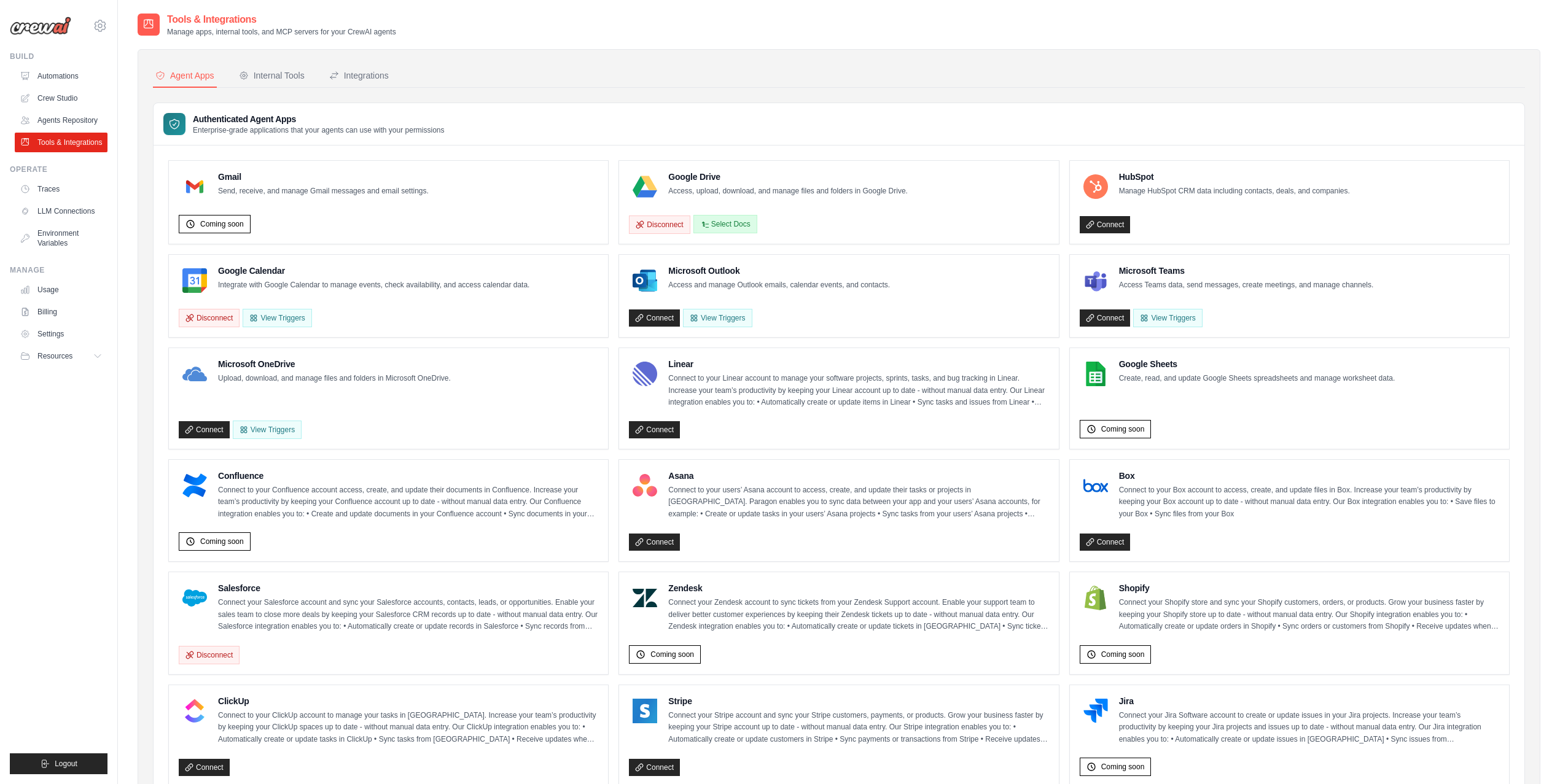
click at [733, 227] on button "Select Docs" at bounding box center [725, 224] width 64 height 18
click at [64, 97] on link "Crew Studio" at bounding box center [63, 98] width 93 height 20
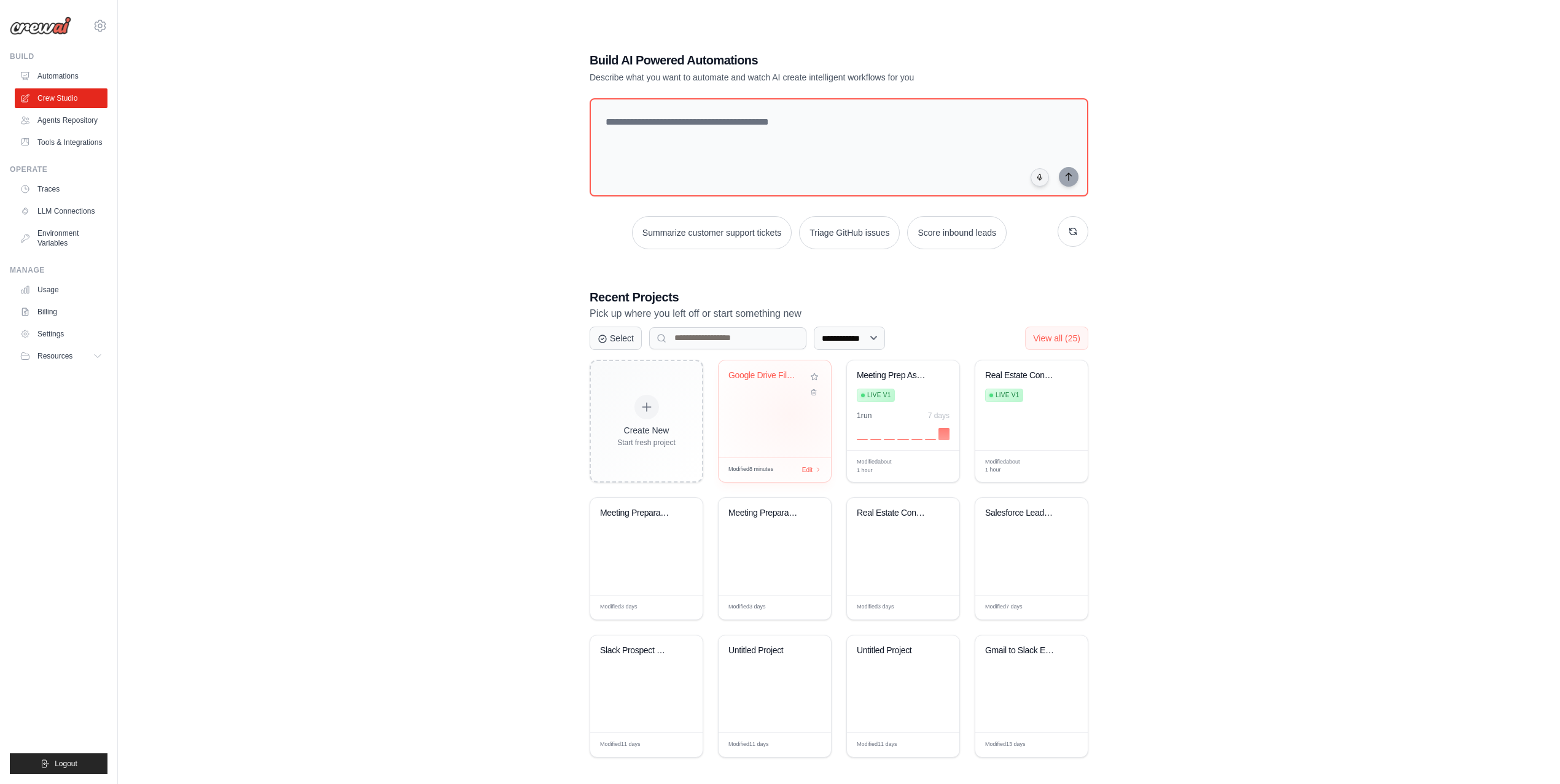
click at [791, 416] on div "Google Drive File Reader" at bounding box center [774, 409] width 113 height 97
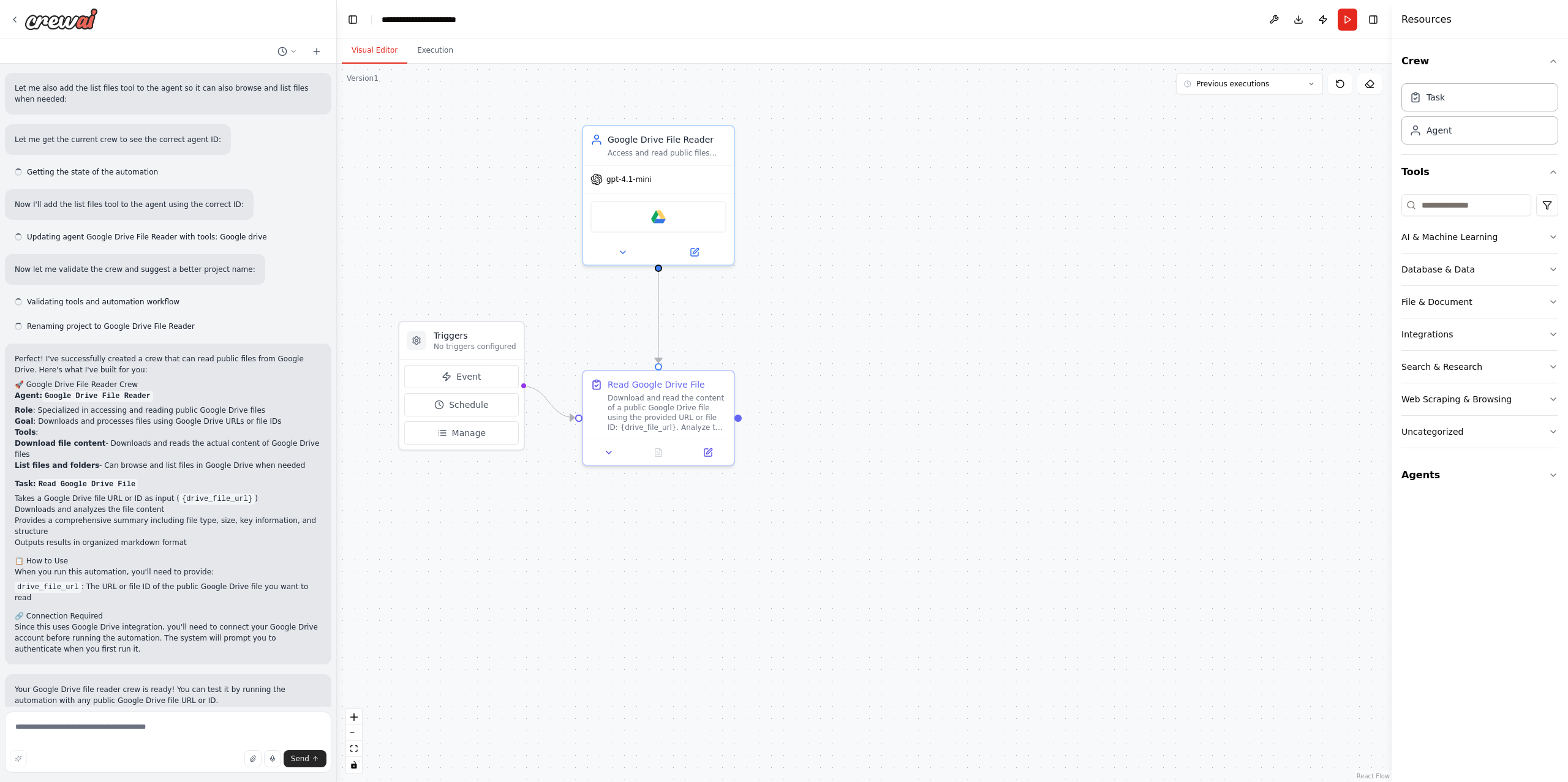
scroll to position [475, 0]
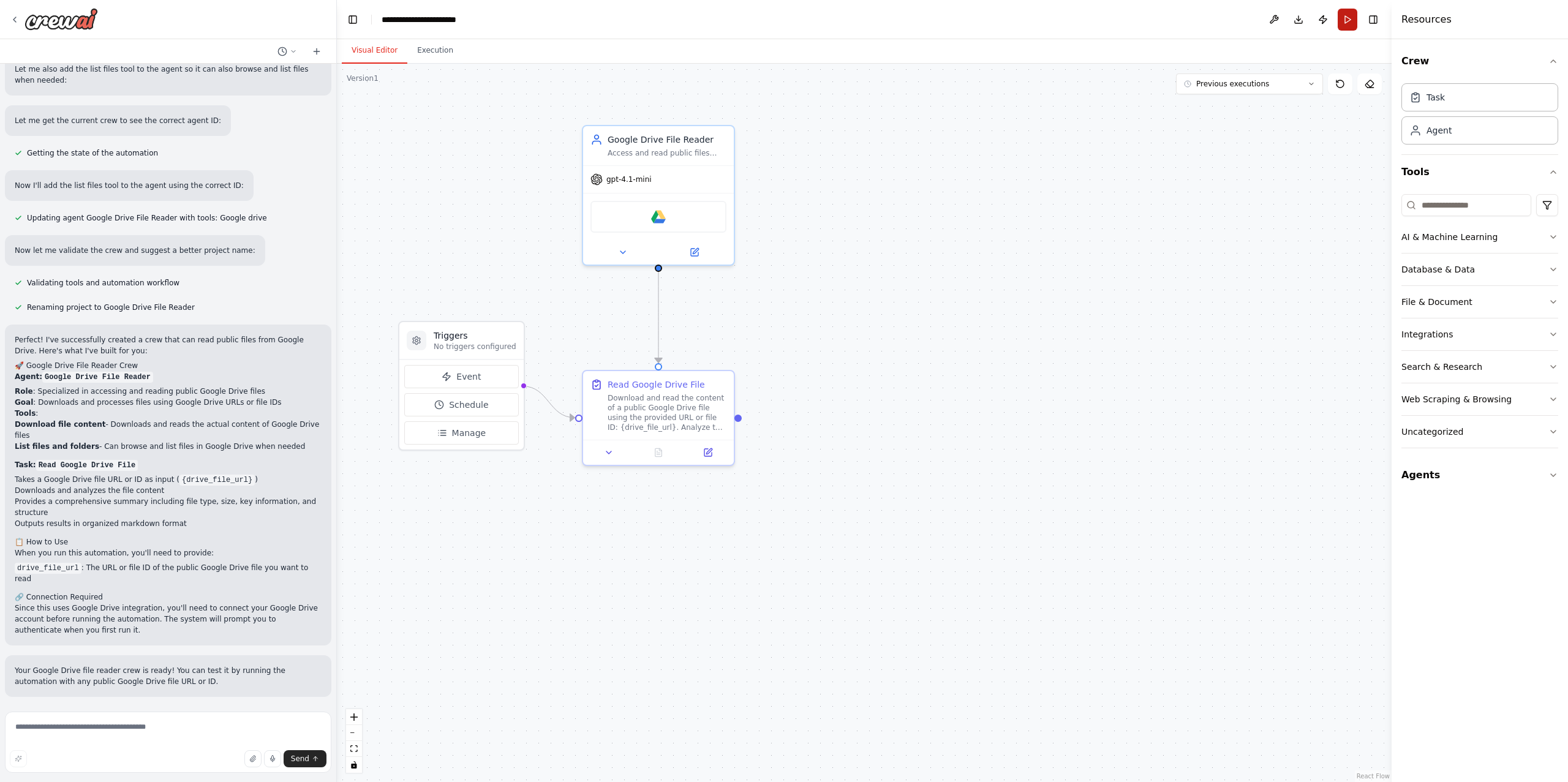
click at [1340, 15] on button "Run" at bounding box center [1347, 20] width 20 height 22
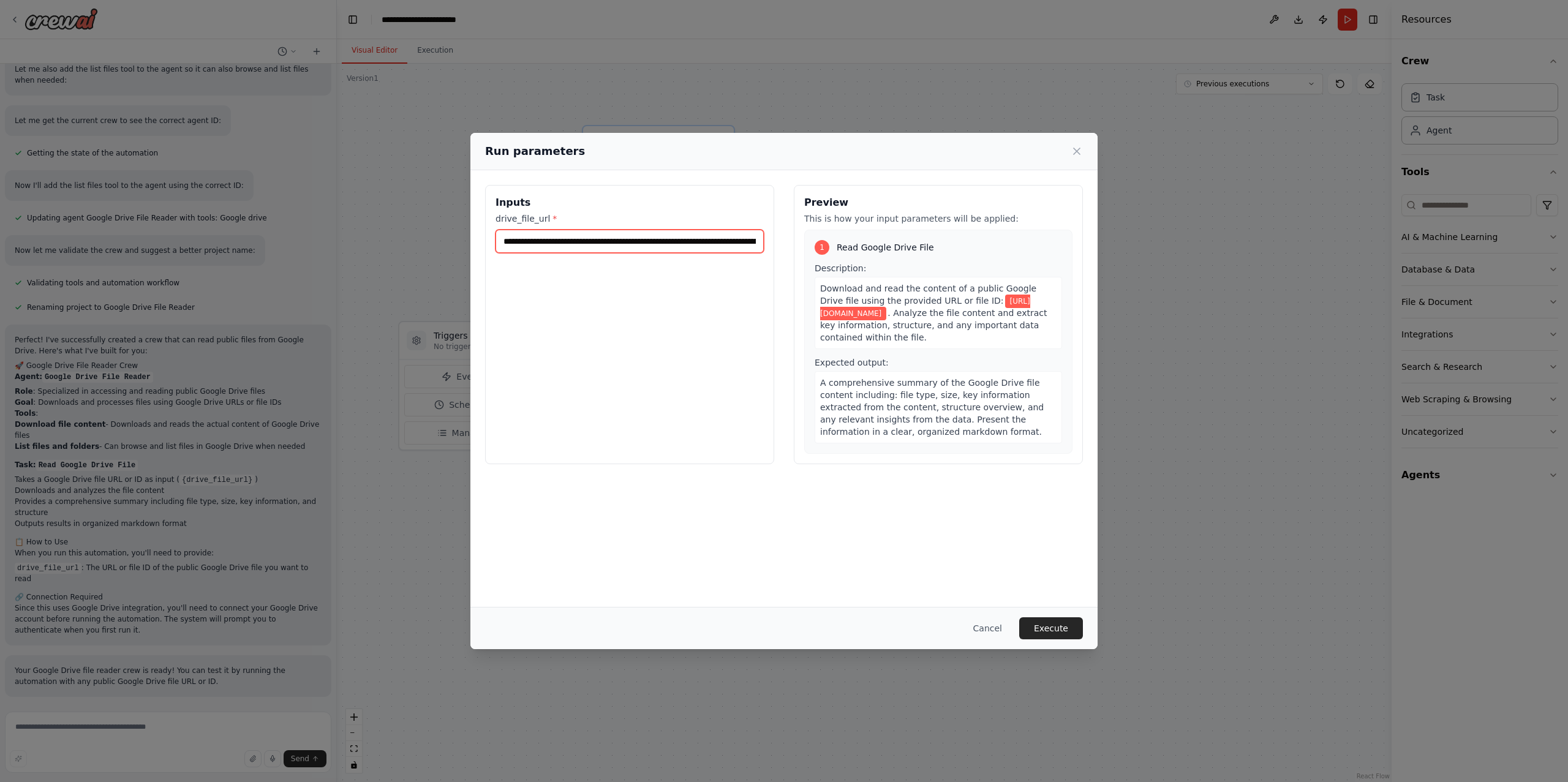
click at [592, 241] on input "**********" at bounding box center [629, 242] width 268 height 23
paste input "**"
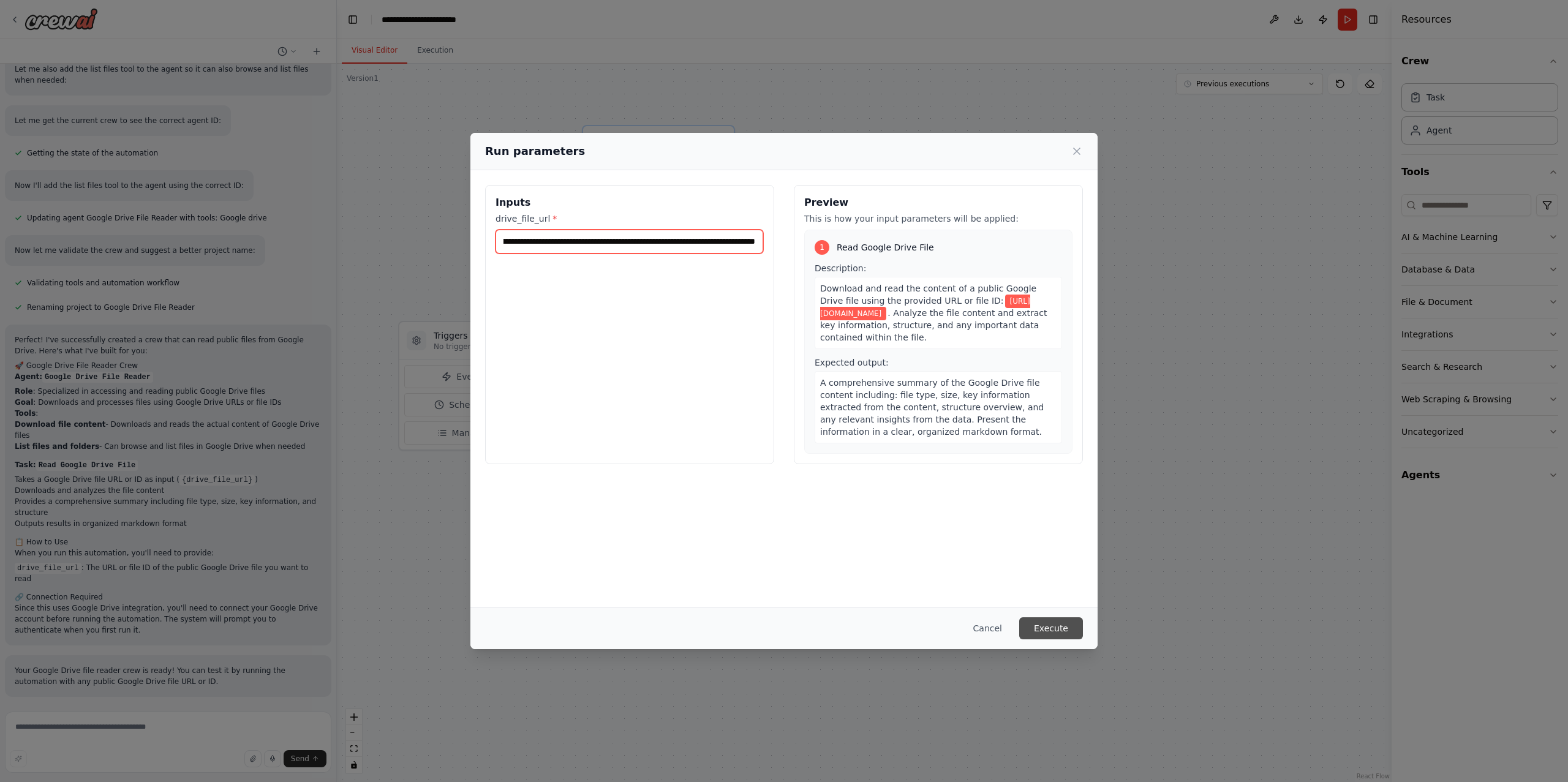
type input "**********"
click at [1055, 626] on button "Execute" at bounding box center [1050, 629] width 64 height 22
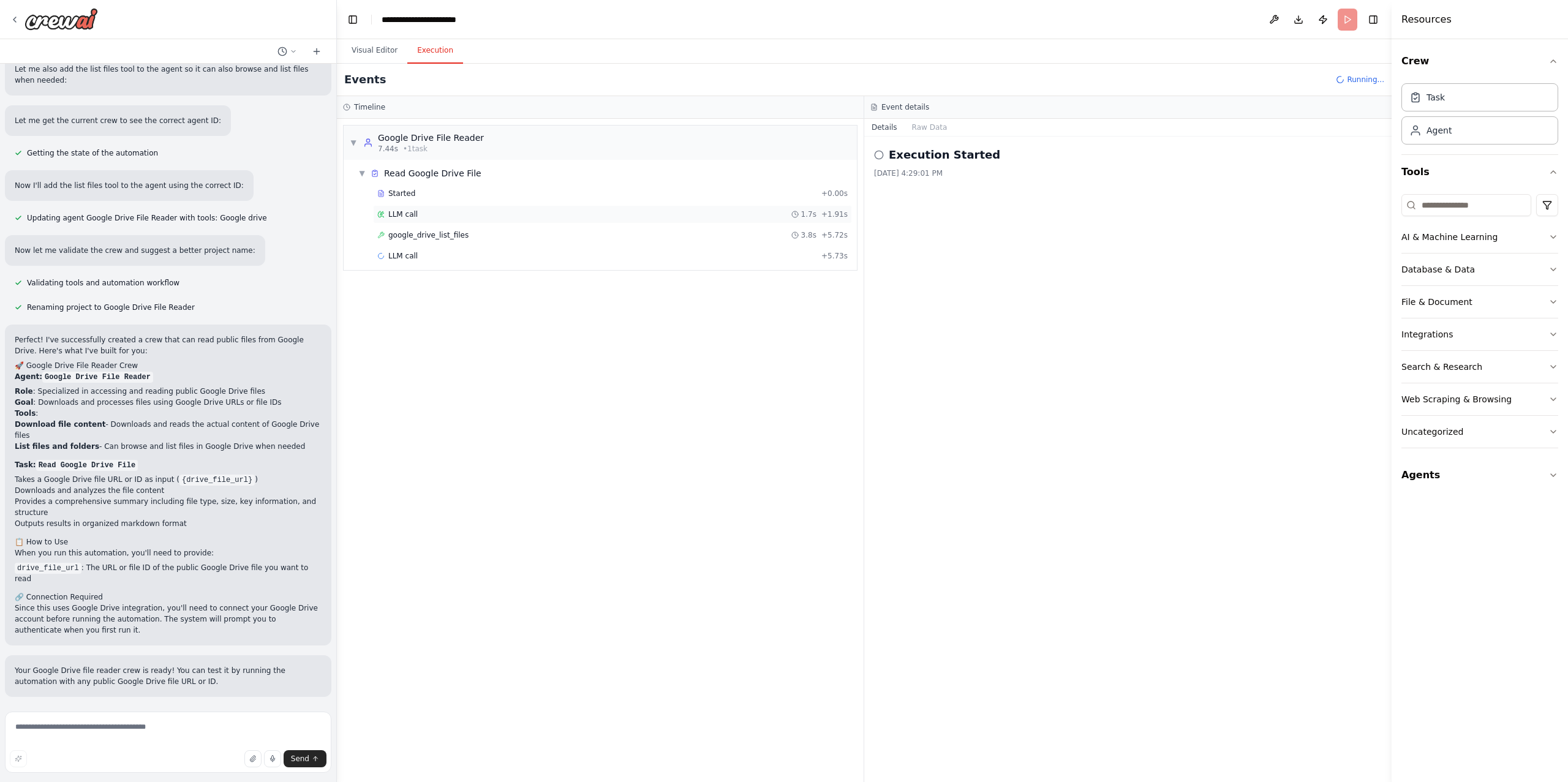
click at [476, 216] on div "LLM call 1.7s + 1.91s" at bounding box center [612, 214] width 471 height 10
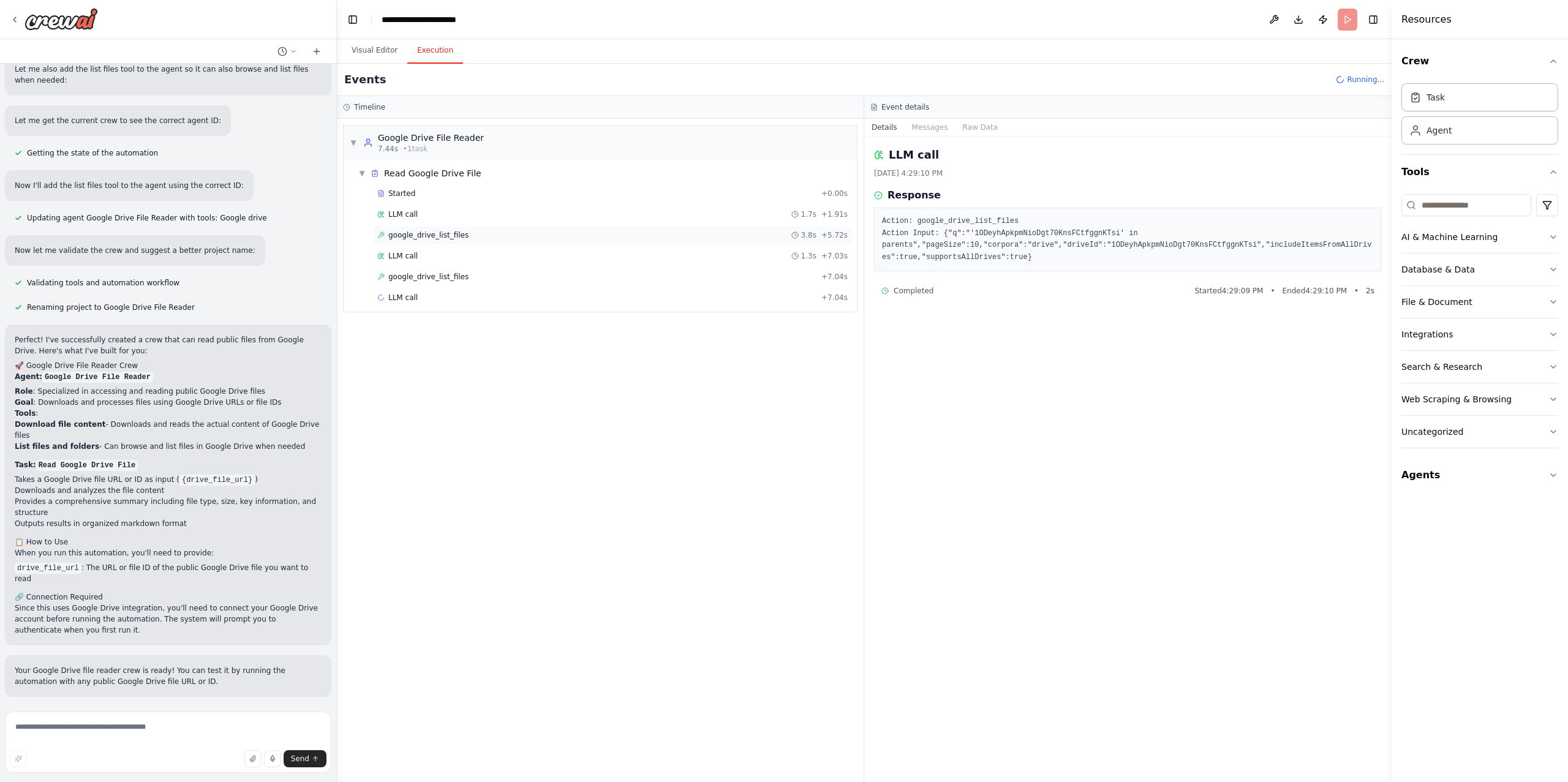
click at [472, 231] on div "google_drive_list_files 3.8s + 5.72s" at bounding box center [612, 235] width 471 height 10
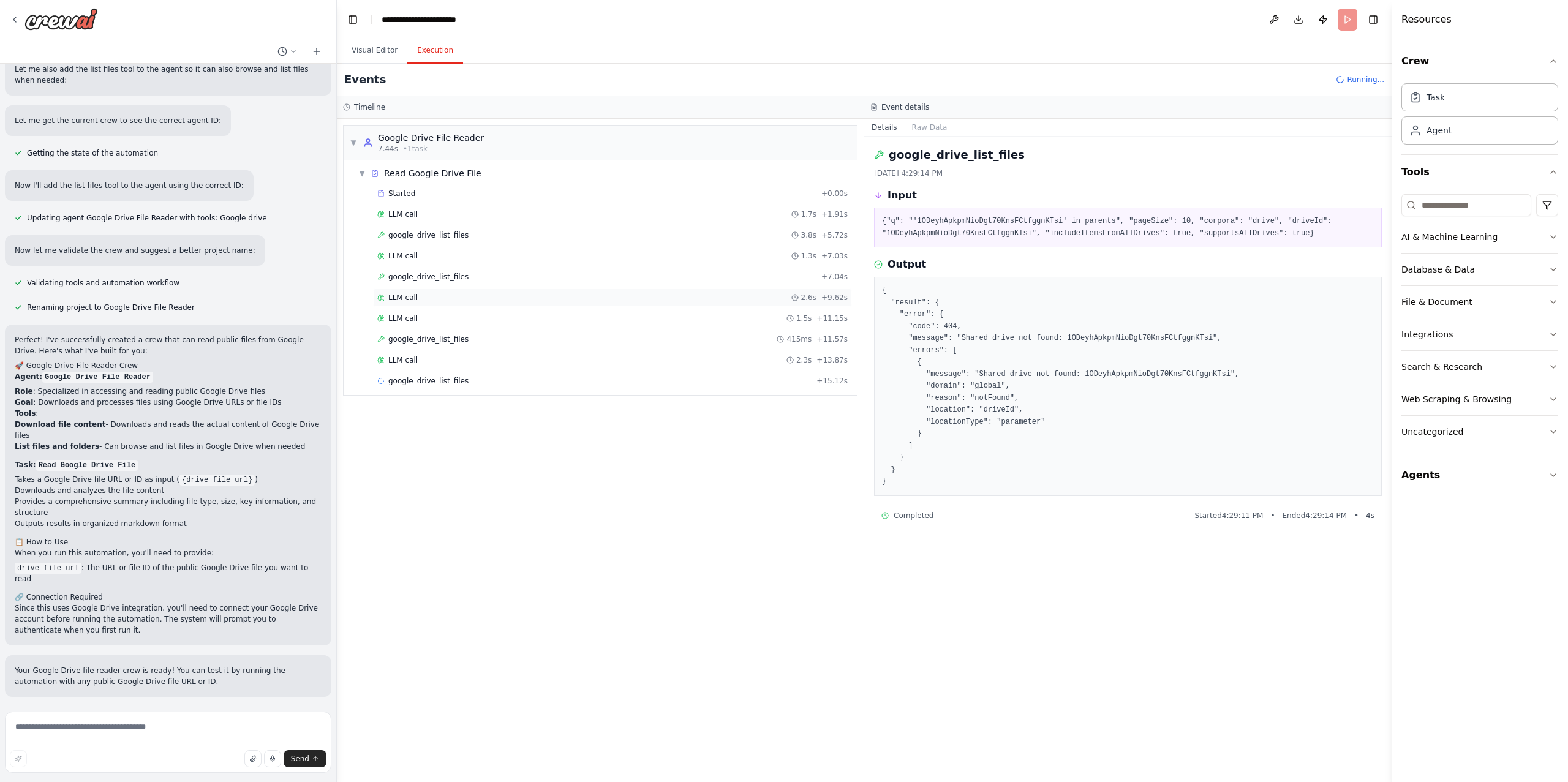
click at [450, 297] on div "LLM call 2.6s + 9.62s" at bounding box center [612, 297] width 471 height 10
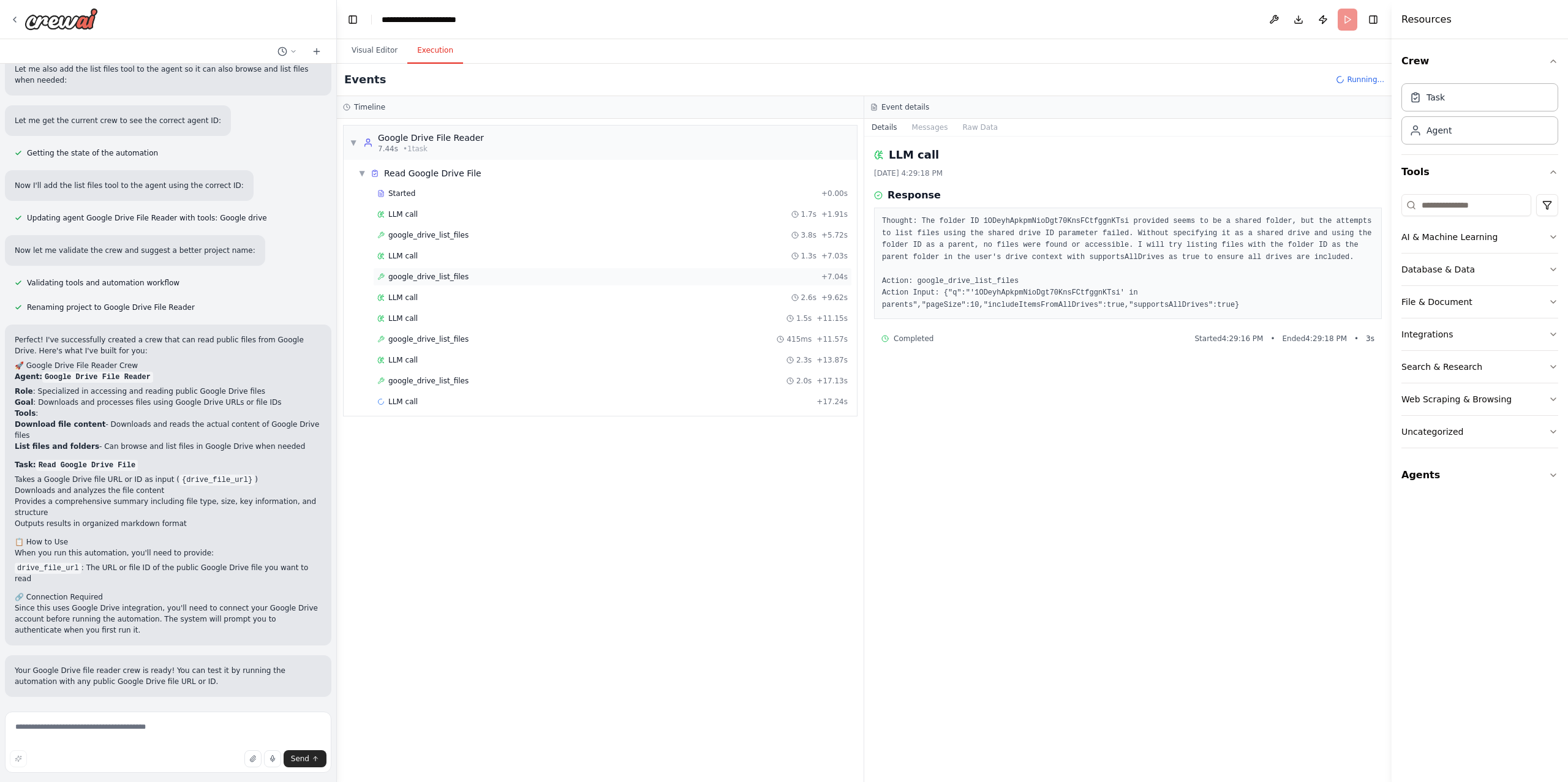
click at [464, 277] on span "google_drive_list_files" at bounding box center [428, 276] width 80 height 10
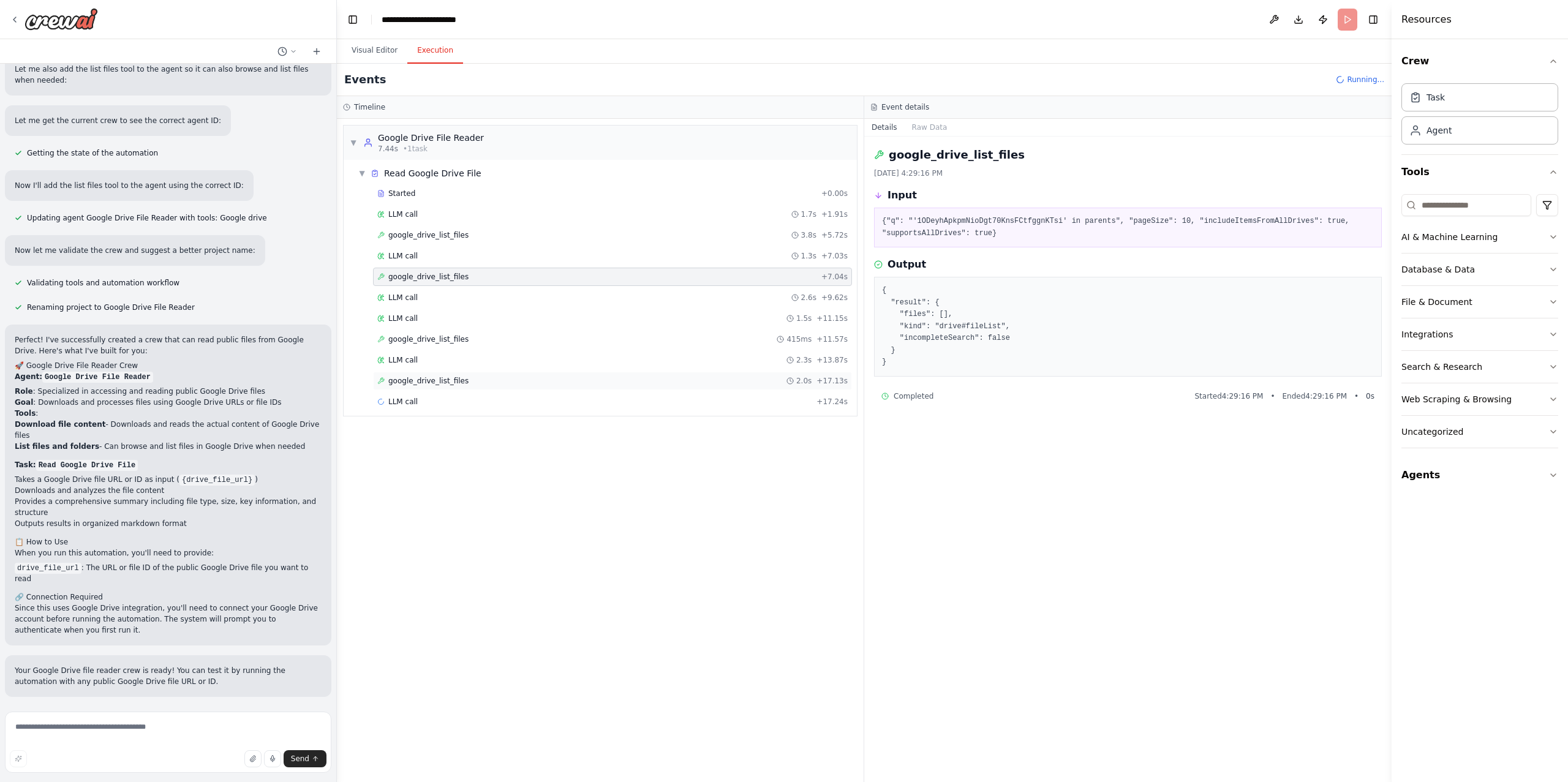
click at [447, 386] on span "google_drive_list_files" at bounding box center [428, 380] width 80 height 10
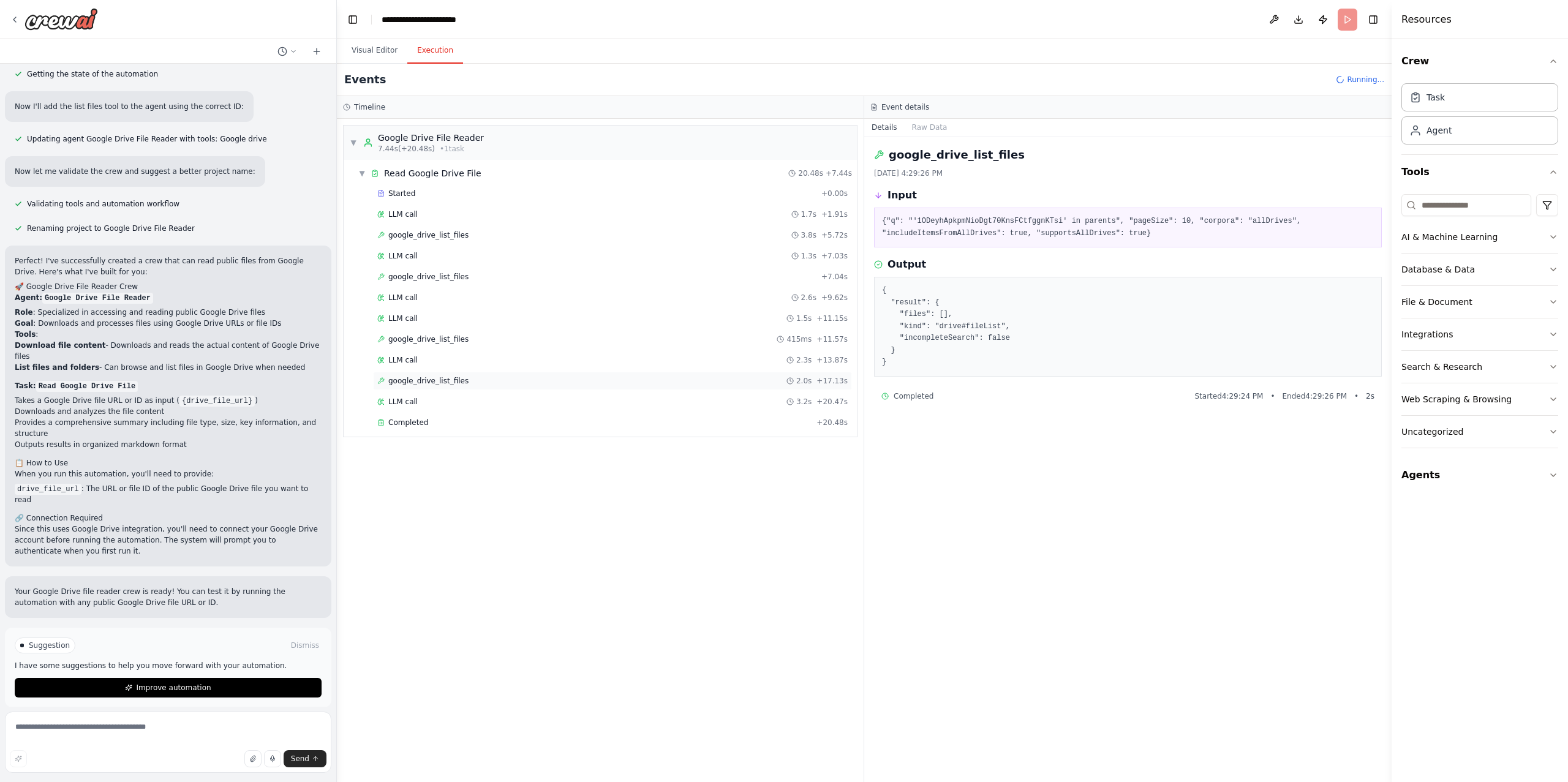
scroll to position [565, 0]
